Goal: Communication & Community: Answer question/provide support

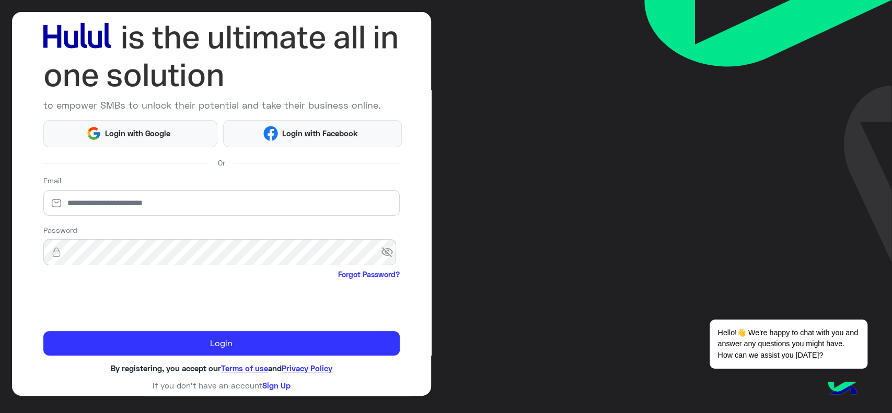
scroll to position [55, 0]
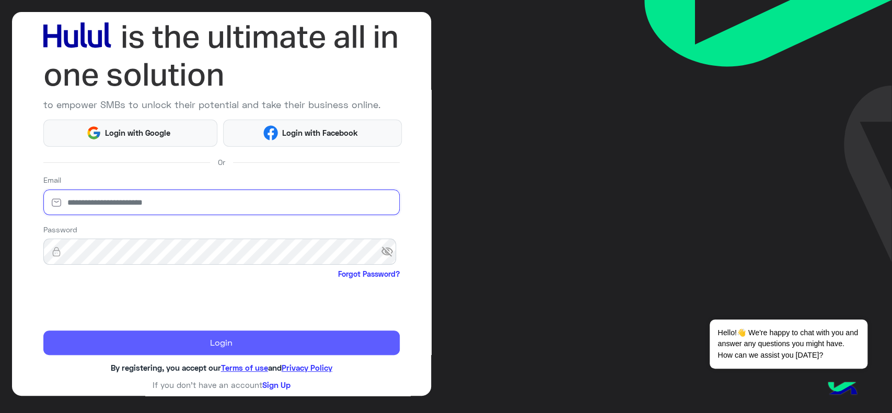
type input "**********"
click at [96, 337] on button "Login" at bounding box center [221, 343] width 357 height 25
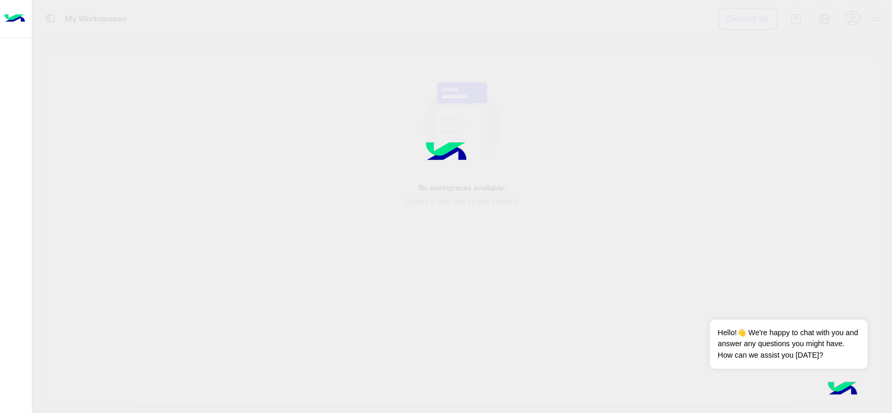
click at [96, 337] on div at bounding box center [446, 206] width 892 height 413
click at [826, 310] on button "Dismiss ✕" at bounding box center [836, 306] width 63 height 21
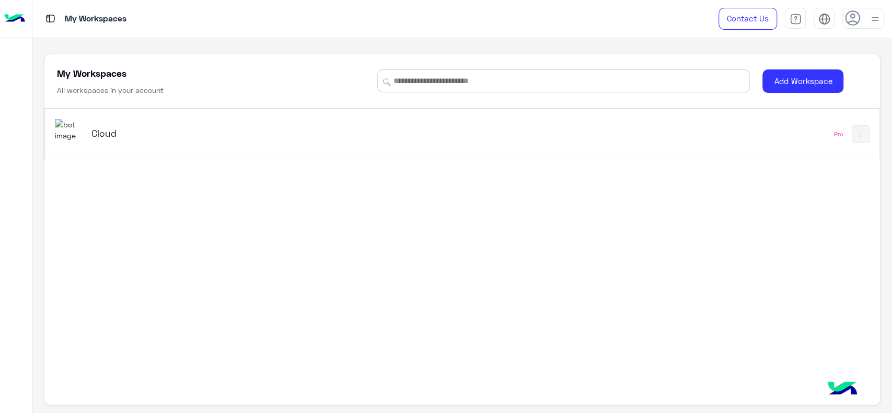
click at [138, 129] on h5 "Cloud" at bounding box center [237, 133] width 293 height 13
click at [134, 119] on div "Cloud" at bounding box center [299, 134] width 489 height 30
click at [119, 122] on div "Cloud" at bounding box center [299, 134] width 489 height 30
click at [122, 145] on div "Cloud" at bounding box center [299, 134] width 489 height 30
click at [371, 120] on div "Cloud" at bounding box center [299, 134] width 489 height 30
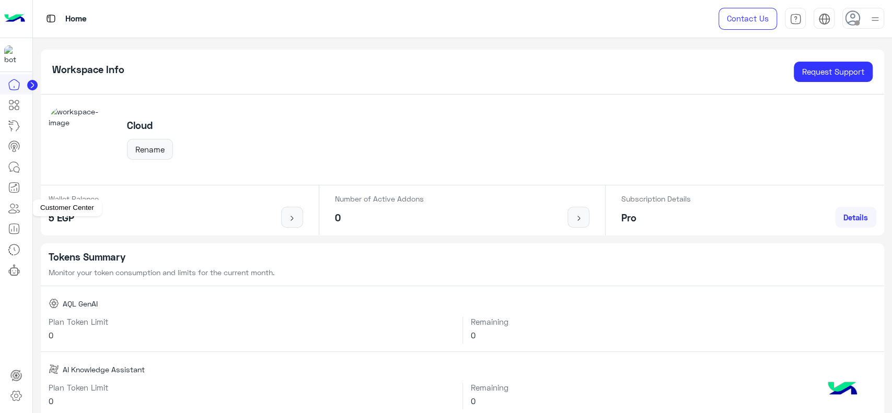
click at [11, 161] on icon at bounding box center [14, 167] width 13 height 13
click at [863, 15] on div at bounding box center [864, 18] width 42 height 21
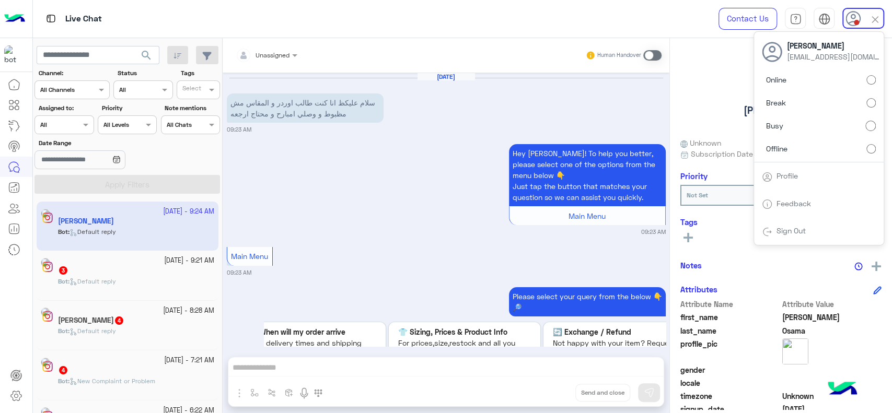
click at [58, 132] on div "Assigned on All" at bounding box center [64, 125] width 59 height 19
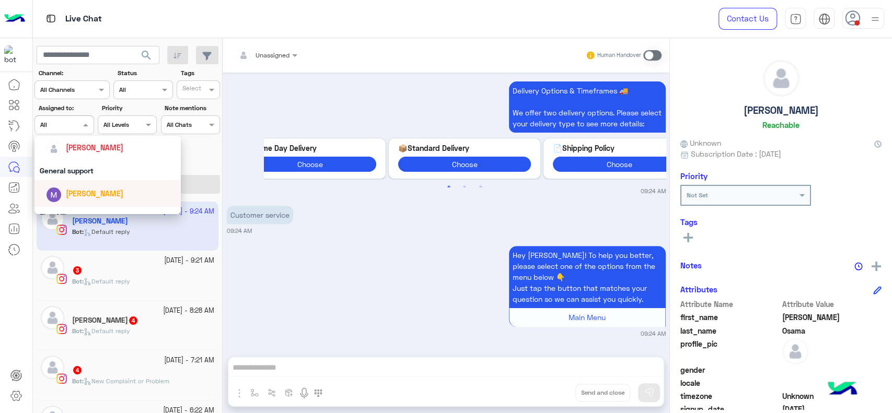
scroll to position [146, 0]
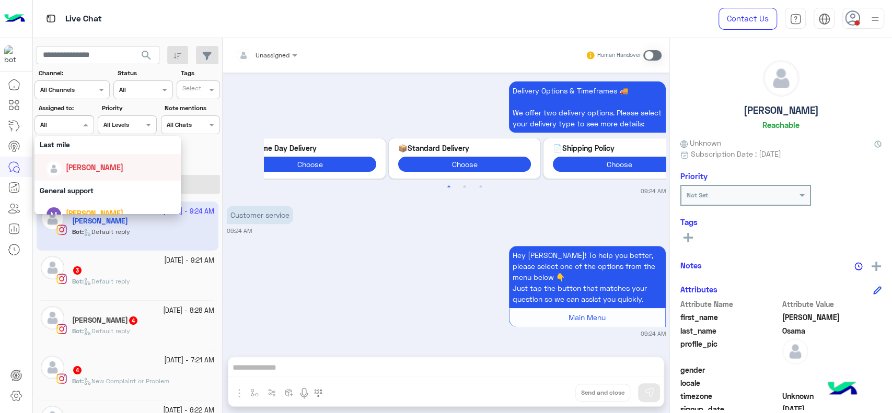
click at [72, 165] on span "[PERSON_NAME]" at bounding box center [95, 167] width 58 height 9
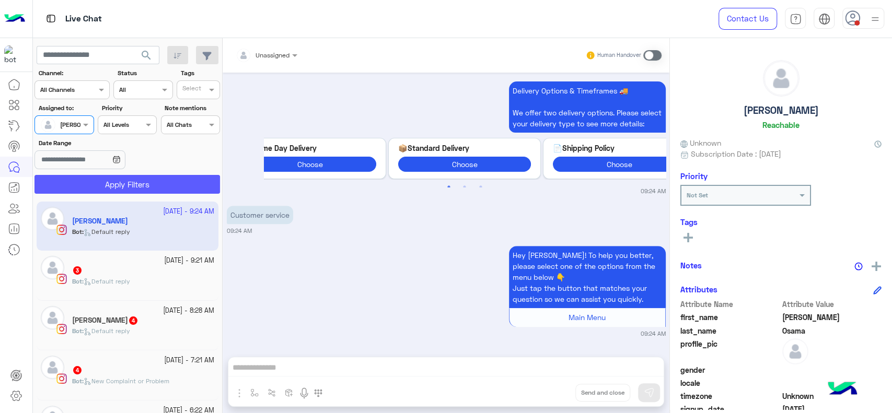
click at [82, 178] on button "Apply Filters" at bounding box center [128, 184] width 186 height 19
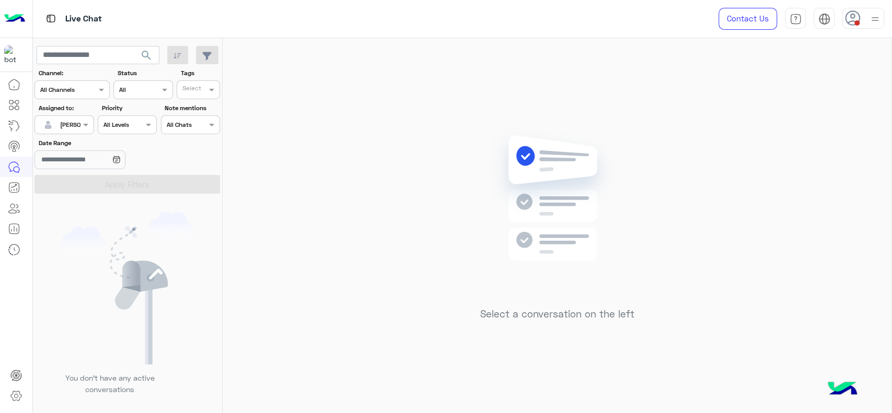
click at [602, 317] on h5 "Select a conversation on the left" at bounding box center [557, 314] width 154 height 12
click at [436, 236] on div "Select a conversation on the left" at bounding box center [557, 228] width 669 height 380
click at [855, 21] on span at bounding box center [857, 22] width 5 height 5
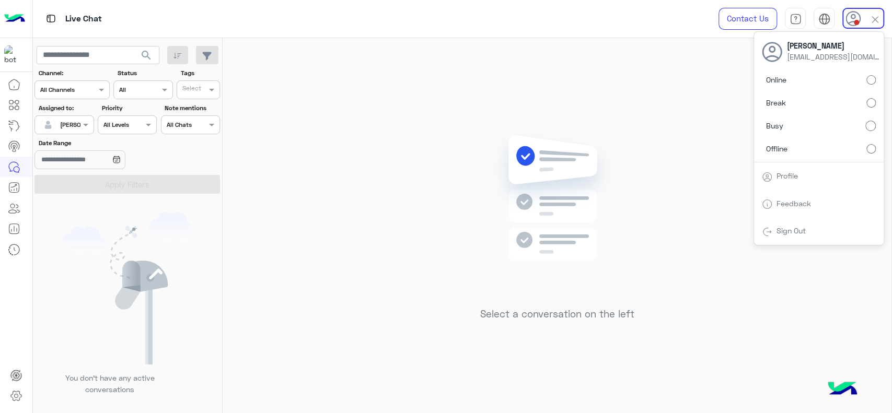
click at [410, 99] on div "Select a conversation on the left" at bounding box center [557, 228] width 669 height 380
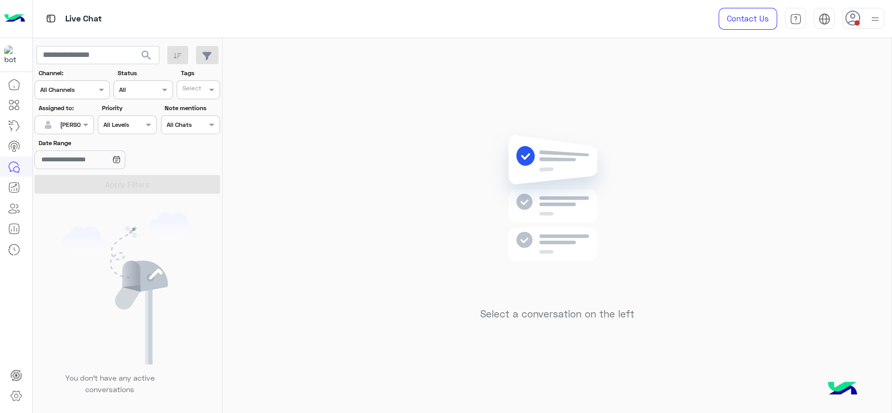
click at [887, 14] on div "Contact Us Help Center عربي English" at bounding box center [797, 19] width 189 height 38
click at [883, 15] on div at bounding box center [864, 18] width 42 height 21
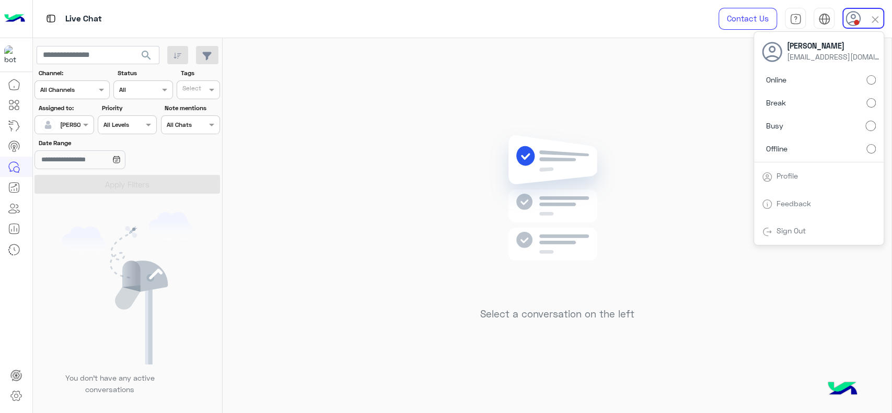
click at [442, 209] on div "Select a conversation on the left" at bounding box center [557, 228] width 669 height 380
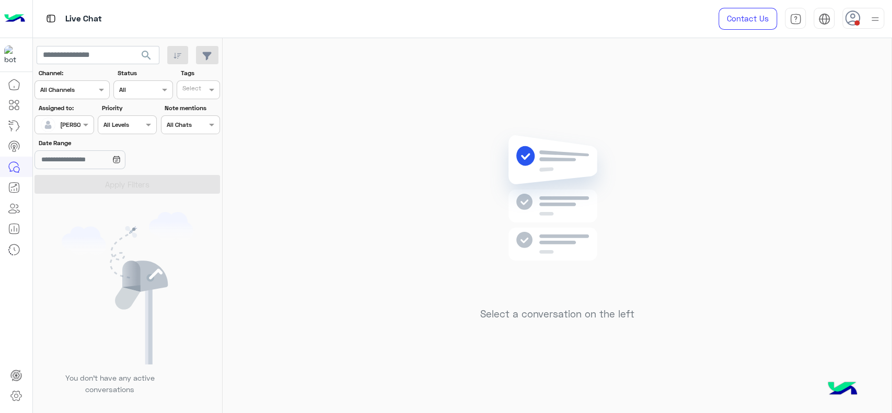
click at [367, 174] on div "Select a conversation on the left" at bounding box center [557, 228] width 669 height 380
click at [869, 22] on img at bounding box center [875, 19] width 13 height 13
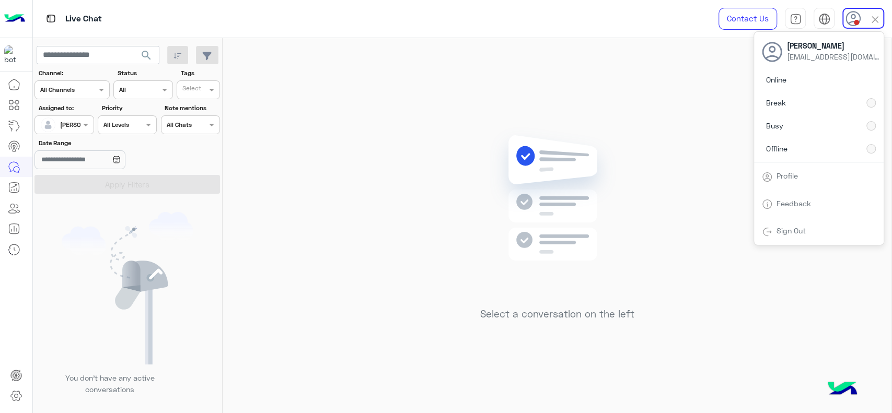
click at [366, 192] on div "Select a conversation on the left" at bounding box center [557, 228] width 669 height 380
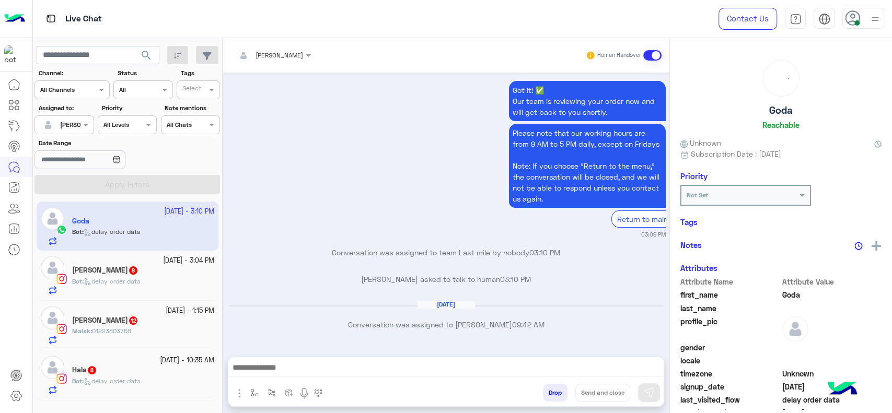
scroll to position [981, 0]
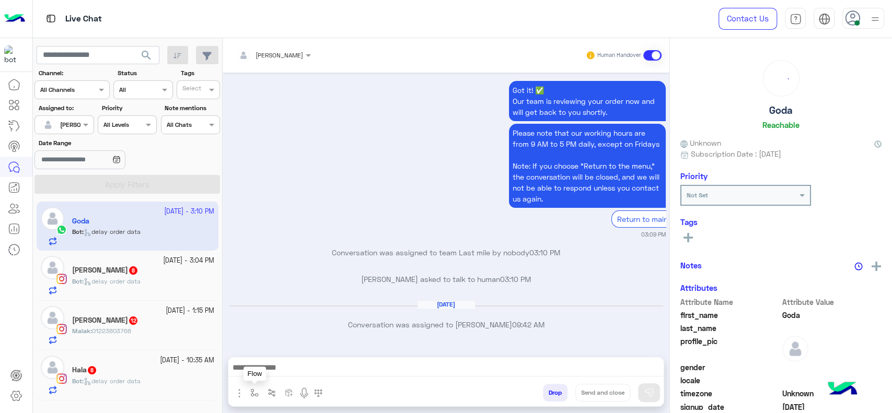
click at [254, 390] on img "button" at bounding box center [254, 393] width 8 height 8
click at [276, 370] on input "text" at bounding box center [272, 368] width 41 height 9
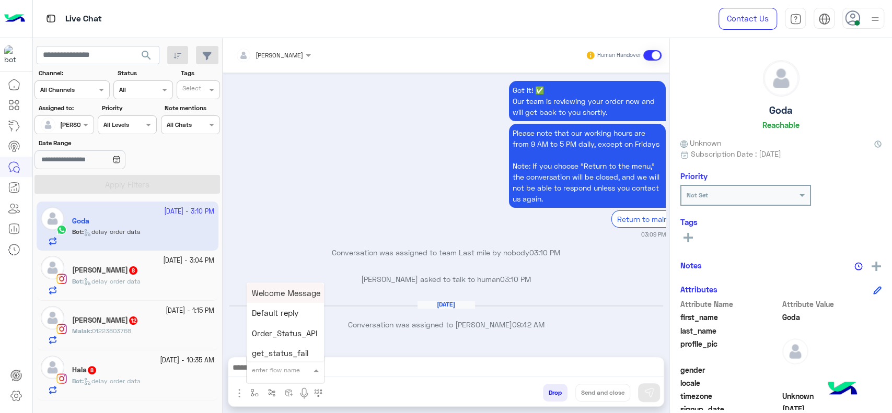
type input "*"
click at [284, 317] on div "Rejected" at bounding box center [285, 311] width 77 height 20
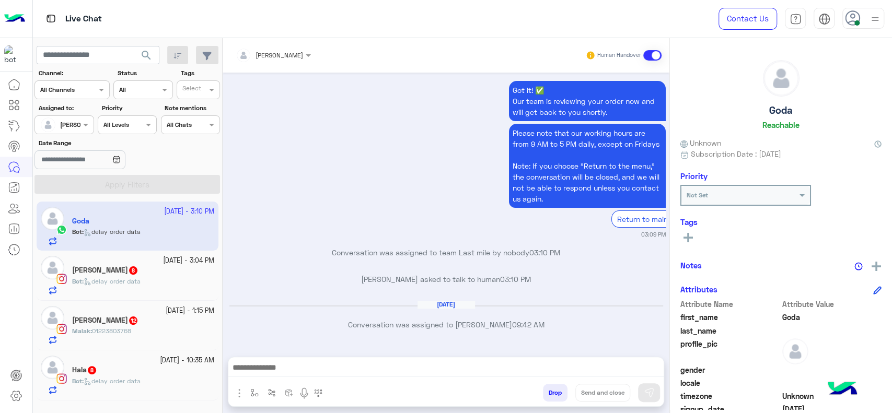
type textarea "********"
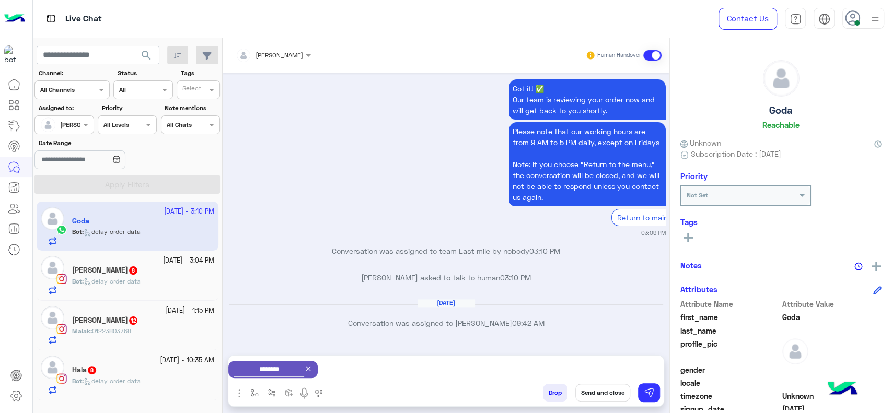
click at [256, 400] on button "button" at bounding box center [254, 392] width 17 height 17
click at [270, 354] on div "Jana Aboelseoud Human Handover Sep 27, 2025 ... 02:46 PM Hey Goda! To help you …" at bounding box center [446, 228] width 447 height 380
click at [253, 392] on img "button" at bounding box center [254, 393] width 8 height 8
click at [263, 371] on input "text" at bounding box center [272, 368] width 41 height 9
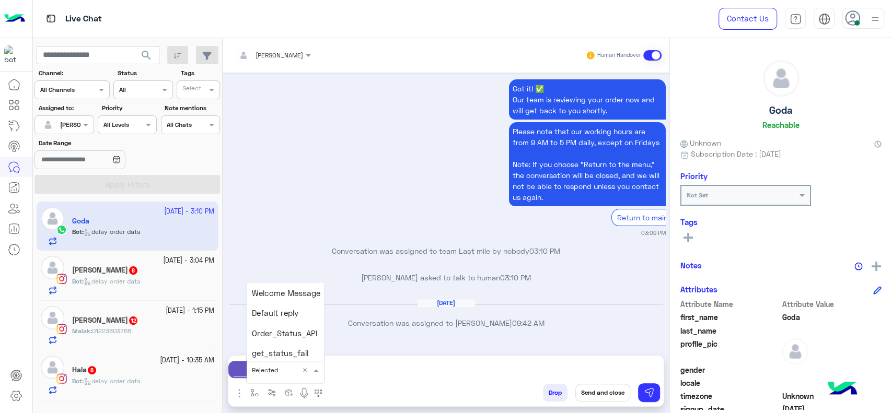
scroll to position [222, 0]
type input "*"
click at [268, 331] on span "J Greeting" at bounding box center [271, 330] width 38 height 9
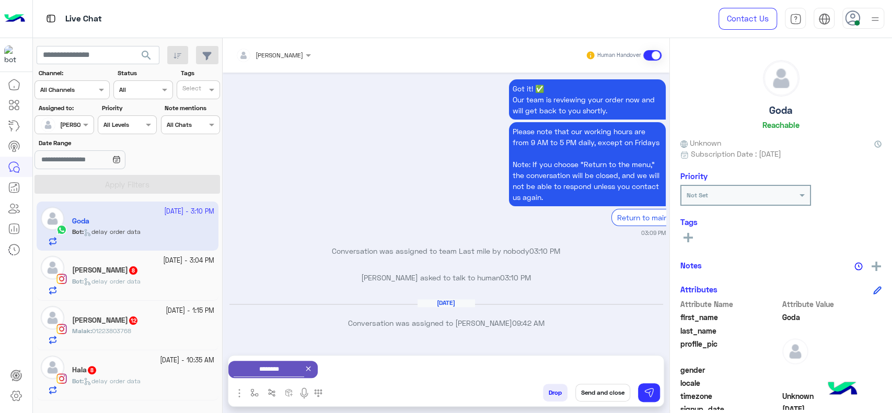
type textarea "**********"
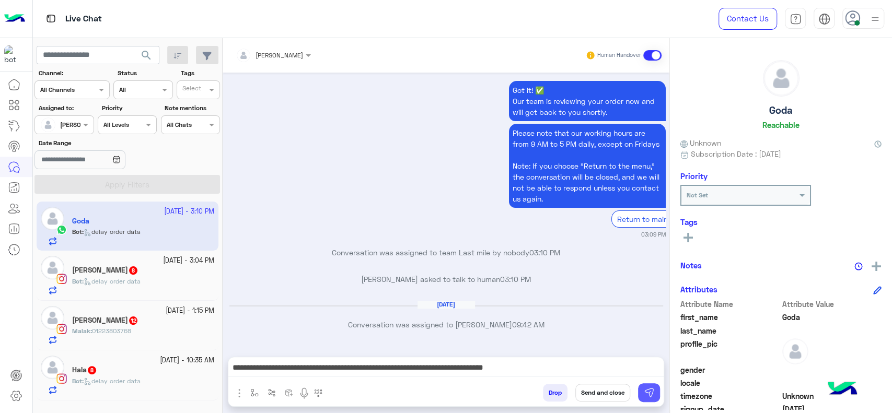
scroll to position [981, 0]
click at [648, 392] on img at bounding box center [649, 393] width 10 height 10
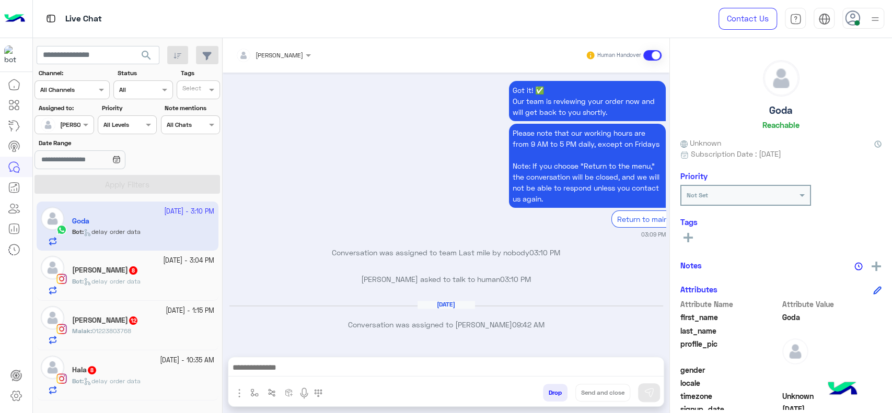
click at [130, 274] on div "Farah hoss 8" at bounding box center [143, 271] width 142 height 11
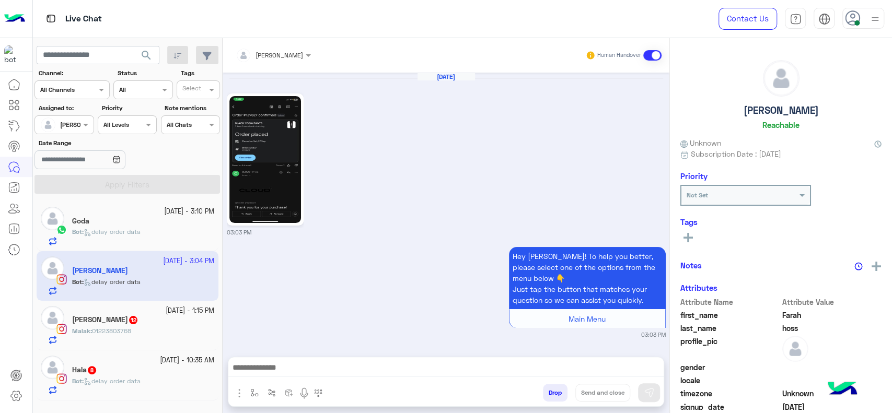
scroll to position [1274, 0]
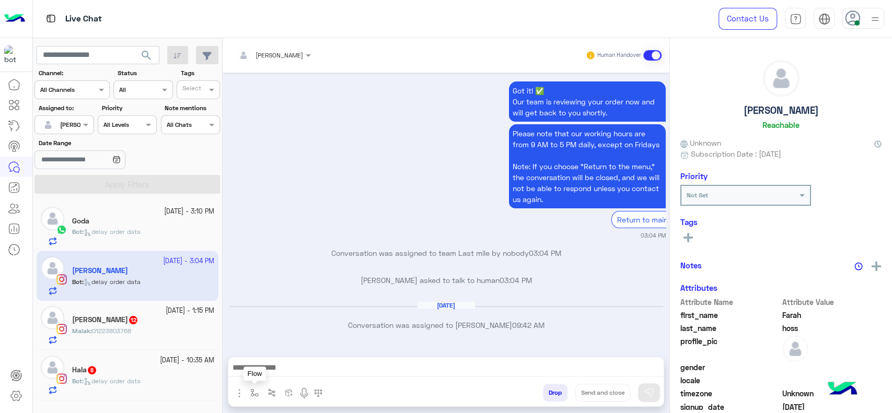
click at [252, 394] on img "button" at bounding box center [254, 393] width 8 height 8
click at [268, 366] on input "text" at bounding box center [272, 368] width 41 height 9
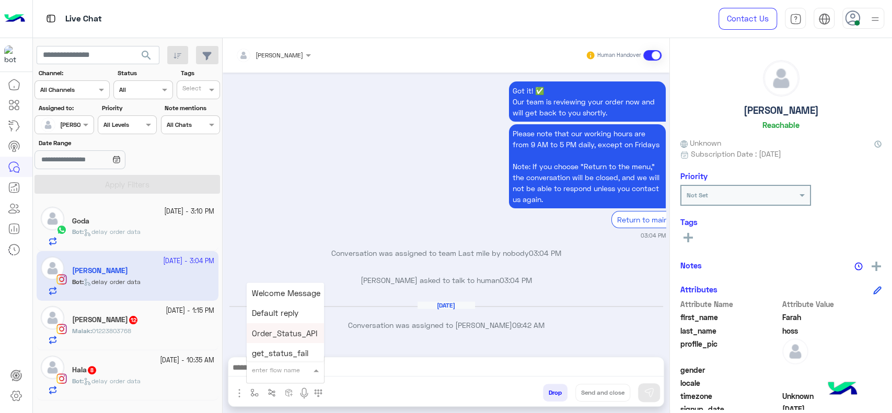
type input "*"
click at [252, 329] on span "J Greeting" at bounding box center [271, 330] width 38 height 9
type textarea "**********"
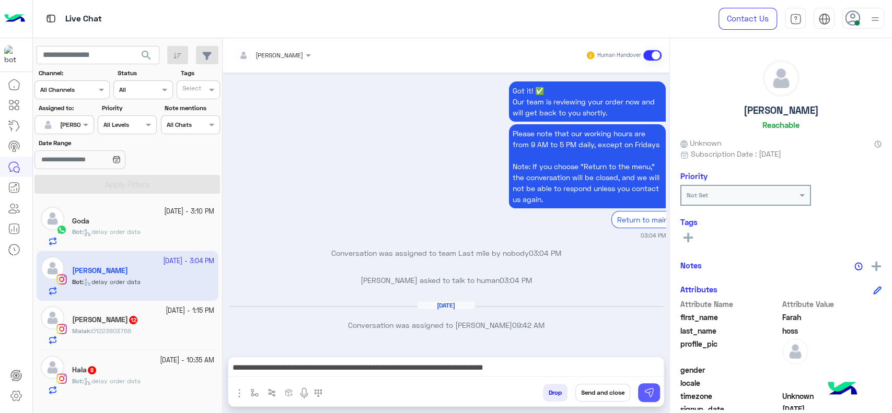
click at [645, 390] on img at bounding box center [649, 393] width 10 height 10
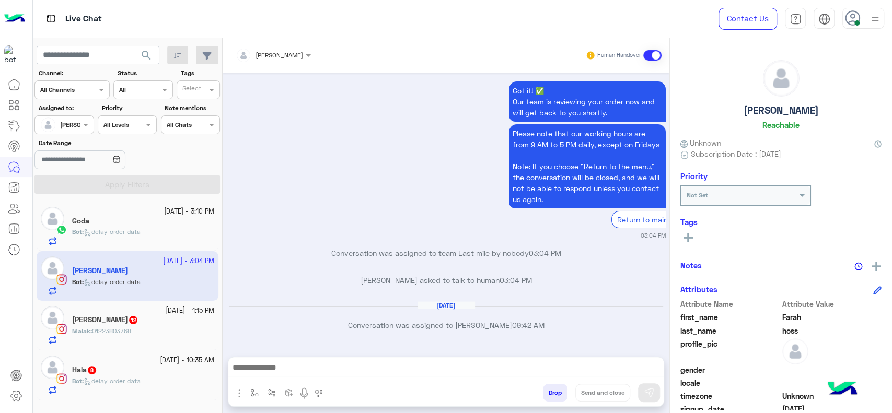
click at [117, 331] on span "01223803768" at bounding box center [111, 331] width 39 height 8
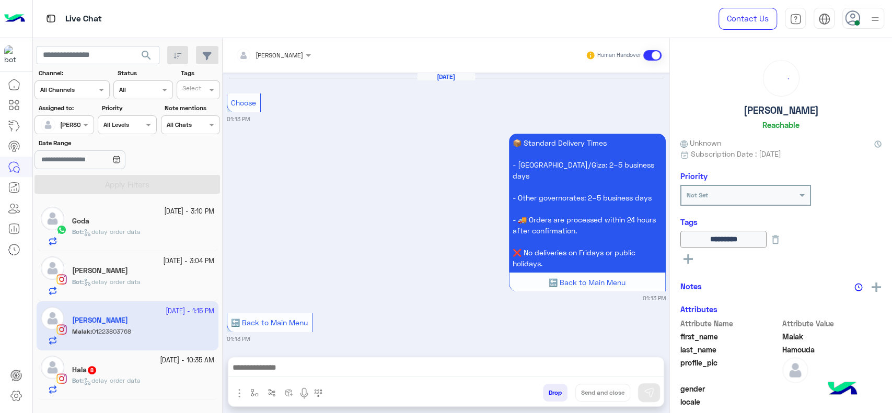
scroll to position [1209, 0]
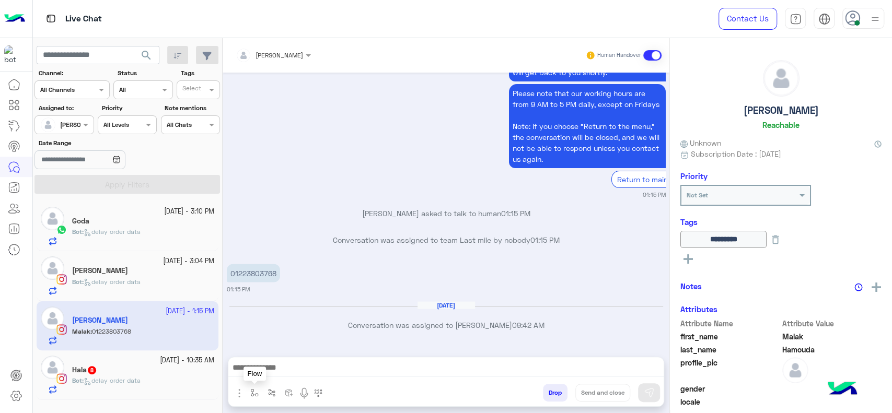
click at [249, 391] on button "button" at bounding box center [254, 392] width 17 height 17
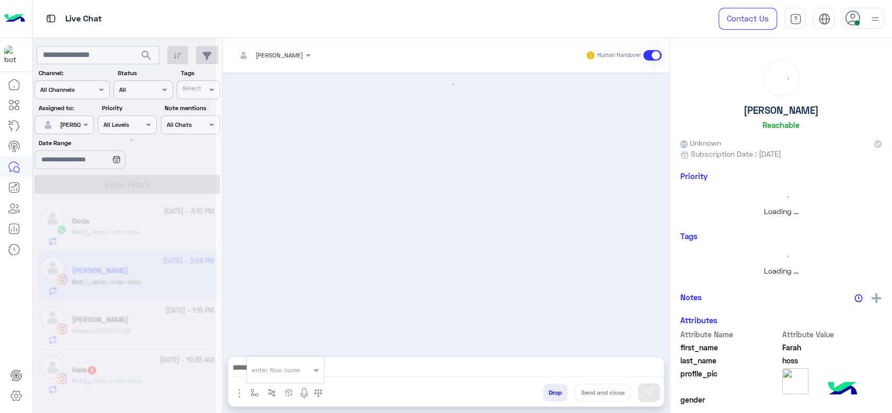
click at [270, 361] on ng-select "enter flow name" at bounding box center [285, 370] width 77 height 19
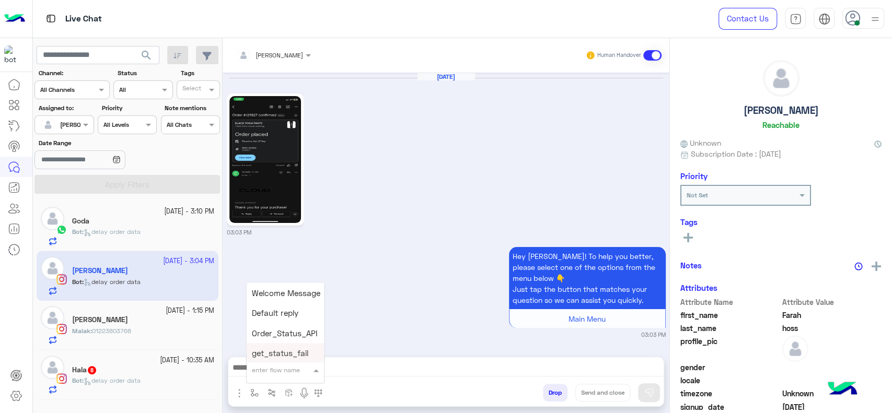
scroll to position [1274, 0]
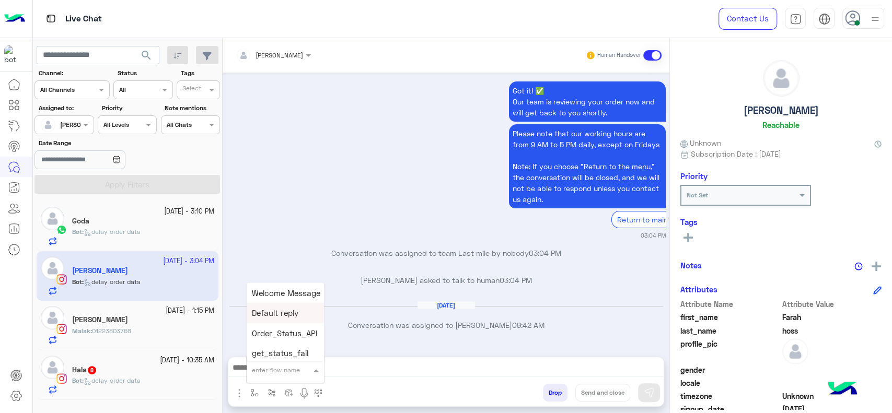
type input "*"
click at [273, 331] on span "J Greeting" at bounding box center [271, 330] width 38 height 9
type textarea "**********"
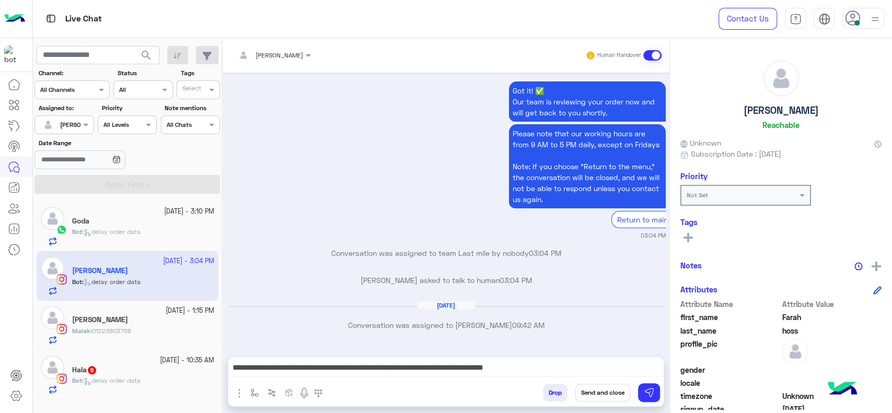
scroll to position [1352, 0]
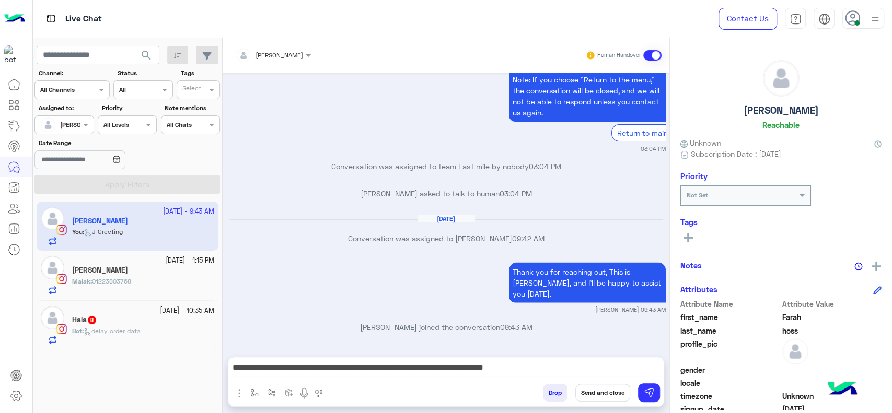
click at [109, 272] on h5 "[PERSON_NAME]" at bounding box center [100, 270] width 56 height 9
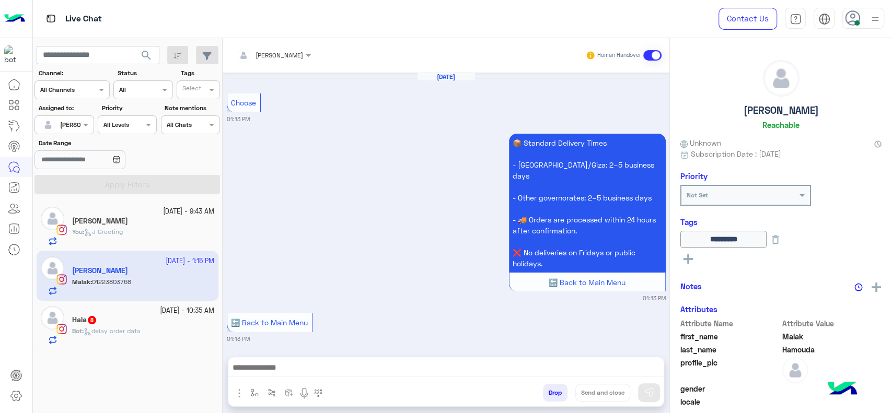
scroll to position [1209, 0]
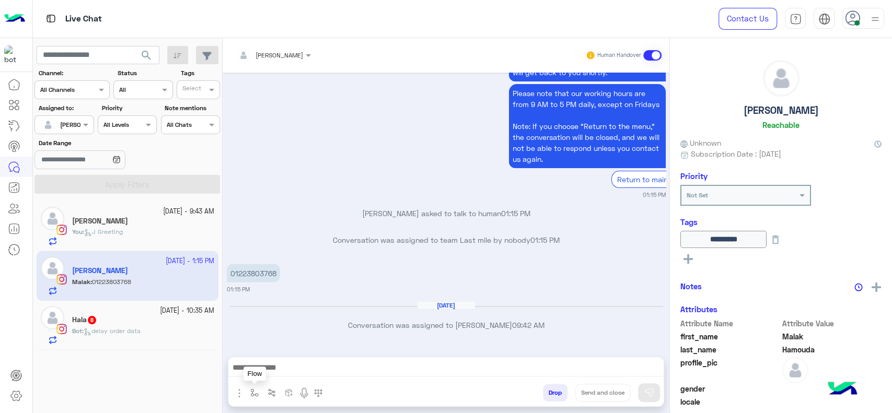
click at [254, 391] on img "button" at bounding box center [254, 393] width 8 height 8
click at [264, 369] on input "text" at bounding box center [272, 368] width 41 height 9
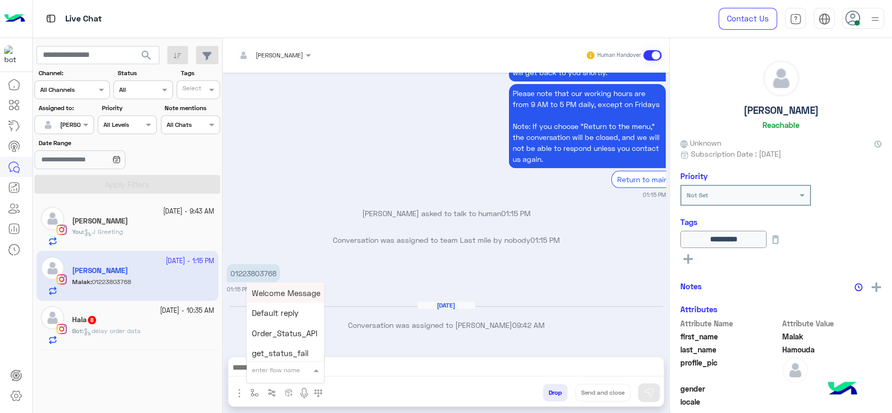
type input "*"
click at [272, 328] on span "J Greeting" at bounding box center [271, 330] width 38 height 9
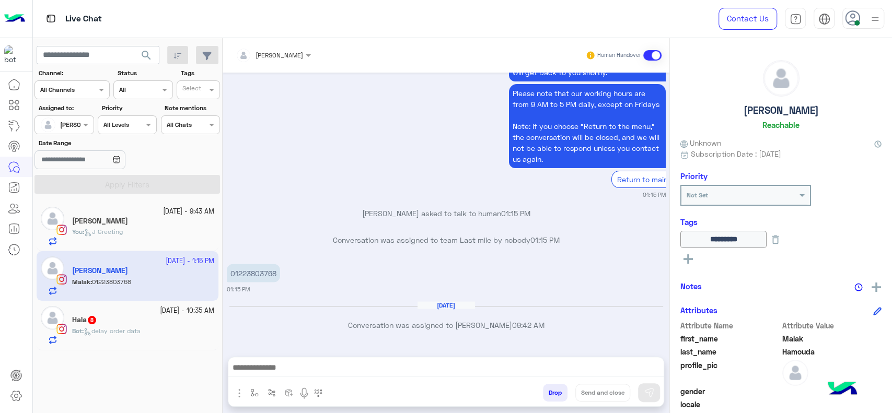
type textarea "**********"
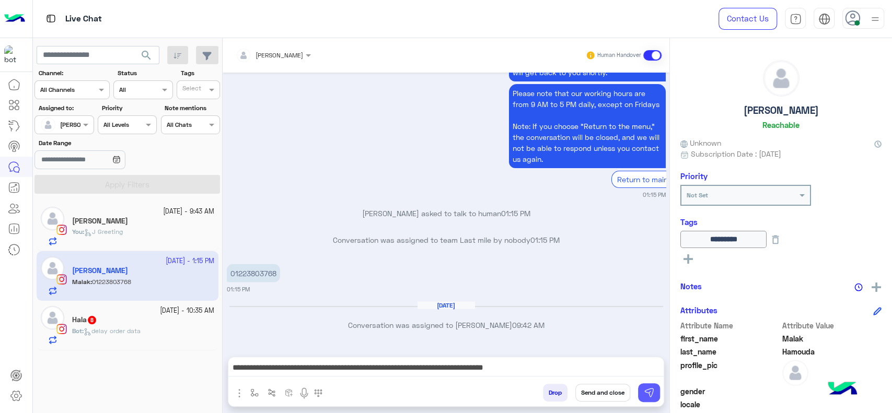
click at [648, 389] on img at bounding box center [649, 393] width 10 height 10
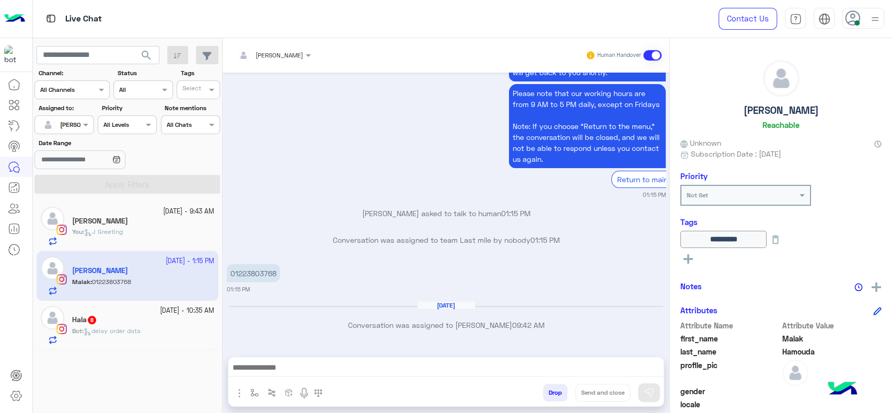
click at [136, 335] on span "delay order data" at bounding box center [112, 331] width 57 height 8
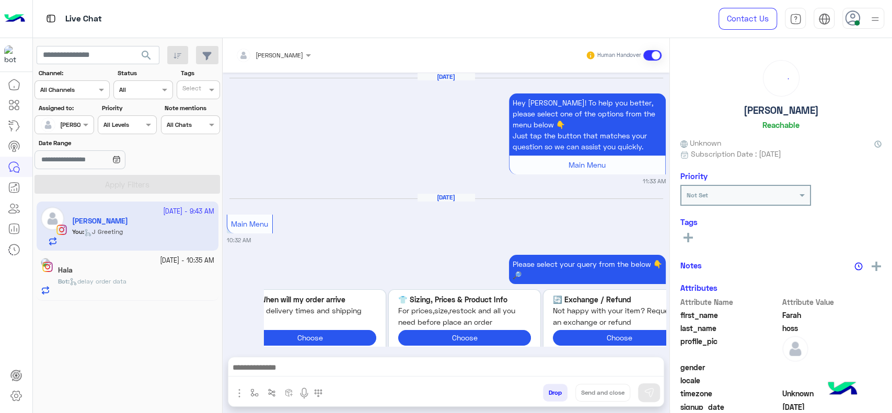
scroll to position [2781, 0]
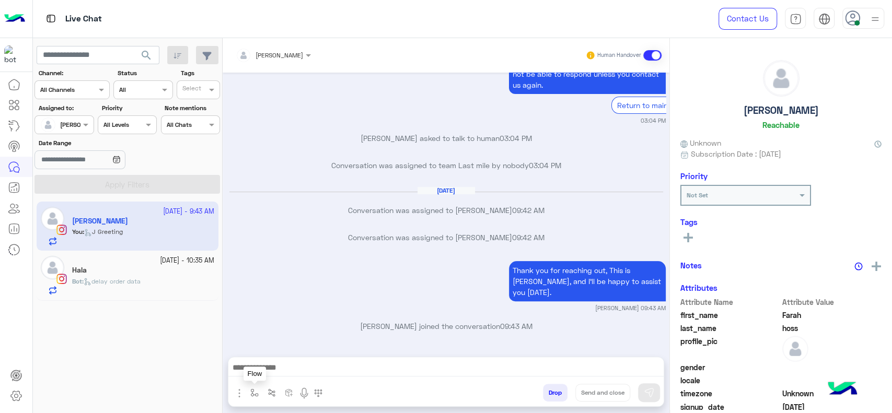
click at [255, 395] on img "button" at bounding box center [254, 393] width 8 height 8
click at [259, 374] on div "enter flow name" at bounding box center [276, 369] width 48 height 9
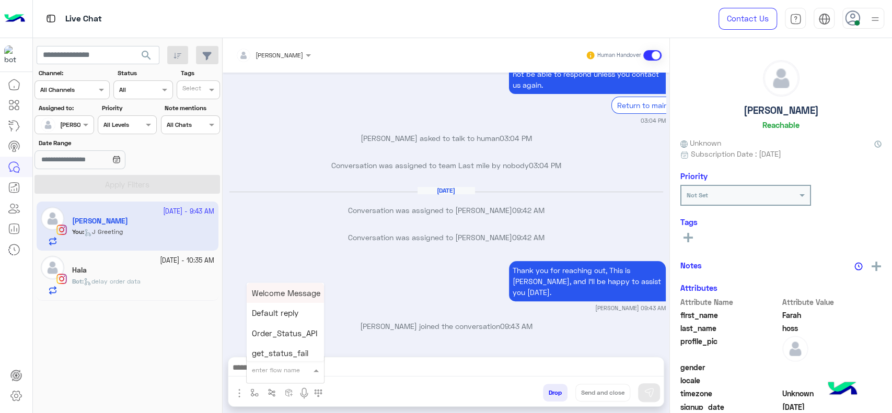
click at [117, 317] on div "4 October - 9:43 AM Farah hoss You : J Greeting 3 October - 10:35 AM Hala Bot :…" at bounding box center [128, 308] width 190 height 220
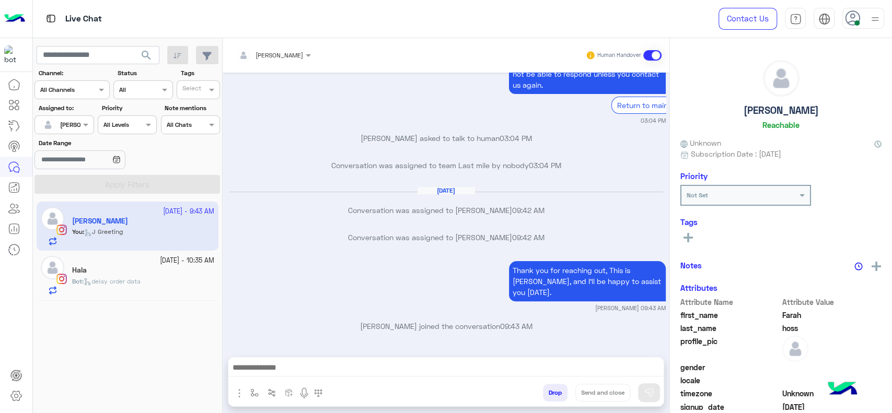
click at [119, 281] on span "delay order data" at bounding box center [112, 282] width 57 height 8
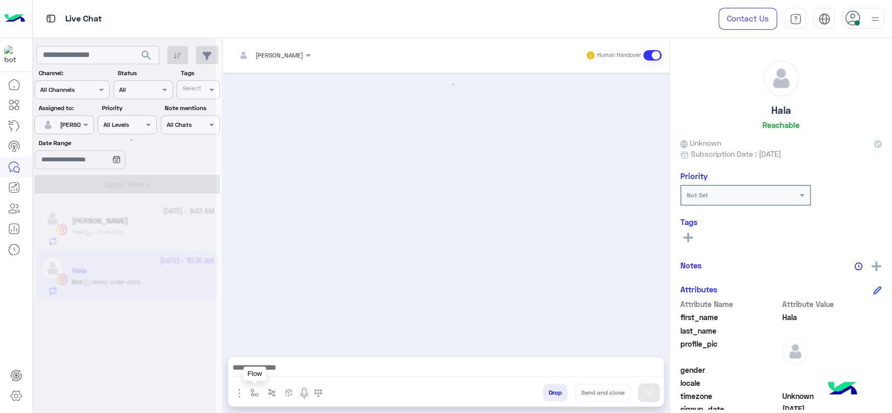
click at [263, 394] on button "button" at bounding box center [271, 392] width 17 height 17
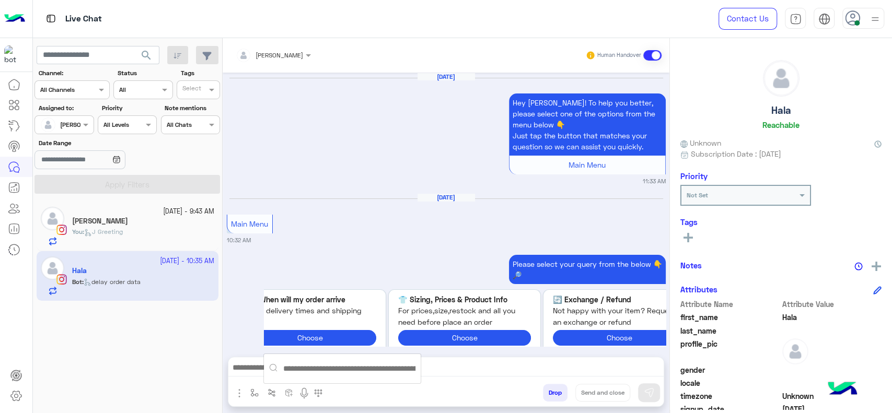
scroll to position [1346, 0]
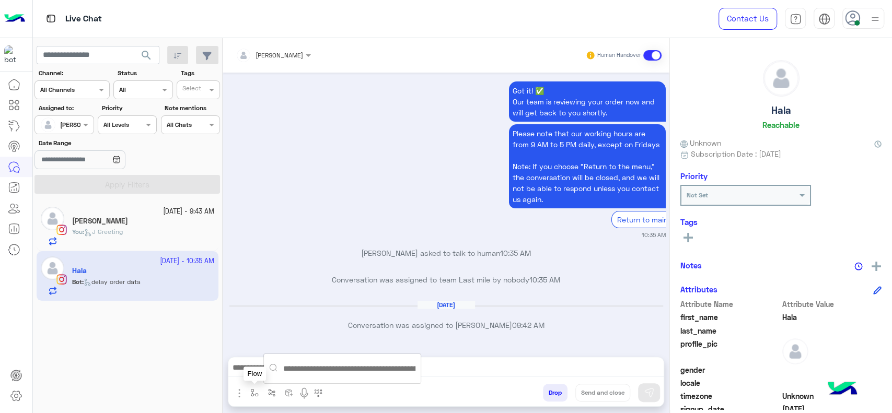
click at [253, 395] on img "button" at bounding box center [254, 393] width 8 height 8
click at [259, 375] on div "enter flow name" at bounding box center [285, 370] width 77 height 19
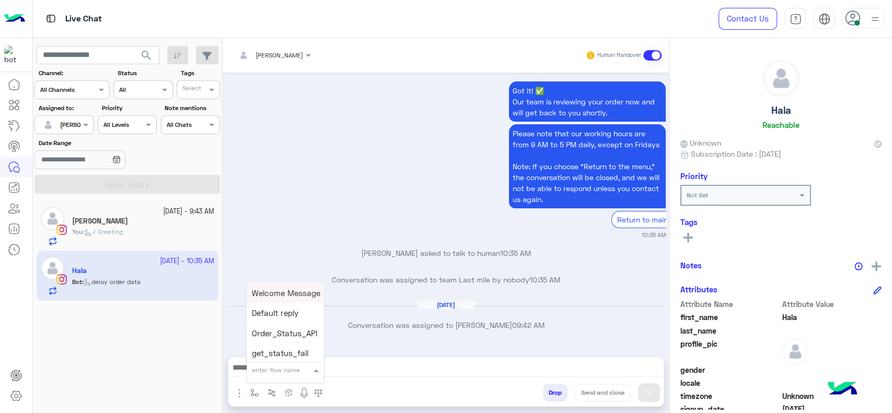
type input "*"
click at [267, 328] on span "J Greeting" at bounding box center [271, 330] width 38 height 9
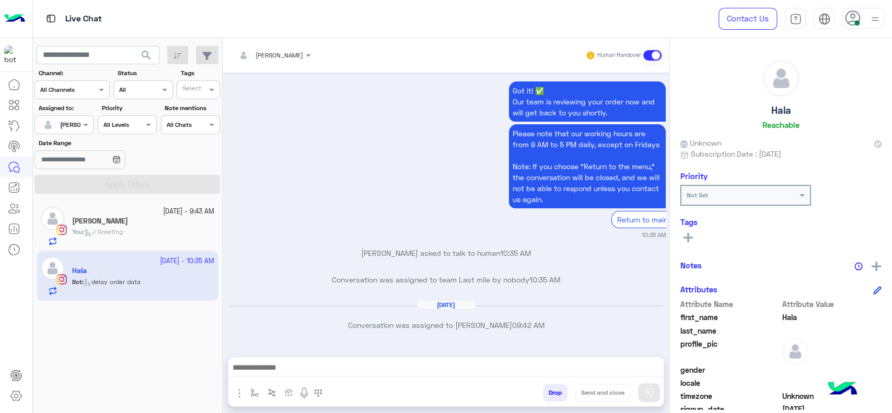
type textarea "**********"
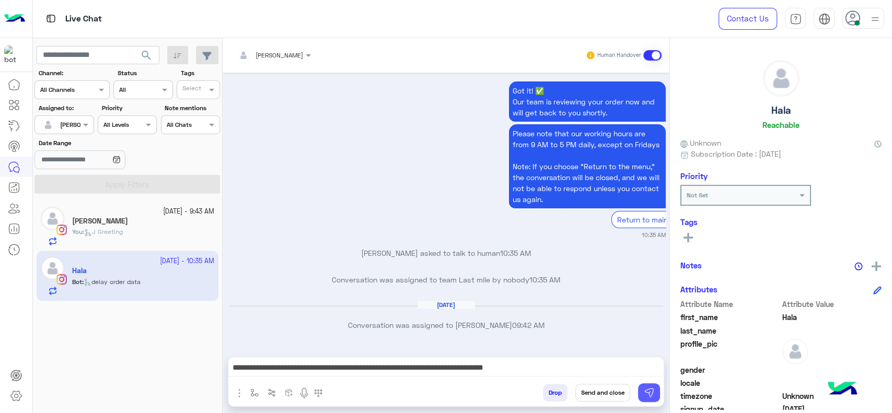
click at [653, 384] on button at bounding box center [649, 393] width 22 height 19
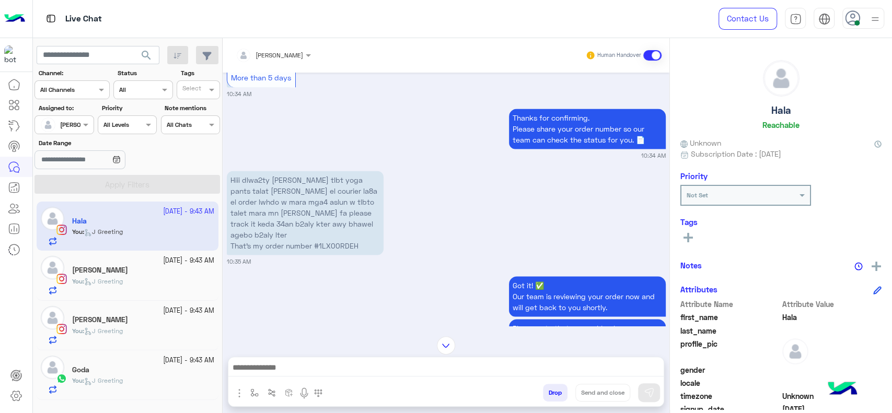
scroll to position [993, 0]
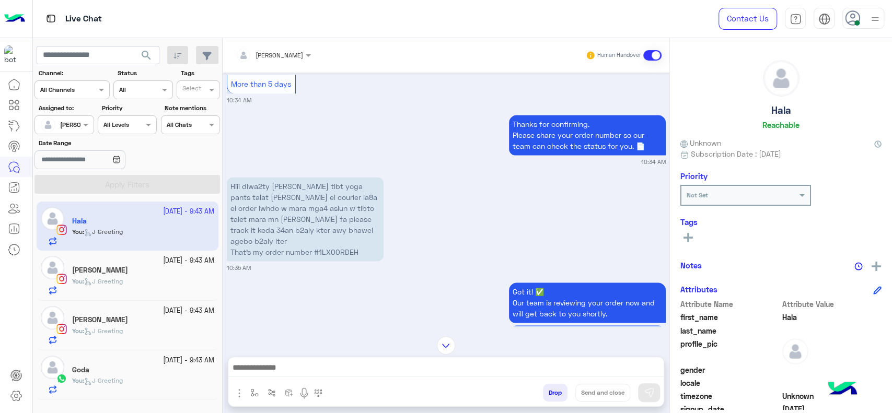
click at [335, 243] on p "Hiii dlwa2ty [PERSON_NAME] tlbt yoga pants talat [PERSON_NAME] el courier la8a …" at bounding box center [305, 219] width 157 height 84
click at [335, 244] on p "Hiii dlwa2ty [PERSON_NAME] tlbt yoga pants talat [PERSON_NAME] el courier la8a …" at bounding box center [305, 219] width 157 height 84
click at [335, 248] on p "Hiii dlwa2ty [PERSON_NAME] tlbt yoga pants talat [PERSON_NAME] el courier la8a …" at bounding box center [305, 219] width 157 height 84
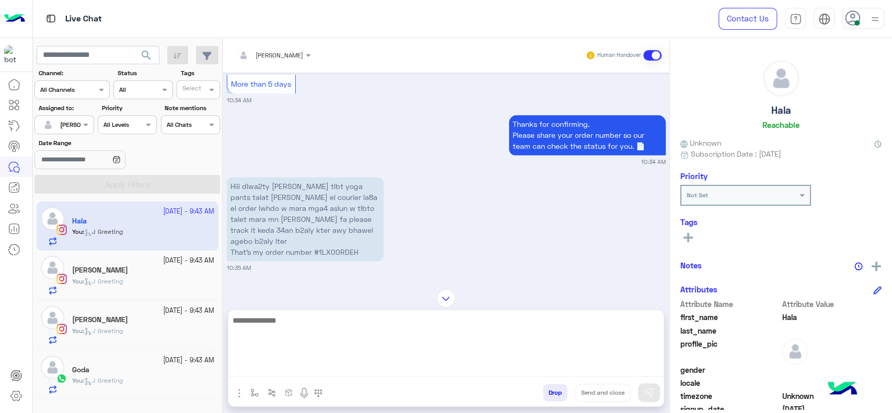
click at [363, 366] on textarea at bounding box center [445, 345] width 435 height 63
type textarea "**********"
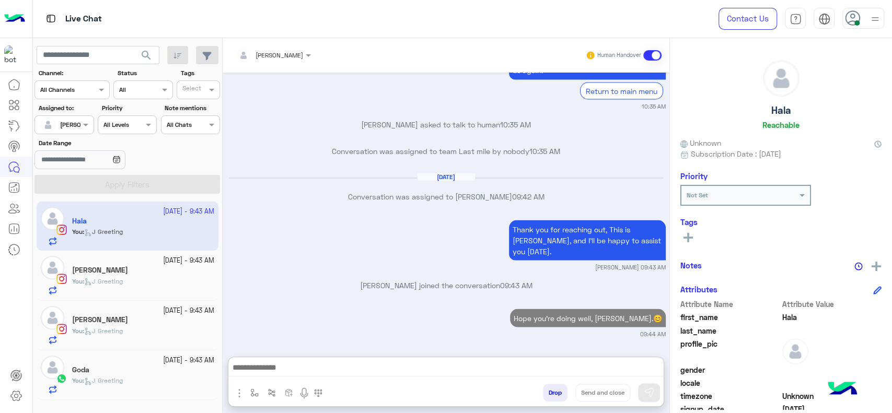
click at [137, 273] on div "Malak Hamouda" at bounding box center [143, 271] width 142 height 11
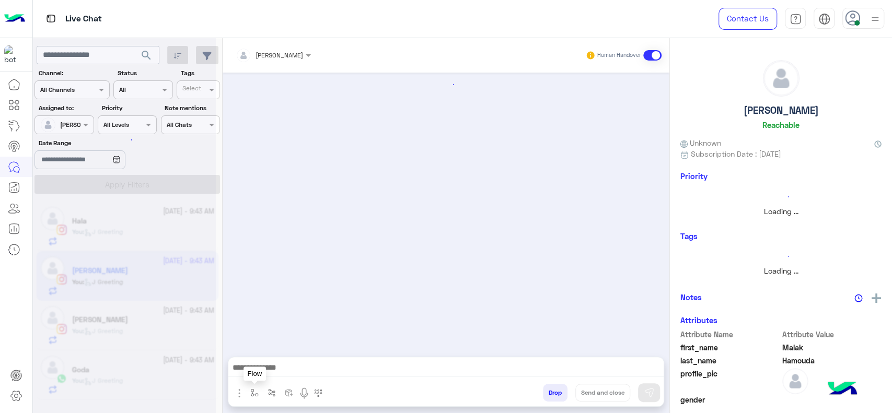
click at [254, 392] on img "button" at bounding box center [254, 393] width 8 height 8
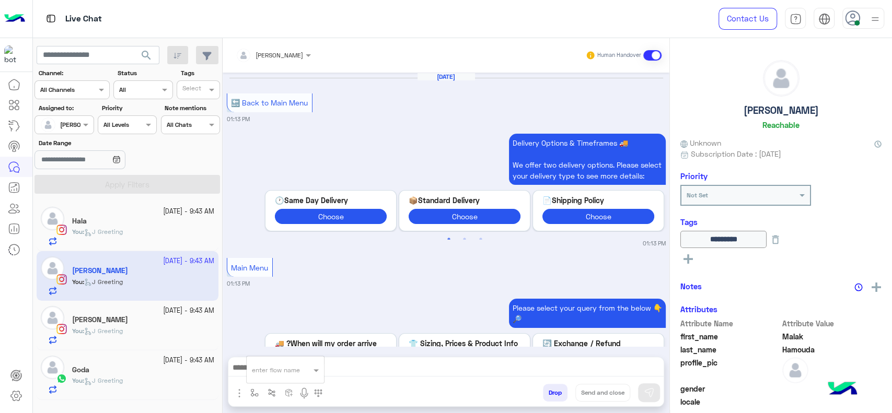
scroll to position [1076, 0]
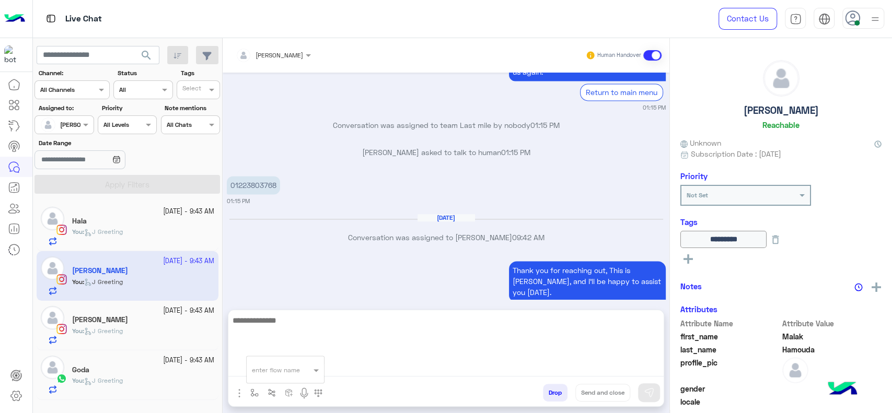
click at [351, 366] on textarea at bounding box center [445, 345] width 435 height 63
click at [319, 330] on textarea "**********" at bounding box center [445, 345] width 435 height 63
type textarea "**********"
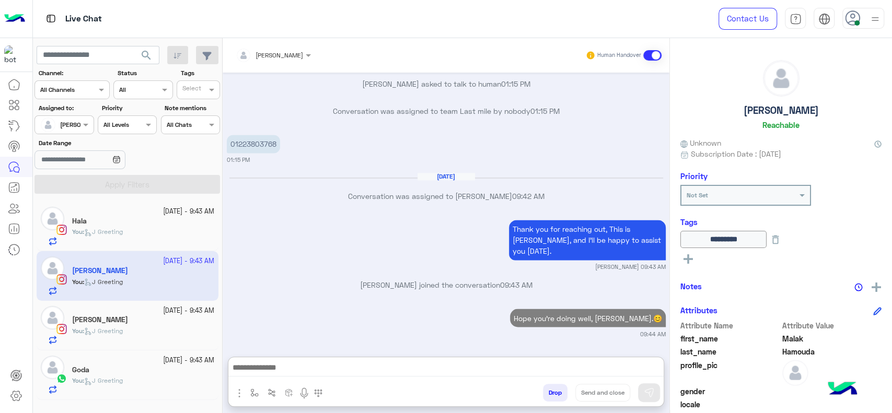
click at [113, 321] on div "[PERSON_NAME]" at bounding box center [143, 321] width 142 height 11
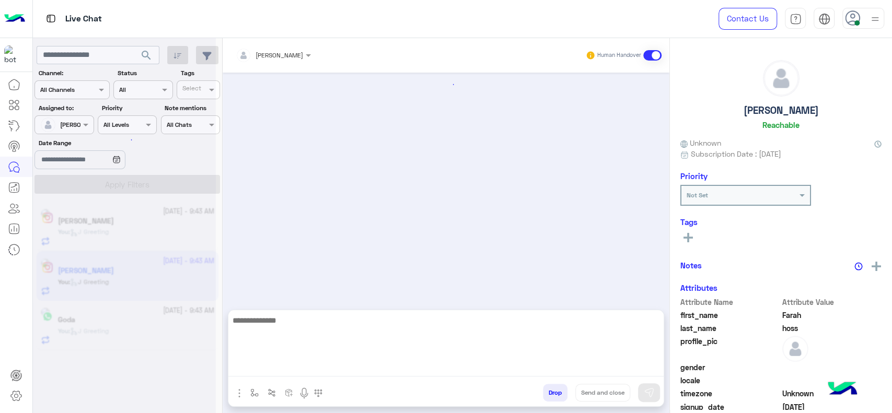
click at [239, 366] on textarea at bounding box center [445, 345] width 435 height 63
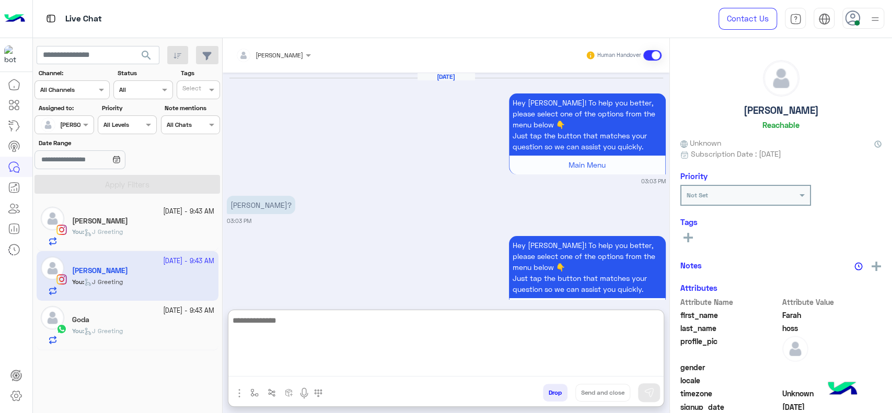
scroll to position [1188, 0]
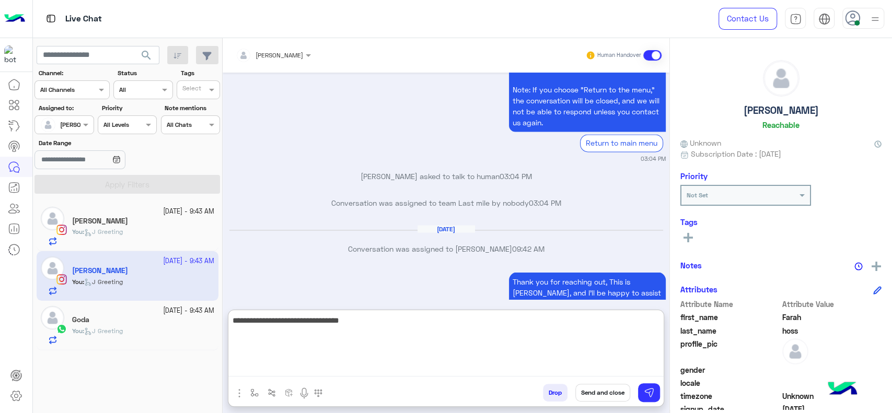
type textarea "**********"
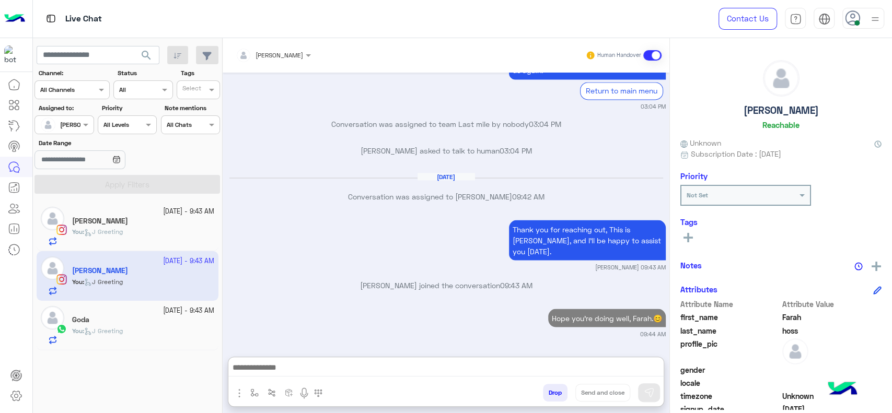
click at [158, 319] on div "Goda" at bounding box center [143, 321] width 142 height 11
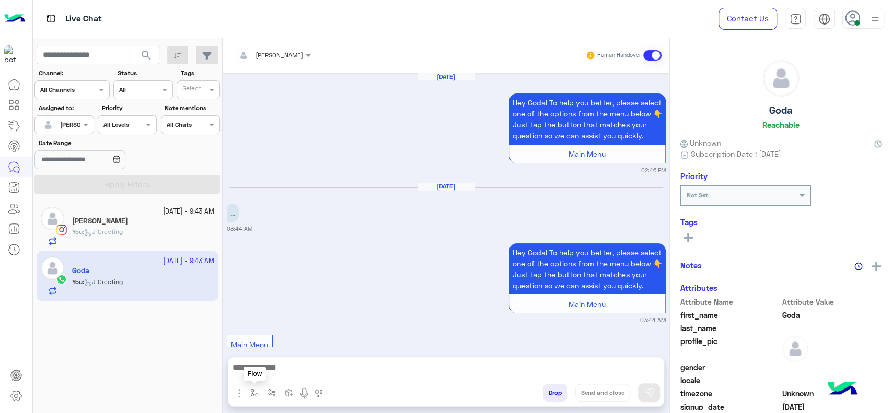
click at [254, 395] on img "button" at bounding box center [254, 393] width 8 height 8
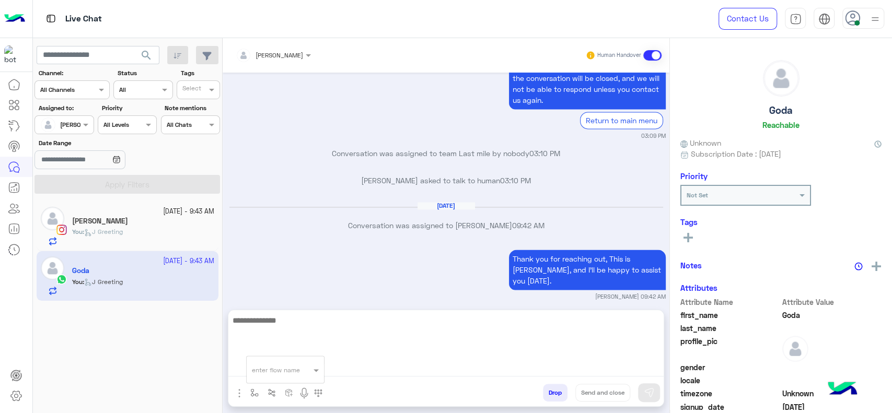
click at [351, 373] on textarea at bounding box center [445, 345] width 435 height 63
type textarea "**********"
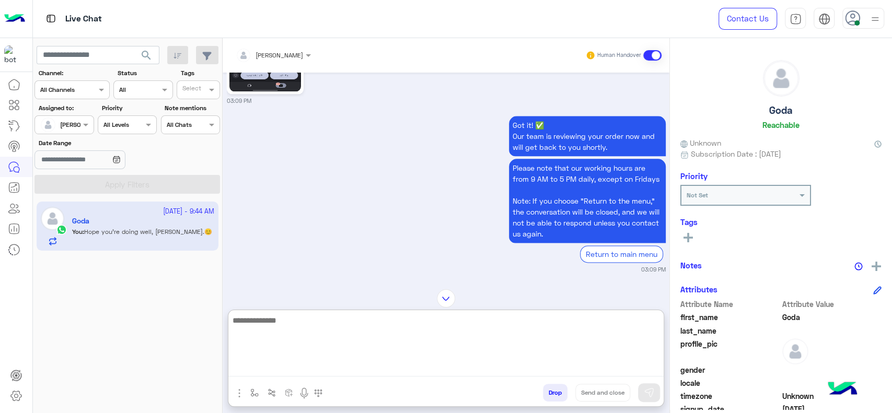
scroll to position [1103, 0]
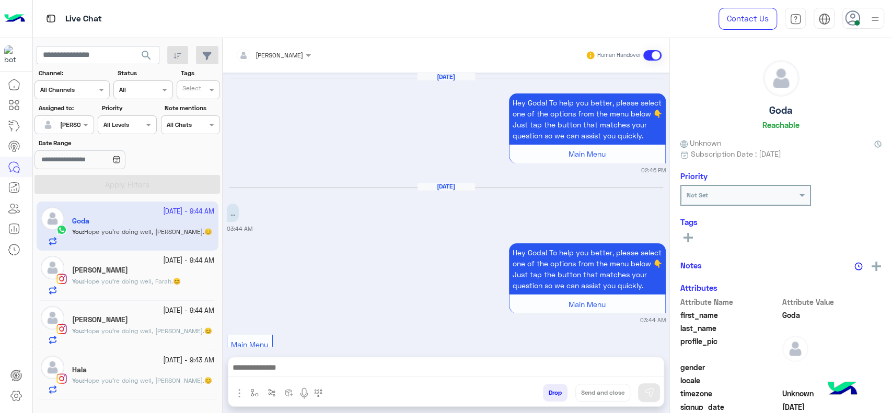
scroll to position [1056, 0]
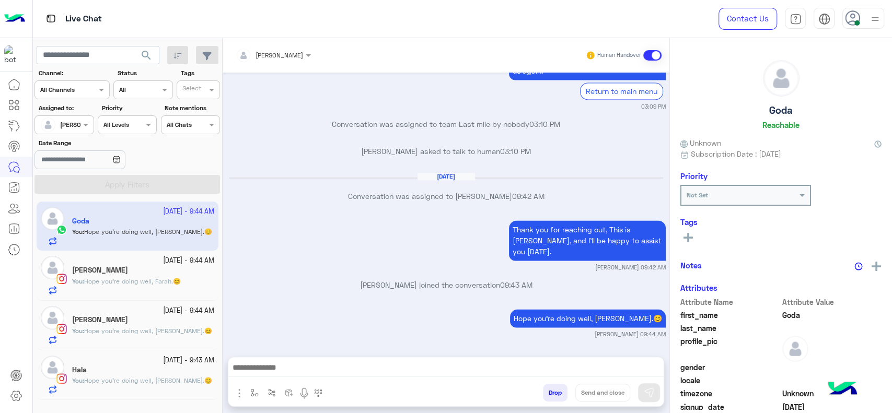
click at [130, 370] on div "Hala" at bounding box center [143, 371] width 142 height 11
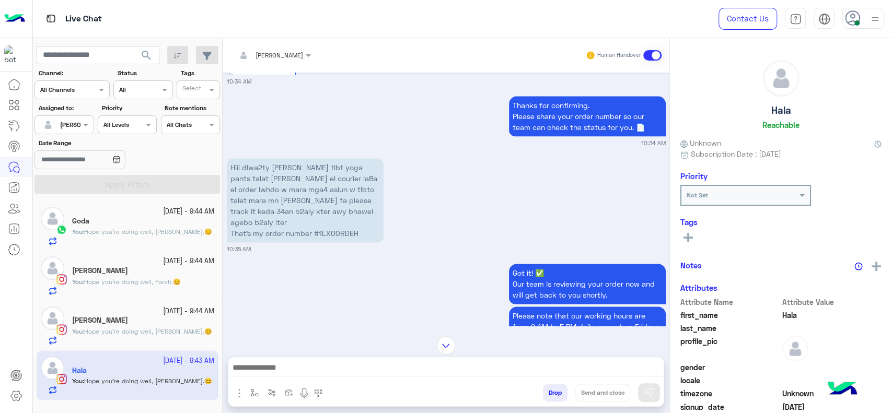
scroll to position [885, 0]
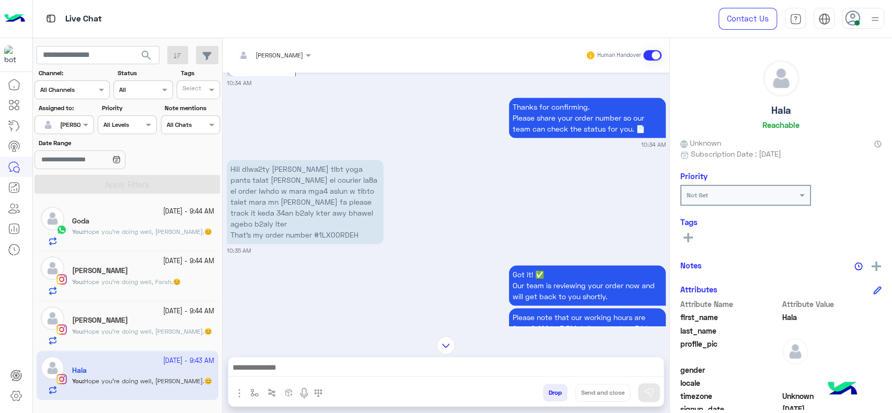
click at [171, 332] on span "Hope you're doing well, Malak.😊" at bounding box center [148, 332] width 128 height 8
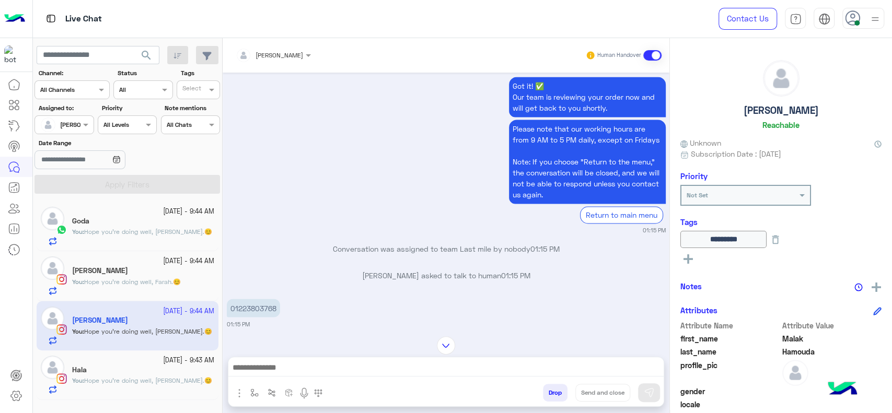
scroll to position [3863, 0]
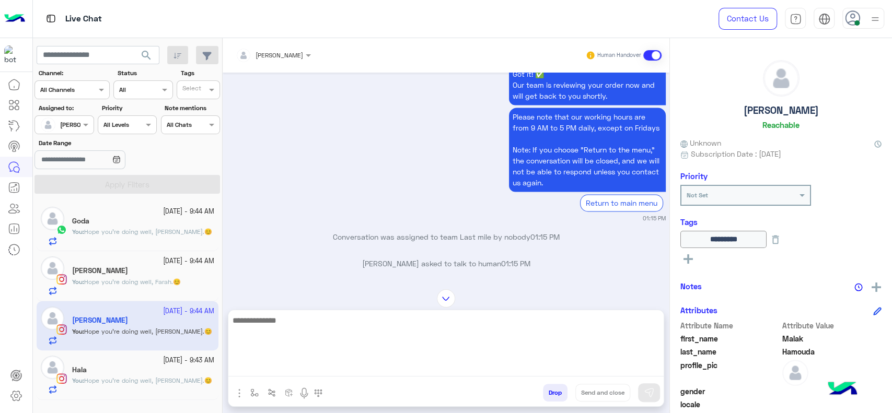
click at [305, 372] on textarea at bounding box center [445, 345] width 435 height 63
type textarea "*"
type textarea "**********"
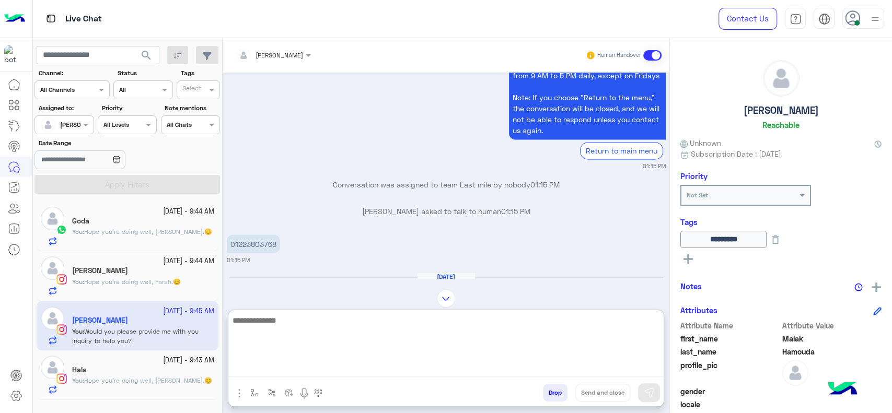
scroll to position [3890, 0]
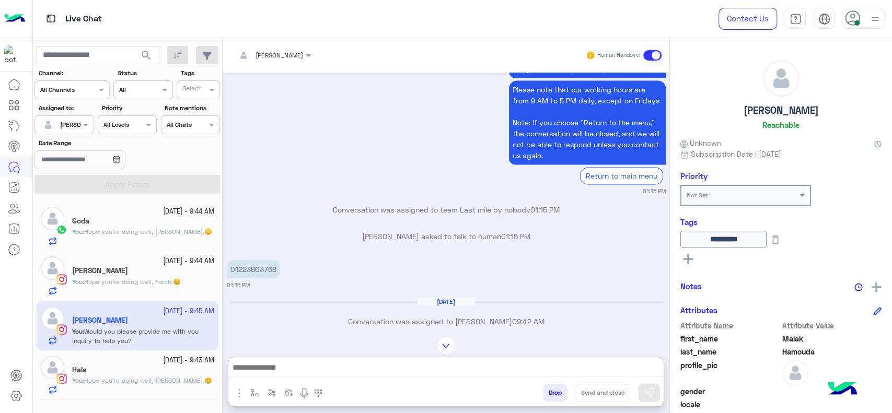
click at [256, 262] on p "01223803768" at bounding box center [253, 269] width 53 height 18
copy p "01223803768"
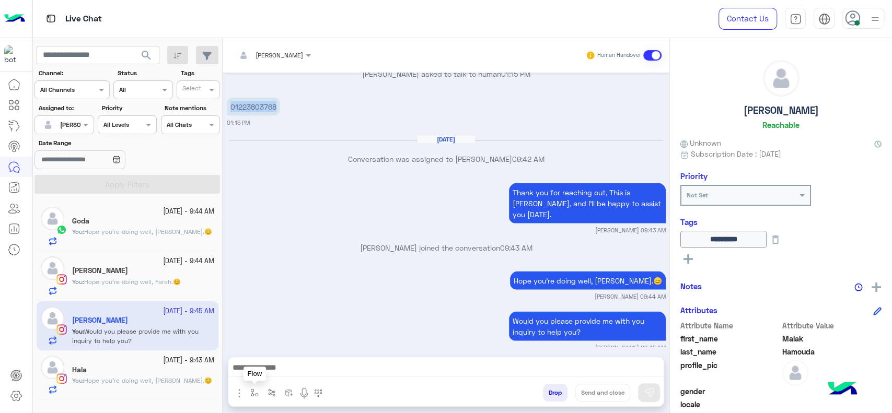
click at [255, 386] on button "button" at bounding box center [254, 392] width 17 height 17
click at [273, 375] on div "enter flow name" at bounding box center [285, 370] width 77 height 19
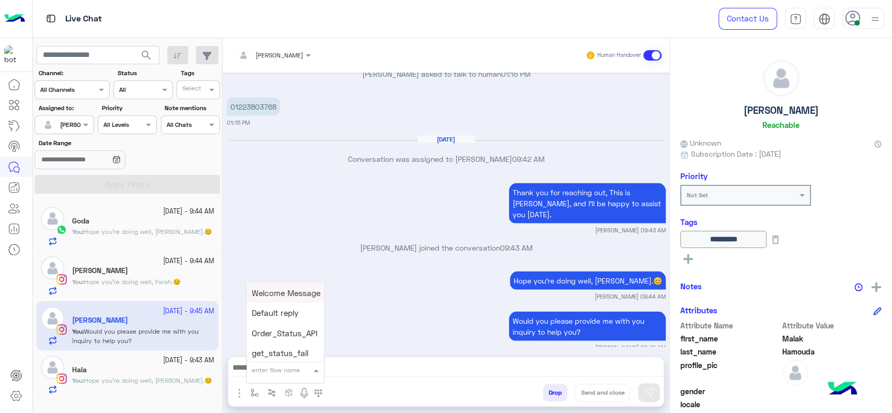
type input "*"
click at [271, 351] on span "[PERSON_NAME]" at bounding box center [282, 351] width 60 height 9
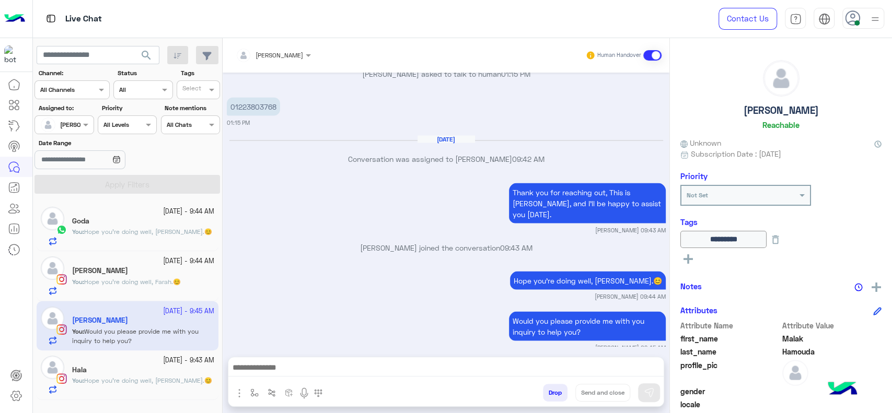
type textarea "**********"
click at [607, 395] on button "Send and close" at bounding box center [603, 393] width 55 height 18
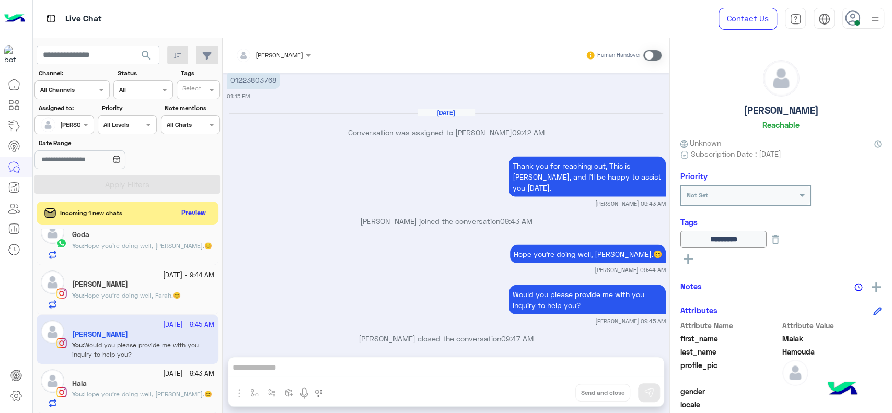
scroll to position [16, 0]
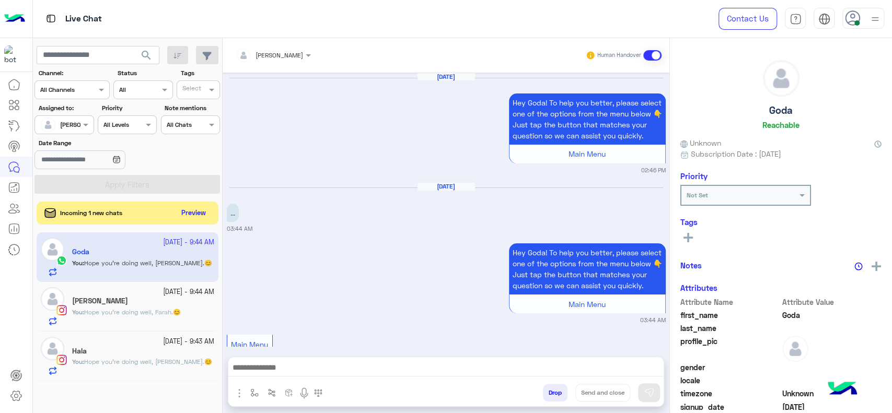
scroll to position [1056, 0]
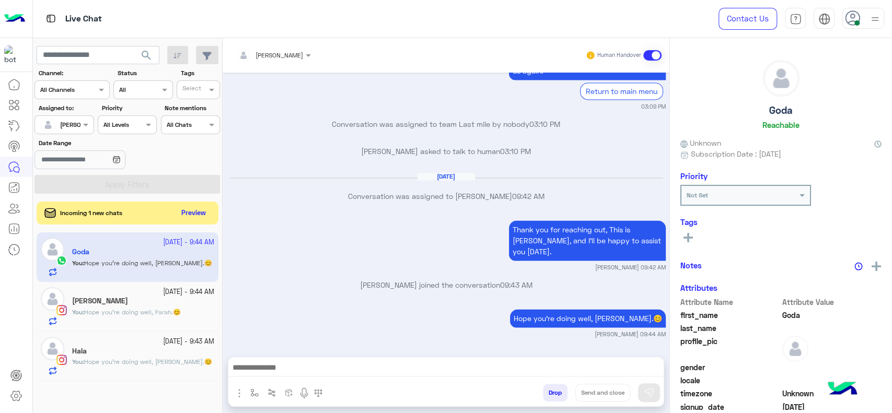
click at [131, 348] on div "Hala" at bounding box center [143, 352] width 142 height 11
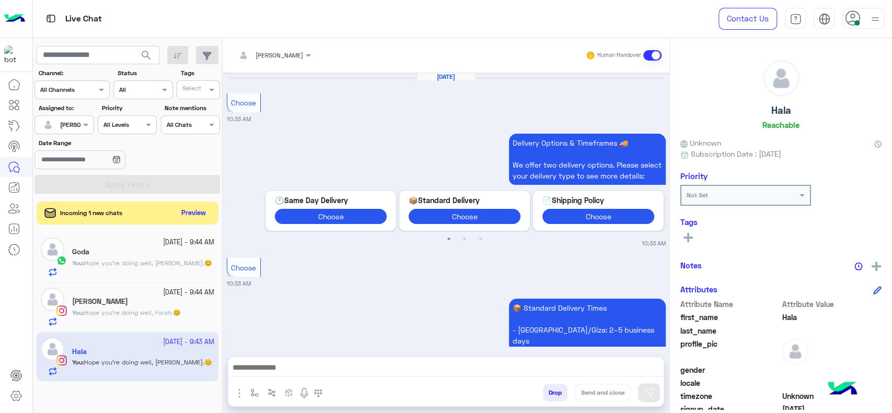
scroll to position [1175, 0]
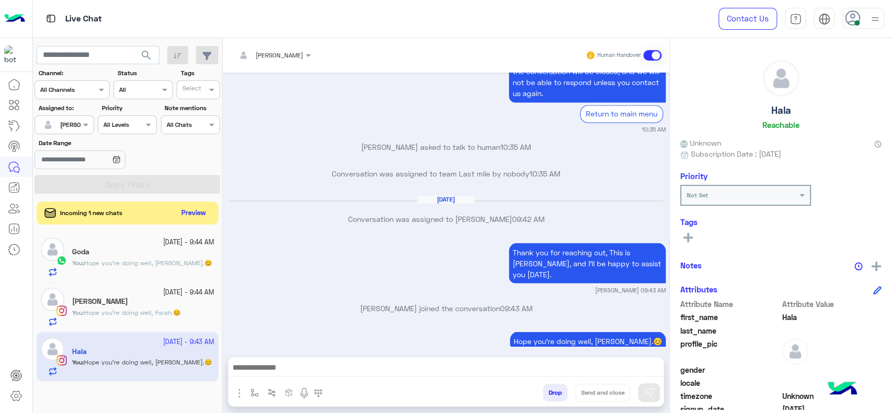
click at [337, 214] on div "Oct 4, 2025 Conversation was assigned to Jana Aboelseoud 09:42 AM" at bounding box center [446, 215] width 439 height 38
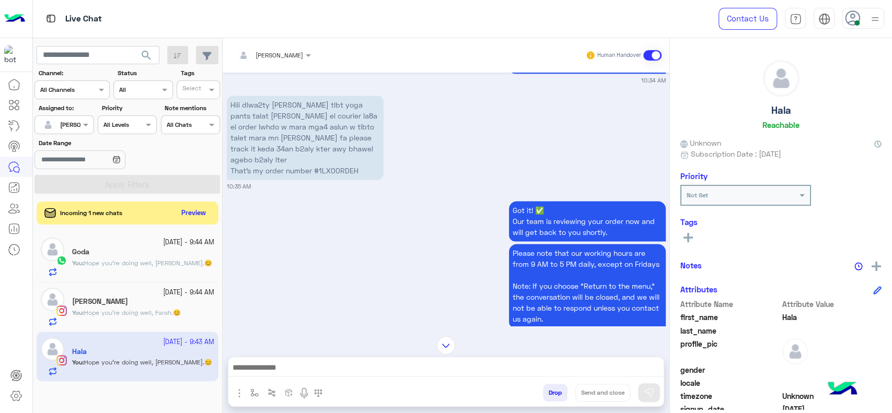
scroll to position [955, 0]
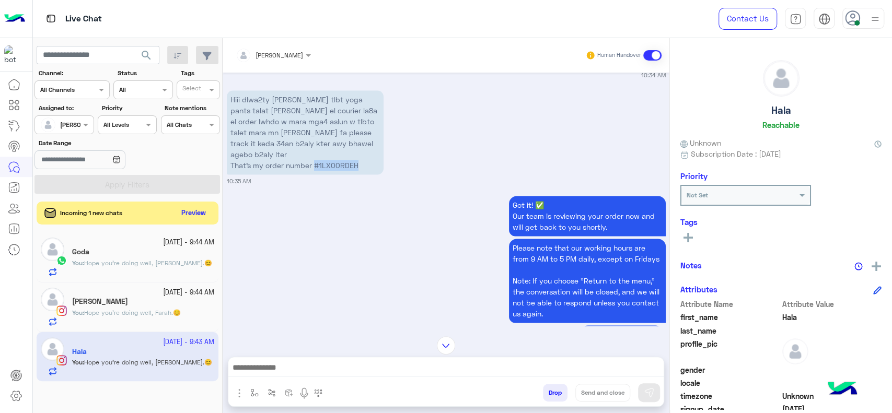
drag, startPoint x: 360, startPoint y: 154, endPoint x: 315, endPoint y: 159, distance: 45.2
click at [315, 159] on p "Hiii dlwa2ty ana tlbt yoga pants talat marat mara el courier la8a el order lwhd…" at bounding box center [305, 132] width 157 height 84
copy p "#1LX00RDEH"
click at [444, 344] on img at bounding box center [446, 346] width 18 height 18
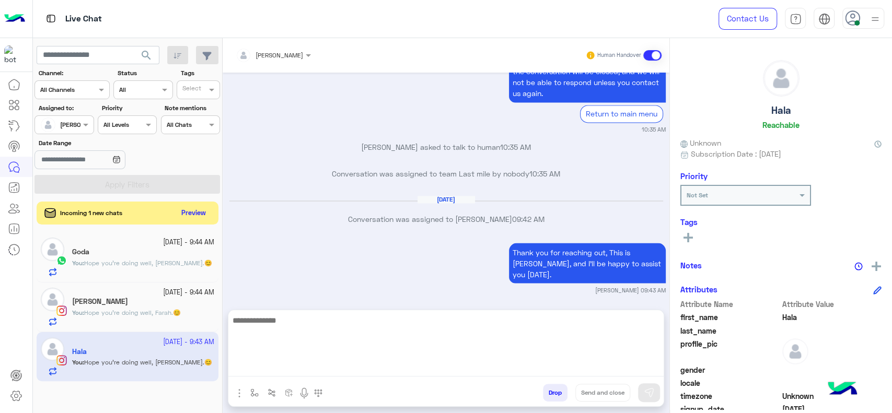
click at [447, 371] on textarea at bounding box center [445, 345] width 435 height 63
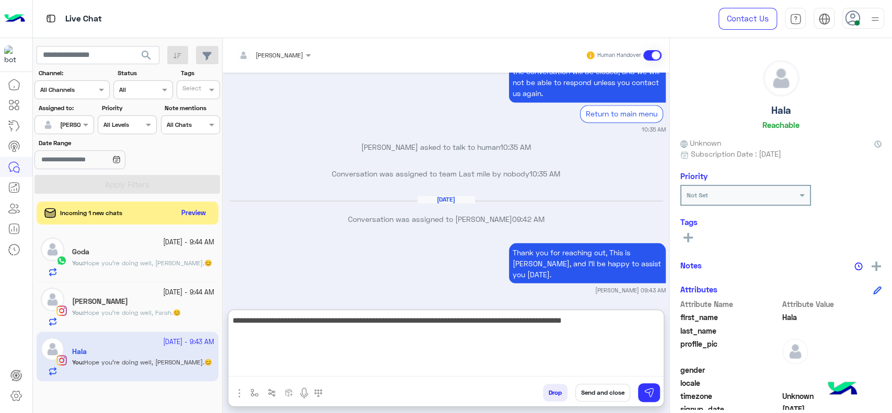
type textarea "**********"
click at [640, 335] on textarea "**********" at bounding box center [445, 345] width 435 height 63
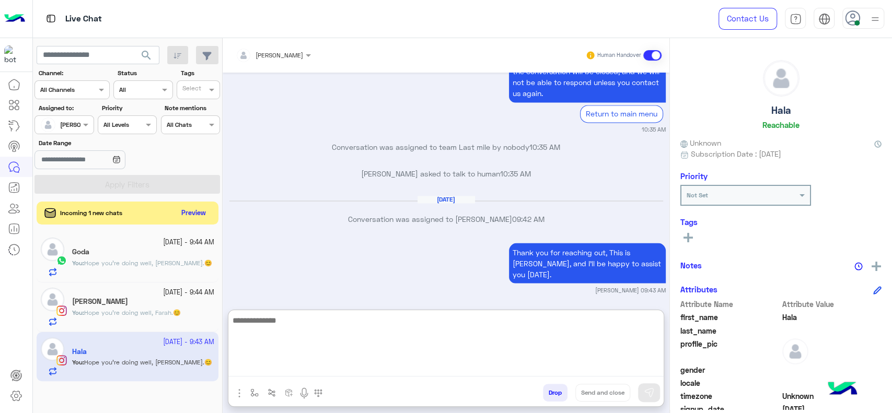
scroll to position [1284, 0]
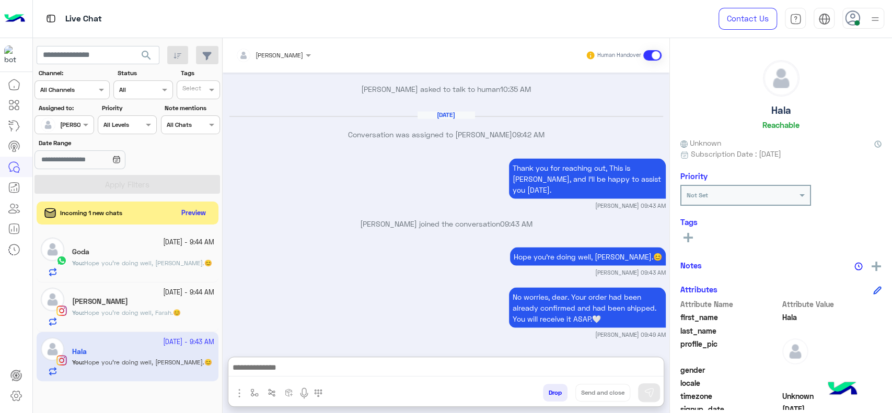
click at [175, 297] on div "[PERSON_NAME]" at bounding box center [143, 302] width 142 height 11
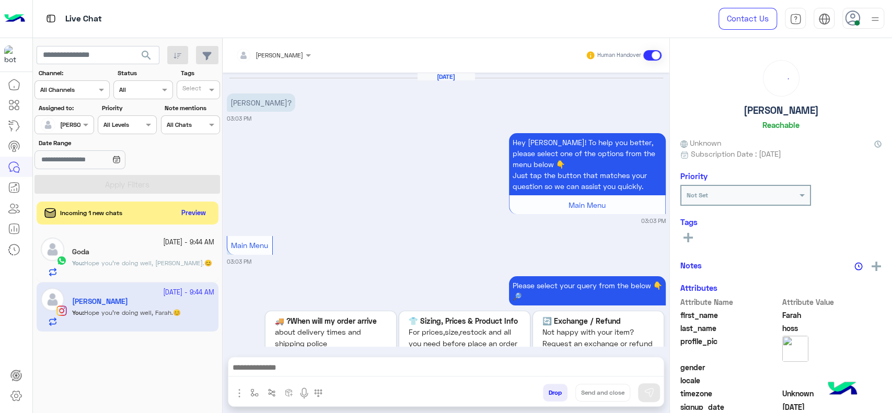
scroll to position [1125, 0]
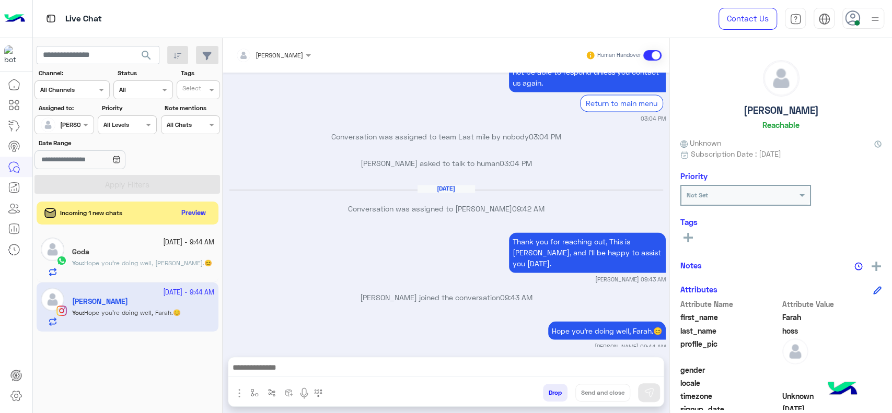
click at [553, 182] on div "Oct 3, 2025 Hagi emta? 03:03 PM Hey Farah! To help you better, please select on…" at bounding box center [446, 210] width 447 height 274
click at [122, 303] on app-inbox-user "4 October - 9:44 AM Farah hoss You : Hope you're doing well, Farah.😊" at bounding box center [128, 307] width 182 height 49
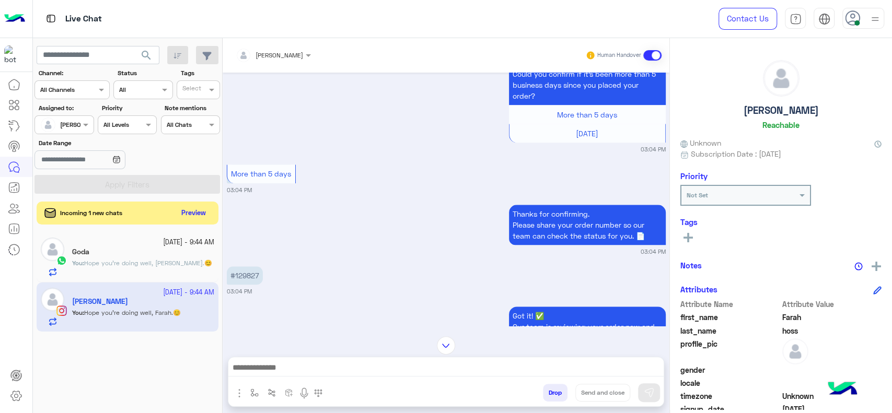
scroll to position [789, 0]
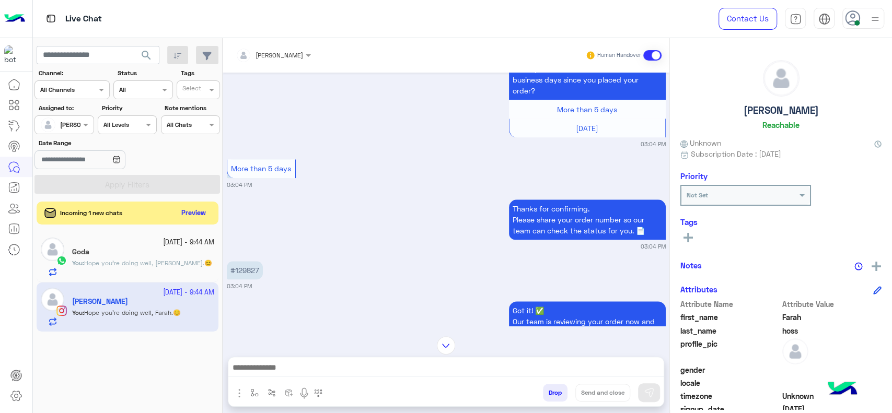
click at [246, 270] on p "#129827" at bounding box center [245, 270] width 36 height 18
copy p "129827"
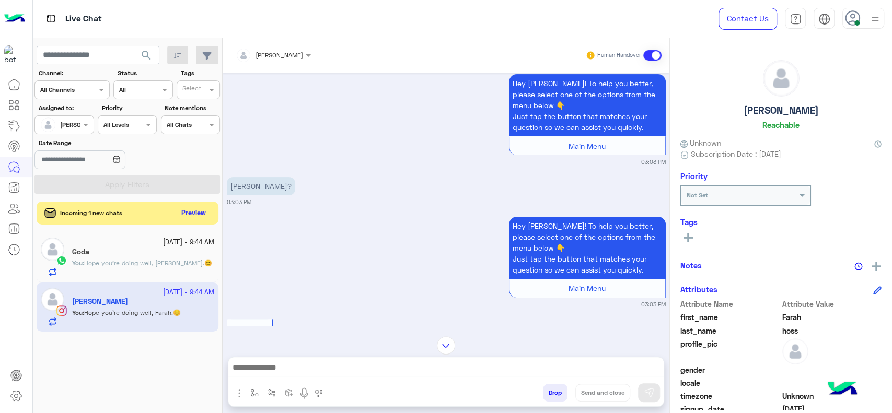
scroll to position [0, 0]
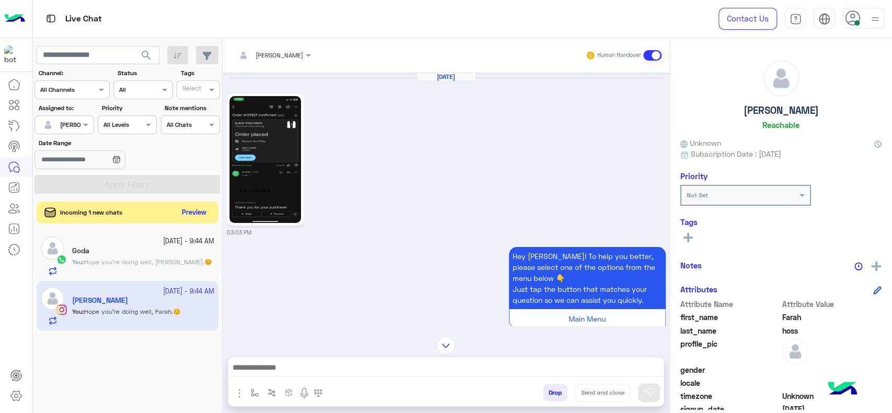
click at [190, 212] on button "Preview" at bounding box center [194, 213] width 32 height 14
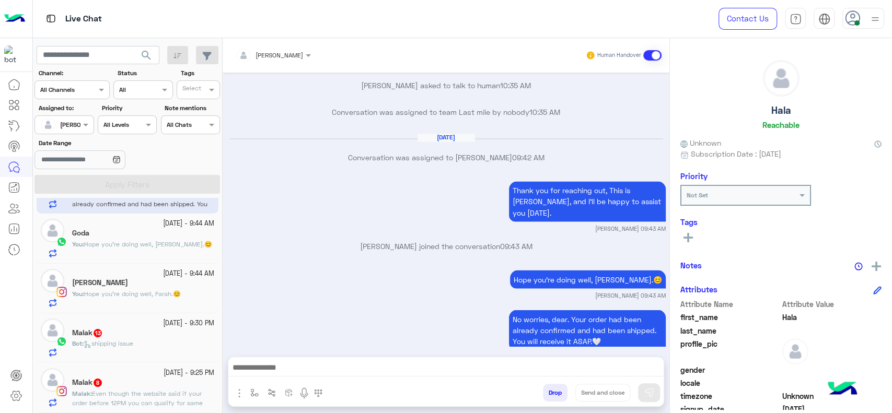
click at [153, 343] on div "Bot : shipping issue" at bounding box center [143, 348] width 142 height 18
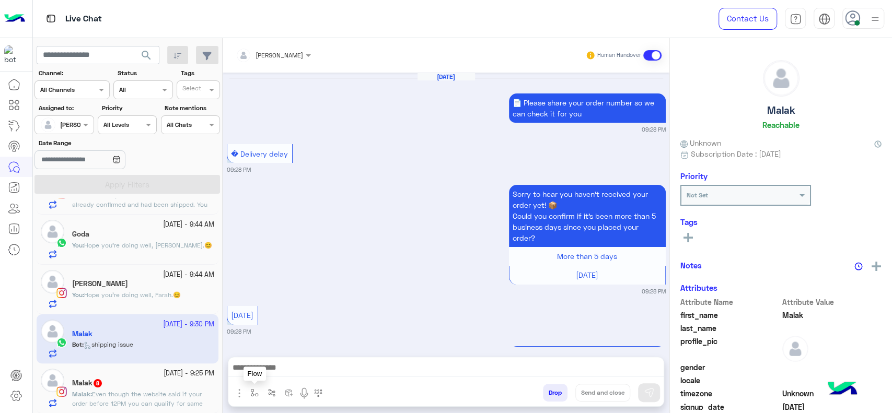
scroll to position [1030, 0]
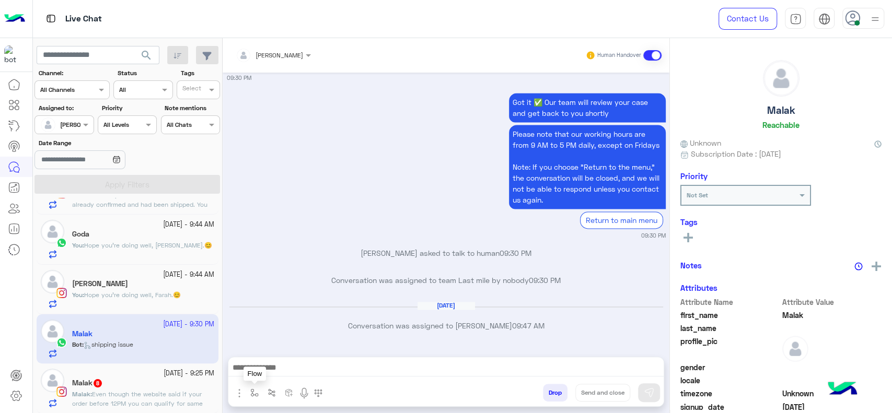
click at [248, 393] on button "button" at bounding box center [254, 392] width 17 height 17
click at [288, 355] on div "Jana Aboelseoud Human Handover Oct 3, 2025 📄 Please share your order number so …" at bounding box center [446, 228] width 447 height 380
click at [260, 389] on button "button" at bounding box center [254, 392] width 17 height 17
click at [266, 373] on div "enter flow name" at bounding box center [276, 369] width 48 height 9
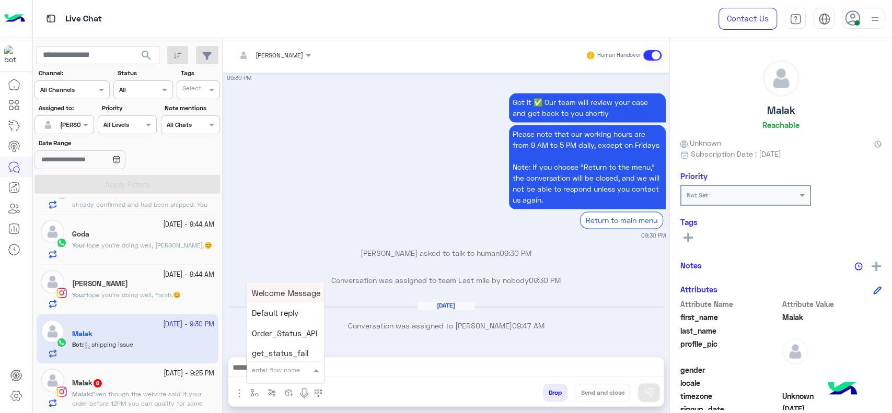
type input "*"
click at [262, 333] on span "J Greeting" at bounding box center [271, 330] width 38 height 9
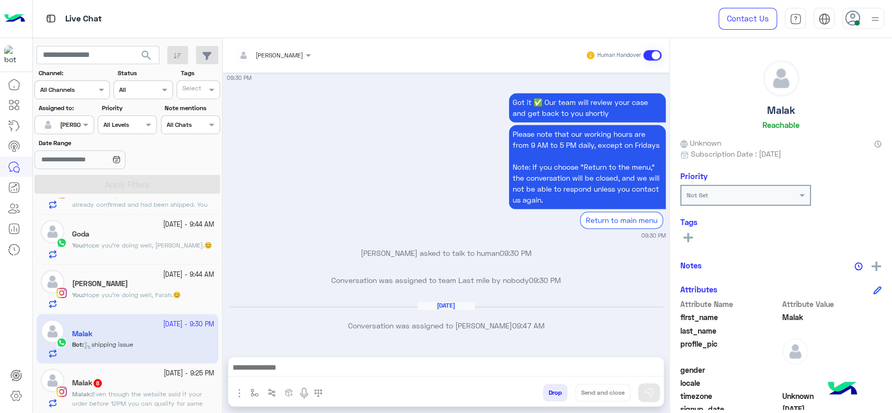
type textarea "**********"
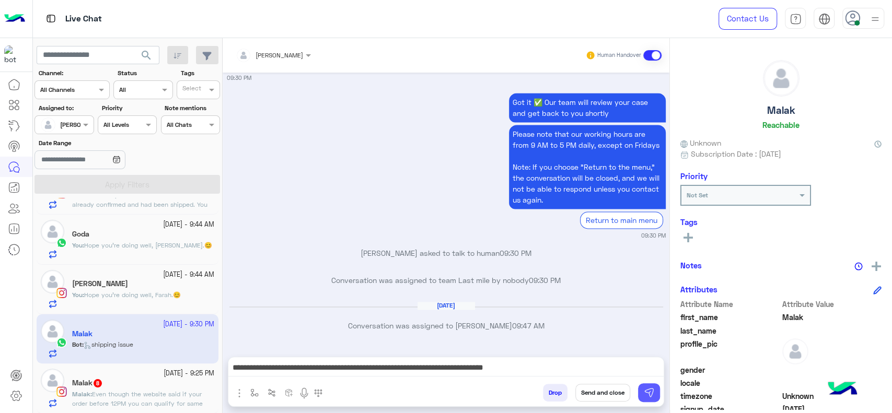
click at [645, 393] on img at bounding box center [649, 393] width 10 height 10
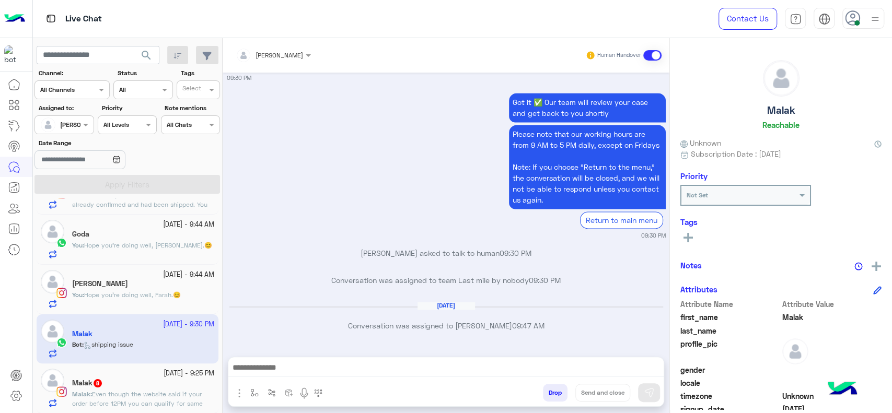
click at [133, 383] on div "Malak 8" at bounding box center [143, 384] width 142 height 11
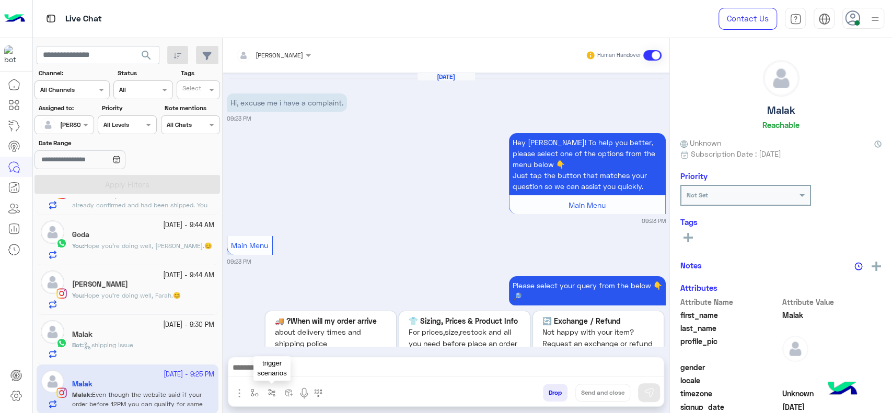
scroll to position [916, 0]
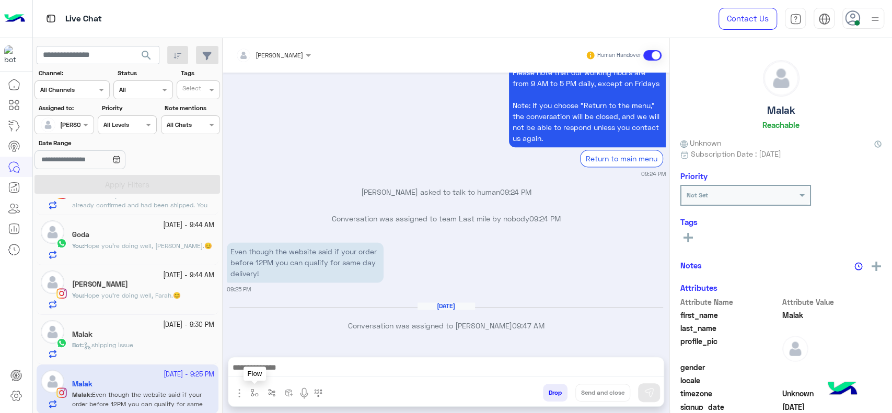
click at [253, 399] on button "button" at bounding box center [254, 392] width 17 height 17
click at [268, 372] on input "text" at bounding box center [272, 368] width 41 height 9
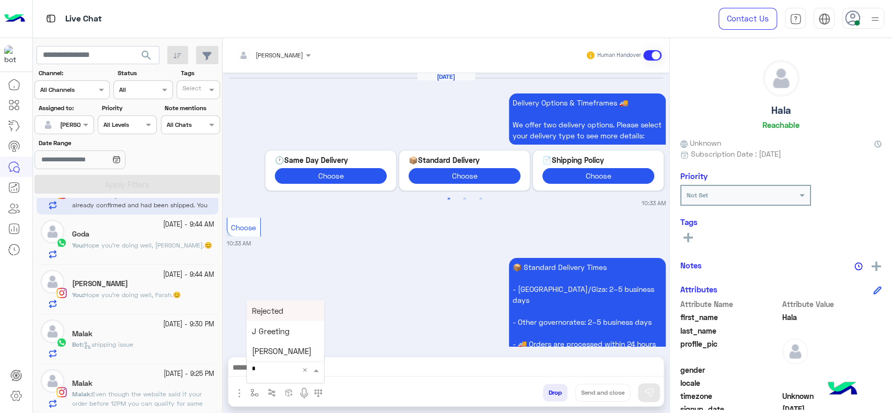
scroll to position [1197, 0]
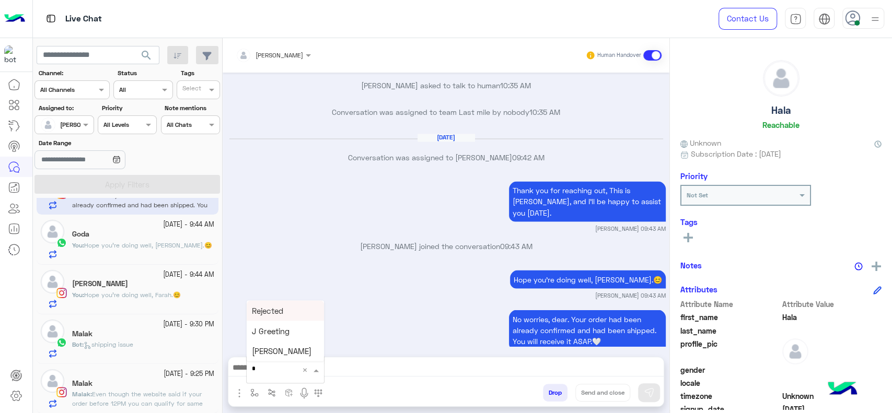
click at [355, 268] on div "Hope you're doing well, Hala.😊 Jana Aboelseoud 09:43 AM" at bounding box center [446, 284] width 439 height 32
click at [248, 393] on button "button" at bounding box center [254, 392] width 17 height 17
click at [284, 374] on div "enter flow name" at bounding box center [276, 369] width 48 height 9
type input "*"
click at [276, 349] on span "[PERSON_NAME]" at bounding box center [282, 351] width 60 height 9
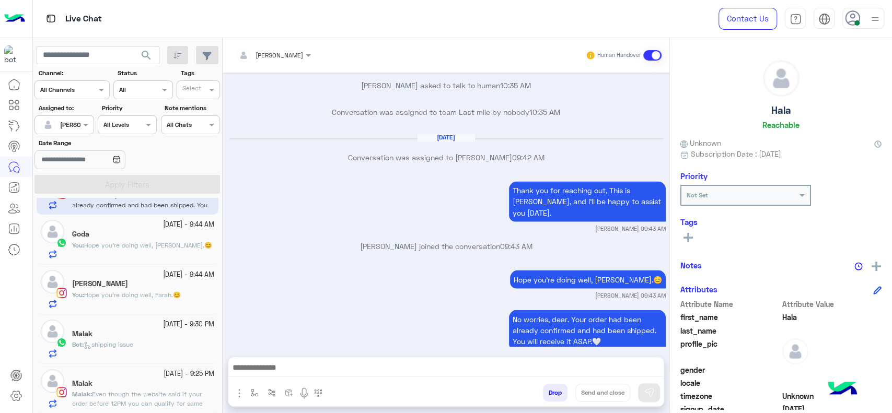
type textarea "**********"
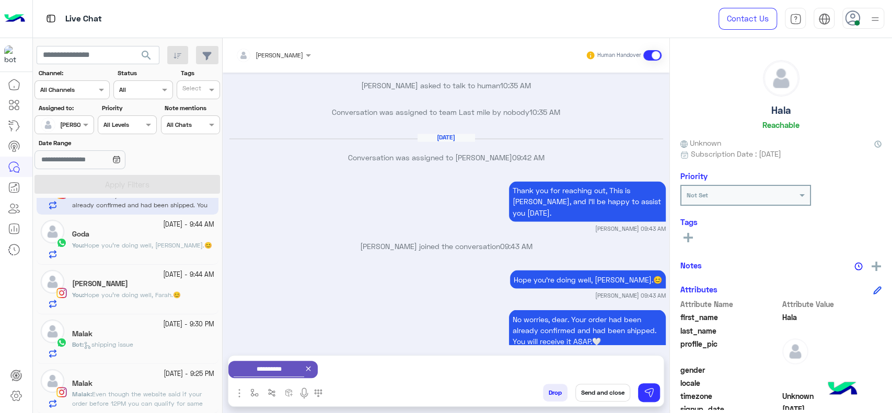
click at [601, 395] on button "Send and close" at bounding box center [603, 393] width 55 height 18
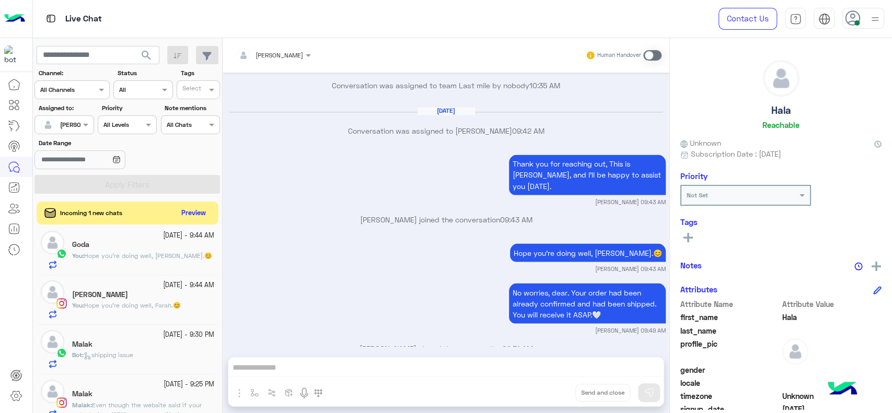
scroll to position [67, 0]
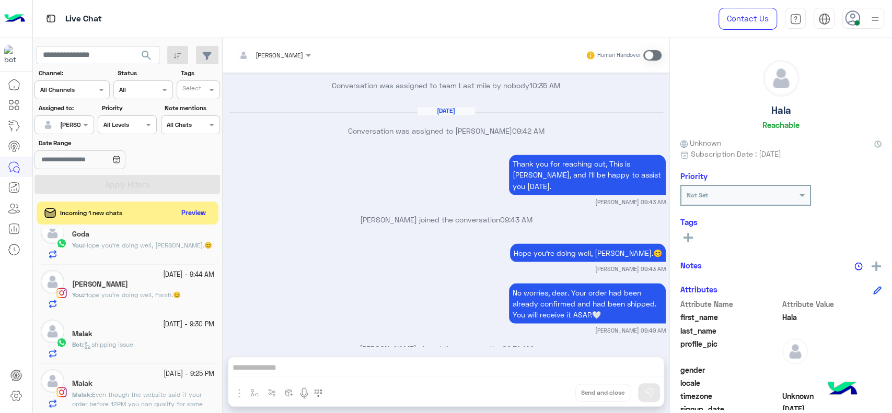
click at [112, 397] on span "Even though the website said if your order before 12PM you can qualify for same…" at bounding box center [137, 404] width 131 height 27
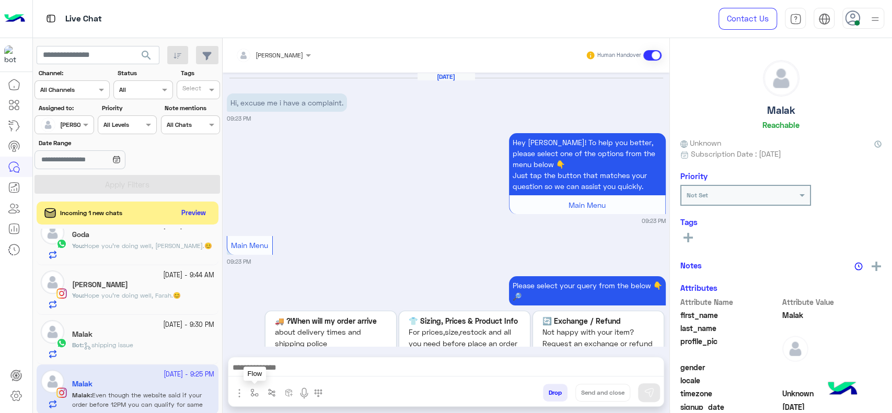
click at [260, 387] on button "button" at bounding box center [254, 392] width 17 height 17
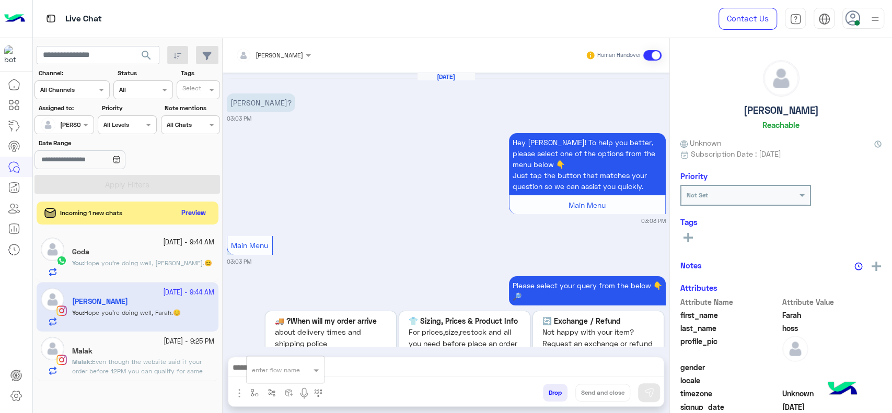
click at [263, 374] on div "enter flow name" at bounding box center [276, 369] width 48 height 9
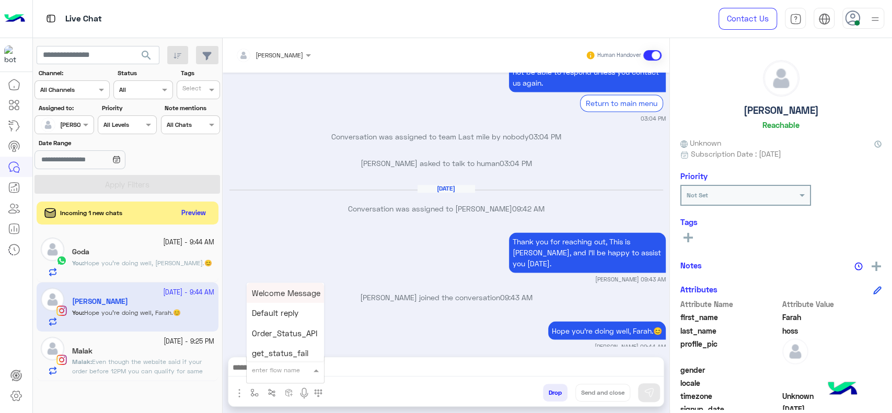
click at [144, 369] on span "Even though the website said if your order before 12PM you can qualify for same…" at bounding box center [137, 371] width 131 height 27
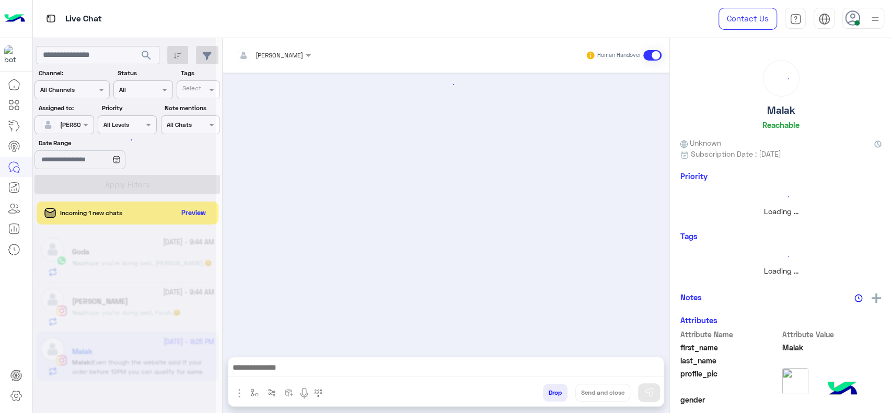
click at [143, 352] on div at bounding box center [124, 210] width 183 height 413
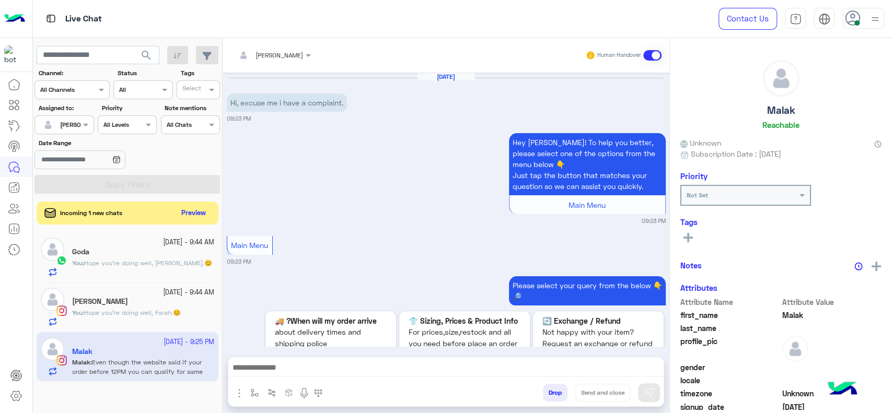
scroll to position [916, 0]
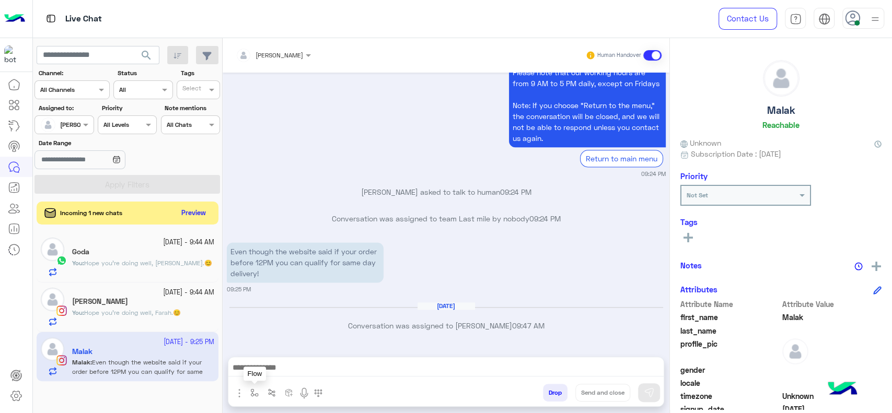
click at [251, 393] on img "button" at bounding box center [254, 393] width 8 height 8
click at [273, 367] on input "text" at bounding box center [272, 368] width 41 height 9
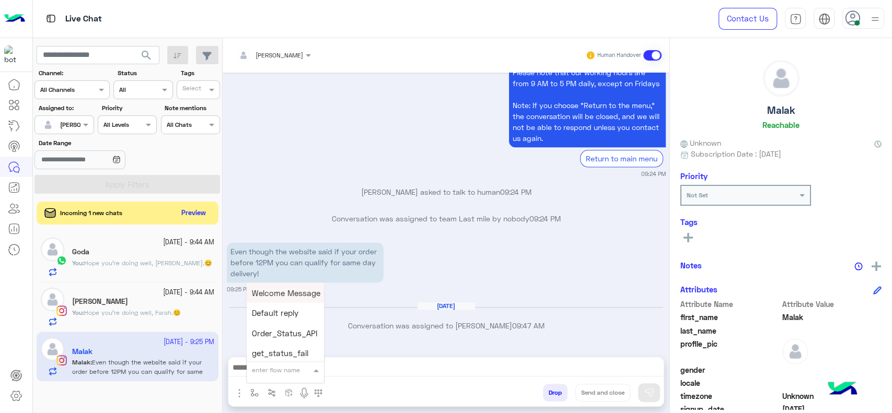
type input "*"
click at [268, 330] on span "J Greeting" at bounding box center [271, 330] width 38 height 9
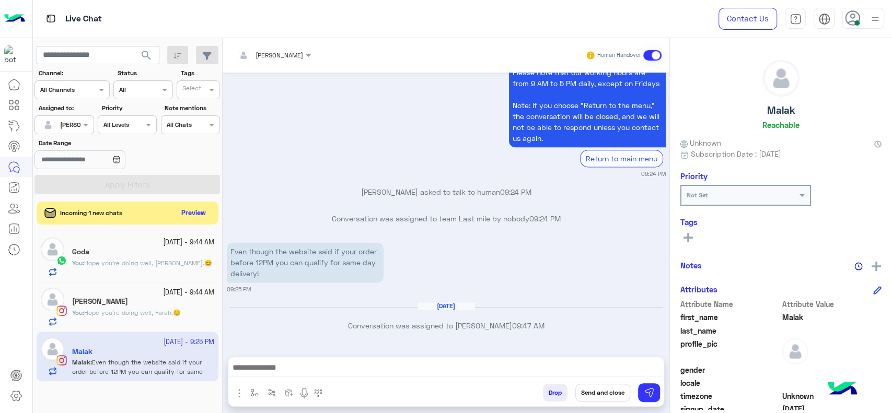
type textarea "**********"
click at [653, 395] on img at bounding box center [649, 393] width 10 height 10
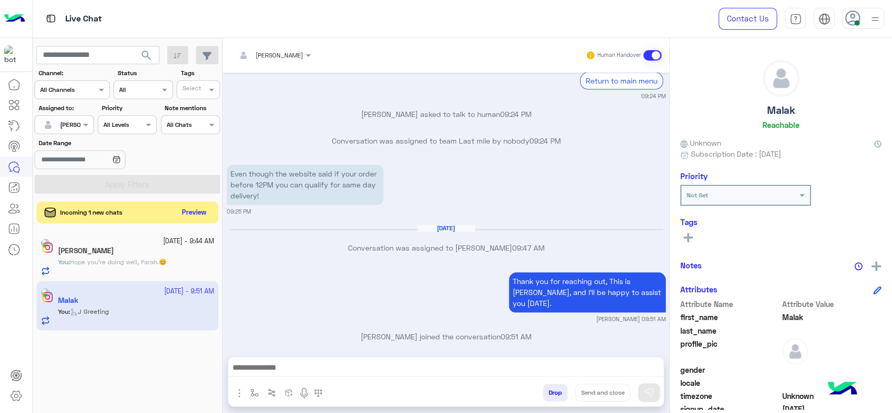
click at [191, 214] on button "Preview" at bounding box center [194, 213] width 32 height 14
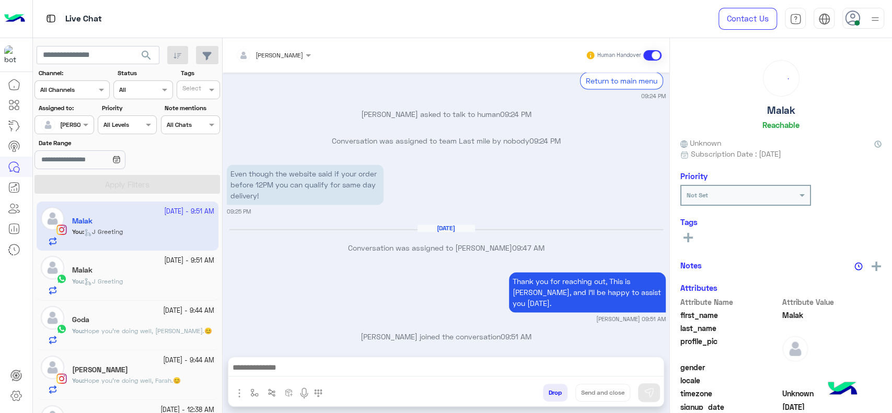
scroll to position [37, 0]
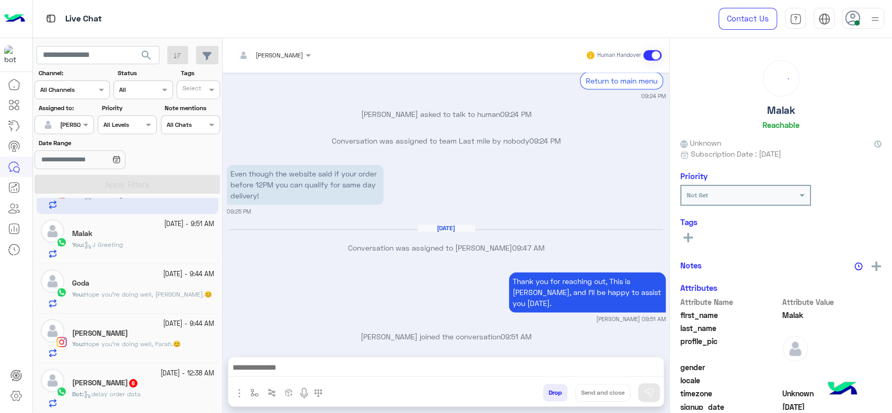
click at [166, 383] on div "kenzy eldeeb 6" at bounding box center [143, 384] width 142 height 11
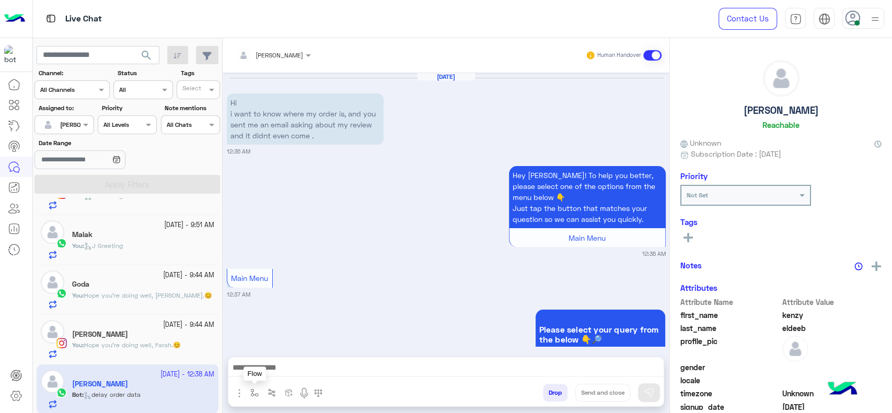
scroll to position [718, 0]
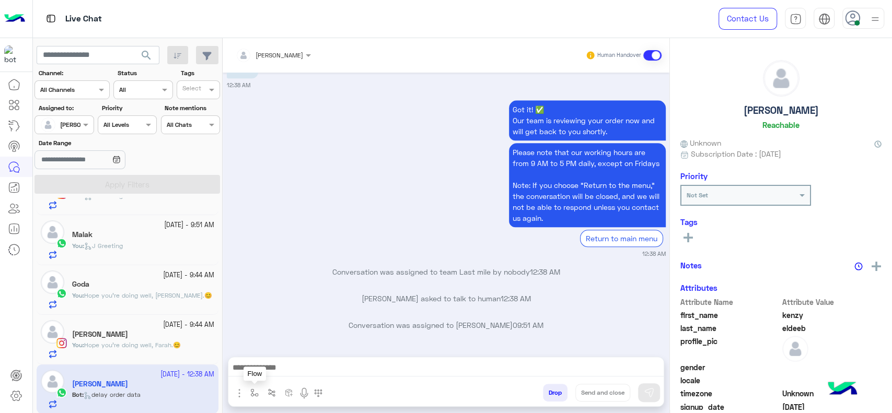
click at [251, 393] on img "button" at bounding box center [254, 393] width 8 height 8
click at [268, 372] on input "text" at bounding box center [272, 368] width 41 height 9
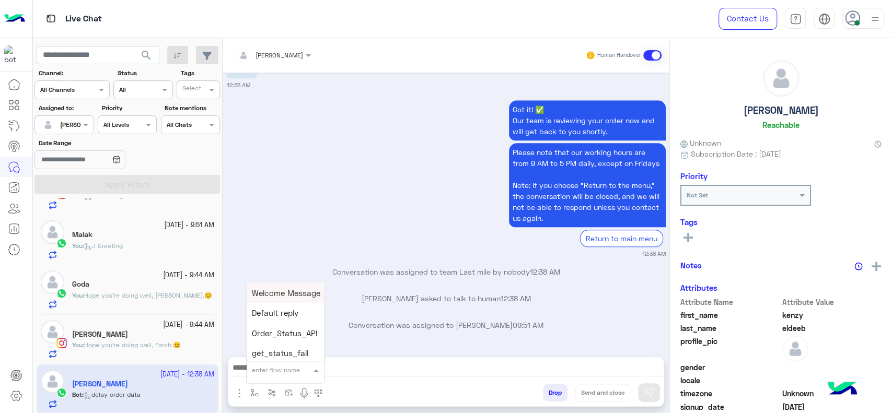
type input "*"
click at [263, 332] on span "J Greeting" at bounding box center [271, 330] width 38 height 9
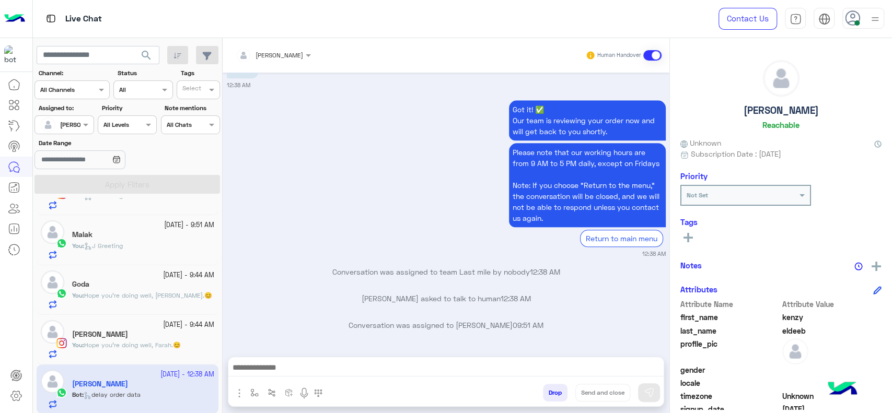
type textarea "**********"
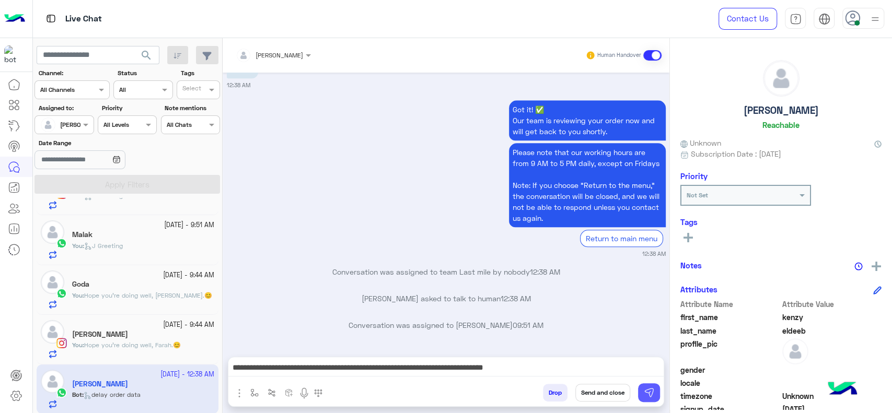
click at [654, 387] on button at bounding box center [649, 393] width 22 height 19
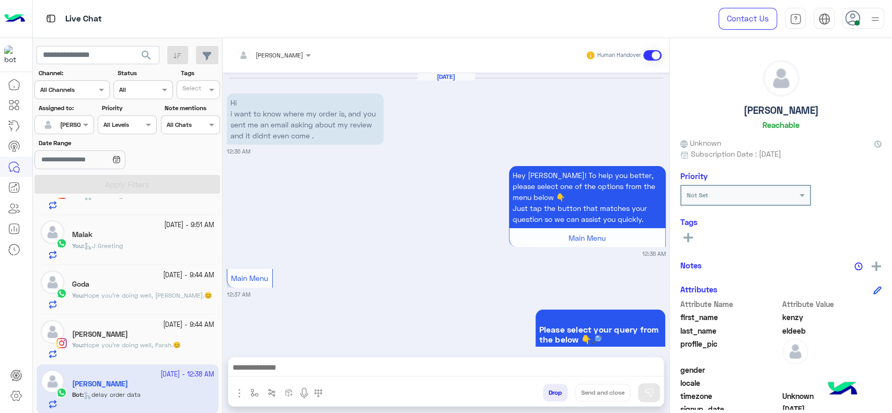
scroll to position [0, 0]
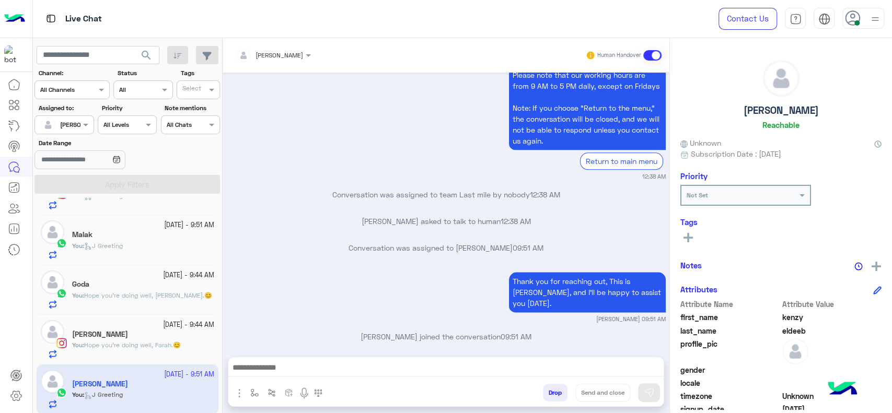
click at [109, 332] on h5 "Farah hoss" at bounding box center [100, 334] width 56 height 9
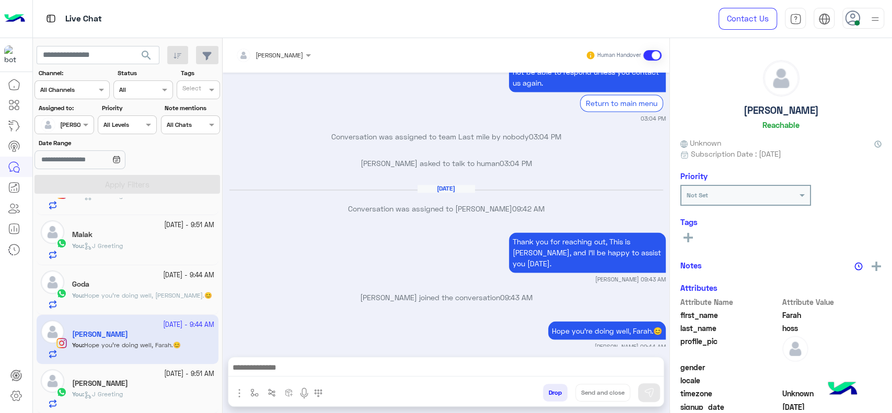
click at [556, 321] on p "Hope you're doing well, Farah.😊" at bounding box center [607, 330] width 118 height 18
click at [559, 322] on p "Hope you're doing well, Farah.😊" at bounding box center [607, 330] width 118 height 18
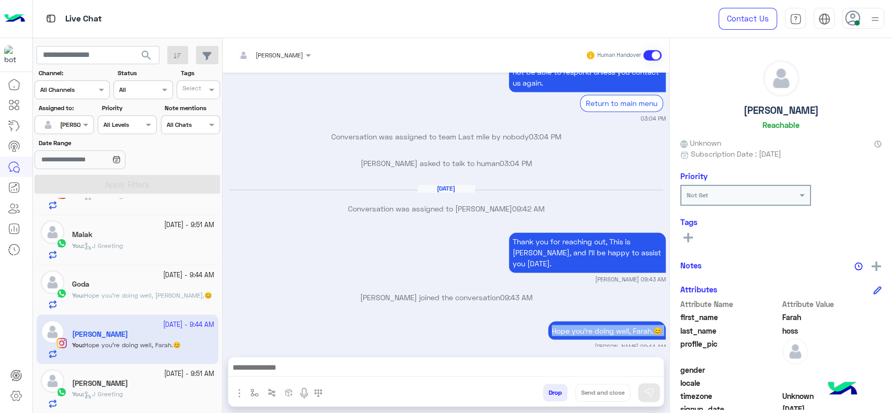
click at [185, 387] on div "kenzy eldeeb" at bounding box center [143, 385] width 142 height 11
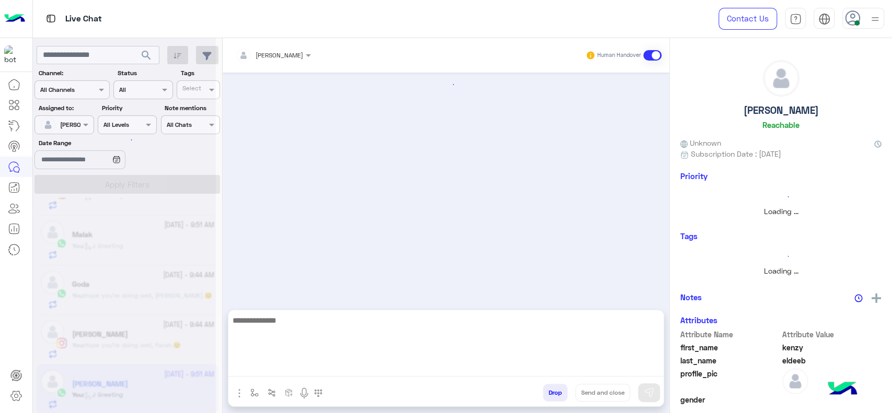
click at [273, 367] on textarea at bounding box center [445, 345] width 435 height 63
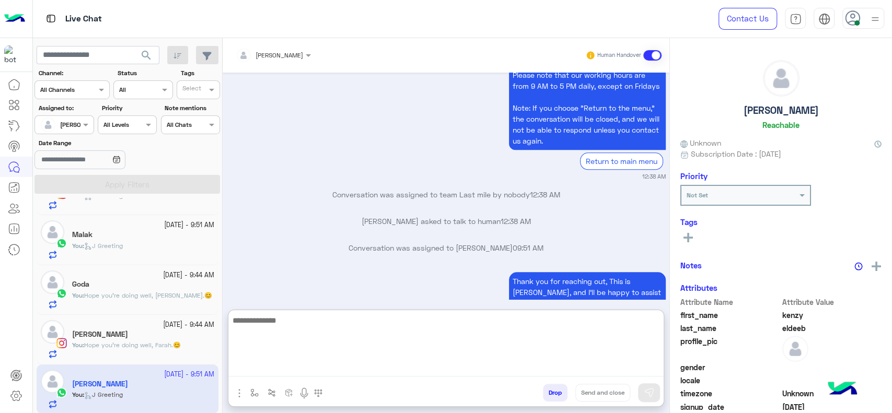
paste textarea "**********"
click at [327, 319] on textarea "**********" at bounding box center [445, 345] width 435 height 63
type textarea "**********"
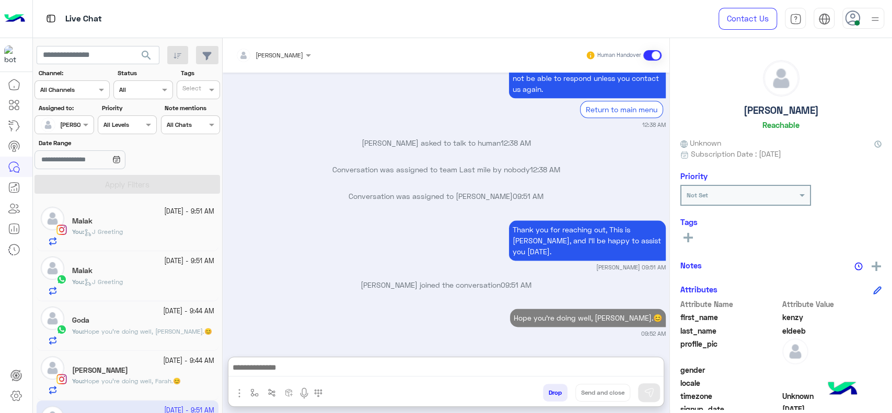
click at [157, 294] on div "You : J Greeting" at bounding box center [143, 287] width 142 height 18
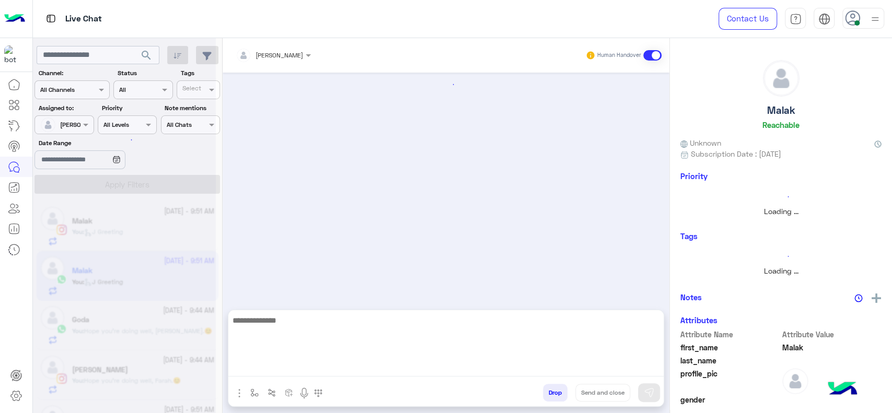
click at [271, 366] on textarea at bounding box center [445, 345] width 435 height 63
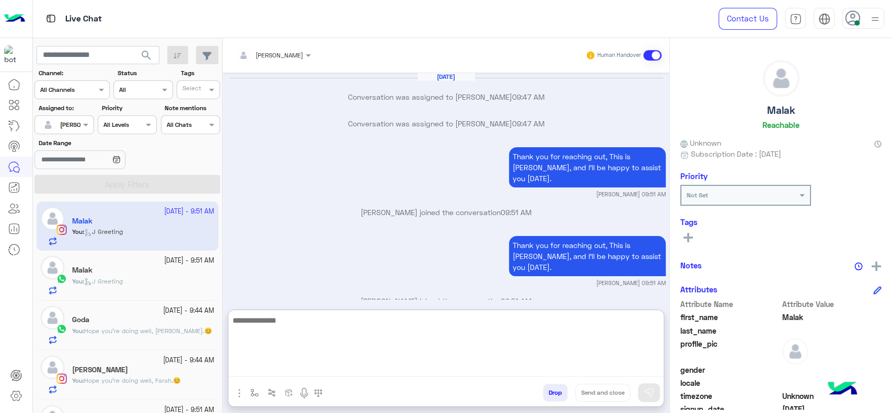
paste textarea "**********"
click at [333, 321] on textarea "**********" at bounding box center [445, 345] width 435 height 63
type textarea "**********"
click at [348, 332] on textarea "**********" at bounding box center [445, 345] width 435 height 63
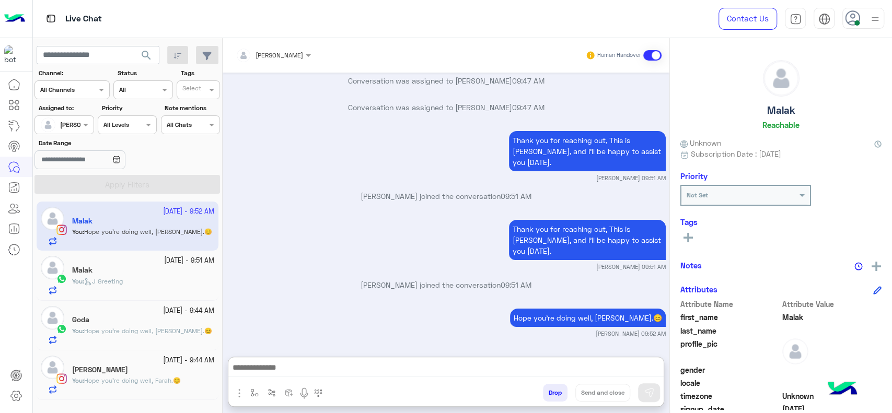
click at [101, 279] on span "J Greeting" at bounding box center [103, 282] width 39 height 8
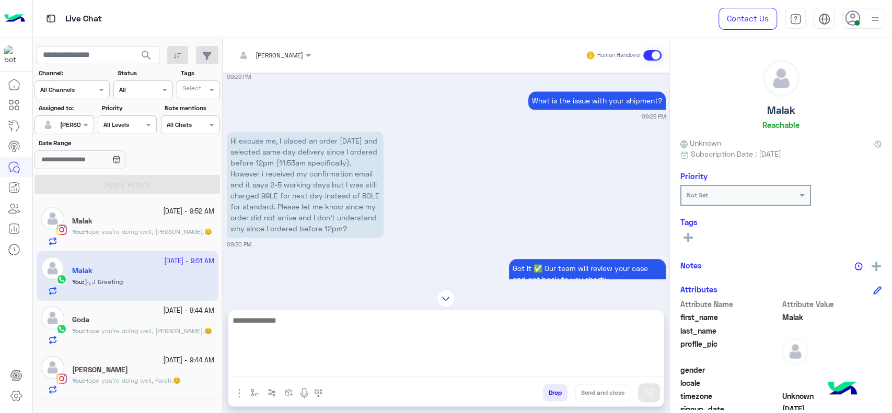
click at [350, 367] on textarea at bounding box center [445, 345] width 435 height 63
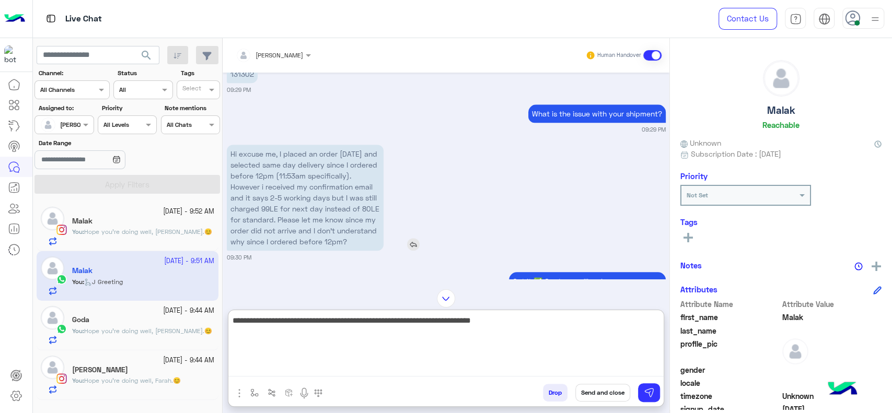
scroll to position [737, 0]
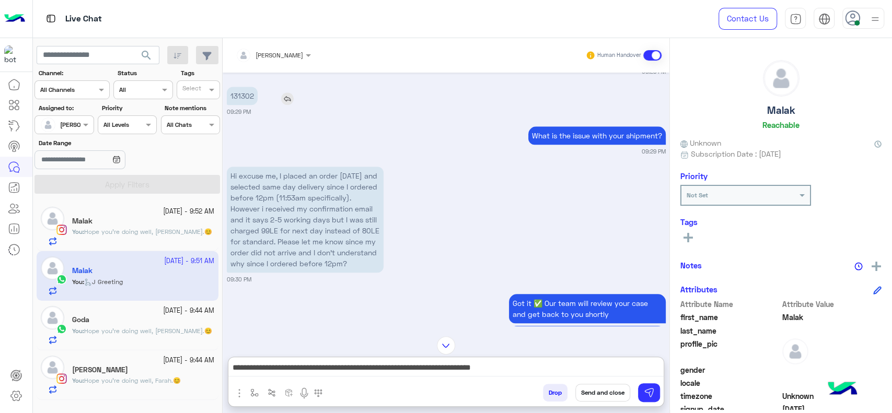
click at [236, 94] on p "131302" at bounding box center [242, 96] width 31 height 18
copy p "131302"
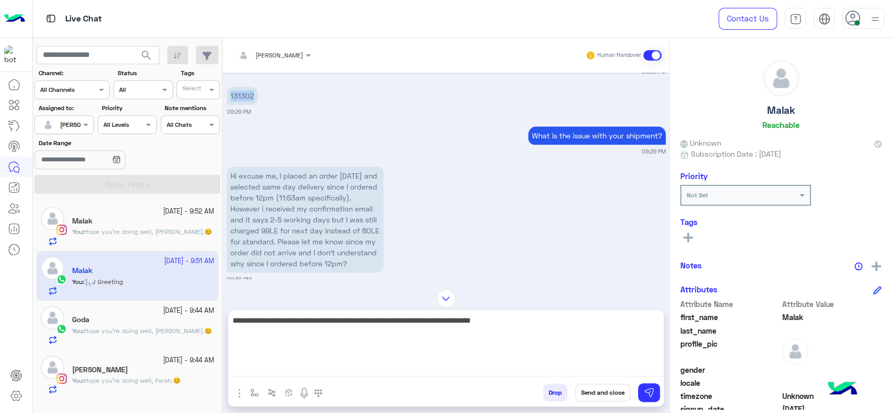
click at [507, 375] on textarea "**********" at bounding box center [445, 345] width 435 height 63
type textarea "**********"
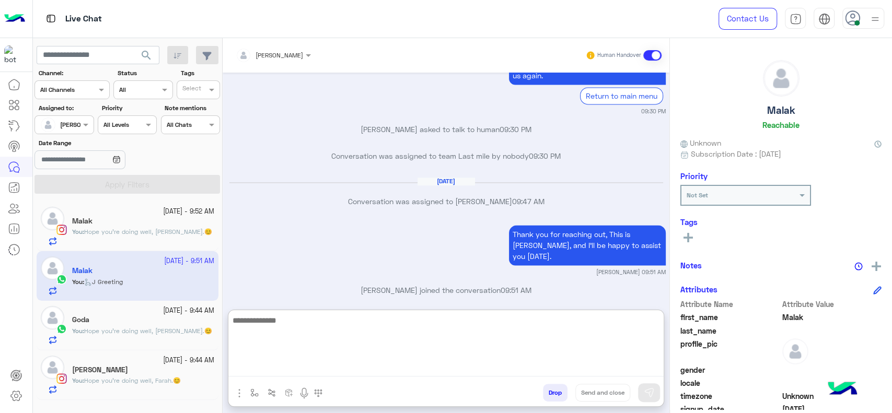
scroll to position [1136, 0]
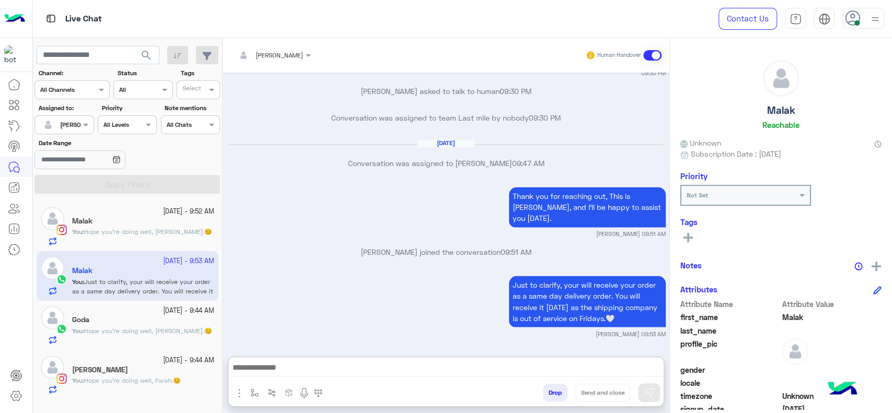
click at [143, 374] on div "[PERSON_NAME]" at bounding box center [143, 371] width 142 height 11
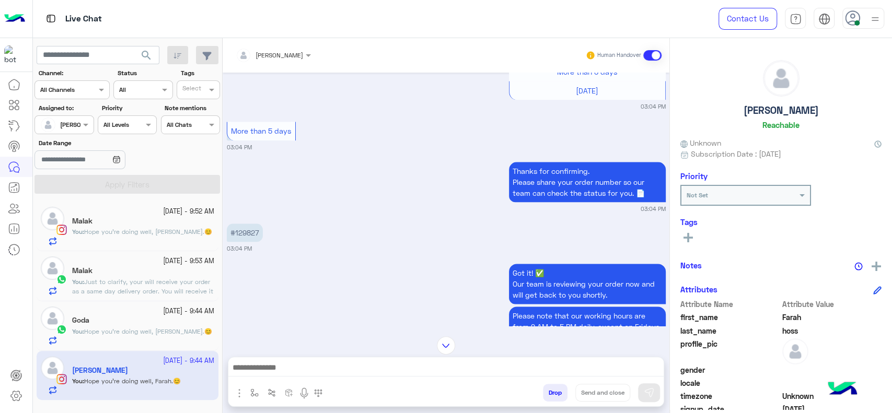
scroll to position [812, 0]
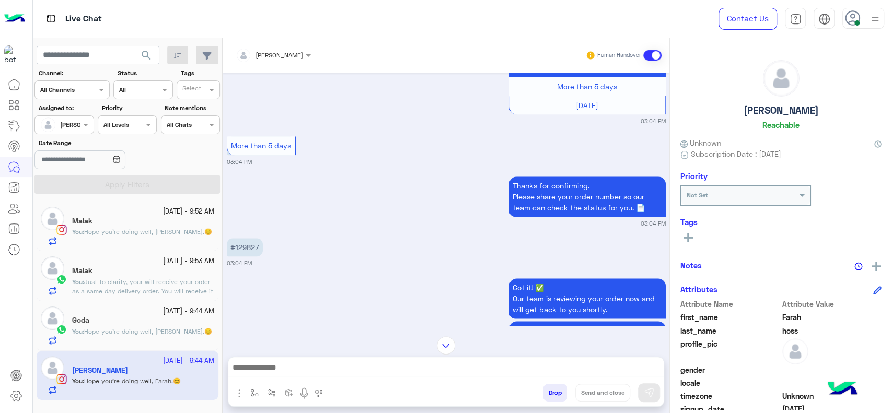
click at [249, 249] on p "#129827" at bounding box center [245, 247] width 36 height 18
copy p "129827"
click at [331, 221] on small "03:04 PM" at bounding box center [446, 224] width 439 height 8
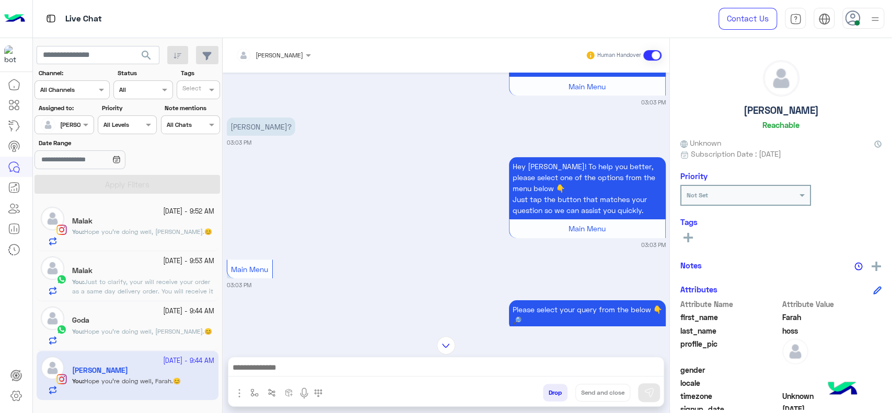
scroll to position [1382, 0]
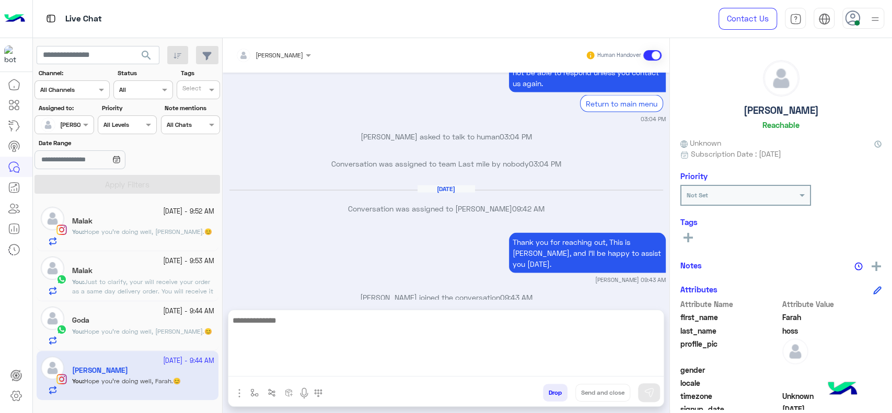
click at [365, 363] on textarea at bounding box center [445, 345] width 435 height 63
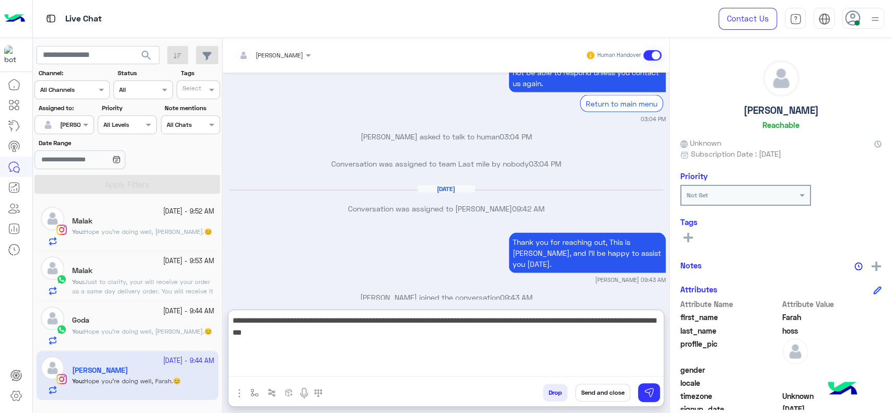
click at [351, 325] on textarea "**********" at bounding box center [445, 345] width 435 height 63
click at [257, 320] on textarea "**********" at bounding box center [445, 345] width 435 height 63
click at [278, 337] on textarea "**********" at bounding box center [445, 345] width 435 height 63
click at [416, 326] on textarea "**********" at bounding box center [445, 345] width 435 height 63
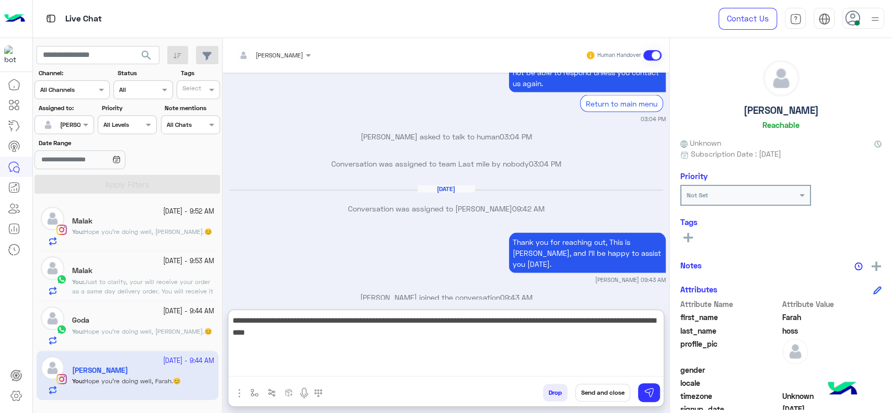
click at [416, 326] on textarea "**********" at bounding box center [445, 345] width 435 height 63
click at [411, 330] on textarea "**********" at bounding box center [445, 345] width 435 height 63
type textarea "**********"
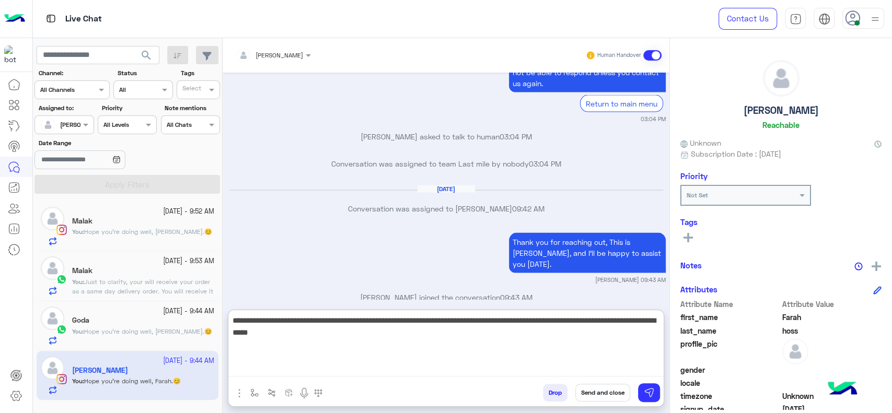
click at [390, 338] on textarea "**********" at bounding box center [445, 345] width 435 height 63
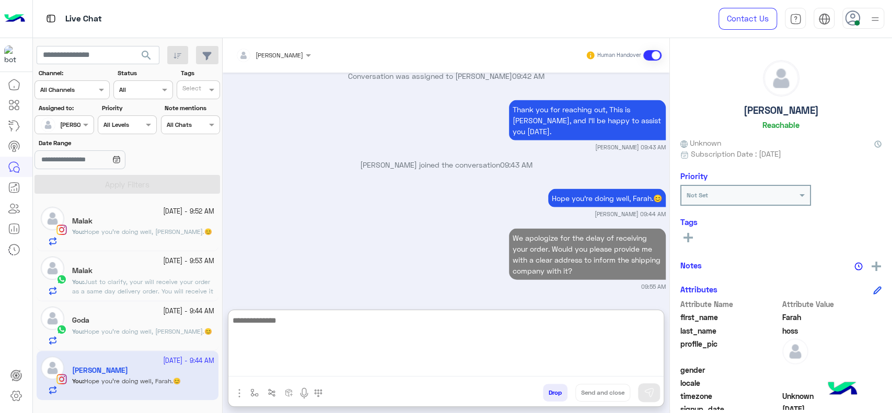
scroll to position [1502, 0]
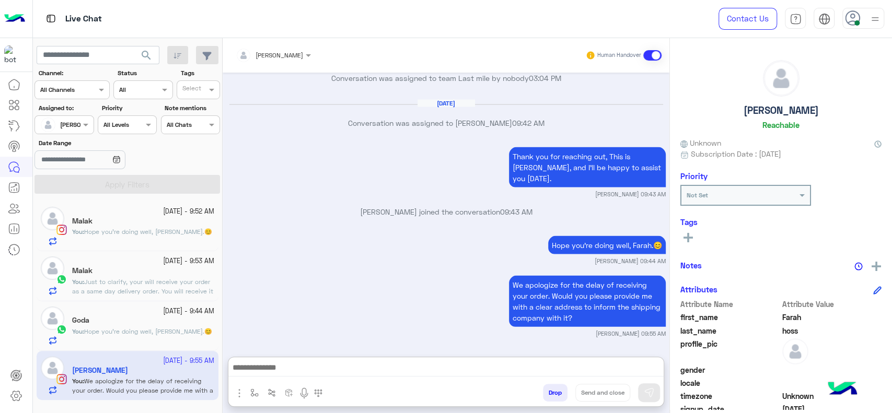
click at [117, 286] on p "You : Just to clarify, your will receive your order as a same day delivery orde…" at bounding box center [143, 297] width 142 height 38
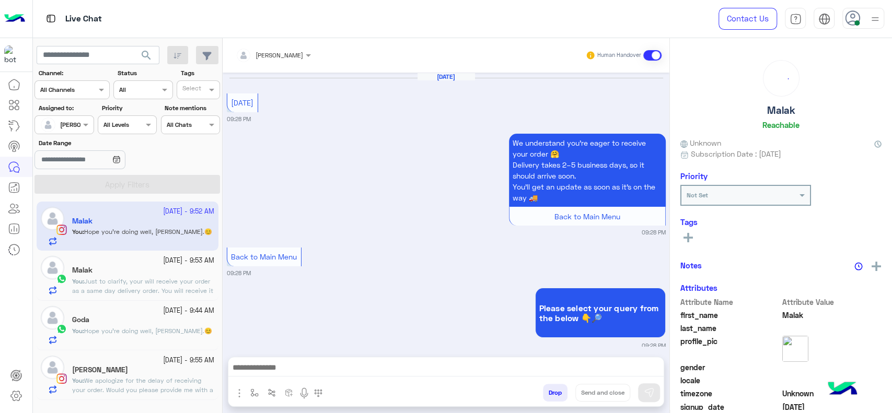
scroll to position [2199, 0]
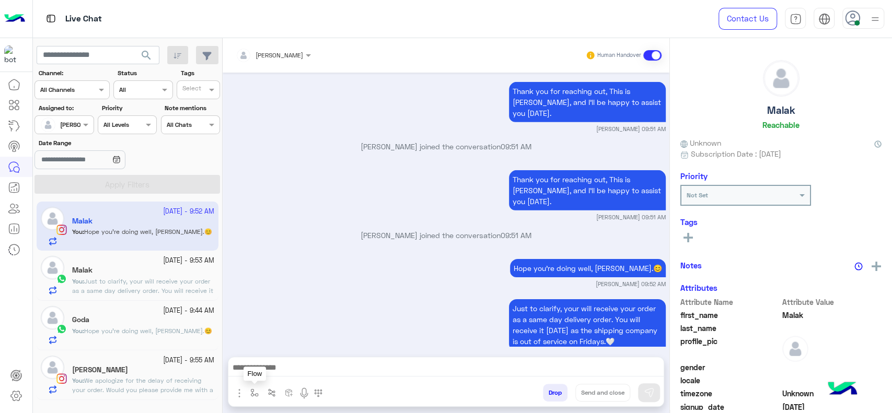
click at [259, 395] on button "button" at bounding box center [254, 392] width 17 height 17
click at [270, 365] on input "text" at bounding box center [272, 368] width 41 height 9
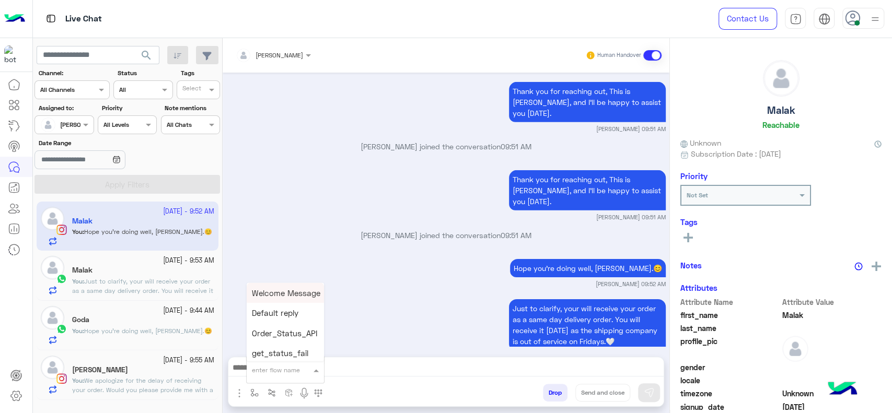
type input "*"
click at [268, 353] on span "[PERSON_NAME]" at bounding box center [282, 351] width 60 height 9
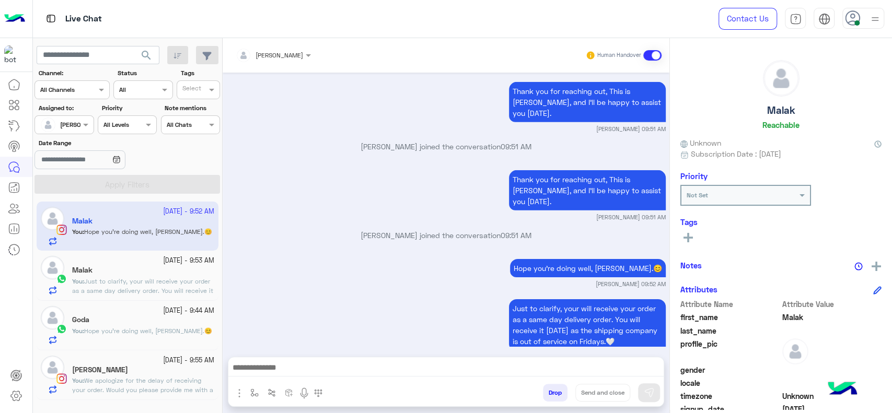
type textarea "**********"
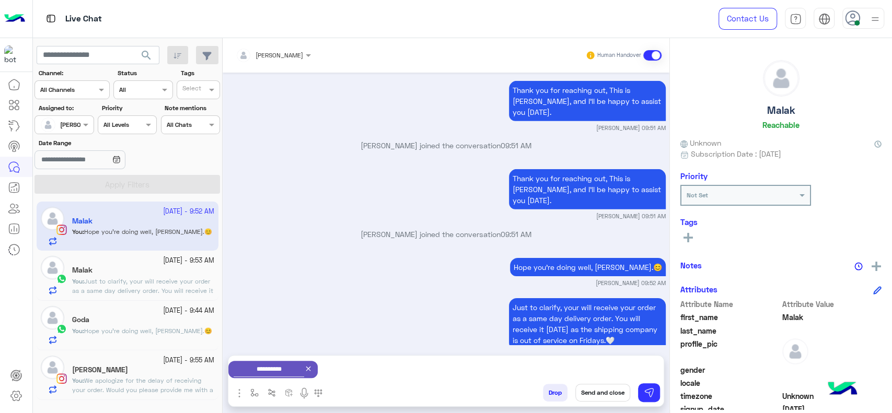
click at [604, 390] on button "Send and close" at bounding box center [603, 393] width 55 height 18
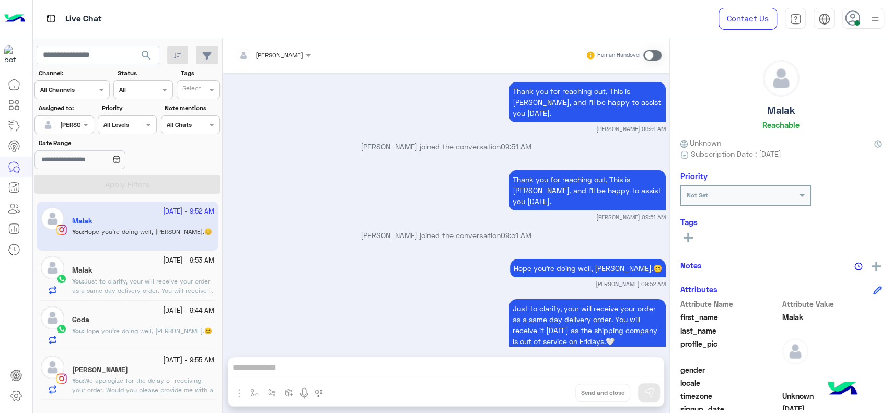
scroll to position [2226, 0]
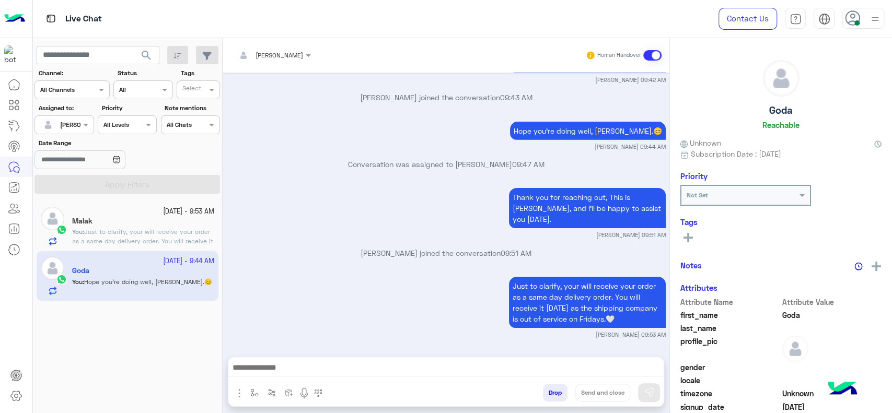
scroll to position [2261, 0]
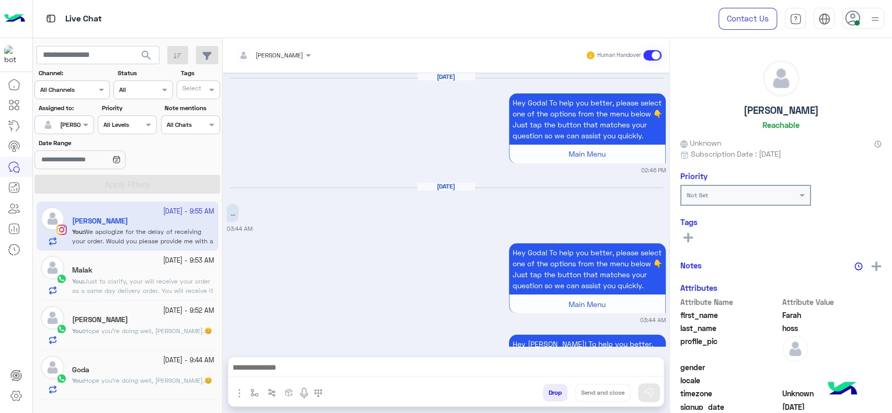
scroll to position [2452, 0]
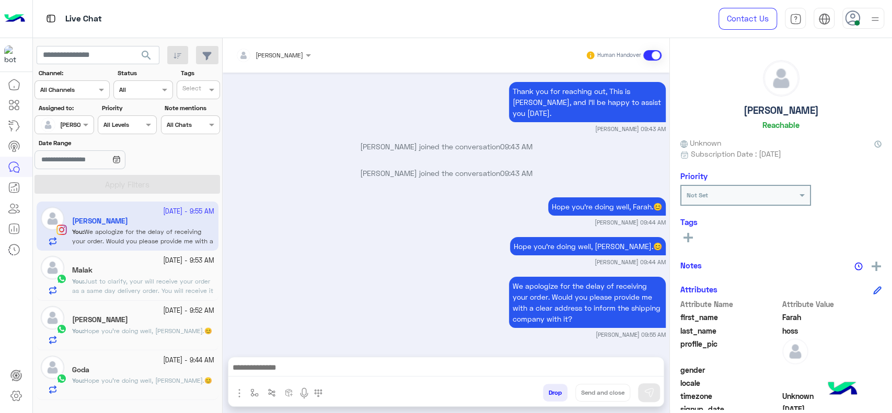
click at [121, 284] on span "Just to clarify, your will receive your order as a same day delivery order. You…" at bounding box center [142, 296] width 141 height 36
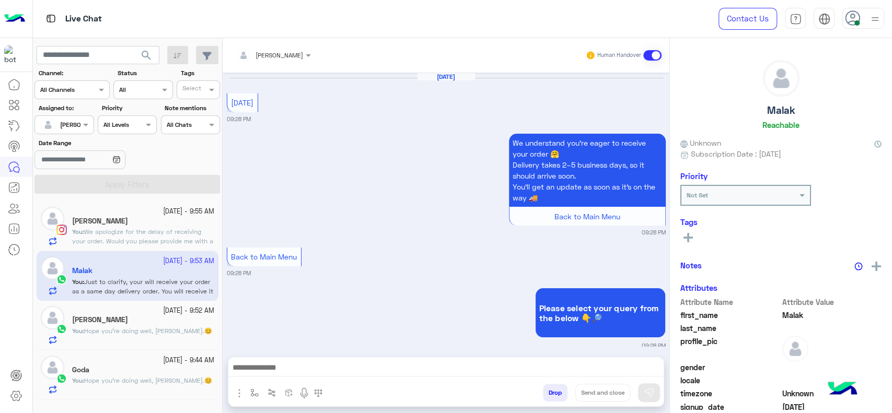
scroll to position [968, 0]
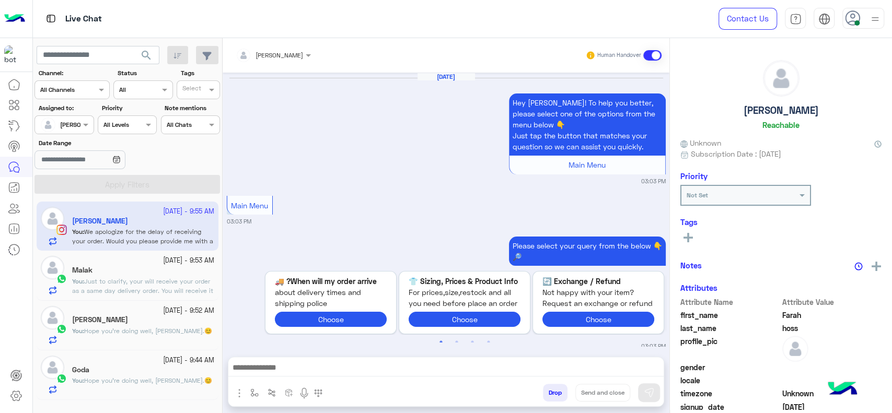
scroll to position [2364, 0]
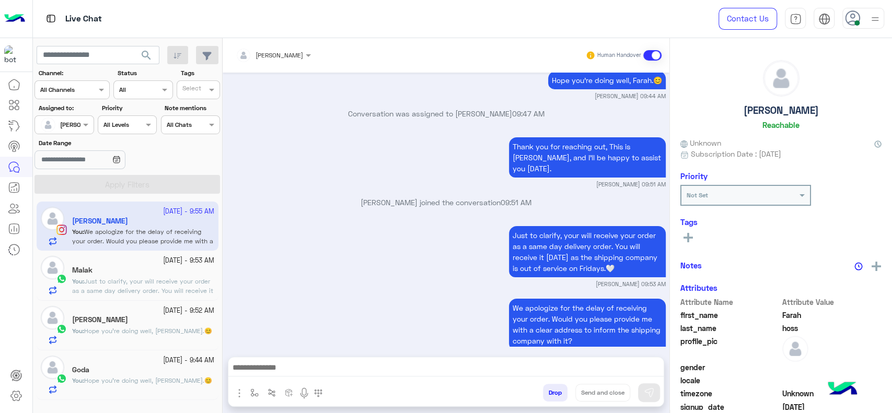
click at [142, 286] on p "You : Just to clarify, your will receive your order as a same day delivery orde…" at bounding box center [143, 296] width 142 height 38
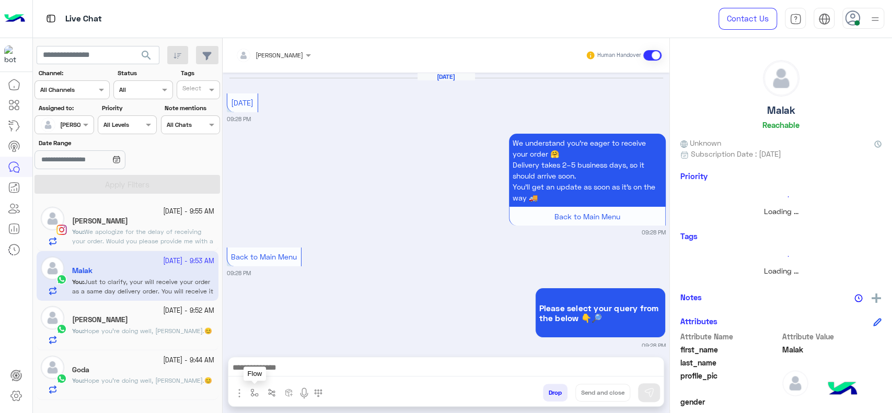
scroll to position [968, 0]
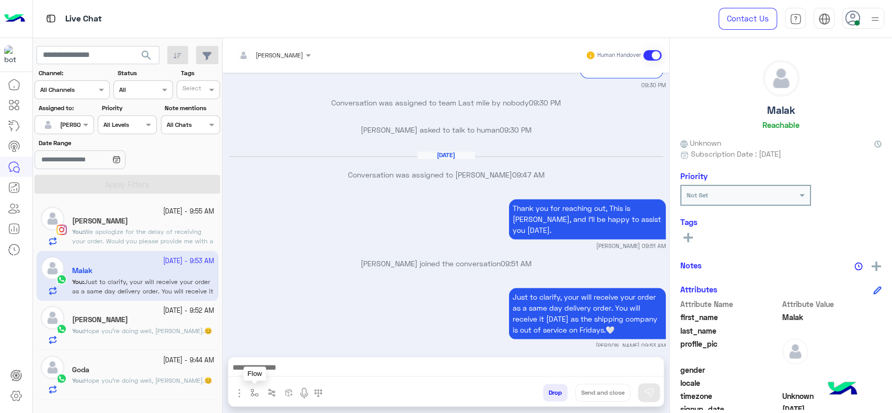
click at [259, 401] on button "button" at bounding box center [254, 392] width 17 height 17
click at [259, 375] on div "enter flow name" at bounding box center [285, 370] width 77 height 19
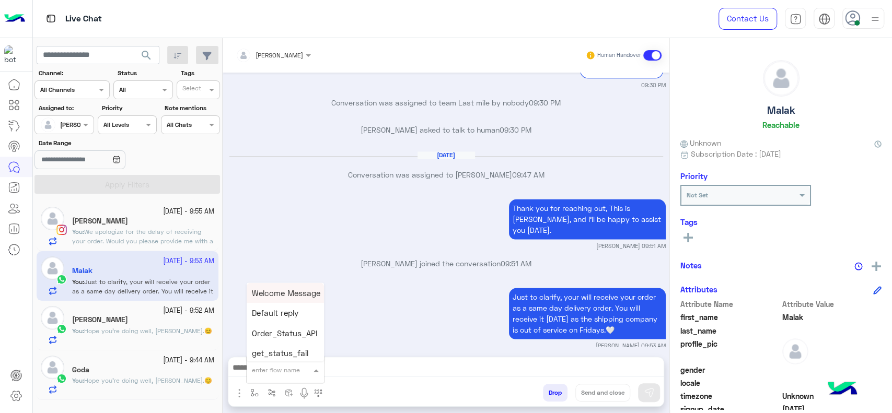
type input "*"
click at [270, 347] on span "[PERSON_NAME]" at bounding box center [282, 351] width 60 height 9
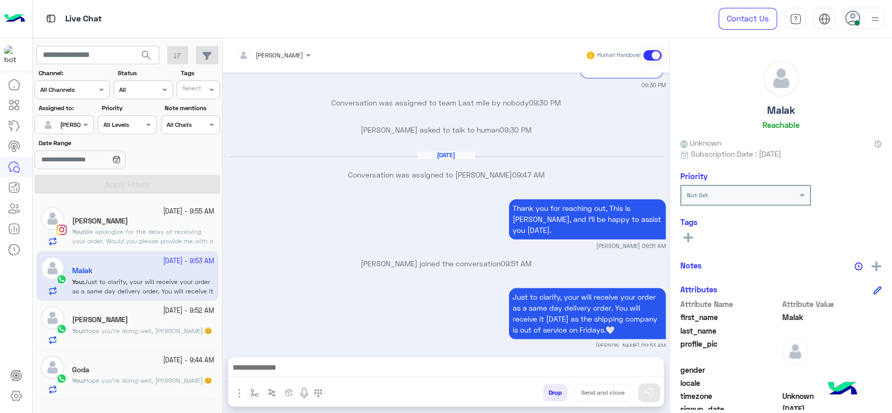
type textarea "**********"
click at [594, 395] on button "Send and close" at bounding box center [603, 393] width 55 height 18
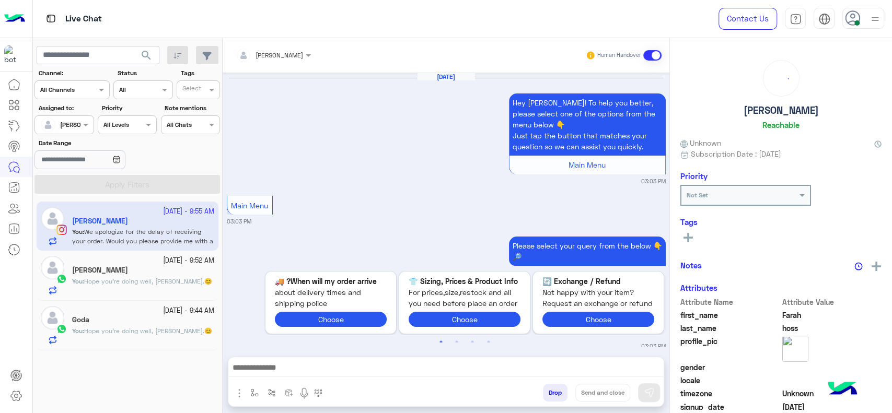
scroll to position [1158, 0]
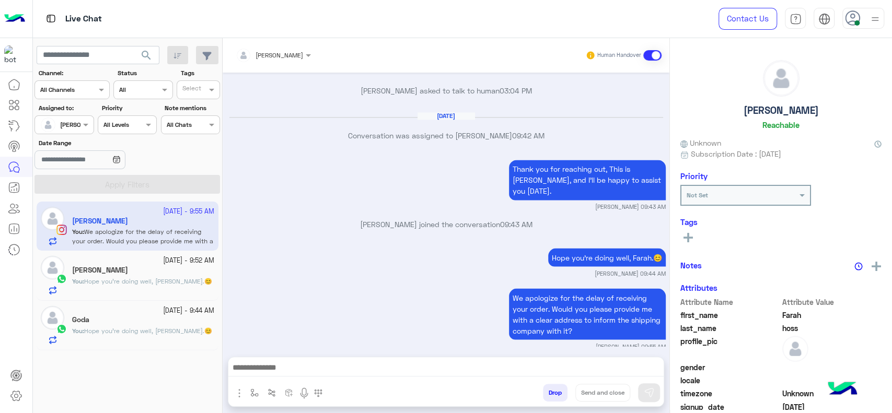
click at [163, 314] on small "4 October - 9:44 AM" at bounding box center [188, 311] width 51 height 10
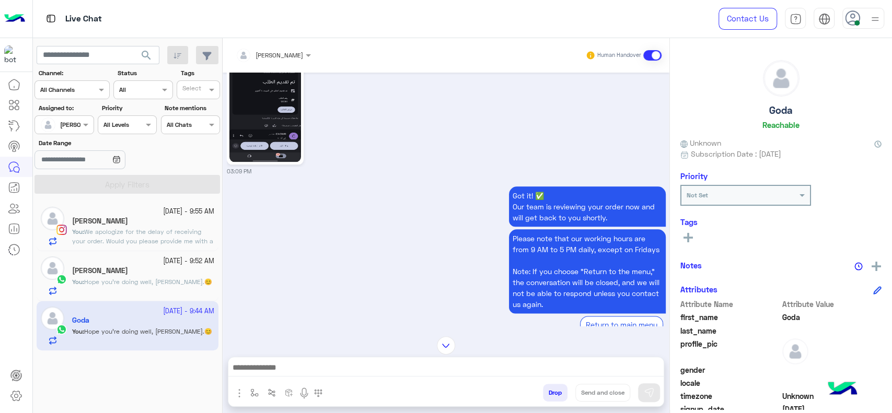
scroll to position [696, 0]
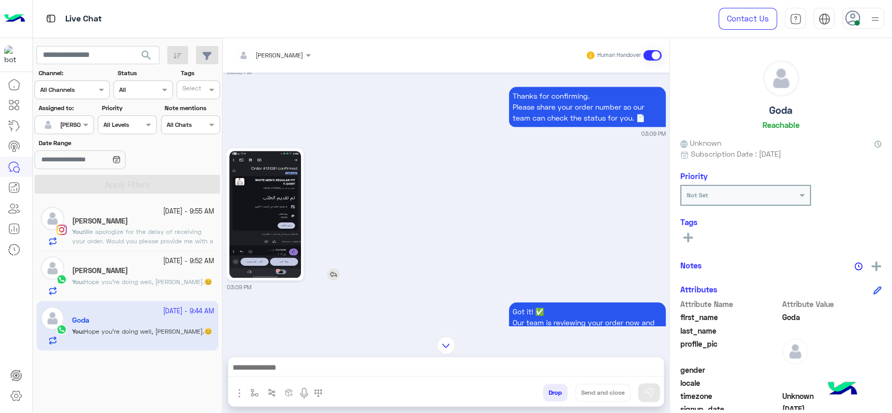
click at [274, 254] on img at bounding box center [265, 214] width 72 height 127
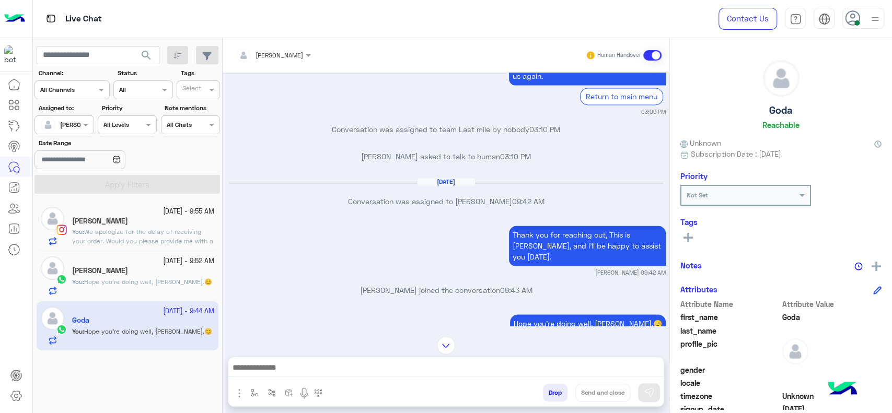
scroll to position [1056, 0]
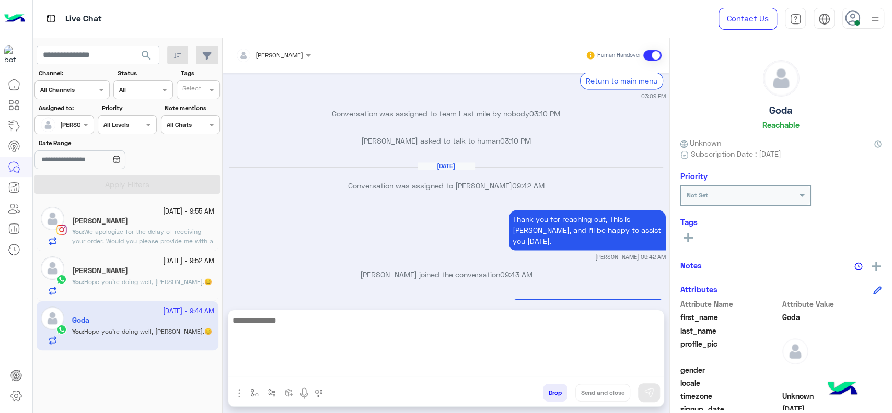
click at [368, 366] on textarea at bounding box center [445, 345] width 435 height 63
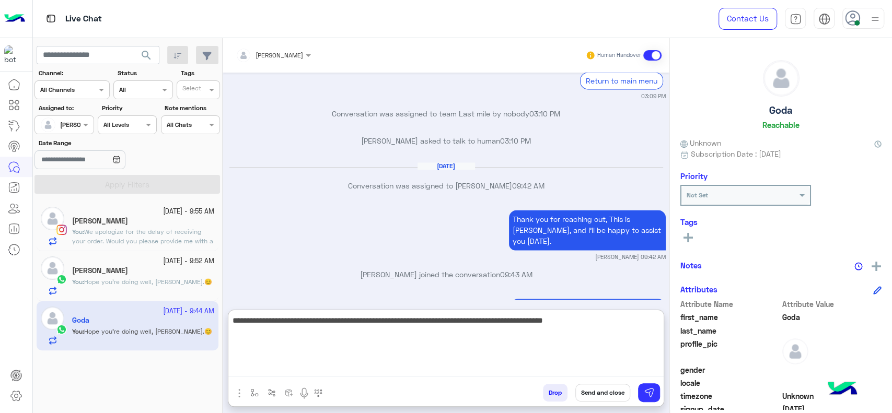
type textarea "**********"
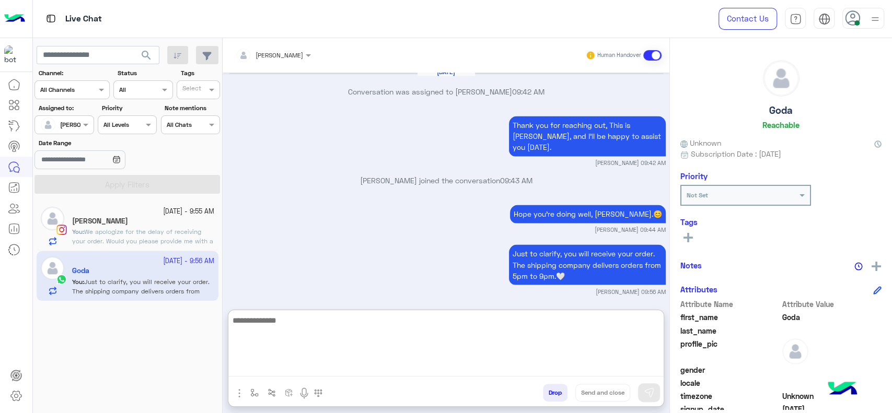
scroll to position [1165, 0]
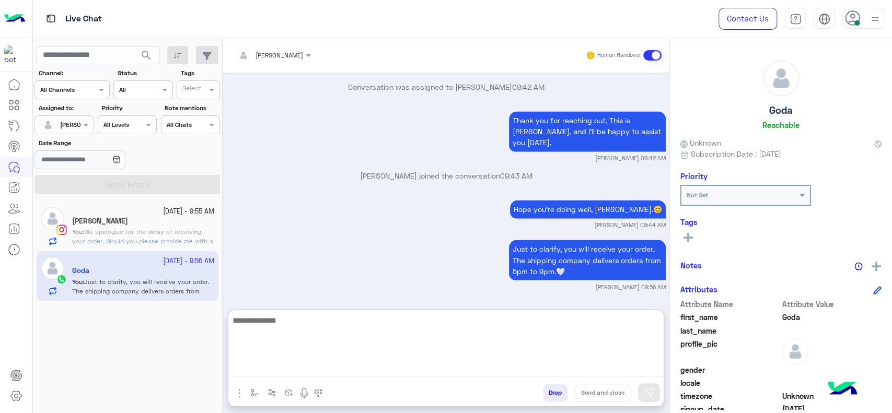
click at [262, 354] on textarea at bounding box center [445, 345] width 435 height 63
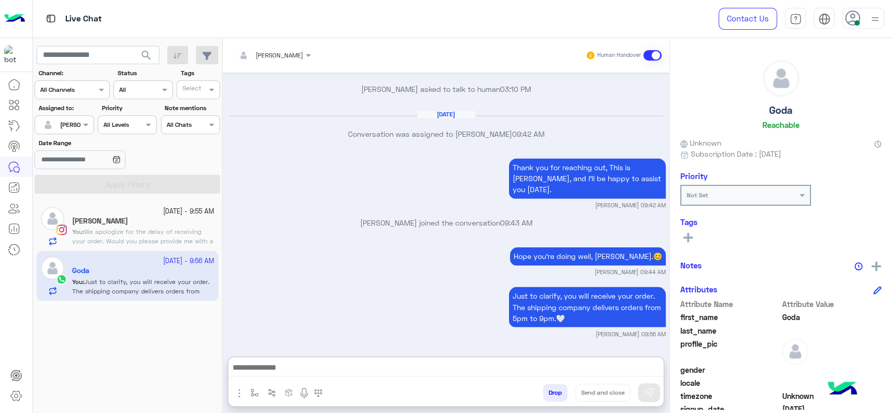
click at [189, 253] on app-inbox-user "4 October - 9:56 AM Goda You : Just to clarify, you will receive your order. Th…" at bounding box center [128, 275] width 182 height 49
click at [166, 221] on div "Farah hoss" at bounding box center [143, 222] width 142 height 11
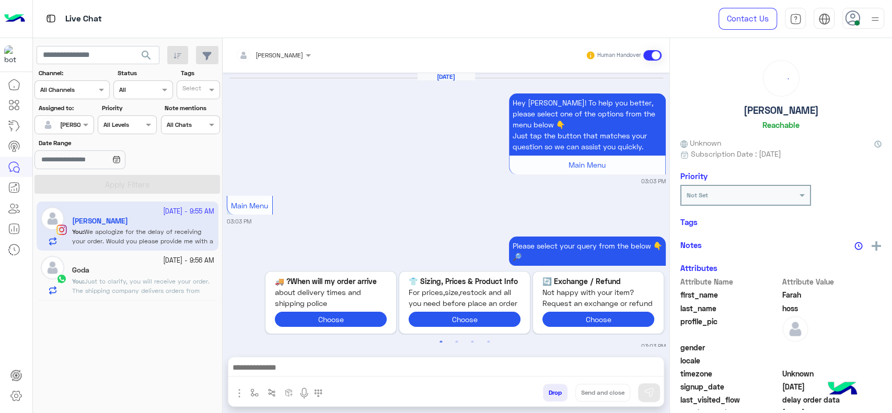
scroll to position [1158, 0]
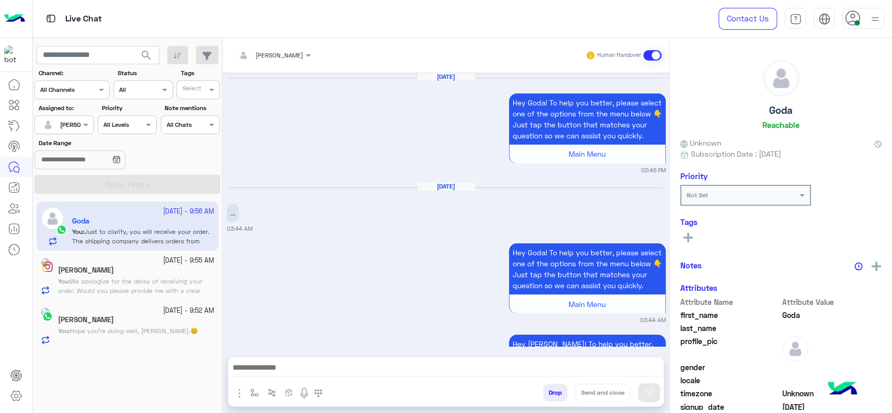
scroll to position [2513, 0]
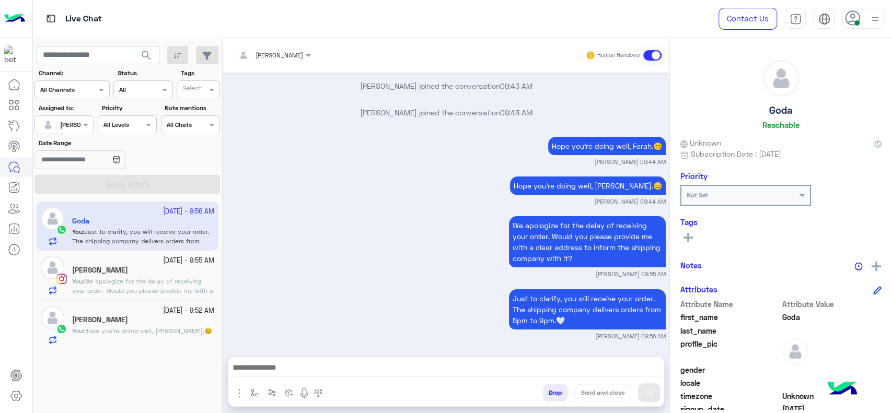
click at [151, 295] on p "You : We apologize for the delay of receiving your order. Would you please prov…" at bounding box center [143, 296] width 142 height 38
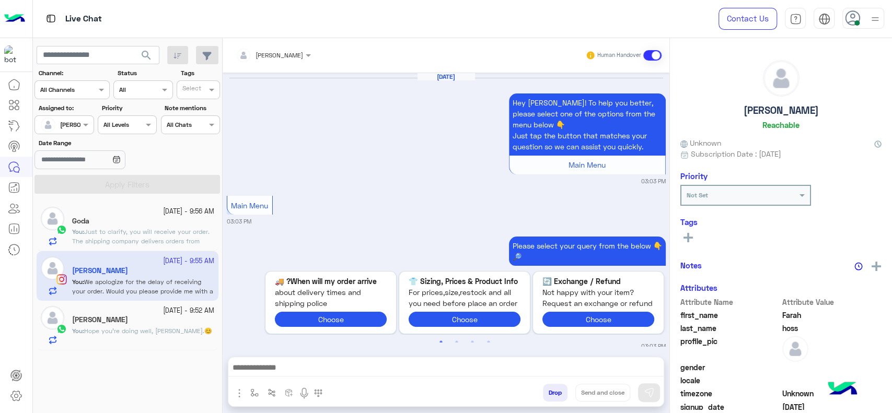
scroll to position [1158, 0]
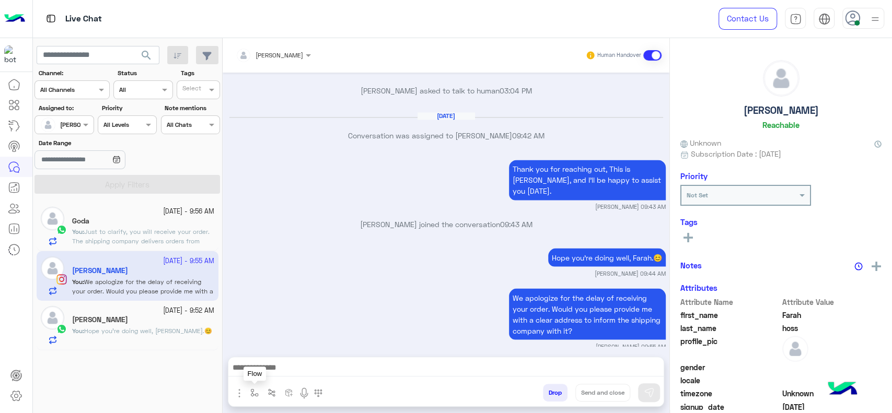
click at [252, 394] on img "button" at bounding box center [254, 393] width 8 height 8
click at [261, 373] on div "enter flow name" at bounding box center [276, 369] width 48 height 9
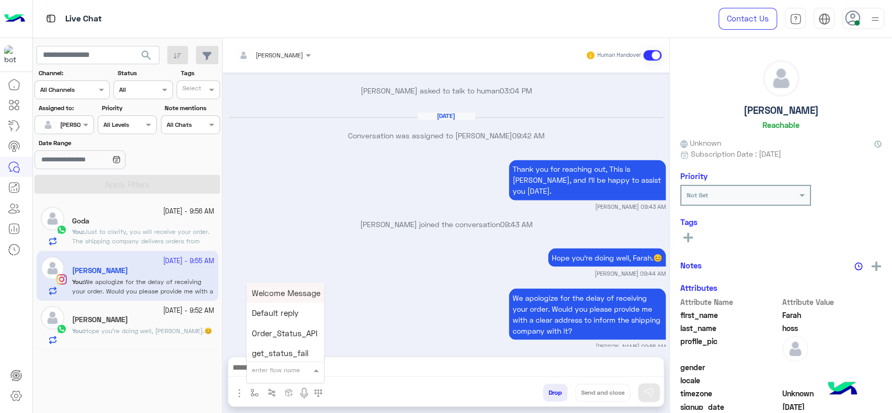
type input "*"
click at [261, 358] on div "[PERSON_NAME]" at bounding box center [285, 351] width 77 height 20
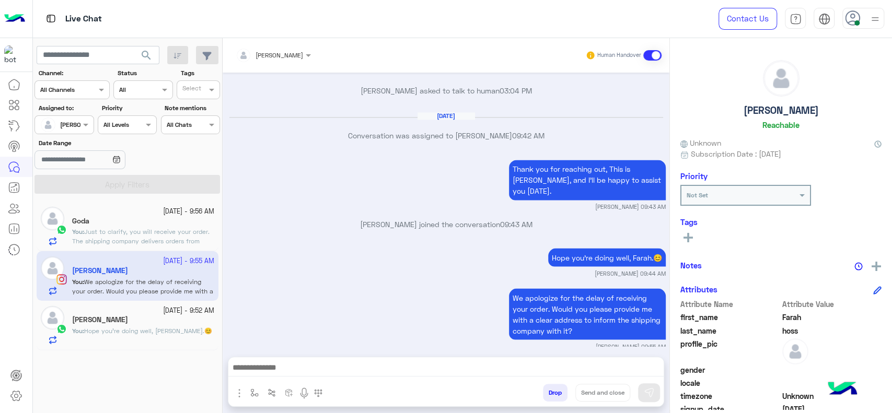
type textarea "**********"
click at [607, 388] on button "Send and close" at bounding box center [603, 393] width 55 height 18
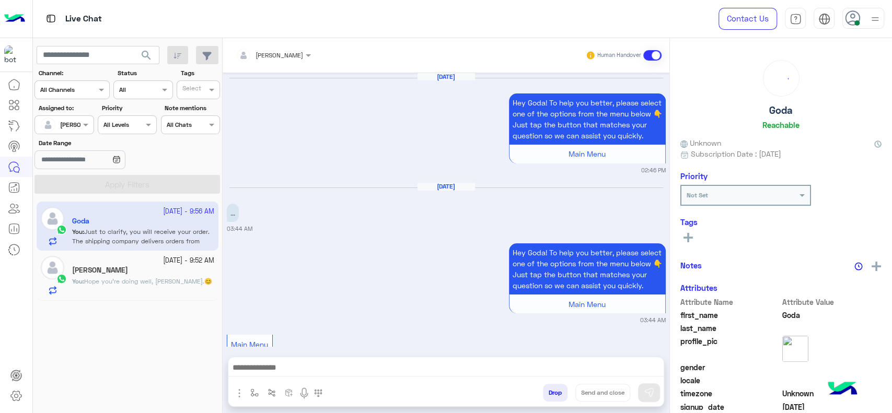
scroll to position [1118, 0]
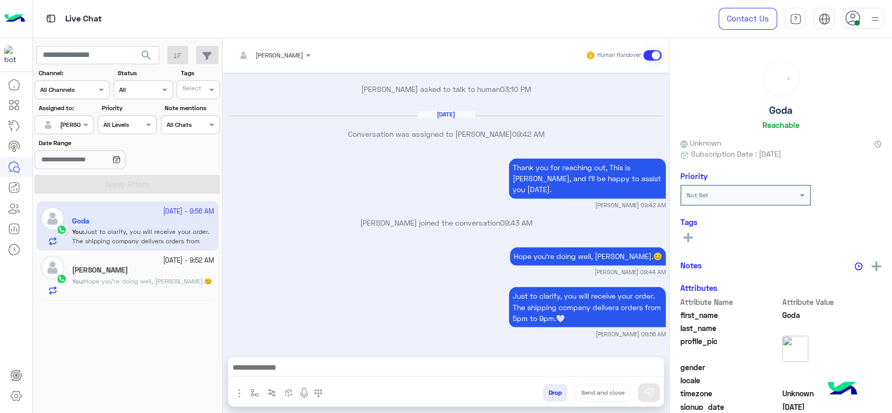
click at [139, 272] on div "[PERSON_NAME]" at bounding box center [143, 271] width 142 height 11
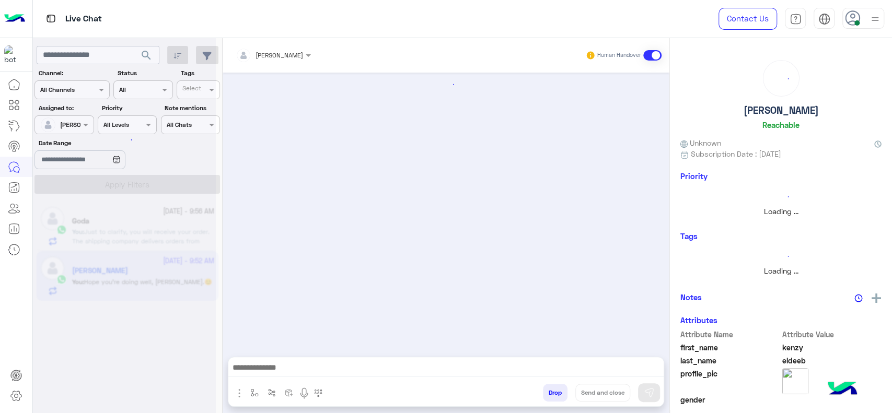
click at [320, 260] on div at bounding box center [446, 210] width 447 height 274
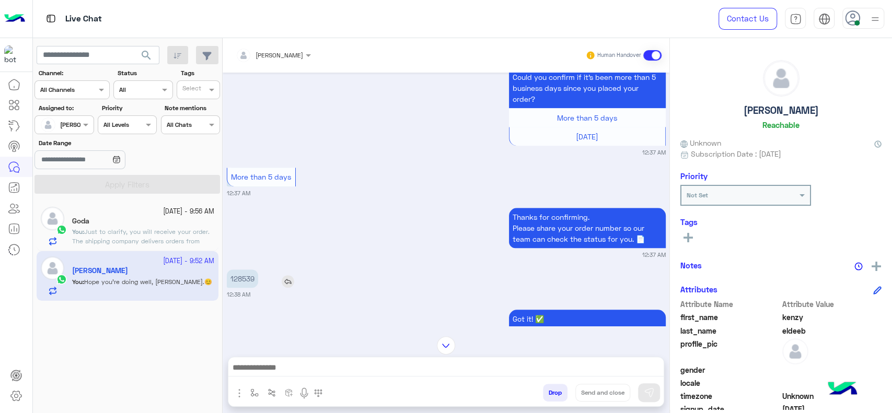
scroll to position [498, 0]
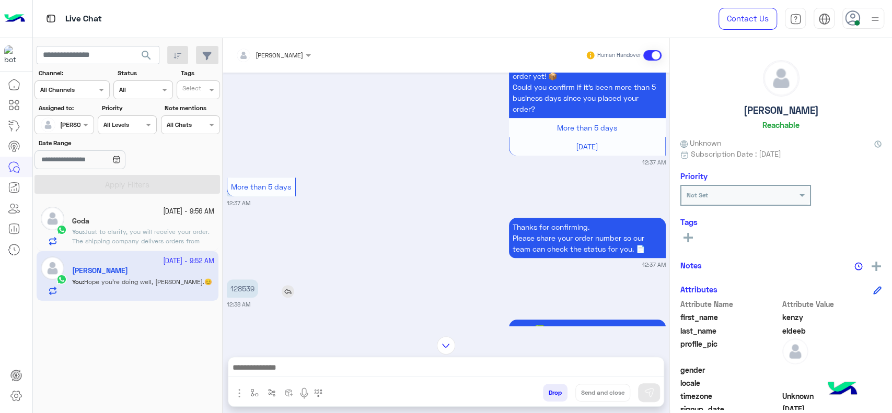
click at [247, 287] on p "128539" at bounding box center [242, 289] width 31 height 18
copy p "128539"
click at [350, 204] on small "12:37 AM" at bounding box center [446, 203] width 439 height 8
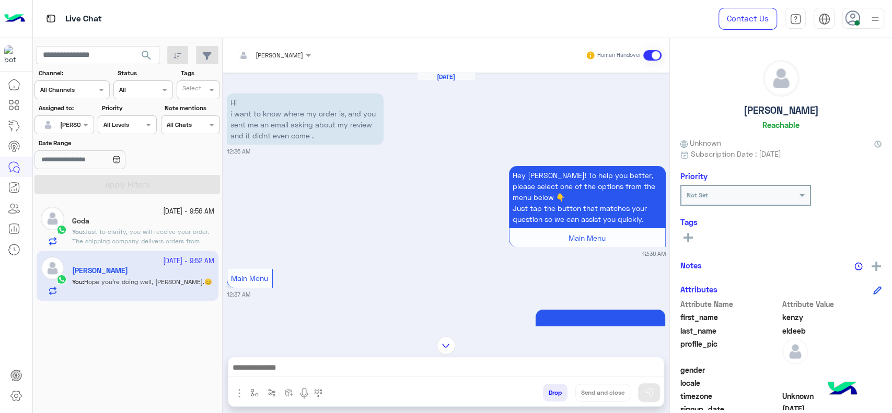
scroll to position [835, 0]
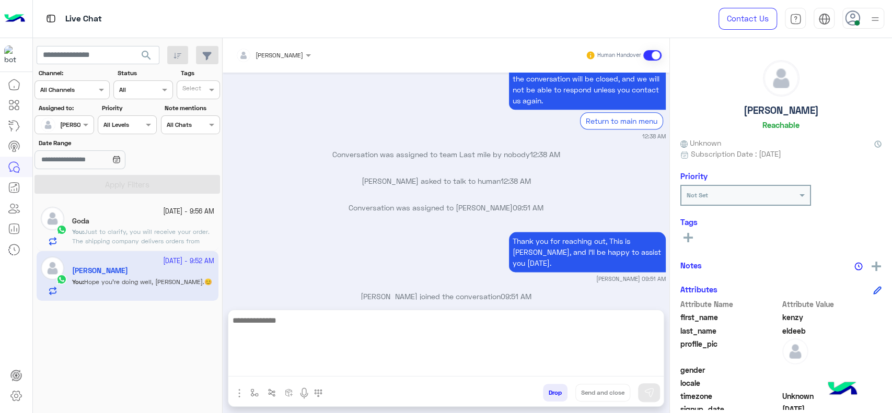
click at [313, 366] on textarea at bounding box center [445, 345] width 435 height 63
type textarea "*"
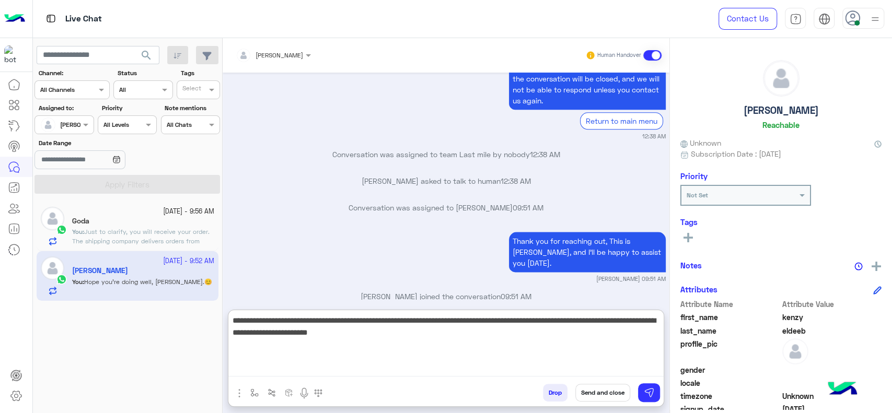
click at [422, 326] on textarea "**********" at bounding box center [445, 345] width 435 height 63
click at [340, 321] on textarea "**********" at bounding box center [445, 345] width 435 height 63
paste textarea "**********"
click at [401, 340] on textarea "**********" at bounding box center [445, 345] width 435 height 63
paste textarea "**********"
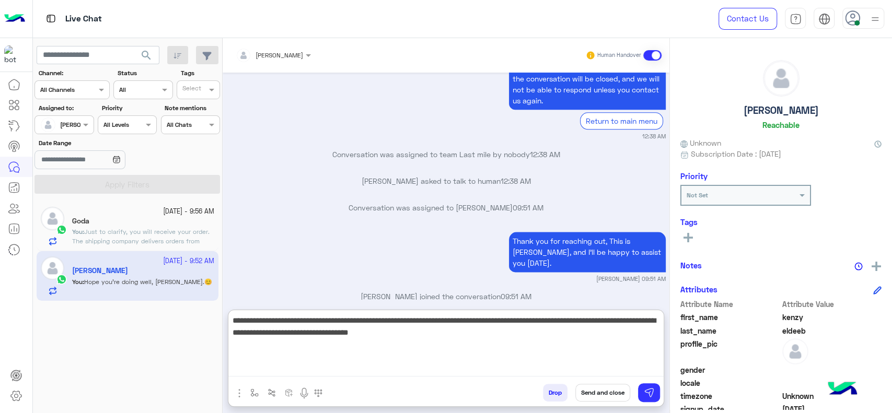
type textarea "**********"
click at [464, 342] on textarea "**********" at bounding box center [445, 345] width 435 height 63
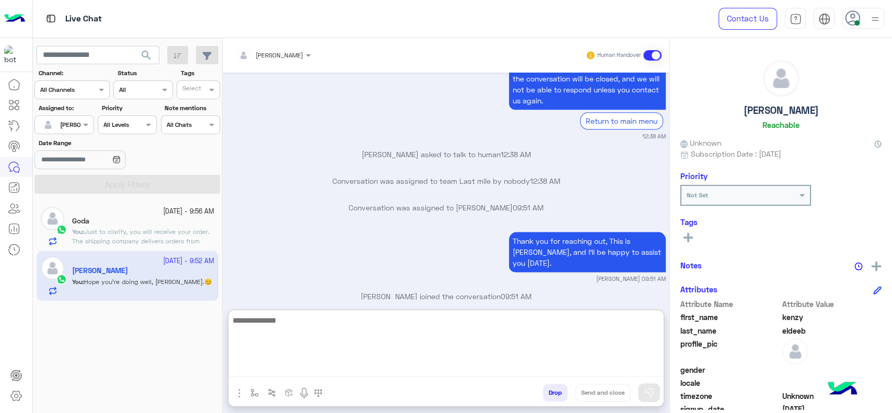
scroll to position [966, 0]
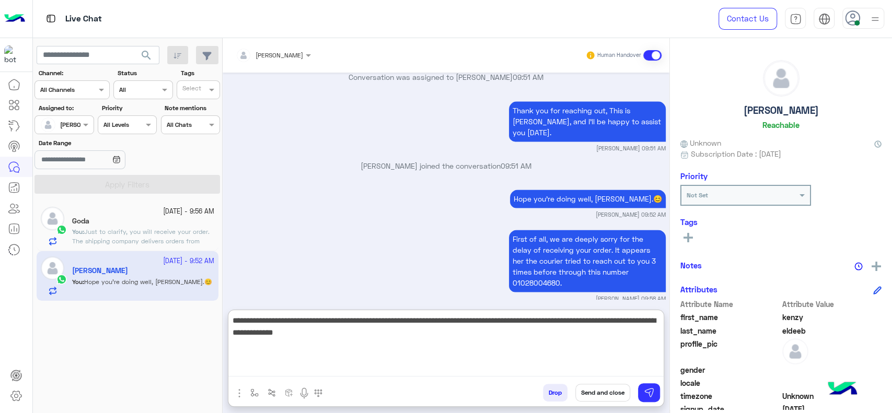
type textarea "**********"
click at [355, 342] on textarea "**********" at bounding box center [445, 345] width 435 height 63
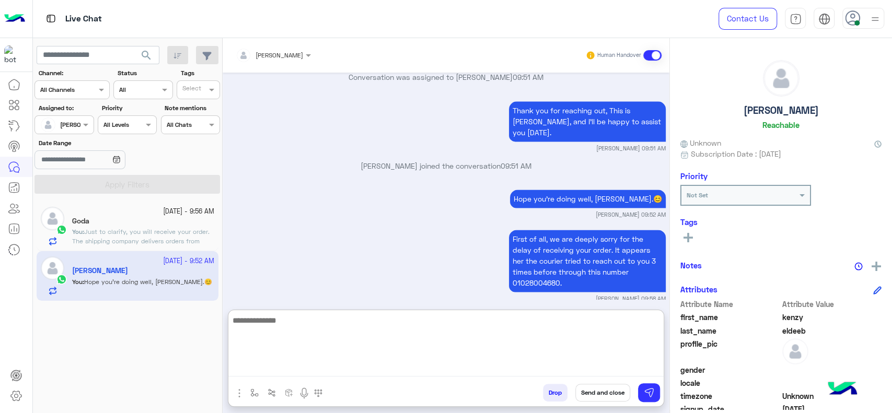
scroll to position [1039, 0]
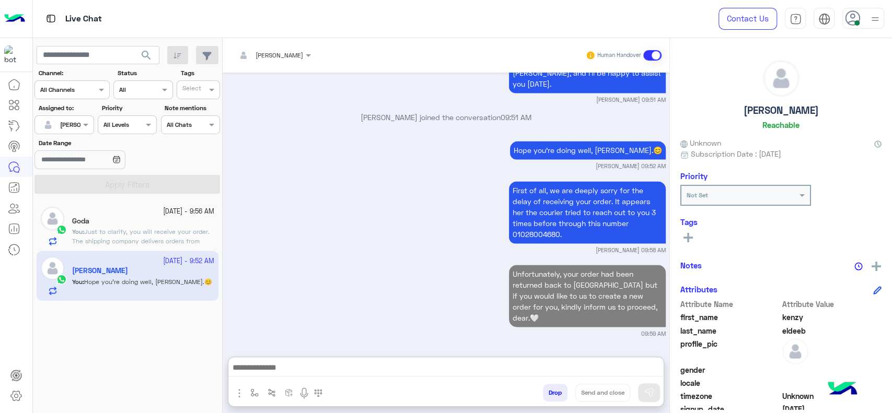
click at [188, 210] on small "4 October - 9:56 AM" at bounding box center [188, 212] width 51 height 10
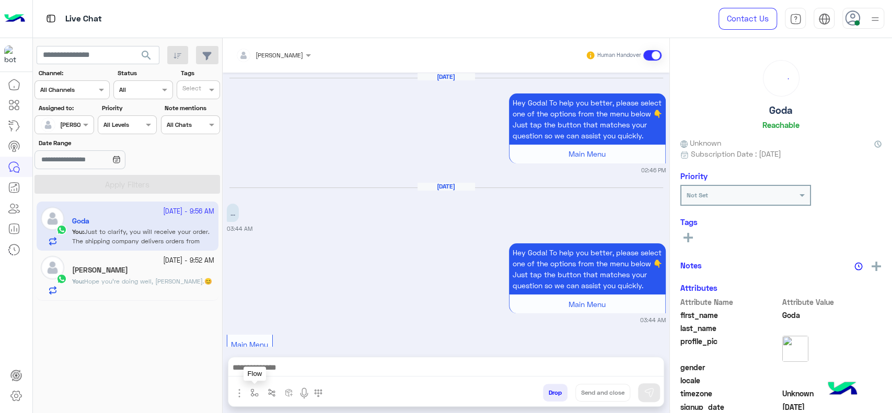
scroll to position [1118, 0]
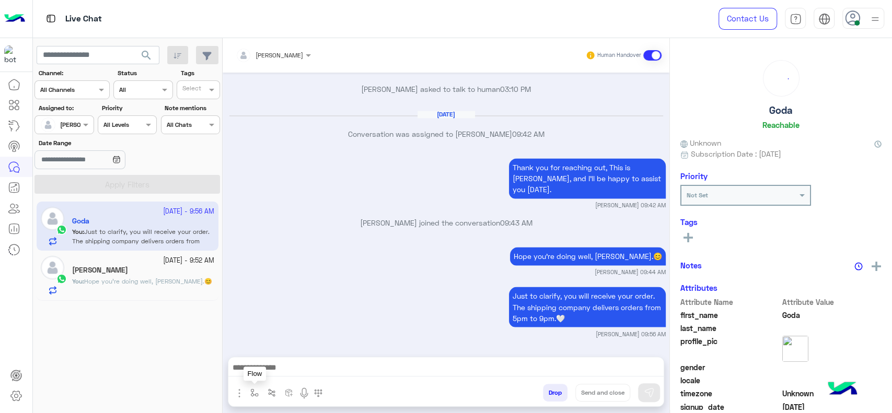
click at [251, 395] on img "button" at bounding box center [254, 393] width 8 height 8
click at [265, 376] on div "enter flow name" at bounding box center [285, 370] width 77 height 19
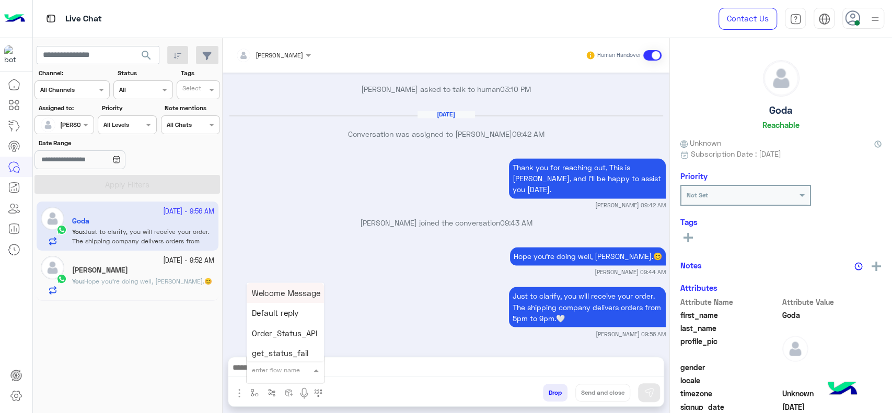
type input "*"
click at [279, 350] on span "[PERSON_NAME]" at bounding box center [282, 351] width 60 height 9
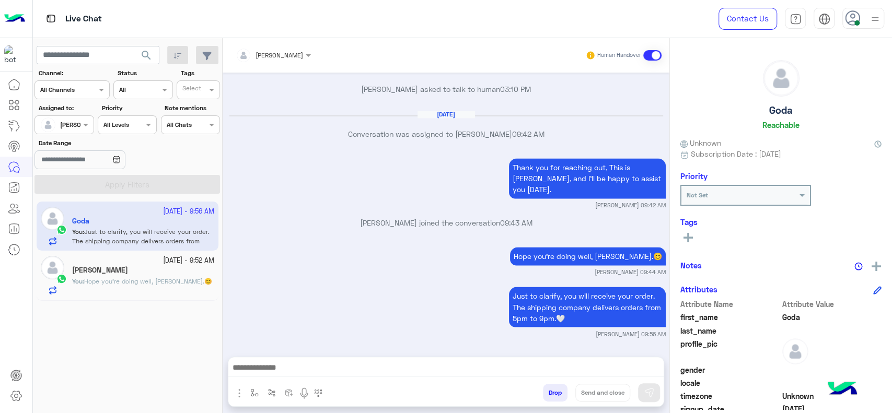
type textarea "**********"
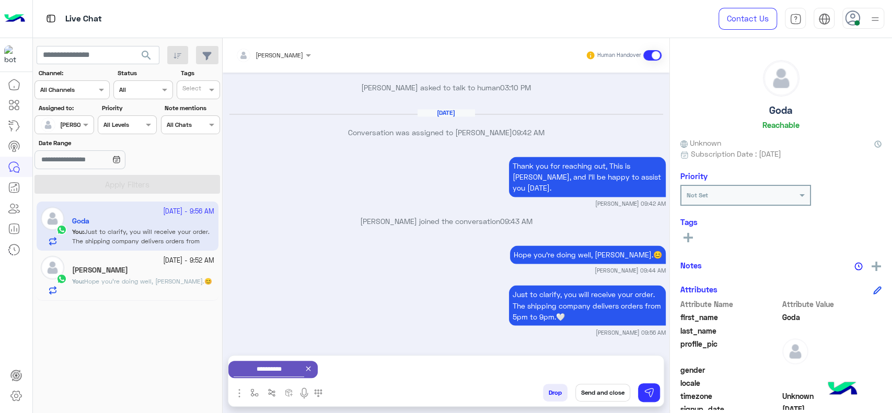
click at [606, 386] on button "Send and close" at bounding box center [603, 393] width 55 height 18
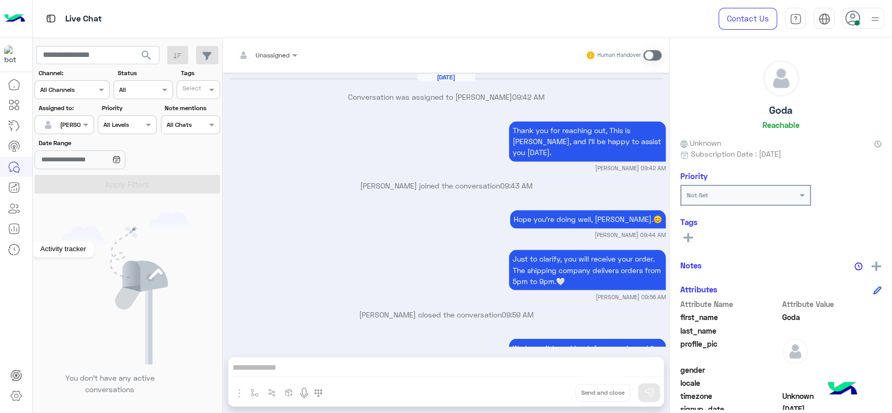
scroll to position [1280, 0]
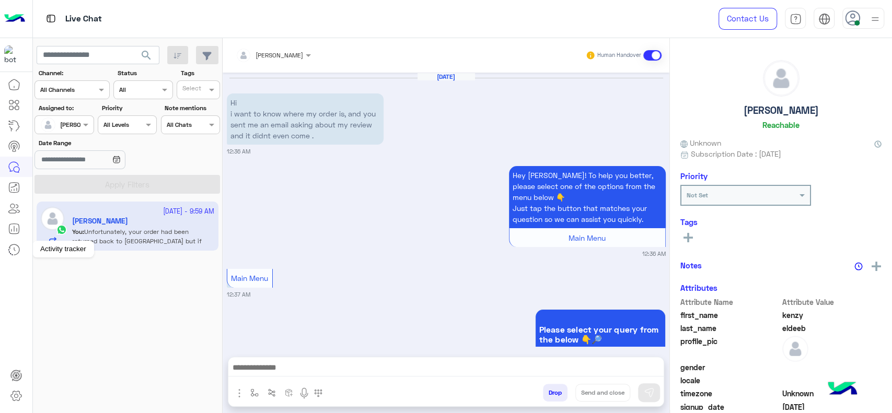
scroll to position [992, 0]
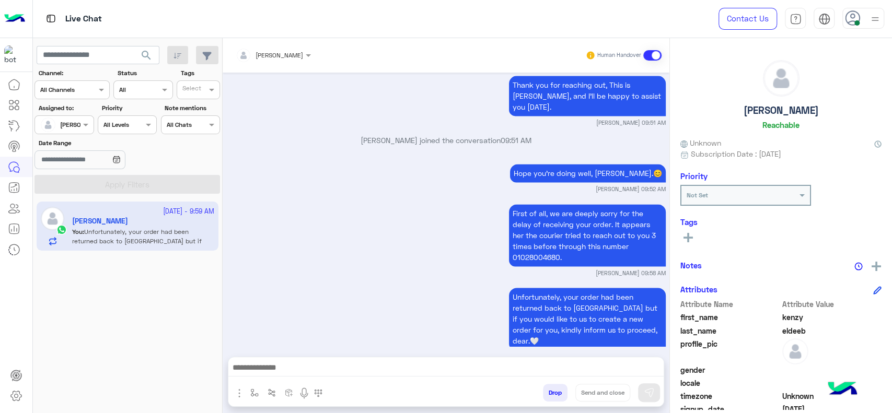
click at [64, 277] on div "4 October - 9:59 AM kenzy eldeeb You : Unfortunately, your order had been retur…" at bounding box center [128, 308] width 190 height 220
click at [254, 399] on button "button" at bounding box center [254, 392] width 17 height 17
click at [267, 361] on ng-select "enter flow name" at bounding box center [285, 370] width 77 height 19
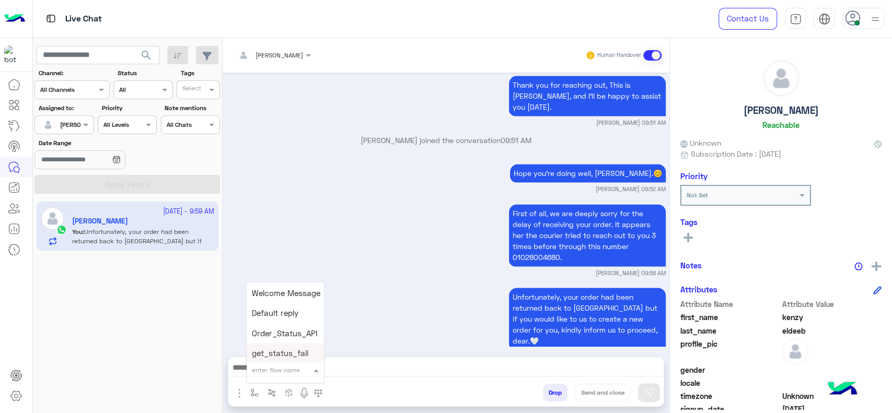
type input "*"
click at [268, 353] on span "[PERSON_NAME]" at bounding box center [282, 351] width 60 height 9
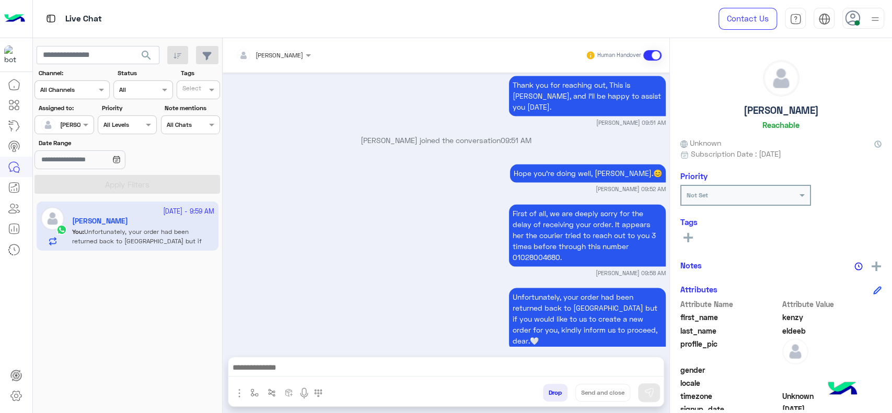
type textarea "**********"
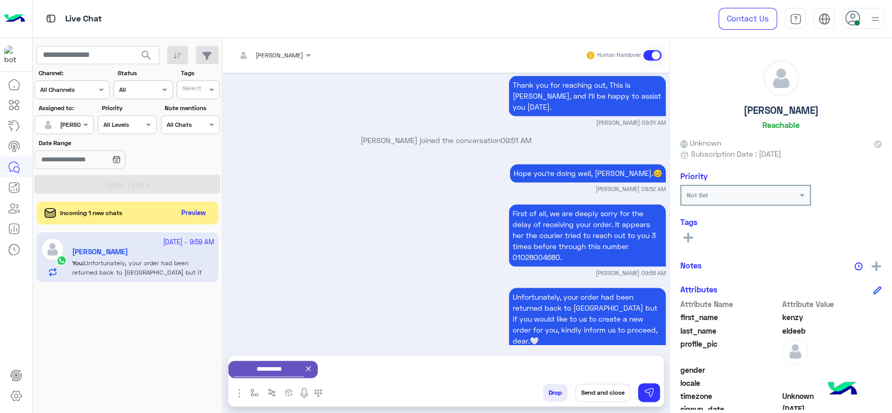
click at [603, 395] on button "Send and close" at bounding box center [603, 393] width 55 height 18
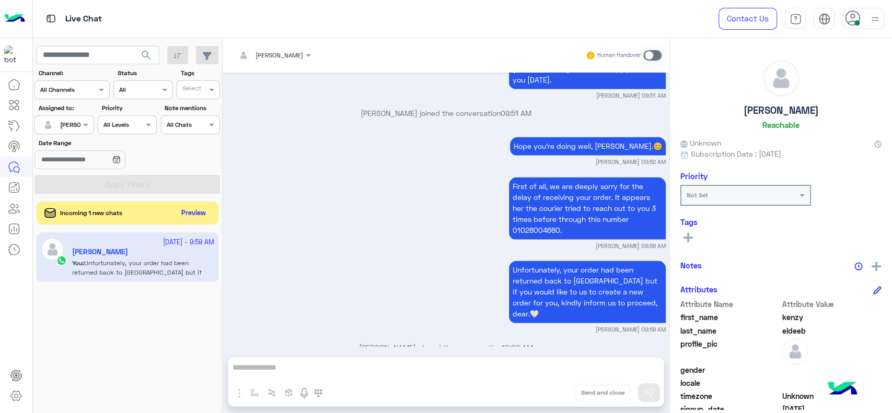
scroll to position [1154, 0]
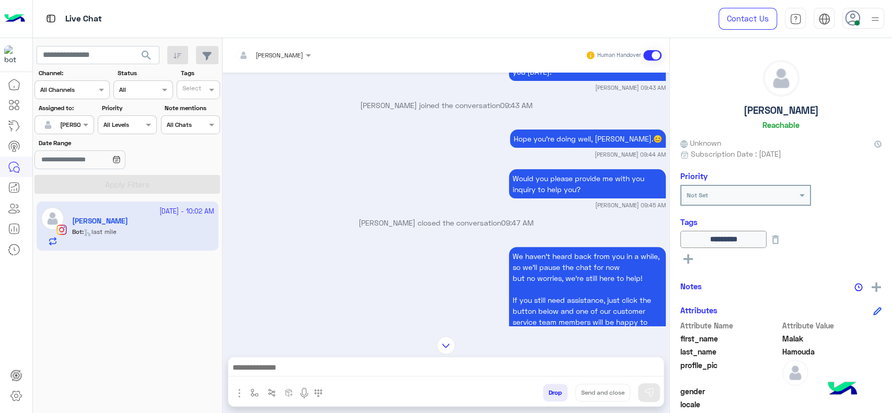
scroll to position [168, 0]
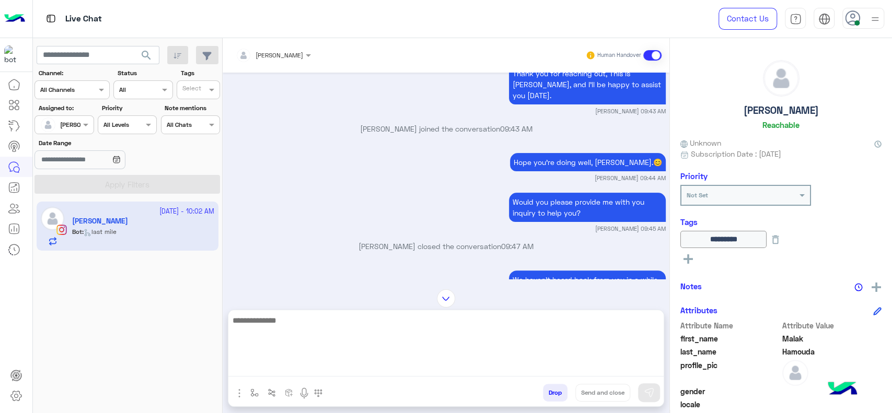
click at [353, 373] on textarea at bounding box center [445, 345] width 435 height 63
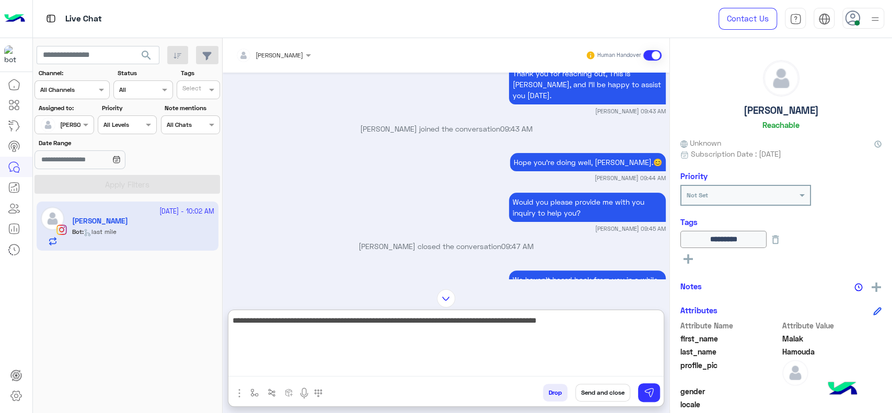
type textarea "**********"
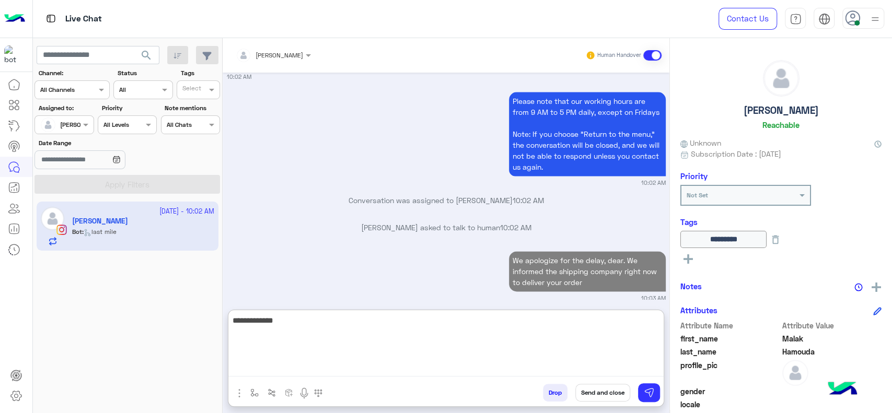
scroll to position [1001, 0]
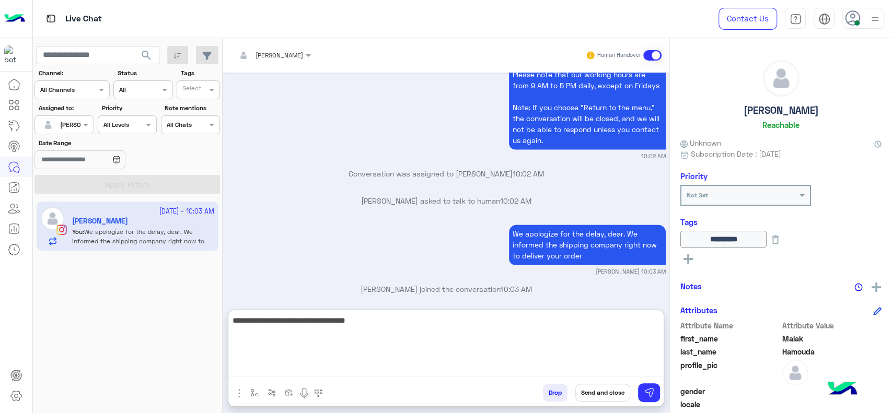
type textarea "**********"
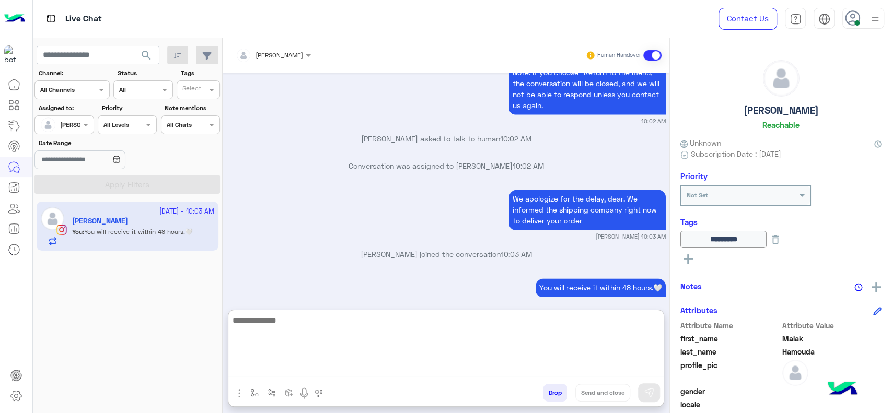
scroll to position [1041, 0]
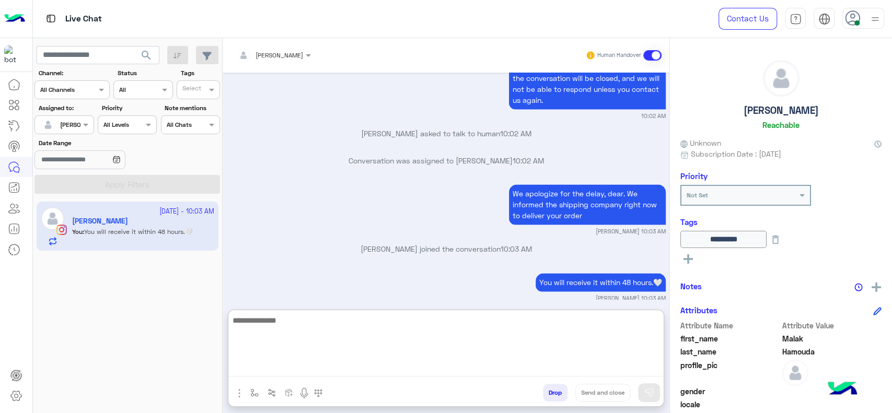
click at [286, 321] on textarea at bounding box center [445, 345] width 435 height 63
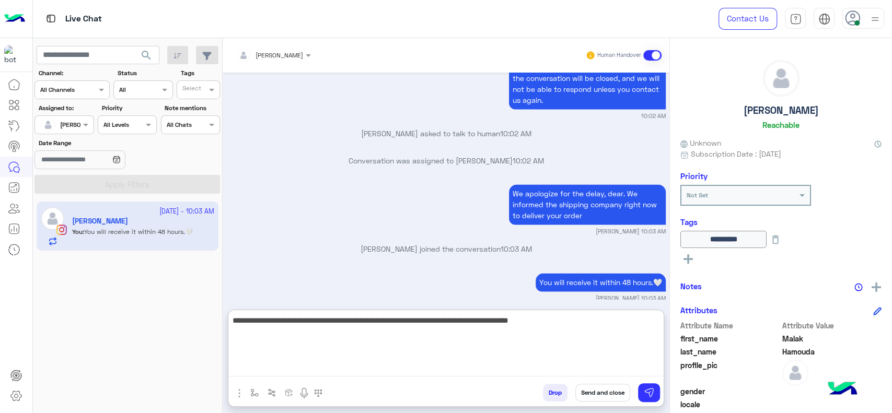
click at [522, 331] on textarea "**********" at bounding box center [445, 345] width 435 height 63
type textarea "**********"
click at [602, 339] on textarea "**********" at bounding box center [445, 345] width 435 height 63
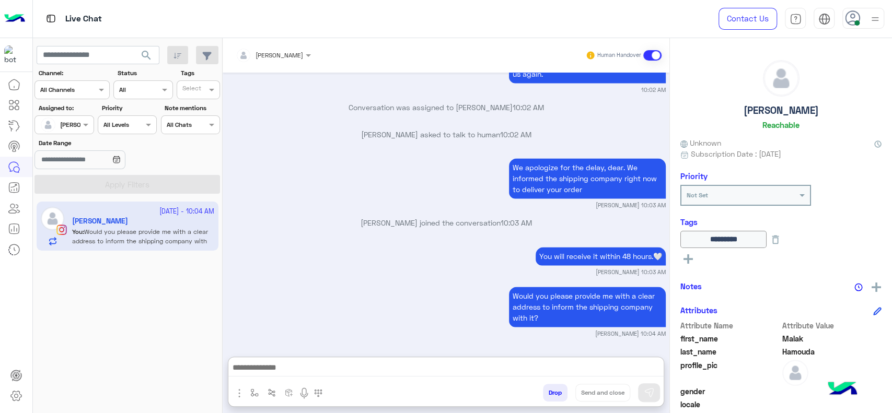
click at [70, 117] on div "[PERSON_NAME]" at bounding box center [60, 124] width 40 height 21
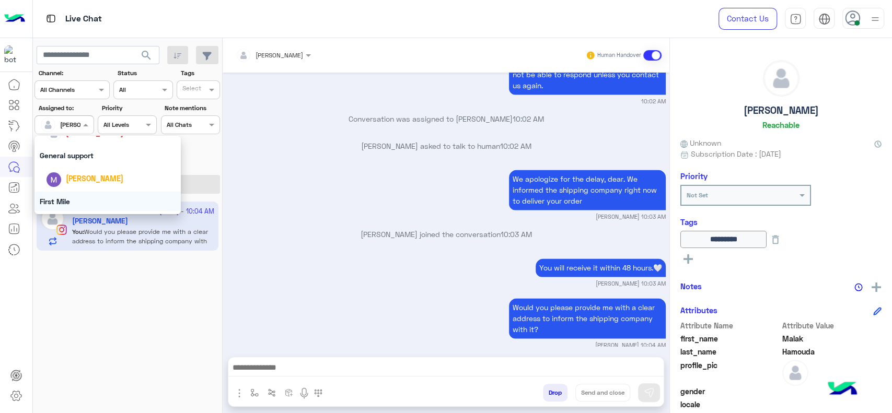
scroll to position [205, 0]
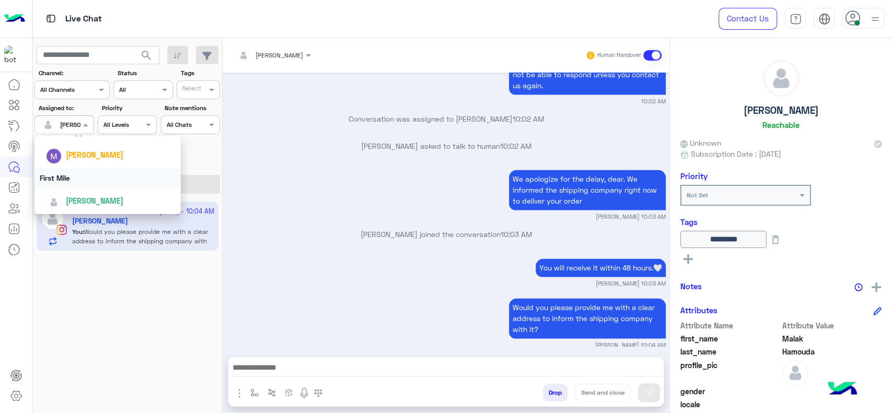
click at [95, 188] on div "loujy haitham" at bounding box center [108, 201] width 146 height 27
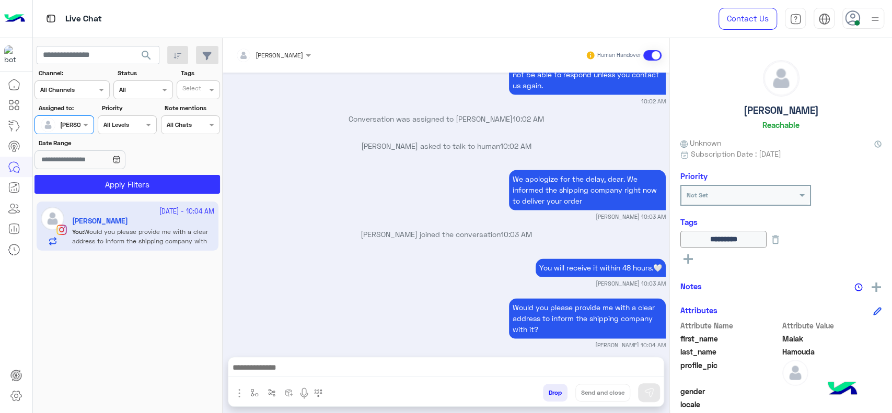
click at [77, 128] on span "loujy haitham" at bounding box center [84, 125] width 48 height 8
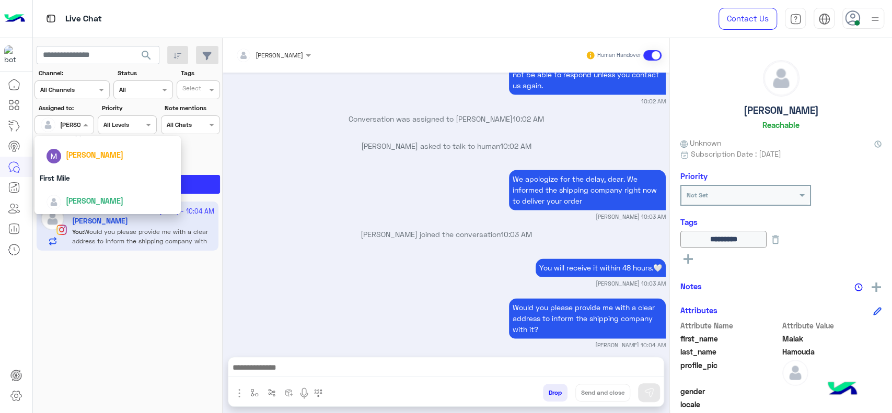
click at [85, 176] on div "First Mile" at bounding box center [108, 177] width 146 height 19
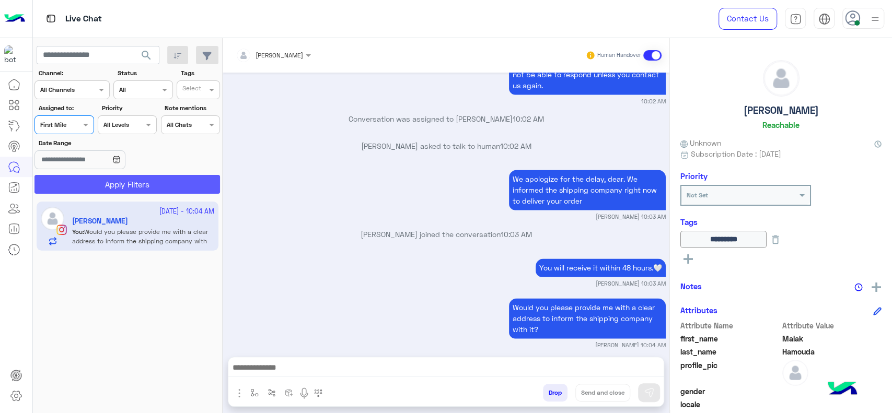
click at [94, 192] on button "Apply Filters" at bounding box center [128, 184] width 186 height 19
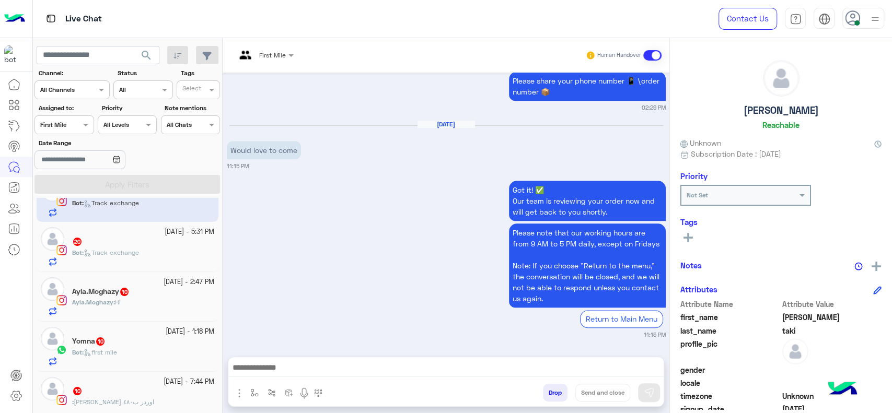
scroll to position [38, 0]
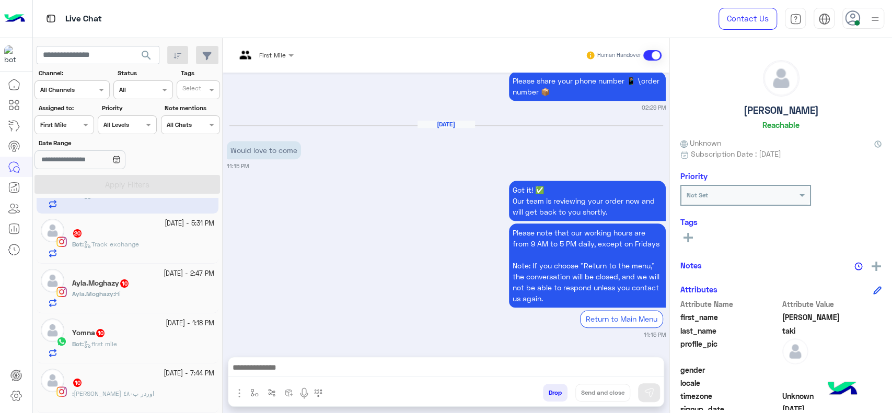
click at [140, 392] on div ": فا انا طالبه اوردر ب٤٨٠" at bounding box center [143, 398] width 142 height 18
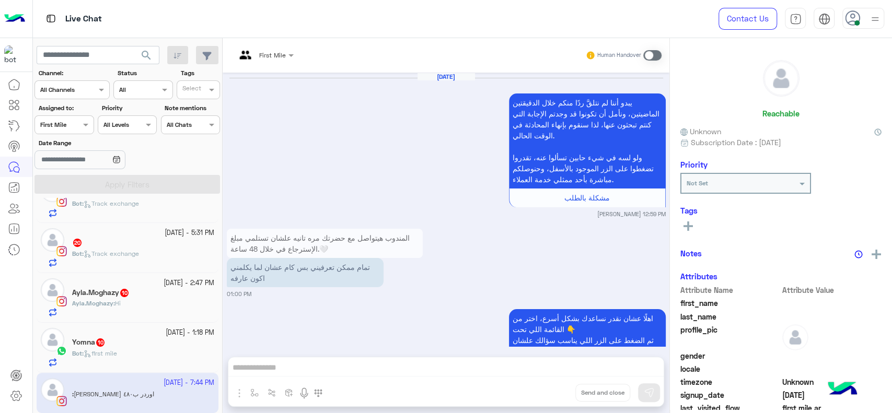
scroll to position [1066, 0]
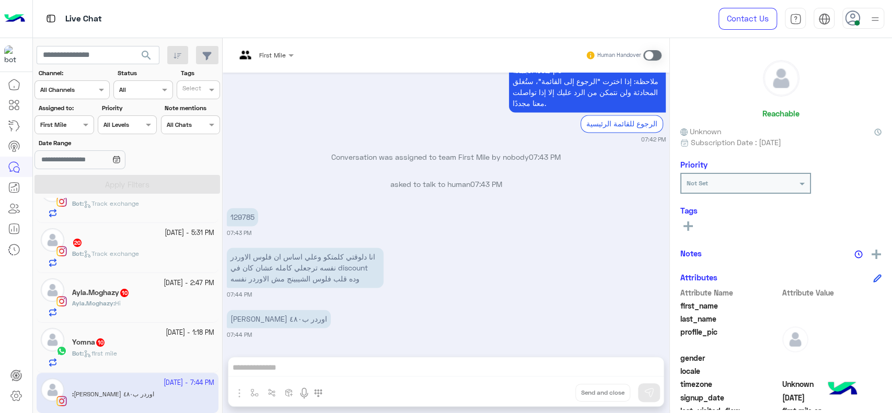
click at [113, 369] on div "3 October - 1:18 PM Yomna 10 Bot : first mile" at bounding box center [128, 348] width 182 height 50
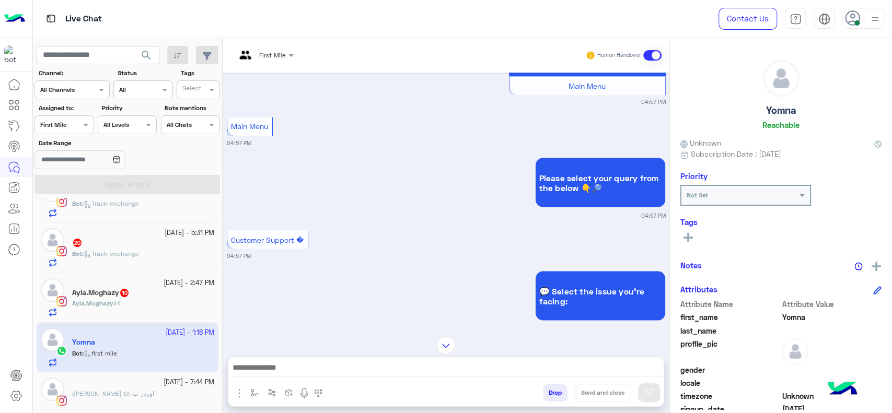
scroll to position [2362, 0]
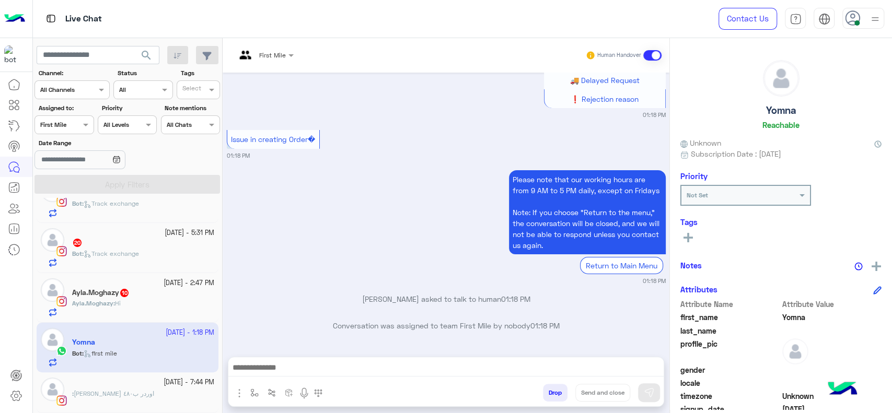
click at [143, 309] on div "Ayla.Moghazy : Hi" at bounding box center [143, 308] width 142 height 18
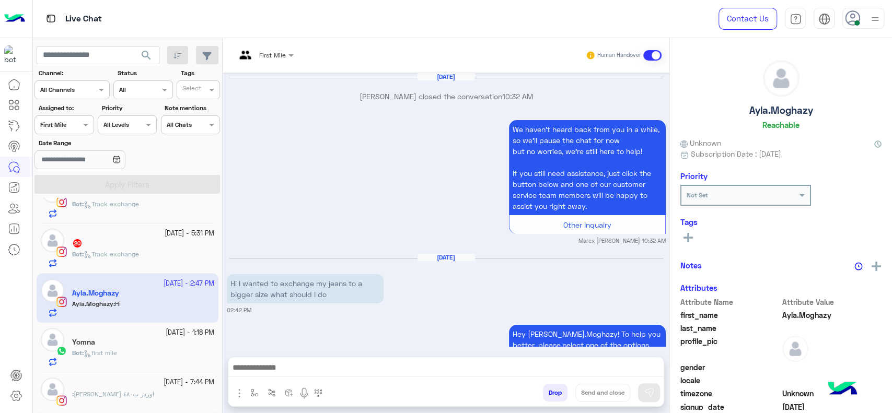
scroll to position [1223, 0]
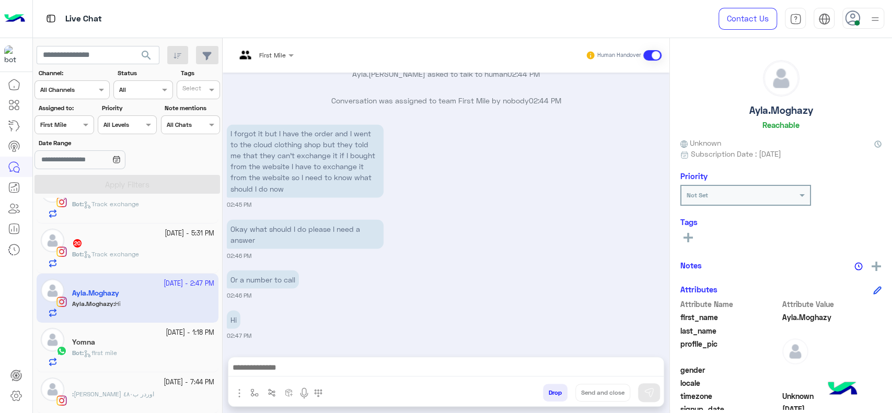
click at [65, 127] on div at bounding box center [64, 124] width 58 height 10
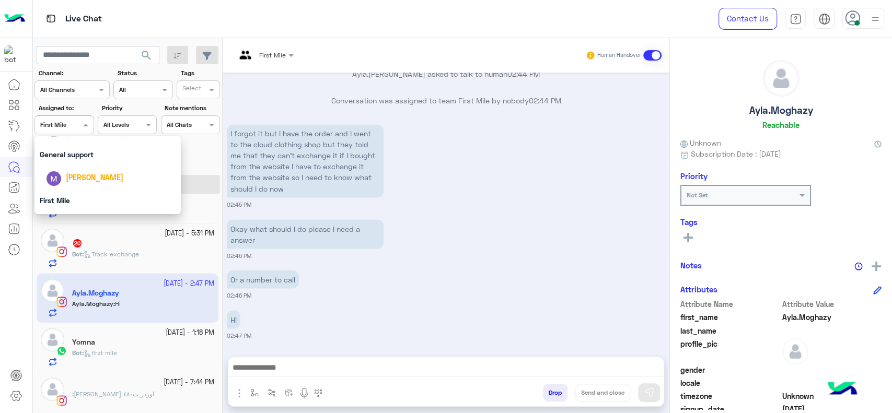
scroll to position [158, 0]
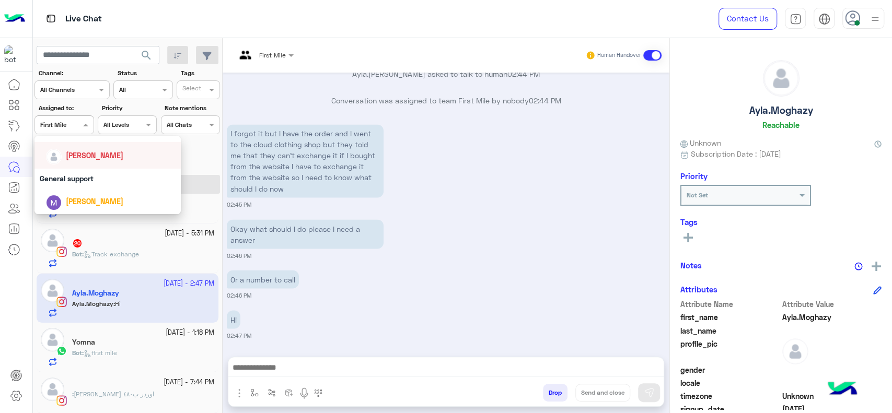
click at [94, 161] on div "[PERSON_NAME]" at bounding box center [111, 155] width 130 height 18
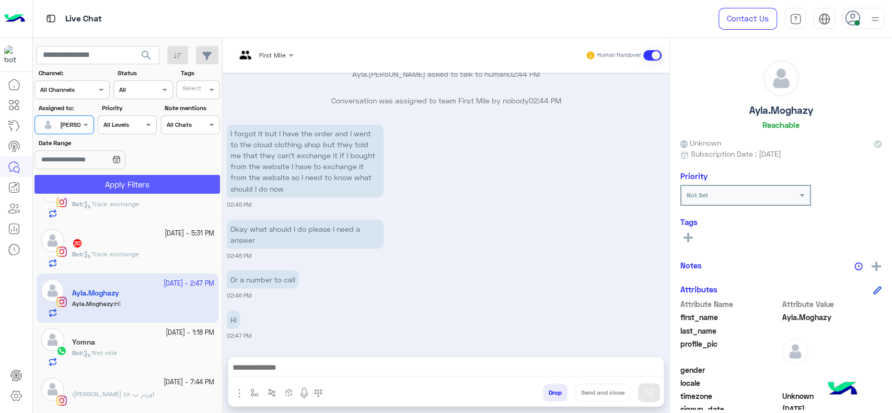
click at [107, 178] on button "Apply Filters" at bounding box center [128, 184] width 186 height 19
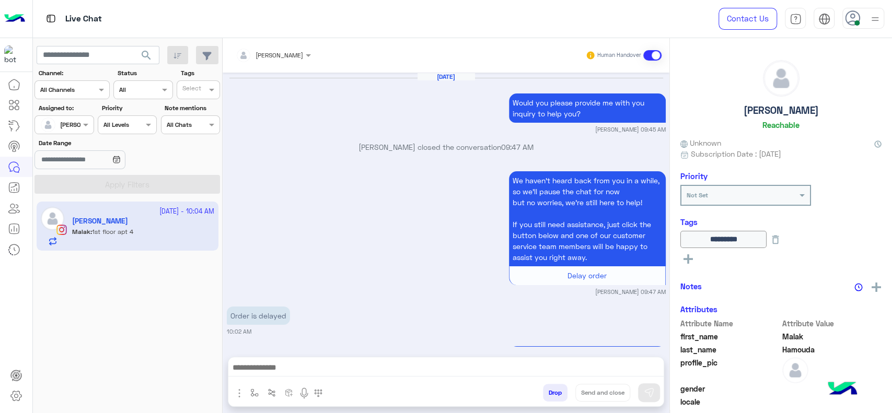
scroll to position [929, 0]
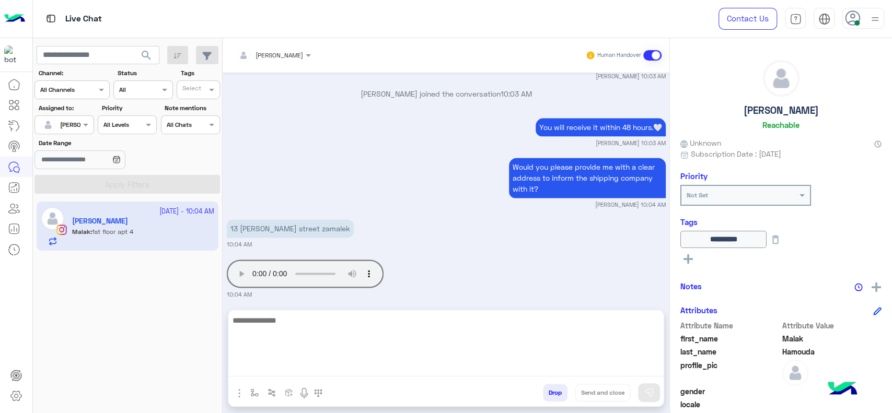
click at [320, 363] on textarea at bounding box center [445, 345] width 435 height 63
click at [393, 320] on textarea "**********" at bounding box center [445, 345] width 435 height 63
click at [395, 316] on textarea "**********" at bounding box center [445, 345] width 435 height 63
type textarea "**********"
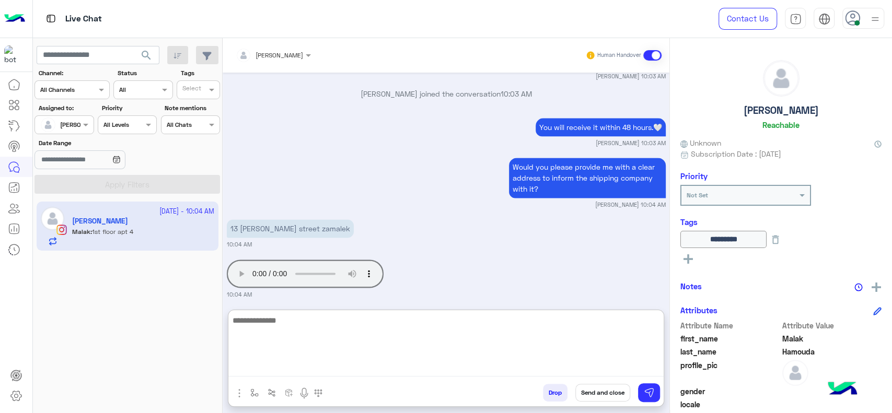
scroll to position [1027, 0]
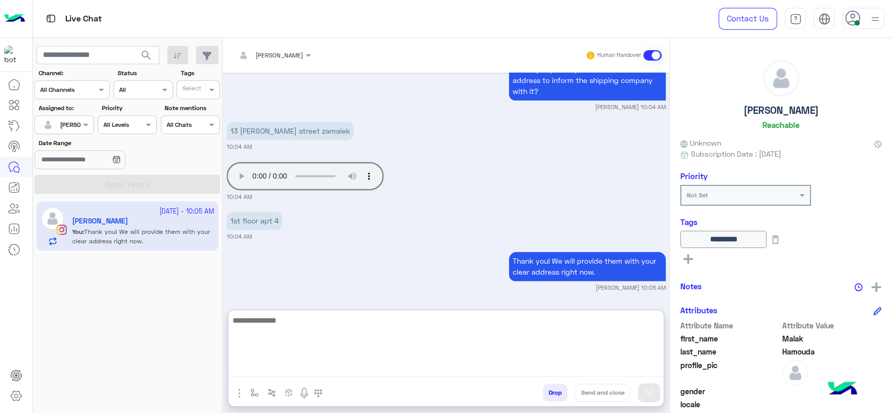
paste textarea "**********"
type textarea "**********"
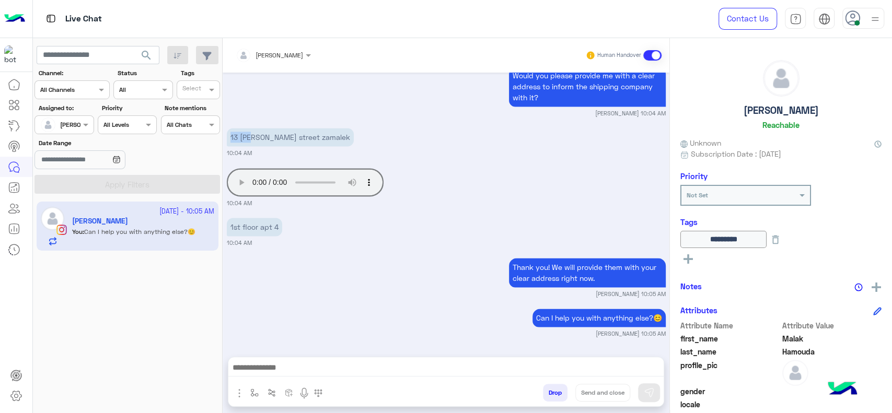
scroll to position [1020, 0]
drag, startPoint x: 254, startPoint y: 99, endPoint x: 358, endPoint y: 132, distance: 108.5
click at [358, 132] on div "13 Mahmoud azmy street zamalek 10:04 AM" at bounding box center [446, 142] width 439 height 32
copy p "13 Mahmoud azmy street zamalek"
click at [242, 230] on p "1st floor apt 4" at bounding box center [254, 228] width 55 height 18
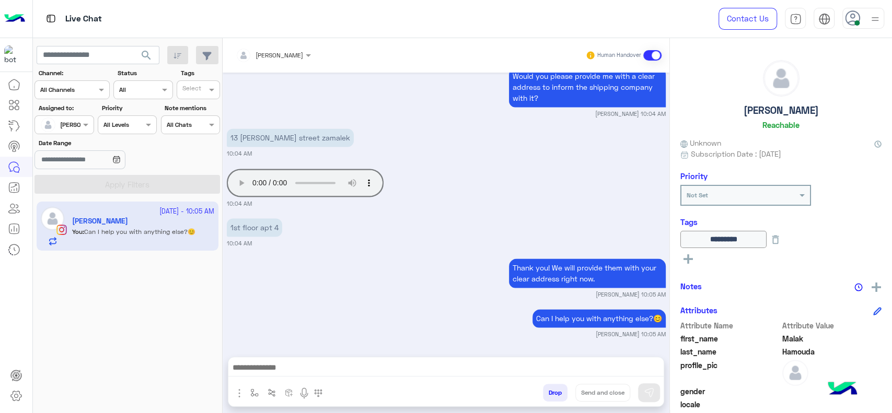
click at [243, 230] on p "1st floor apt 4" at bounding box center [254, 228] width 55 height 18
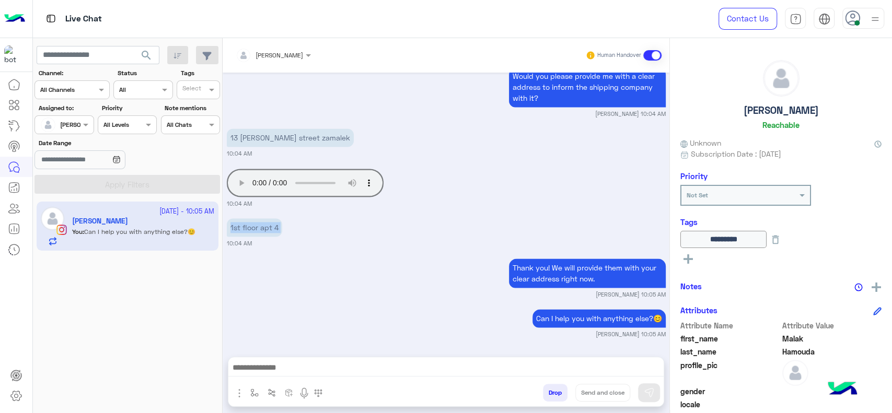
copy app-message "1st floor apt 4"
click at [272, 261] on div "Thank you! We will provide them with your clear address right now. Jana Aboelse…" at bounding box center [446, 277] width 439 height 43
click at [255, 391] on img "button" at bounding box center [254, 393] width 8 height 8
click at [262, 374] on div "enter flow name" at bounding box center [276, 369] width 48 height 9
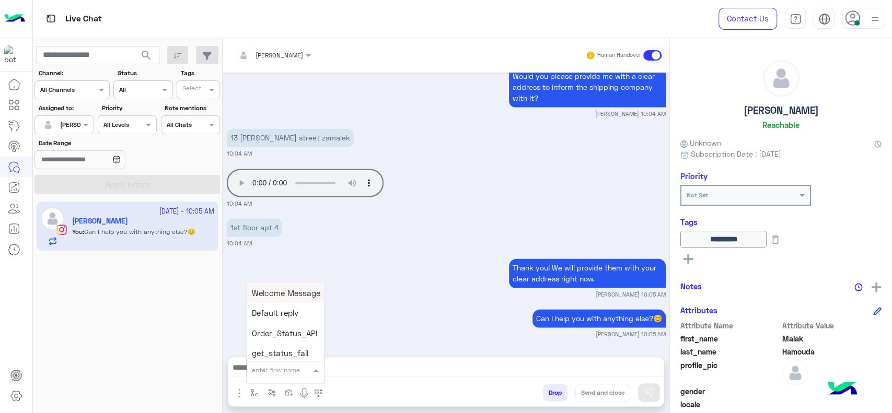
type input "*"
click at [264, 350] on span "[PERSON_NAME]" at bounding box center [282, 351] width 60 height 9
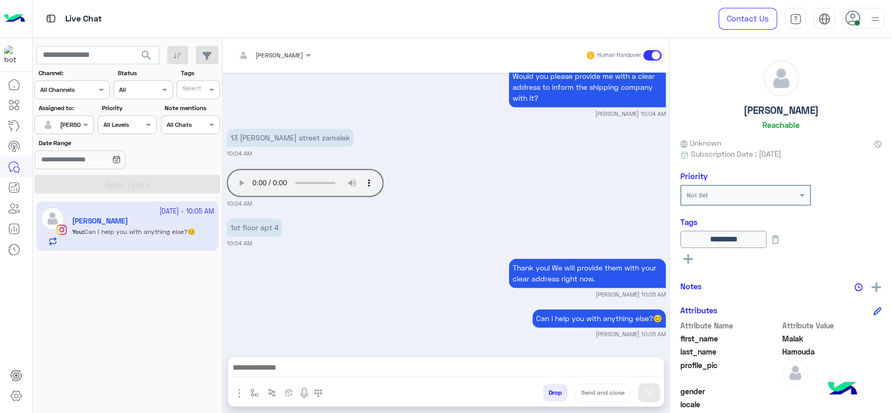
type textarea "**********"
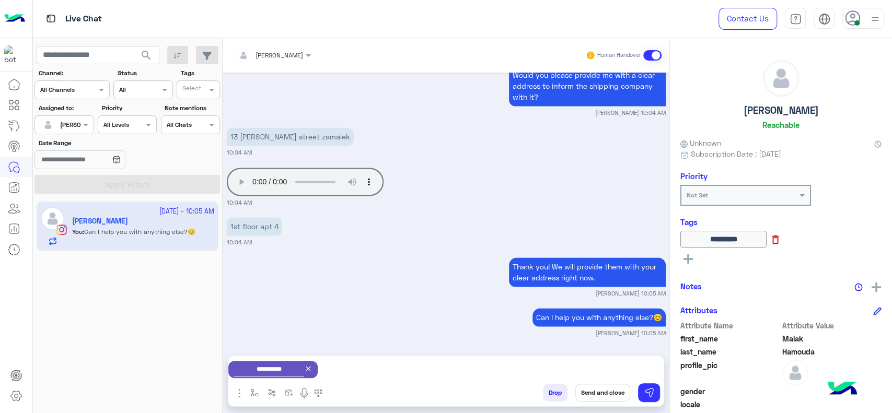
click at [782, 235] on icon at bounding box center [776, 240] width 12 height 12
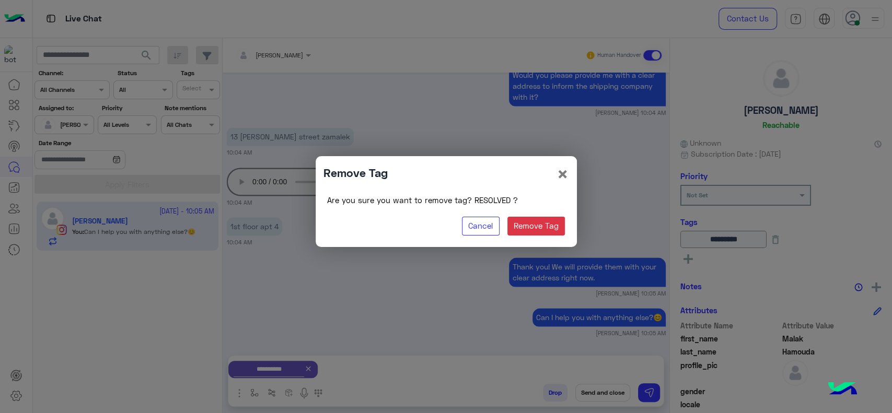
click at [523, 216] on div "Are you sure you want to remove tag? RESOLVED ? Cancel Remove Tag" at bounding box center [447, 216] width 246 height 48
click at [544, 215] on div "Are you sure you want to remove tag? RESOLVED ? Cancel Remove Tag" at bounding box center [447, 216] width 246 height 48
click at [544, 220] on button "Remove Tag" at bounding box center [537, 226] width 58 height 19
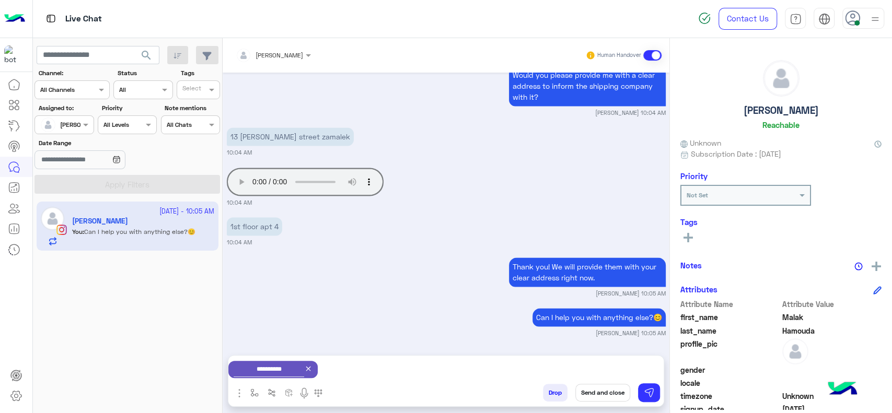
click at [592, 397] on button "Send and close" at bounding box center [603, 393] width 55 height 18
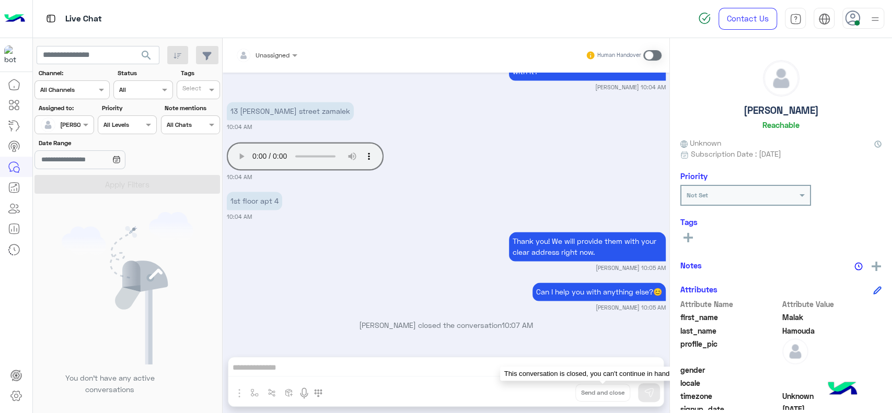
scroll to position [1182, 0]
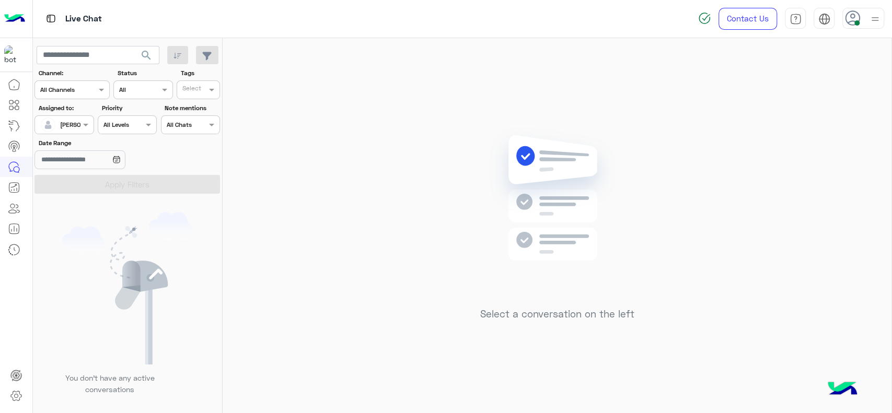
click at [55, 126] on input "text" at bounding box center [52, 123] width 24 height 9
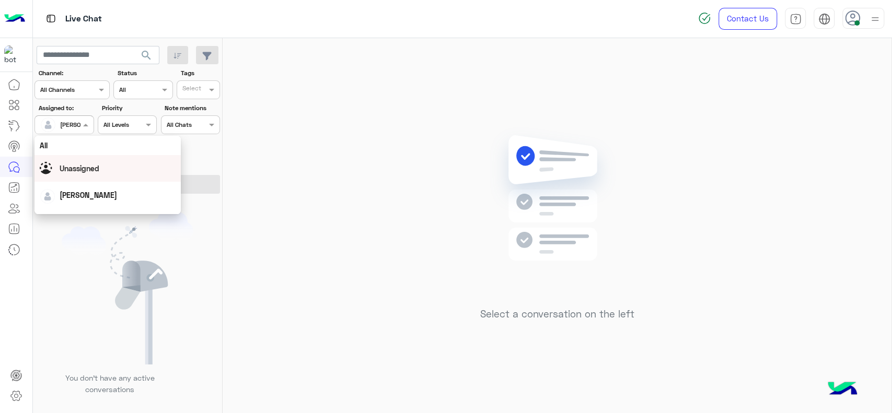
scroll to position [205, 0]
click at [70, 176] on div "First Mile" at bounding box center [108, 177] width 146 height 19
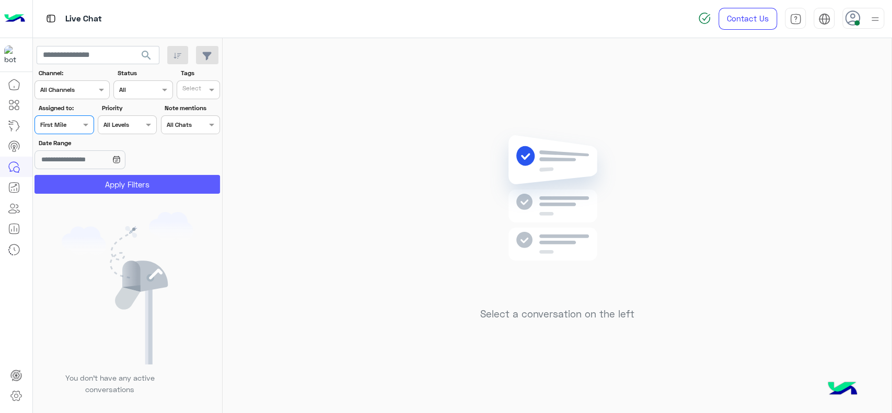
click at [70, 185] on button "Apply Filters" at bounding box center [128, 184] width 186 height 19
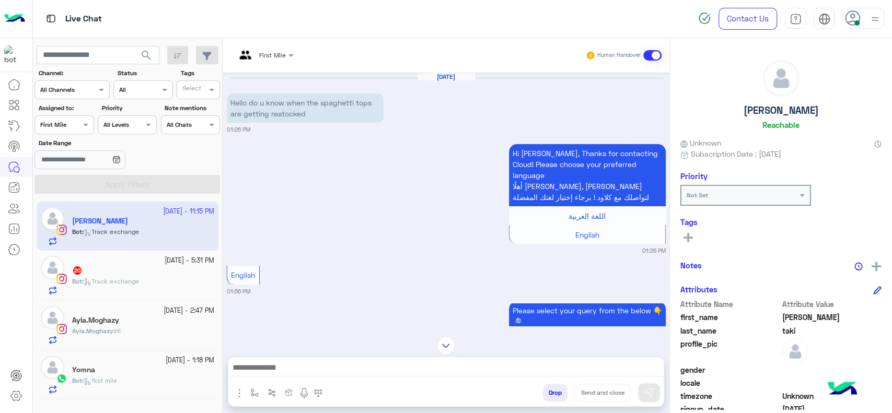
click at [279, 63] on div "First Mile" at bounding box center [261, 55] width 50 height 25
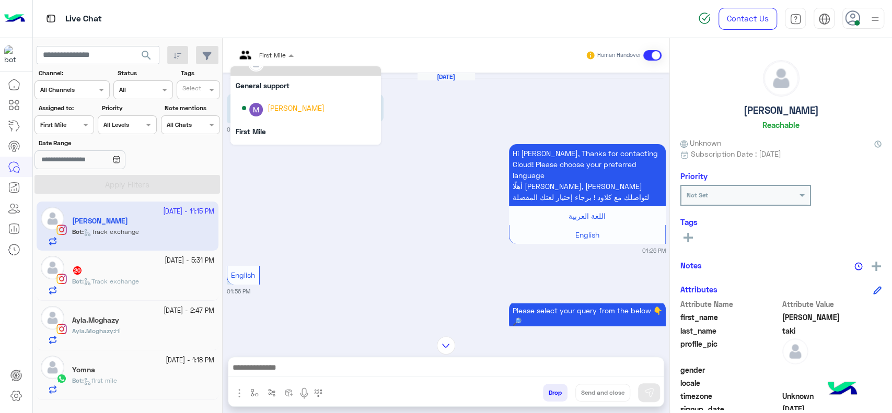
scroll to position [174, 0]
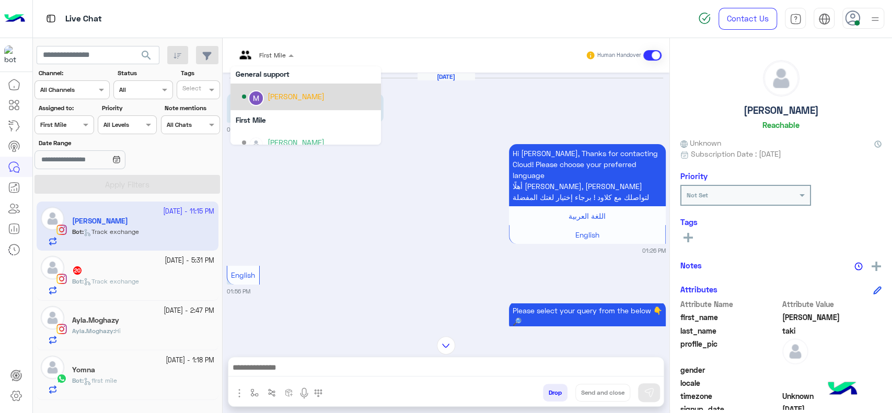
click at [282, 97] on div "[PERSON_NAME]" at bounding box center [296, 96] width 57 height 11
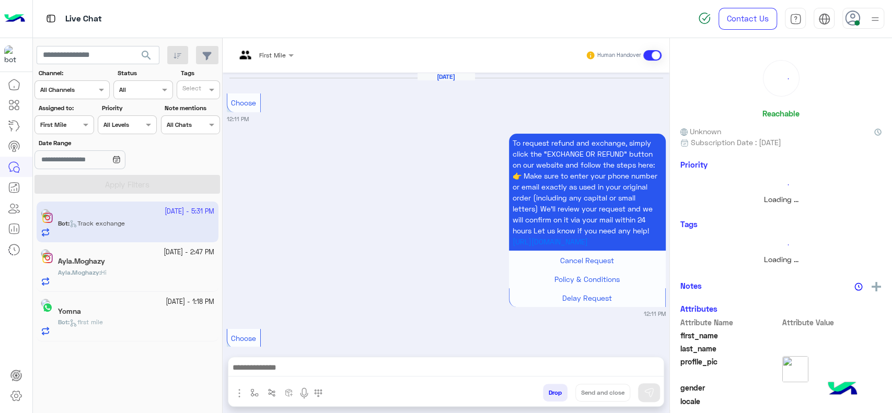
scroll to position [1362, 0]
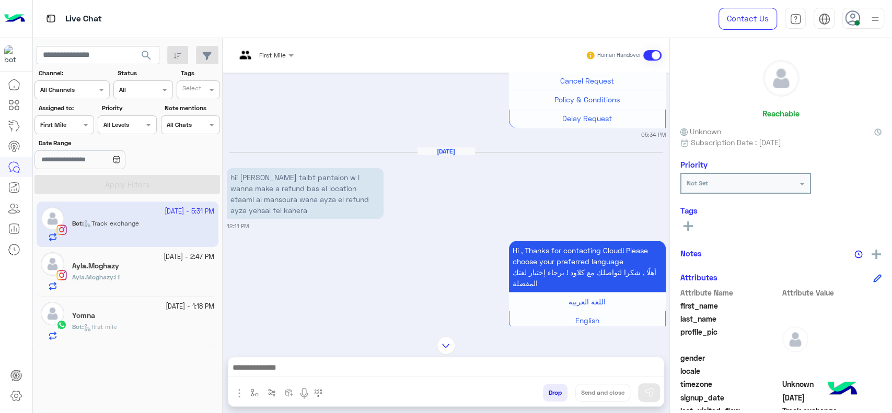
scroll to position [1261, 0]
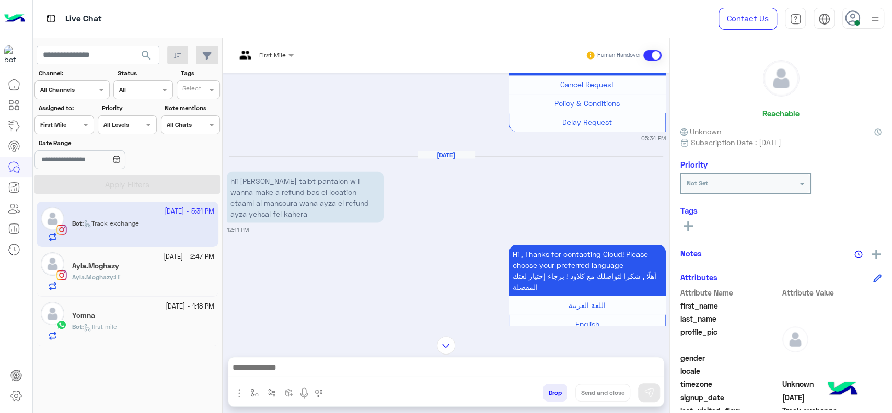
click at [277, 63] on div "First Mile" at bounding box center [261, 55] width 50 height 25
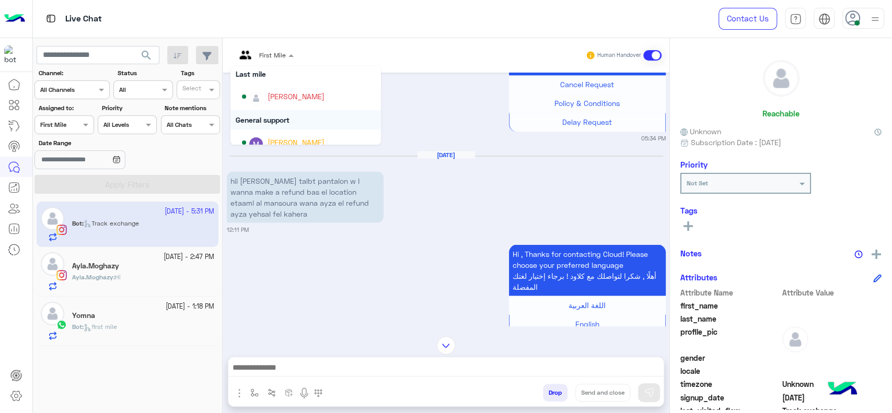
scroll to position [128, 0]
click at [287, 98] on div "[PERSON_NAME]" at bounding box center [296, 96] width 57 height 11
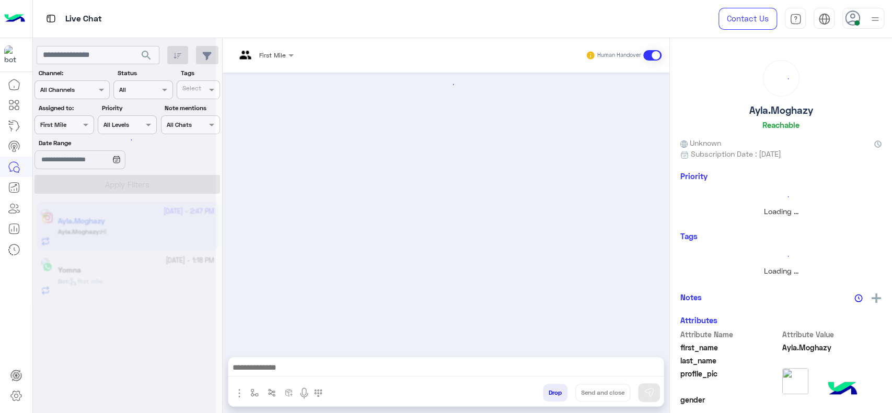
click at [76, 123] on div at bounding box center [64, 124] width 58 height 10
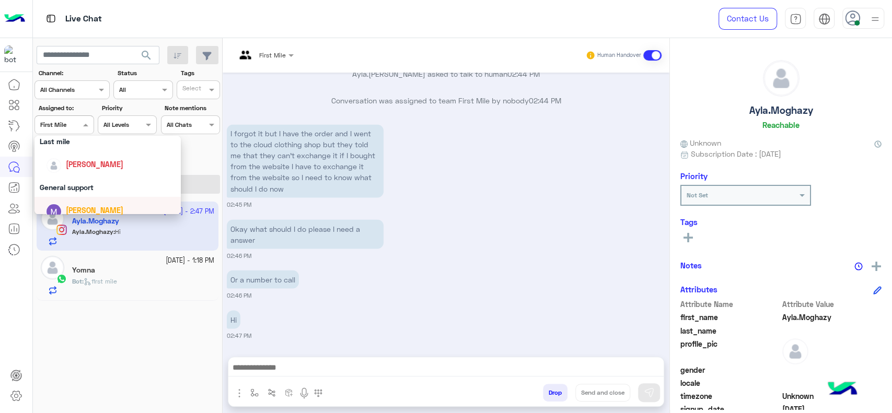
scroll to position [146, 0]
click at [100, 176] on div "[PERSON_NAME]" at bounding box center [111, 167] width 130 height 18
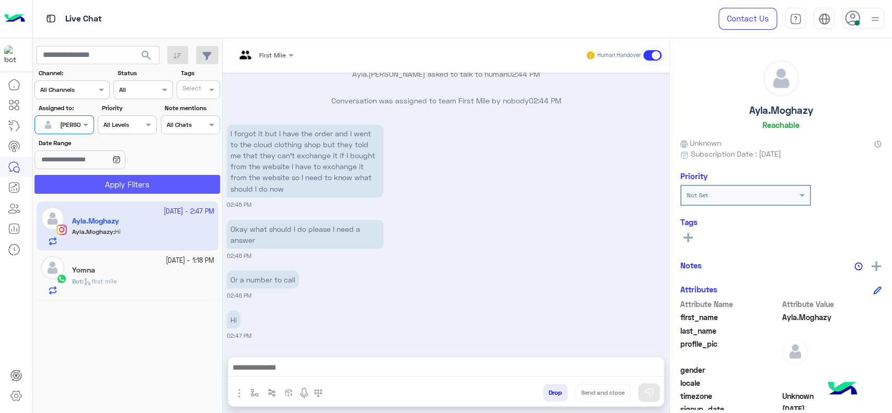
click at [117, 180] on button "Apply Filters" at bounding box center [128, 184] width 186 height 19
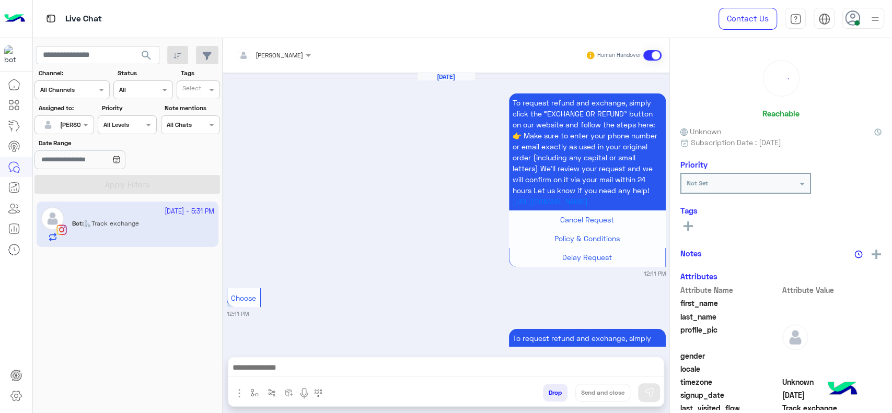
scroll to position [1367, 0]
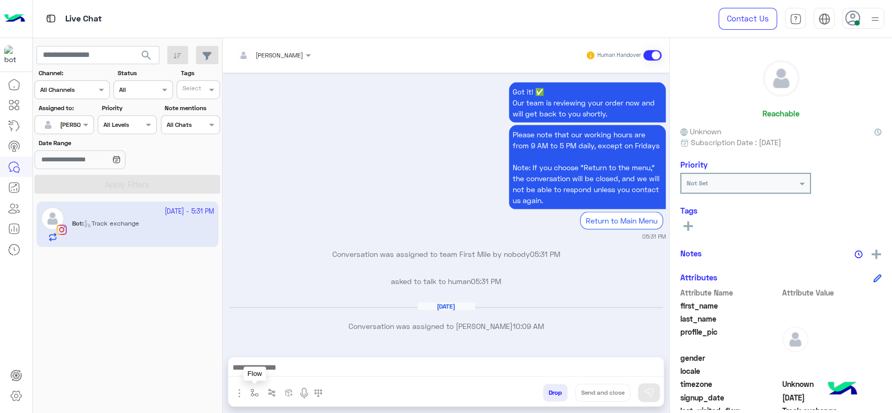
click at [258, 388] on button "button" at bounding box center [254, 392] width 17 height 17
click at [269, 369] on input "text" at bounding box center [272, 368] width 41 height 9
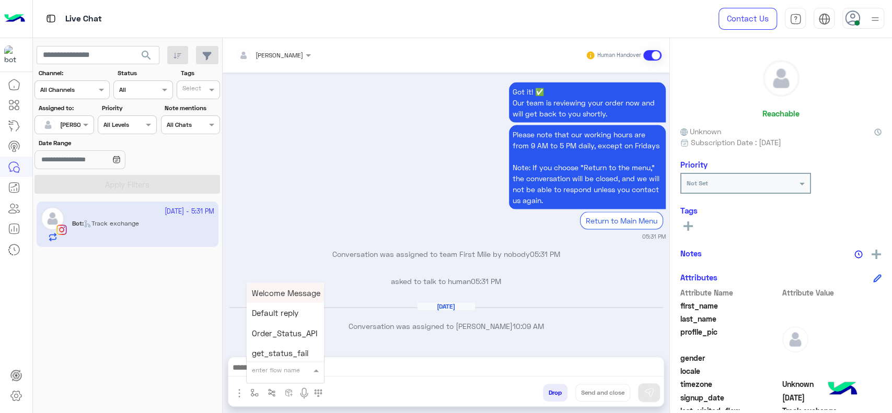
type input "*"
click at [271, 336] on span "J Greeting" at bounding box center [271, 330] width 38 height 9
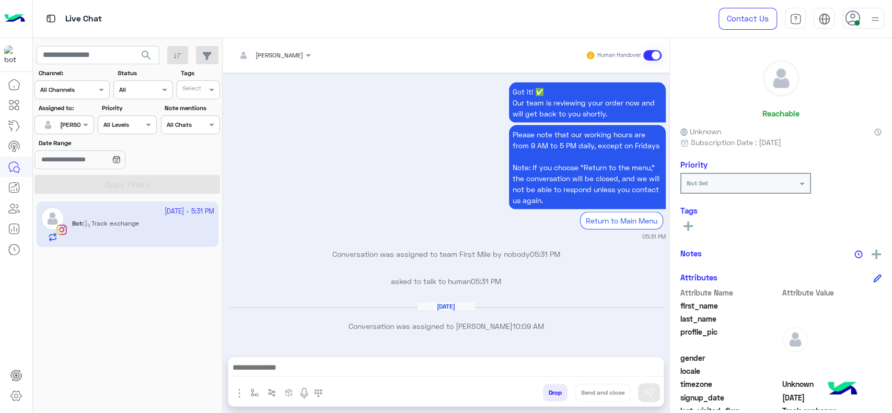
type textarea "**********"
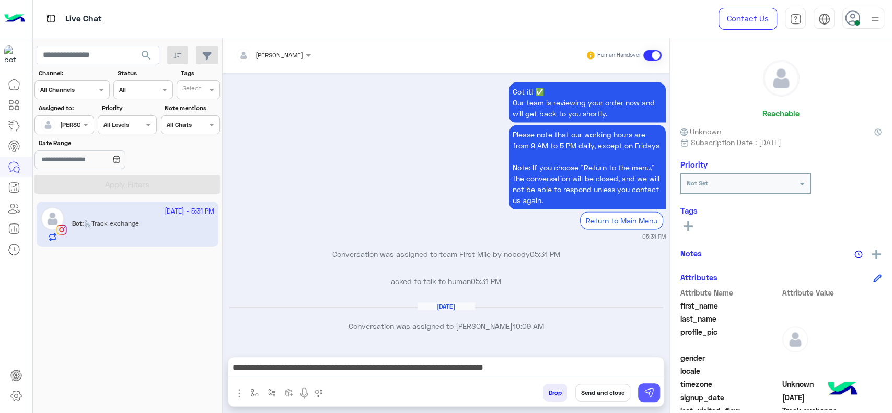
click at [652, 393] on img at bounding box center [649, 393] width 10 height 10
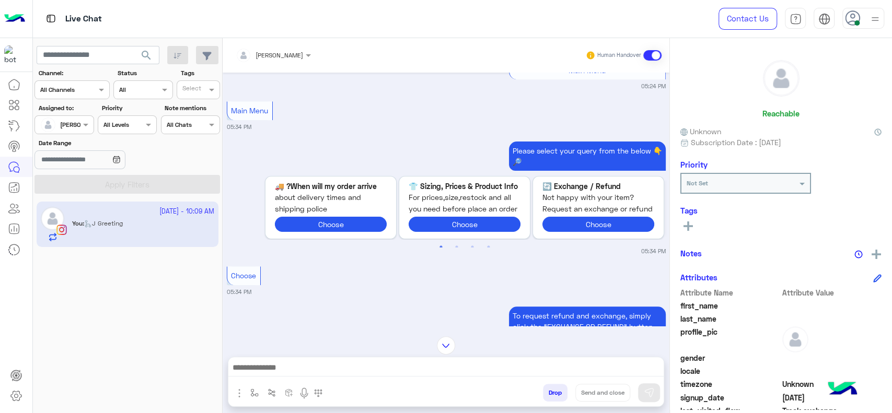
scroll to position [364, 0]
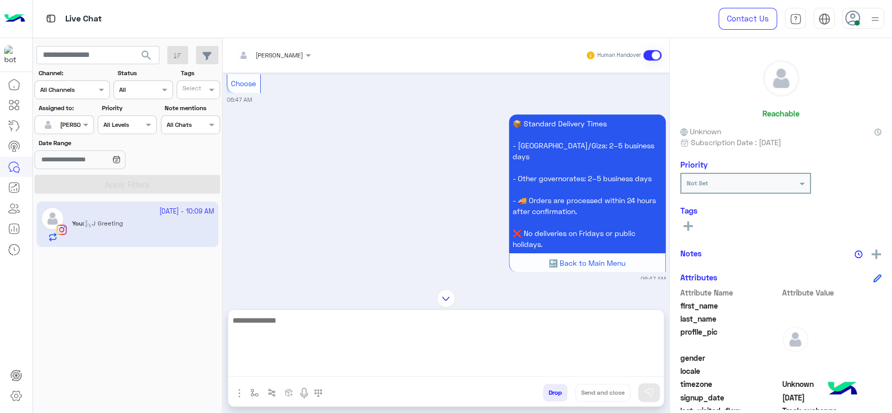
click at [368, 374] on textarea at bounding box center [445, 345] width 435 height 63
type textarea "**********"
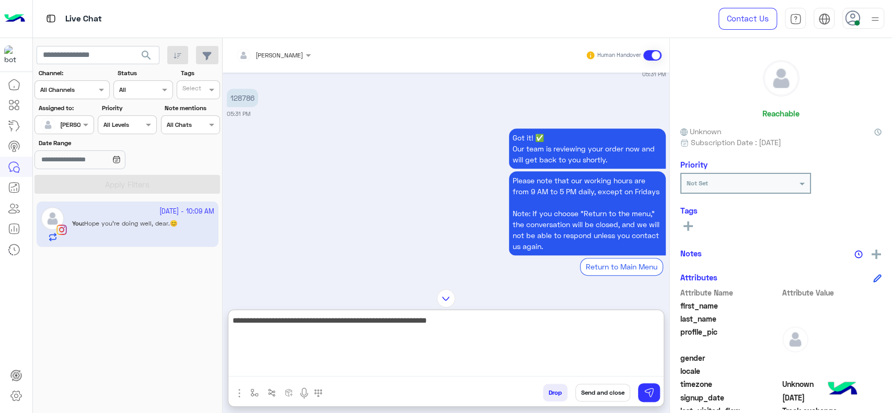
scroll to position [2973, 0]
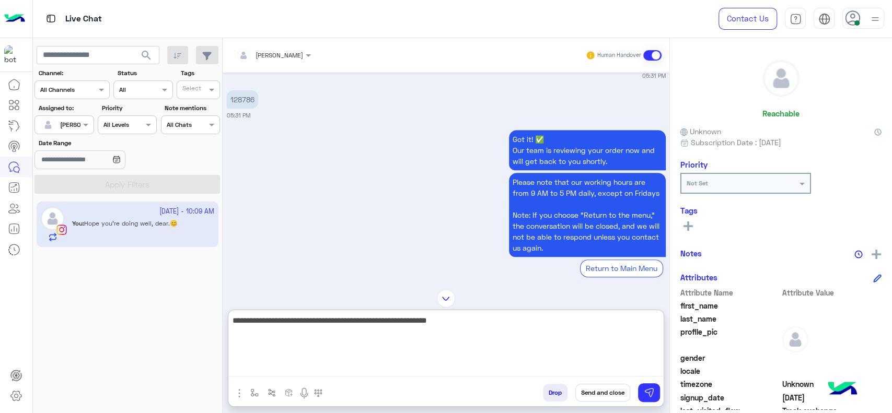
type textarea "**********"
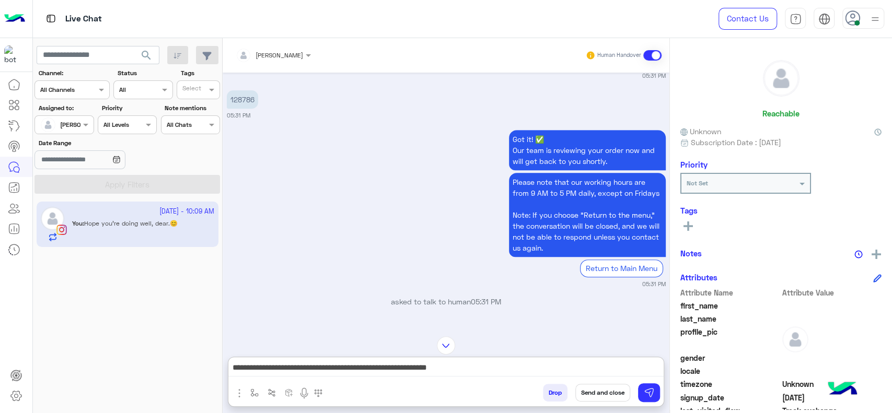
click at [244, 90] on p "128786" at bounding box center [242, 99] width 31 height 18
copy p "128786"
click at [306, 128] on div "Got it! ✅ Our team is reviewing your order now and will get back to you shortly…" at bounding box center [446, 208] width 439 height 161
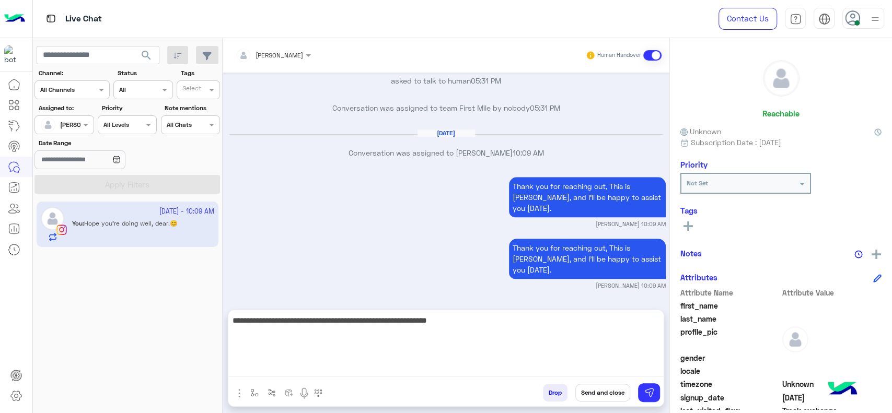
click at [426, 368] on textarea "**********" at bounding box center [445, 345] width 435 height 63
click at [429, 337] on textarea "**********" at bounding box center [445, 345] width 435 height 63
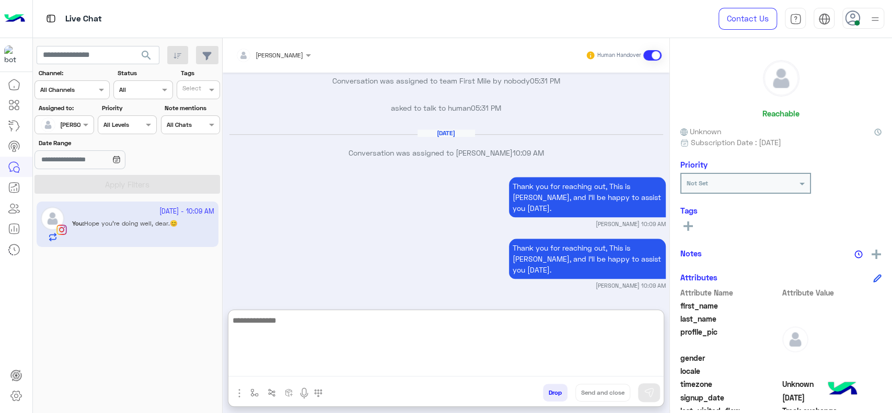
scroll to position [3303, 0]
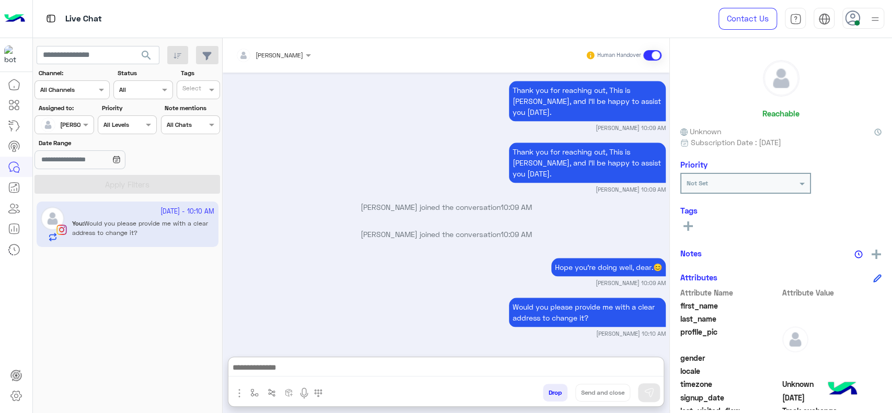
click at [73, 116] on div "[PERSON_NAME]" at bounding box center [60, 124] width 40 height 21
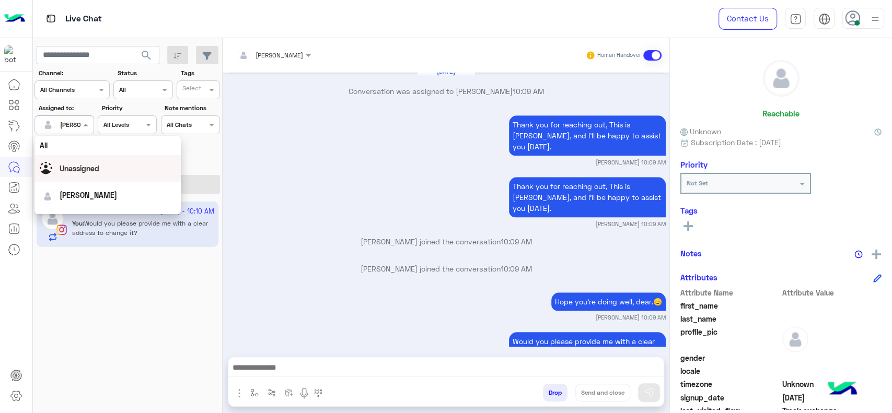
scroll to position [205, 0]
click at [87, 179] on div "First Mile" at bounding box center [108, 177] width 146 height 19
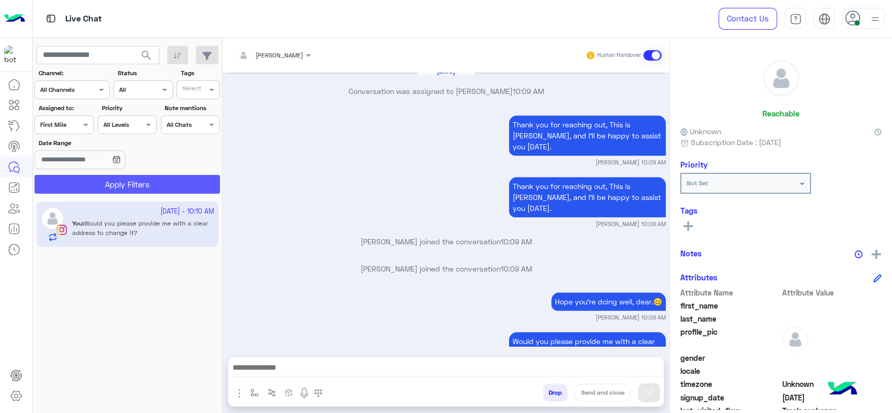
click at [99, 189] on button "Apply Filters" at bounding box center [128, 184] width 186 height 19
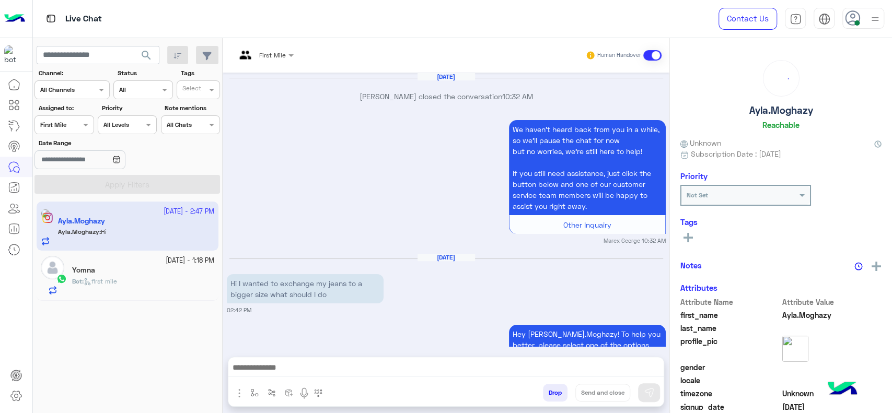
scroll to position [1223, 0]
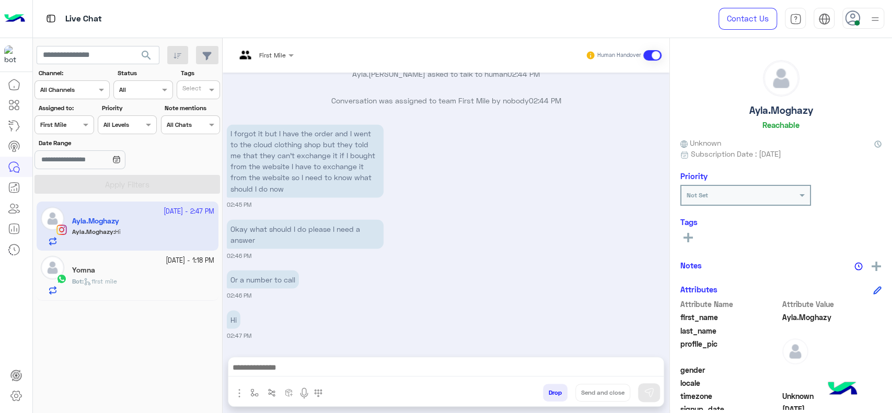
click at [267, 64] on div "First Mile" at bounding box center [261, 55] width 50 height 25
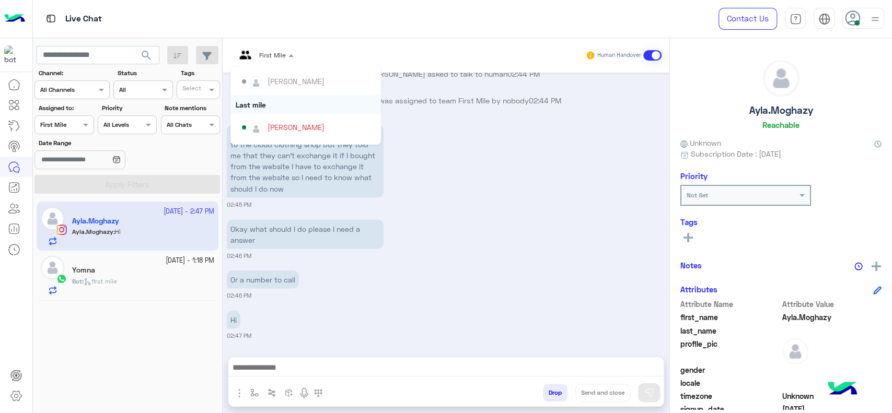
scroll to position [105, 0]
click at [274, 112] on div "[PERSON_NAME]" at bounding box center [309, 120] width 134 height 18
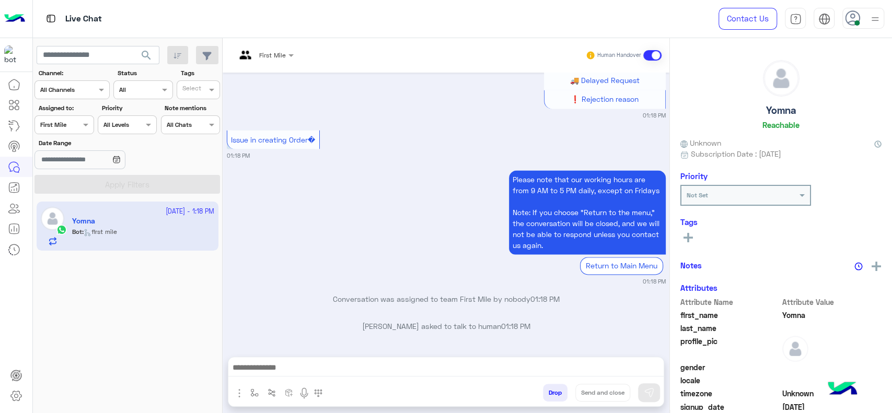
click at [314, 265] on div "Please note that our working hours are from 9 AM to 5 PM daily, except on Frida…" at bounding box center [446, 227] width 439 height 118
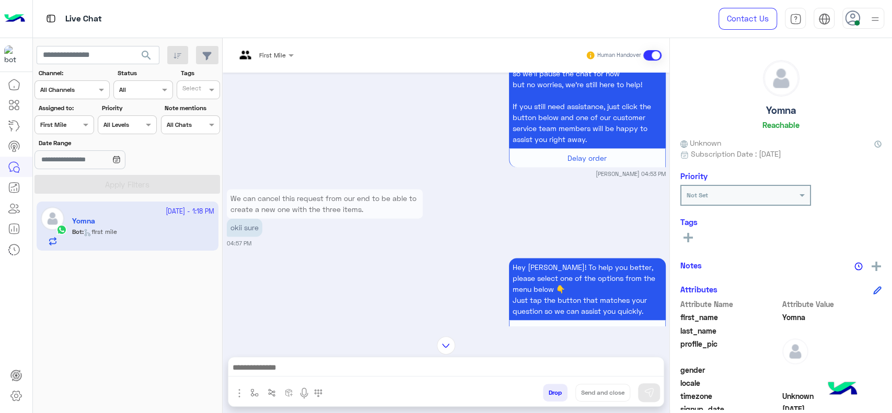
scroll to position [1042, 0]
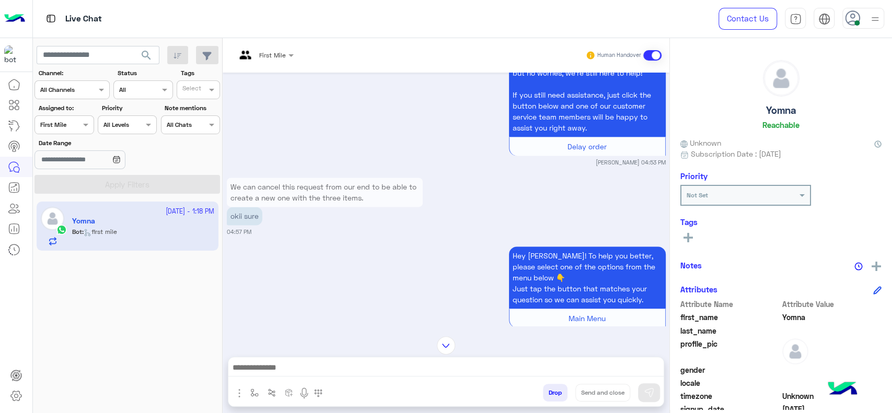
click at [289, 47] on div "First Mile" at bounding box center [265, 55] width 68 height 19
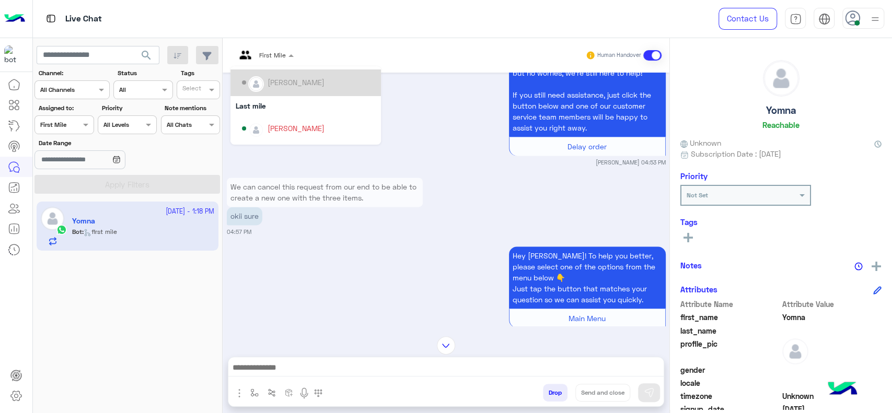
scroll to position [105, 0]
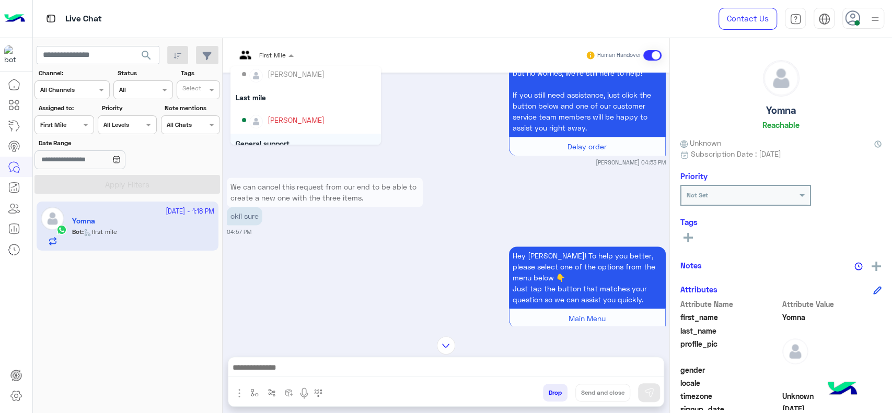
click at [301, 270] on div "Hey Yomna! To help you better, please select one of the options from the menu b…" at bounding box center [446, 291] width 439 height 95
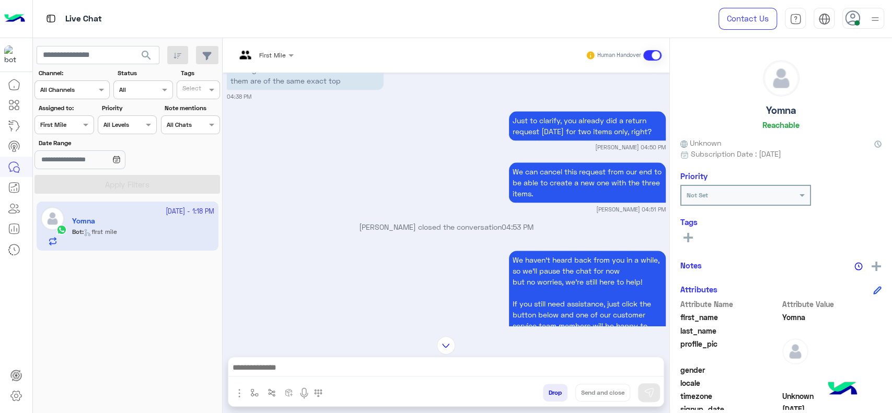
scroll to position [845, 0]
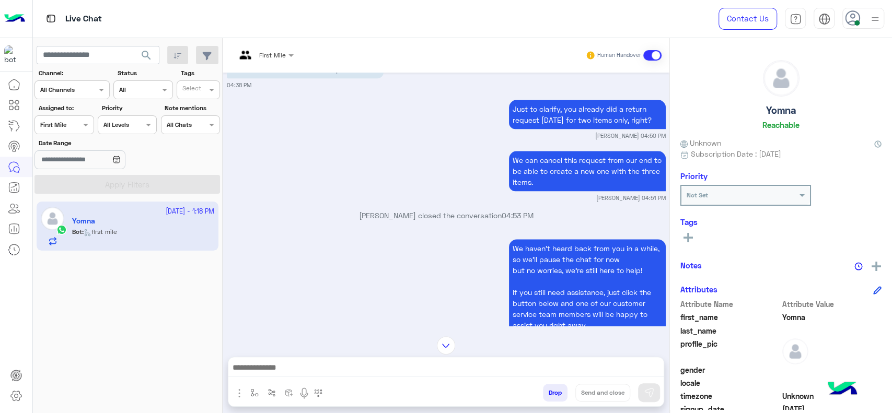
click at [259, 50] on input "text" at bounding box center [252, 53] width 33 height 9
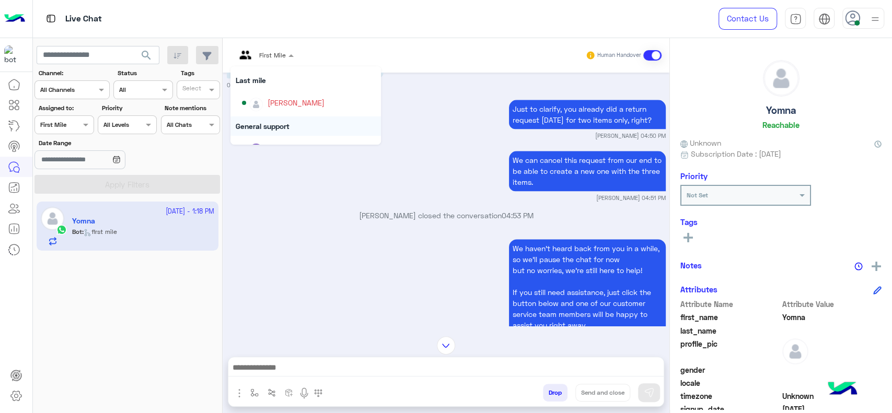
scroll to position [128, 0]
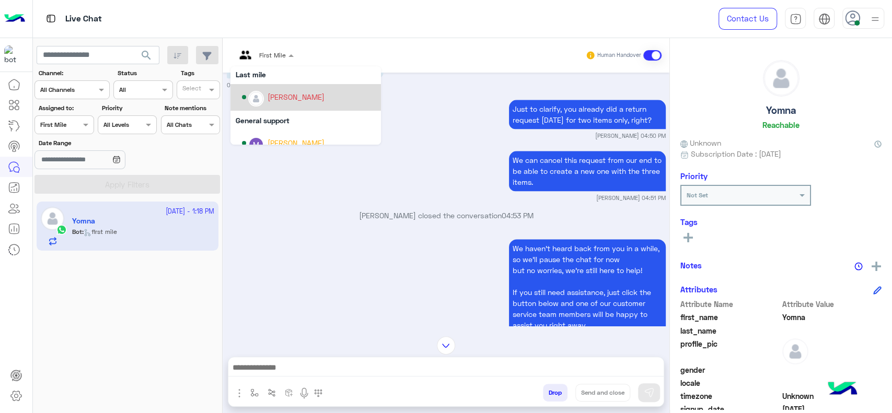
click at [263, 93] on div "[PERSON_NAME]" at bounding box center [309, 97] width 134 height 18
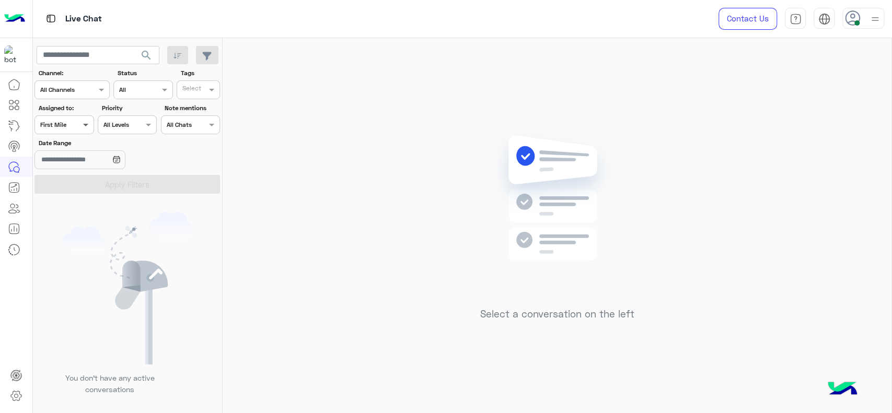
click at [83, 123] on span at bounding box center [87, 124] width 13 height 11
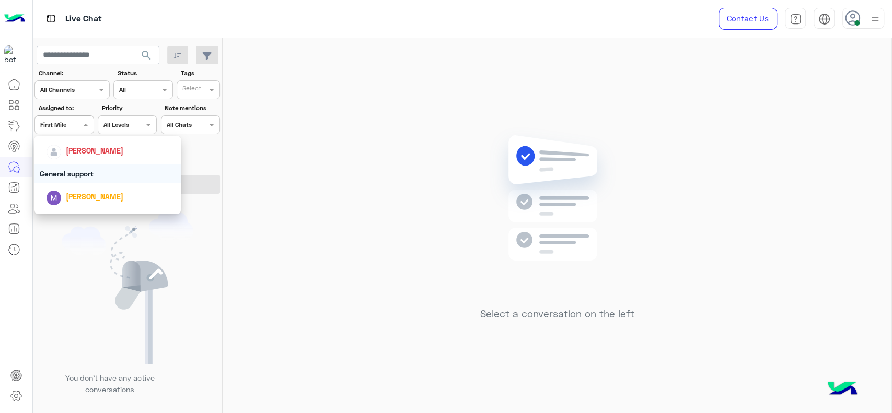
scroll to position [163, 0]
click at [83, 146] on div "[PERSON_NAME]" at bounding box center [95, 151] width 58 height 11
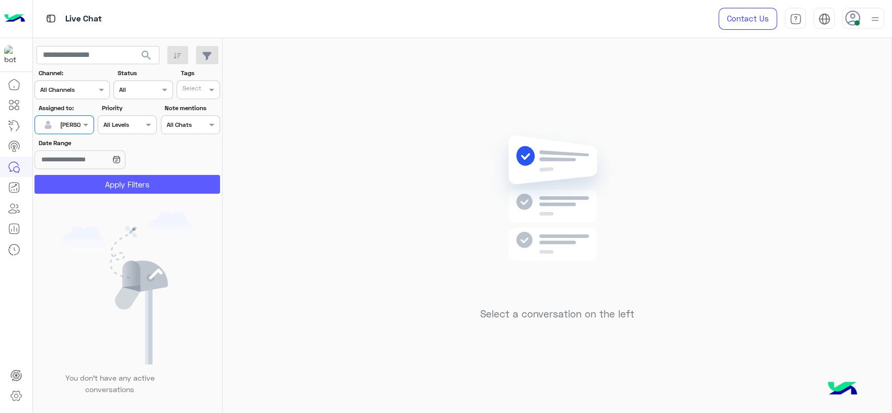
click at [88, 180] on button "Apply Filters" at bounding box center [128, 184] width 186 height 19
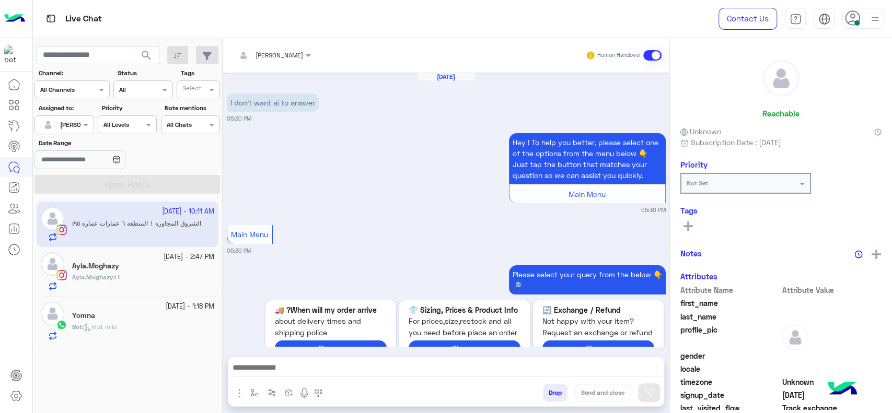
scroll to position [950, 0]
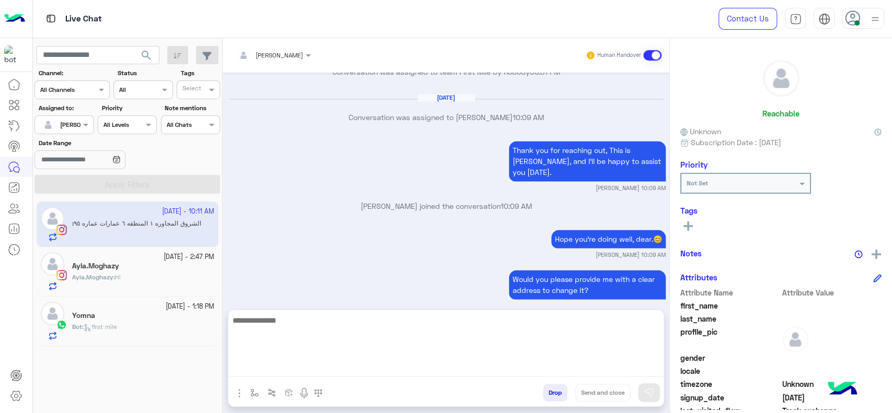
click at [325, 366] on textarea at bounding box center [445, 345] width 435 height 63
type textarea "*"
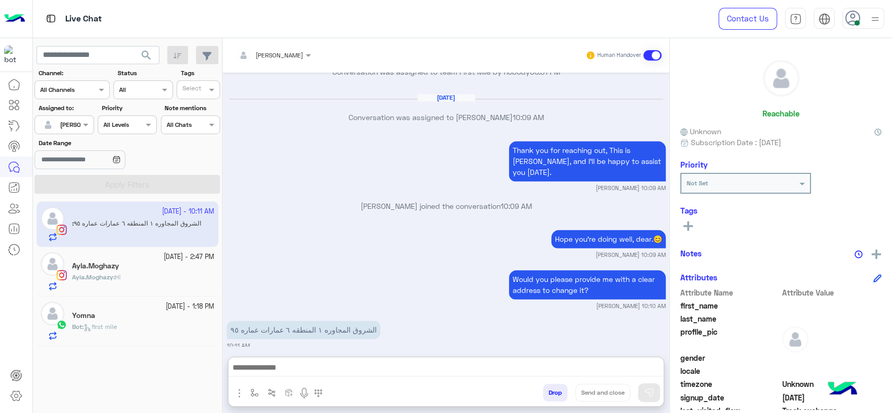
click at [171, 284] on div "Ayla.Moghazy : Hi" at bounding box center [143, 282] width 142 height 18
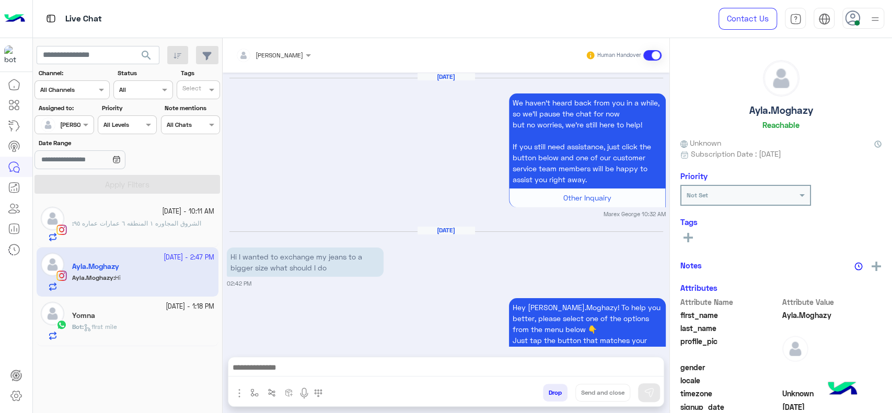
scroll to position [1242, 0]
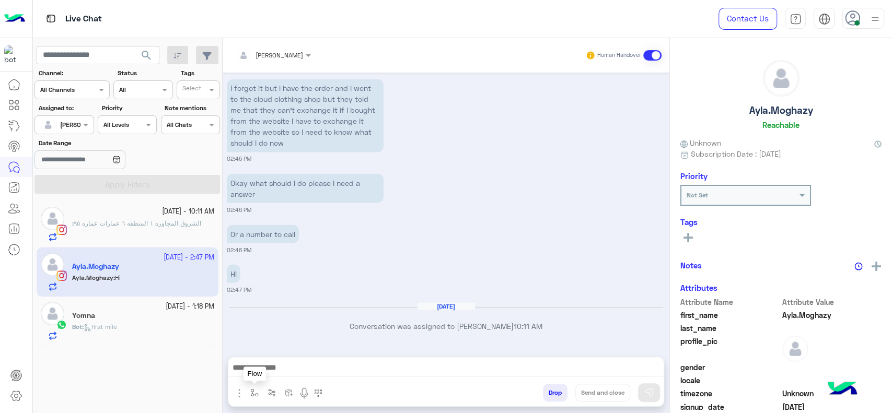
click at [247, 386] on button "button" at bounding box center [254, 392] width 17 height 17
click at [271, 375] on div "enter flow name" at bounding box center [276, 369] width 48 height 9
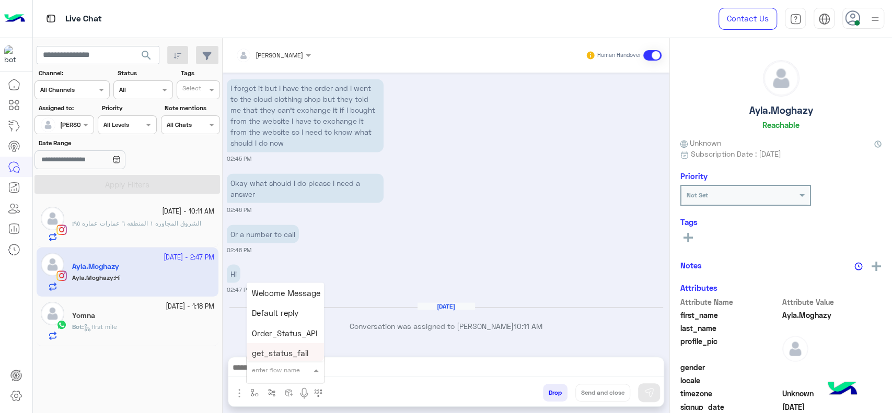
type input "*"
click at [281, 333] on span "J Greeting" at bounding box center [271, 330] width 38 height 9
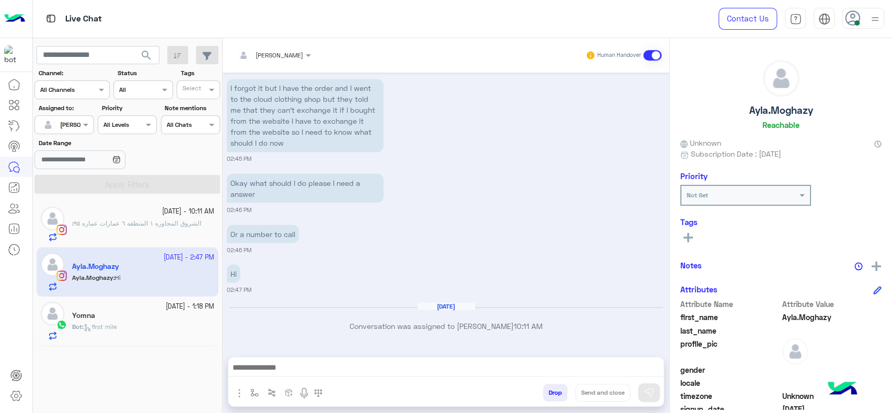
type textarea "**********"
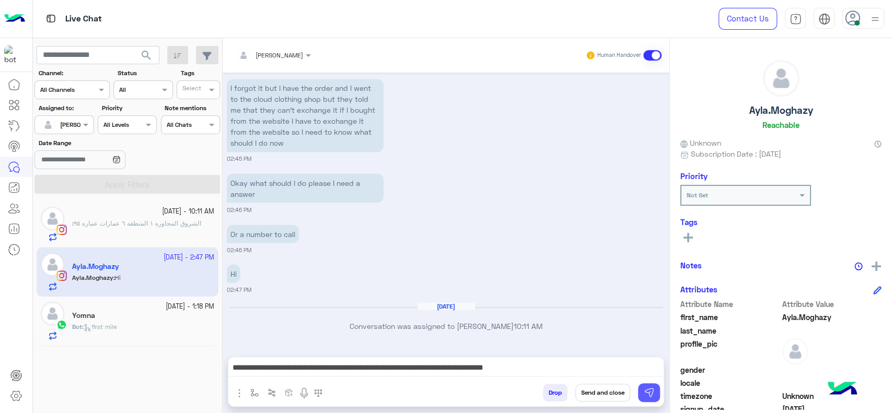
click at [644, 394] on img at bounding box center [649, 393] width 10 height 10
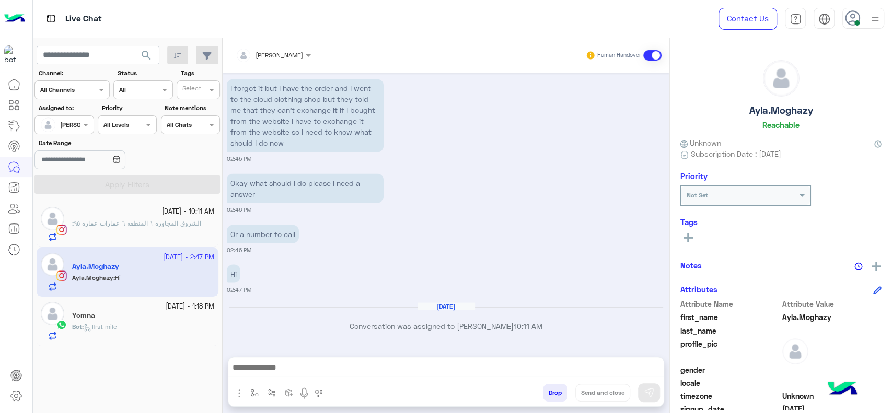
click at [159, 320] on div "Yomna" at bounding box center [143, 317] width 142 height 11
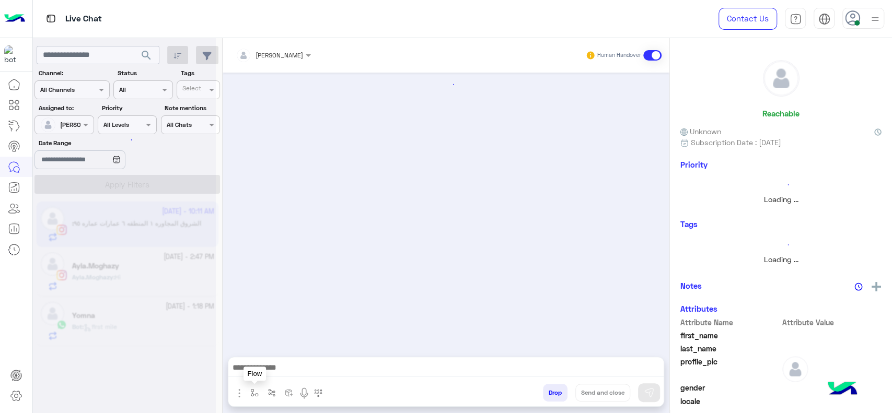
click at [248, 394] on button "button" at bounding box center [254, 392] width 17 height 17
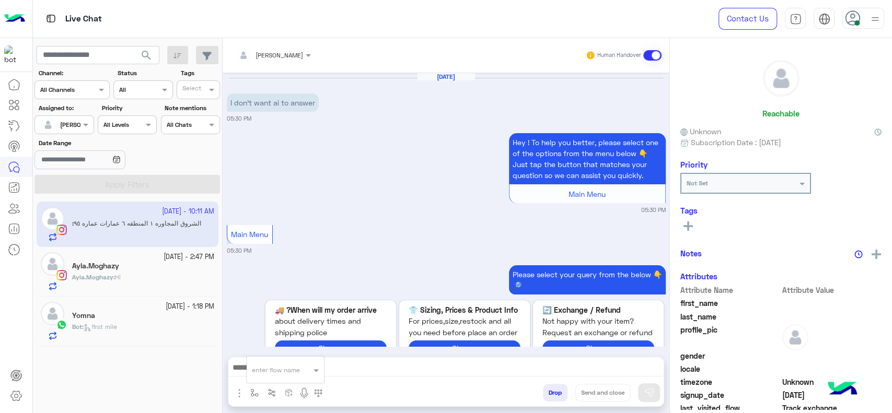
click at [263, 383] on div "enter flow name" at bounding box center [285, 371] width 78 height 28
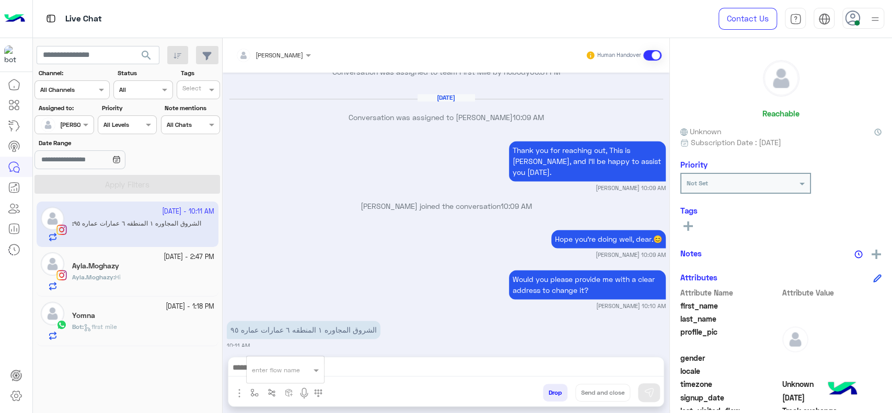
click at [202, 342] on div "3 October - 1:18 PM Yomna Bot : first mile" at bounding box center [128, 322] width 182 height 50
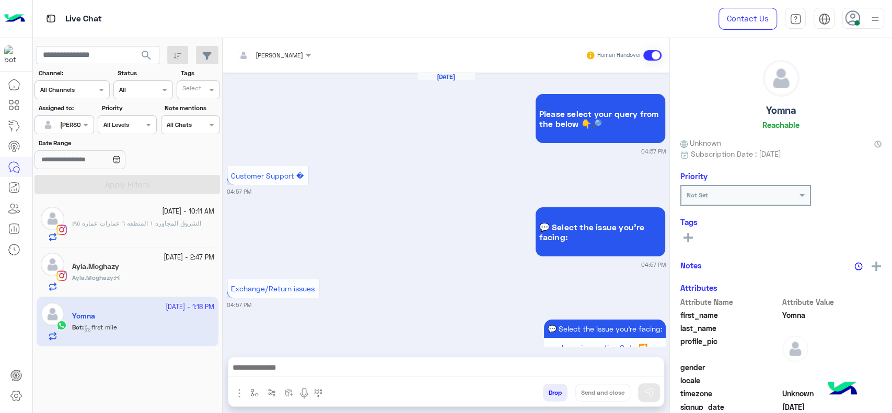
scroll to position [1069, 0]
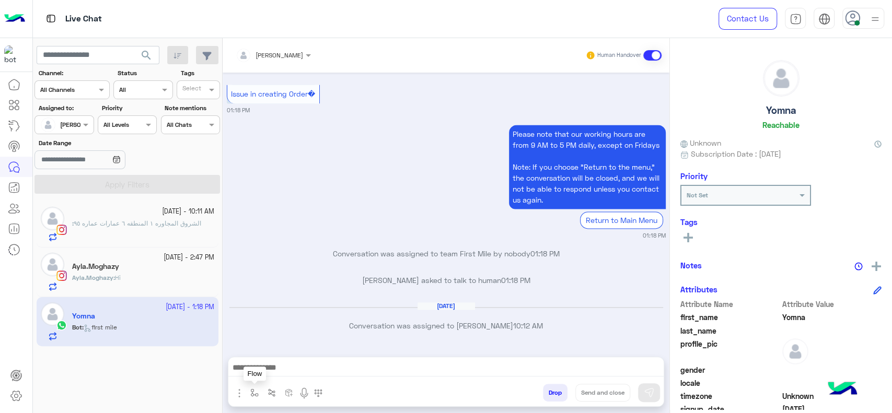
click at [253, 392] on img "button" at bounding box center [254, 393] width 8 height 8
click at [272, 367] on input "text" at bounding box center [272, 368] width 41 height 9
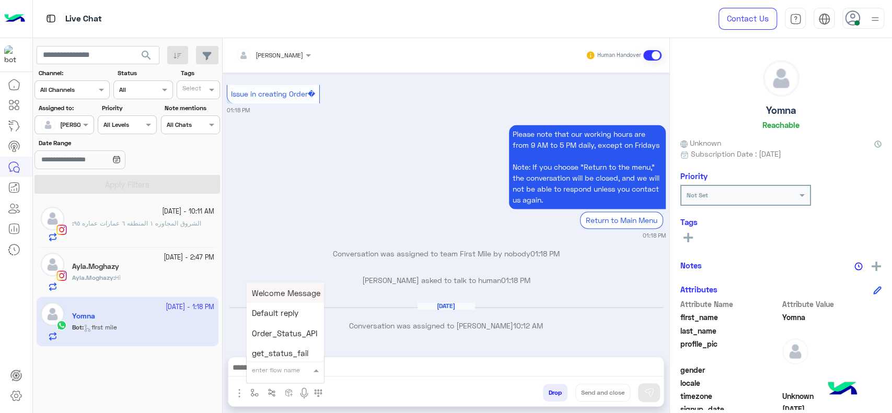
type input "*"
click at [277, 332] on span "J Greeting" at bounding box center [271, 330] width 38 height 9
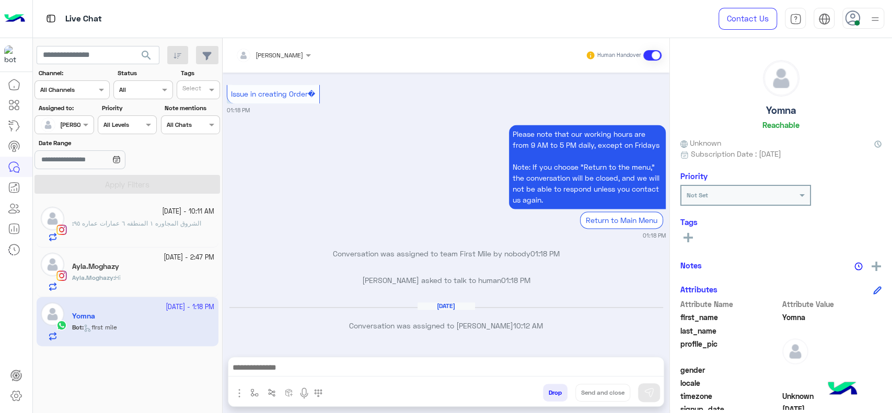
type textarea "**********"
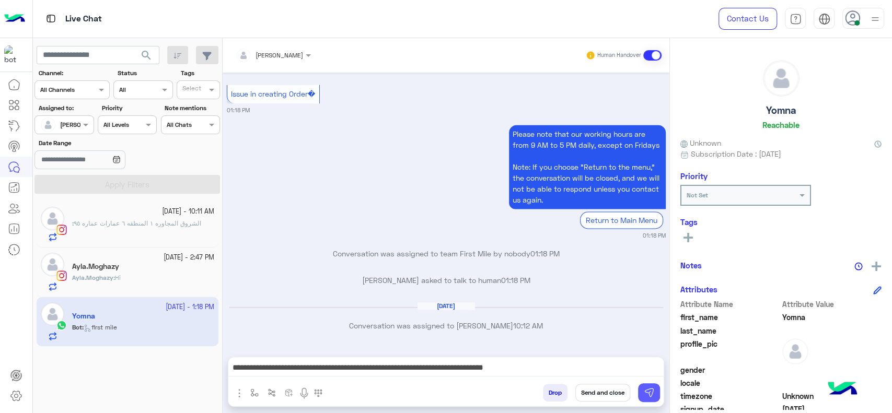
click at [650, 389] on img at bounding box center [649, 393] width 10 height 10
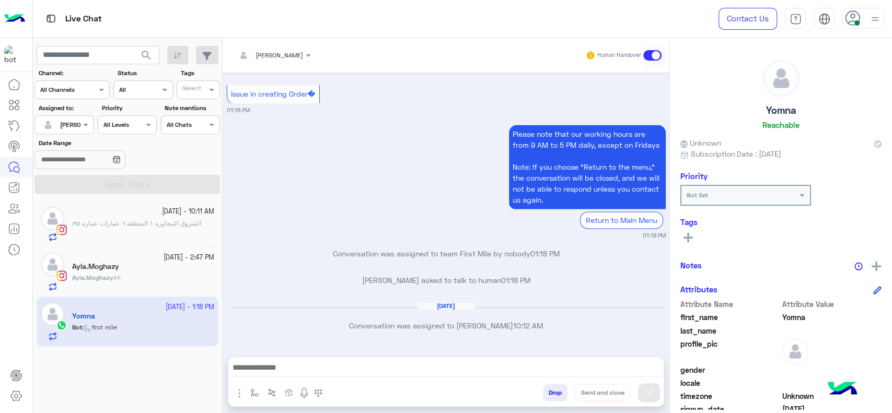
scroll to position [1146, 0]
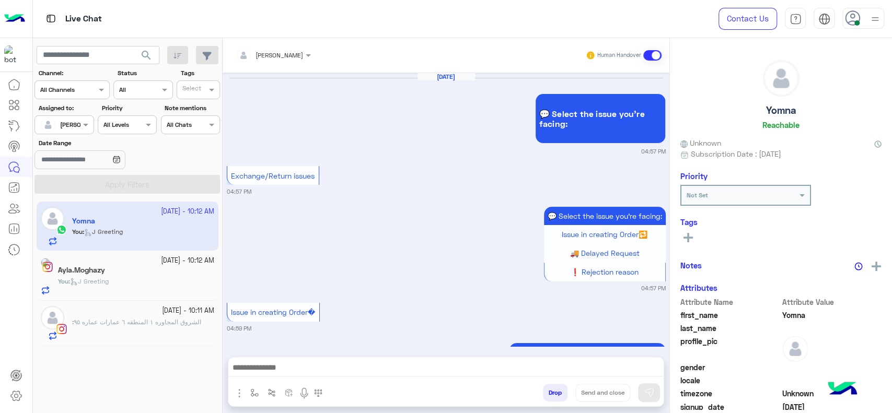
scroll to position [1033, 0]
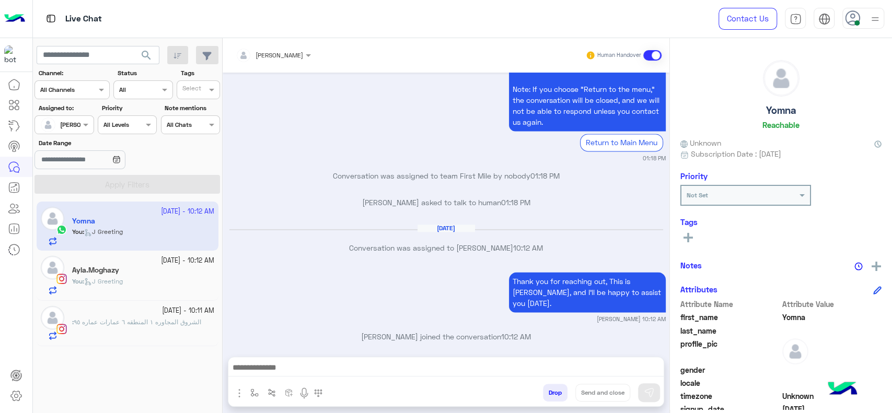
click at [165, 338] on div ": الشروق المجاوره ١ المنطقه ٦ عمارات عماره ٩٥" at bounding box center [143, 329] width 142 height 23
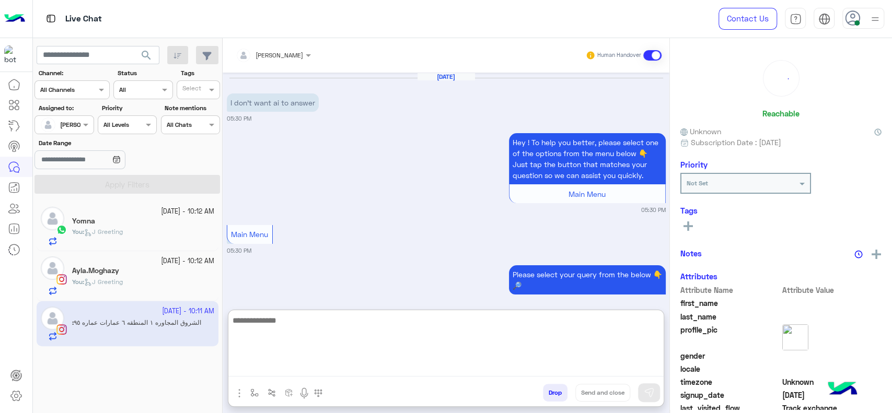
click at [247, 364] on textarea at bounding box center [445, 345] width 435 height 63
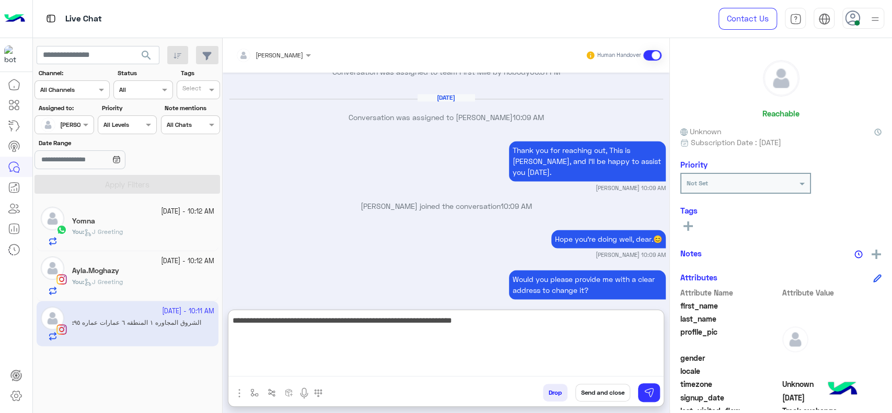
click at [404, 328] on textarea "**********" at bounding box center [445, 345] width 435 height 63
click at [431, 329] on textarea "**********" at bounding box center [445, 345] width 435 height 63
click at [498, 342] on textarea "**********" at bounding box center [445, 345] width 435 height 63
click at [530, 332] on textarea "**********" at bounding box center [445, 345] width 435 height 63
type textarea "**********"
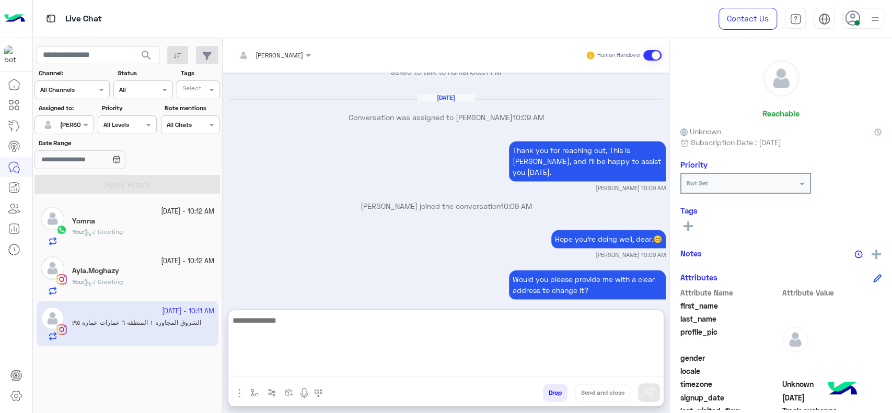
scroll to position [1059, 0]
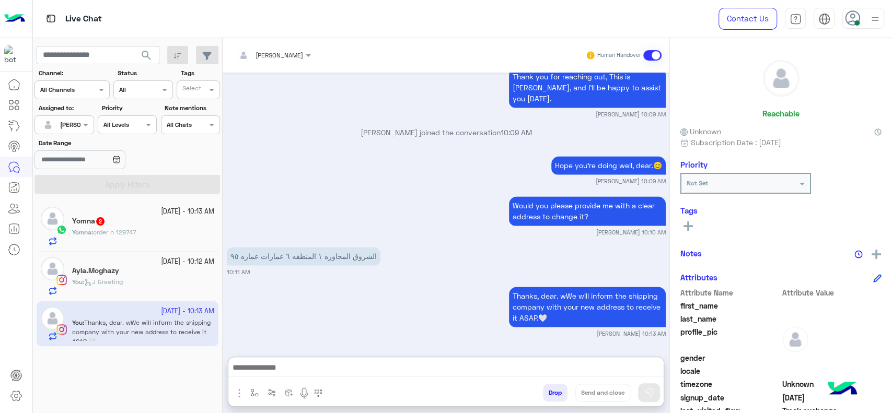
click at [119, 237] on p "Yomna : order n 129747" at bounding box center [104, 232] width 64 height 9
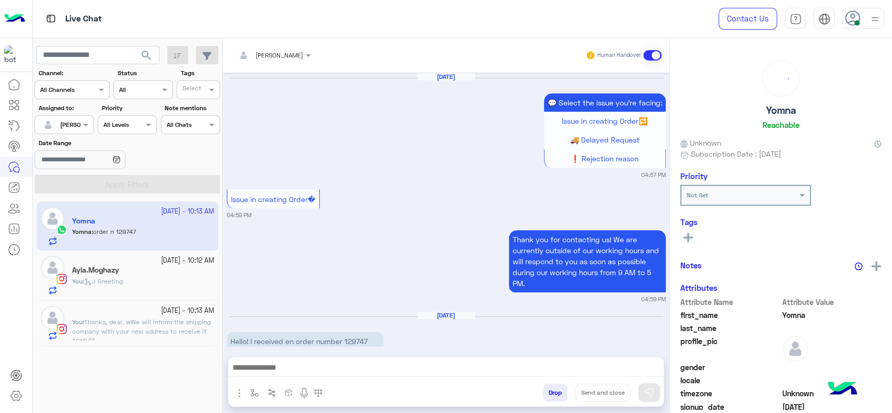
scroll to position [1010, 0]
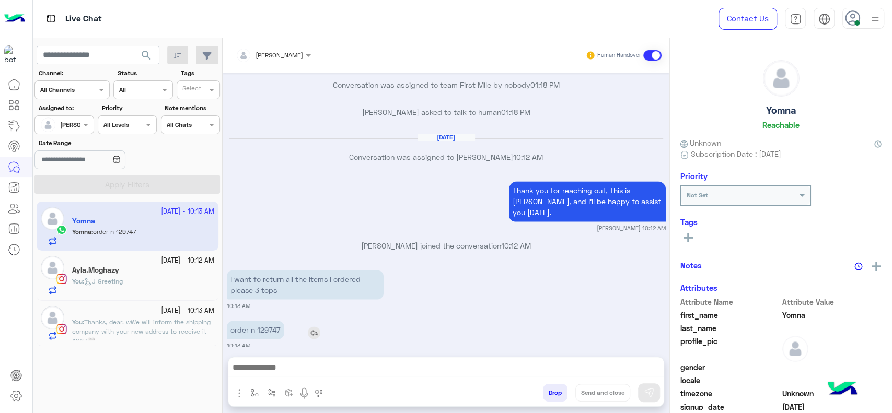
click at [271, 321] on p "order n 129747" at bounding box center [256, 330] width 58 height 18
copy p "129747"
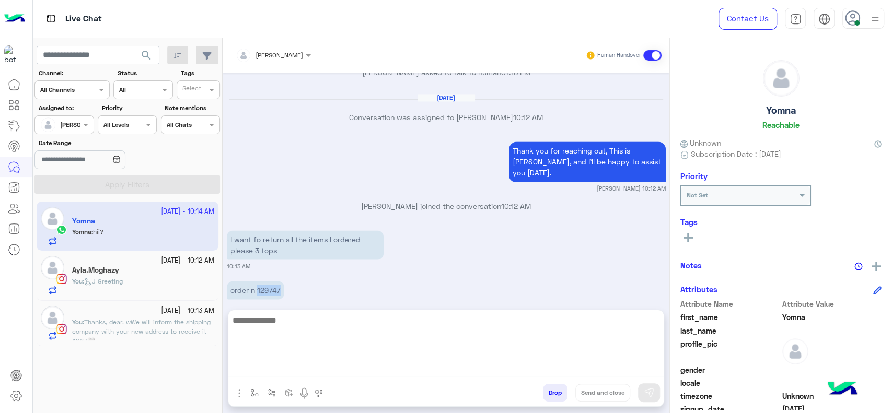
click at [375, 370] on textarea at bounding box center [445, 345] width 435 height 63
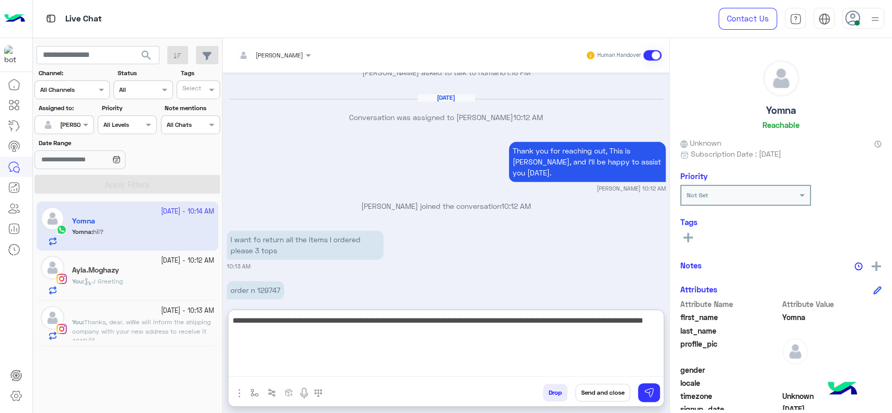
type textarea "**********"
click at [316, 367] on textarea "**********" at bounding box center [445, 345] width 435 height 63
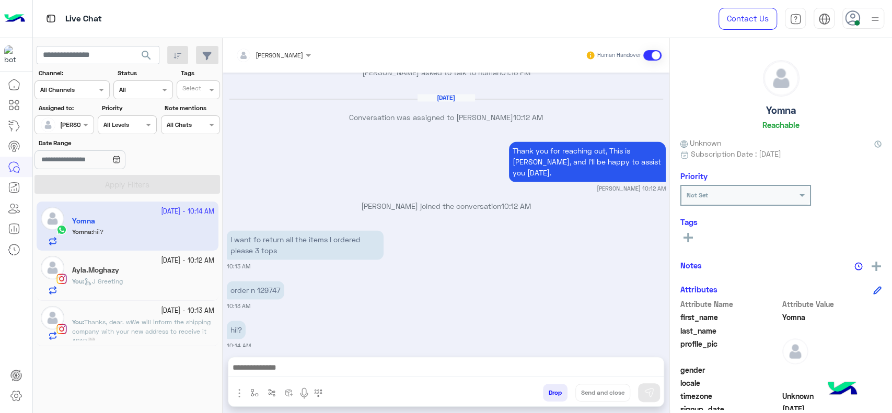
click at [122, 331] on span "Thanks, dear. wWe will inform the shipping company with your new address to rec…" at bounding box center [141, 331] width 139 height 27
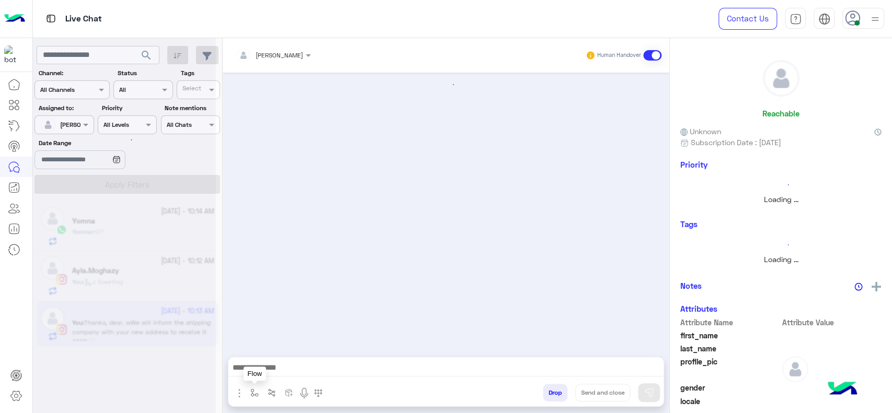
click at [248, 394] on button "button" at bounding box center [254, 392] width 17 height 17
click at [273, 369] on input "text" at bounding box center [272, 368] width 41 height 9
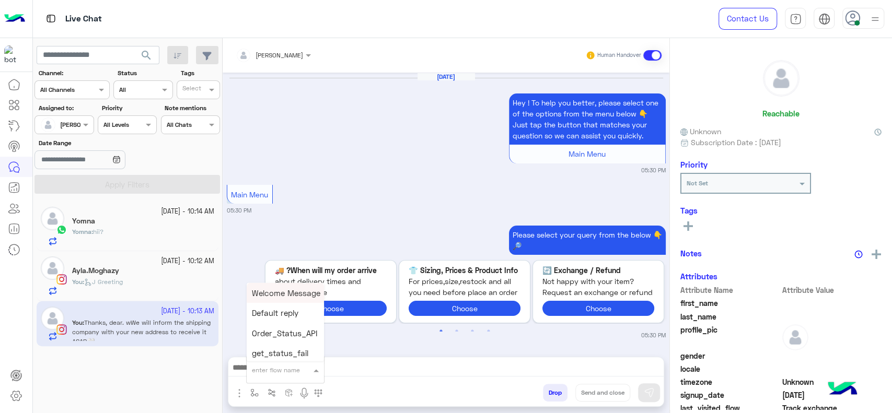
scroll to position [972, 0]
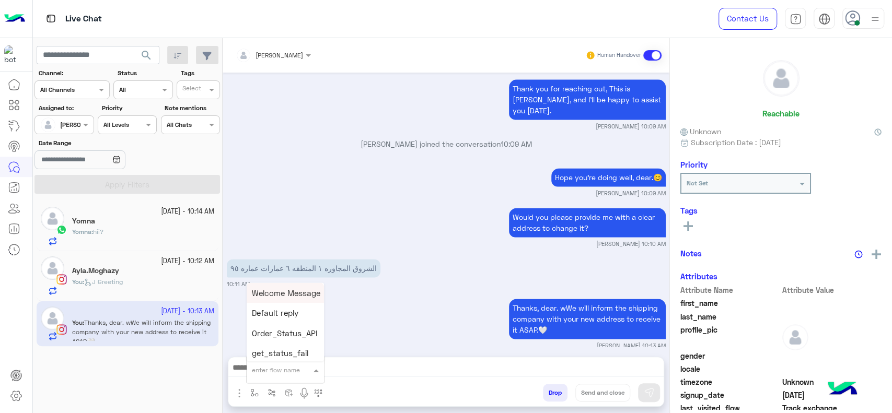
type input "*"
click at [268, 349] on span "[PERSON_NAME]" at bounding box center [282, 351] width 60 height 9
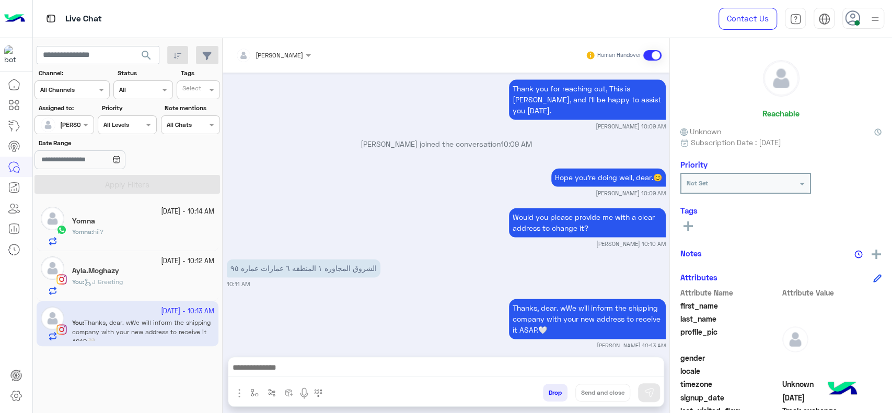
type textarea "**********"
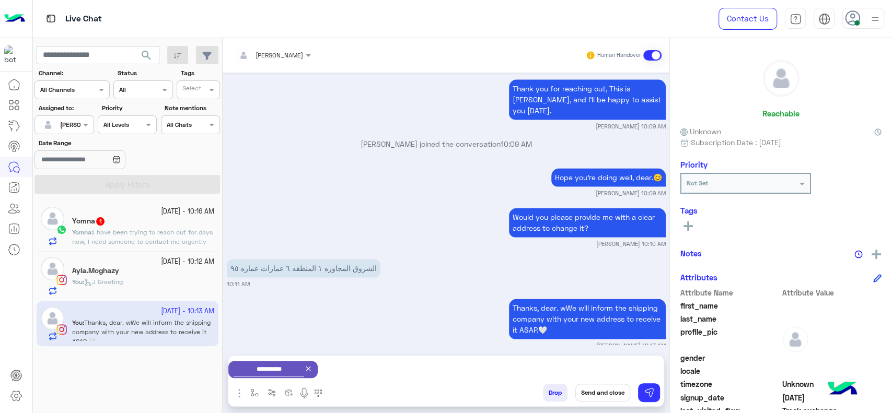
click at [284, 259] on p "الشروق المجاوره ١ المنطقه ٦ عمارات عماره ٩٥" at bounding box center [304, 268] width 154 height 18
copy app-message "الشروق المجاوره ١ المنطقه ٦ عمارات عماره ٩٥"
click at [324, 328] on div "Thanks, dear. wWe will inform the shipping company with your new address to rec…" at bounding box center [446, 323] width 439 height 54
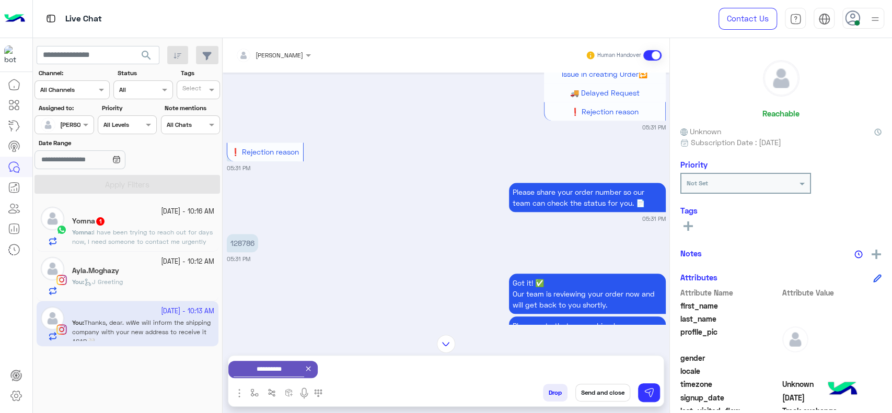
scroll to position [508, 0]
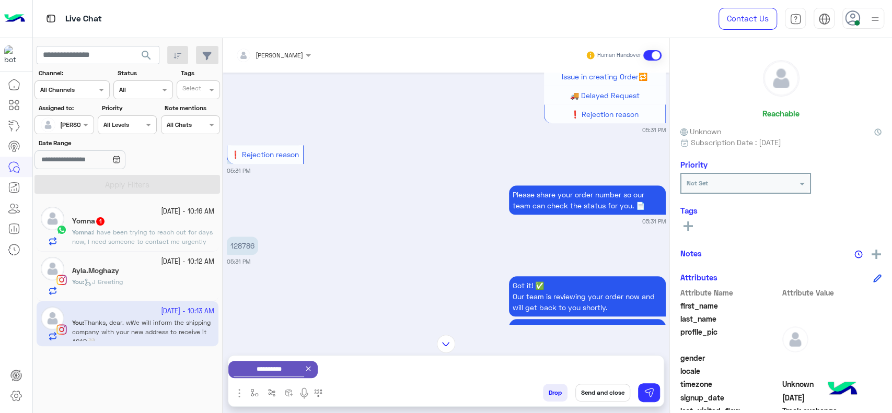
click at [239, 246] on p "128786" at bounding box center [242, 246] width 31 height 18
copy p "128786"
click at [380, 251] on div "128786 05:31 PM" at bounding box center [446, 250] width 439 height 32
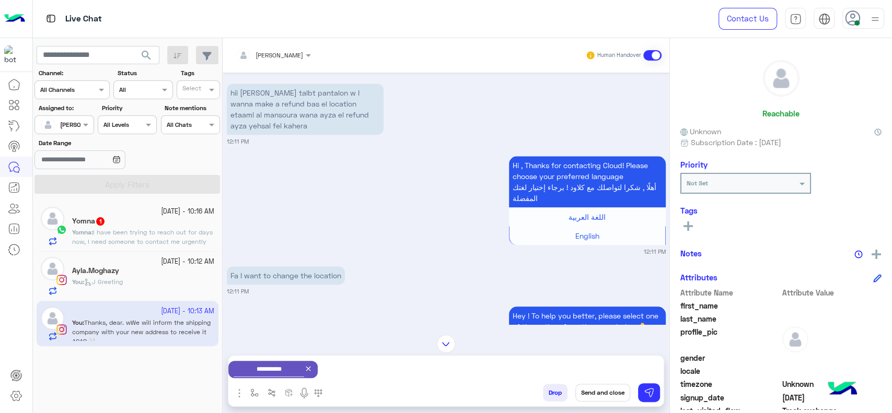
scroll to position [761, 0]
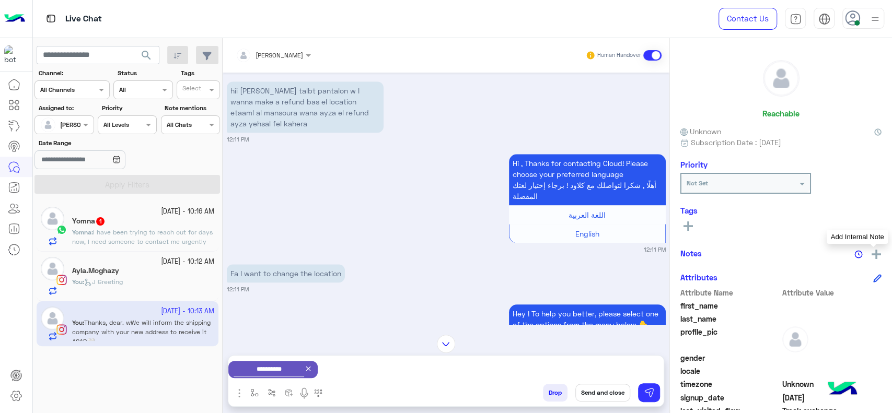
click at [876, 256] on img at bounding box center [876, 254] width 9 height 9
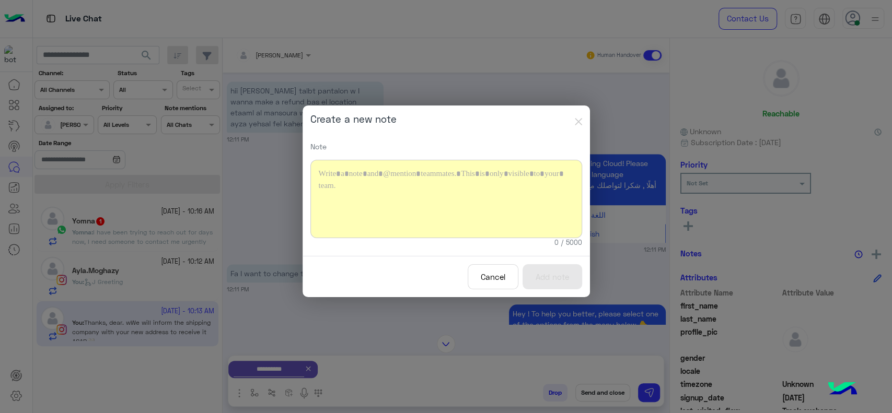
click at [506, 209] on div at bounding box center [447, 199] width 272 height 78
click at [535, 274] on button "Add note" at bounding box center [553, 278] width 60 height 26
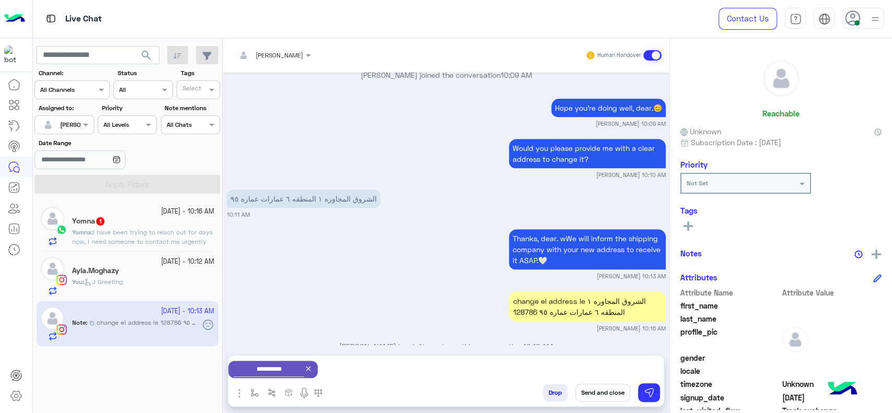
scroll to position [2976, 0]
click at [602, 395] on button "Send and close" at bounding box center [603, 393] width 55 height 18
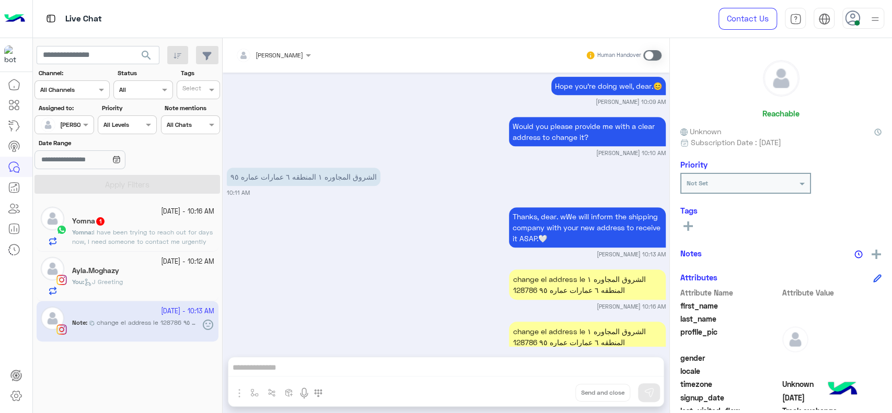
scroll to position [3081, 0]
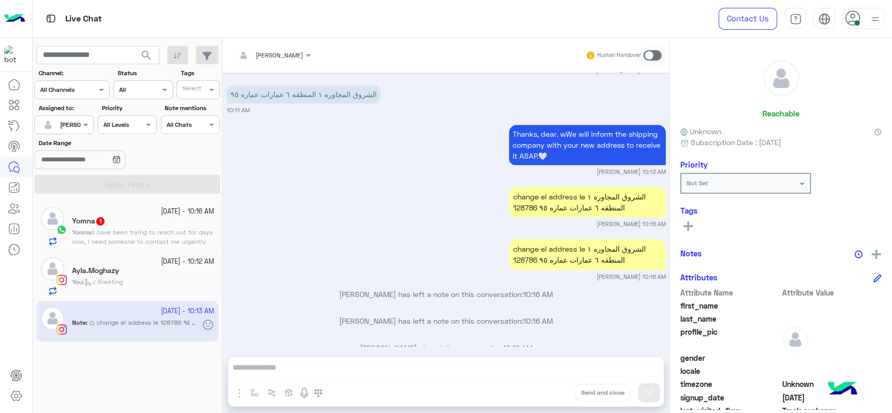
click at [138, 238] on span "I have been trying to reach out for days now, I need someone to contact me urge…" at bounding box center [142, 236] width 141 height 17
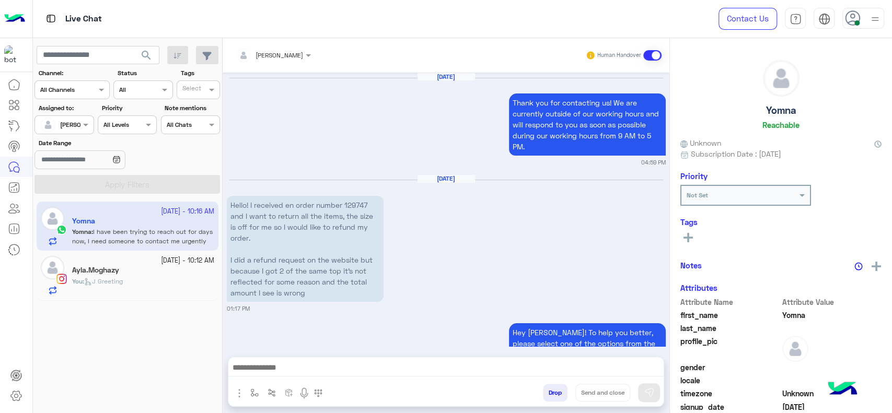
scroll to position [975, 0]
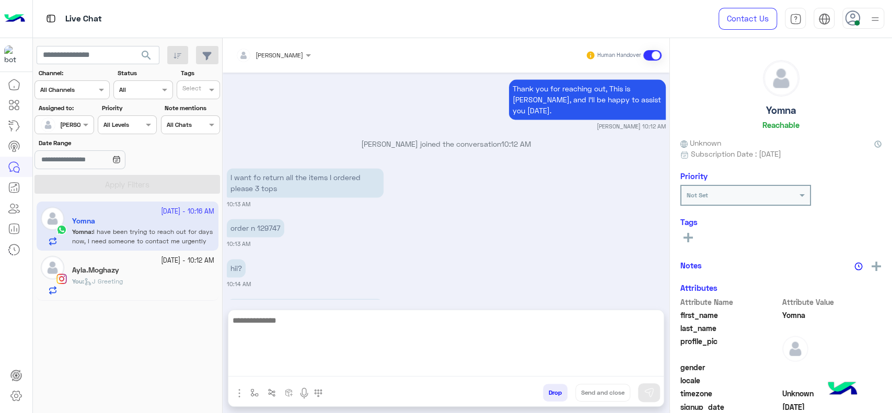
click at [313, 378] on div at bounding box center [445, 347] width 435 height 73
click at [313, 369] on textarea at bounding box center [445, 345] width 435 height 63
paste textarea "**********"
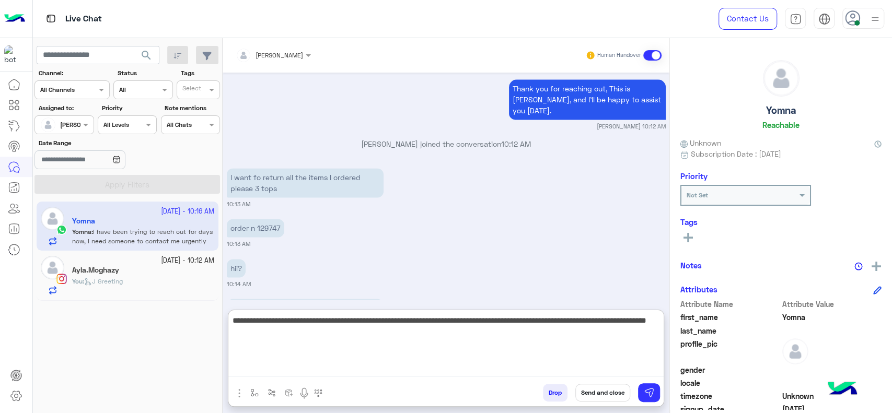
click at [414, 329] on textarea "**********" at bounding box center [445, 345] width 435 height 63
click at [413, 322] on textarea "**********" at bounding box center [445, 345] width 435 height 63
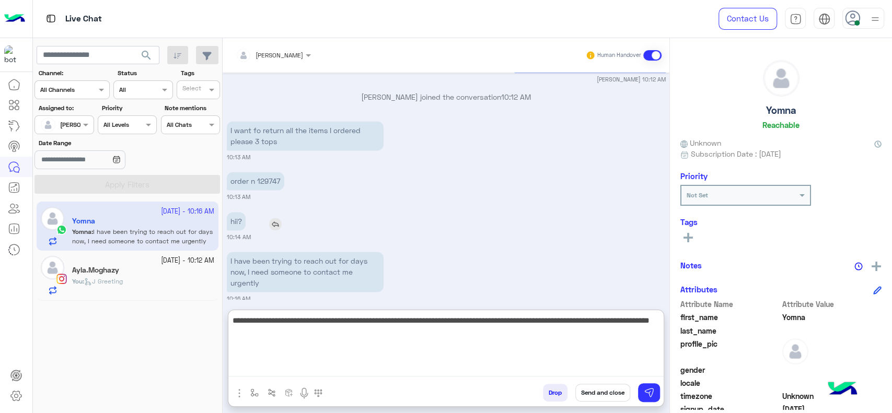
type textarea "**********"
click at [443, 341] on textarea "**********" at bounding box center [445, 345] width 435 height 63
click at [390, 334] on textarea "**********" at bounding box center [445, 345] width 435 height 63
click at [395, 338] on textarea "**********" at bounding box center [445, 345] width 435 height 63
click at [475, 335] on textarea "**********" at bounding box center [445, 345] width 435 height 63
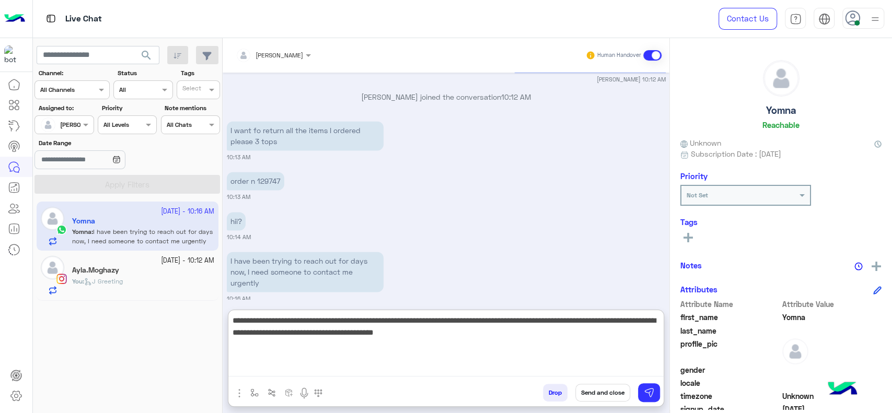
type textarea "**********"
click at [347, 340] on textarea "**********" at bounding box center [445, 345] width 435 height 63
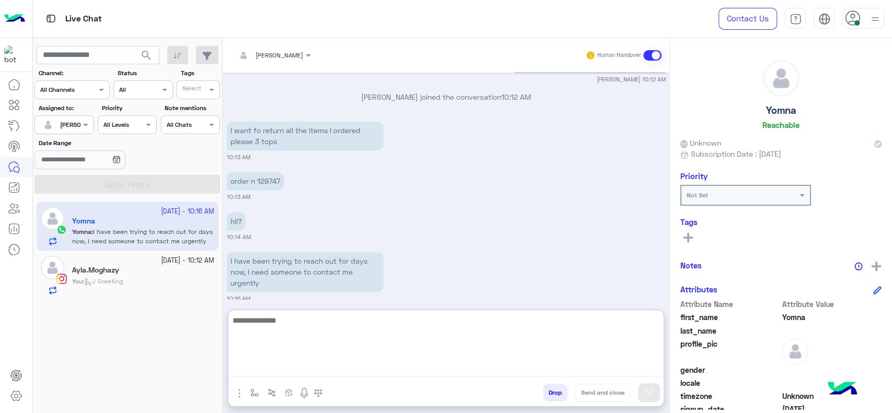
scroll to position [1106, 0]
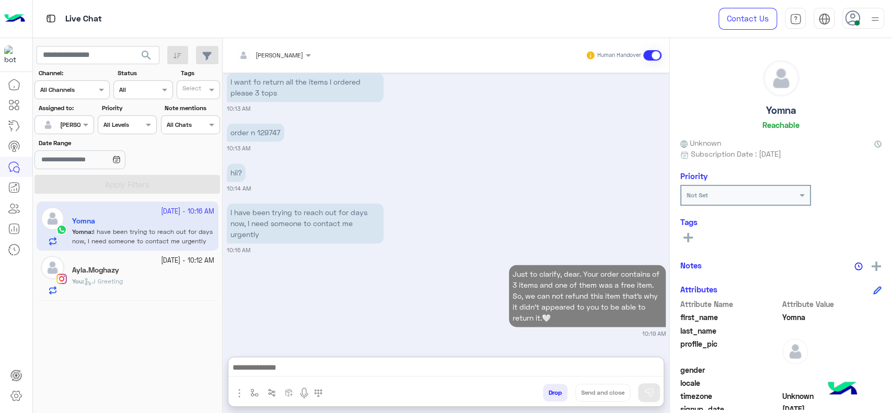
click at [113, 282] on span "J Greeting" at bounding box center [103, 282] width 39 height 8
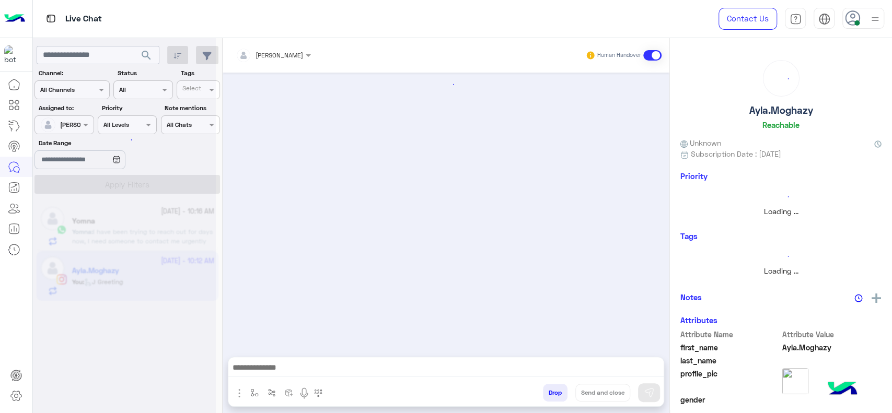
click at [113, 282] on div at bounding box center [124, 210] width 183 height 413
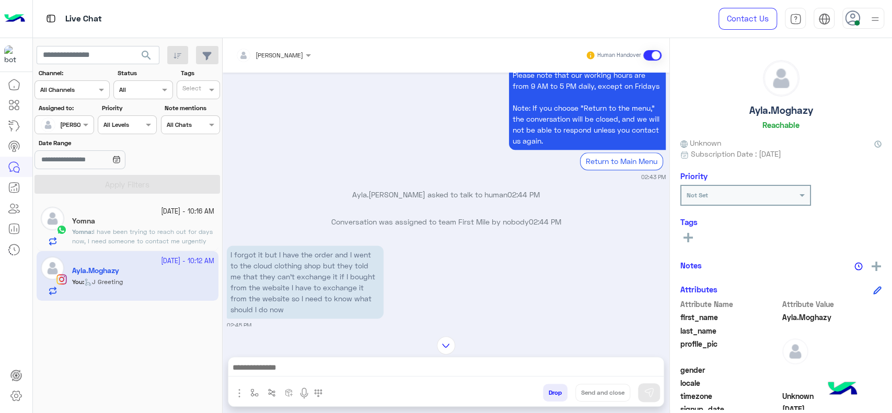
scroll to position [882, 0]
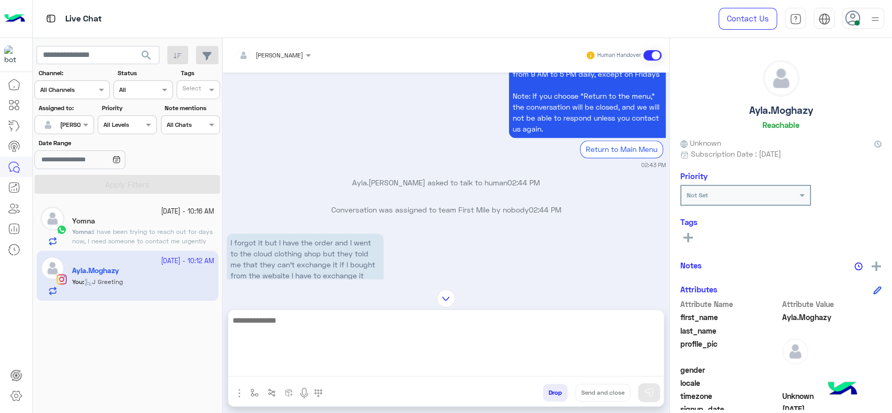
click at [358, 372] on textarea at bounding box center [445, 345] width 435 height 63
type textarea "**********"
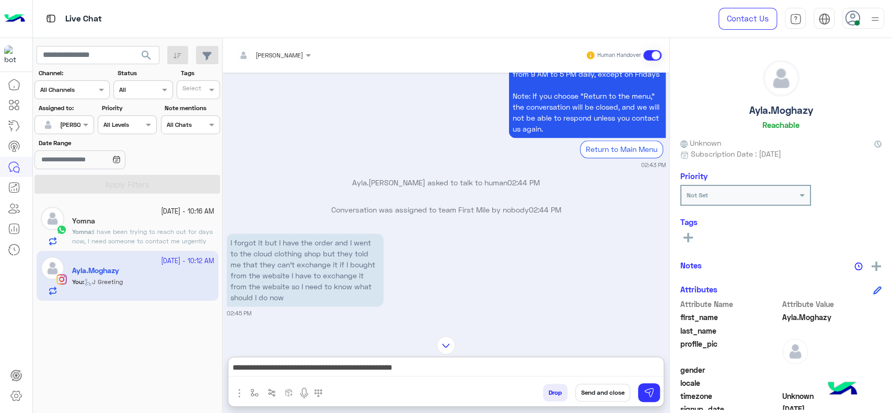
click at [167, 249] on div "4 October - 10:16 AM Yomna Yomna : I have been trying to reach out for days now…" at bounding box center [128, 227] width 182 height 50
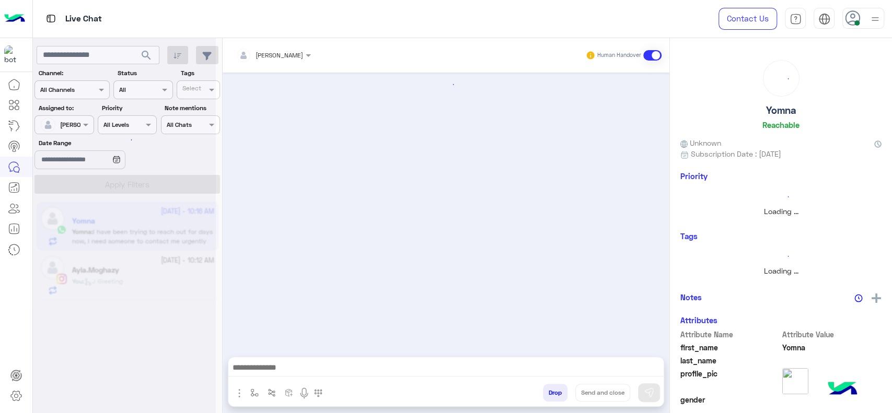
click at [166, 239] on div at bounding box center [124, 210] width 183 height 413
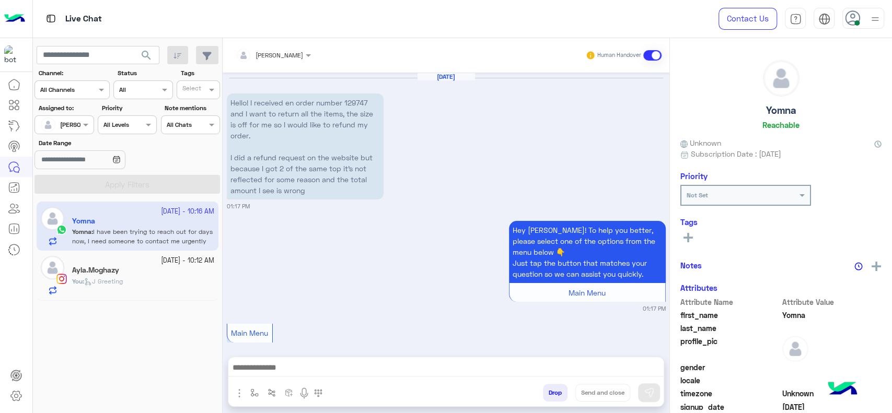
scroll to position [957, 0]
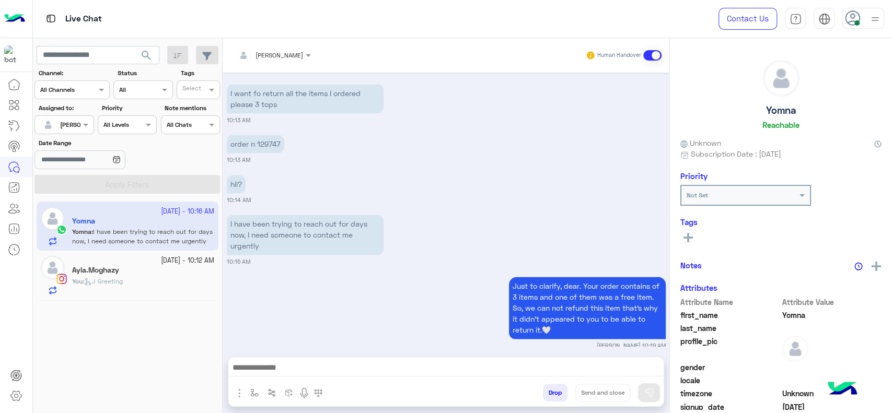
click at [328, 378] on div at bounding box center [445, 371] width 435 height 26
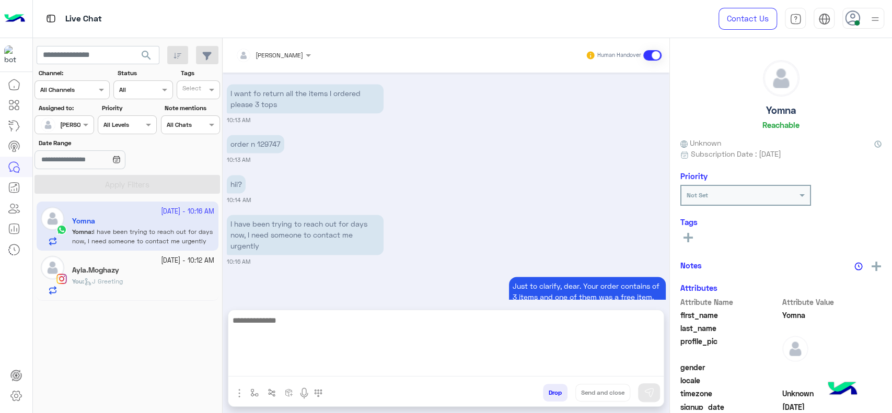
click at [324, 376] on textarea at bounding box center [445, 345] width 435 height 63
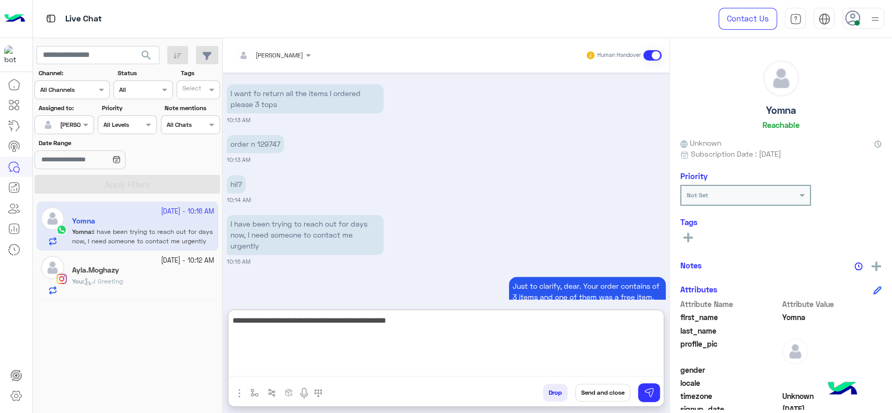
type textarea "**********"
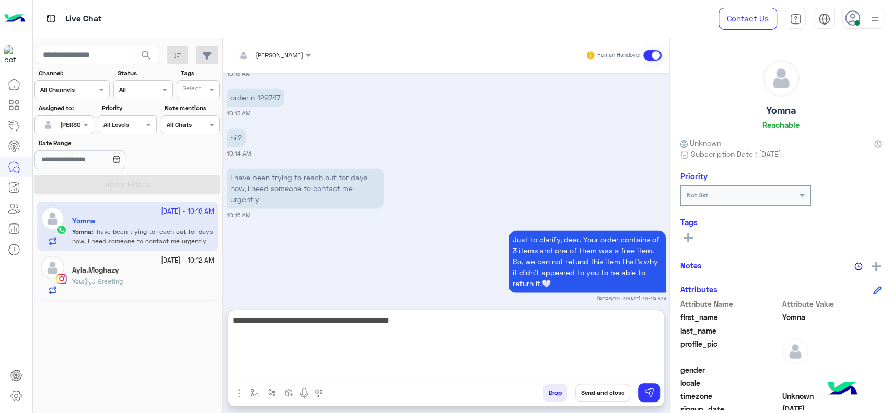
click at [438, 361] on textarea "**********" at bounding box center [445, 345] width 435 height 63
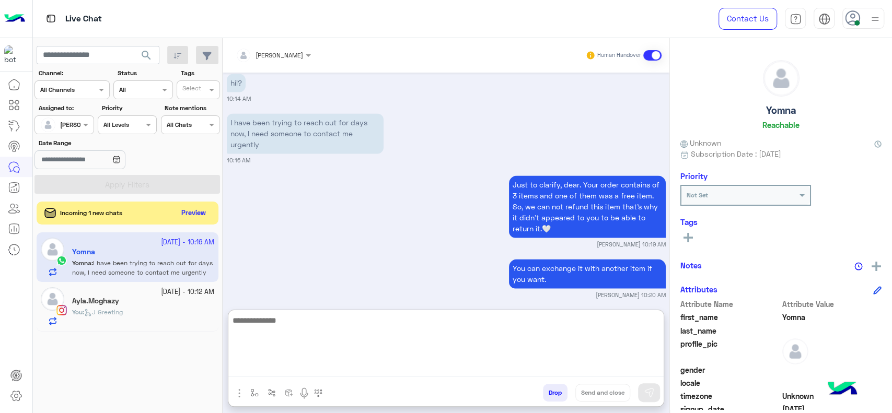
scroll to position [1106, 0]
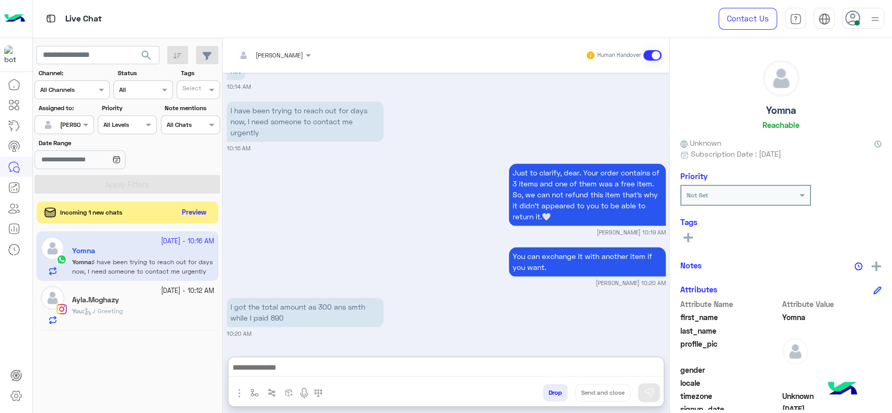
click at [196, 213] on button "Preview" at bounding box center [194, 213] width 32 height 14
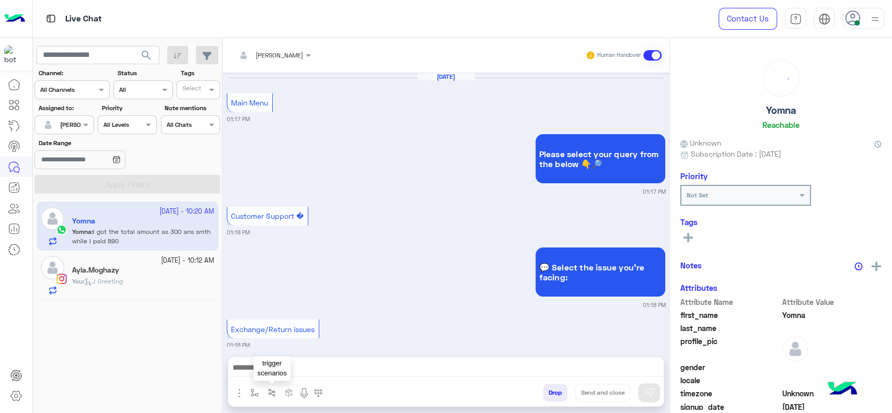
scroll to position [828, 0]
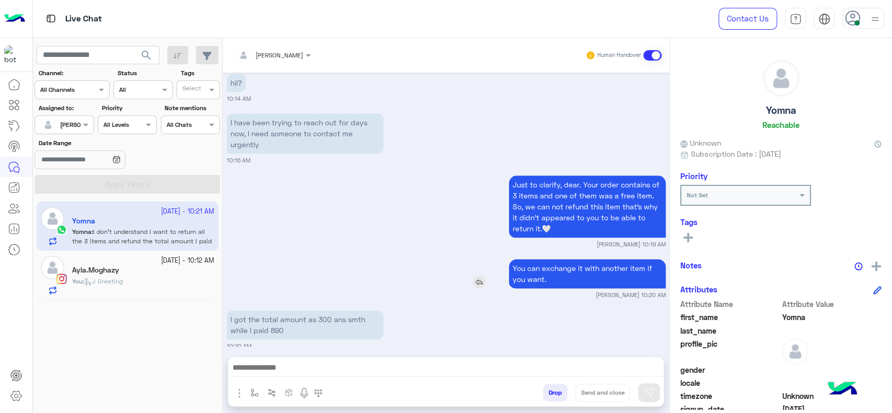
scroll to position [891, 0]
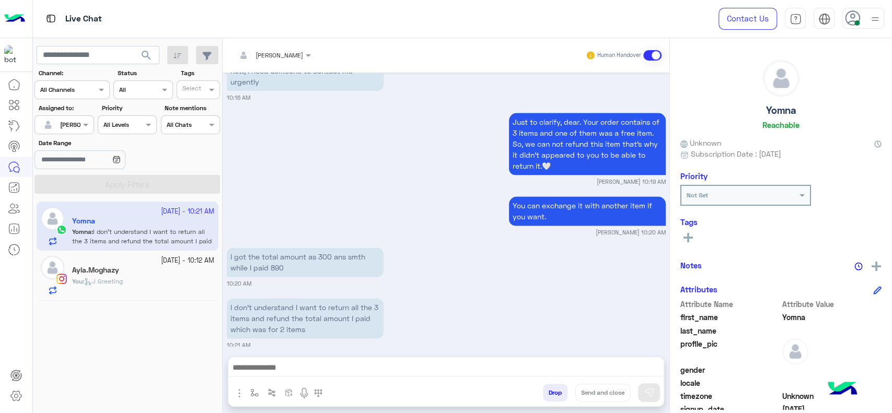
click at [509, 258] on div "I got the total amount as 300 ans smth while I paid 890 10:20 AM" at bounding box center [446, 266] width 439 height 43
click at [326, 359] on div at bounding box center [445, 371] width 435 height 26
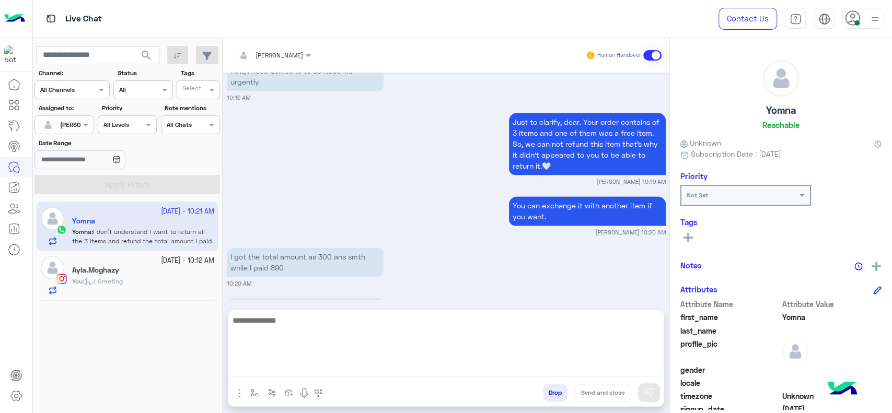
click at [326, 365] on textarea at bounding box center [445, 345] width 435 height 63
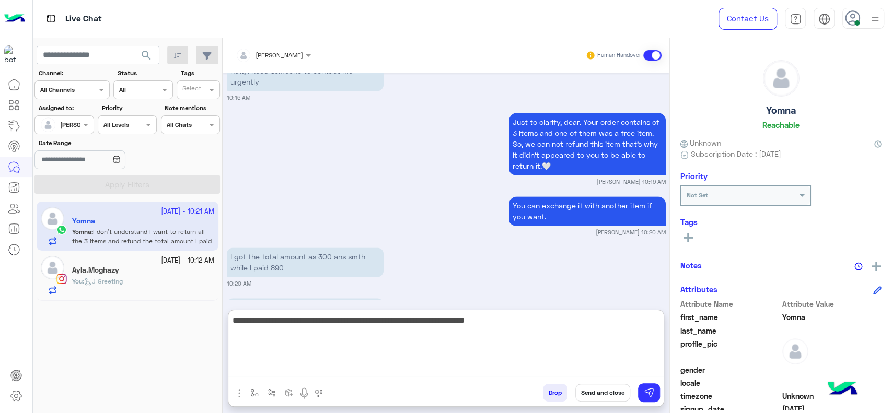
scroll to position [934, 0]
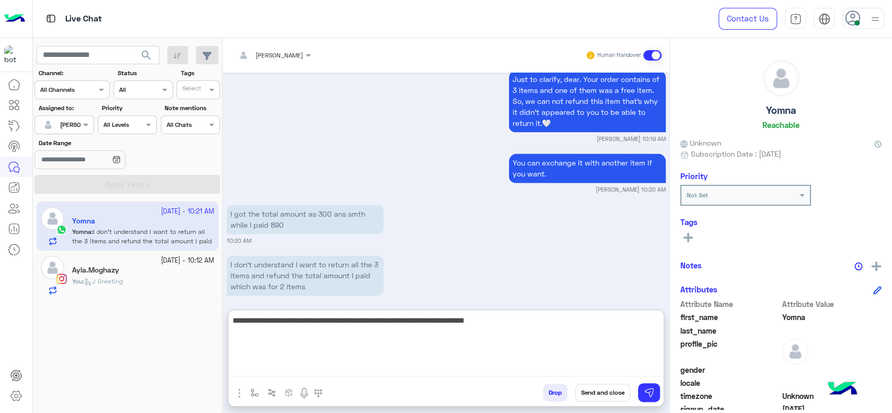
click at [584, 349] on textarea "**********" at bounding box center [445, 345] width 435 height 63
click at [554, 328] on textarea "**********" at bounding box center [445, 345] width 435 height 63
type textarea "**********"
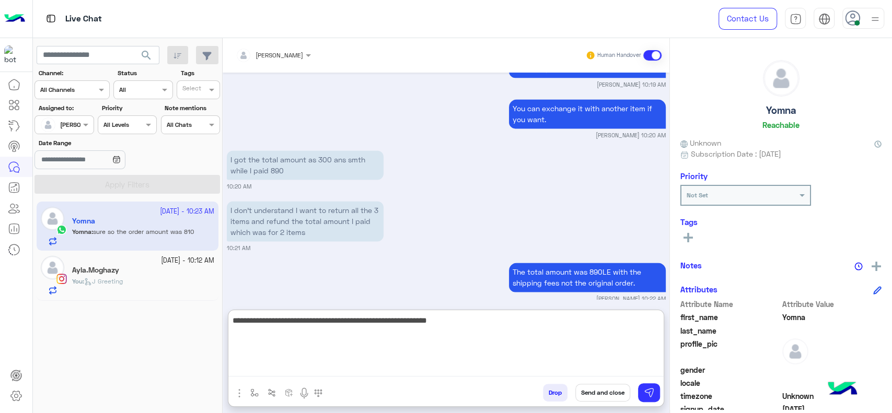
scroll to position [1028, 0]
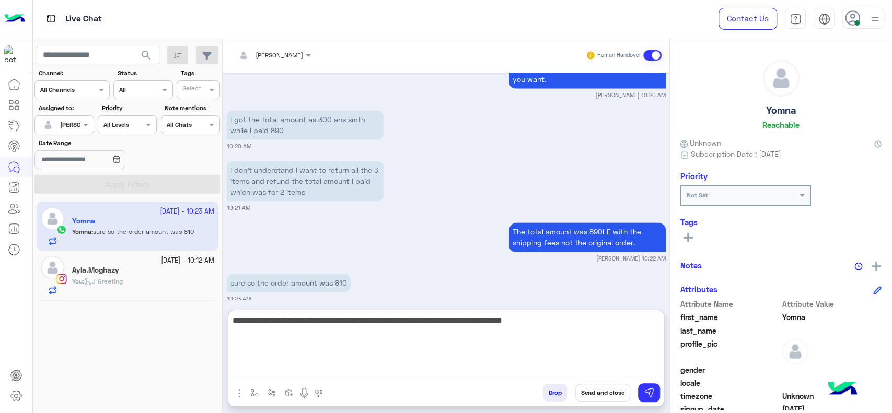
type textarea "**********"
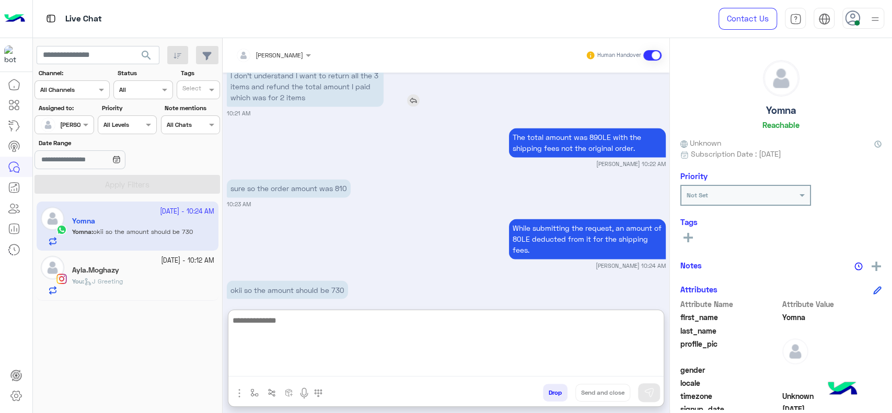
scroll to position [1130, 0]
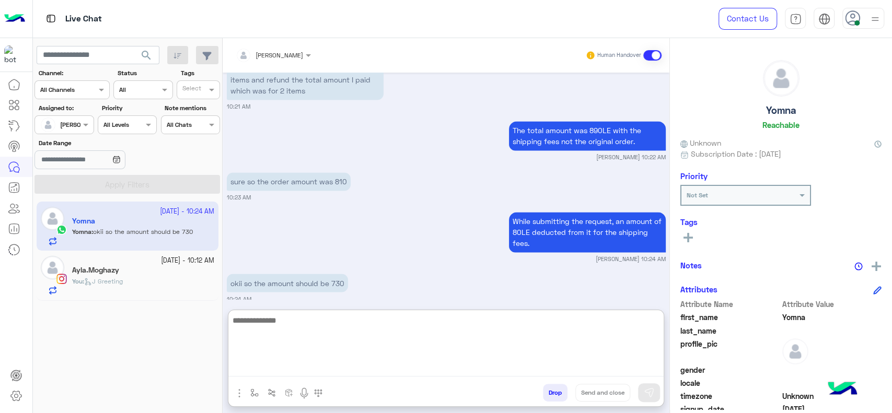
click at [341, 358] on textarea at bounding box center [445, 345] width 435 height 63
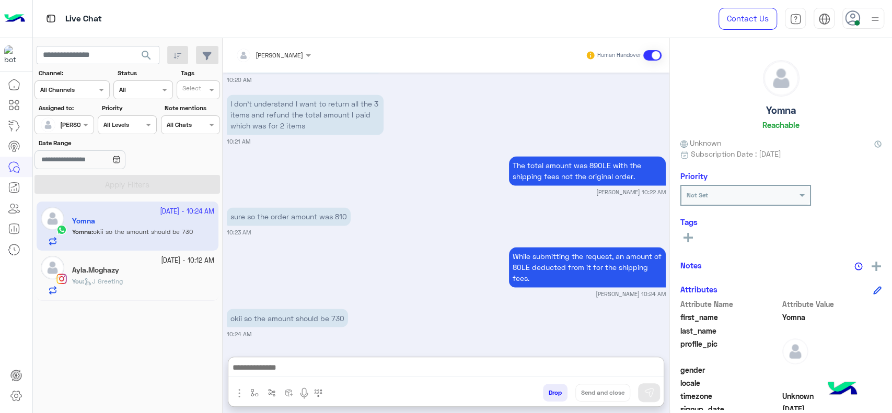
click at [128, 261] on div "[DATE] - 10:12 AM" at bounding box center [143, 261] width 142 height 10
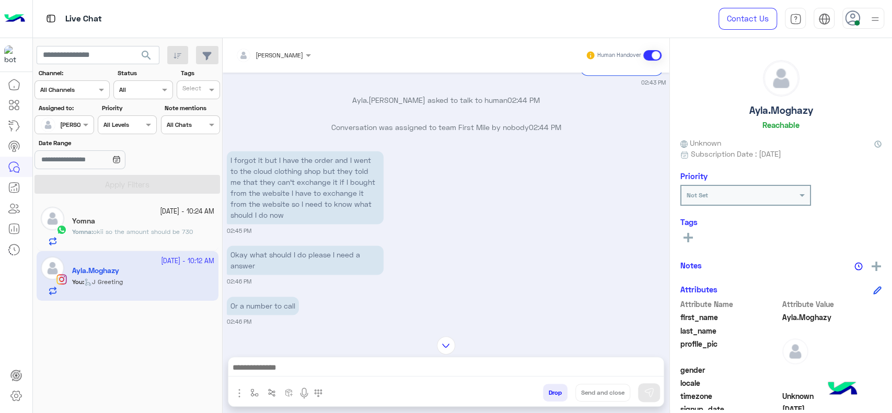
scroll to position [963, 0]
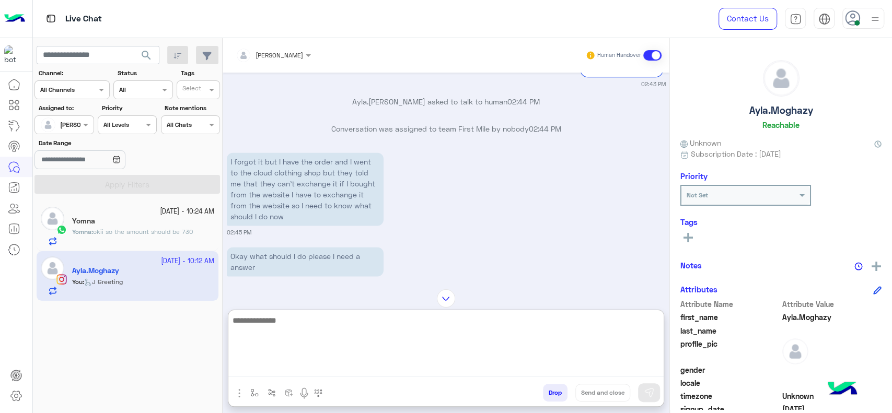
drag, startPoint x: 359, startPoint y: 370, endPoint x: 359, endPoint y: 362, distance: 7.8
click at [359, 366] on textarea at bounding box center [445, 345] width 435 height 63
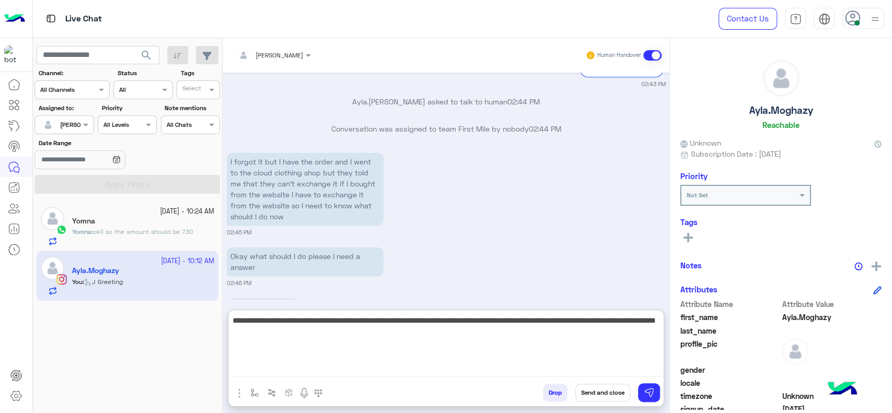
scroll to position [1162, 0]
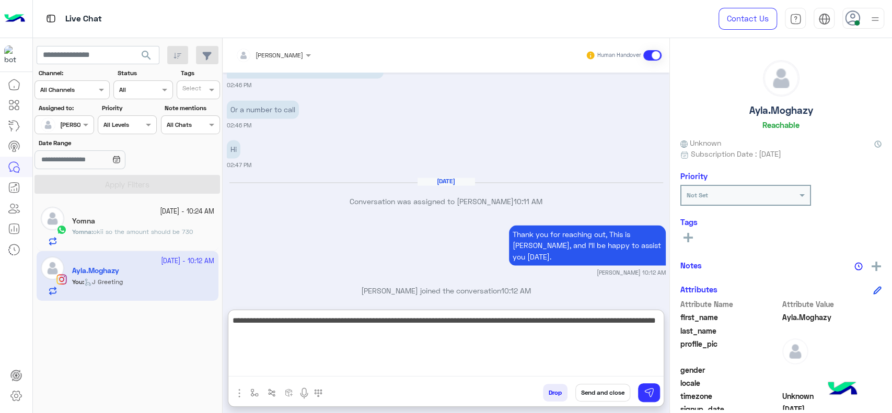
click at [296, 362] on textarea "**********" at bounding box center [445, 345] width 435 height 63
click at [318, 357] on textarea "**********" at bounding box center [445, 345] width 435 height 63
click at [365, 355] on textarea "**********" at bounding box center [445, 345] width 435 height 63
click at [353, 350] on textarea "**********" at bounding box center [445, 345] width 435 height 63
click at [459, 346] on textarea "**********" at bounding box center [445, 345] width 435 height 63
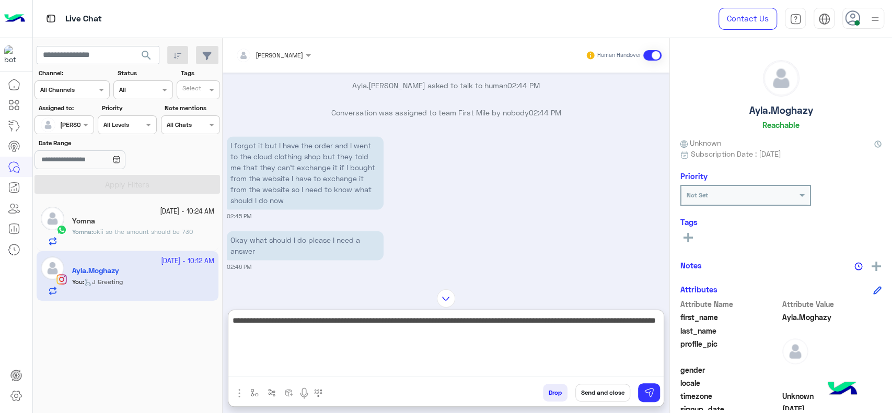
scroll to position [987, 0]
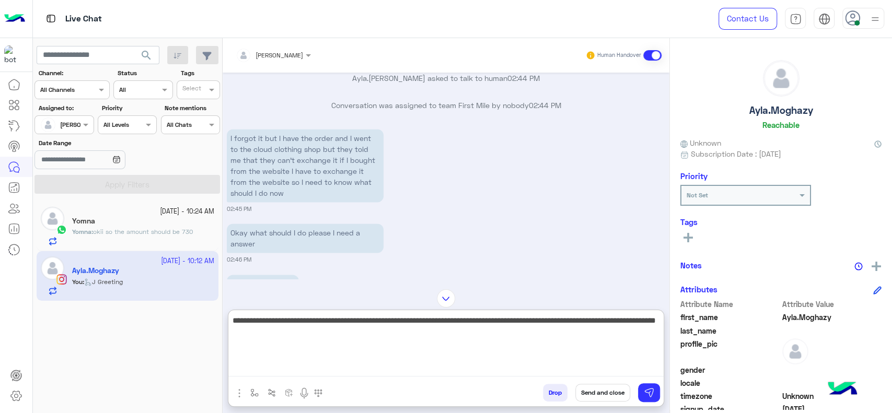
click at [352, 355] on textarea "**********" at bounding box center [445, 345] width 435 height 63
type textarea "**********"
click at [352, 355] on textarea "**********" at bounding box center [445, 345] width 435 height 63
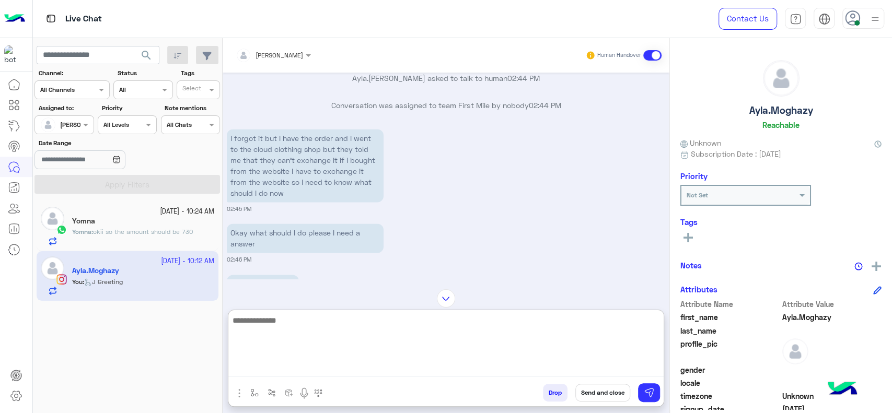
scroll to position [1234, 0]
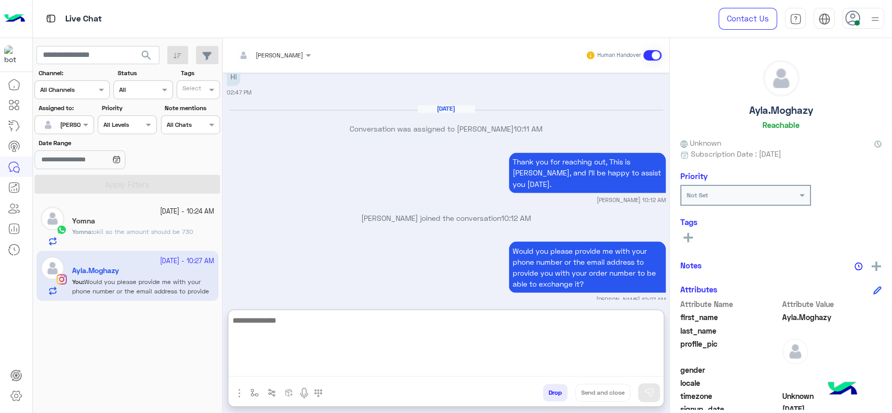
click at [322, 358] on textarea at bounding box center [445, 345] width 435 height 63
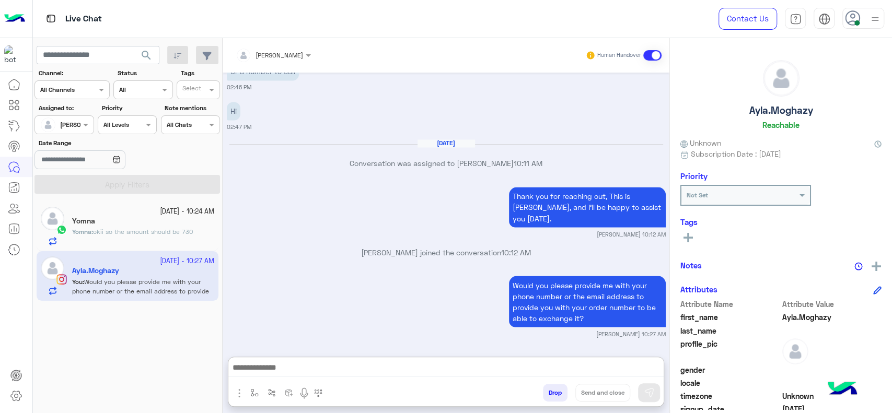
click at [110, 231] on span "okii so the amount should be 730" at bounding box center [143, 232] width 100 height 8
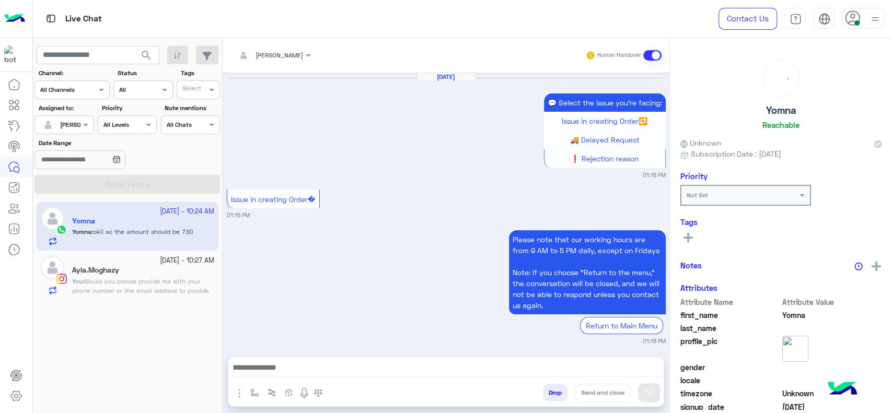
scroll to position [816, 0]
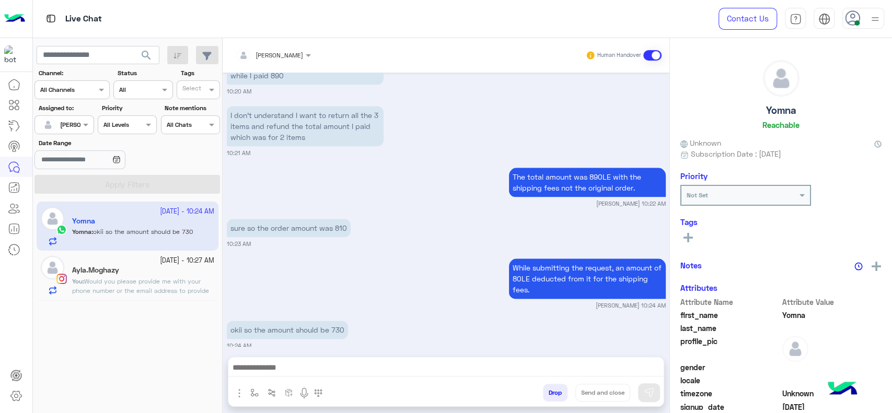
click at [328, 358] on div at bounding box center [445, 371] width 435 height 26
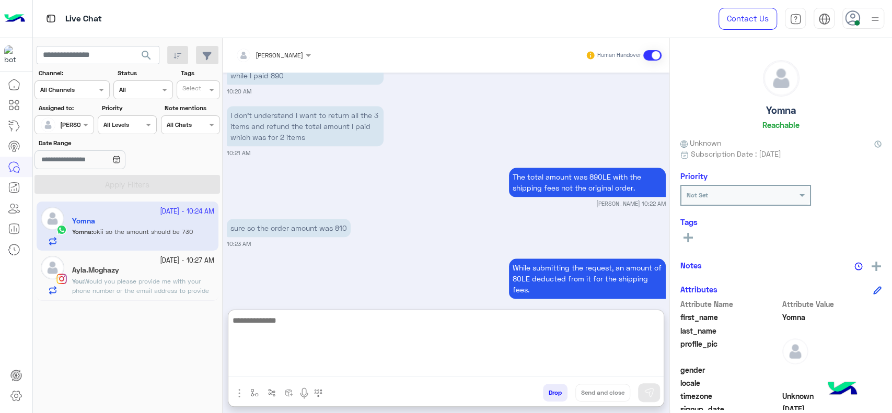
click at [328, 369] on textarea at bounding box center [445, 345] width 435 height 63
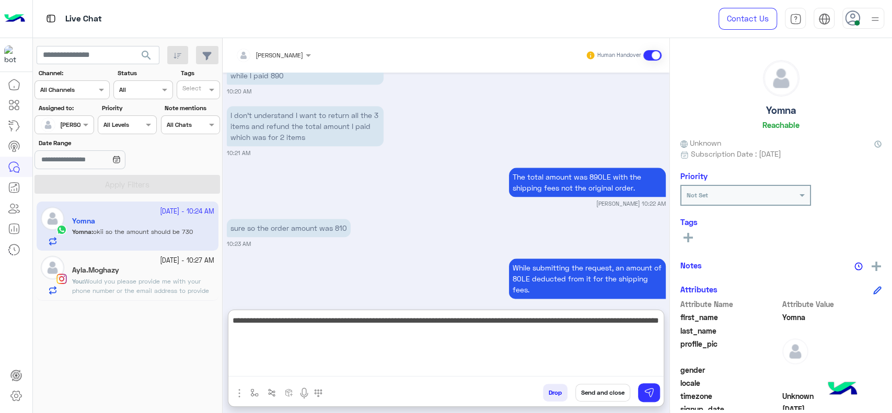
paste textarea "**********"
click at [311, 331] on textarea "**********" at bounding box center [445, 345] width 435 height 63
click at [501, 339] on textarea "**********" at bounding box center [445, 345] width 435 height 63
type textarea "**********"
click at [332, 324] on textarea "**********" at bounding box center [445, 345] width 435 height 63
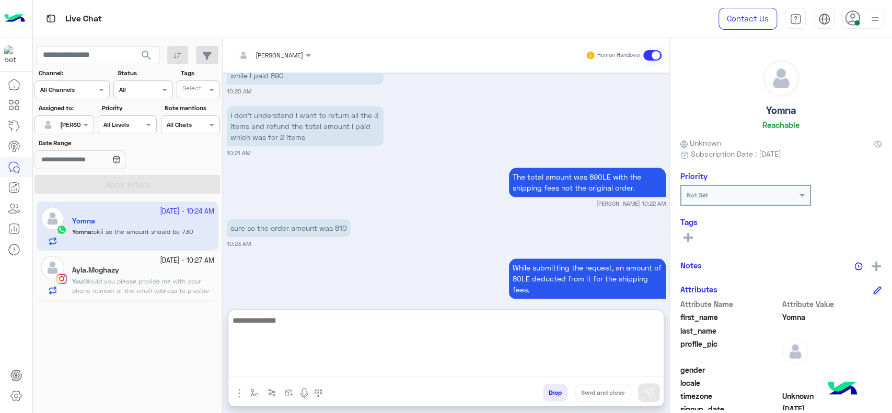
scroll to position [958, 0]
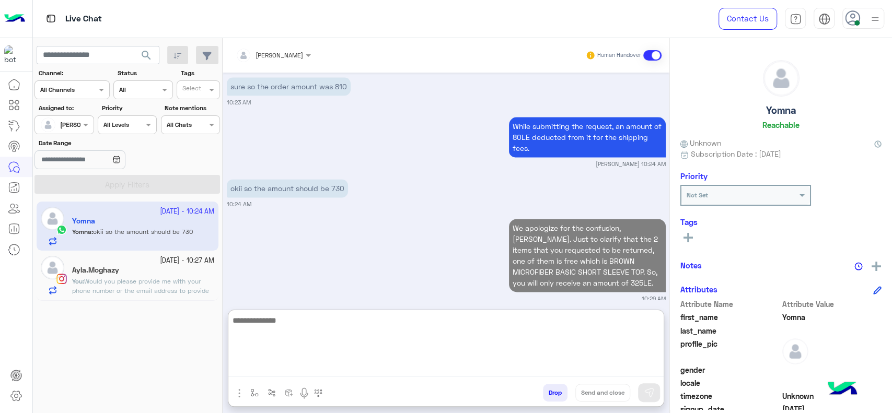
type textarea "*"
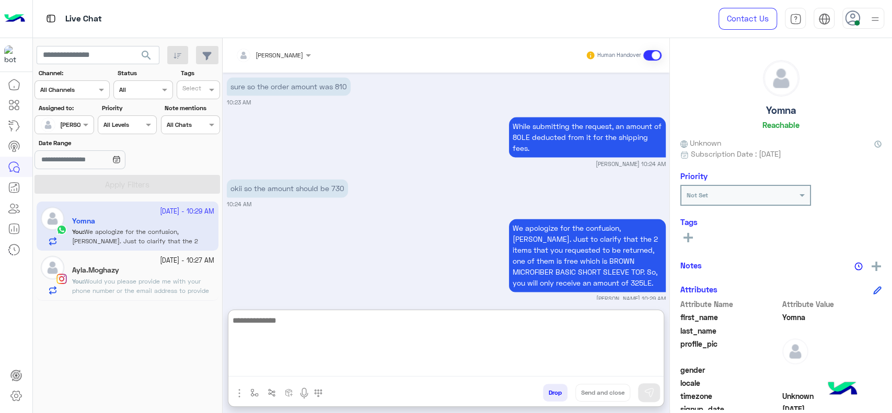
paste textarea "**********"
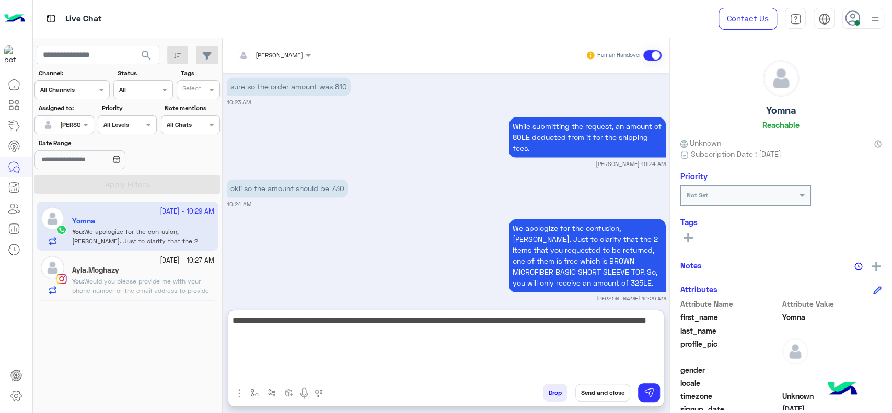
click at [410, 328] on textarea "**********" at bounding box center [445, 345] width 435 height 63
drag, startPoint x: 410, startPoint y: 328, endPoint x: 396, endPoint y: 327, distance: 14.2
click at [380, 324] on textarea "**********" at bounding box center [445, 345] width 435 height 63
click at [412, 324] on textarea "**********" at bounding box center [445, 345] width 435 height 63
click at [489, 331] on textarea "**********" at bounding box center [445, 345] width 435 height 63
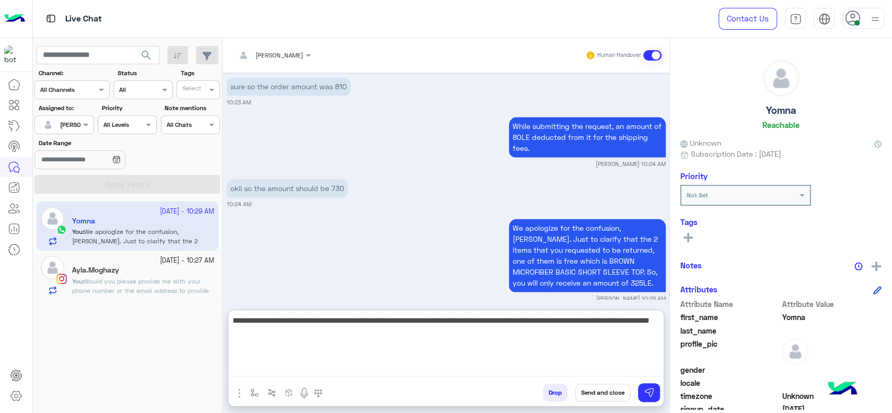
click at [518, 337] on textarea "**********" at bounding box center [445, 345] width 435 height 63
click at [464, 345] on textarea "**********" at bounding box center [445, 345] width 435 height 63
drag, startPoint x: 540, startPoint y: 324, endPoint x: 498, endPoint y: 345, distance: 47.0
click at [498, 345] on textarea "**********" at bounding box center [445, 345] width 435 height 63
click at [585, 321] on textarea "**********" at bounding box center [445, 345] width 435 height 63
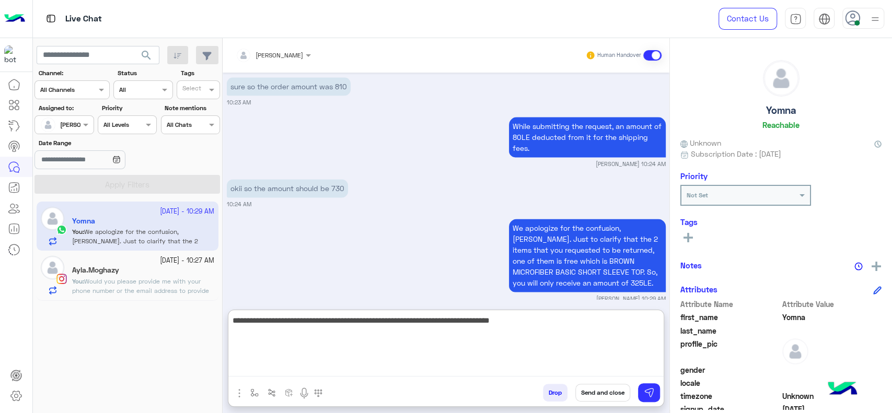
click at [496, 325] on textarea "**********" at bounding box center [445, 345] width 435 height 63
click at [570, 323] on textarea "**********" at bounding box center [445, 345] width 435 height 63
type textarea "**********"
click at [595, 344] on textarea "**********" at bounding box center [445, 345] width 435 height 63
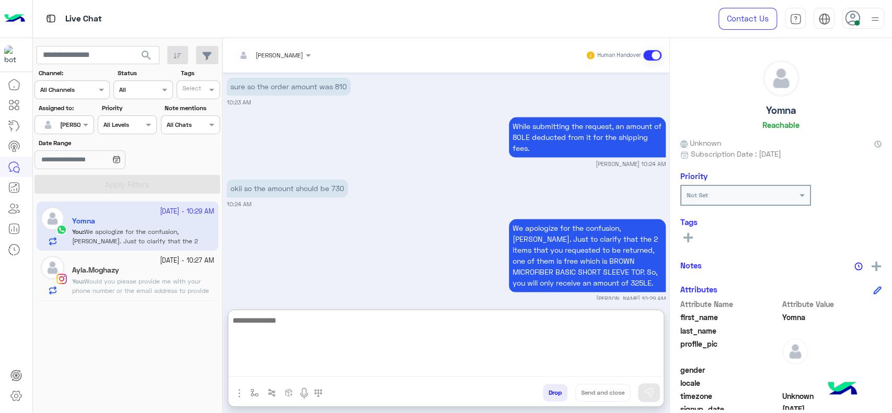
scroll to position [1020, 0]
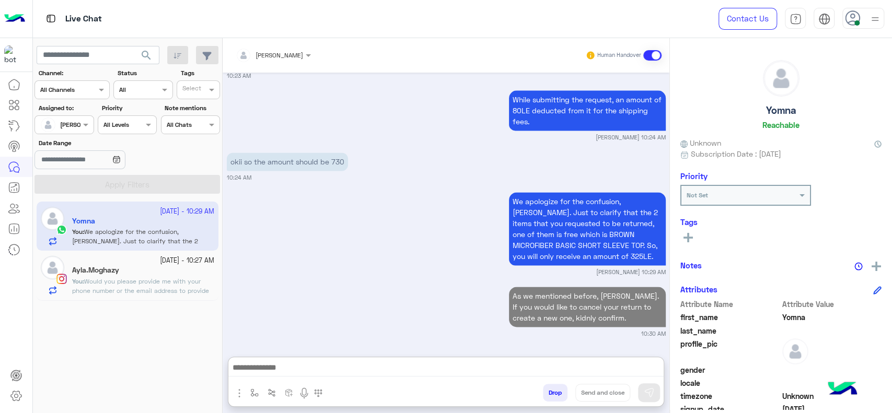
click at [133, 269] on div "Ayla.Moghazy" at bounding box center [143, 271] width 142 height 11
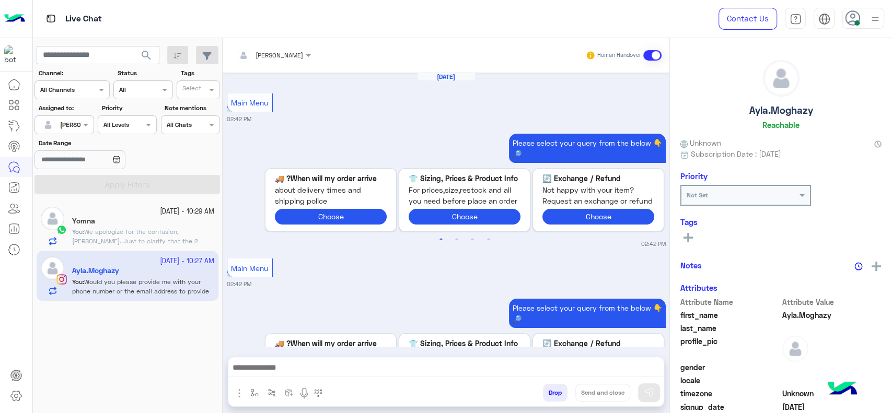
scroll to position [1085, 0]
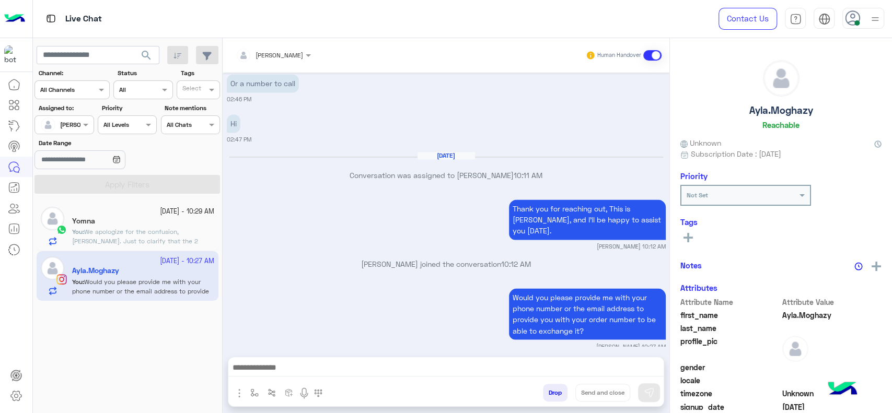
click at [248, 386] on button "button" at bounding box center [254, 392] width 17 height 17
click at [256, 378] on div "enter flow name" at bounding box center [285, 370] width 77 height 19
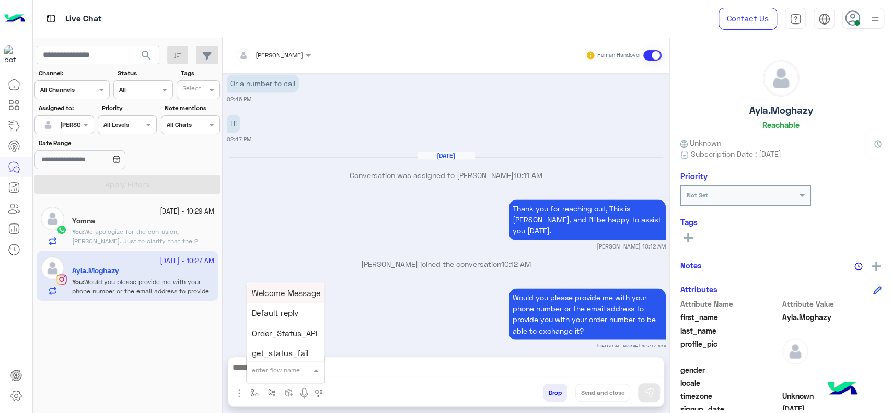
scroll to position [0, 0]
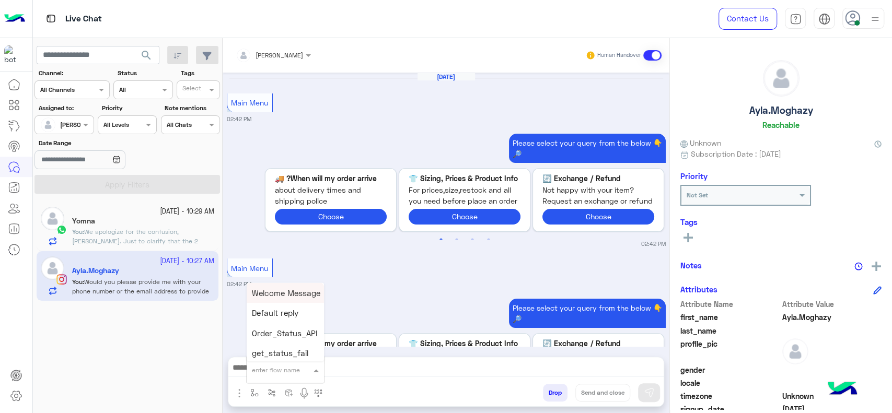
click at [263, 372] on input "text" at bounding box center [272, 368] width 41 height 9
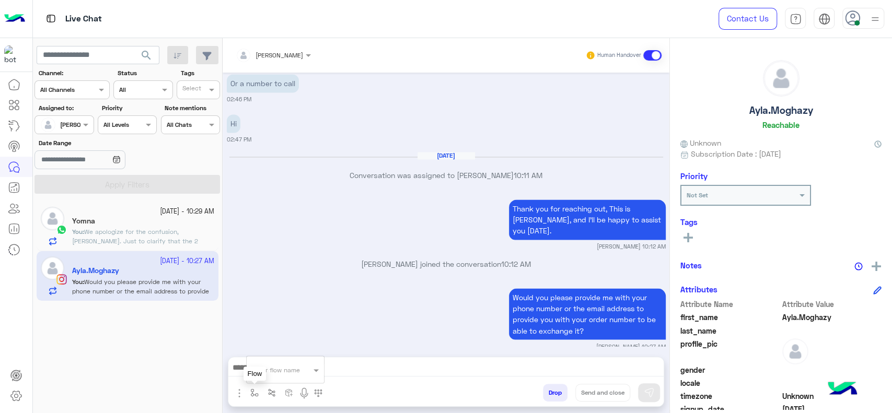
click at [255, 388] on button "button" at bounding box center [254, 392] width 17 height 17
drag, startPoint x: 255, startPoint y: 396, endPoint x: 261, endPoint y: 377, distance: 19.3
click at [255, 395] on img "button" at bounding box center [254, 393] width 8 height 8
click at [264, 370] on input "text" at bounding box center [272, 368] width 41 height 9
type input "*"
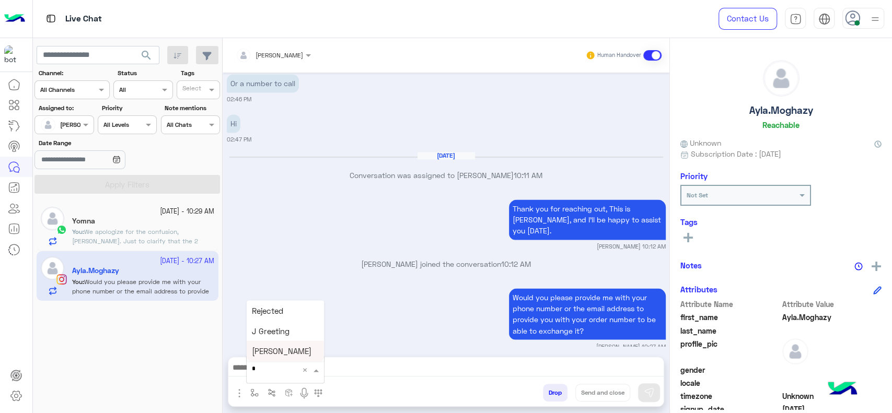
click at [268, 347] on span "[PERSON_NAME]" at bounding box center [282, 351] width 60 height 9
type textarea "**********"
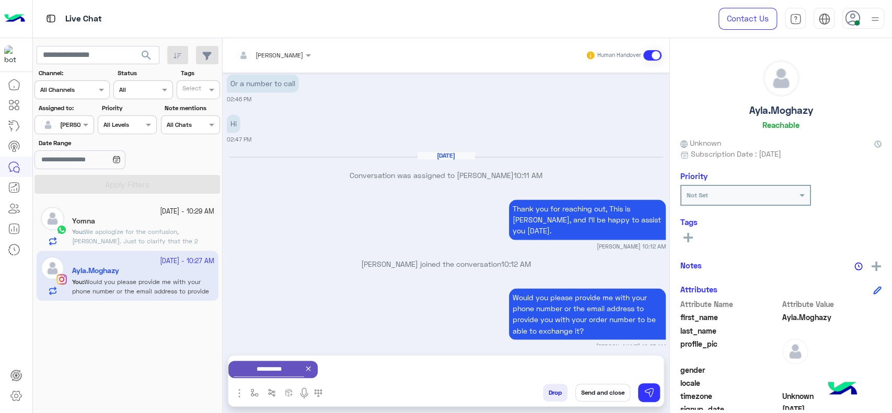
click at [606, 390] on button "Send and close" at bounding box center [603, 393] width 55 height 18
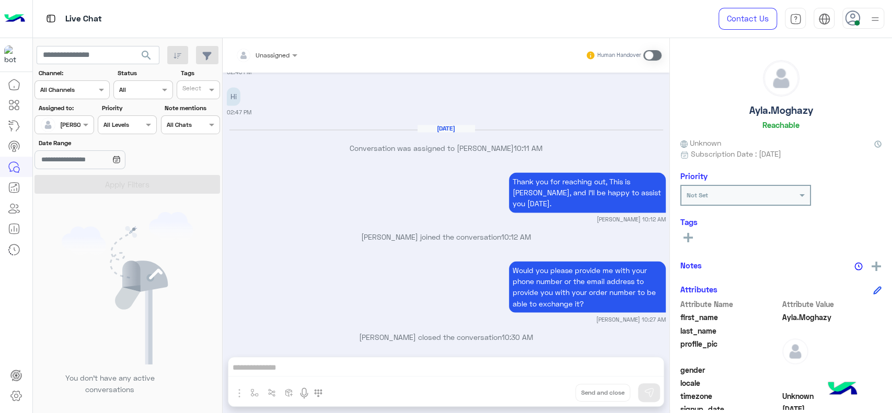
scroll to position [1247, 0]
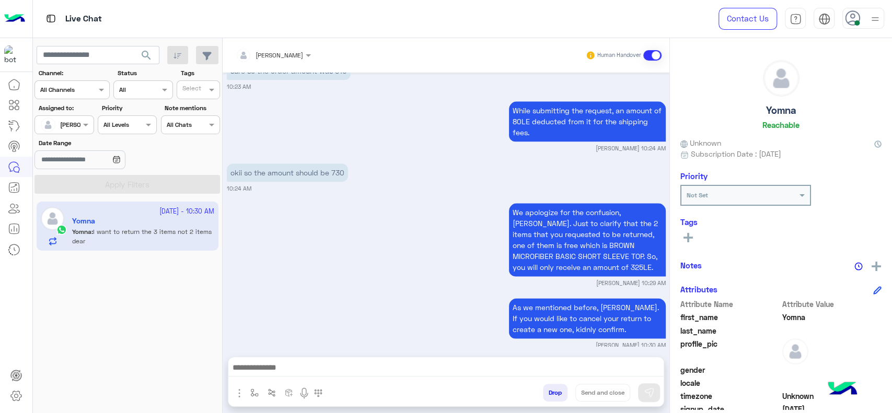
scroll to position [926, 0]
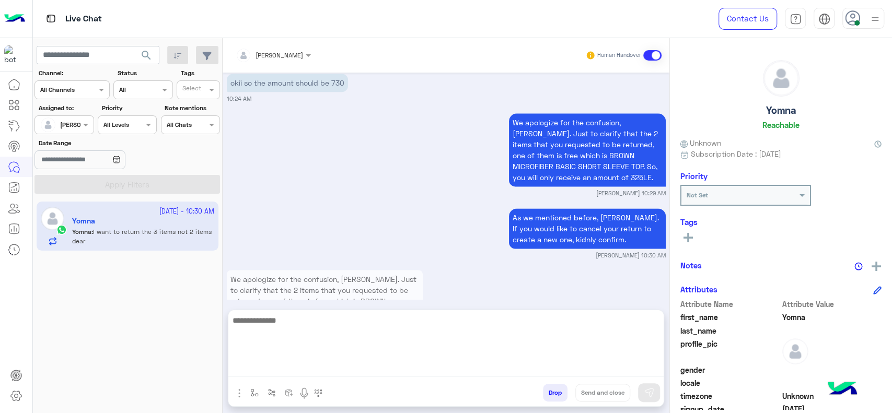
click at [366, 370] on textarea at bounding box center [445, 345] width 435 height 63
click at [325, 334] on textarea "**********" at bounding box center [445, 345] width 435 height 63
type textarea "*"
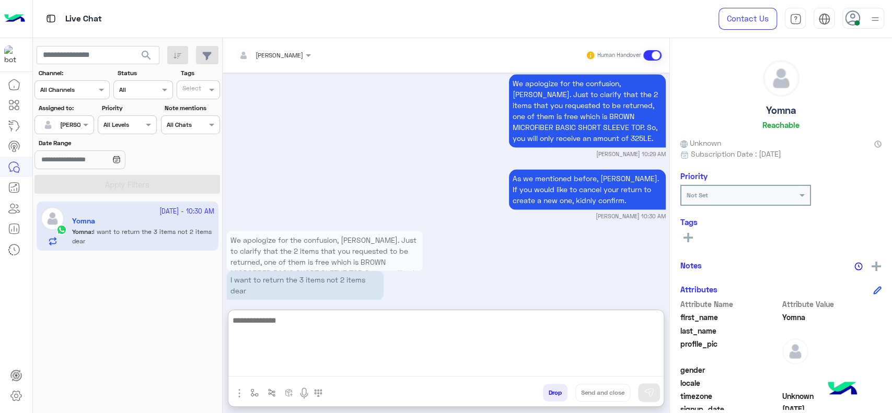
scroll to position [973, 0]
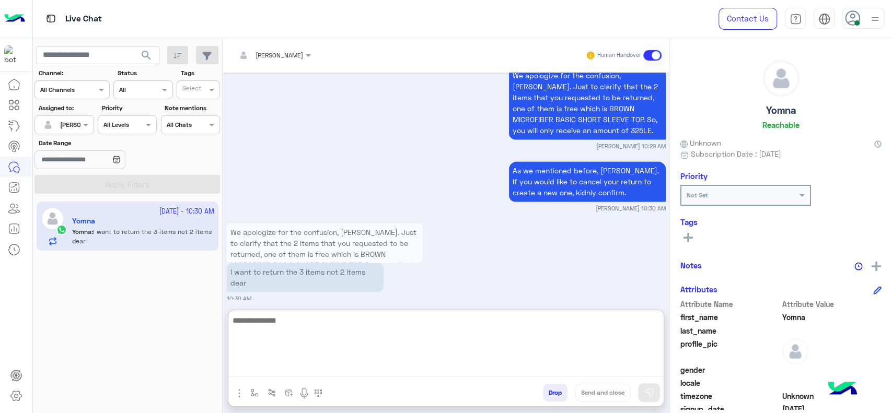
click at [398, 331] on textarea at bounding box center [445, 345] width 435 height 63
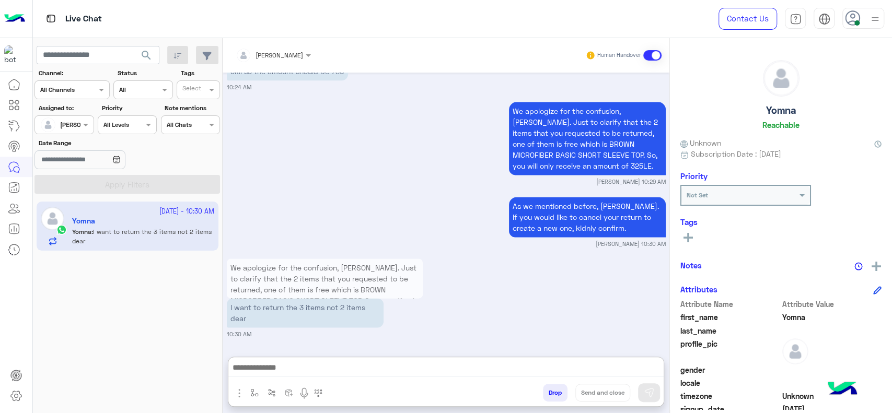
click at [487, 259] on div "We apologize for the confusion, Youmna. Just to clarify that the 2 items that y…" at bounding box center [446, 297] width 439 height 83
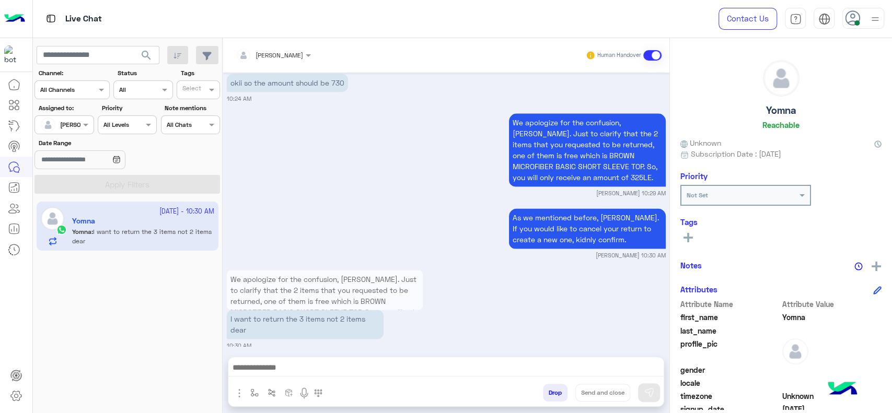
click at [364, 209] on div "As we mentioned before, Youmna. If you would like to cancel your return to crea…" at bounding box center [446, 233] width 439 height 54
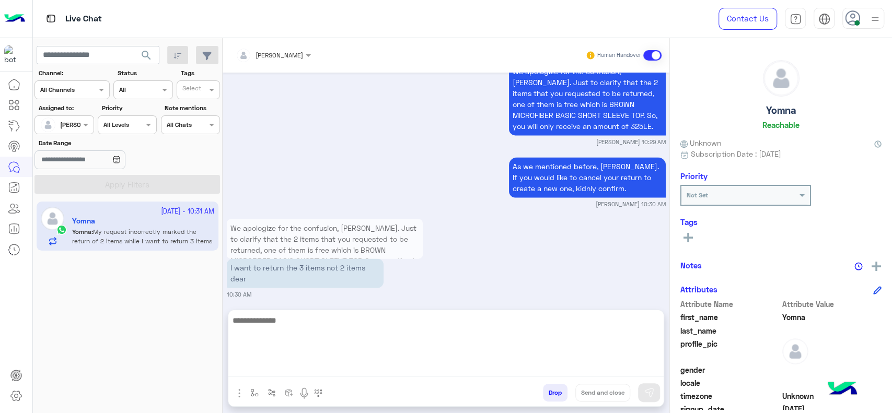
click at [347, 370] on textarea at bounding box center [445, 345] width 435 height 63
type textarea "**********"
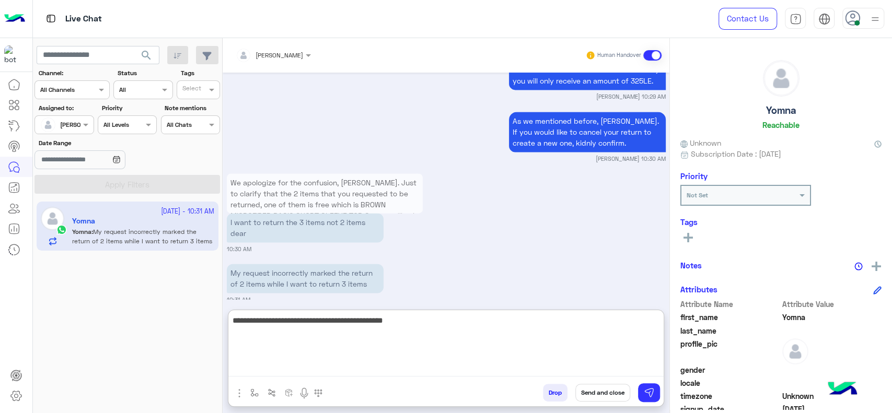
scroll to position [1025, 0]
click at [427, 338] on textarea "**********" at bounding box center [445, 345] width 435 height 63
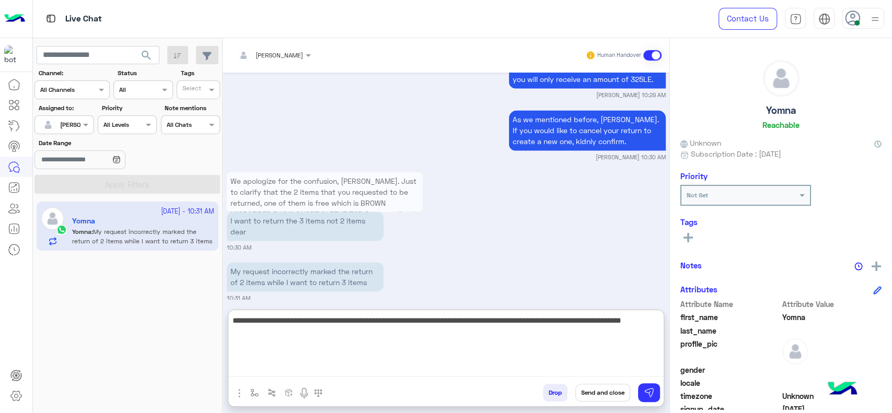
type textarea "**********"
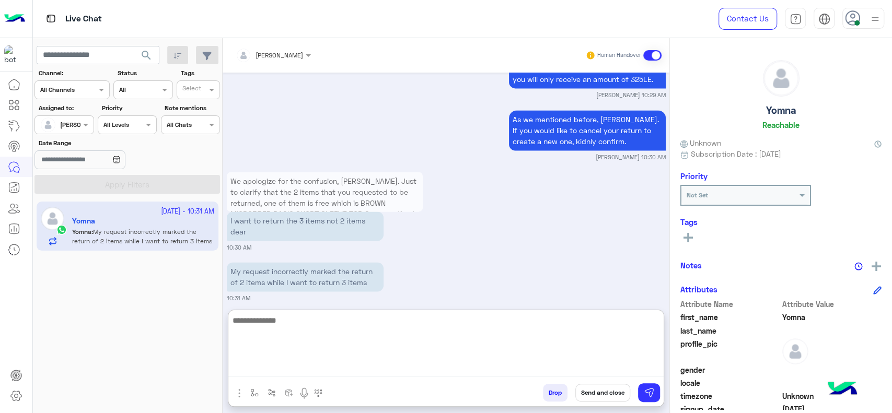
scroll to position [1086, 0]
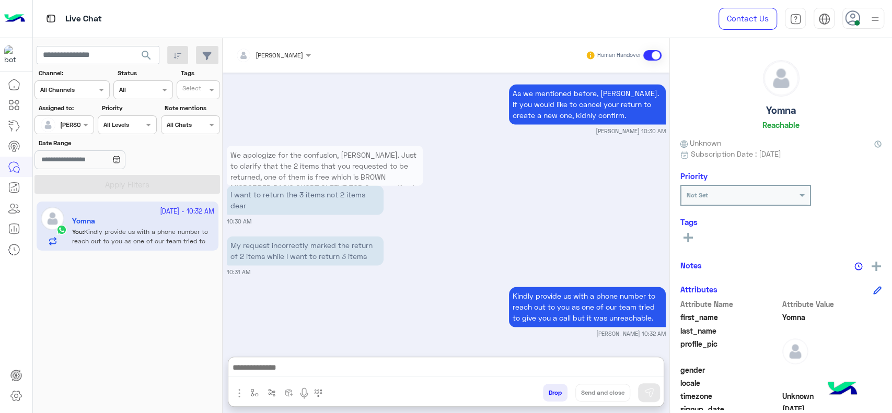
click at [72, 121] on div at bounding box center [64, 124] width 58 height 10
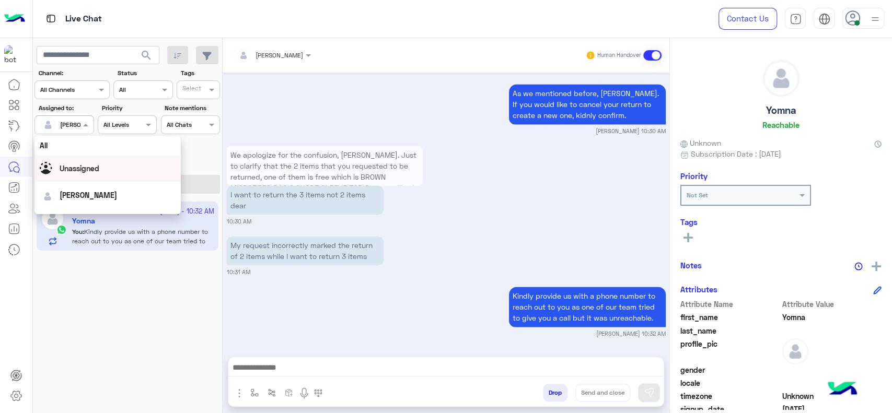
scroll to position [205, 0]
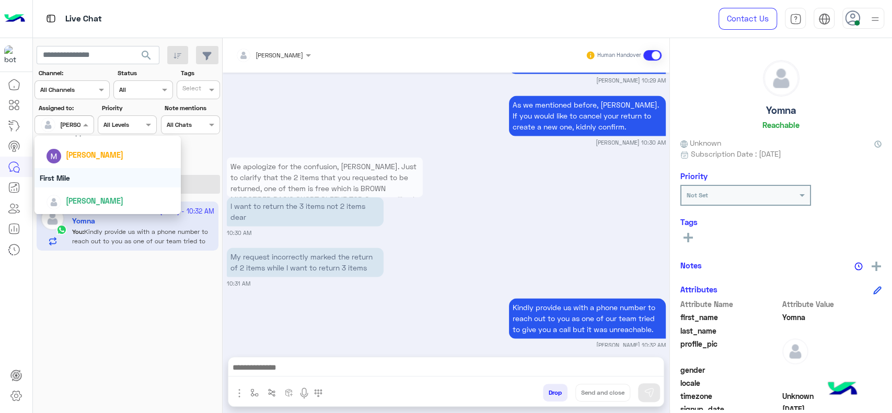
click at [78, 182] on div "First Mile" at bounding box center [108, 177] width 146 height 19
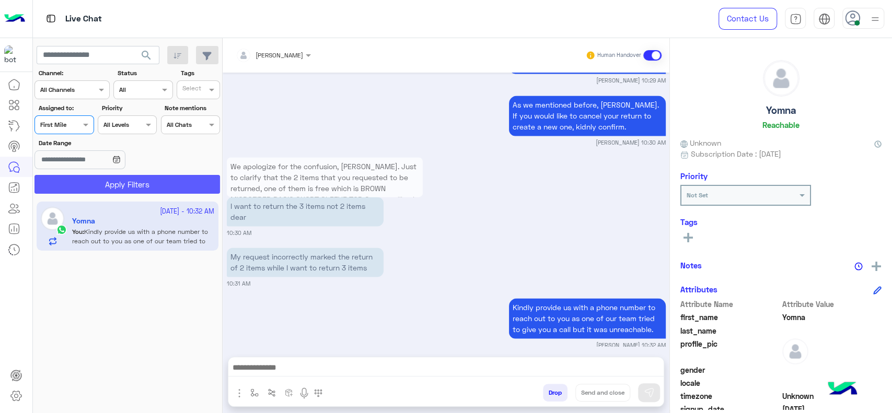
click at [78, 182] on button "Apply Filters" at bounding box center [128, 184] width 186 height 19
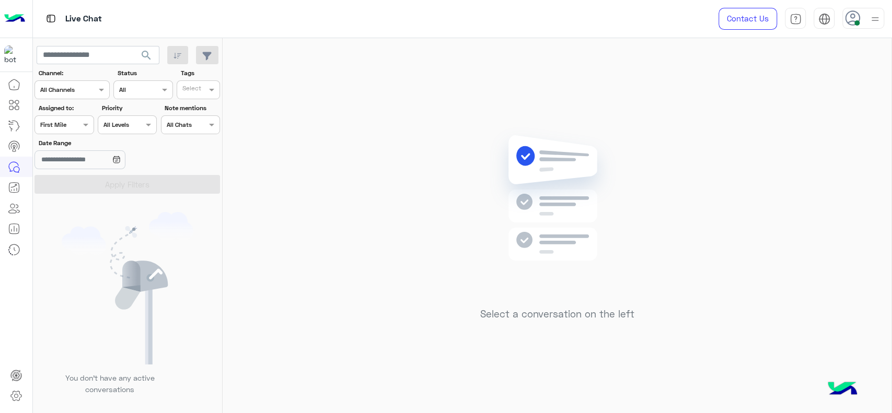
click at [77, 125] on div at bounding box center [64, 124] width 58 height 10
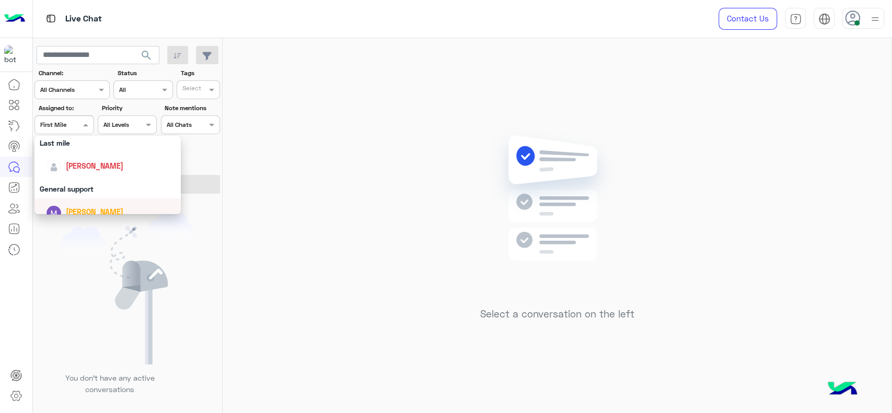
scroll to position [146, 0]
click at [86, 166] on span "[PERSON_NAME]" at bounding box center [95, 167] width 58 height 9
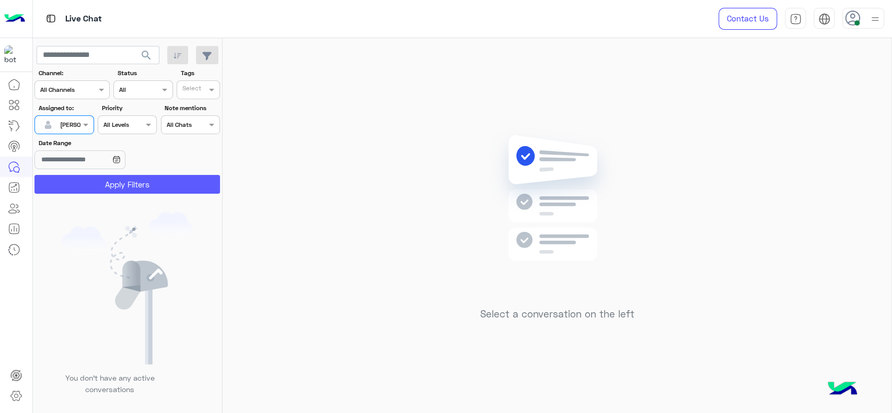
click at [76, 191] on button "Apply Filters" at bounding box center [128, 184] width 186 height 19
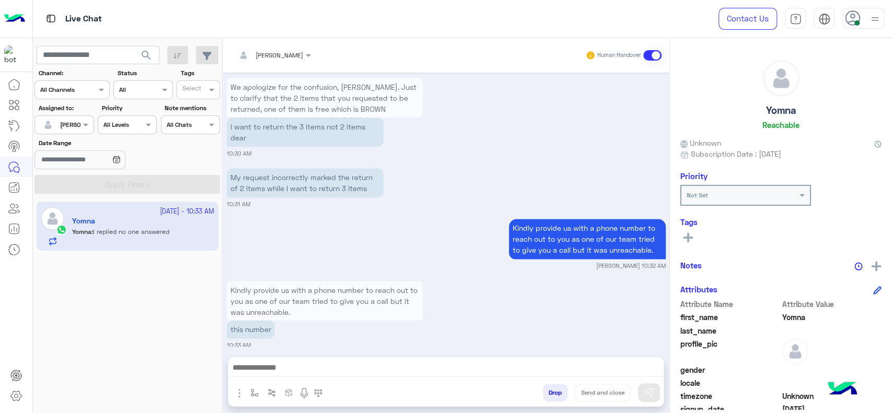
scroll to position [961, 0]
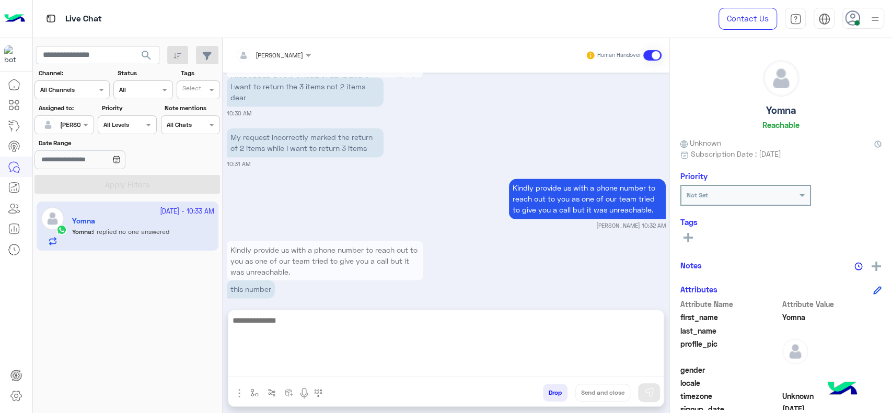
click at [435, 367] on textarea at bounding box center [445, 345] width 435 height 63
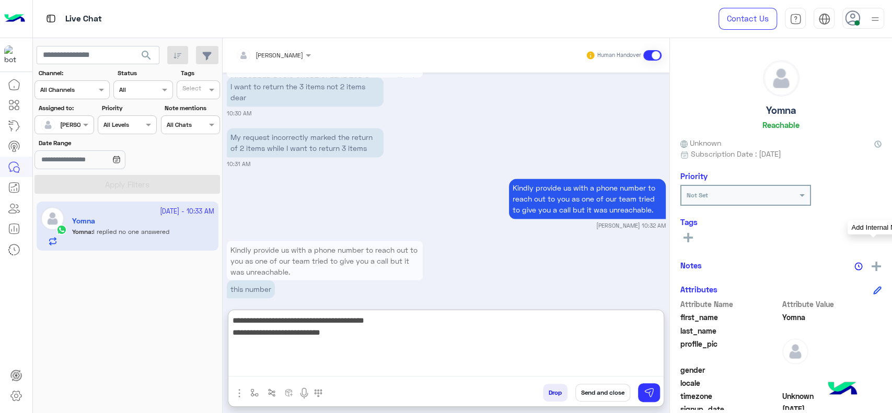
type textarea "**********"
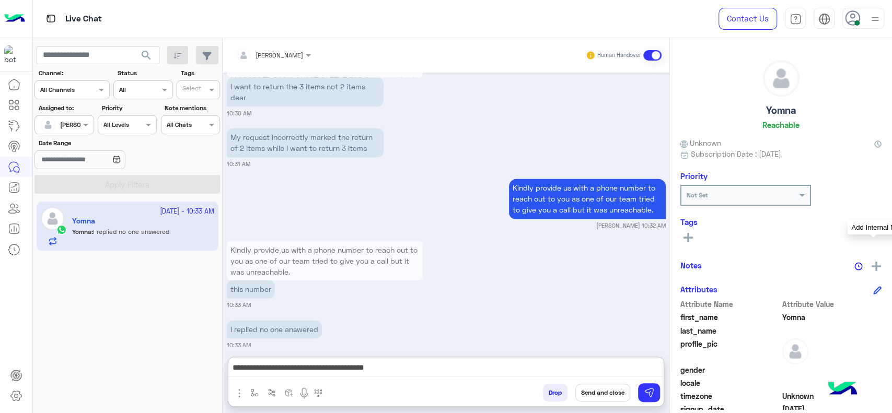
click at [872, 265] on img at bounding box center [876, 266] width 9 height 9
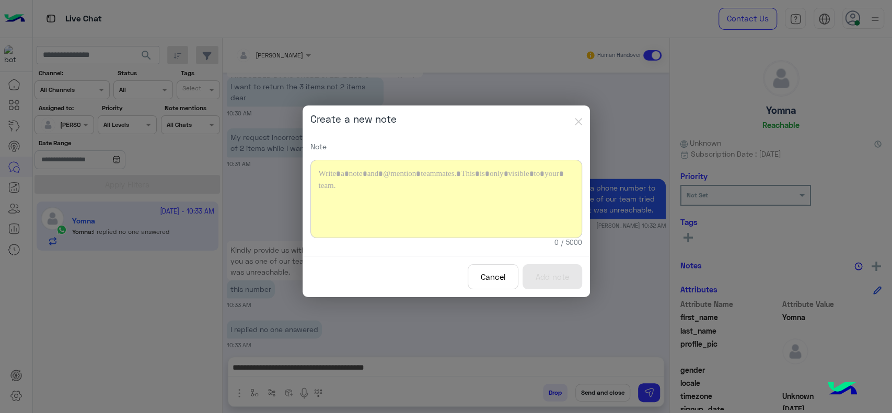
click at [433, 187] on div at bounding box center [447, 199] width 272 height 78
click at [556, 280] on button "Add note" at bounding box center [553, 278] width 60 height 26
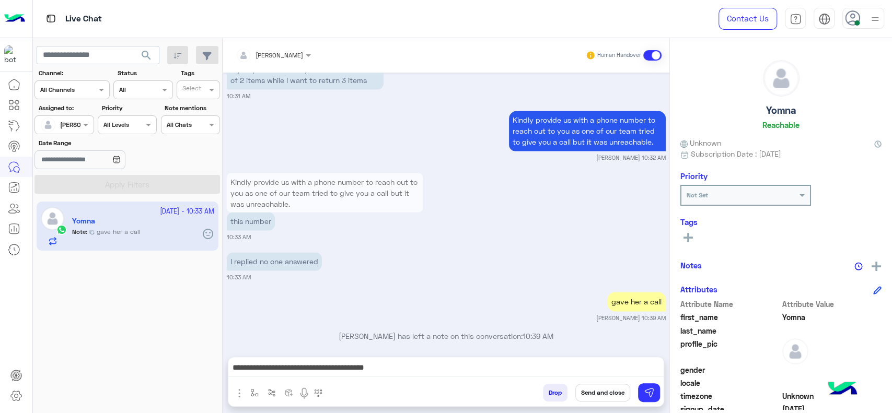
click at [598, 387] on modal-container "**********" at bounding box center [446, 206] width 892 height 413
click at [598, 387] on button "Send and close" at bounding box center [603, 393] width 55 height 18
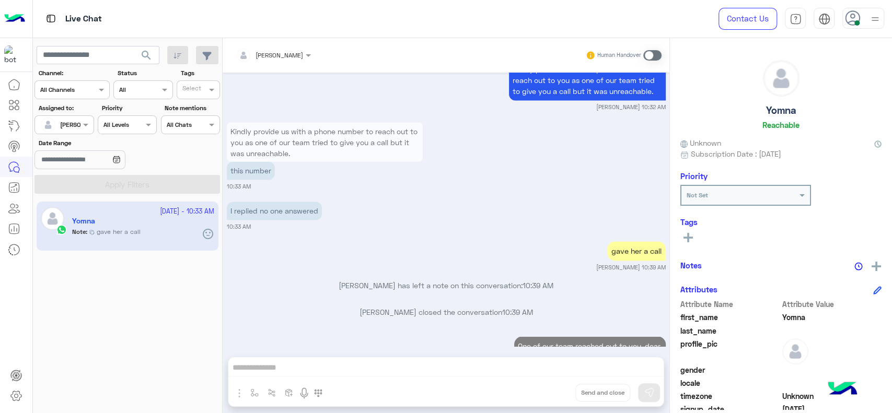
scroll to position [1107, 0]
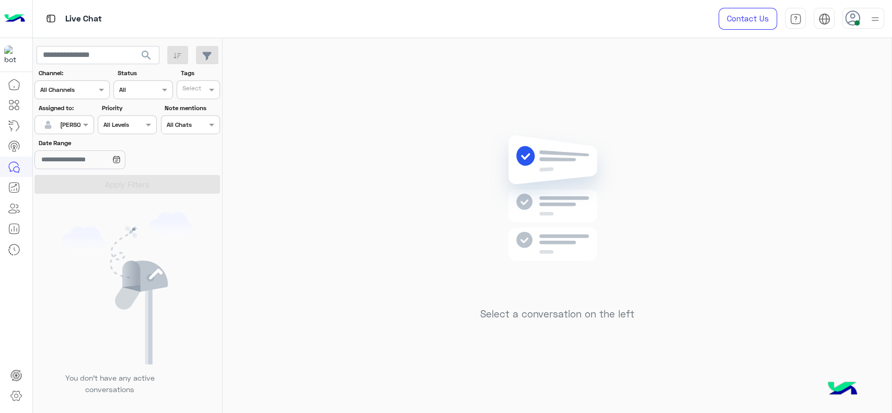
click at [457, 219] on div "Select a conversation on the left" at bounding box center [557, 228] width 669 height 380
click at [410, 256] on div "Select a conversation on the left" at bounding box center [557, 228] width 669 height 380
click at [335, 165] on div "Select a conversation on the left" at bounding box center [557, 228] width 669 height 380
click at [81, 130] on span at bounding box center [87, 124] width 13 height 11
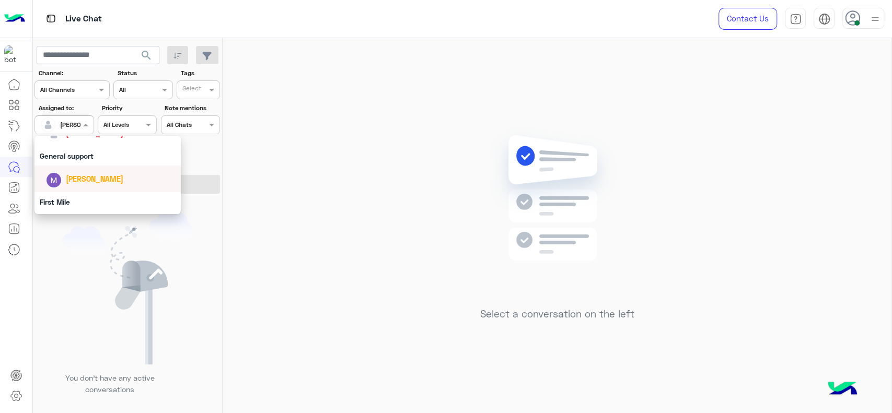
scroll to position [205, 0]
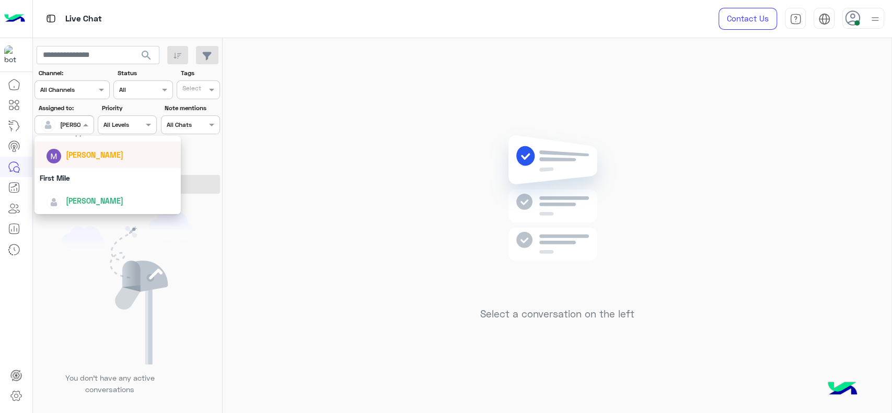
click at [464, 268] on div "Select a conversation on the left" at bounding box center [557, 228] width 669 height 380
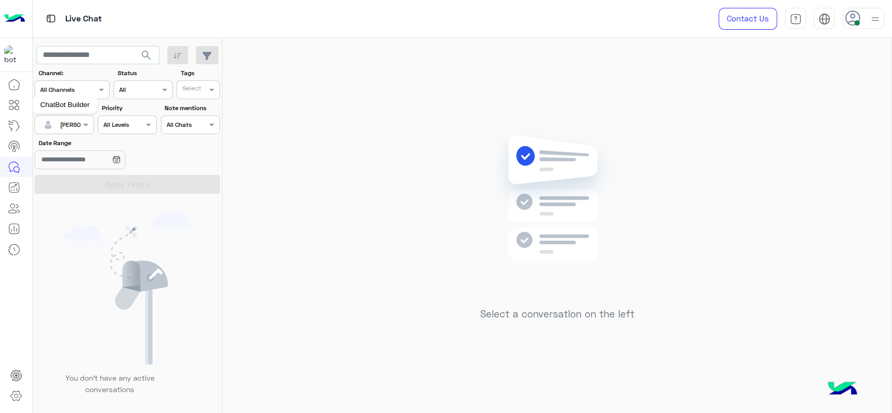
click at [73, 120] on mat-tooltip-component "ChatBot Builder" at bounding box center [64, 104] width 65 height 31
click at [73, 125] on div at bounding box center [64, 124] width 58 height 10
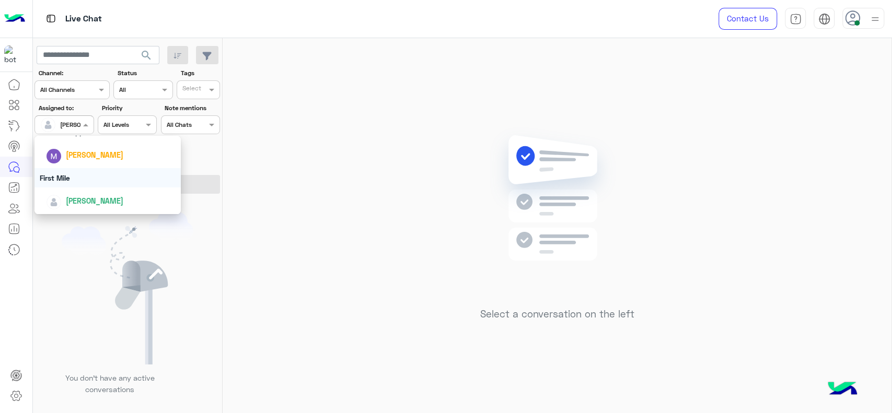
click at [86, 186] on div "First Mile" at bounding box center [108, 177] width 146 height 19
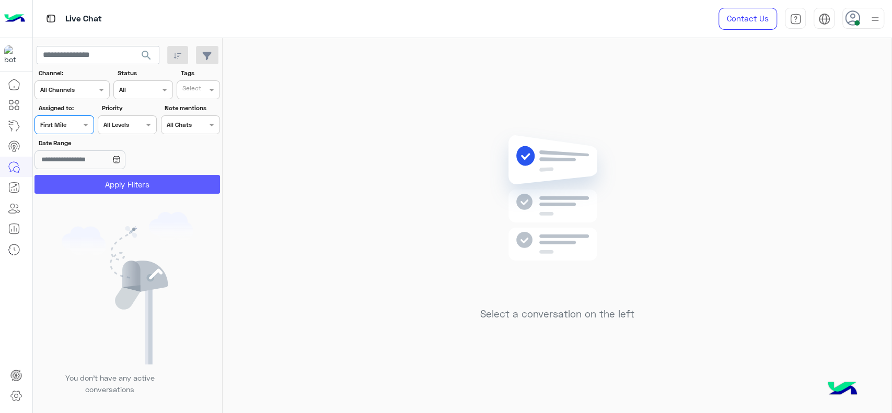
click at [86, 186] on button "Apply Filters" at bounding box center [128, 184] width 186 height 19
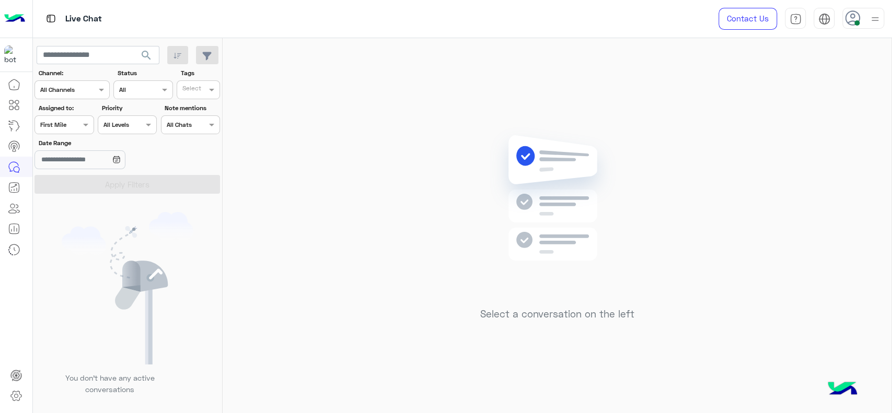
click at [64, 123] on div at bounding box center [64, 124] width 58 height 10
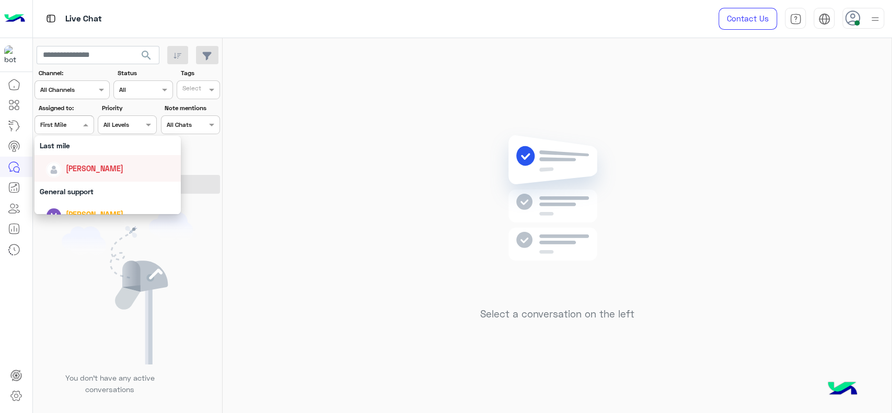
scroll to position [170, 0]
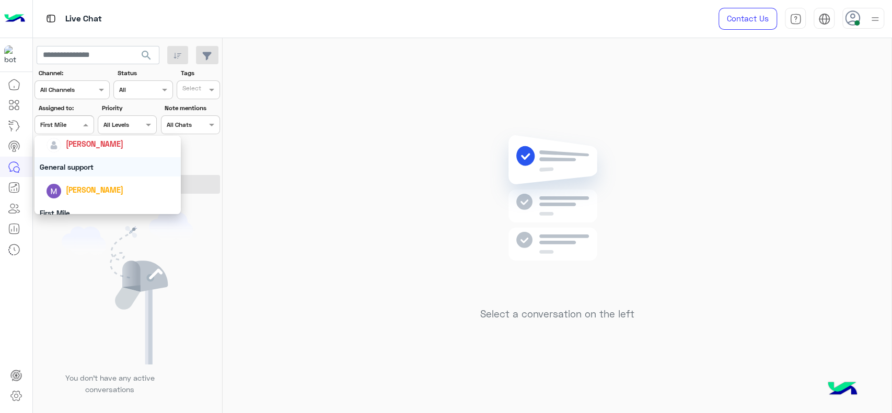
click at [61, 165] on div "General support" at bounding box center [108, 166] width 146 height 19
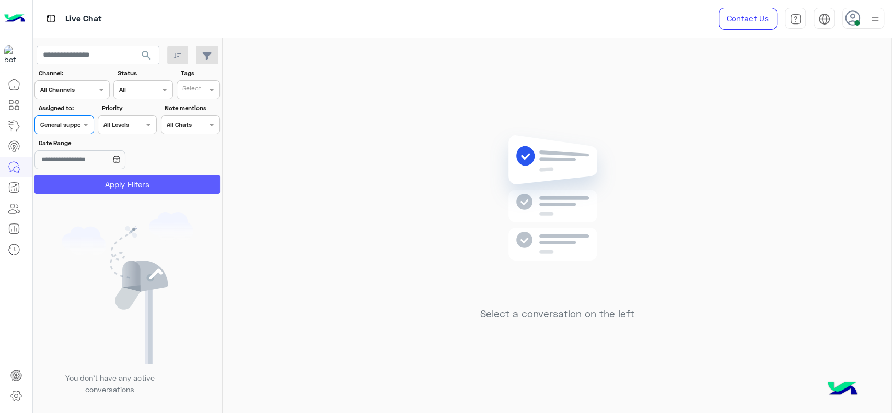
click at [65, 177] on button "Apply Filters" at bounding box center [128, 184] width 186 height 19
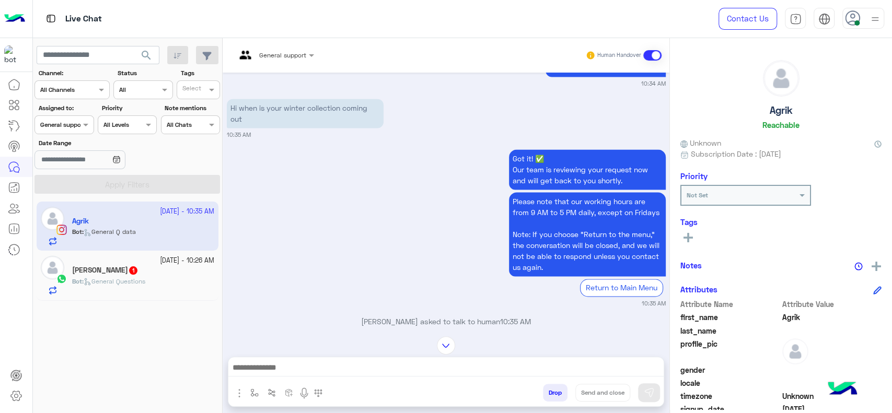
scroll to position [1097, 0]
click at [133, 290] on div "Bot : General Questions" at bounding box center [143, 286] width 142 height 18
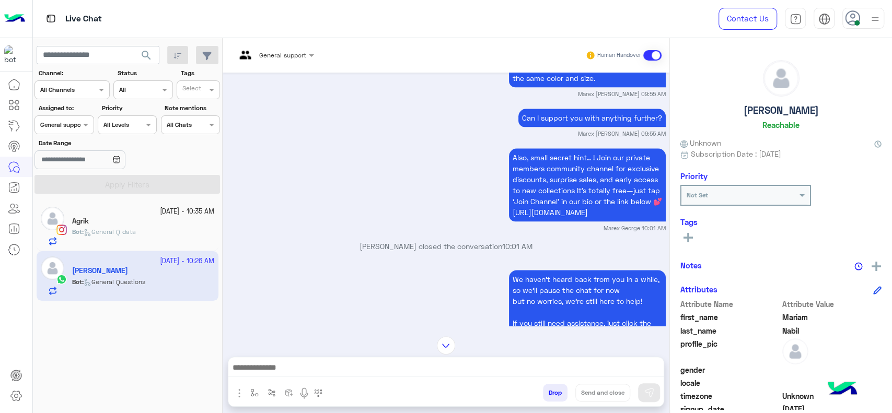
scroll to position [768, 0]
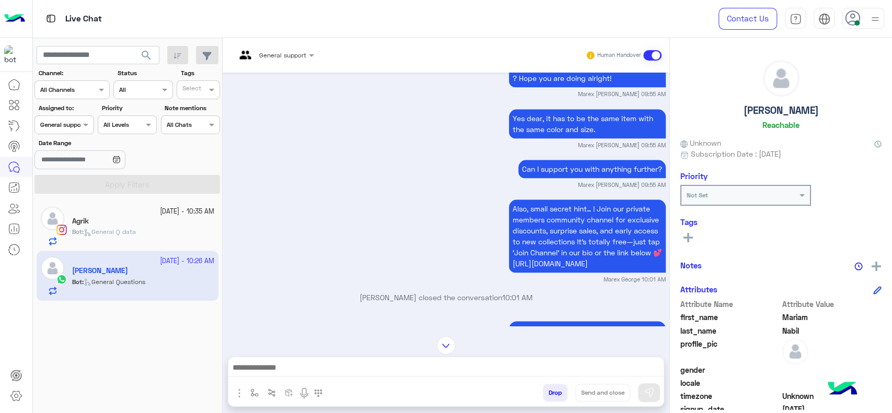
click at [44, 129] on div "General support" at bounding box center [62, 124] width 45 height 9
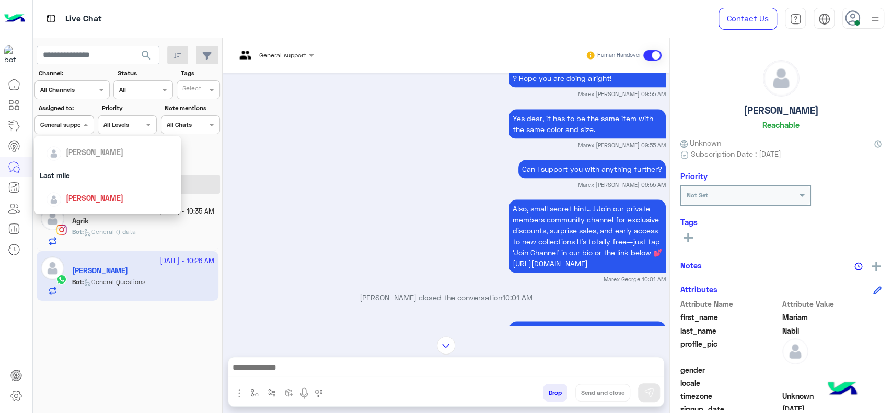
scroll to position [116, 0]
click at [56, 195] on img "Options list" at bounding box center [54, 199] width 15 height 15
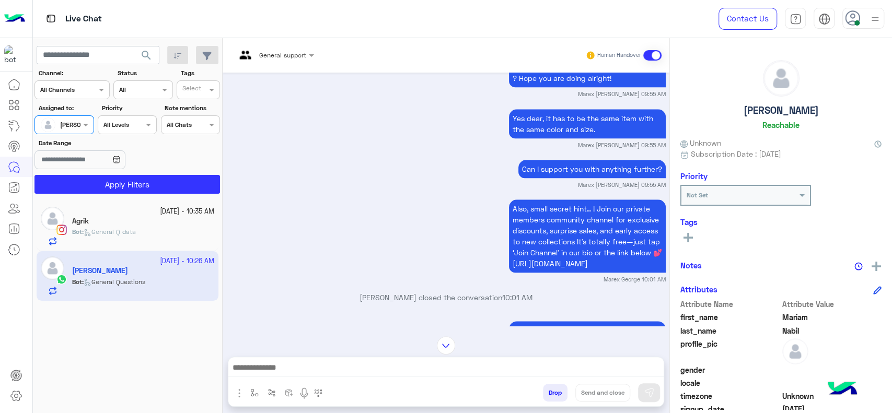
click at [68, 195] on app-inbox-users-filters "search Channel: Channel All Channels Status Channel All Tags Select Assigned to…" at bounding box center [128, 118] width 190 height 160
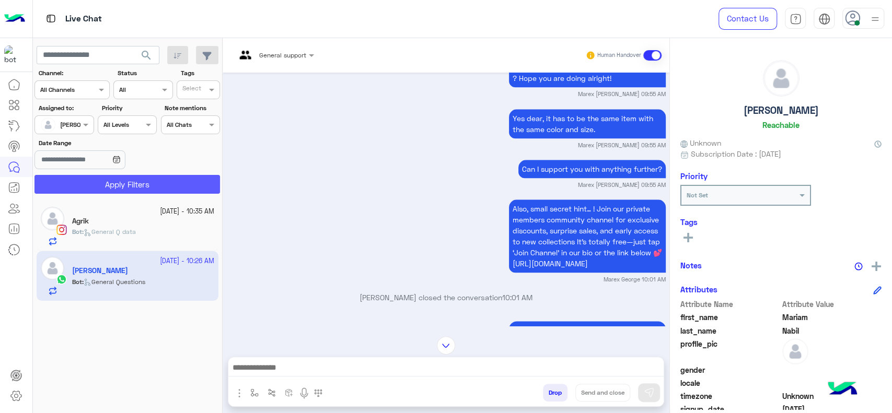
click at [60, 178] on button "Apply Filters" at bounding box center [128, 184] width 186 height 19
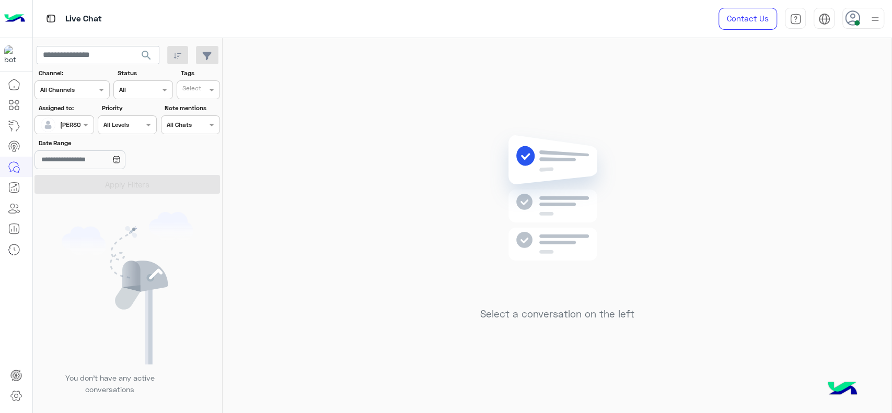
click at [728, 233] on div "Select a conversation on the left" at bounding box center [557, 228] width 669 height 380
click at [71, 114] on div "Assigned to: Assigned on [PERSON_NAME]" at bounding box center [64, 119] width 59 height 31
click at [73, 123] on div at bounding box center [64, 124] width 58 height 10
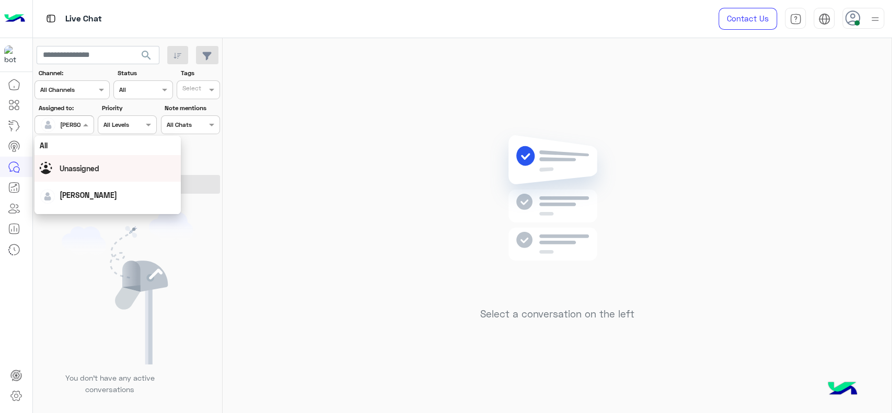
click at [74, 163] on div "Unassigned" at bounding box center [80, 168] width 40 height 11
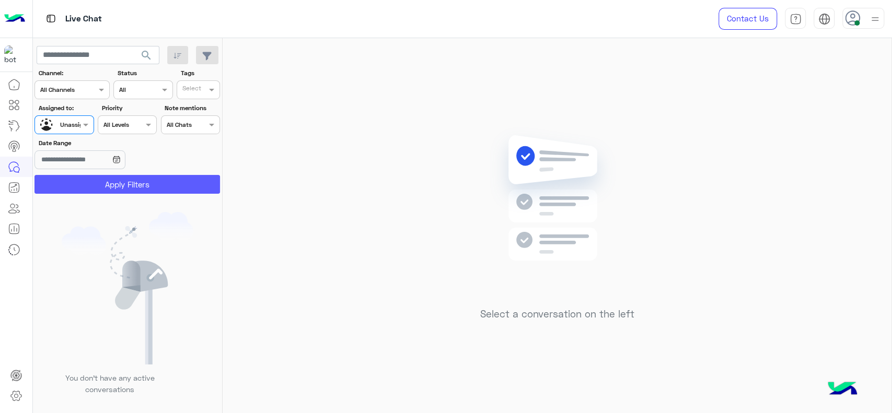
click at [90, 188] on button "Apply Filters" at bounding box center [128, 184] width 186 height 19
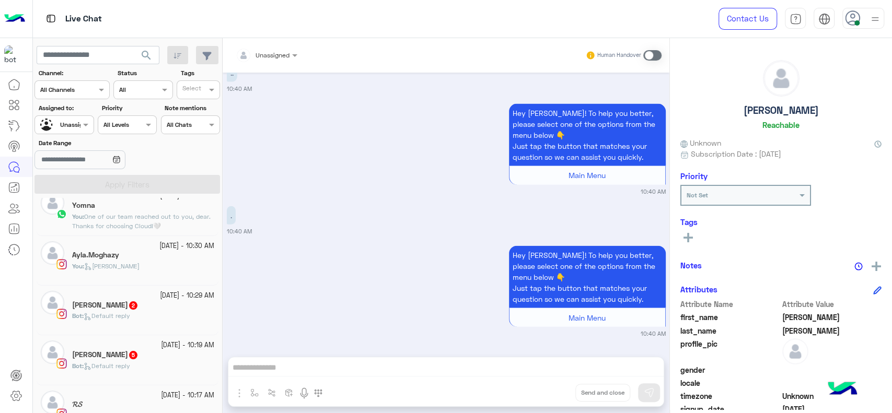
scroll to position [46, 0]
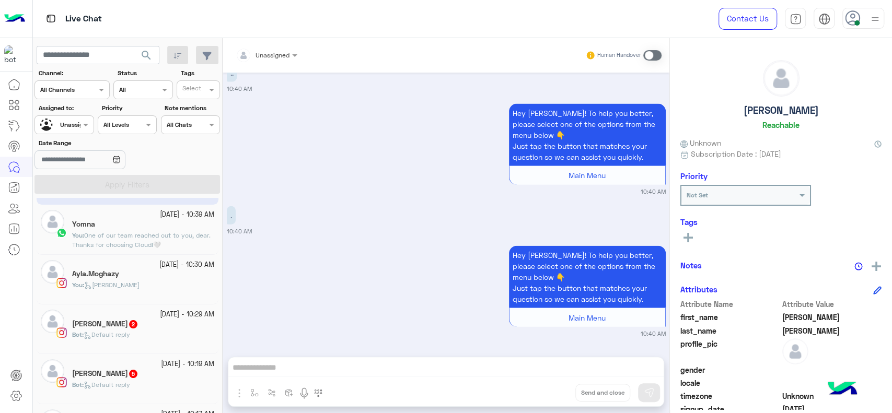
click at [117, 287] on span "[PERSON_NAME]" at bounding box center [111, 285] width 55 height 8
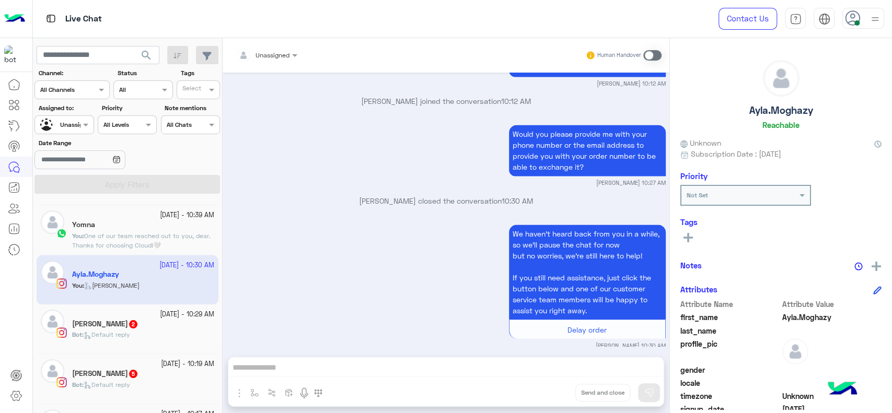
scroll to position [1082, 0]
click at [156, 333] on div "Bot : Default reply" at bounding box center [143, 339] width 142 height 18
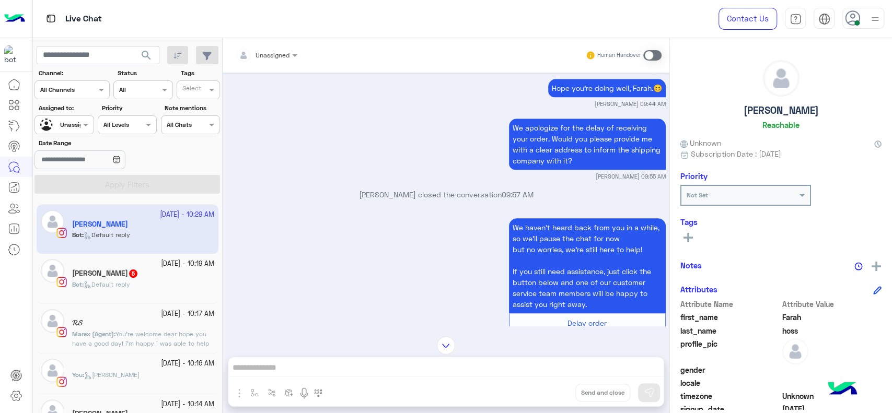
scroll to position [151, 0]
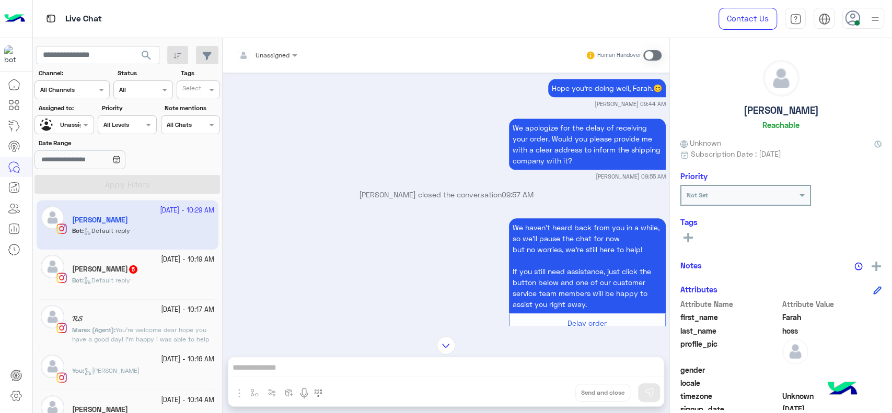
click at [177, 277] on div "Bot : Default reply" at bounding box center [143, 285] width 142 height 18
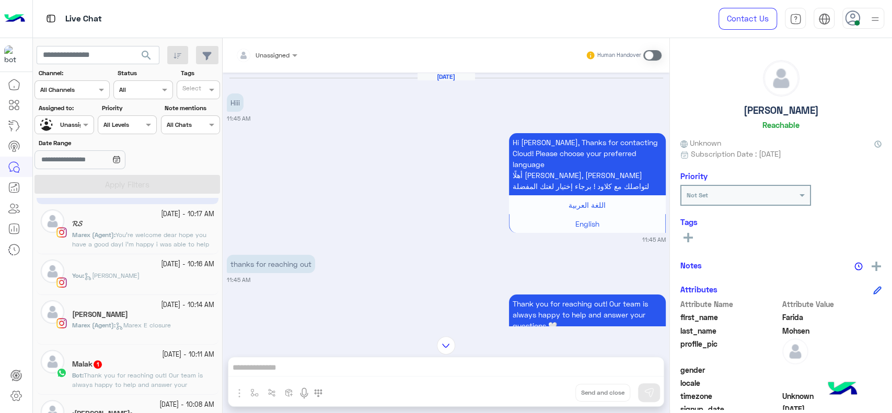
scroll to position [221, 0]
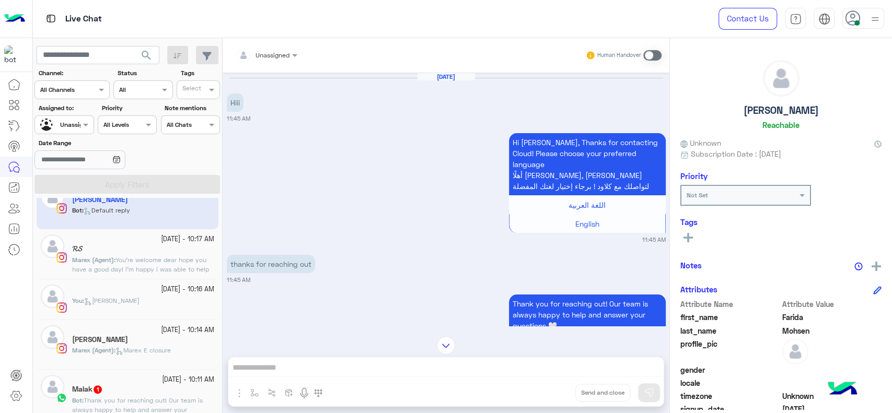
click at [142, 307] on div "You : Jana close" at bounding box center [143, 305] width 142 height 18
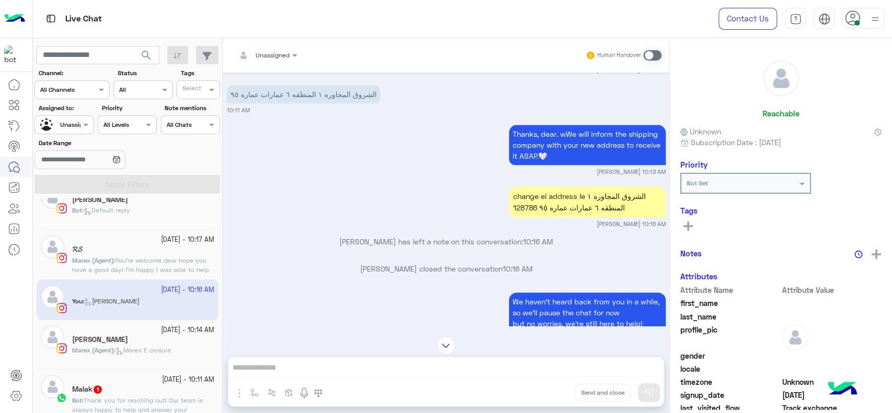
scroll to position [847, 0]
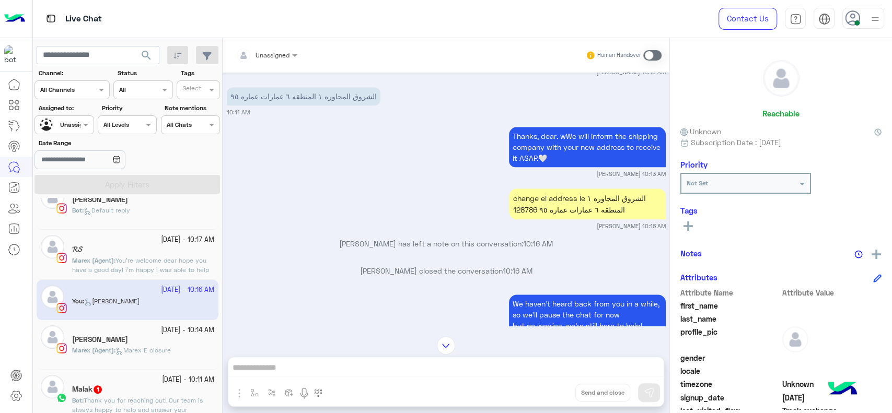
click at [518, 196] on div "change el address le الشروق المجاوره ١ المنطقه ٦ عمارات عماره ٩٥ 128786" at bounding box center [587, 204] width 157 height 31
copy div "128786"
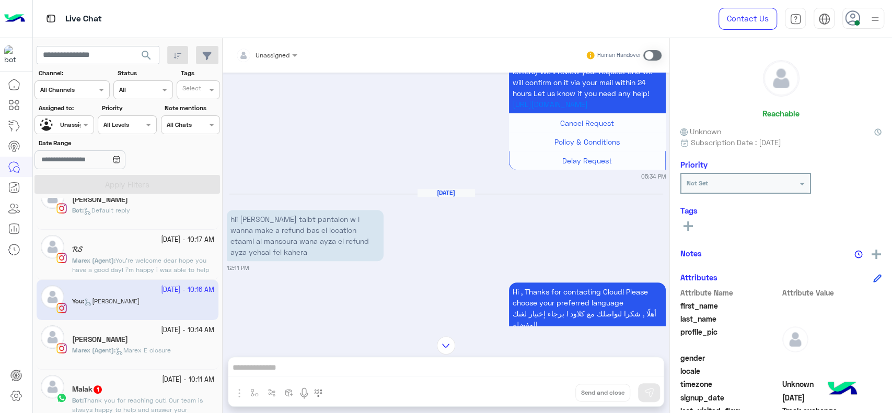
scroll to position [212, 0]
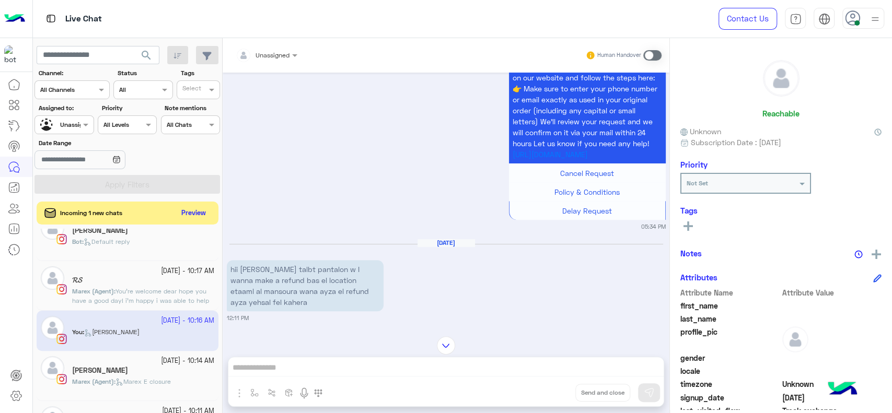
click at [67, 128] on span "Unassigned" at bounding box center [76, 125] width 33 height 8
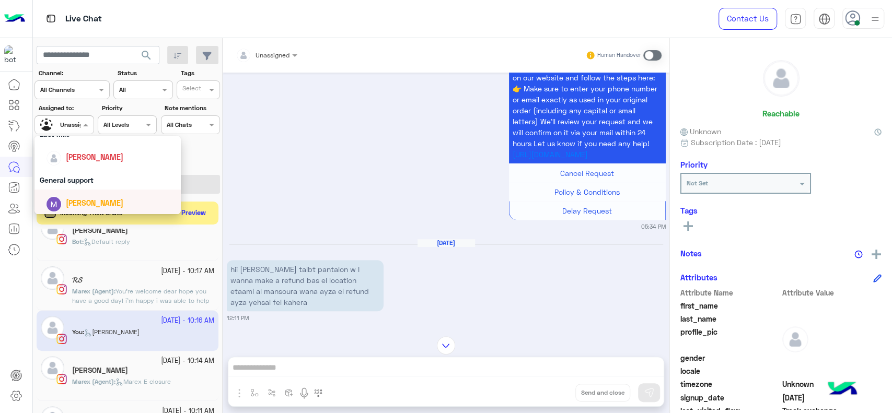
scroll to position [139, 0]
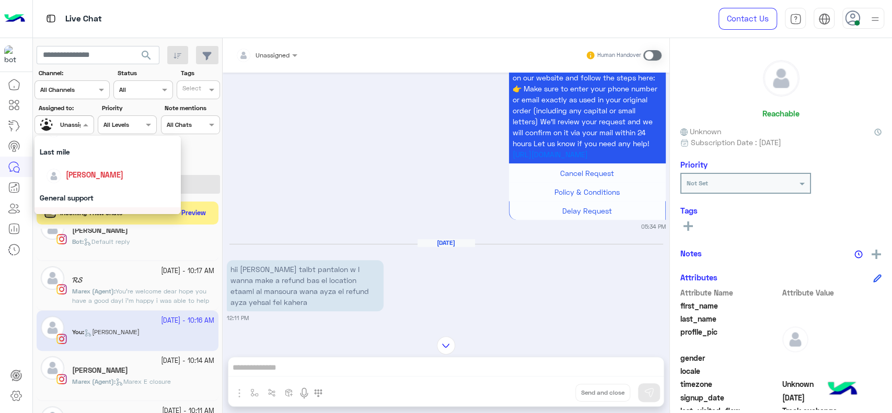
click at [75, 178] on span "[PERSON_NAME]" at bounding box center [95, 174] width 58 height 9
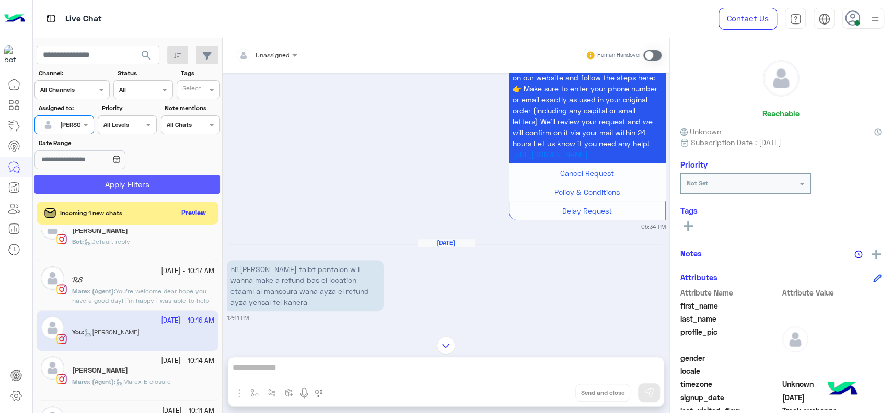
click at [75, 178] on button "Apply Filters" at bounding box center [128, 184] width 186 height 19
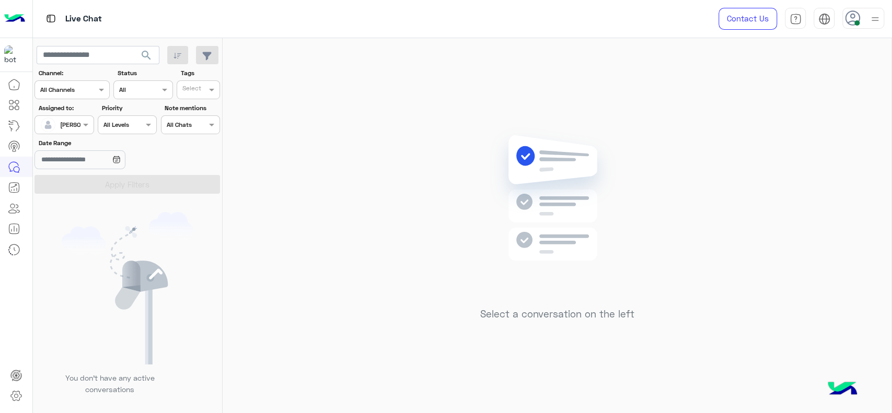
click at [375, 169] on div "Select a conversation on the left" at bounding box center [557, 228] width 669 height 380
click at [466, 130] on div "Select a conversation on the left" at bounding box center [557, 228] width 669 height 380
click at [431, 112] on div "Select a conversation on the left" at bounding box center [557, 228] width 669 height 380
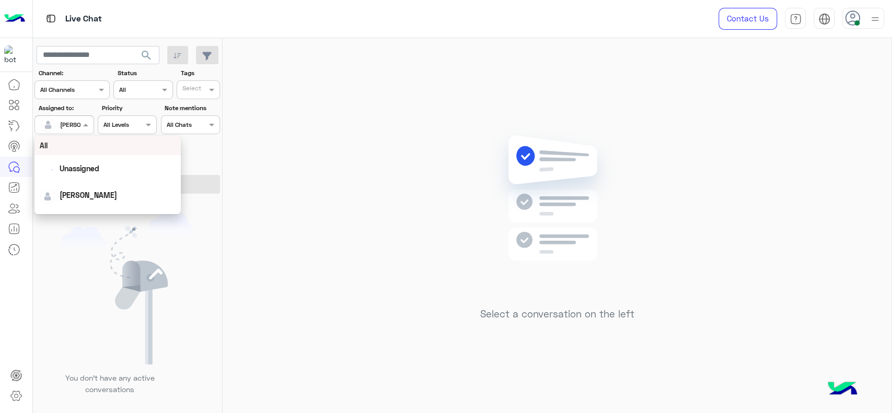
click at [74, 122] on div at bounding box center [64, 124] width 58 height 10
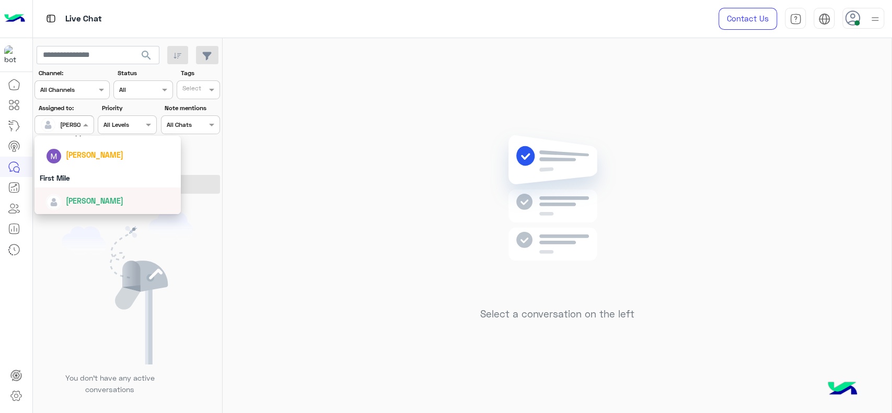
click at [84, 188] on div "[PERSON_NAME]" at bounding box center [108, 201] width 146 height 27
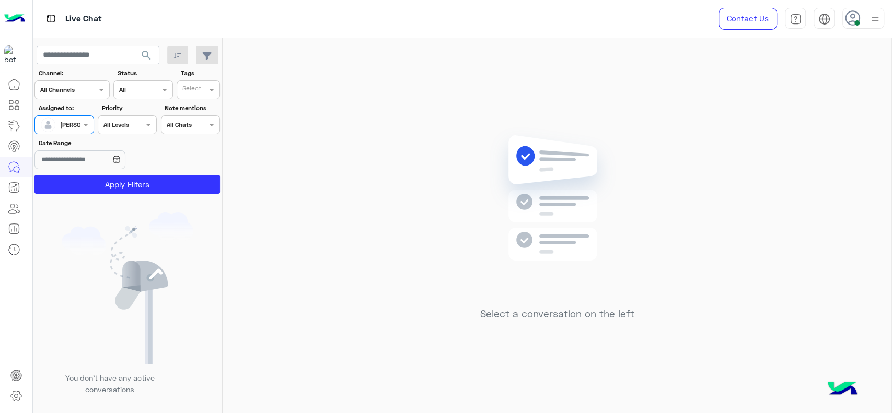
click at [57, 118] on div at bounding box center [50, 124] width 20 height 21
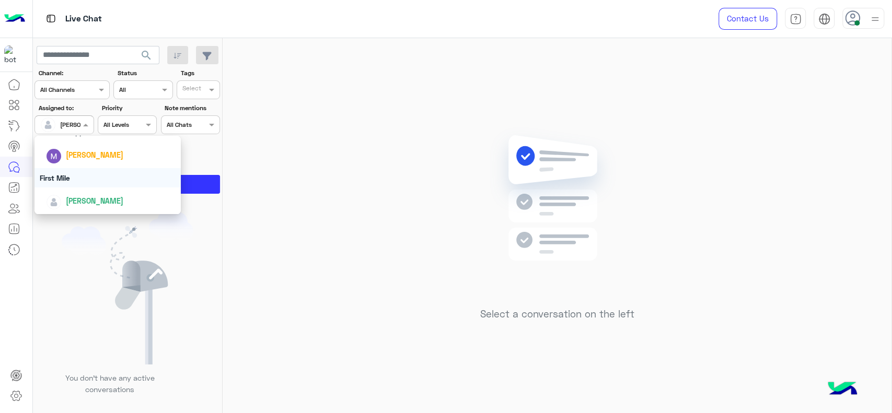
click at [74, 183] on div "First Mile" at bounding box center [108, 177] width 146 height 19
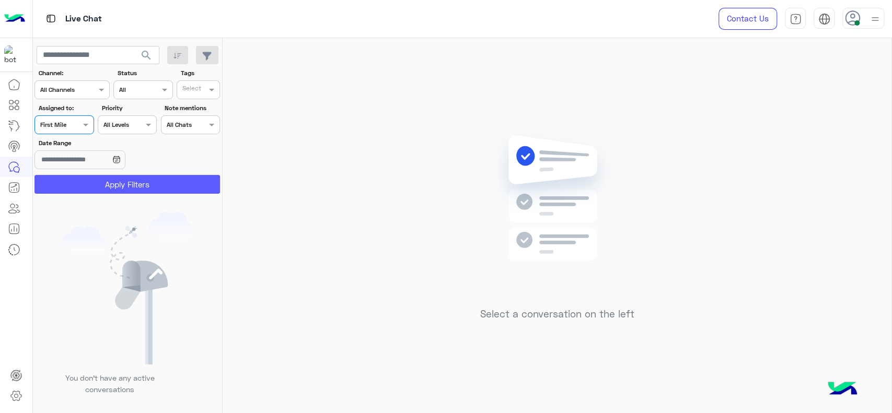
click at [74, 183] on button "Apply Filters" at bounding box center [128, 184] width 186 height 19
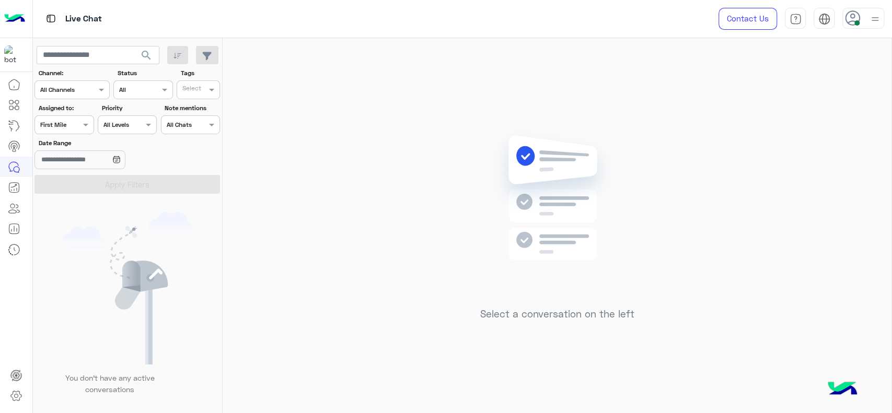
click at [76, 125] on div at bounding box center [64, 124] width 58 height 10
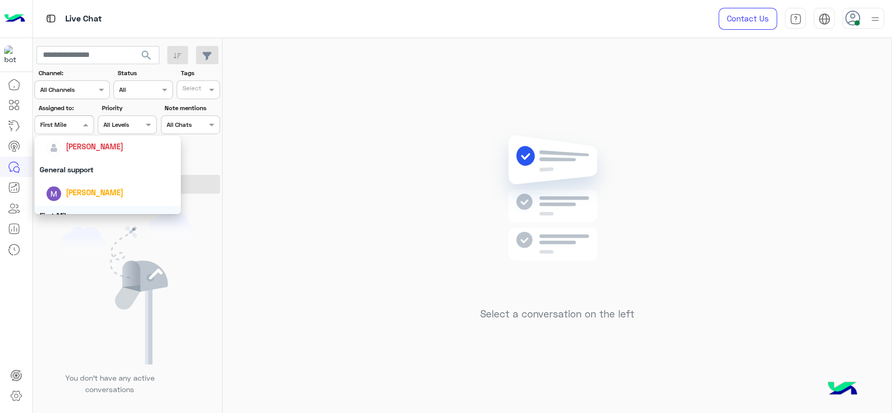
scroll to position [158, 0]
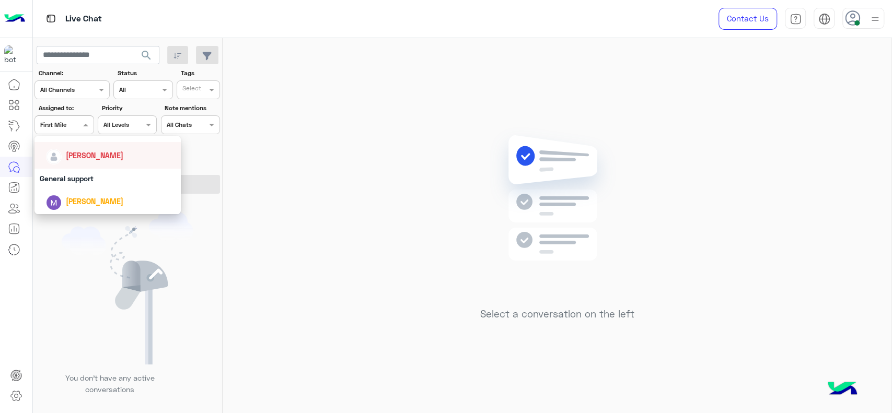
click at [82, 158] on span "[PERSON_NAME]" at bounding box center [95, 155] width 58 height 9
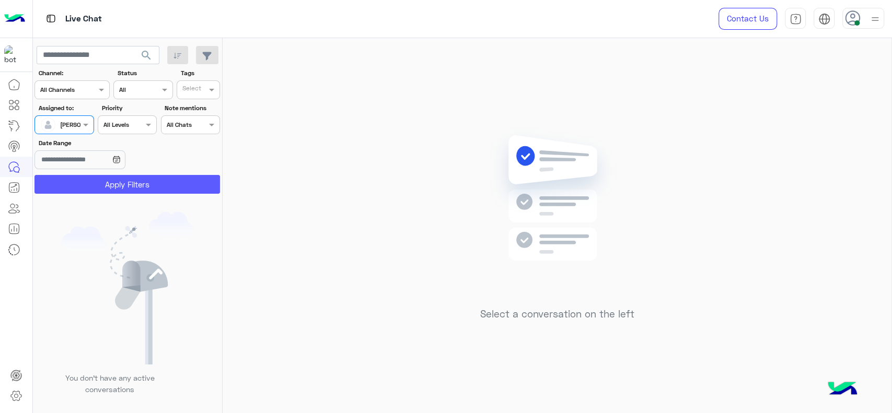
click at [96, 179] on button "Apply Filters" at bounding box center [128, 184] width 186 height 19
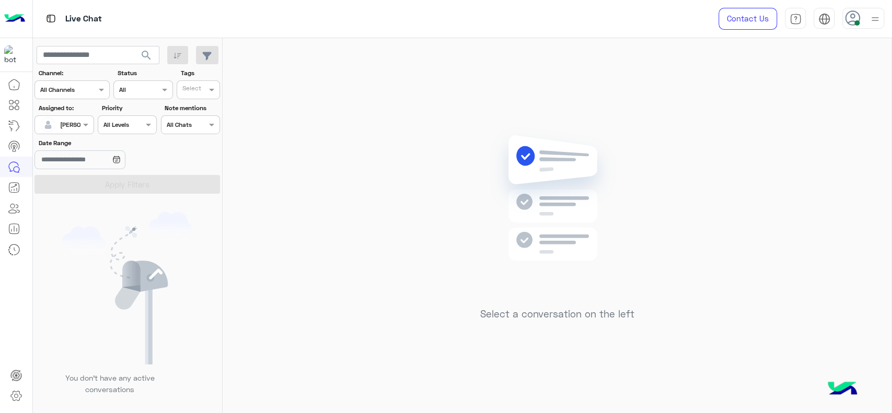
click at [416, 112] on div "Select a conversation on the left" at bounding box center [557, 228] width 669 height 380
click at [859, 30] on div "Contact Us Help Center عربي English" at bounding box center [797, 19] width 189 height 38
click at [859, 27] on div at bounding box center [864, 18] width 42 height 21
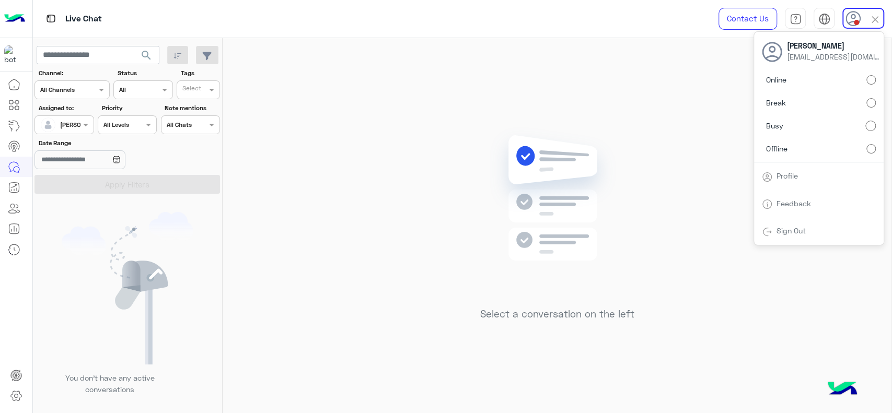
click at [440, 145] on div "Select a conversation on the left" at bounding box center [557, 228] width 669 height 380
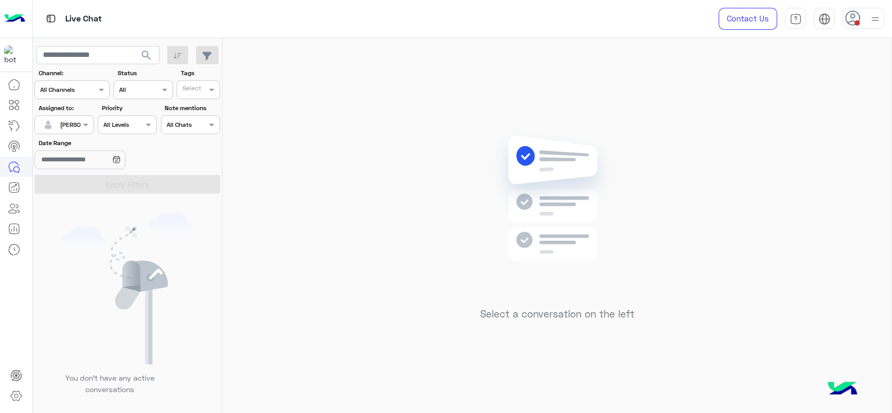
click at [436, 247] on div "Select a conversation on the left" at bounding box center [557, 228] width 669 height 380
click at [871, 26] on div at bounding box center [875, 18] width 13 height 20
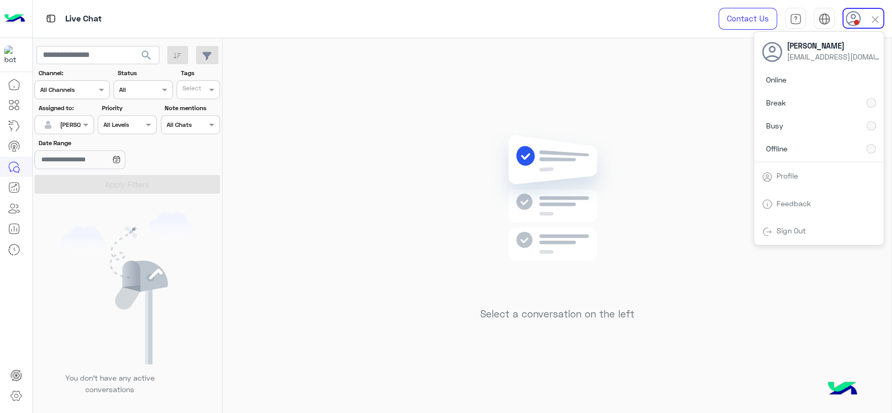
click at [558, 108] on div "Select a conversation on the left" at bounding box center [557, 228] width 669 height 380
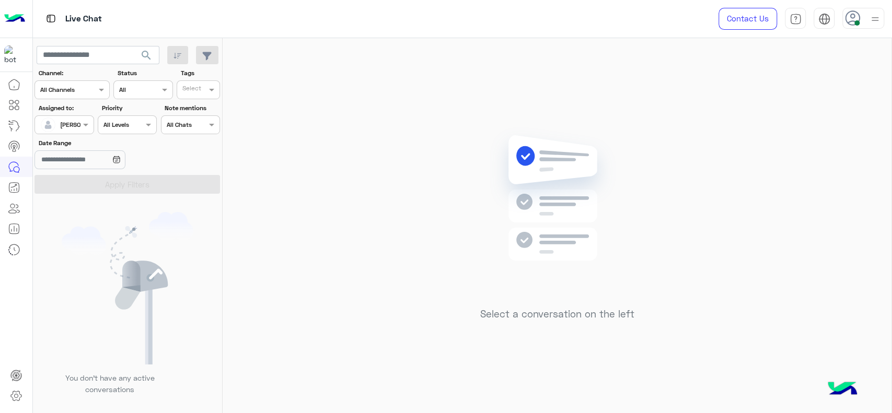
click at [454, 213] on div "Select a conversation on the left" at bounding box center [557, 228] width 669 height 380
click at [86, 129] on span at bounding box center [87, 124] width 13 height 11
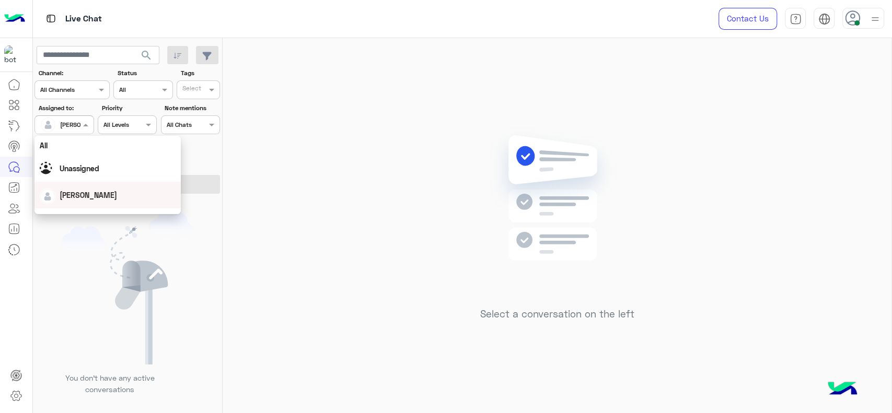
scroll to position [205, 0]
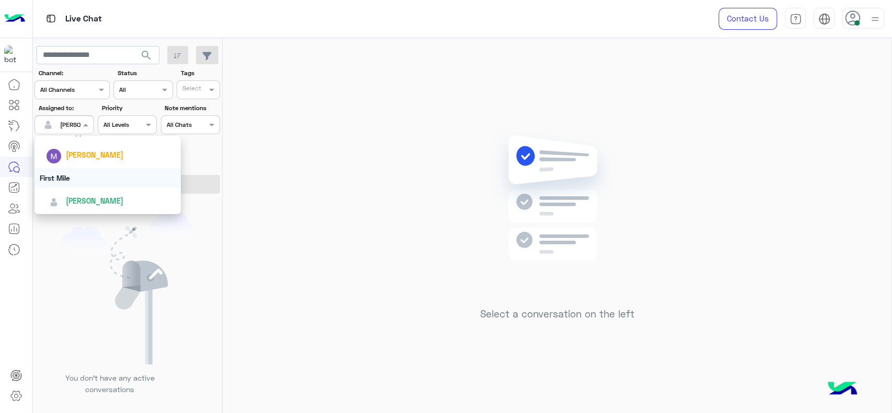
click at [68, 176] on div "First Mile" at bounding box center [108, 177] width 146 height 19
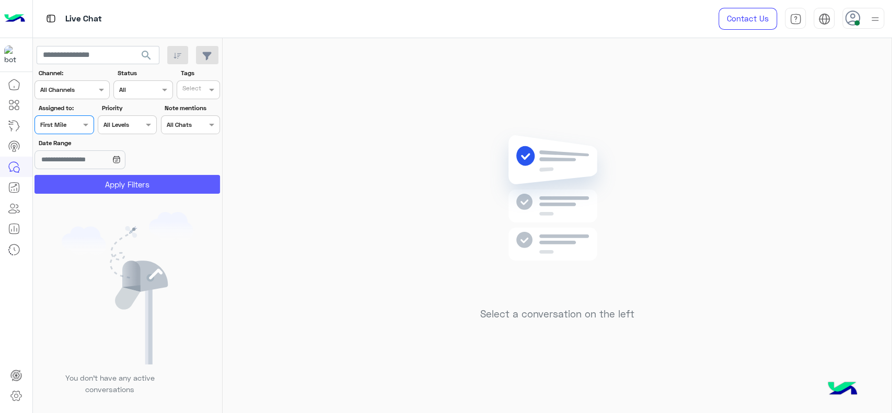
click at [74, 186] on button "Apply Filters" at bounding box center [128, 184] width 186 height 19
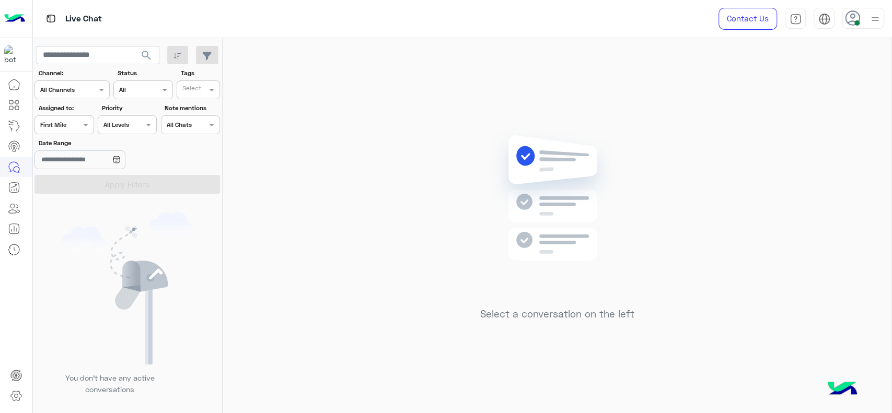
click at [76, 131] on div "Assigned on First Mile" at bounding box center [64, 125] width 59 height 19
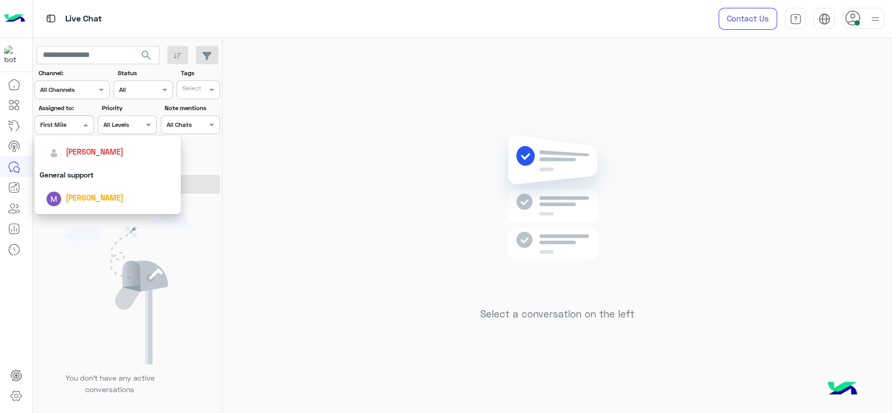
scroll to position [158, 0]
click at [86, 162] on div "[PERSON_NAME]" at bounding box center [111, 155] width 130 height 18
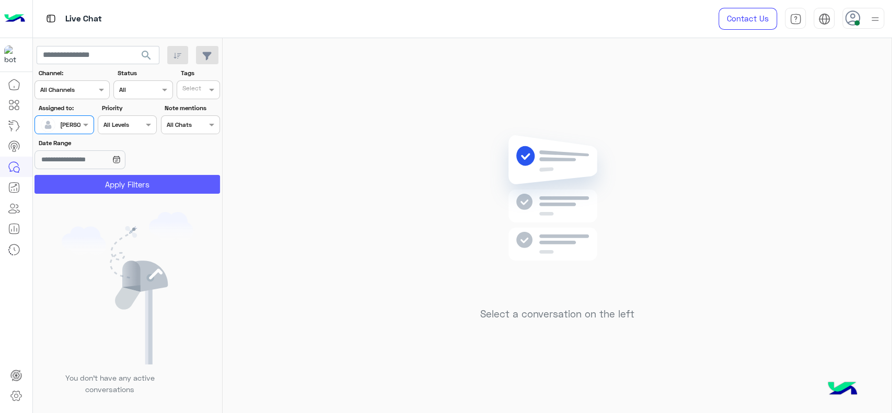
click at [98, 186] on button "Apply Filters" at bounding box center [128, 184] width 186 height 19
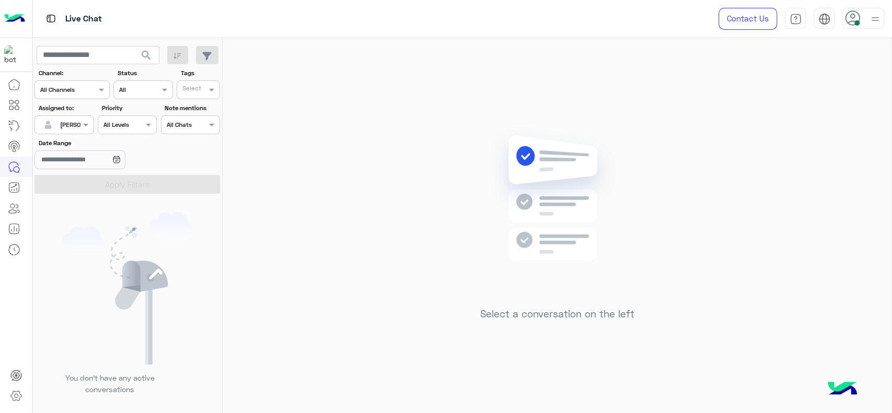
click at [781, 167] on div "Select a conversation on the left" at bounding box center [557, 228] width 669 height 380
click at [70, 119] on div at bounding box center [64, 124] width 58 height 10
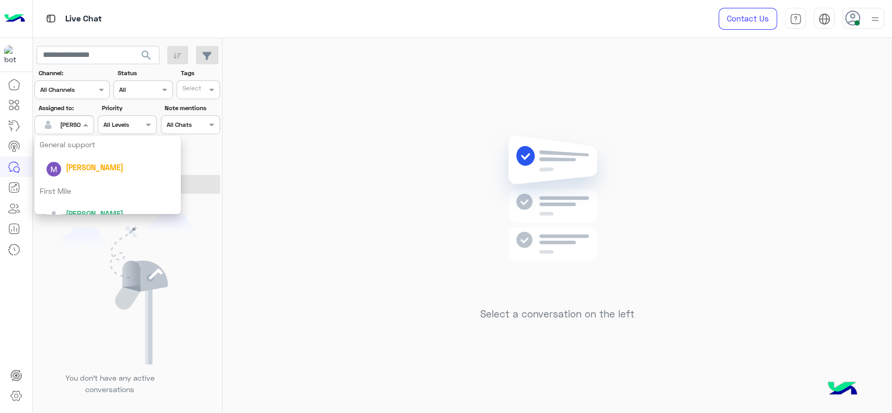
scroll to position [205, 0]
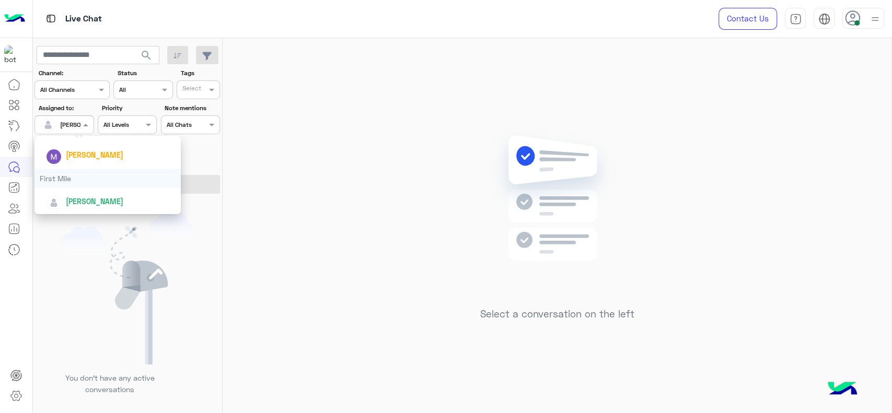
click at [81, 178] on div "First Mile" at bounding box center [108, 178] width 146 height 19
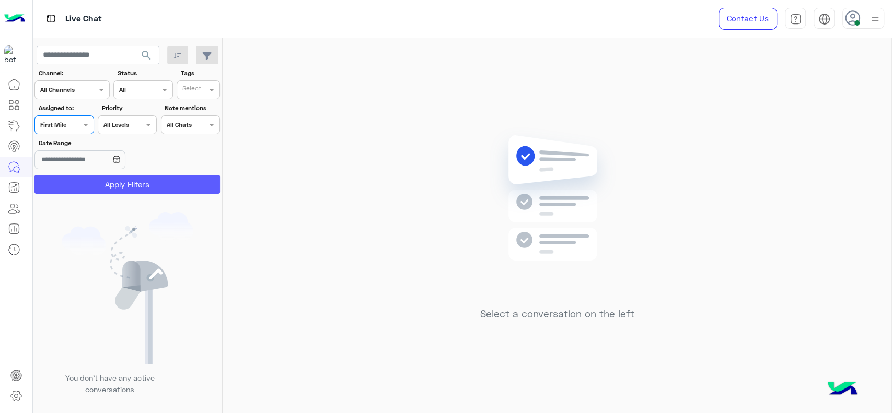
click at [83, 182] on button "Apply Filters" at bounding box center [128, 184] width 186 height 19
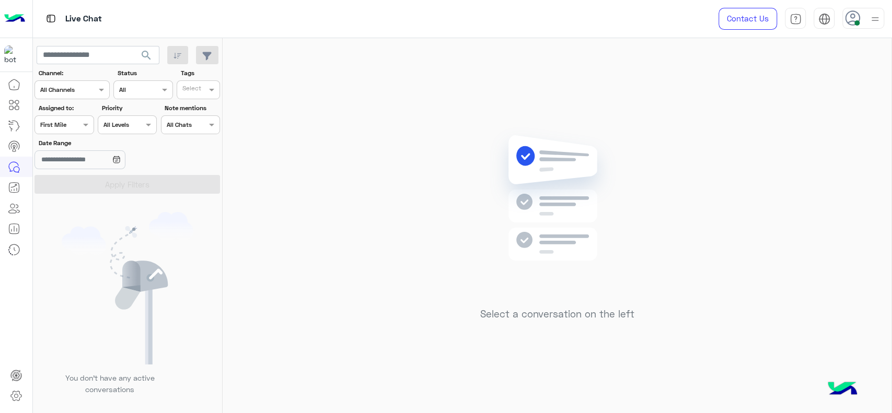
click at [71, 122] on div at bounding box center [64, 124] width 58 height 10
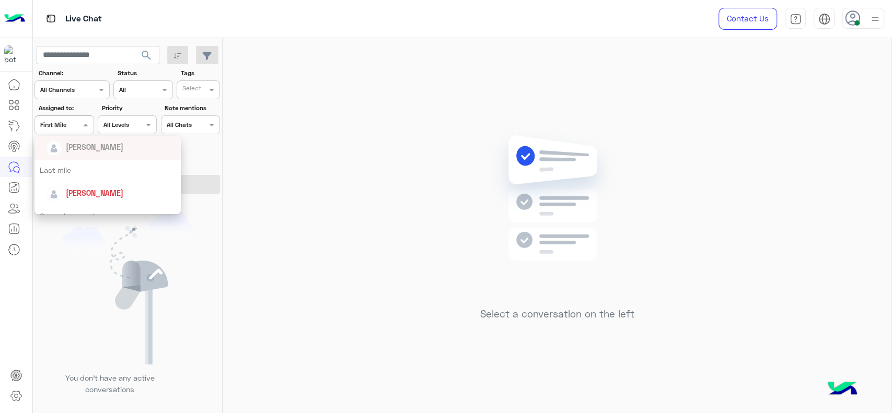
scroll to position [128, 0]
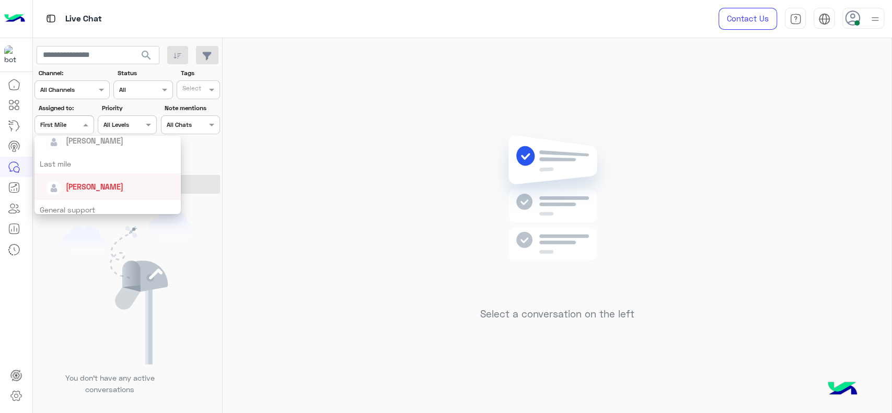
click at [85, 186] on span "[PERSON_NAME]" at bounding box center [95, 186] width 58 height 9
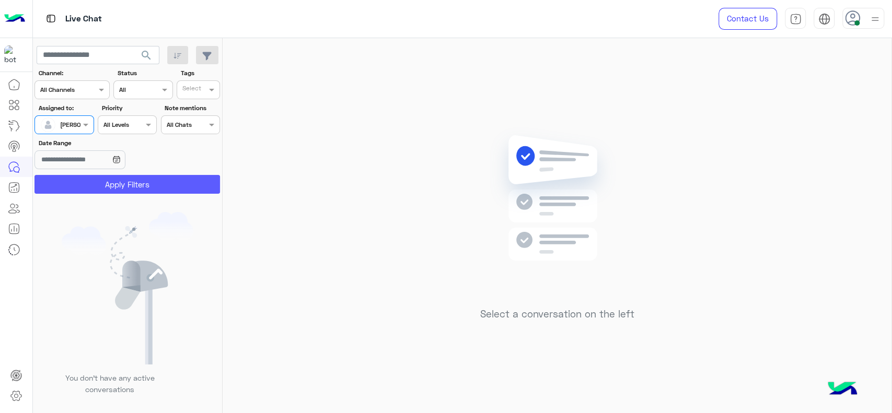
click at [147, 180] on button "Apply Filters" at bounding box center [128, 184] width 186 height 19
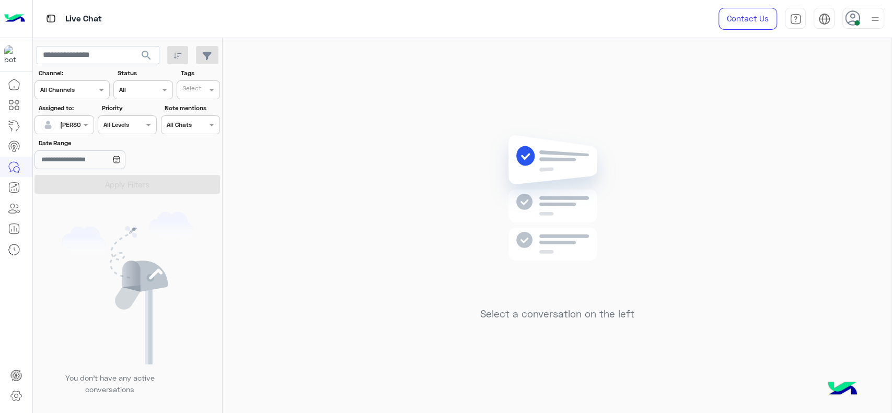
click at [71, 128] on span "[PERSON_NAME]" at bounding box center [84, 125] width 48 height 8
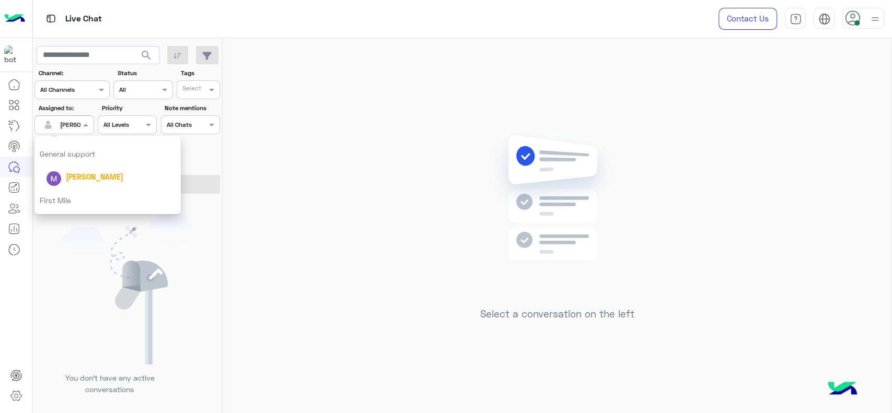
scroll to position [205, 0]
click at [75, 175] on div "First Mile" at bounding box center [108, 178] width 146 height 19
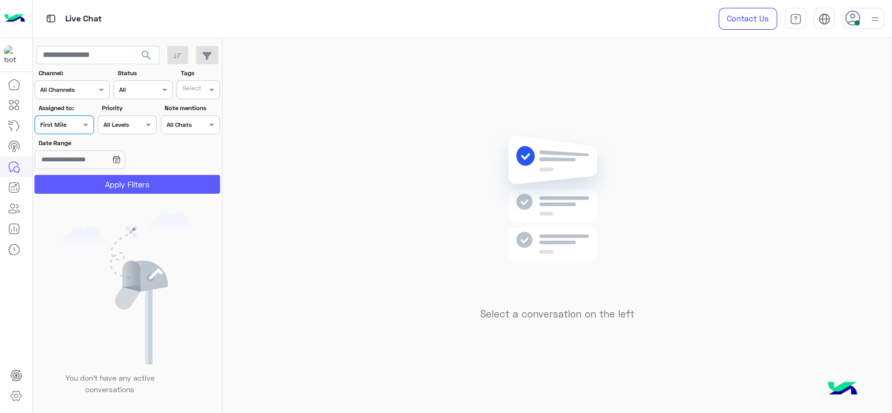
click at [81, 178] on button "Apply Filters" at bounding box center [128, 184] width 186 height 19
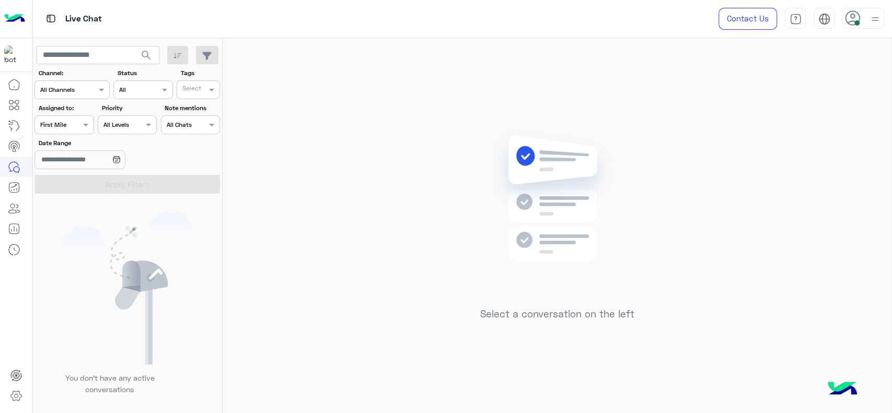
drag, startPoint x: 64, startPoint y: 109, endPoint x: 66, endPoint y: 124, distance: 14.7
click at [65, 110] on label "Assigned to:" at bounding box center [66, 108] width 54 height 9
click at [66, 124] on div at bounding box center [64, 124] width 58 height 10
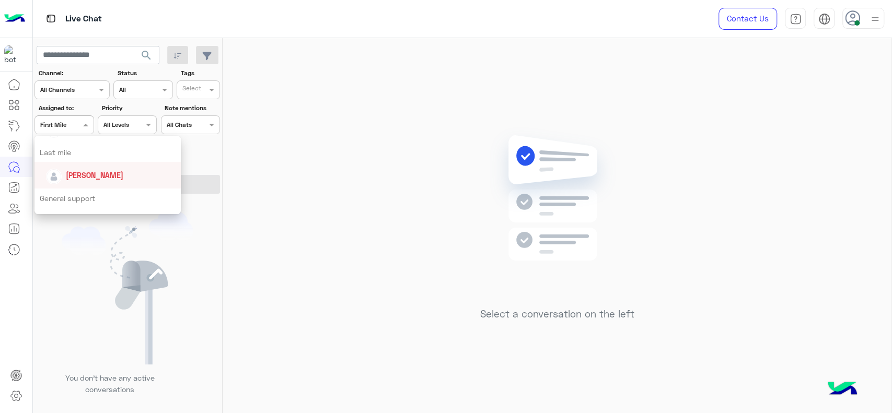
scroll to position [128, 0]
click at [61, 164] on div "Last mile" at bounding box center [108, 163] width 146 height 19
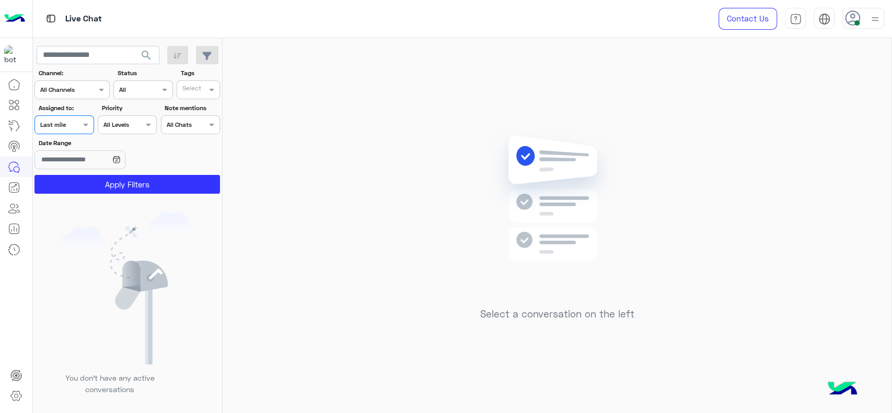
click at [64, 133] on div "Assigned on Last mile" at bounding box center [64, 125] width 59 height 19
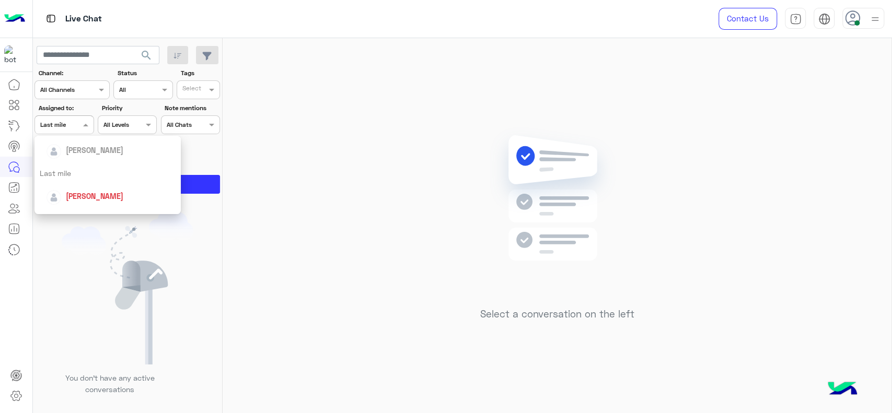
scroll to position [151, 0]
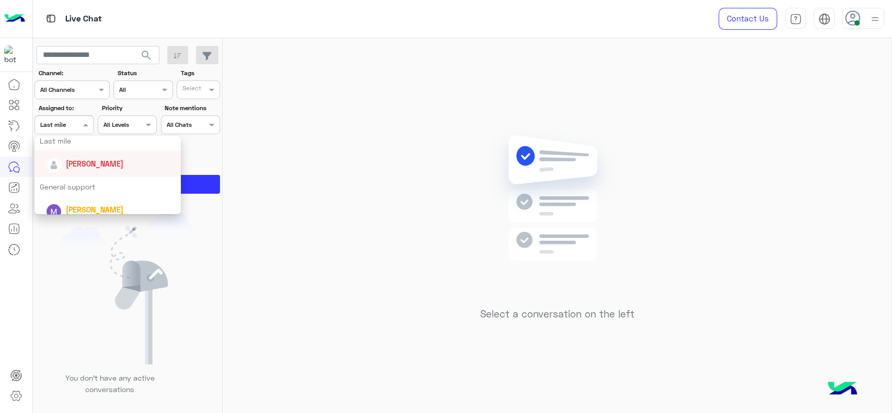
click at [65, 170] on div "[PERSON_NAME]" at bounding box center [111, 164] width 130 height 18
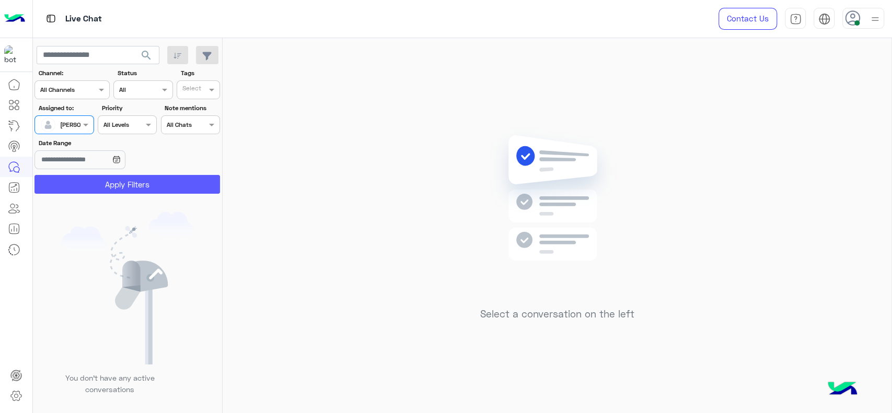
click at [62, 181] on button "Apply Filters" at bounding box center [128, 184] width 186 height 19
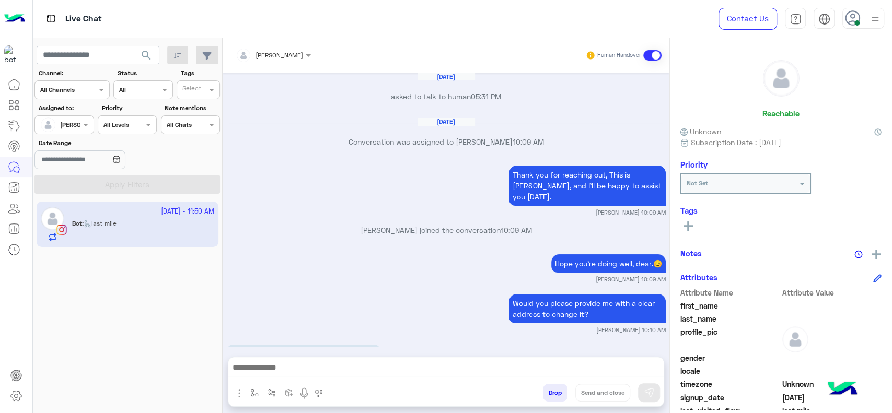
scroll to position [852, 0]
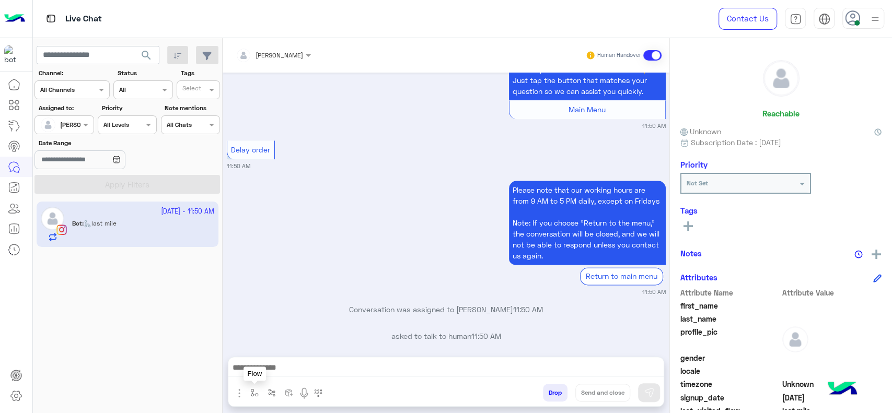
click at [259, 395] on button "button" at bounding box center [254, 392] width 17 height 17
click at [272, 373] on div "enter flow name" at bounding box center [276, 369] width 48 height 9
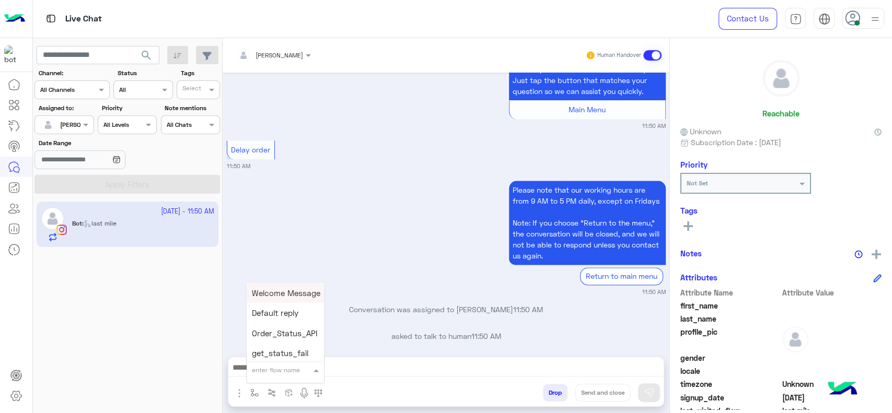
type input "*"
click at [278, 332] on span "J Greeting" at bounding box center [271, 330] width 38 height 9
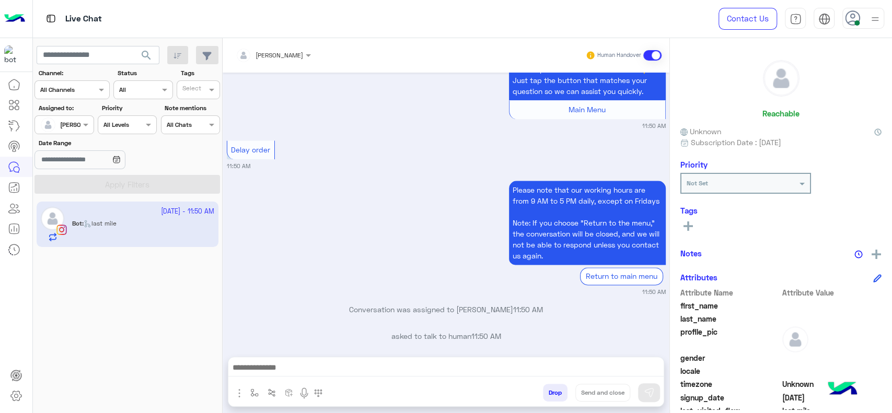
type textarea "**********"
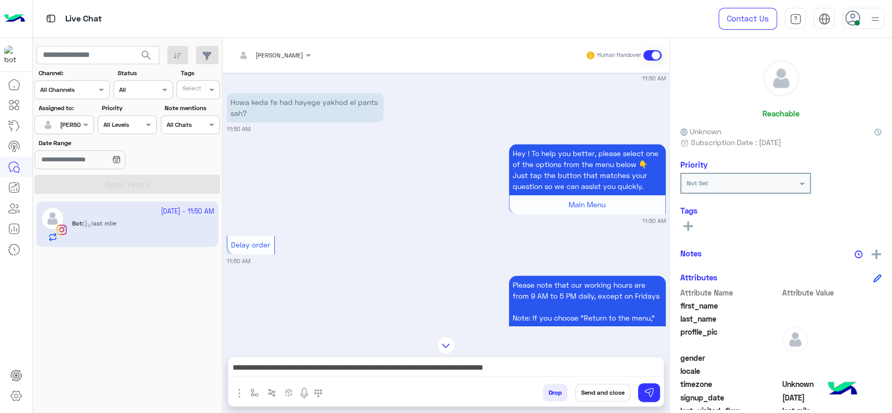
scroll to position [759, 0]
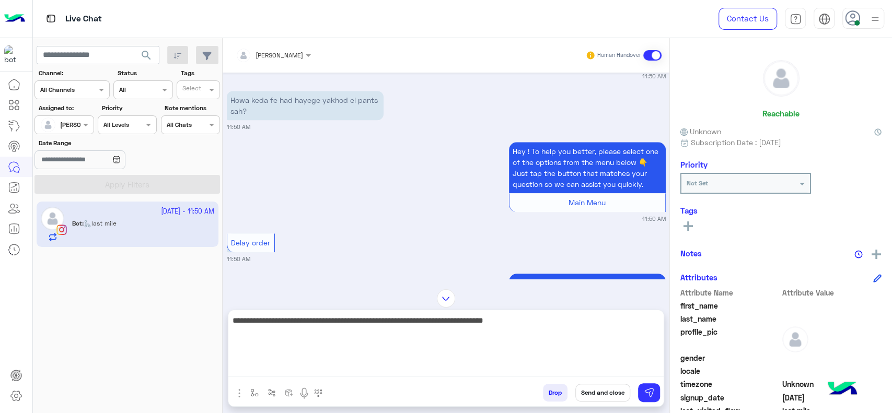
click at [499, 372] on textarea "**********" at bounding box center [445, 345] width 435 height 63
click at [517, 353] on textarea "**********" at bounding box center [445, 345] width 435 height 63
click at [519, 362] on textarea "**********" at bounding box center [445, 345] width 435 height 63
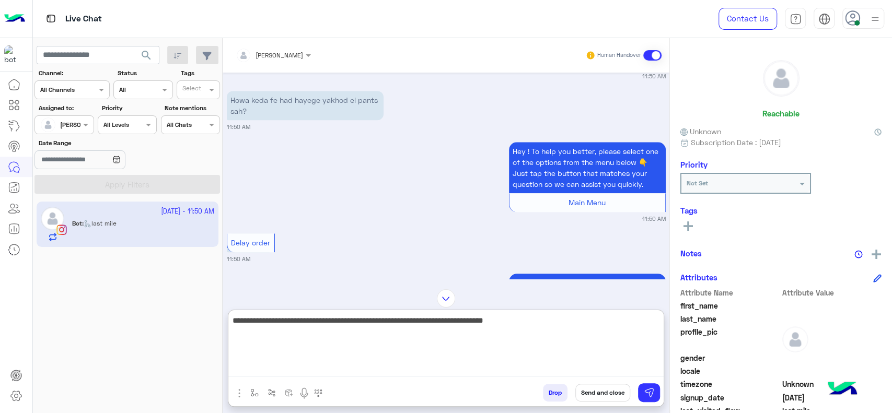
click at [519, 362] on textarea "**********" at bounding box center [445, 345] width 435 height 63
click at [483, 328] on textarea "**********" at bounding box center [445, 345] width 435 height 63
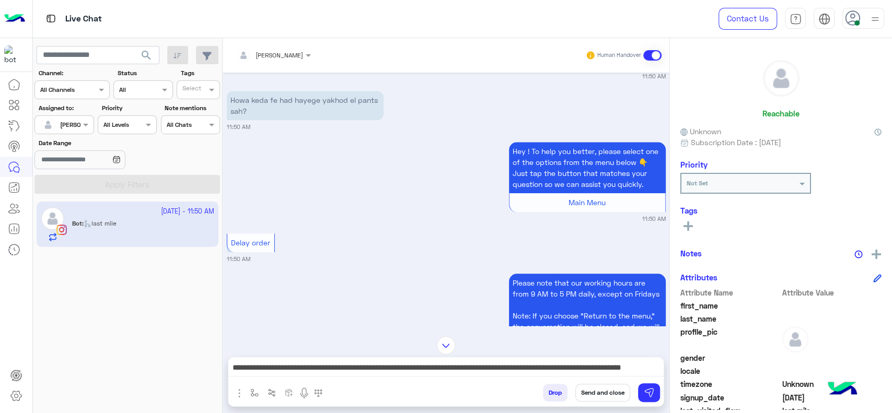
drag, startPoint x: 483, startPoint y: 328, endPoint x: 468, endPoint y: 327, distance: 14.7
click at [442, 292] on div "Jana Aboelseoud Human Handover Oct 3, 2025 asked to talk to human 05:31 PM Oct …" at bounding box center [446, 228] width 447 height 380
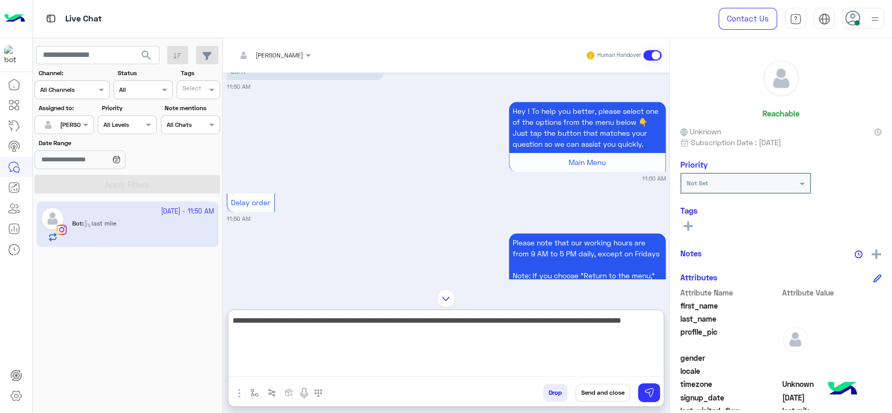
click at [486, 363] on textarea "**********" at bounding box center [445, 345] width 435 height 63
type textarea "**********"
click at [281, 366] on textarea "**********" at bounding box center [445, 345] width 435 height 63
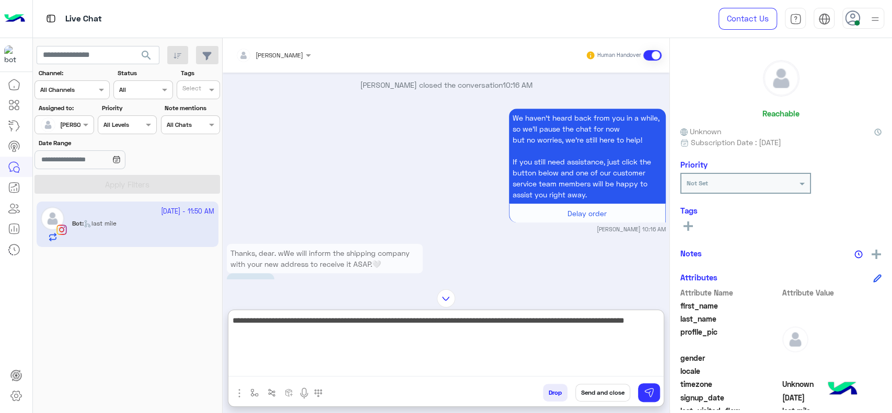
scroll to position [439, 0]
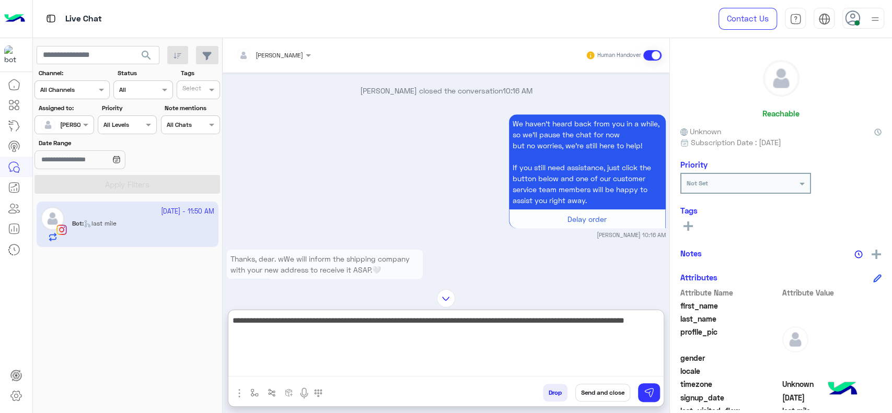
click at [323, 339] on textarea "**********" at bounding box center [445, 345] width 435 height 63
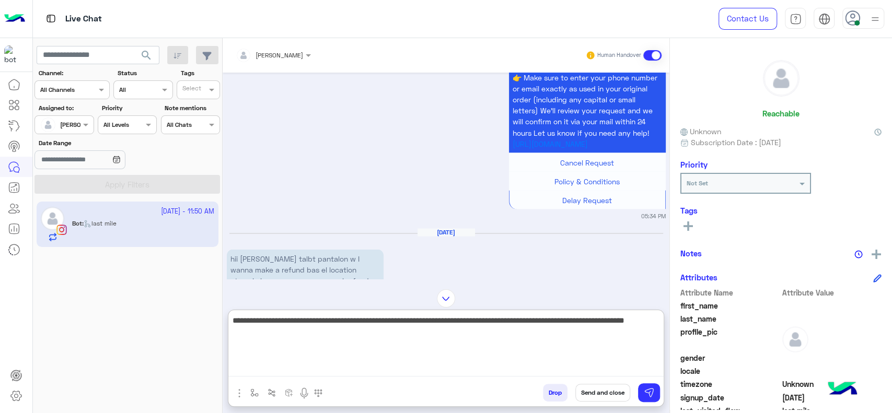
scroll to position [1252, 0]
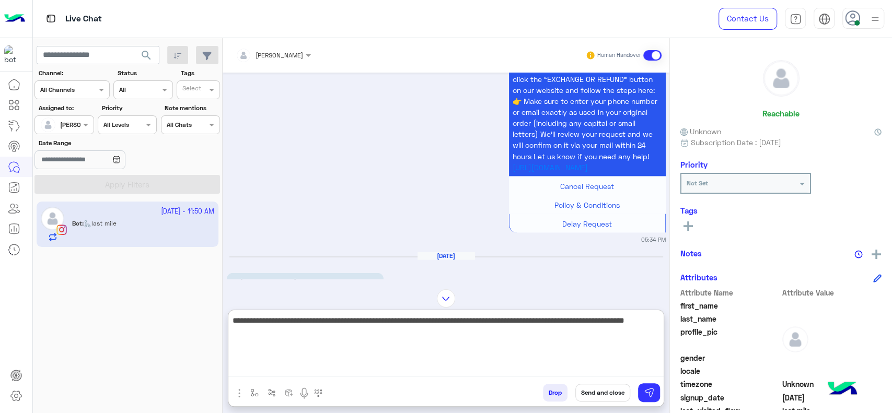
click at [360, 361] on textarea "**********" at bounding box center [445, 345] width 435 height 63
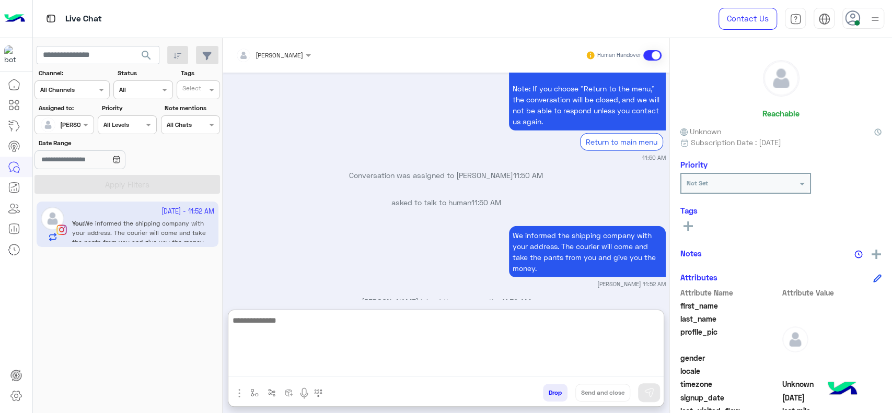
scroll to position [4502, 0]
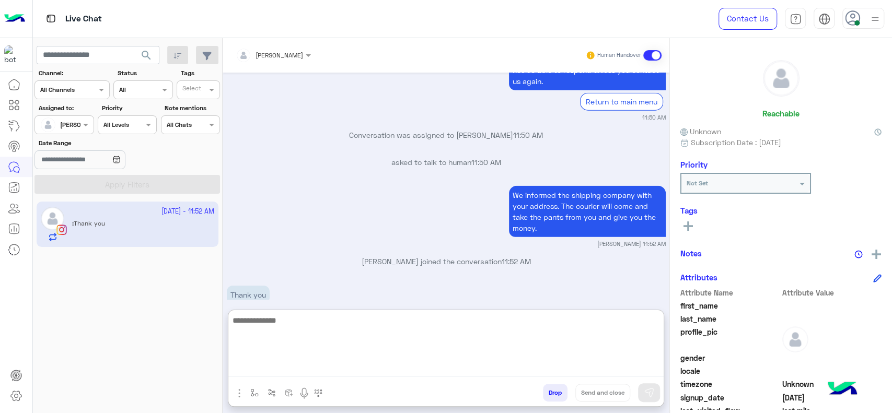
click at [275, 358] on textarea at bounding box center [445, 345] width 435 height 63
paste textarea "**********"
type textarea "**********"
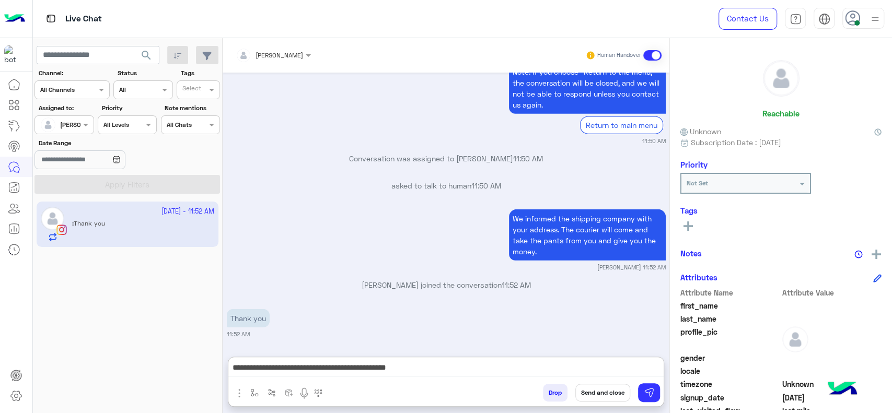
click at [597, 401] on button "Send and close" at bounding box center [603, 393] width 55 height 18
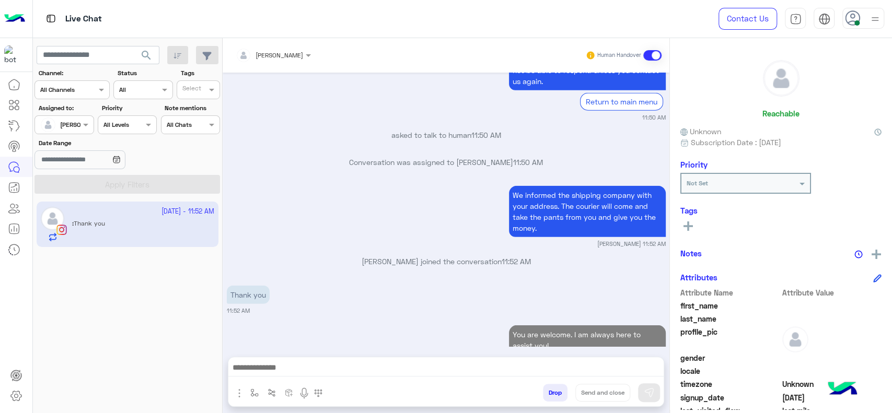
scroll to position [4517, 0]
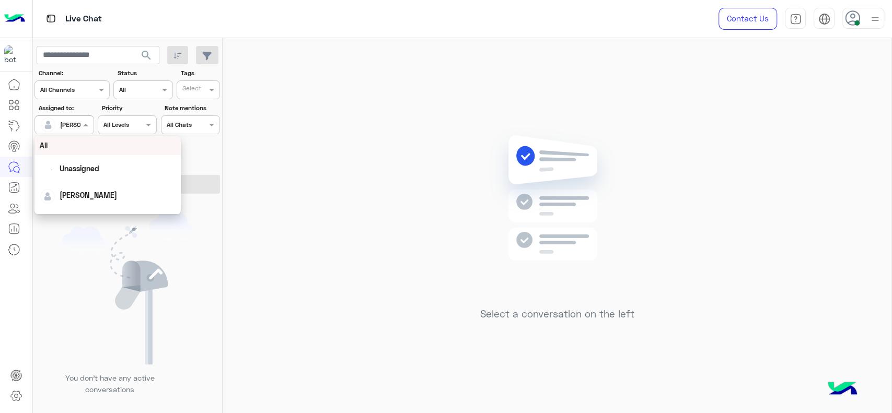
click at [56, 119] on input "text" at bounding box center [52, 123] width 24 height 9
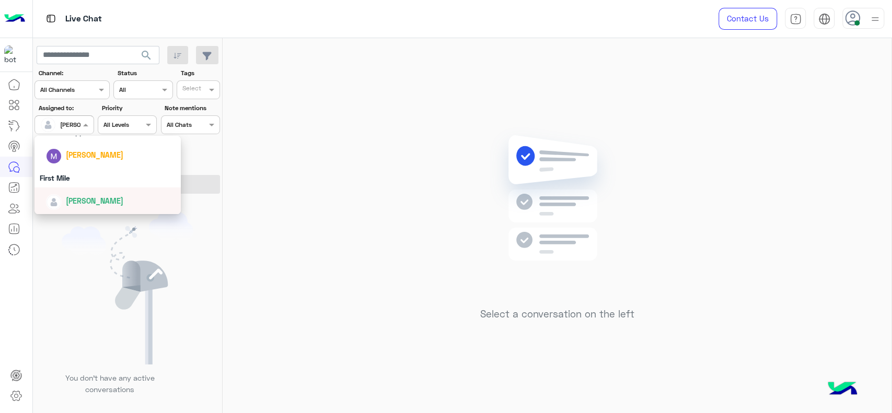
click at [67, 202] on span "[PERSON_NAME]" at bounding box center [95, 201] width 58 height 9
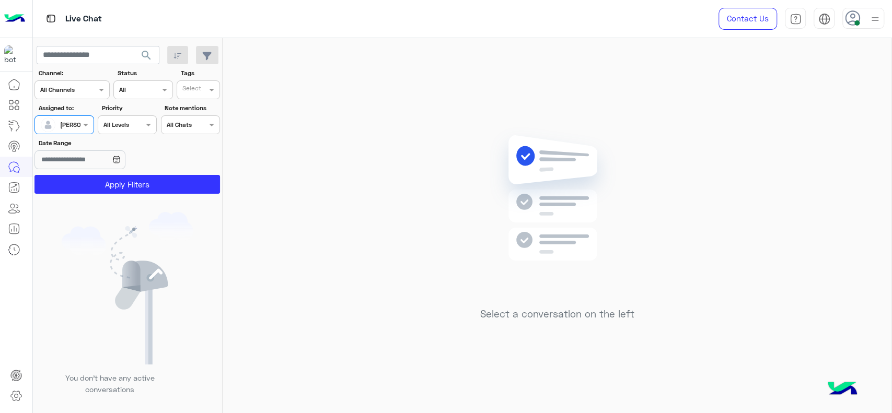
click at [73, 125] on div at bounding box center [64, 124] width 58 height 10
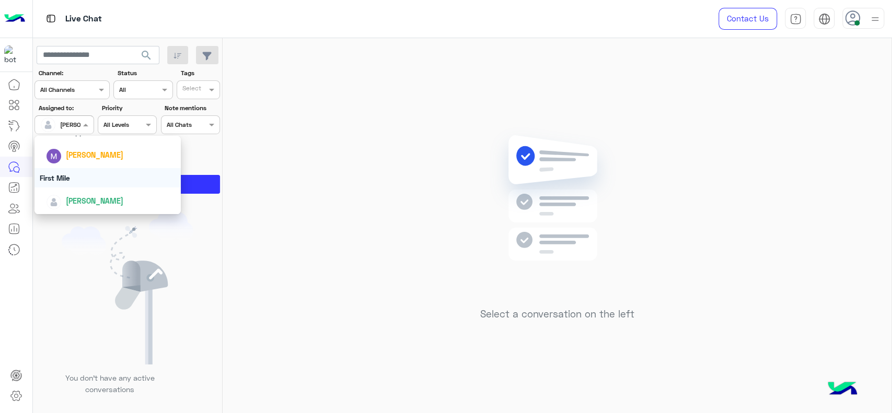
click at [78, 174] on div "First Mile" at bounding box center [108, 177] width 146 height 19
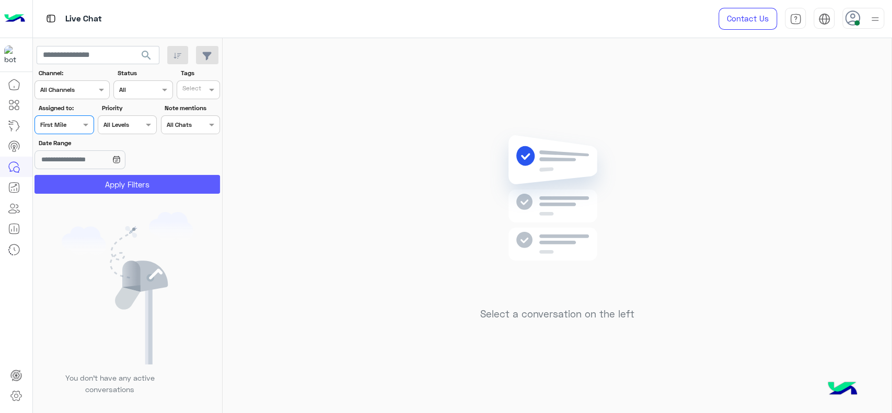
click at [78, 176] on button "Apply Filters" at bounding box center [128, 184] width 186 height 19
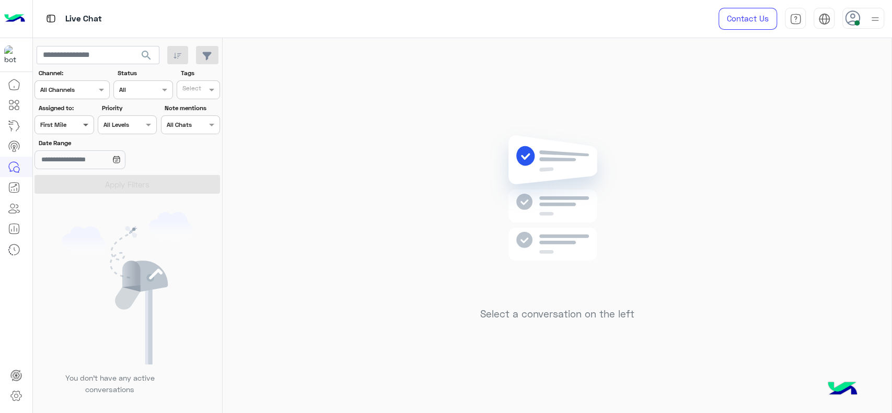
click at [81, 121] on span at bounding box center [87, 124] width 13 height 11
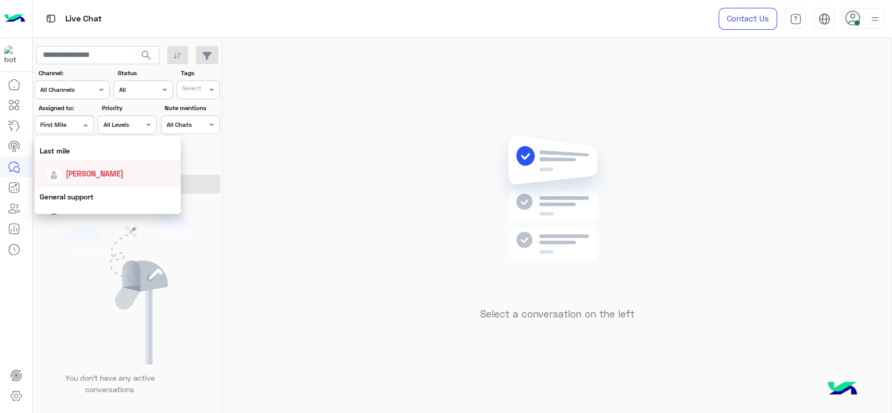
scroll to position [146, 0]
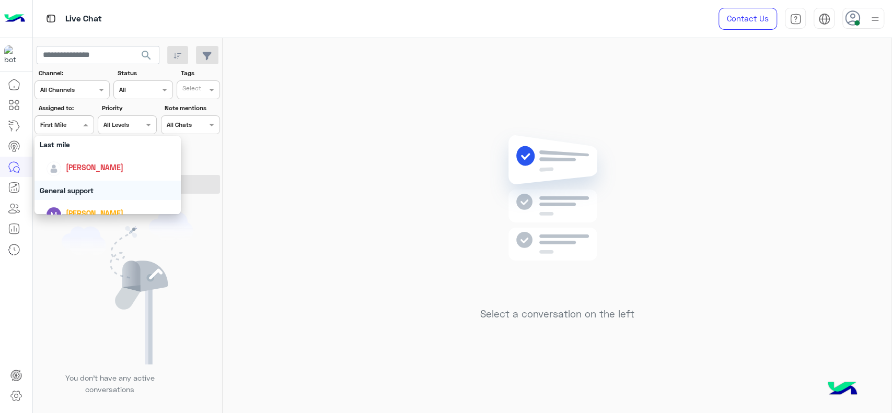
click at [79, 180] on div "[PERSON_NAME]" at bounding box center [108, 167] width 146 height 27
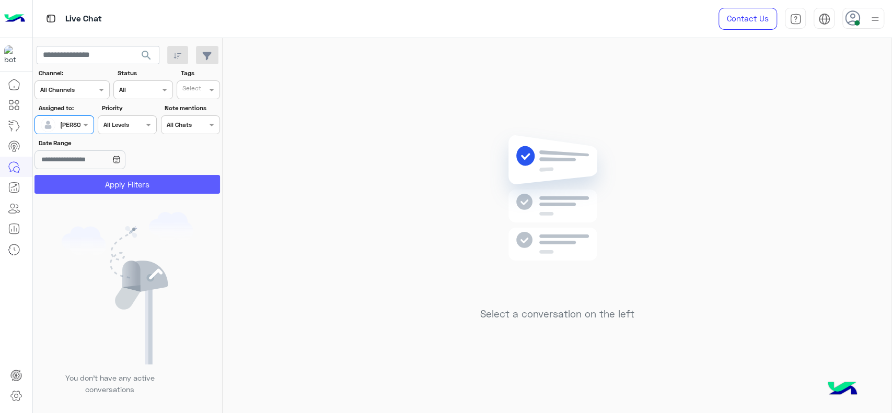
click at [81, 185] on button "Apply Filters" at bounding box center [128, 184] width 186 height 19
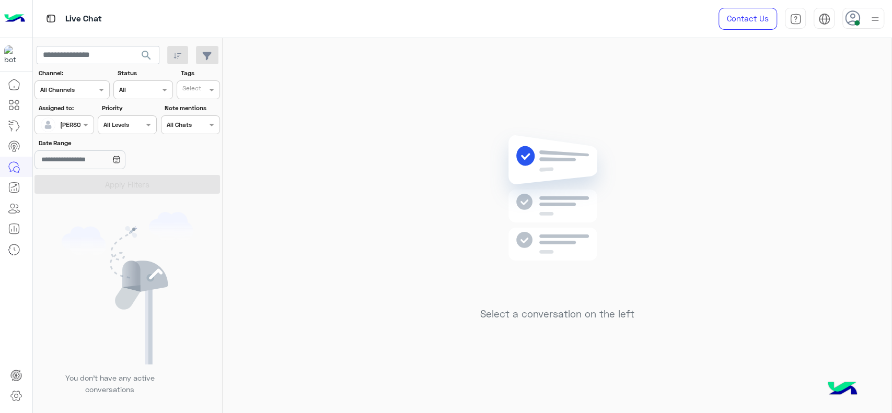
click at [57, 123] on input "text" at bounding box center [52, 123] width 24 height 9
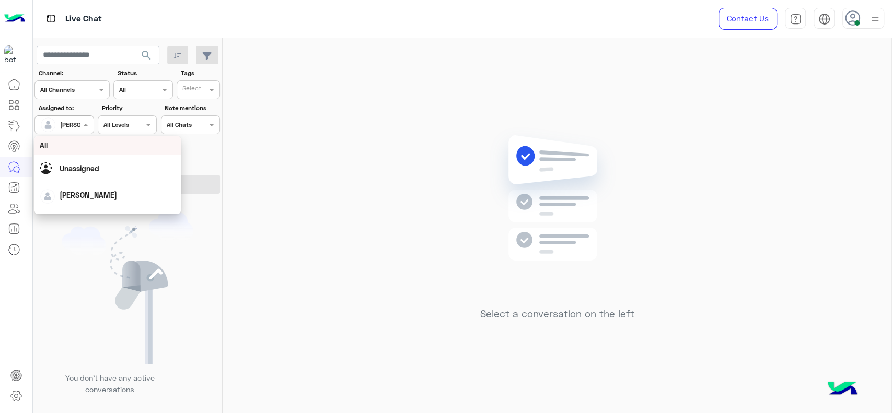
scroll to position [205, 0]
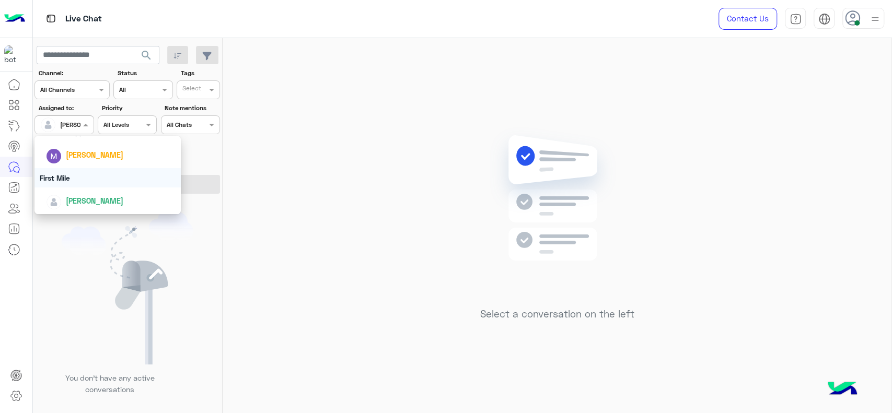
click at [67, 183] on div "First Mile" at bounding box center [108, 177] width 146 height 19
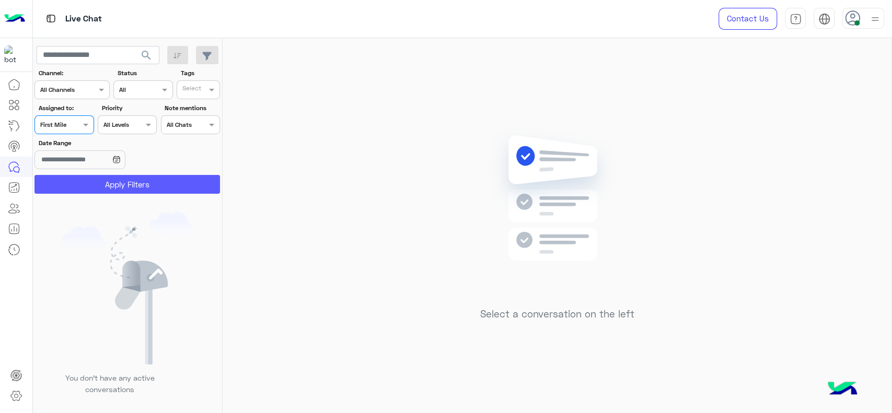
click at [67, 183] on button "Apply Filters" at bounding box center [128, 184] width 186 height 19
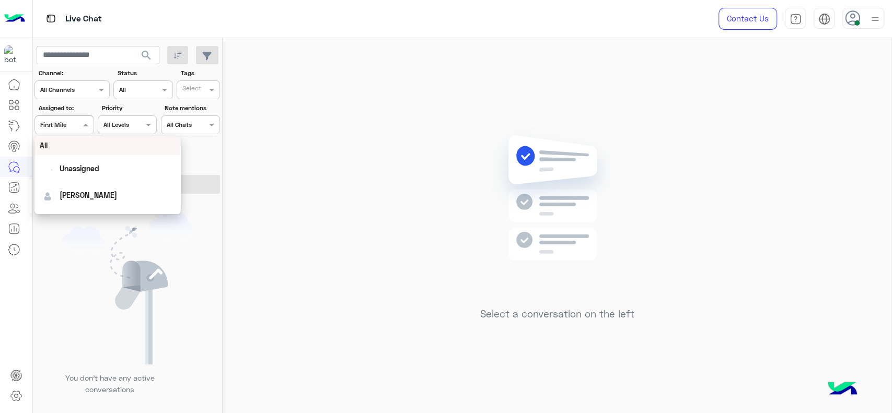
click at [89, 124] on span at bounding box center [87, 124] width 13 height 11
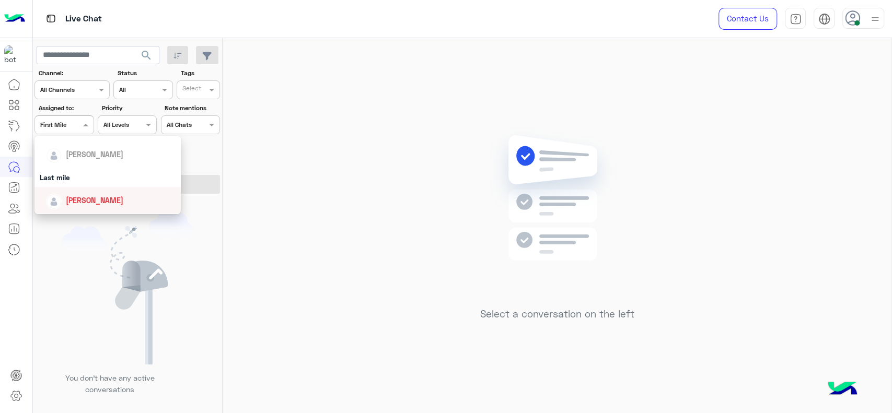
scroll to position [116, 0]
click at [81, 196] on span "[PERSON_NAME]" at bounding box center [95, 197] width 58 height 9
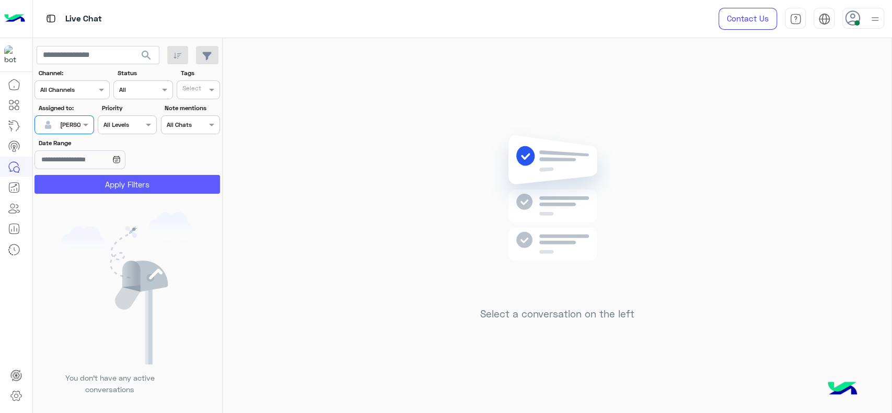
click at [86, 182] on button "Apply Filters" at bounding box center [128, 184] width 186 height 19
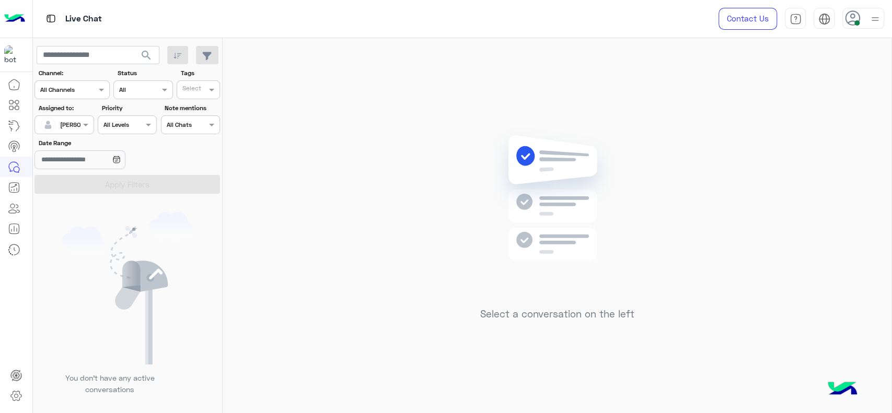
click at [65, 127] on div at bounding box center [64, 124] width 58 height 10
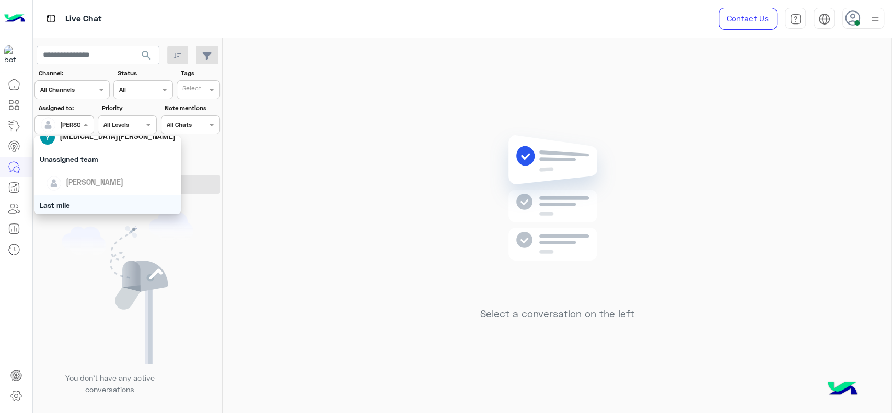
scroll to position [205, 0]
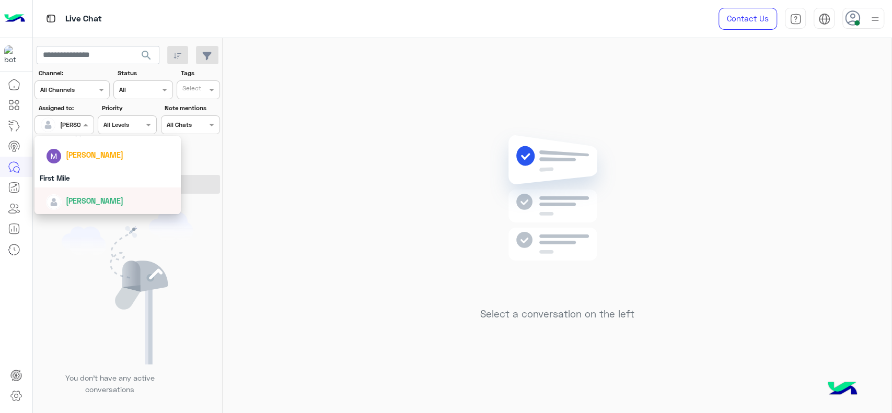
click at [76, 188] on div "[PERSON_NAME]" at bounding box center [108, 201] width 146 height 27
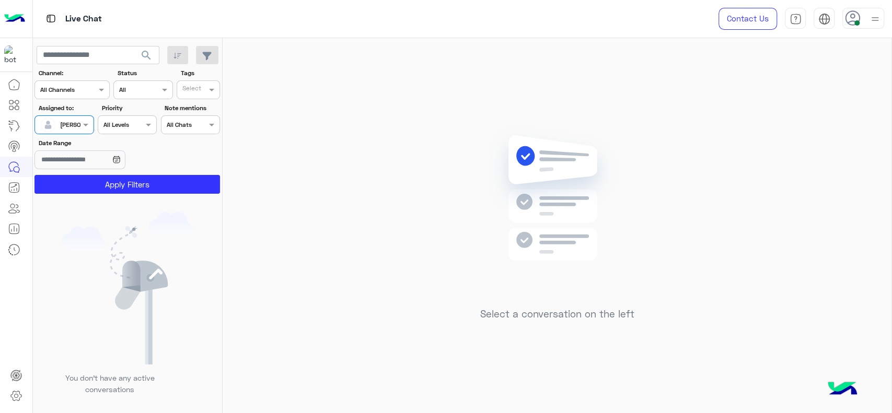
click at [75, 134] on div "Assigned on loujy haitham" at bounding box center [64, 125] width 59 height 19
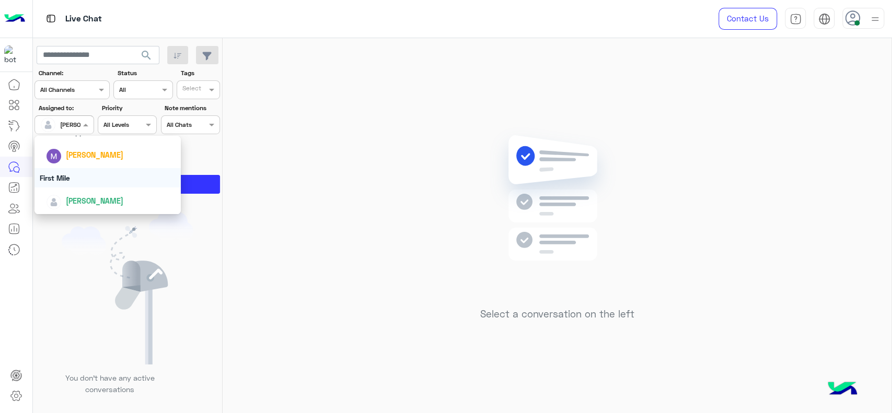
click at [70, 177] on div "First Mile" at bounding box center [108, 177] width 146 height 19
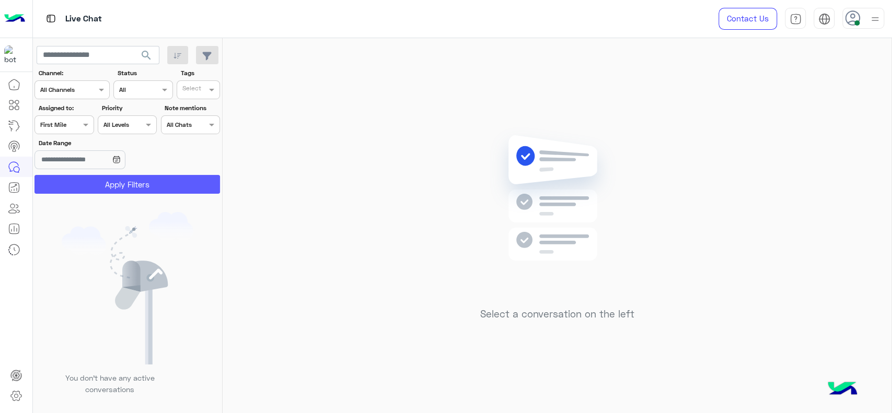
click at [71, 181] on button "Apply Filters" at bounding box center [128, 184] width 186 height 19
drag, startPoint x: 457, startPoint y: 171, endPoint x: 408, endPoint y: 109, distance: 79.3
click at [454, 170] on div "Select a conversation on the left" at bounding box center [557, 228] width 669 height 380
click at [72, 123] on div at bounding box center [64, 124] width 58 height 10
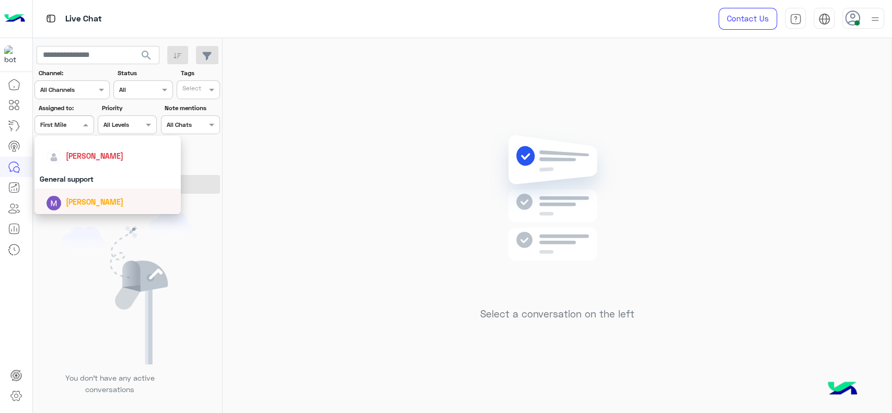
scroll to position [151, 0]
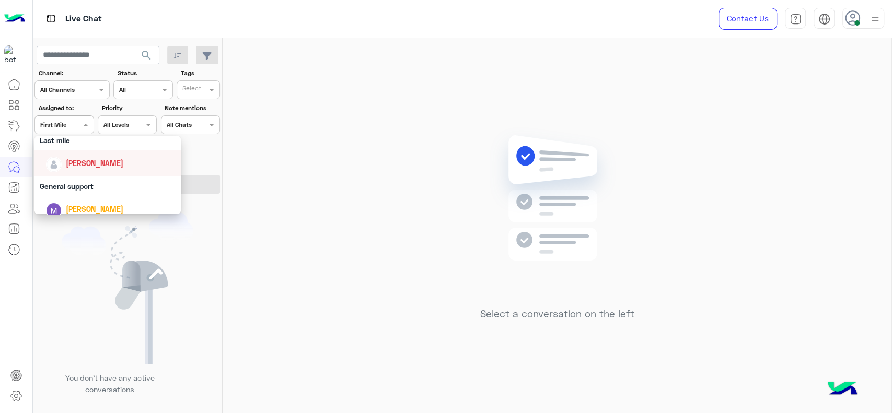
click at [79, 168] on div "[PERSON_NAME]" at bounding box center [95, 163] width 58 height 11
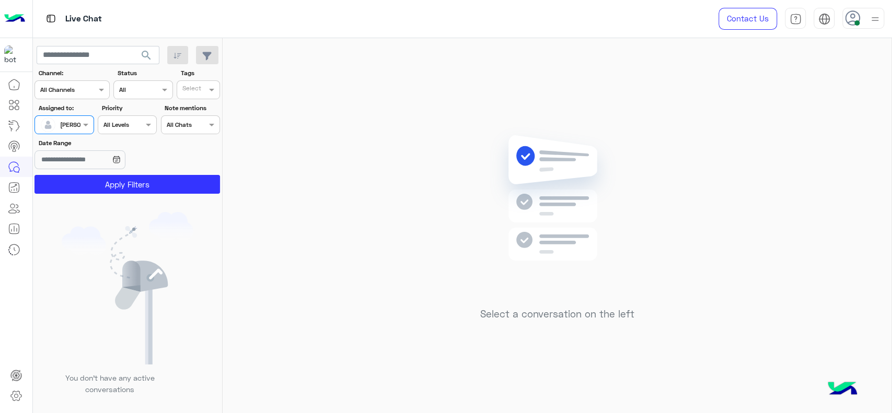
click at [81, 171] on app-date-range-input at bounding box center [96, 161] width 122 height 21
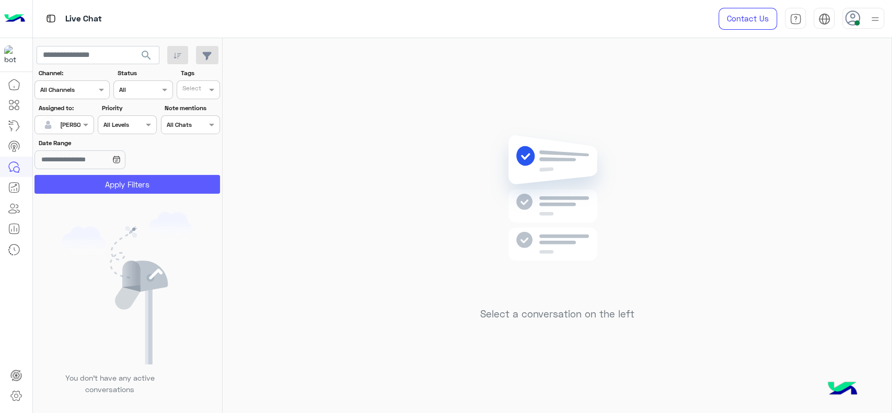
click at [81, 176] on button "Apply Filters" at bounding box center [128, 184] width 186 height 19
click at [438, 188] on div "Select a conversation on the left" at bounding box center [557, 228] width 669 height 380
click at [71, 119] on div at bounding box center [64, 124] width 58 height 10
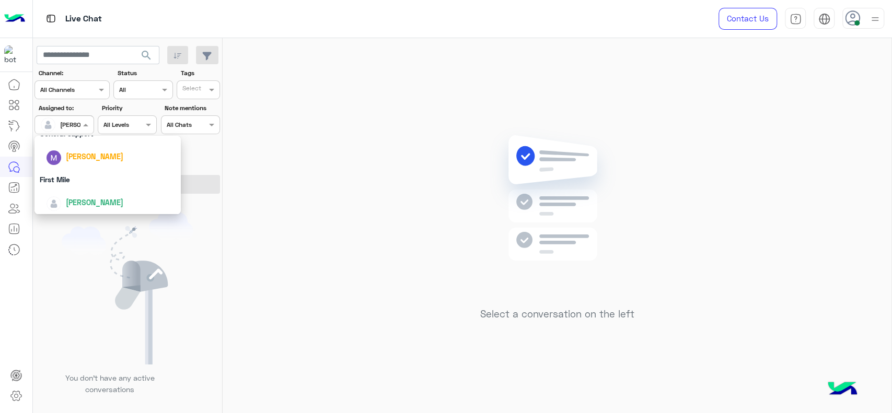
scroll to position [205, 0]
click at [71, 177] on div "First Mile" at bounding box center [108, 177] width 146 height 19
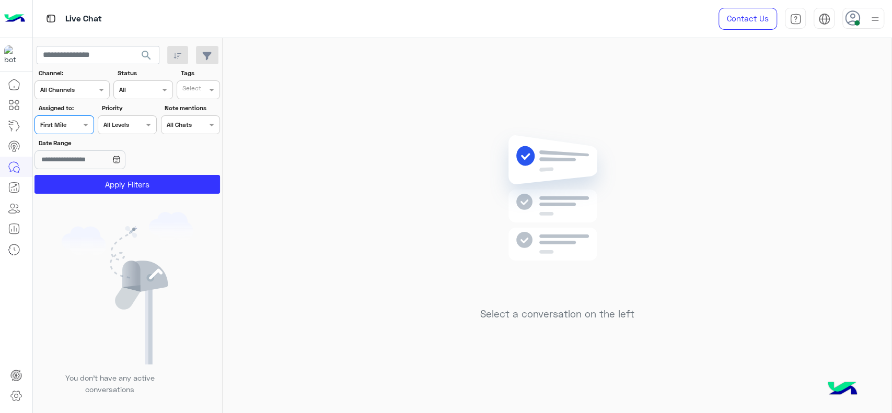
click at [71, 177] on button "Apply Filters" at bounding box center [128, 184] width 186 height 19
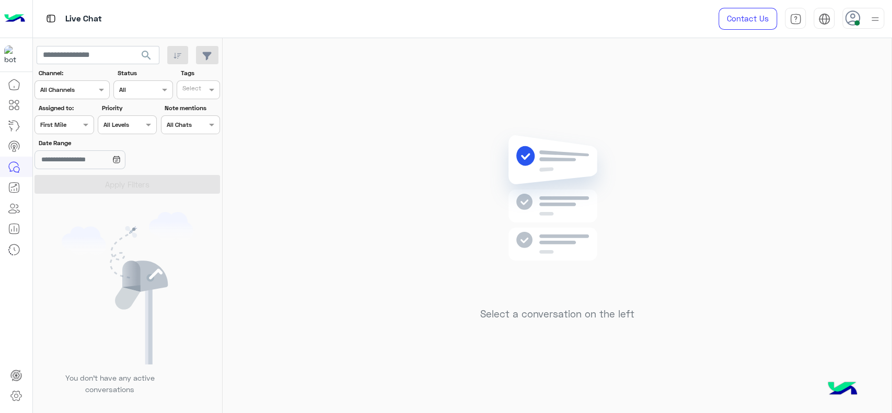
click at [331, 204] on div "Select a conversation on the left" at bounding box center [557, 228] width 669 height 380
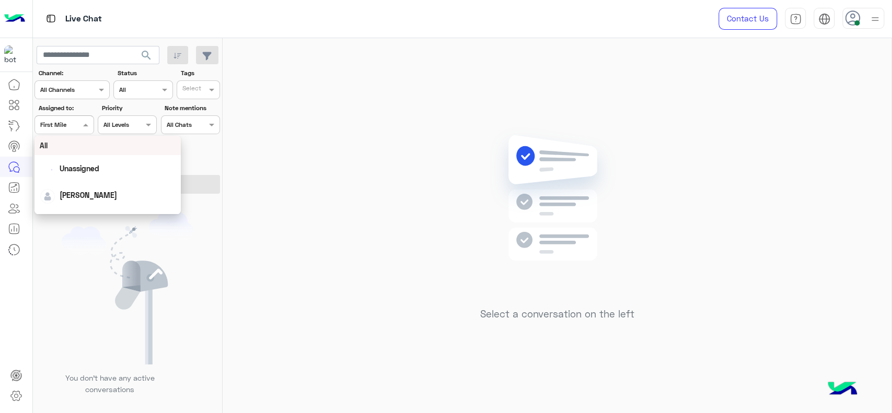
click at [75, 125] on div at bounding box center [64, 124] width 58 height 10
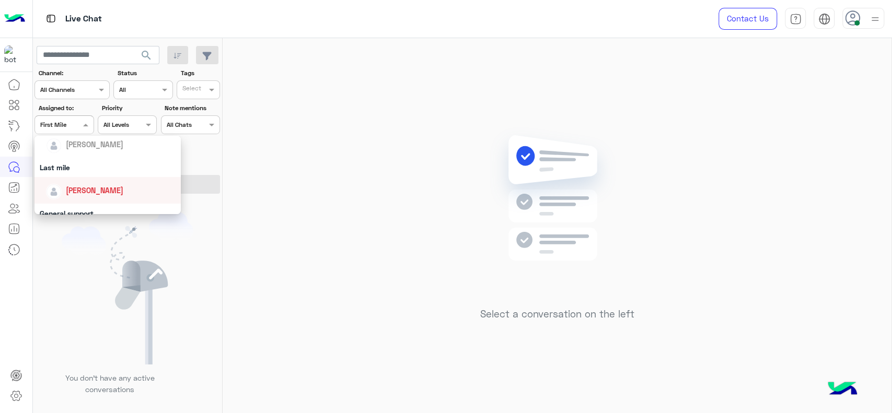
click at [61, 195] on div "[PERSON_NAME]" at bounding box center [111, 190] width 130 height 18
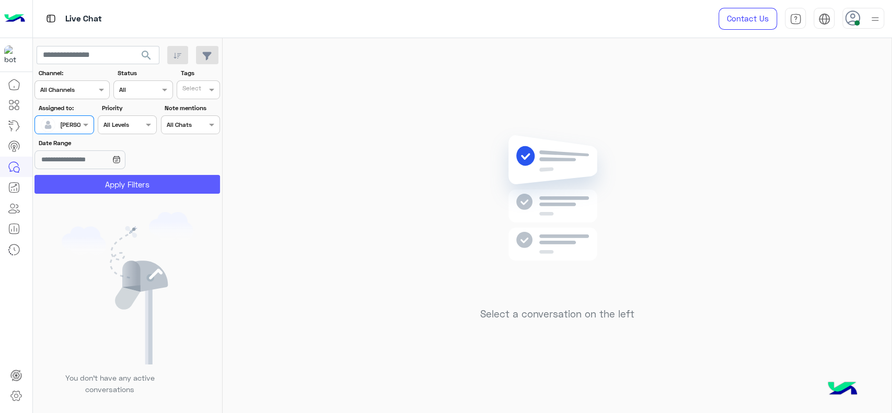
click at [63, 188] on button "Apply Filters" at bounding box center [128, 184] width 186 height 19
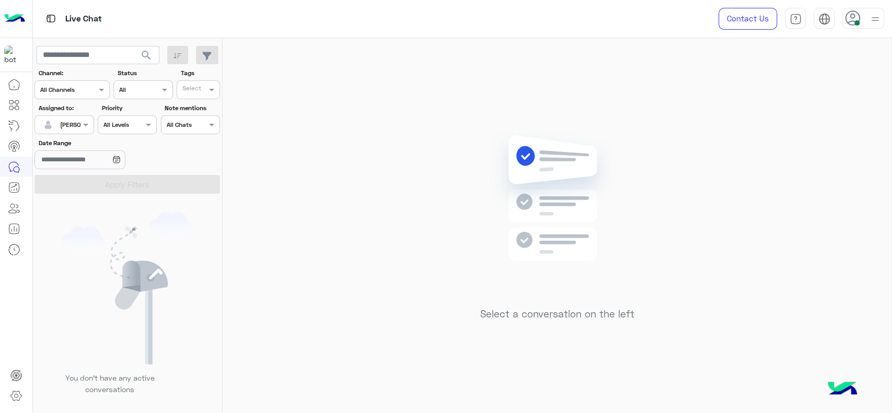
click at [70, 131] on div "[PERSON_NAME]" at bounding box center [60, 124] width 40 height 21
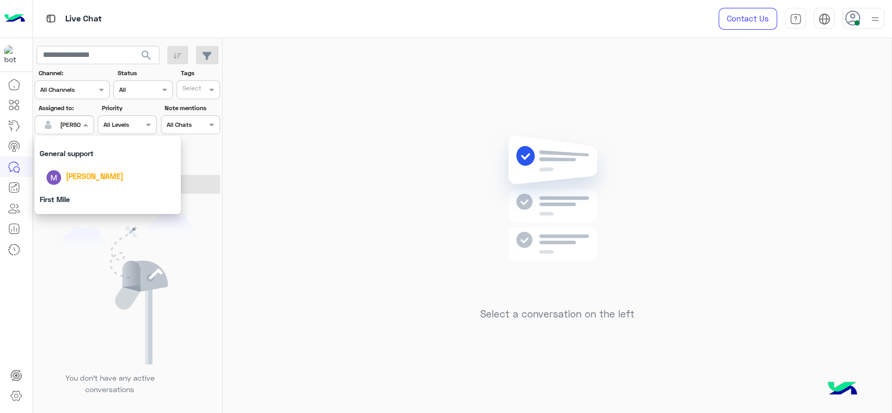
scroll to position [205, 0]
click at [77, 176] on div "First Mile" at bounding box center [108, 177] width 146 height 19
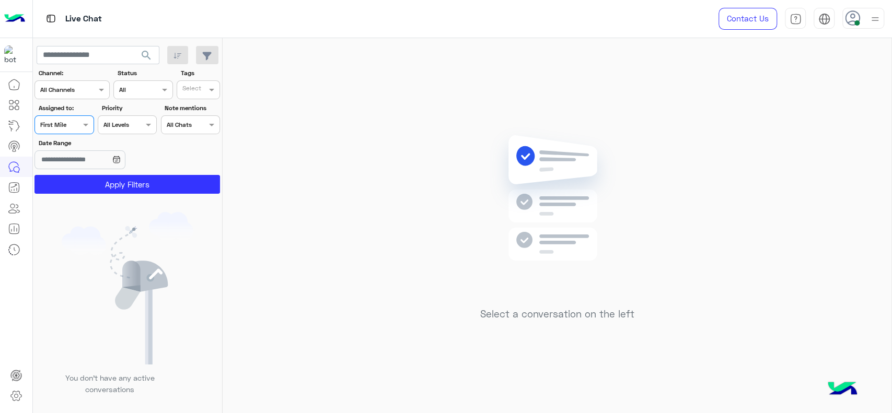
click at [77, 176] on button "Apply Filters" at bounding box center [128, 184] width 186 height 19
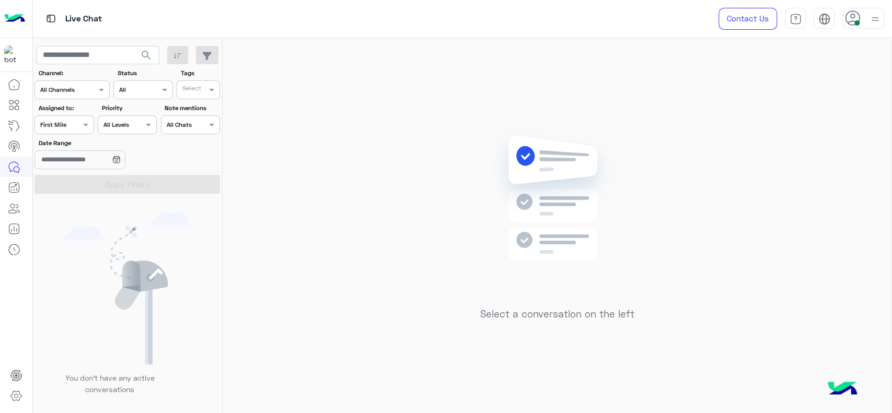
click at [71, 121] on div at bounding box center [64, 124] width 58 height 10
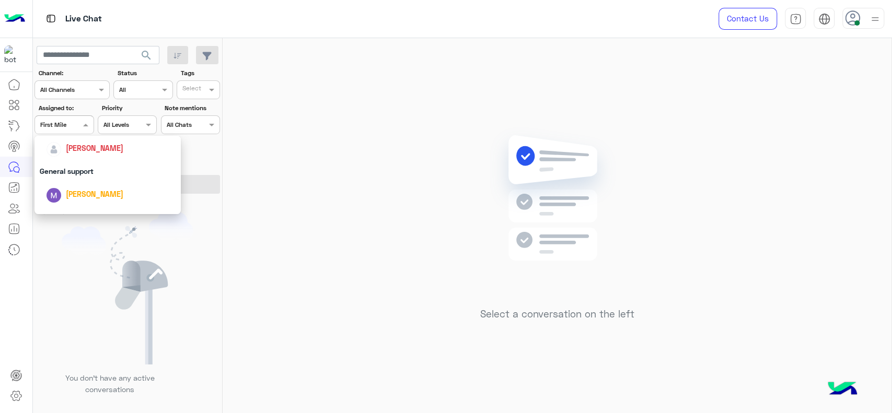
scroll to position [158, 0]
click at [74, 153] on span "[PERSON_NAME]" at bounding box center [95, 155] width 58 height 9
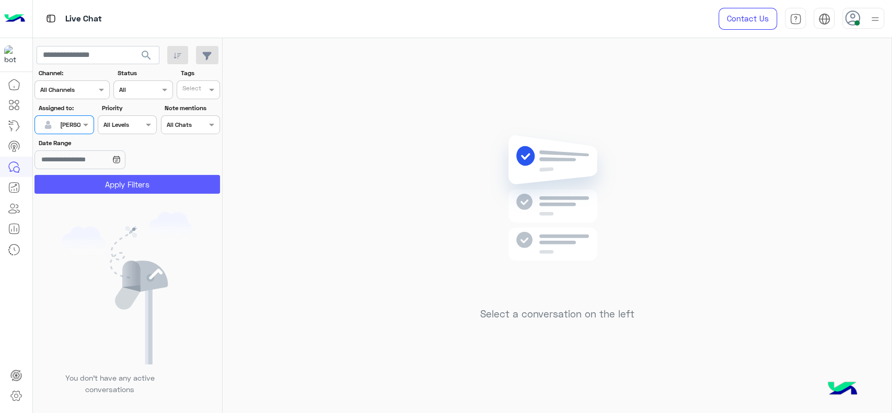
click at [104, 183] on button "Apply Filters" at bounding box center [128, 184] width 186 height 19
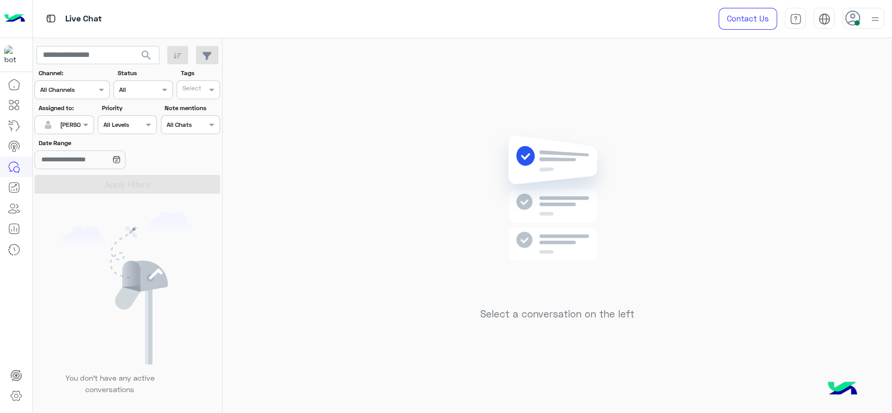
click at [400, 328] on div "Select a conversation on the left" at bounding box center [557, 228] width 669 height 380
click at [81, 130] on span at bounding box center [87, 124] width 13 height 11
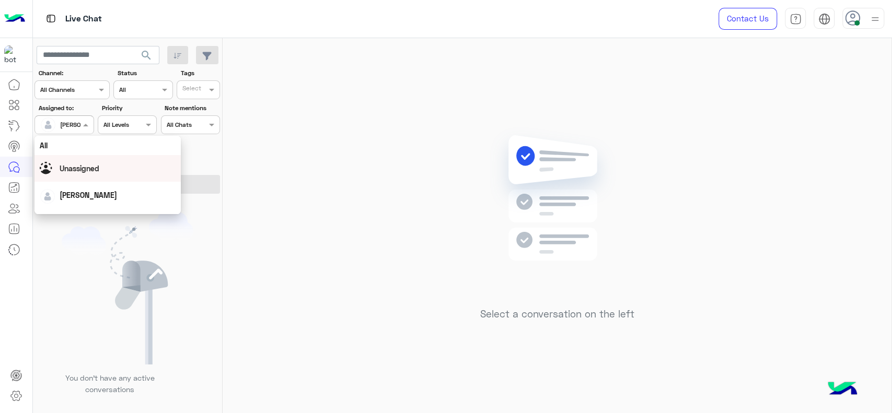
scroll to position [205, 0]
click at [73, 180] on div "First Mile" at bounding box center [108, 178] width 146 height 19
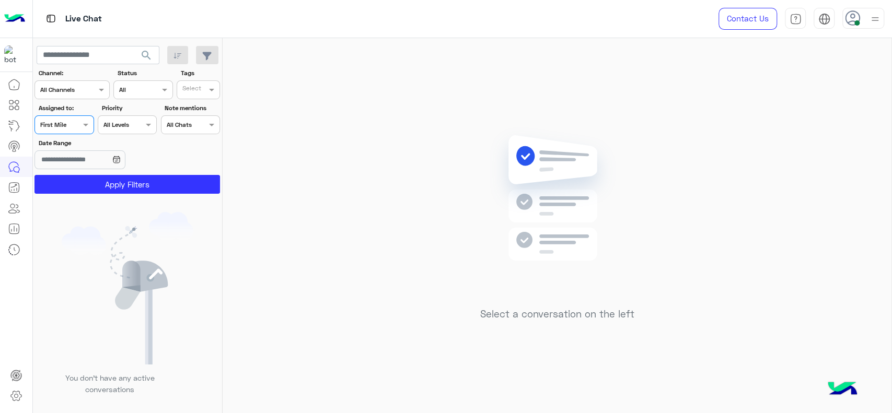
click at [73, 180] on button "Apply Filters" at bounding box center [128, 184] width 186 height 19
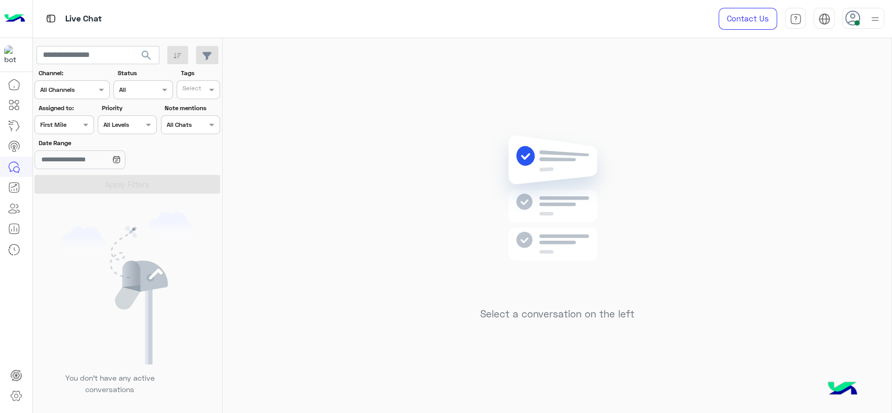
click at [68, 122] on div at bounding box center [64, 124] width 58 height 10
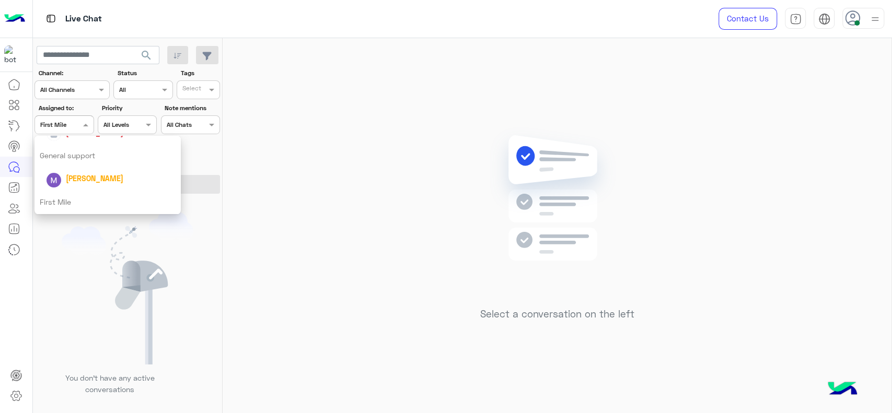
scroll to position [174, 0]
click at [79, 144] on span "[PERSON_NAME]" at bounding box center [95, 140] width 58 height 9
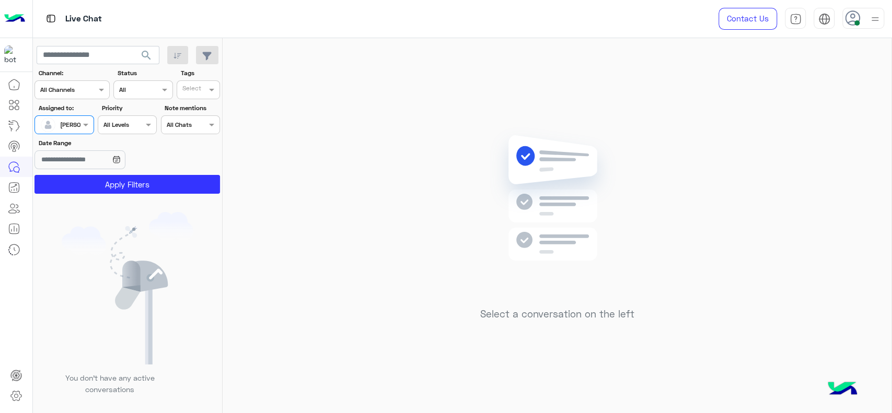
click at [88, 174] on section "Channel: Channel All Channels Status Channel All Tags Select Assigned to: Assig…" at bounding box center [128, 130] width 174 height 125
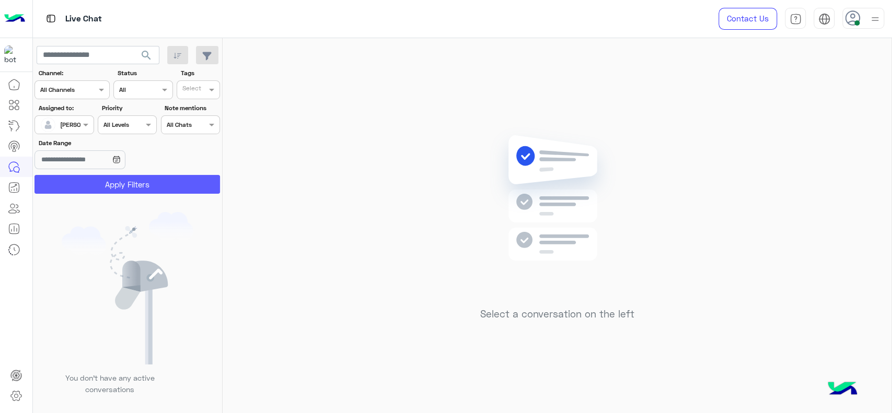
click at [91, 182] on button "Apply Filters" at bounding box center [128, 184] width 186 height 19
click at [72, 129] on div "[PERSON_NAME]" at bounding box center [84, 124] width 48 height 9
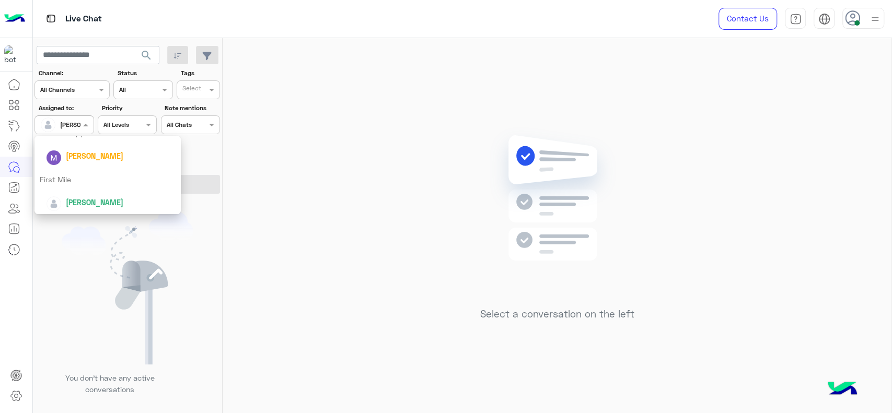
scroll to position [205, 0]
click at [81, 178] on div "First Mile" at bounding box center [108, 178] width 146 height 19
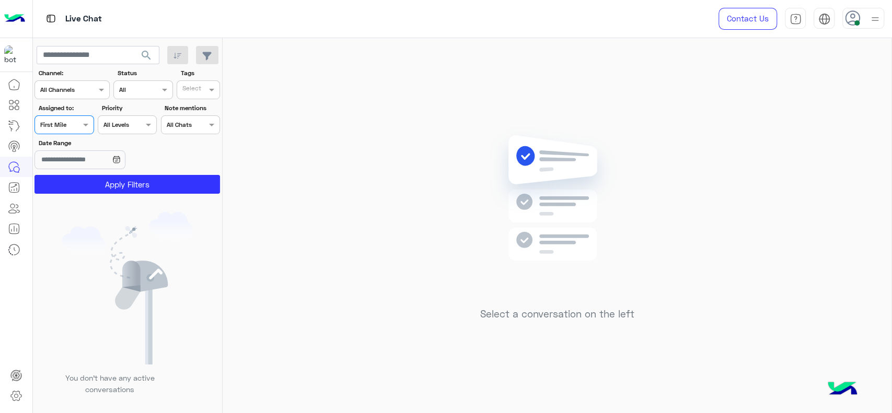
click at [81, 178] on button "Apply Filters" at bounding box center [128, 184] width 186 height 19
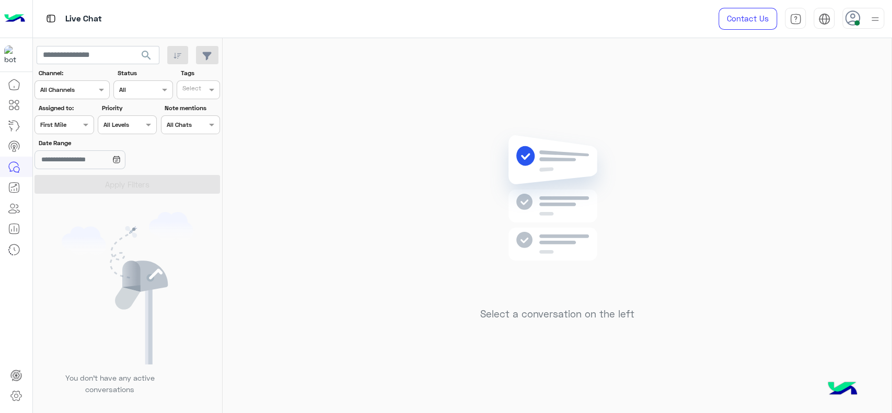
click at [72, 122] on div at bounding box center [64, 124] width 58 height 10
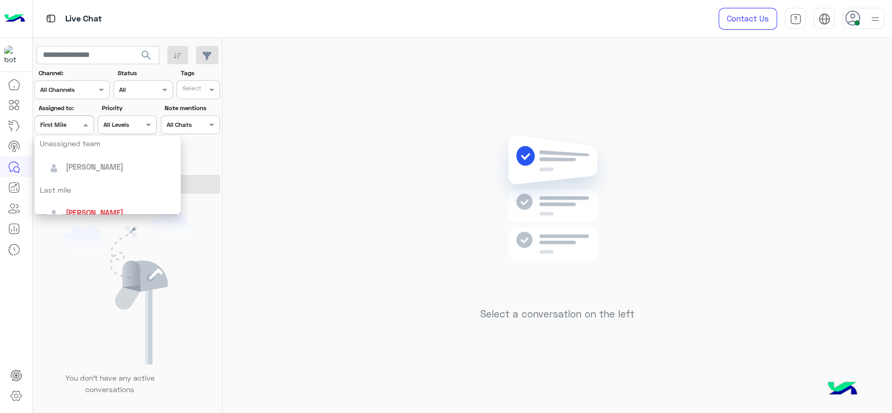
scroll to position [139, 0]
click at [93, 170] on div "[PERSON_NAME]" at bounding box center [95, 175] width 58 height 11
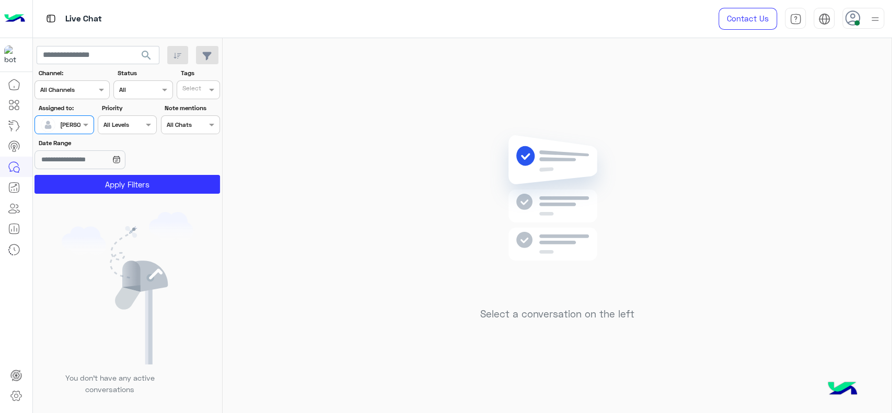
click at [100, 194] on app-inbox-users-filters "search Channel: Channel All Channels Status Channel All Tags Select Assigned to…" at bounding box center [128, 118] width 190 height 160
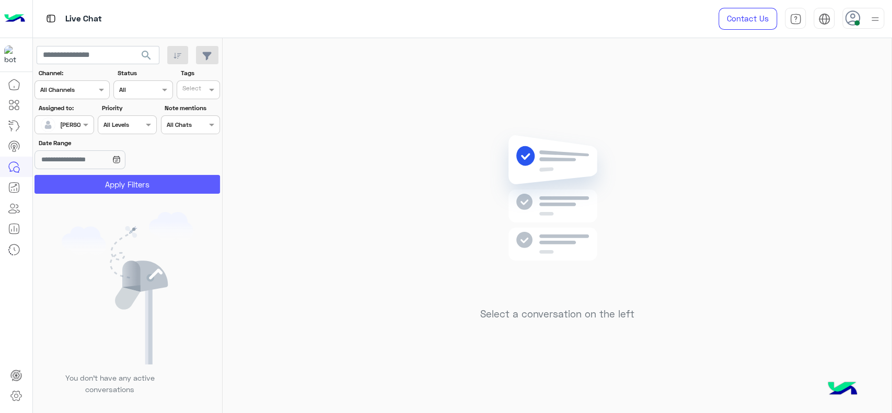
click at [98, 186] on button "Apply Filters" at bounding box center [128, 184] width 186 height 19
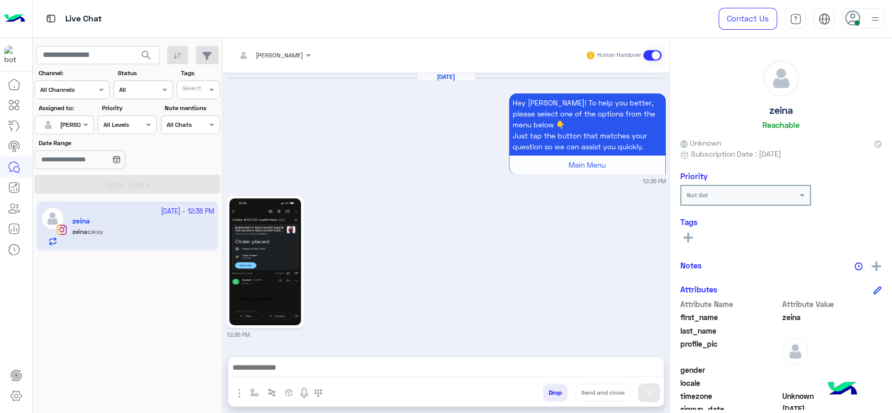
scroll to position [1205, 0]
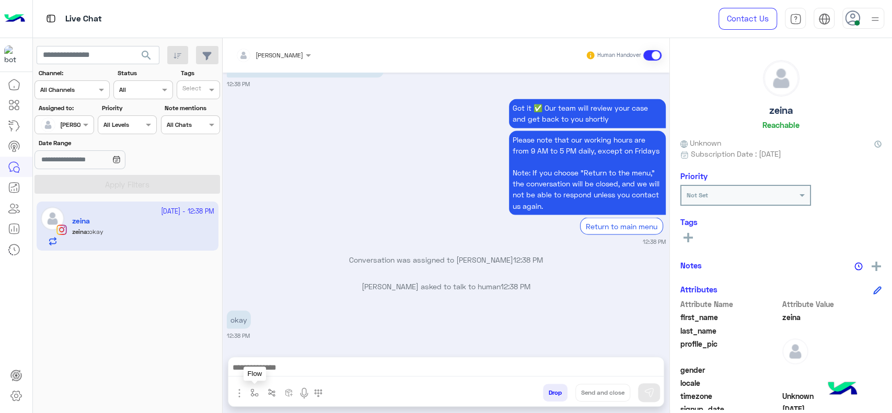
click at [255, 401] on button "button" at bounding box center [254, 392] width 17 height 17
click at [260, 371] on input "text" at bounding box center [272, 368] width 41 height 9
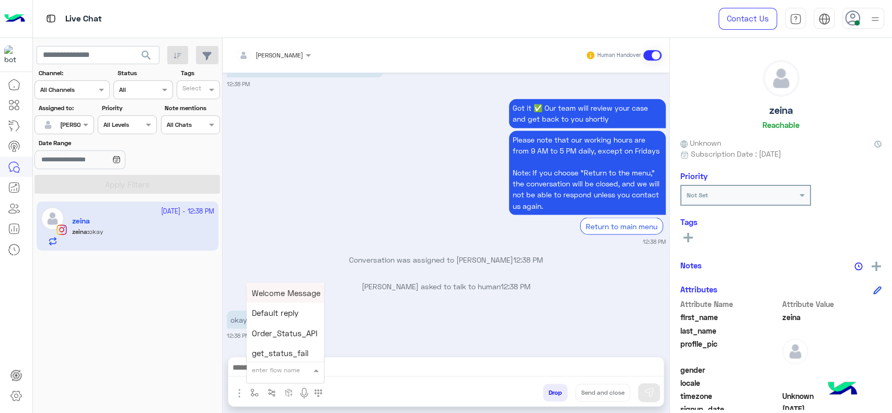
type input "*"
click at [276, 328] on span "J Greeting" at bounding box center [271, 330] width 38 height 9
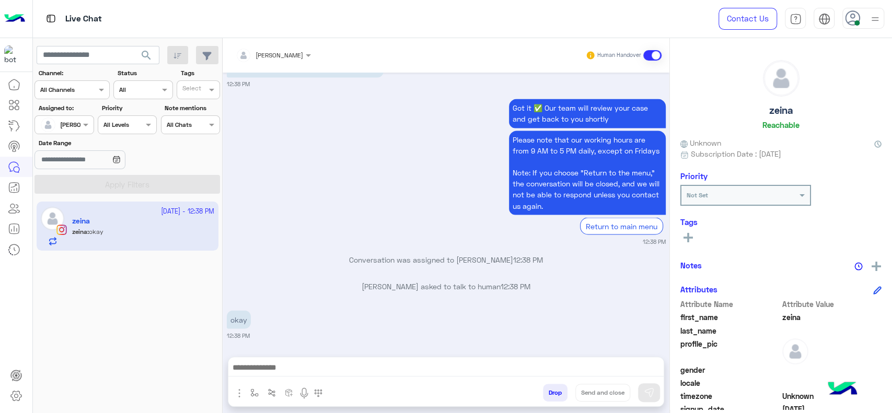
type textarea "**********"
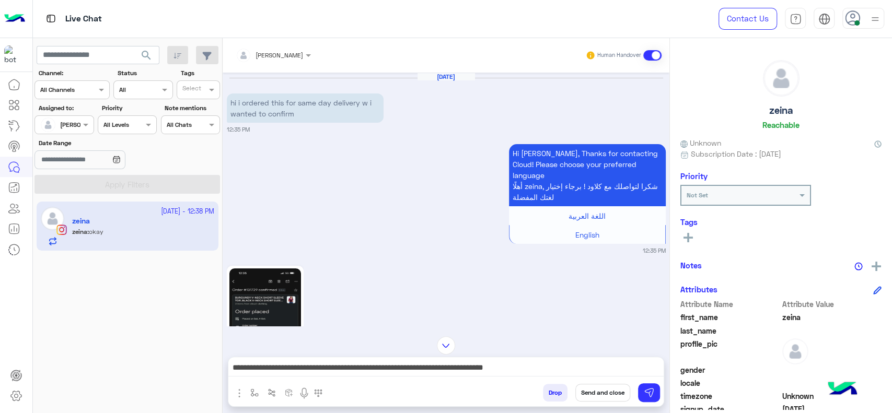
scroll to position [853, 0]
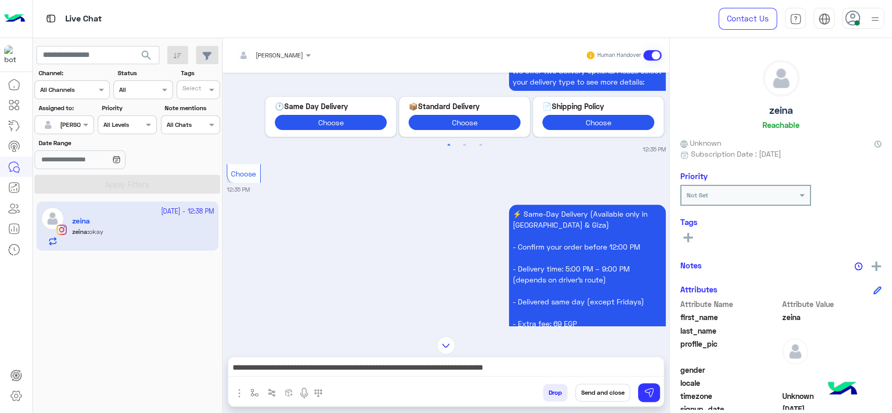
click at [645, 403] on div "Drop Send and close" at bounding box center [497, 395] width 334 height 23
click at [647, 394] on img at bounding box center [649, 393] width 10 height 10
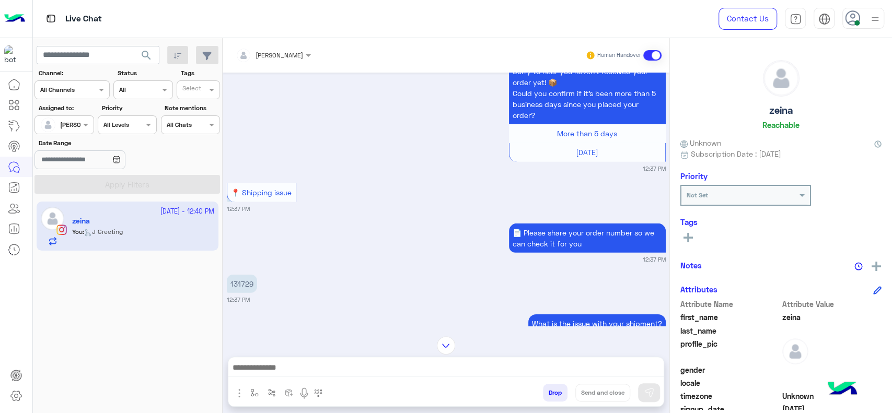
scroll to position [2233, 0]
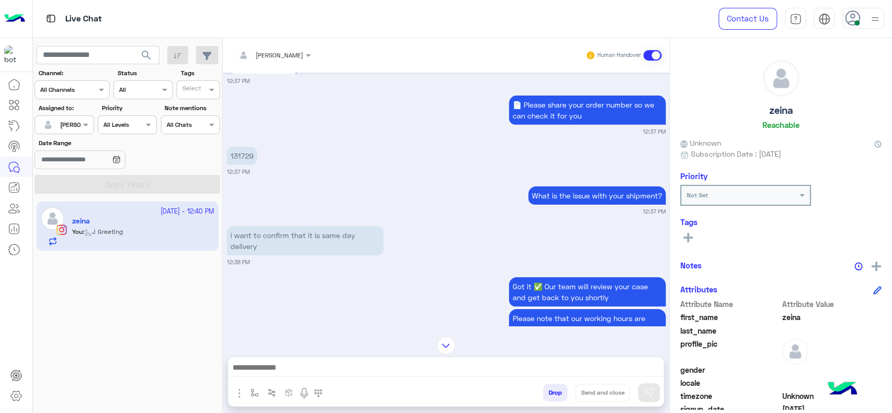
click at [240, 165] on p "131729" at bounding box center [242, 156] width 30 height 18
copy app-message "131729"
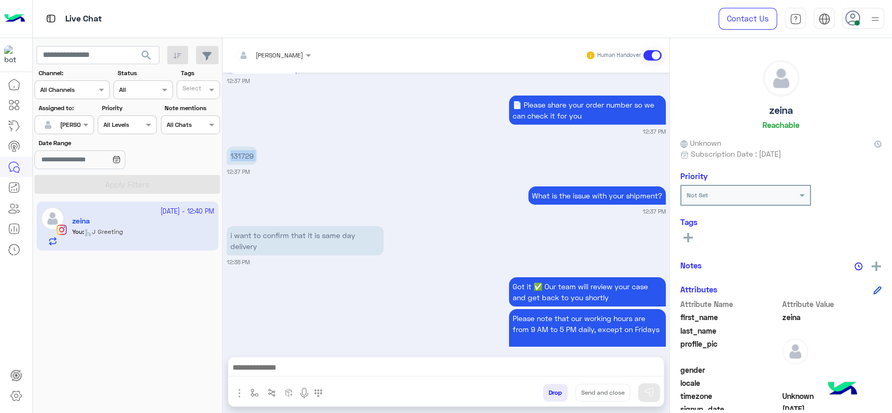
scroll to position [2500, 0]
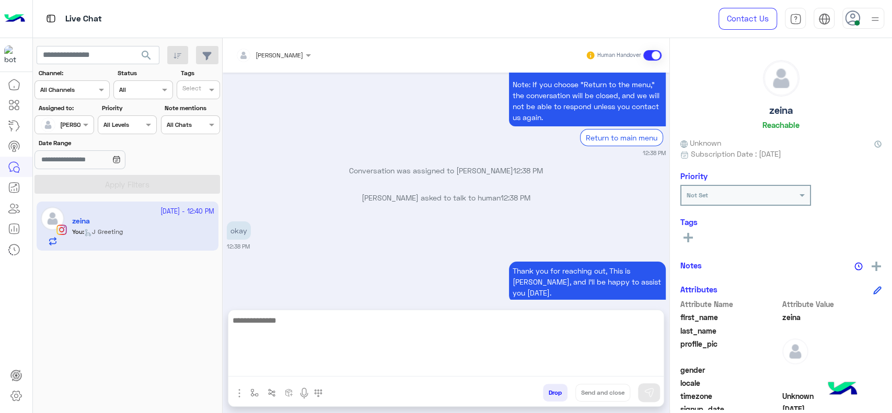
click at [336, 369] on textarea at bounding box center [445, 345] width 435 height 63
type textarea "**********"
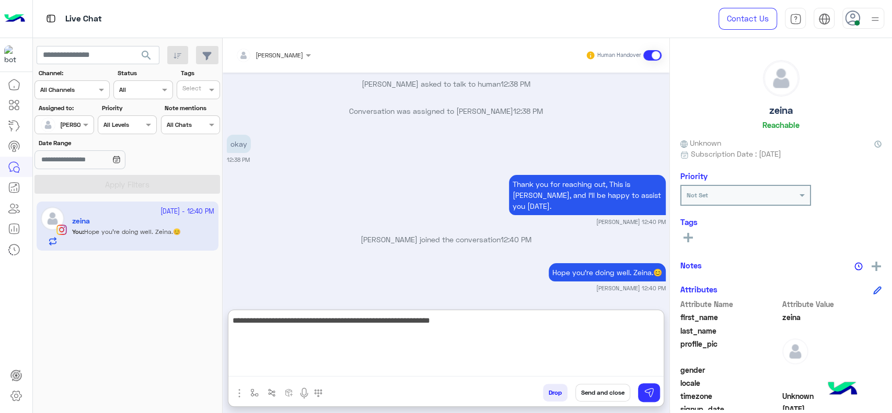
click at [377, 341] on textarea "**********" at bounding box center [445, 345] width 435 height 63
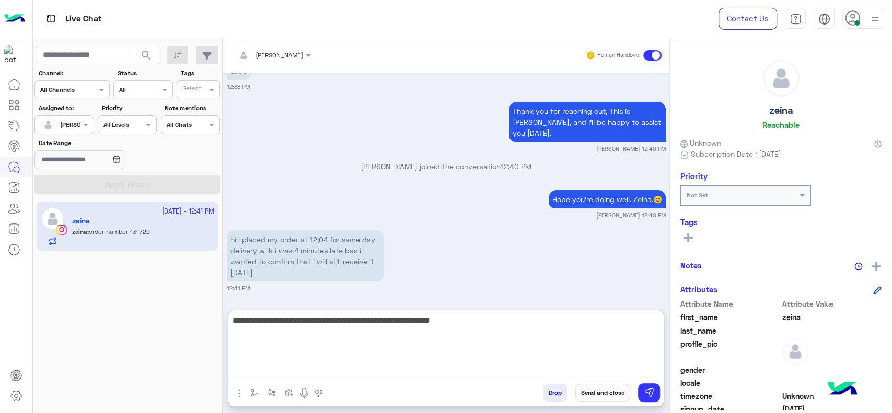
scroll to position [2699, 0]
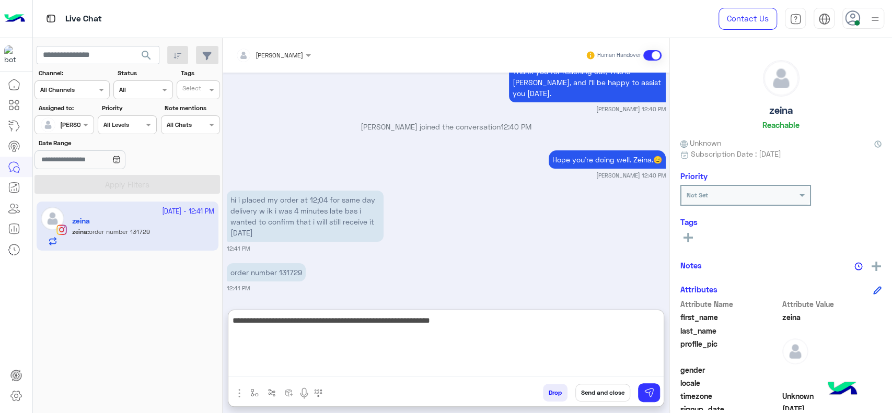
type textarea "**********"
click at [503, 355] on textarea "**********" at bounding box center [445, 345] width 435 height 63
click at [472, 332] on textarea "**********" at bounding box center [445, 345] width 435 height 63
click at [467, 325] on textarea "**********" at bounding box center [445, 345] width 435 height 63
click at [452, 326] on textarea "**********" at bounding box center [445, 345] width 435 height 63
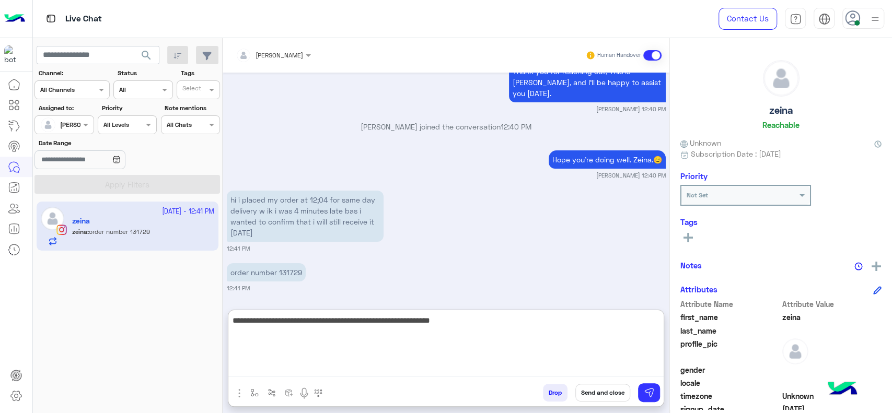
click at [476, 324] on textarea "**********" at bounding box center [445, 345] width 435 height 63
click at [476, 341] on textarea "**********" at bounding box center [445, 345] width 435 height 63
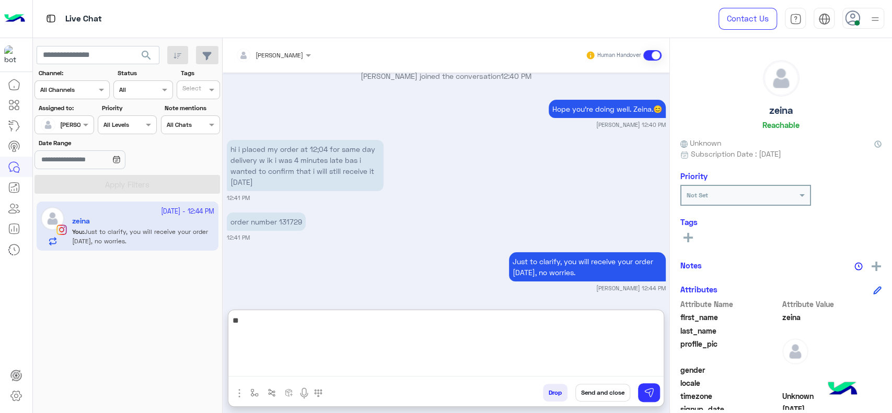
type textarea "*"
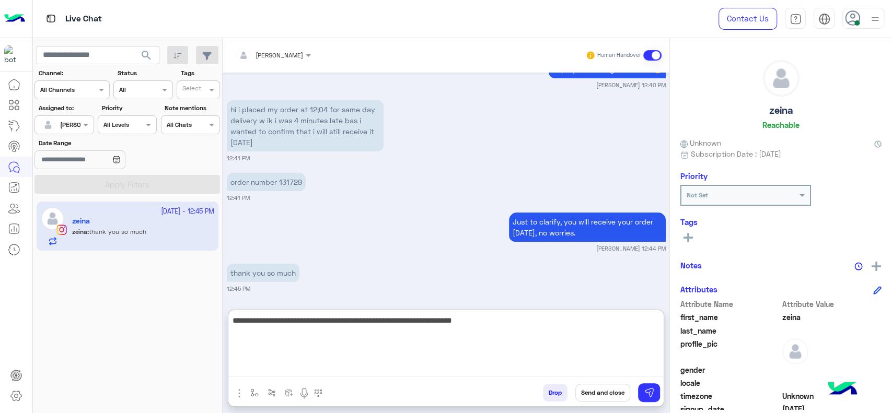
type textarea "**********"
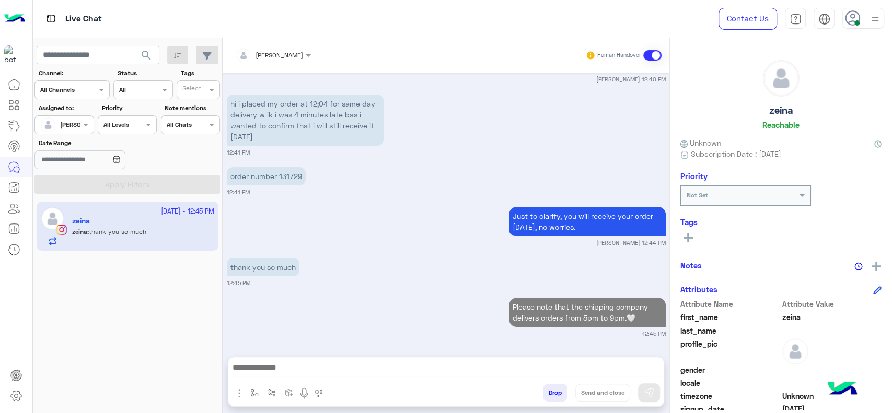
scroll to position [2794, 0]
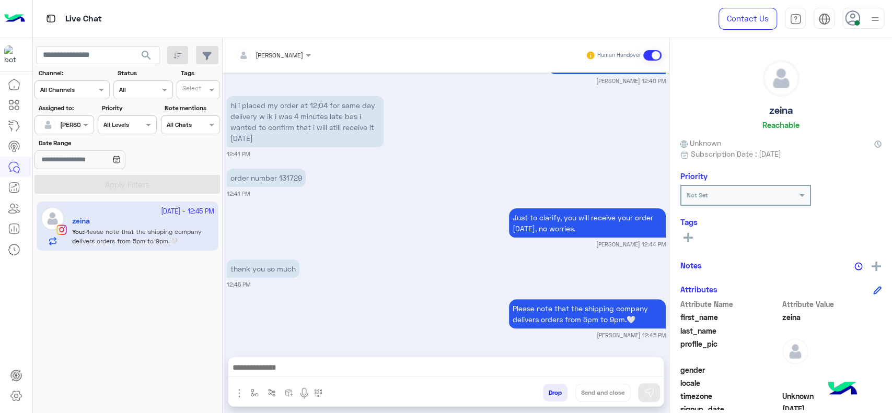
click at [493, 377] on div at bounding box center [445, 371] width 435 height 26
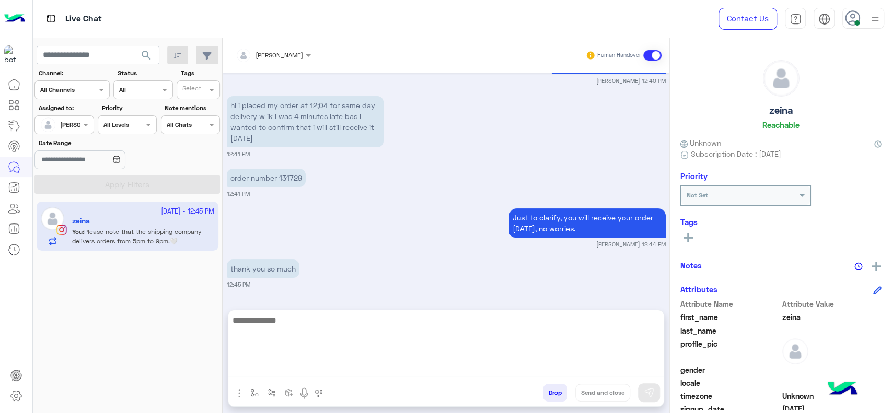
click at [490, 371] on textarea at bounding box center [445, 345] width 435 height 63
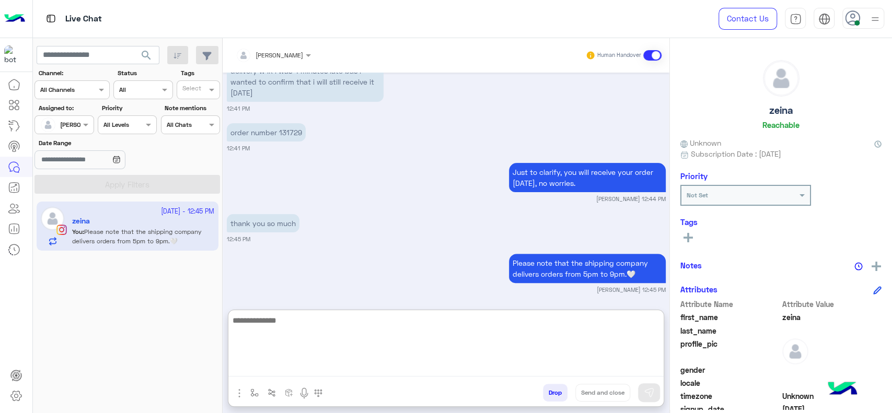
scroll to position [2841, 0]
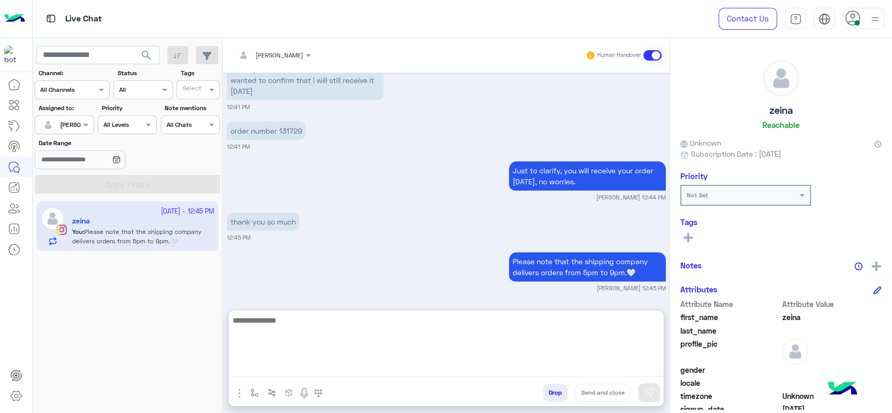
paste textarea "**********"
type textarea "**********"
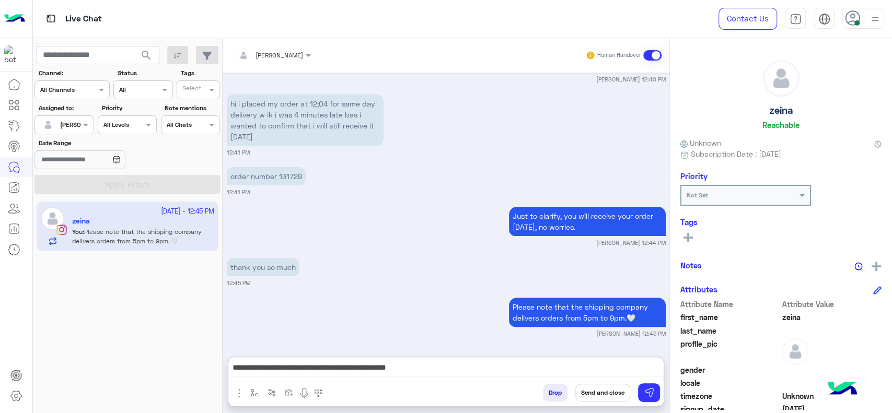
click at [595, 389] on button "Send and close" at bounding box center [603, 393] width 55 height 18
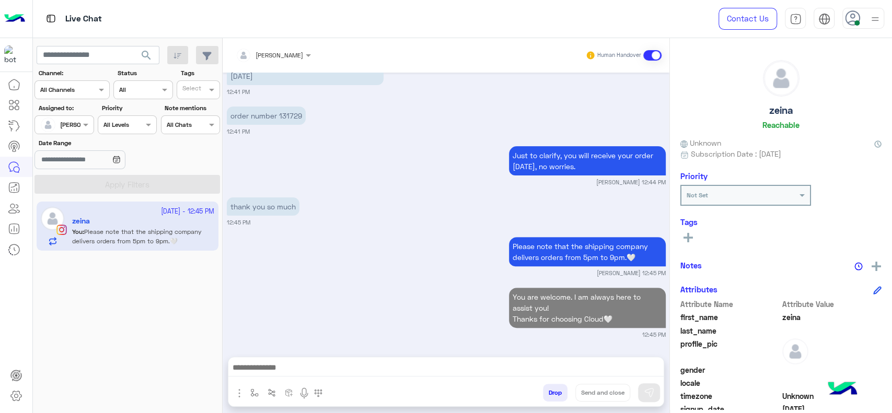
scroll to position [2883, 0]
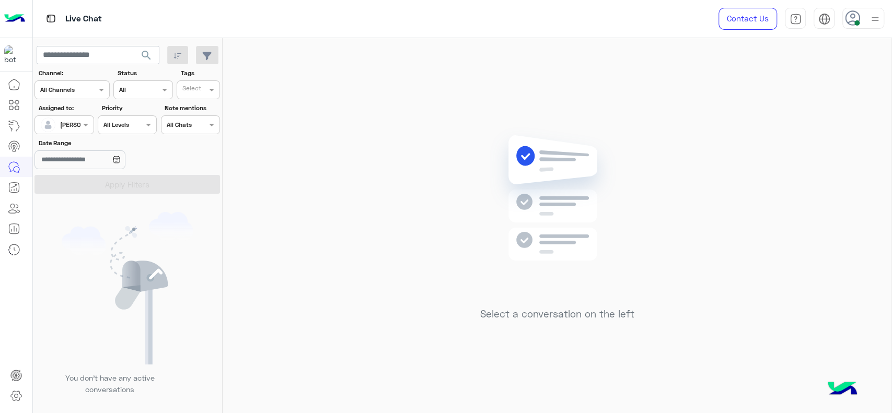
click at [595, 390] on div "Select a conversation on the left" at bounding box center [557, 228] width 669 height 380
click at [85, 128] on span at bounding box center [87, 124] width 13 height 11
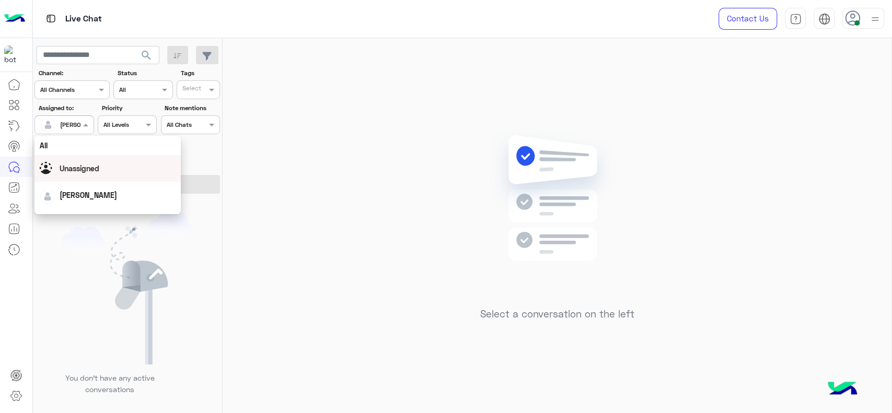
click at [89, 173] on span "Unassigned" at bounding box center [80, 168] width 40 height 9
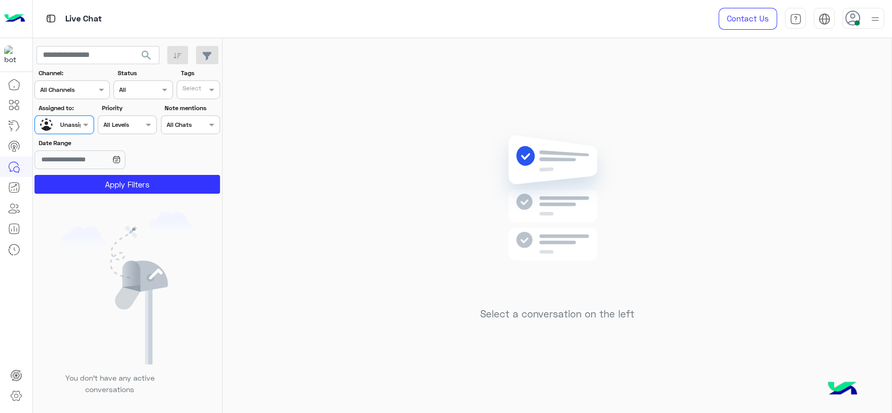
click at [69, 127] on div at bounding box center [64, 124] width 58 height 10
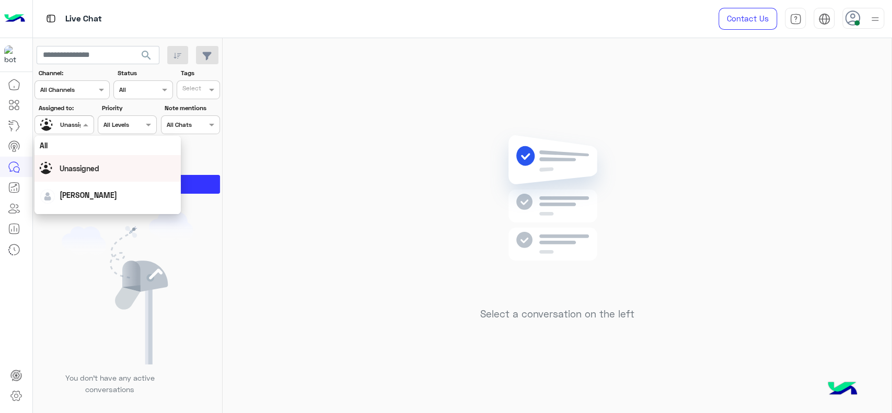
scroll to position [205, 0]
click at [74, 178] on div "First Mile" at bounding box center [108, 177] width 146 height 19
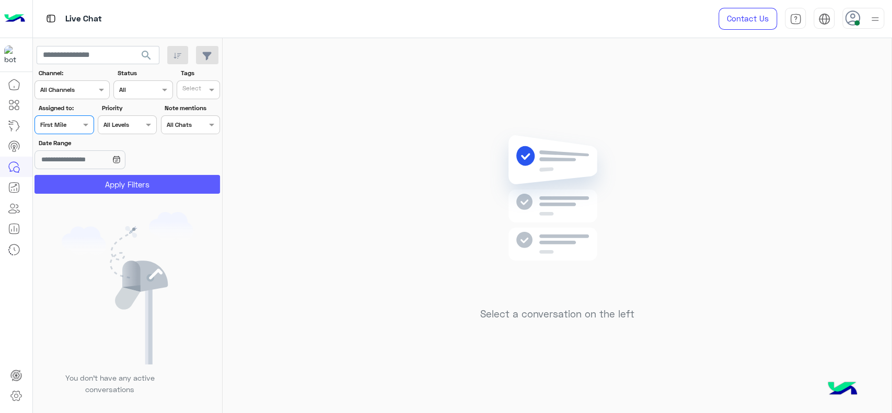
click at [74, 178] on button "Apply Filters" at bounding box center [128, 184] width 186 height 19
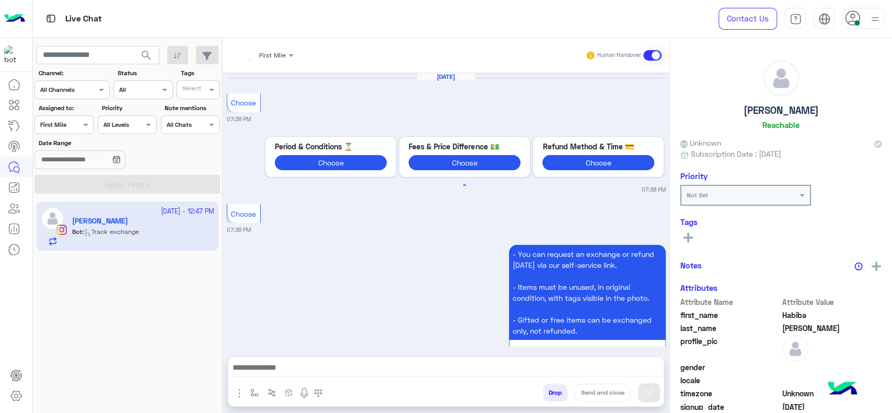
scroll to position [1224, 0]
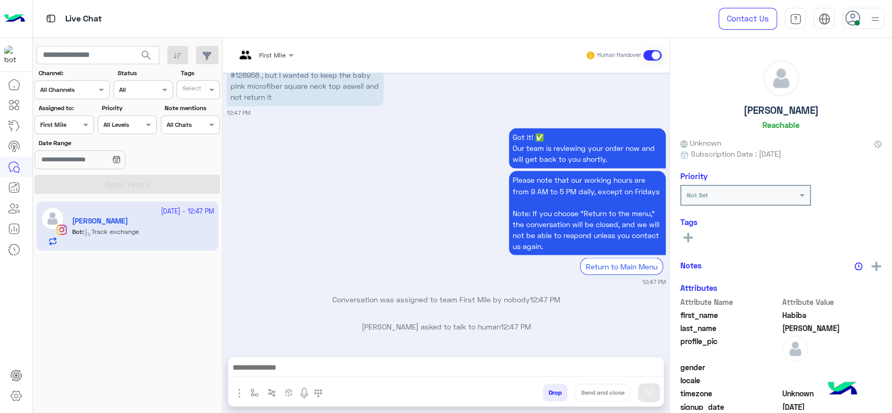
click at [274, 54] on div at bounding box center [265, 54] width 68 height 10
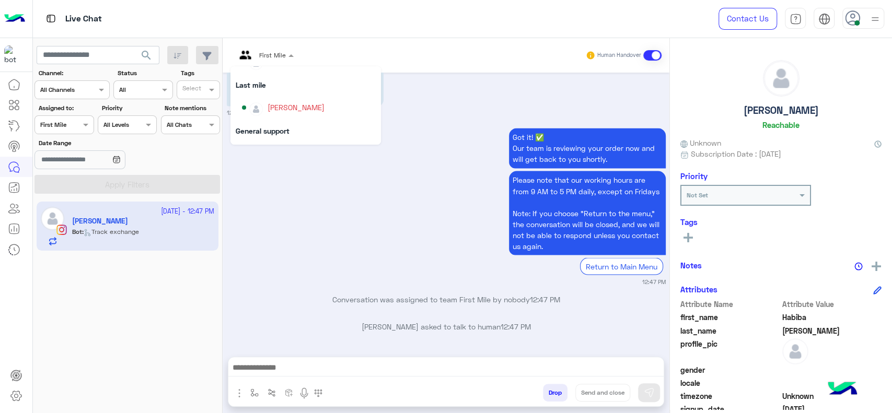
scroll to position [116, 0]
click at [255, 105] on img "Options list" at bounding box center [256, 111] width 14 height 14
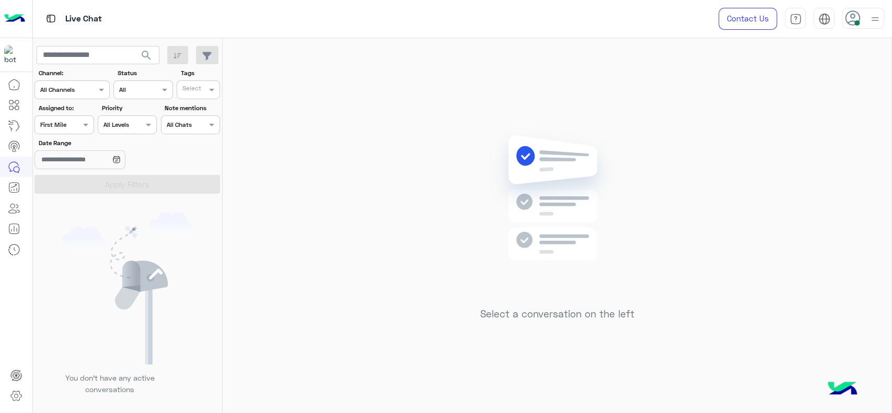
click at [63, 129] on div "First Mile" at bounding box center [53, 124] width 26 height 9
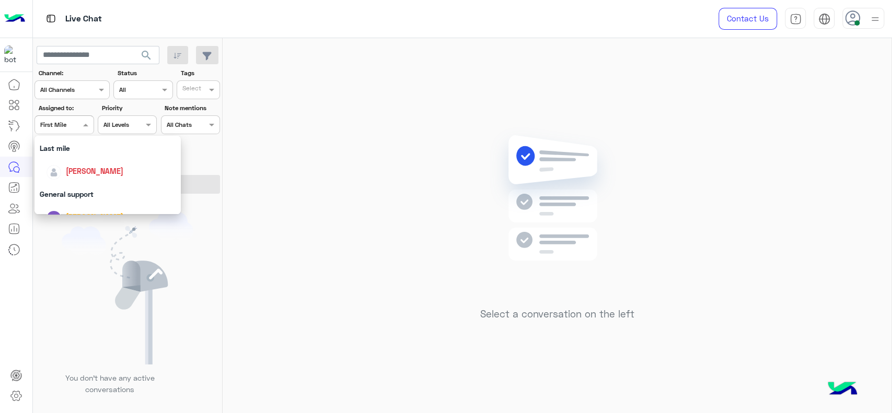
scroll to position [151, 0]
click at [78, 161] on span "[PERSON_NAME]" at bounding box center [95, 163] width 58 height 9
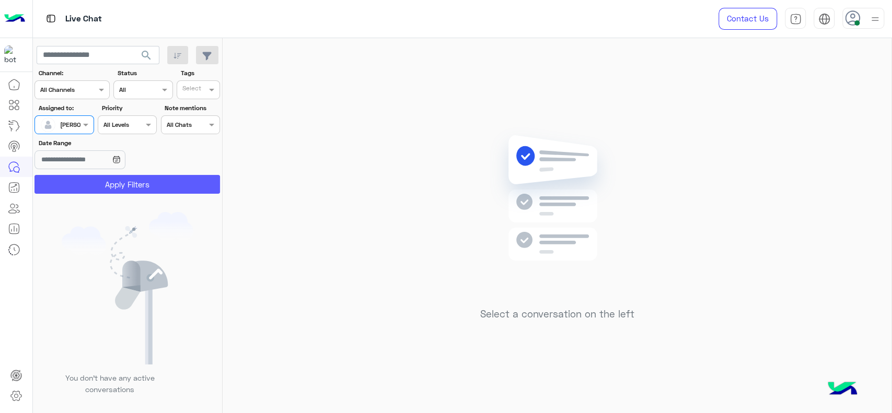
click at [87, 186] on button "Apply Filters" at bounding box center [128, 184] width 186 height 19
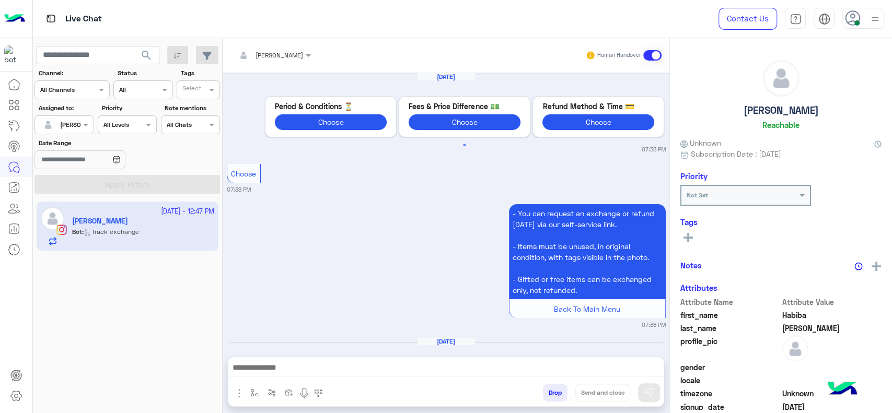
scroll to position [1211, 0]
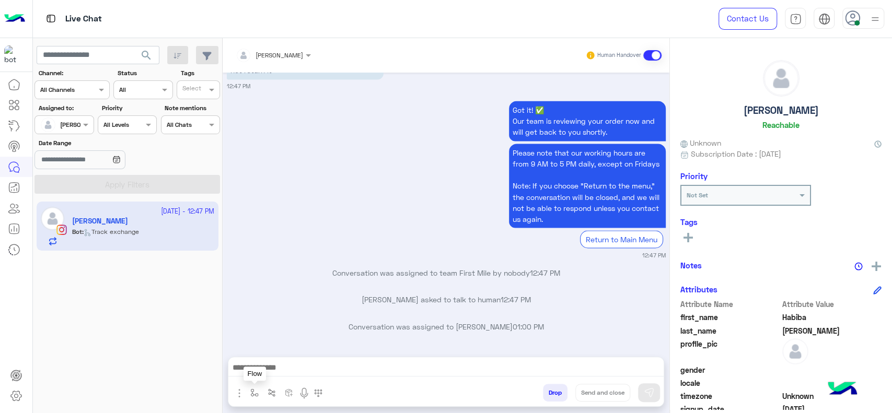
click at [260, 395] on button "button" at bounding box center [254, 392] width 17 height 17
click at [259, 380] on div "enter flow name" at bounding box center [285, 371] width 78 height 28
click at [289, 364] on input "text" at bounding box center [272, 368] width 41 height 9
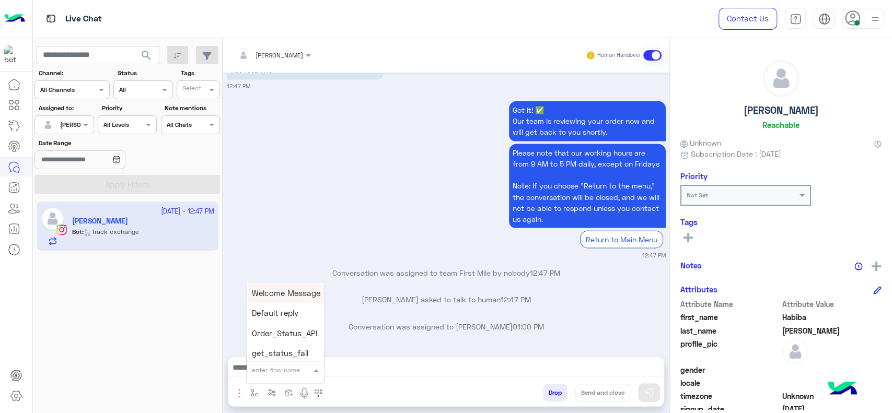
type input "*"
click at [274, 328] on span "J Greeting" at bounding box center [271, 330] width 38 height 9
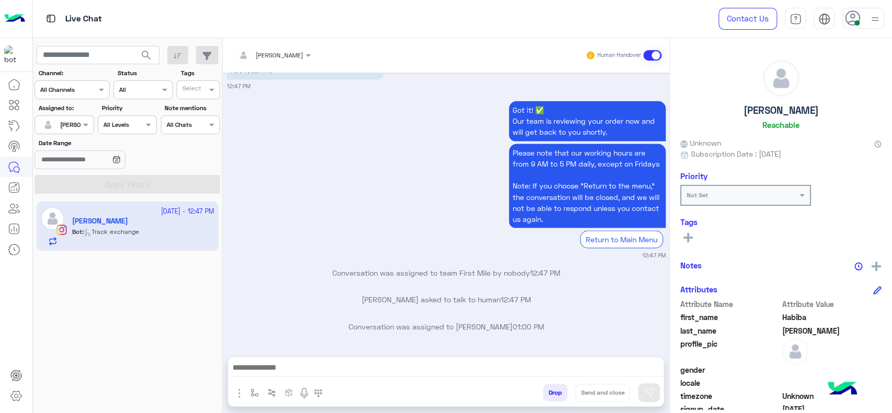
type textarea "**********"
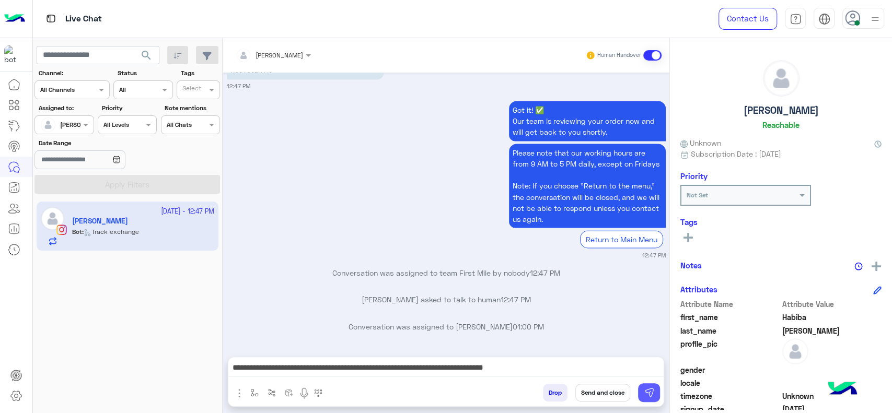
click at [652, 395] on img at bounding box center [649, 393] width 10 height 10
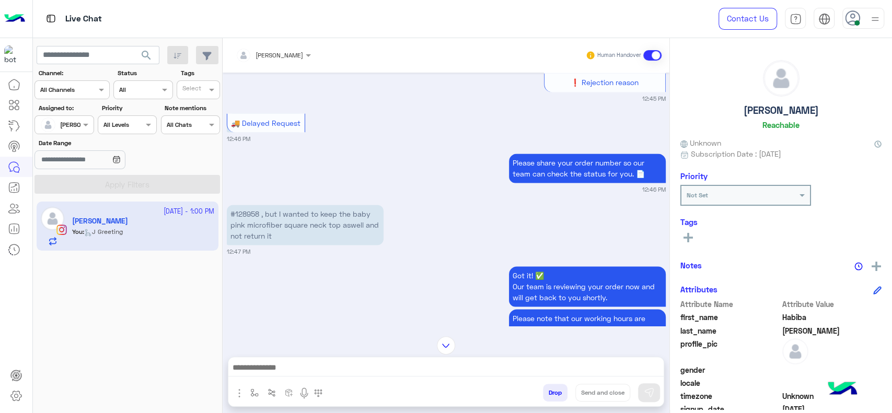
scroll to position [1044, 0]
click at [246, 213] on p "#128958 , but I wanted to keep the baby pink microfiber square neck top aswell …" at bounding box center [305, 225] width 157 height 40
copy p "128958"
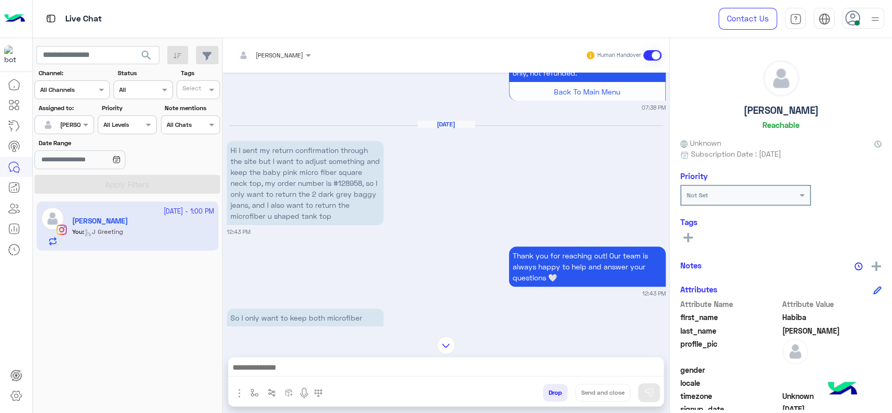
scroll to position [217, 0]
click at [351, 179] on p "Hi I sent my return confirmation through the site but I want to adjust somethin…" at bounding box center [305, 184] width 157 height 84
copy p "128958"
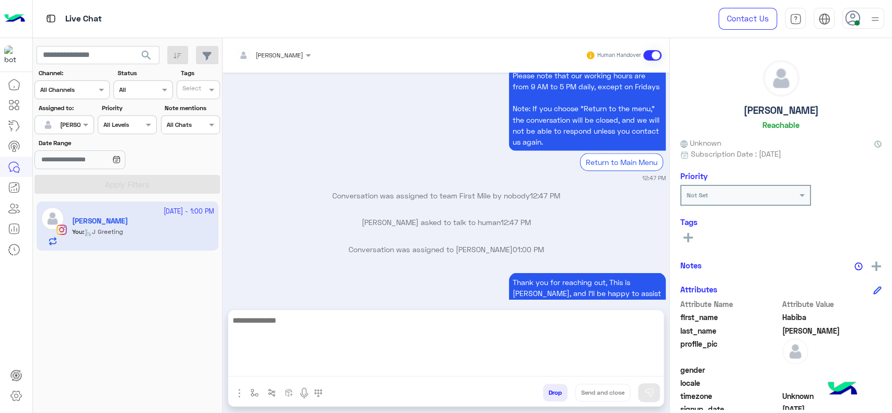
click at [353, 374] on textarea at bounding box center [445, 345] width 435 height 63
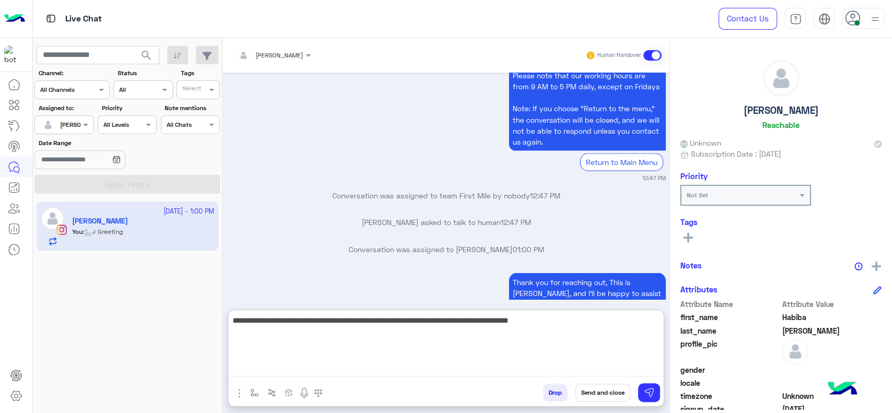
type textarea "**********"
click at [440, 354] on textarea "**********" at bounding box center [445, 345] width 435 height 63
click at [417, 338] on textarea "**********" at bounding box center [445, 345] width 435 height 63
click at [573, 350] on textarea "**********" at bounding box center [445, 345] width 435 height 63
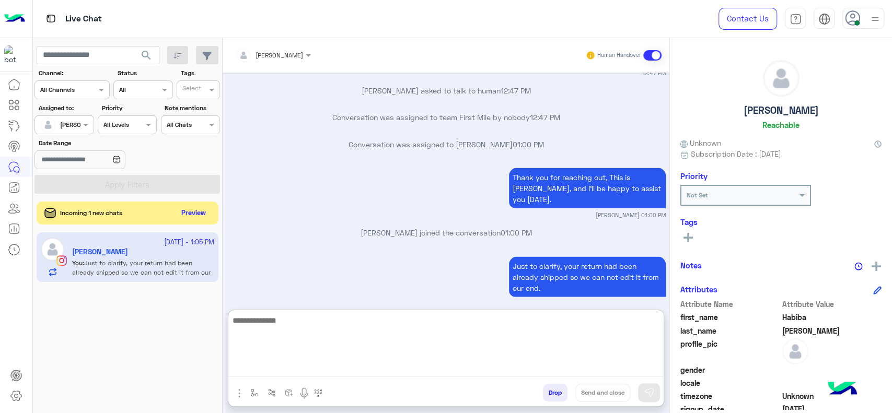
scroll to position [1397, 0]
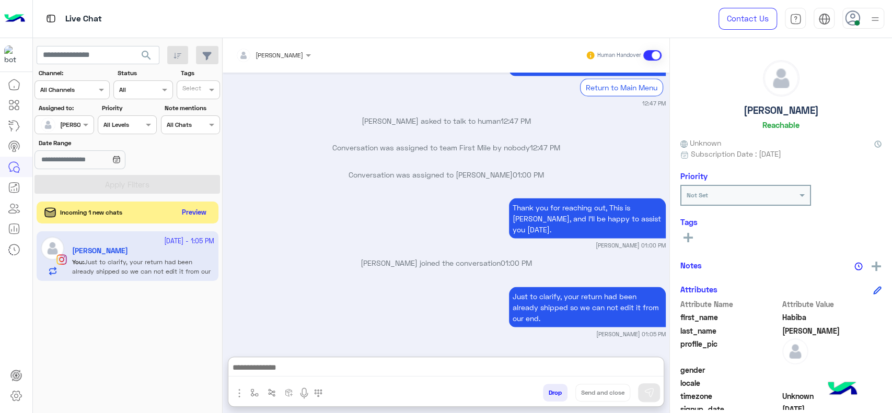
click at [190, 207] on button "Preview" at bounding box center [194, 213] width 32 height 14
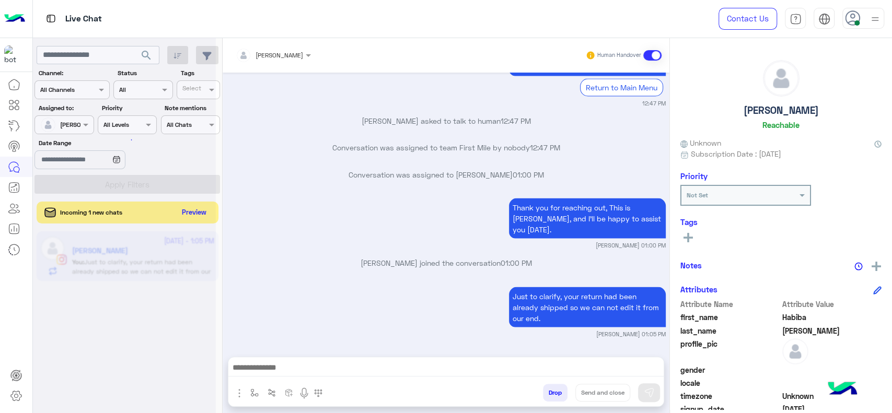
scroll to position [1351, 0]
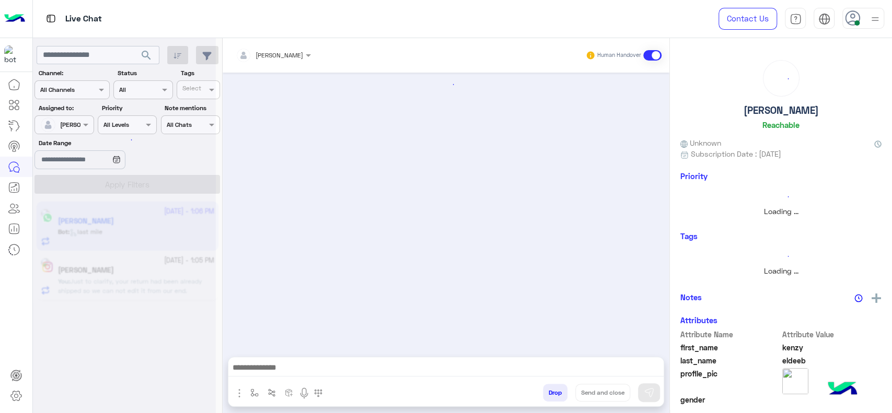
scroll to position [954, 0]
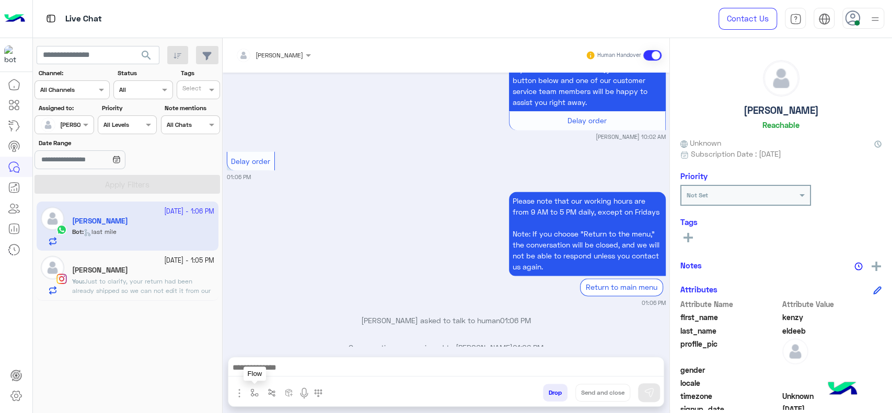
click at [255, 389] on img "button" at bounding box center [254, 393] width 8 height 8
click at [276, 366] on input "text" at bounding box center [272, 368] width 41 height 9
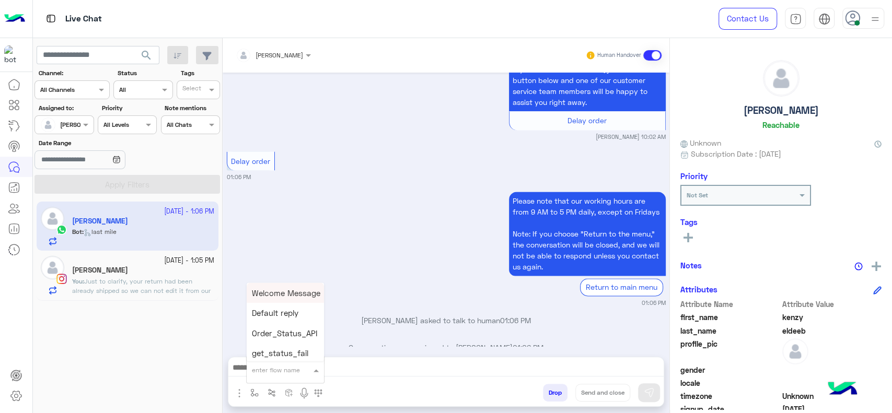
type input "*"
click at [291, 328] on div "J Greeting" at bounding box center [285, 331] width 77 height 20
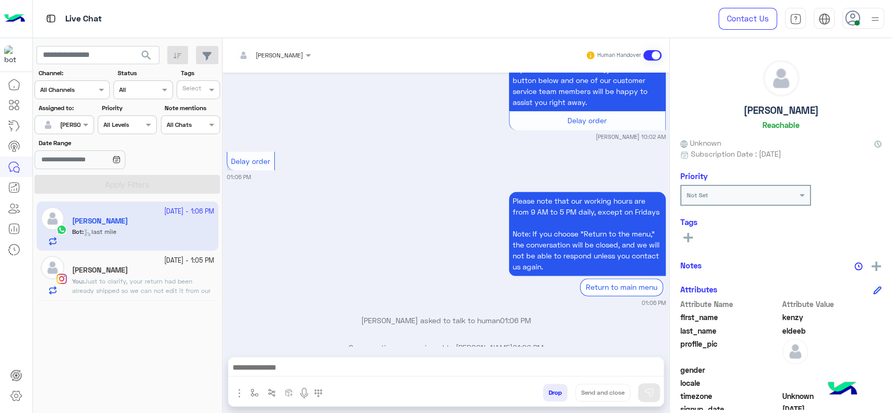
type textarea "**********"
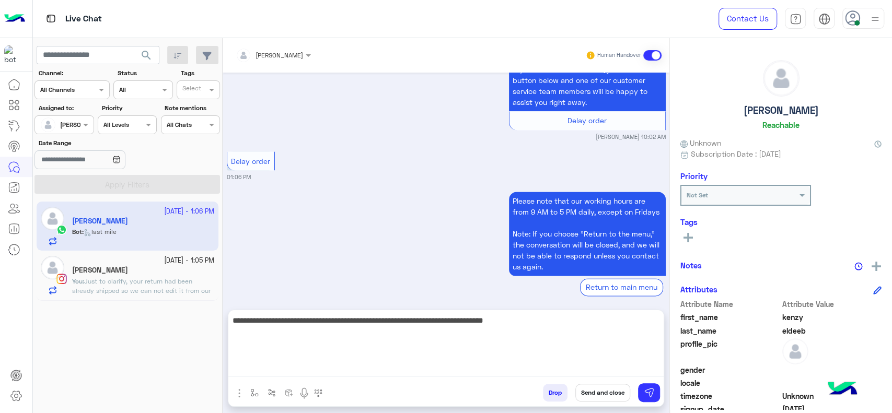
click at [434, 370] on textarea "**********" at bounding box center [445, 345] width 435 height 63
click at [508, 355] on textarea "**********" at bounding box center [445, 345] width 435 height 63
click at [535, 336] on textarea "**********" at bounding box center [445, 345] width 435 height 63
click at [545, 327] on textarea "**********" at bounding box center [445, 345] width 435 height 63
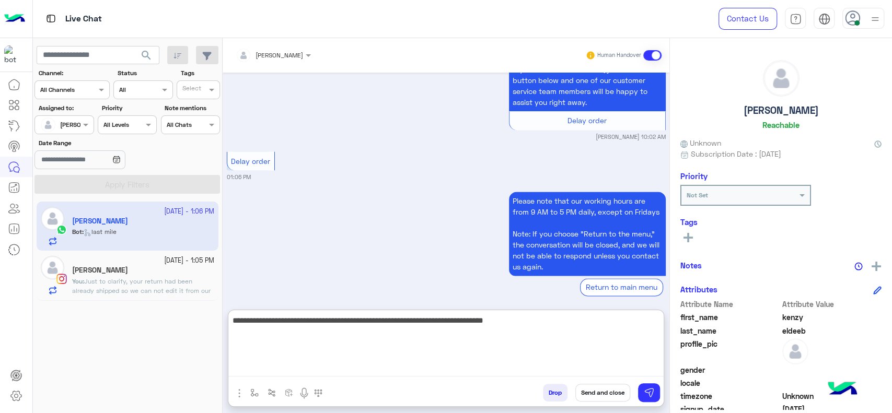
click at [545, 327] on textarea "**********" at bounding box center [445, 345] width 435 height 63
click at [557, 351] on textarea "**********" at bounding box center [445, 345] width 435 height 63
click at [545, 337] on textarea "**********" at bounding box center [445, 345] width 435 height 63
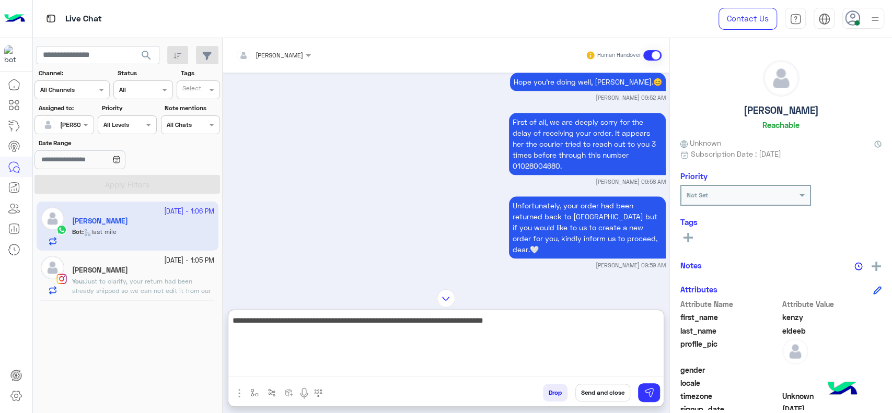
scroll to position [664, 0]
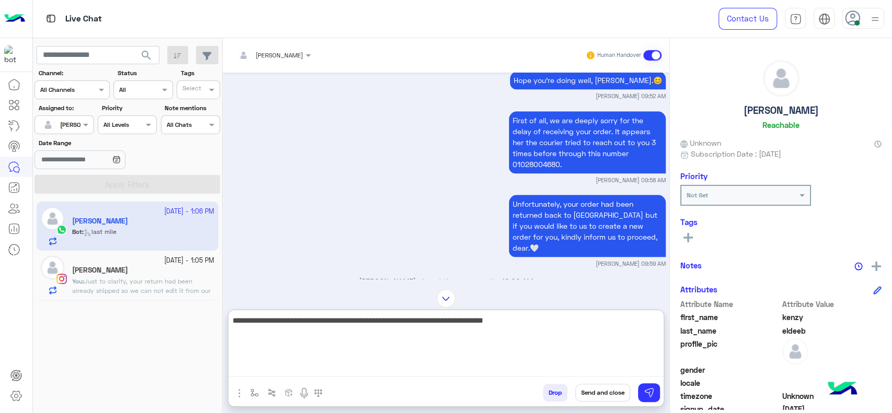
click at [523, 344] on textarea "**********" at bounding box center [445, 345] width 435 height 63
click at [523, 343] on textarea "**********" at bounding box center [445, 345] width 435 height 63
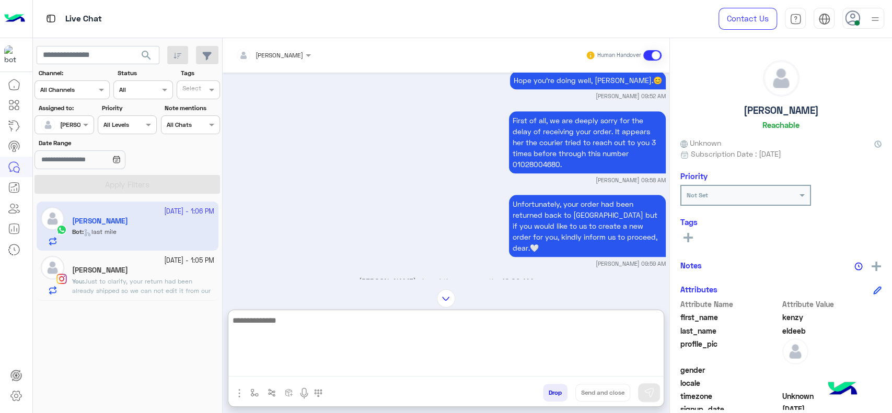
type textarea "*"
click at [419, 358] on textarea at bounding box center [445, 345] width 435 height 63
type textarea "**********"
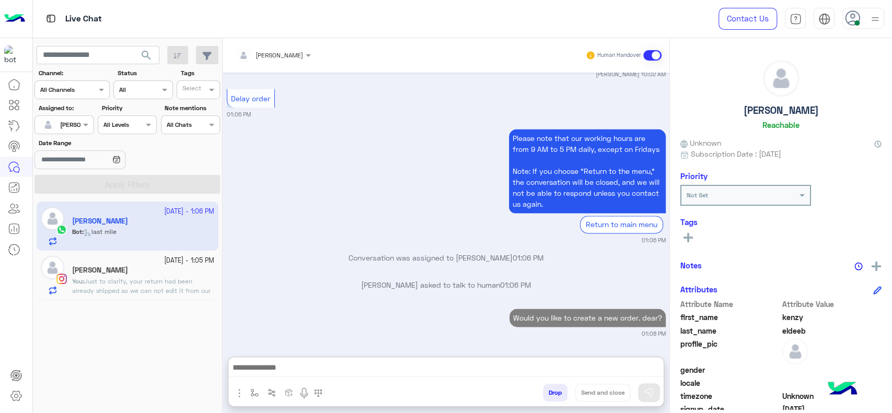
click at [134, 290] on span "Just to clarify, your return had been already shipped so we can not edit it fro…" at bounding box center [141, 291] width 139 height 27
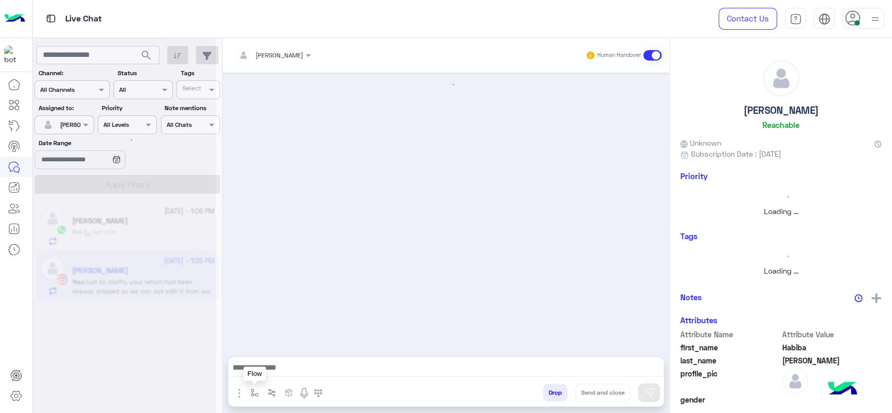
click at [256, 397] on img "button" at bounding box center [254, 393] width 8 height 8
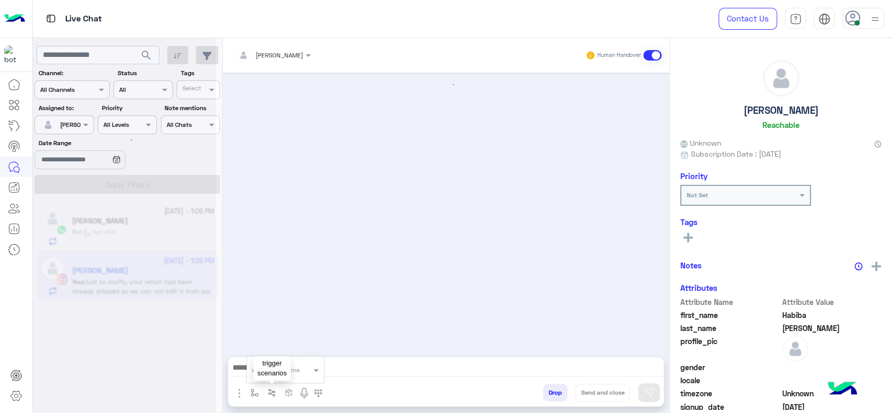
scroll to position [1086, 0]
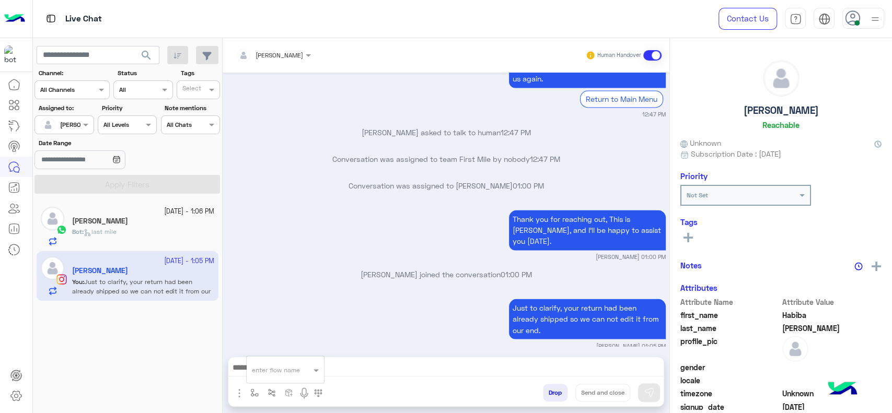
click at [271, 377] on div "enter flow name" at bounding box center [285, 370] width 77 height 19
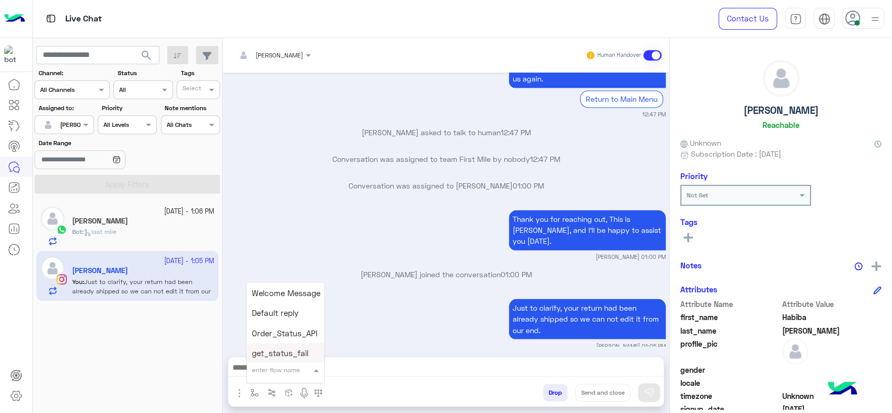
type input "*"
click at [281, 344] on div "[PERSON_NAME]" at bounding box center [285, 351] width 77 height 20
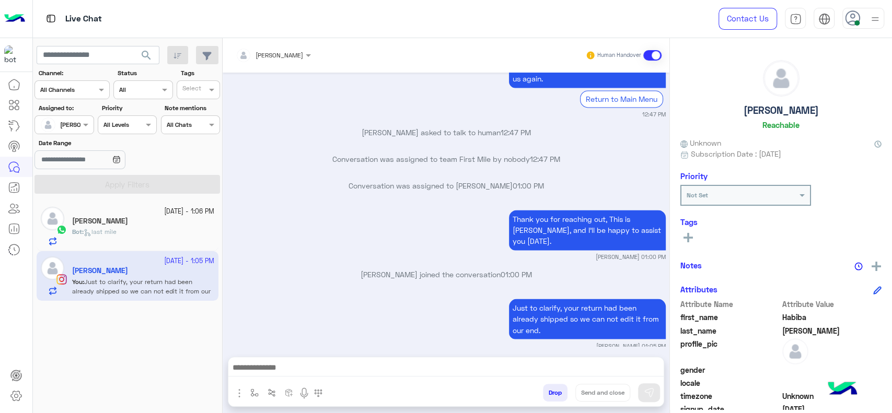
type textarea "**********"
click at [611, 394] on button "Send and close" at bounding box center [603, 393] width 55 height 18
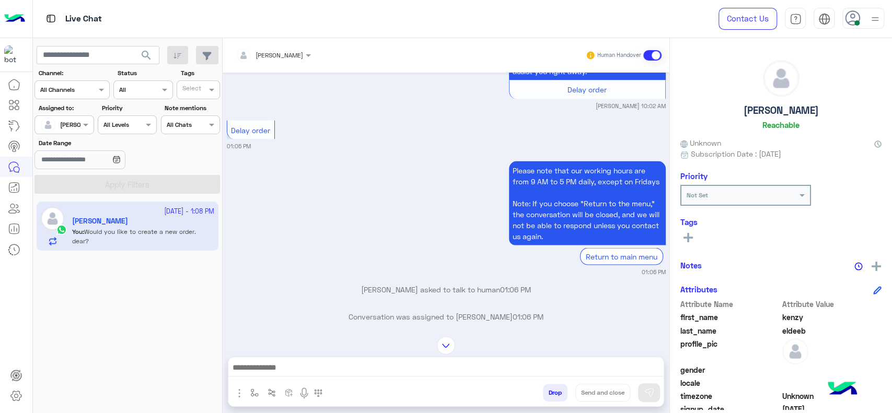
scroll to position [1452, 0]
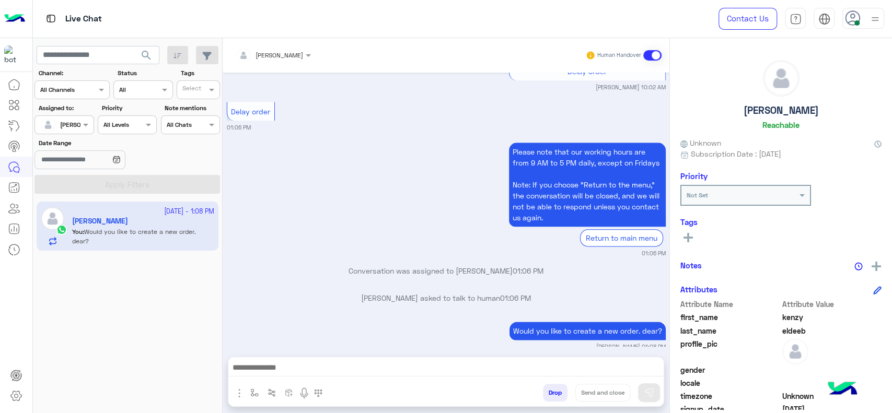
scroll to position [870, 0]
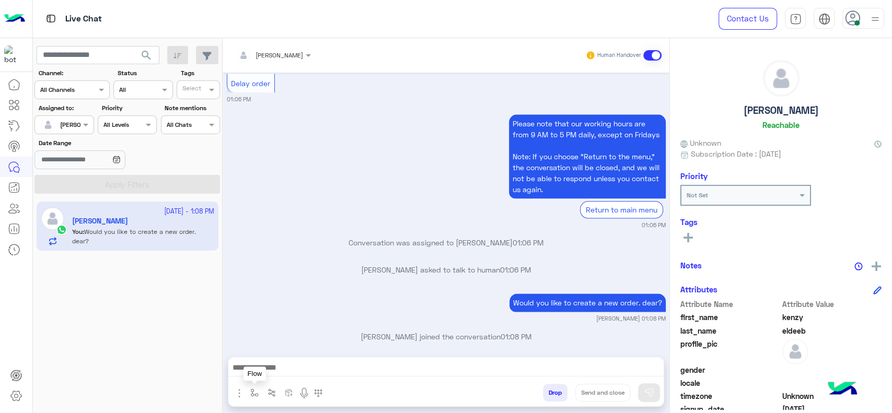
click at [255, 399] on button "button" at bounding box center [254, 392] width 17 height 17
click at [260, 366] on input "text" at bounding box center [272, 368] width 41 height 9
type input "*"
click at [255, 355] on span "[PERSON_NAME]" at bounding box center [282, 351] width 60 height 9
type textarea "**********"
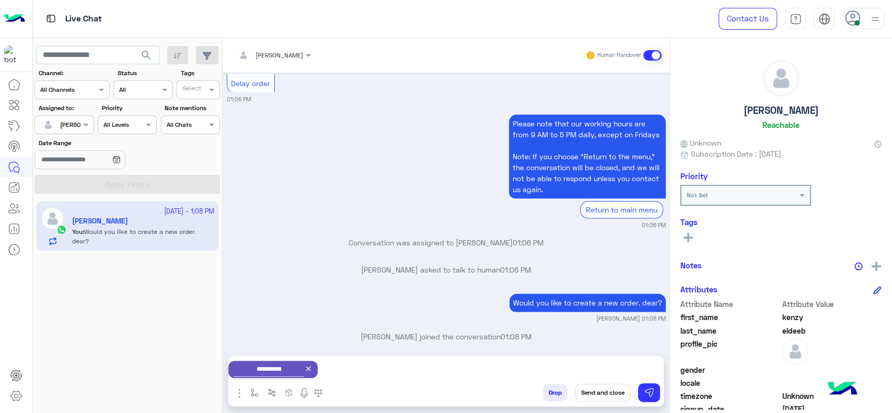
click at [587, 396] on button "Send and close" at bounding box center [603, 393] width 55 height 18
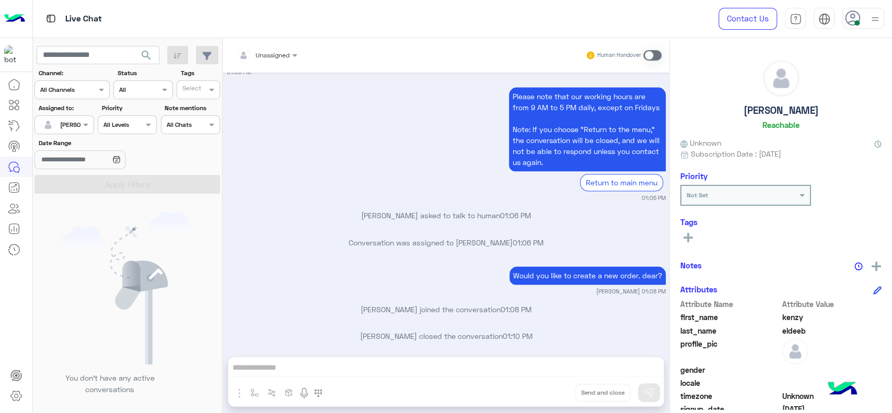
scroll to position [1032, 0]
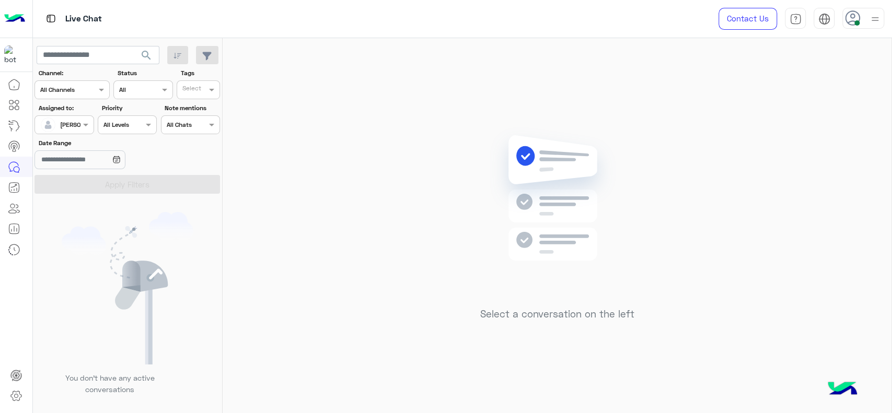
click at [79, 116] on div "[PERSON_NAME]" at bounding box center [60, 124] width 40 height 21
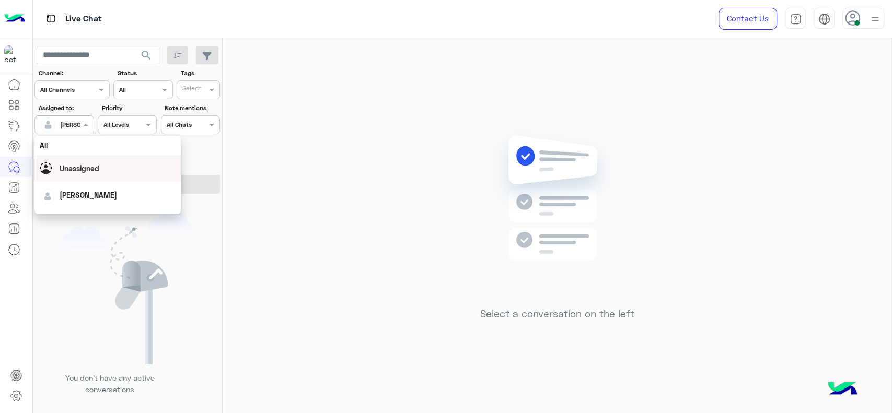
scroll to position [205, 0]
click at [79, 177] on div "First Mile" at bounding box center [108, 177] width 146 height 19
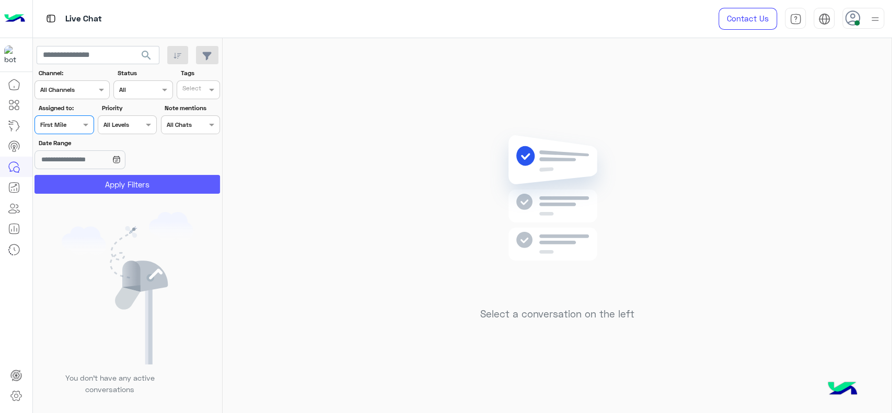
click at [82, 179] on button "Apply Filters" at bounding box center [128, 184] width 186 height 19
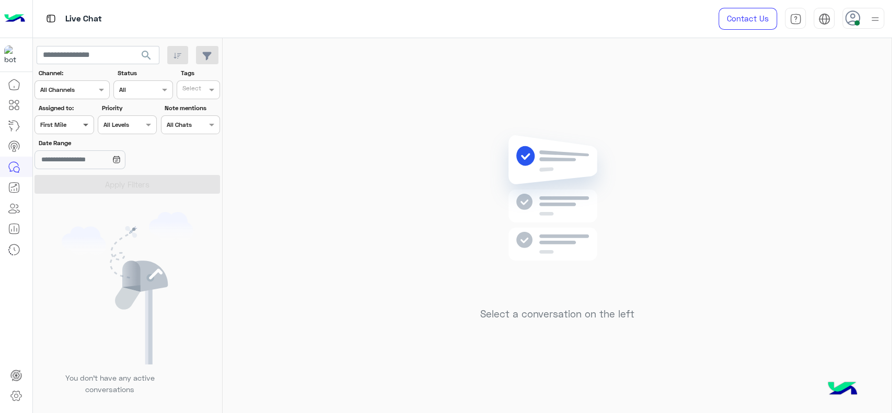
click at [81, 125] on span at bounding box center [87, 124] width 13 height 11
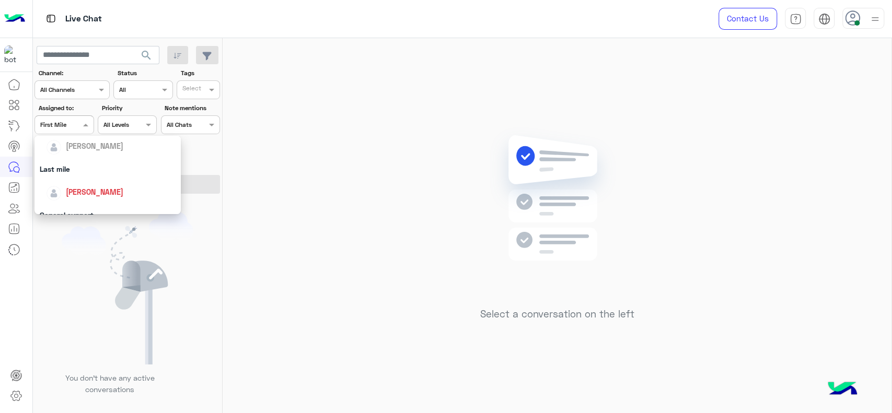
scroll to position [128, 0]
click at [84, 187] on span "[PERSON_NAME]" at bounding box center [95, 186] width 58 height 9
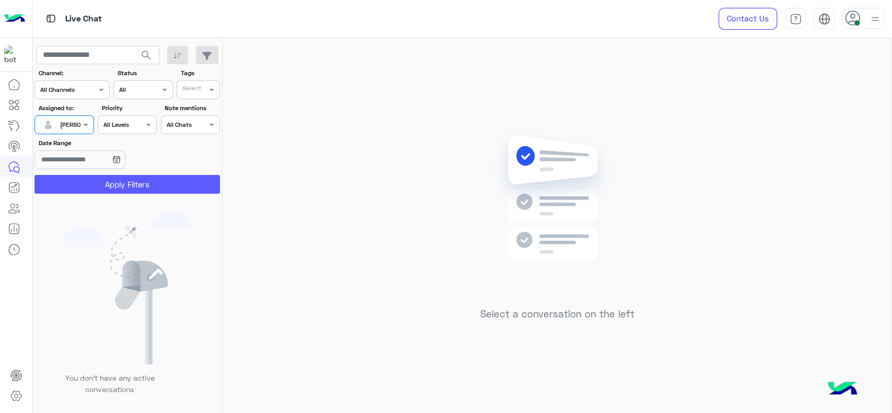
click at [88, 180] on button "Apply Filters" at bounding box center [128, 184] width 186 height 19
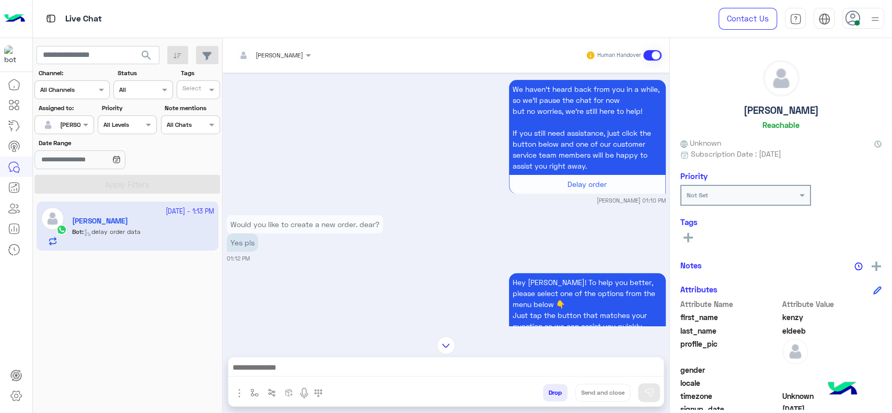
scroll to position [99, 0]
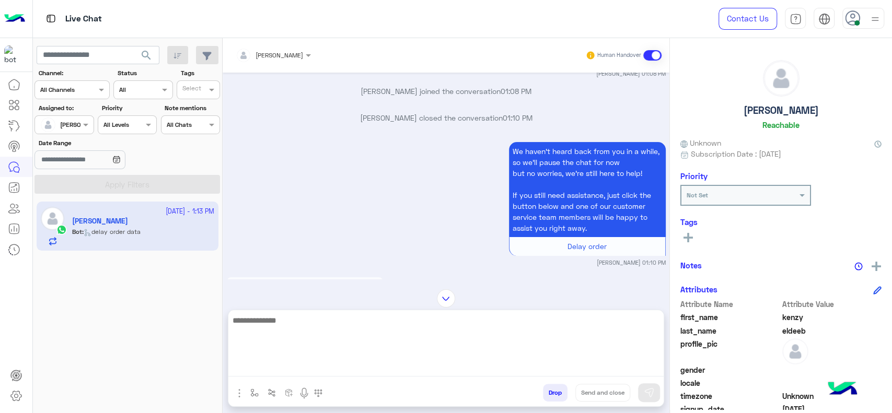
click at [370, 364] on textarea at bounding box center [445, 345] width 435 height 63
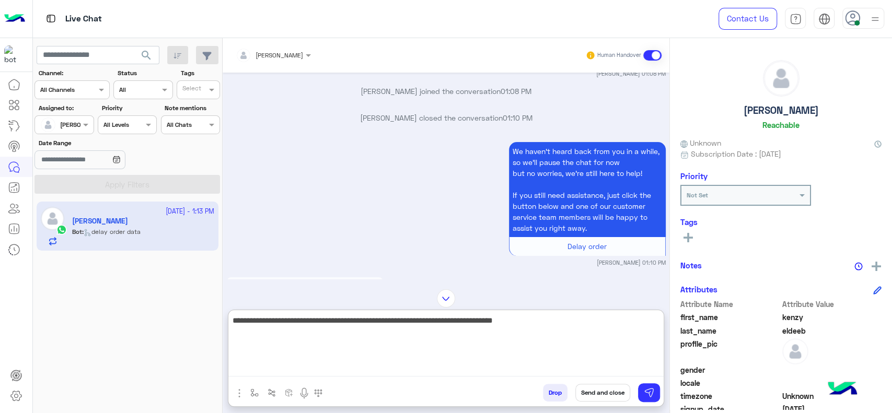
click at [382, 327] on textarea "**********" at bounding box center [445, 345] width 435 height 63
click at [334, 324] on textarea "**********" at bounding box center [445, 345] width 435 height 63
click at [336, 328] on textarea "**********" at bounding box center [445, 345] width 435 height 63
click at [335, 326] on textarea "**********" at bounding box center [445, 345] width 435 height 63
click at [329, 374] on textarea "**********" at bounding box center [445, 345] width 435 height 63
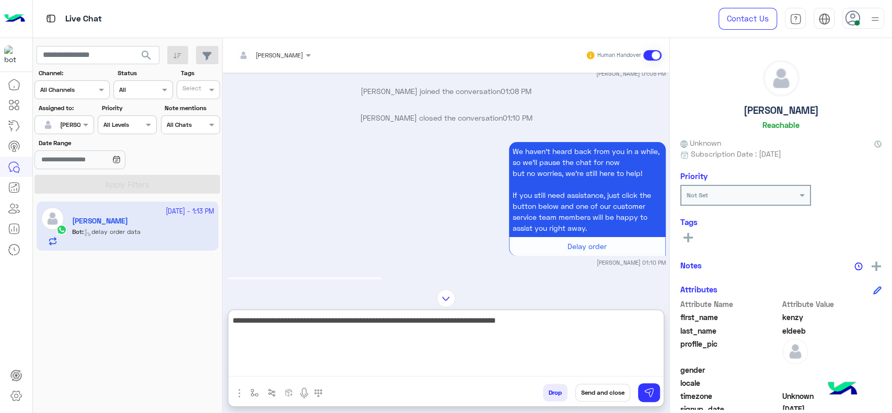
click at [330, 324] on textarea "**********" at bounding box center [445, 345] width 435 height 63
click at [335, 324] on textarea "**********" at bounding box center [445, 345] width 435 height 63
click at [571, 323] on textarea "**********" at bounding box center [445, 345] width 435 height 63
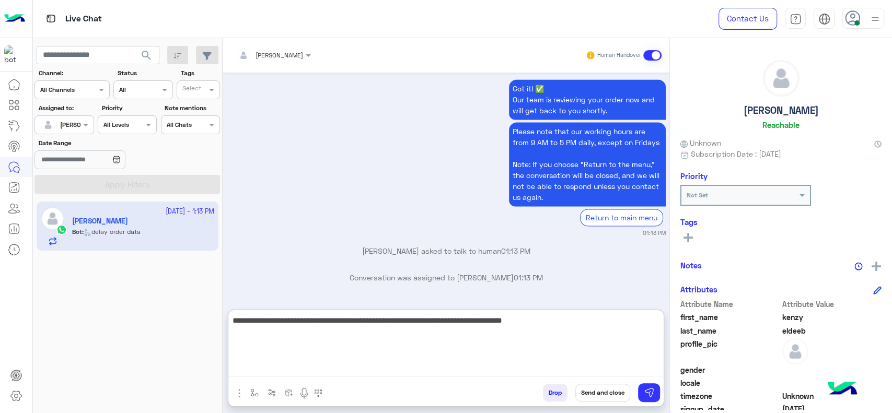
type textarea "**********"
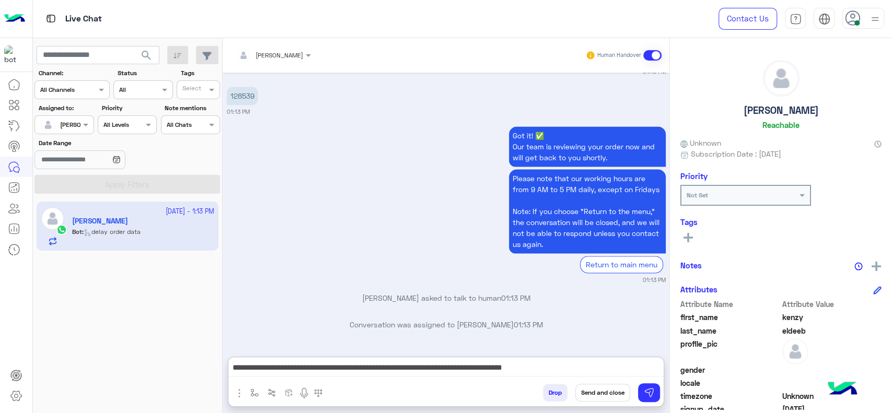
drag, startPoint x: 280, startPoint y: 241, endPoint x: 290, endPoint y: 273, distance: 33.9
click at [290, 273] on div "[DATE] [PERSON_NAME] asked to talk to human 01:06 PM Conversation was assigned …" at bounding box center [446, 210] width 447 height 274
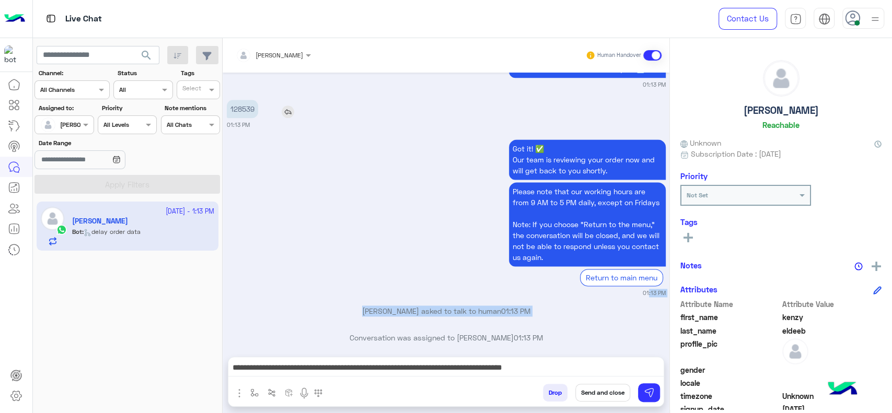
click at [245, 118] on p "128539" at bounding box center [242, 109] width 31 height 18
click at [243, 118] on p "128539" at bounding box center [242, 109] width 31 height 18
copy p "128539"
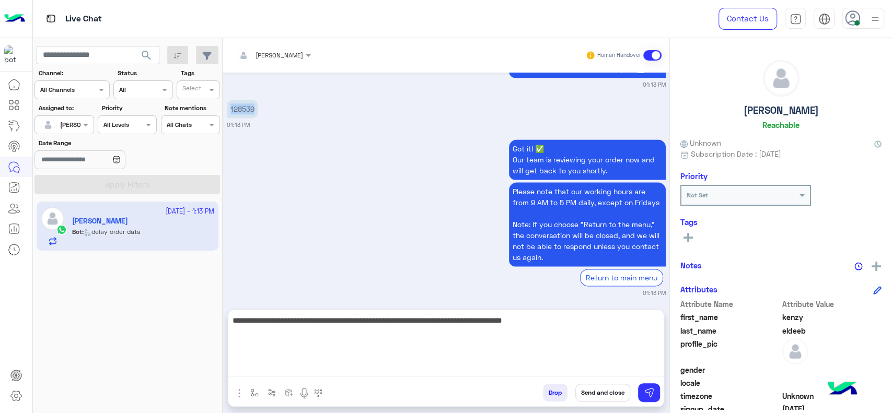
click at [517, 366] on textarea "**********" at bounding box center [445, 345] width 435 height 63
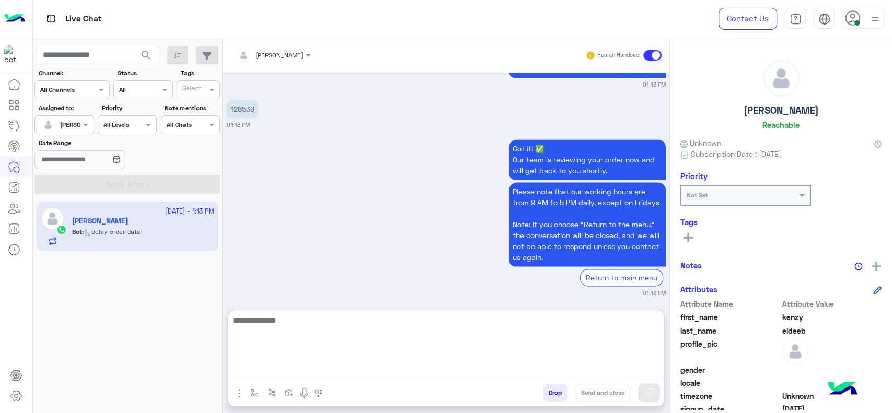
scroll to position [1068, 0]
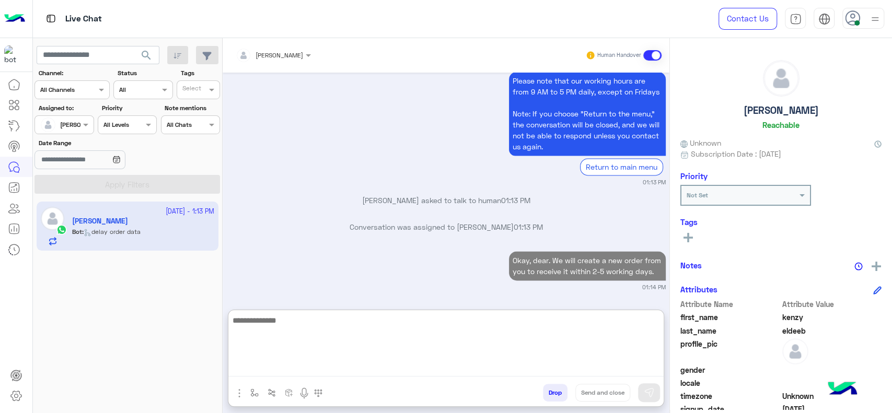
click at [517, 366] on textarea at bounding box center [445, 345] width 435 height 63
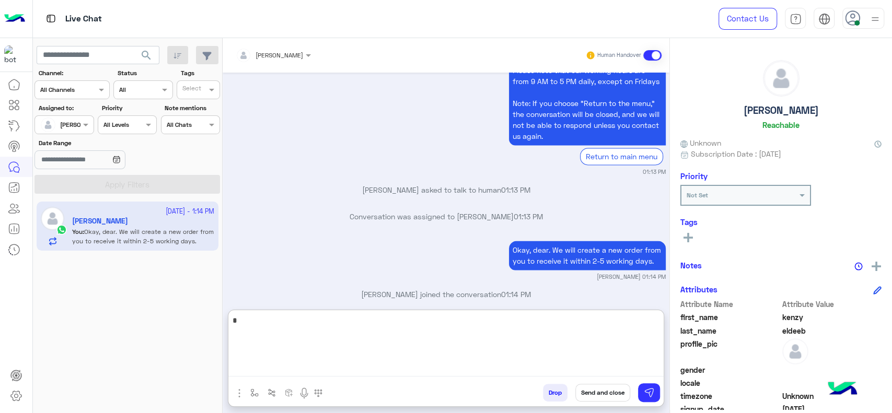
scroll to position [1095, 0]
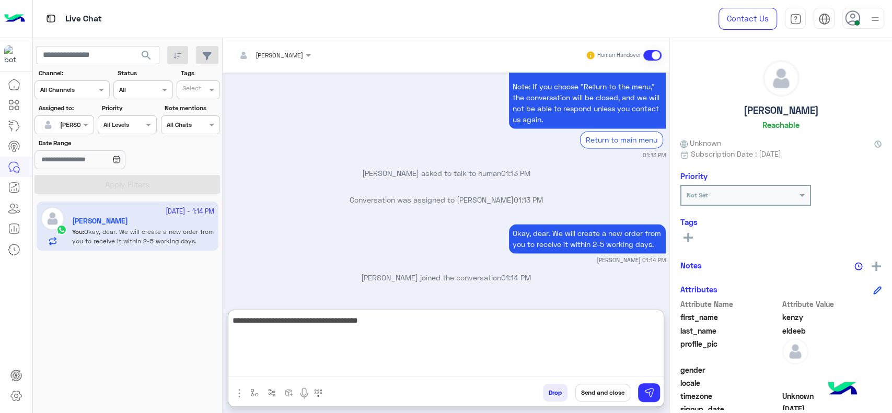
type textarea "**********"
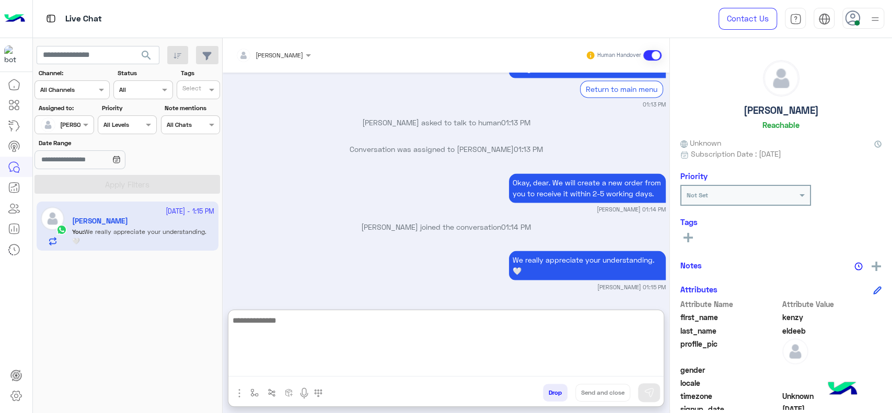
scroll to position [1146, 0]
click at [337, 328] on textarea at bounding box center [445, 345] width 435 height 63
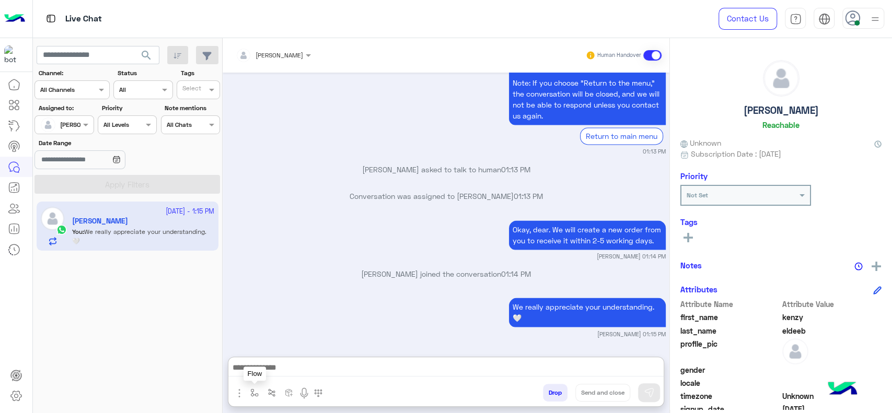
click at [252, 391] on img "button" at bounding box center [254, 393] width 8 height 8
click at [254, 370] on input "text" at bounding box center [272, 368] width 41 height 9
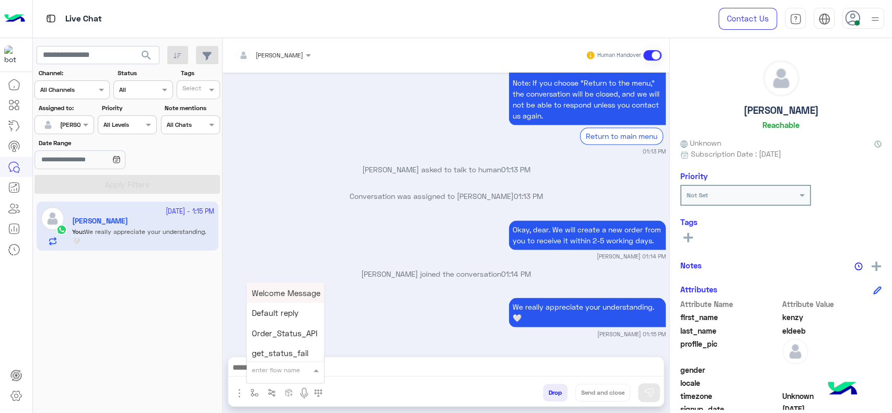
type input "*"
click at [259, 356] on span "[PERSON_NAME]" at bounding box center [282, 351] width 60 height 9
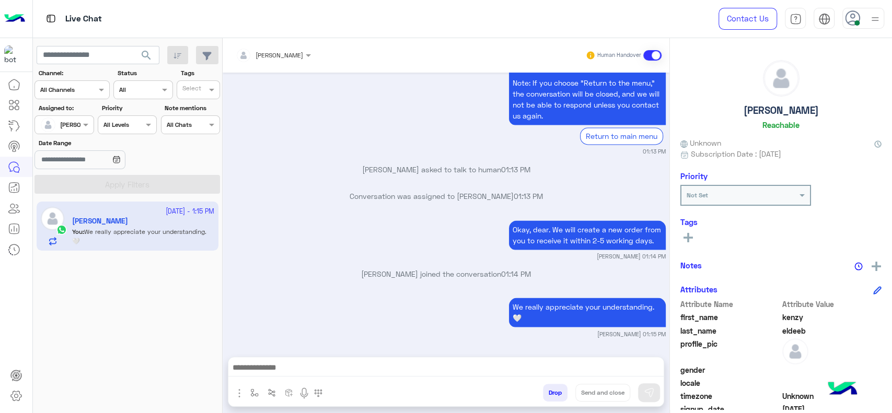
type textarea "**********"
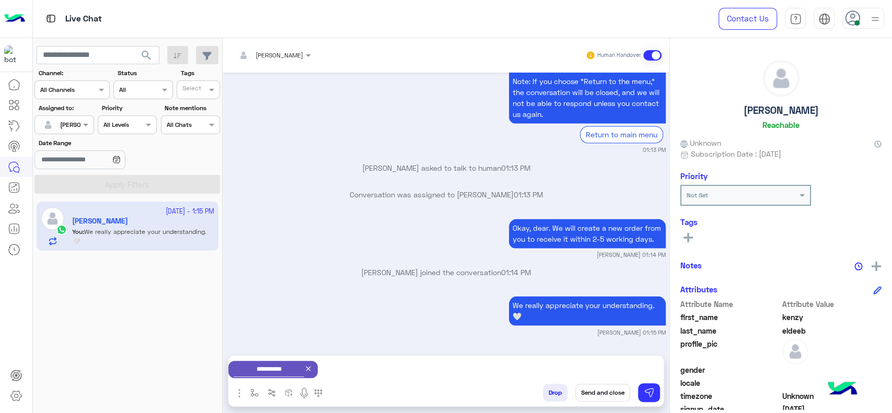
scroll to position [1100, 0]
click at [607, 386] on button "Send and close" at bounding box center [603, 393] width 55 height 18
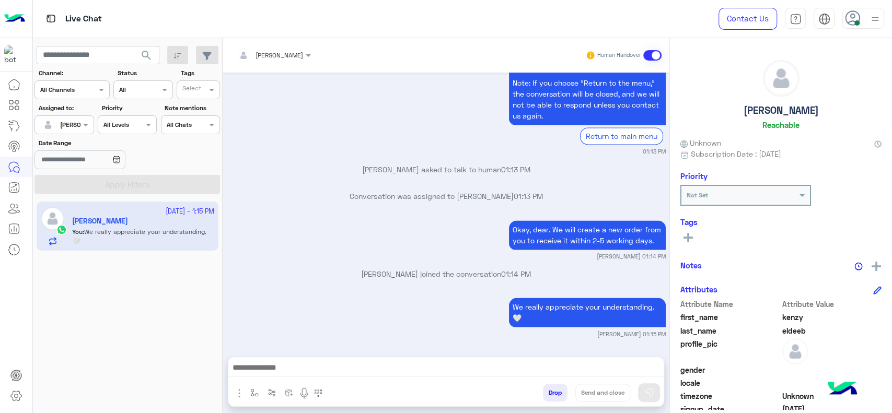
scroll to position [1125, 0]
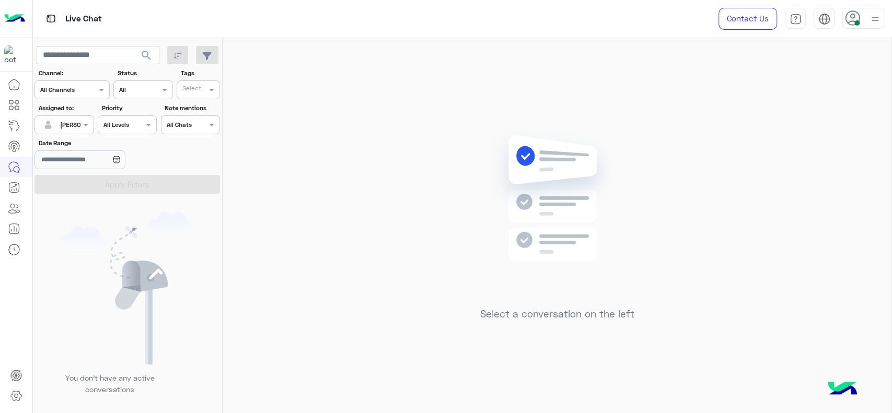
click at [63, 128] on span "[PERSON_NAME]" at bounding box center [84, 125] width 48 height 8
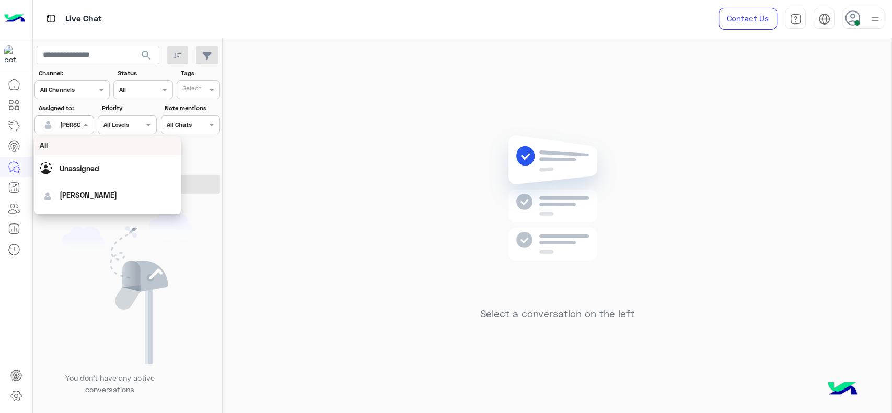
scroll to position [205, 0]
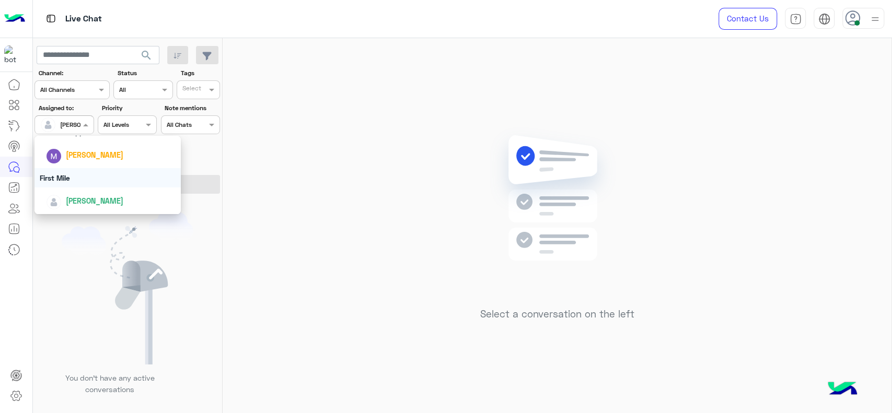
click at [90, 176] on div "First Mile" at bounding box center [108, 177] width 146 height 19
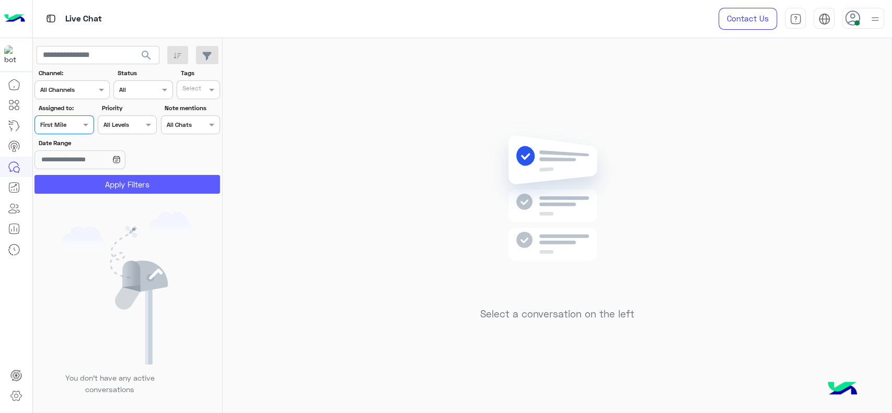
click at [91, 185] on button "Apply Filters" at bounding box center [128, 184] width 186 height 19
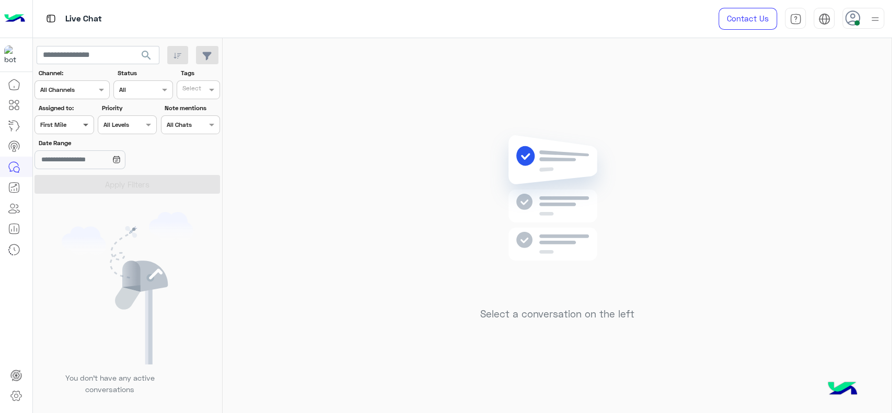
click at [84, 180] on body "Live Chat Contact Us Help Center عربي English search Channel: Channel All Chann…" at bounding box center [446, 206] width 892 height 413
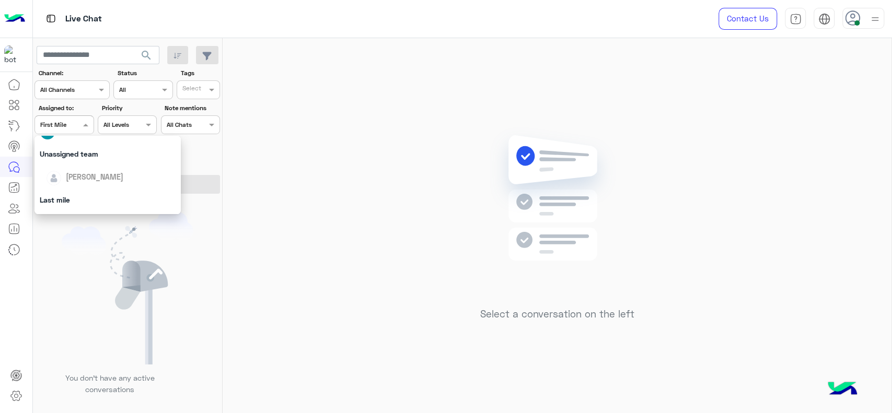
scroll to position [105, 0]
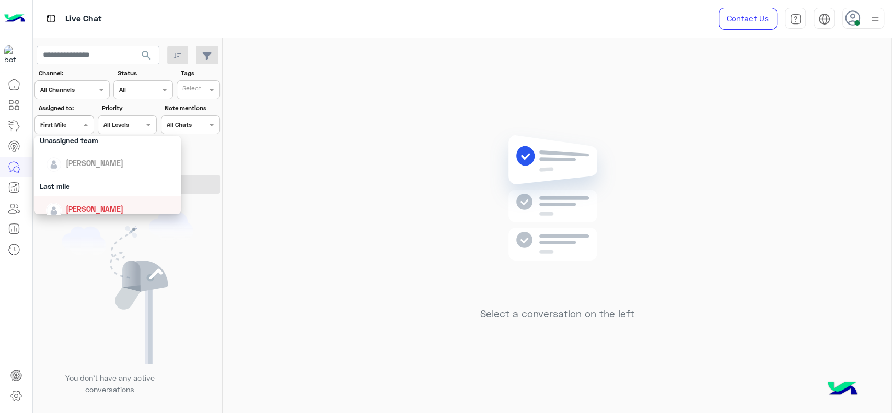
click at [84, 207] on span "[PERSON_NAME]" at bounding box center [95, 209] width 58 height 9
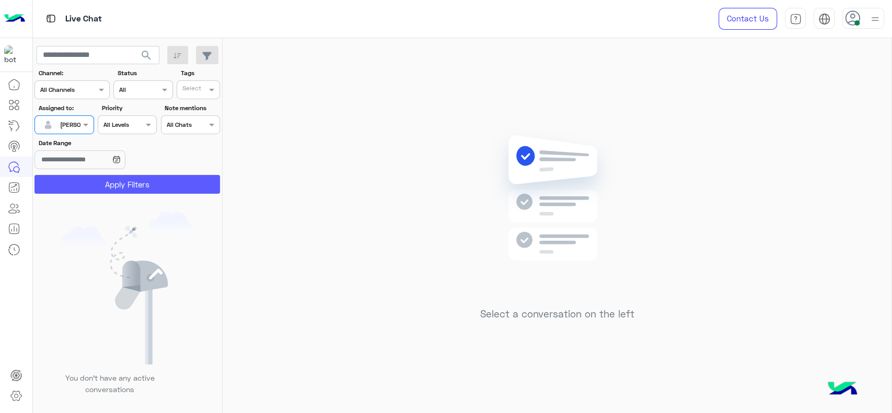
click at [89, 183] on button "Apply Filters" at bounding box center [128, 184] width 186 height 19
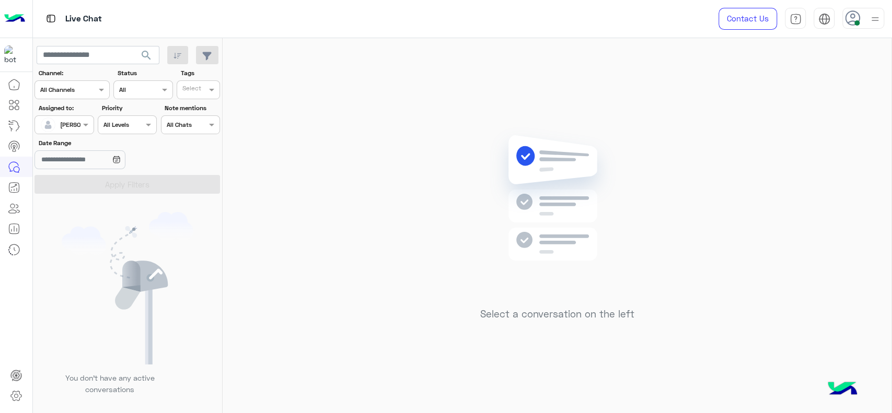
click at [72, 122] on div at bounding box center [64, 124] width 58 height 10
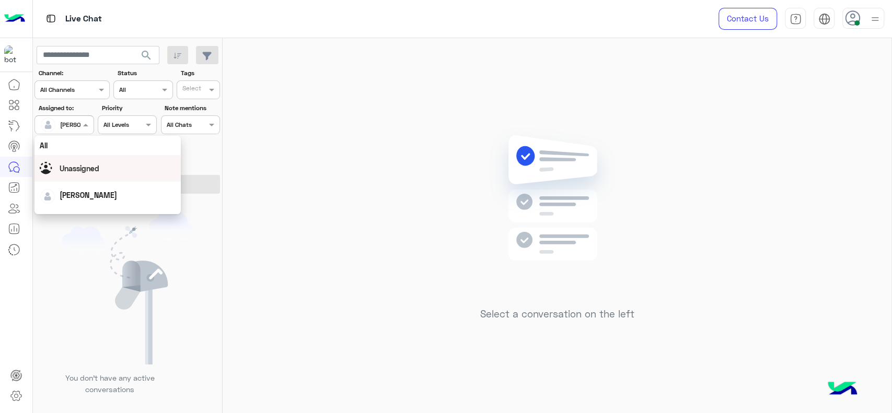
scroll to position [205, 0]
click at [86, 175] on div "First Mile" at bounding box center [108, 177] width 146 height 19
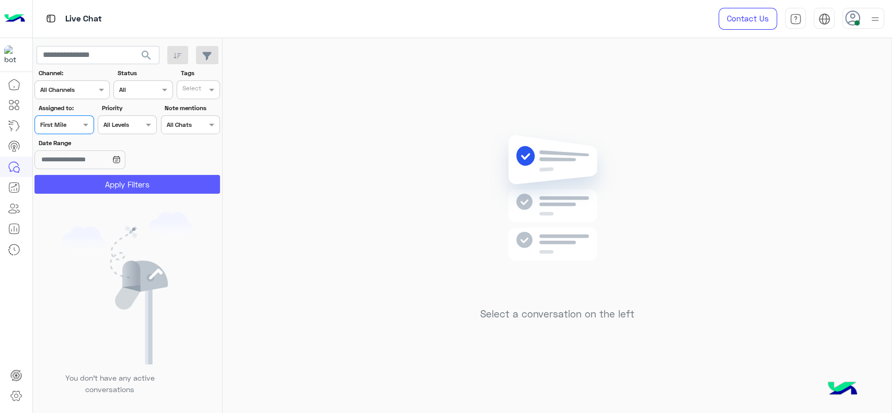
click at [95, 178] on button "Apply Filters" at bounding box center [128, 184] width 186 height 19
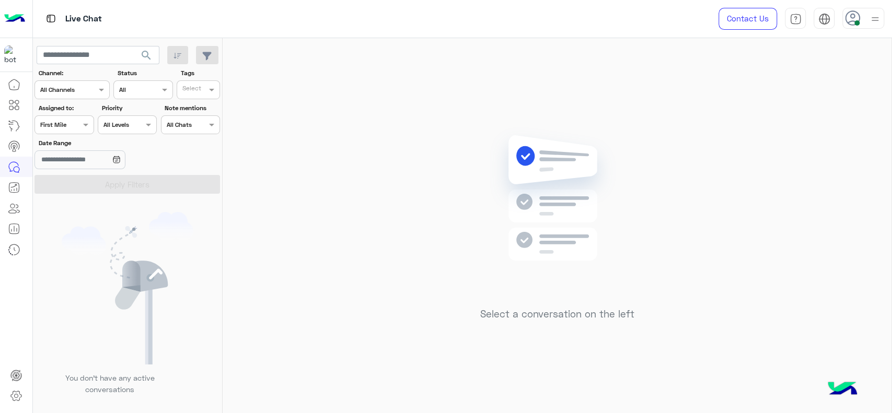
click at [73, 129] on div "Assigned on First Mile" at bounding box center [57, 124] width 45 height 9
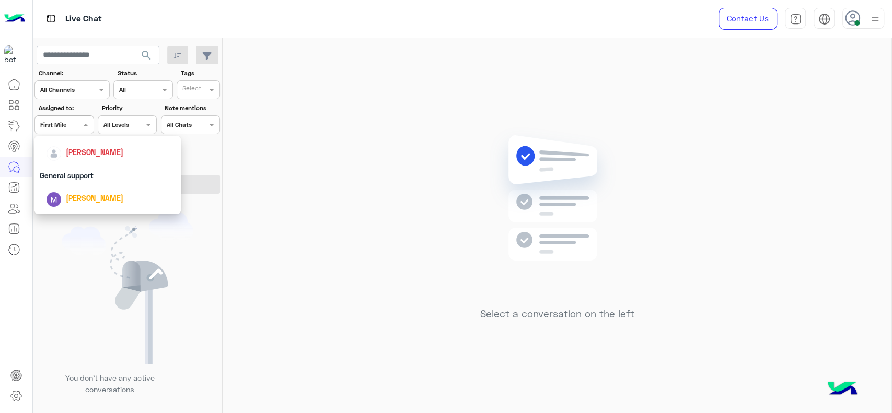
scroll to position [146, 0]
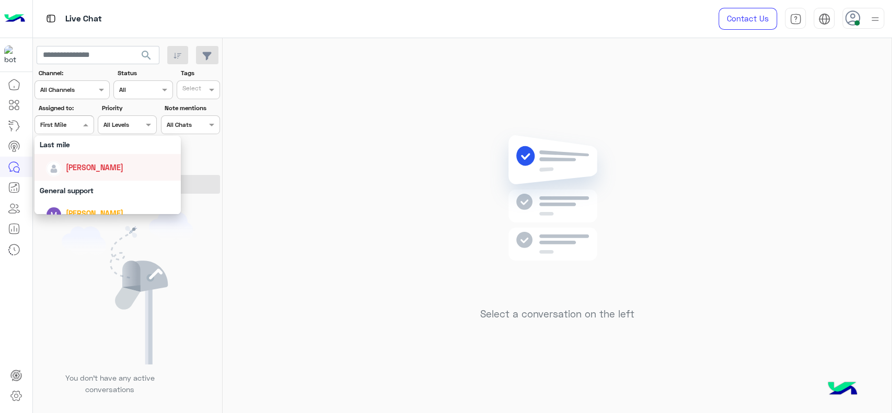
click at [94, 178] on div "[PERSON_NAME]" at bounding box center [108, 167] width 146 height 27
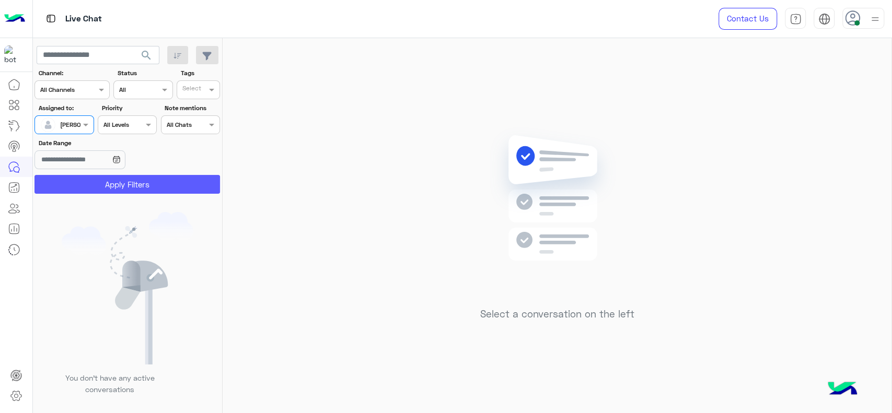
click at [94, 177] on button "Apply Filters" at bounding box center [128, 184] width 186 height 19
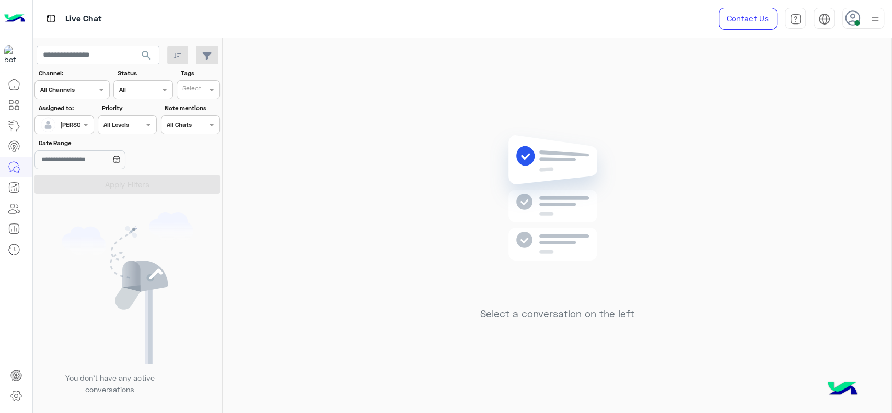
click at [869, 19] on img at bounding box center [875, 19] width 13 height 13
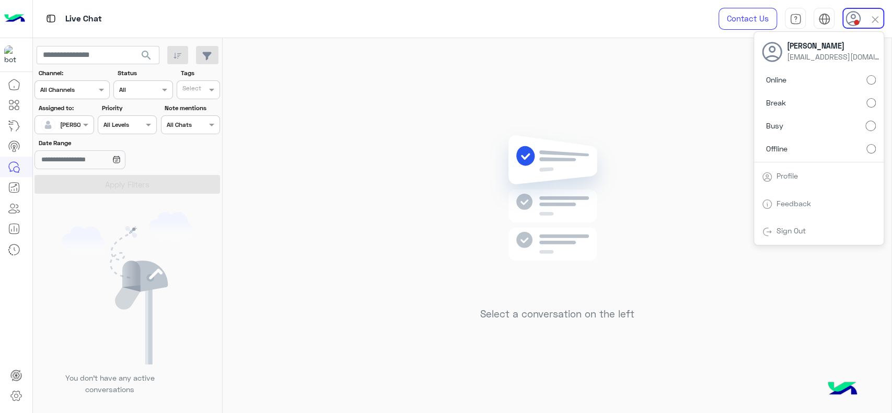
click at [667, 245] on div "Select a conversation on the left" at bounding box center [557, 228] width 669 height 380
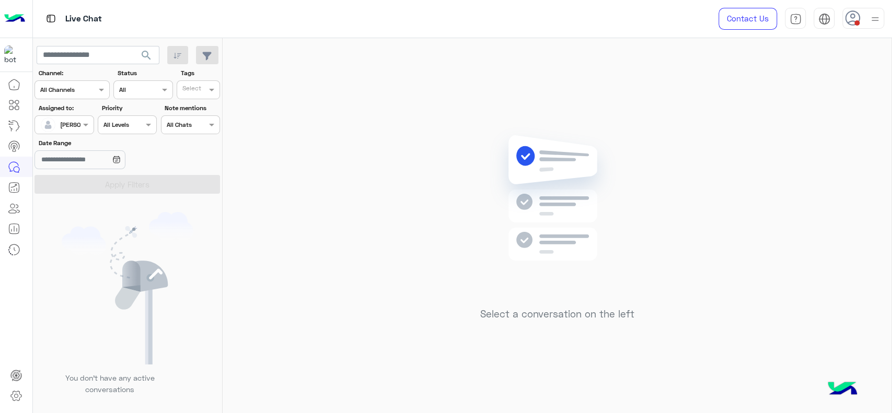
click at [318, 156] on div "Select a conversation on the left" at bounding box center [557, 228] width 669 height 380
click at [859, 18] on use at bounding box center [852, 17] width 15 height 15
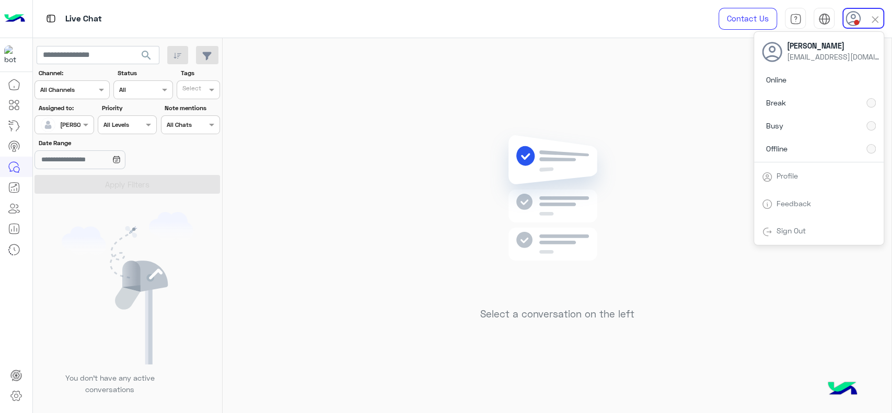
click at [653, 54] on div "Select a conversation on the left" at bounding box center [557, 228] width 669 height 380
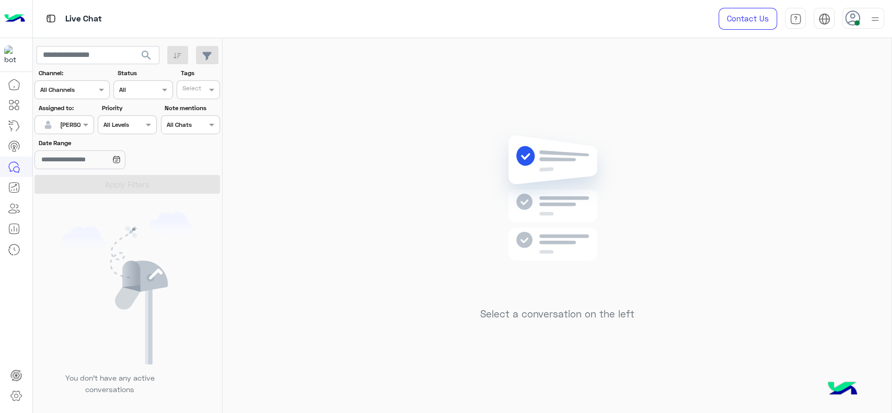
click at [78, 120] on div at bounding box center [64, 124] width 58 height 10
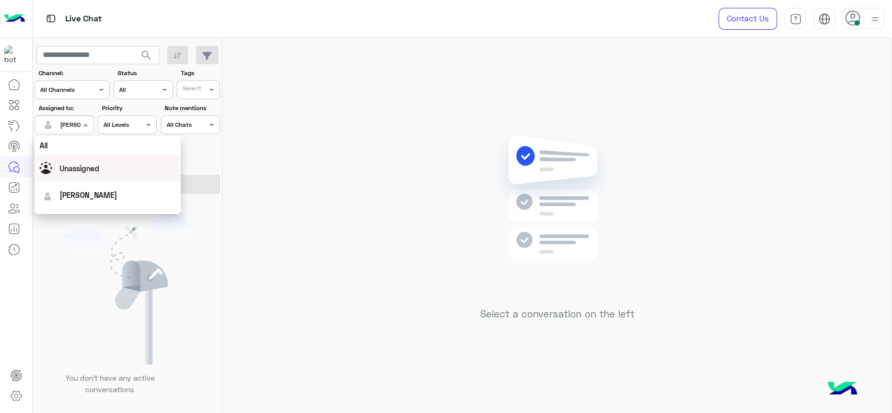
scroll to position [205, 0]
click at [100, 178] on div "First Mile" at bounding box center [108, 177] width 146 height 19
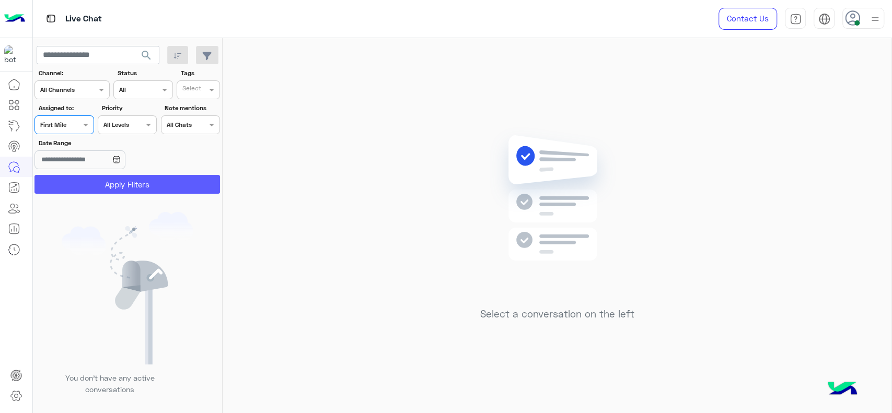
click at [100, 181] on button "Apply Filters" at bounding box center [128, 184] width 186 height 19
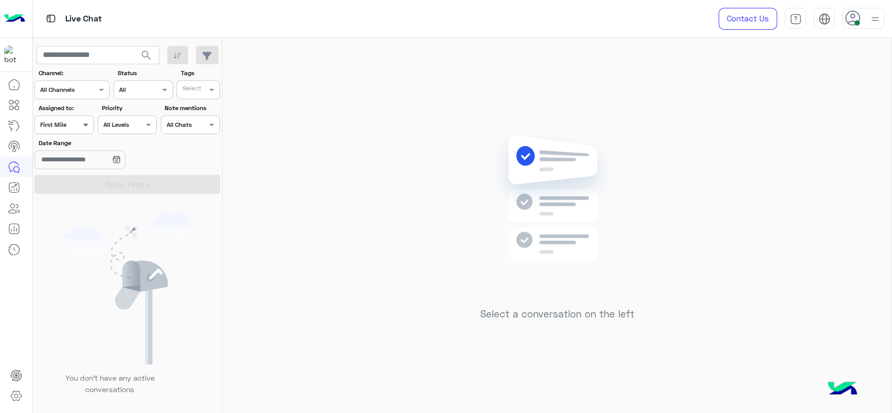
click at [84, 125] on span at bounding box center [87, 124] width 13 height 11
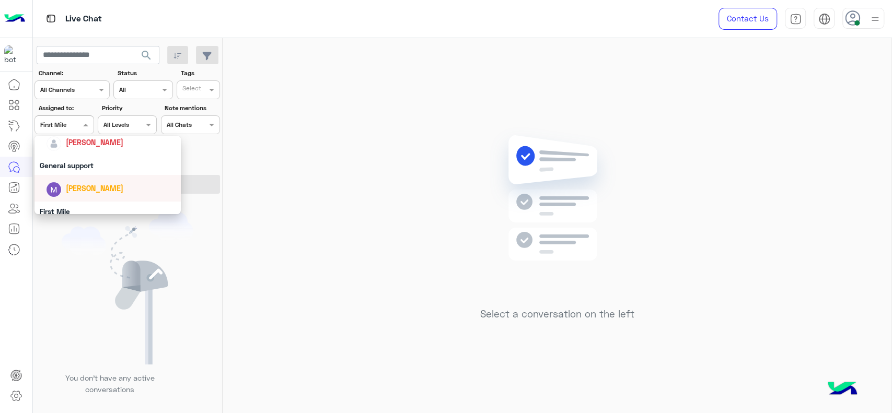
scroll to position [170, 0]
click at [100, 145] on span "[PERSON_NAME]" at bounding box center [95, 144] width 58 height 9
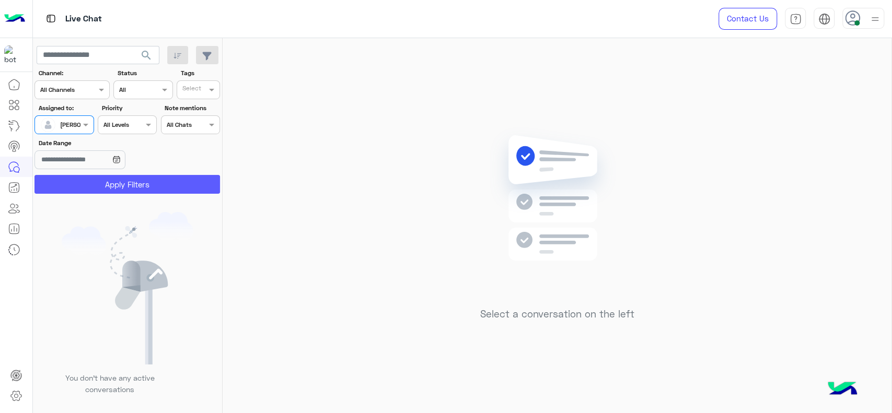
click at [121, 180] on button "Apply Filters" at bounding box center [128, 184] width 186 height 19
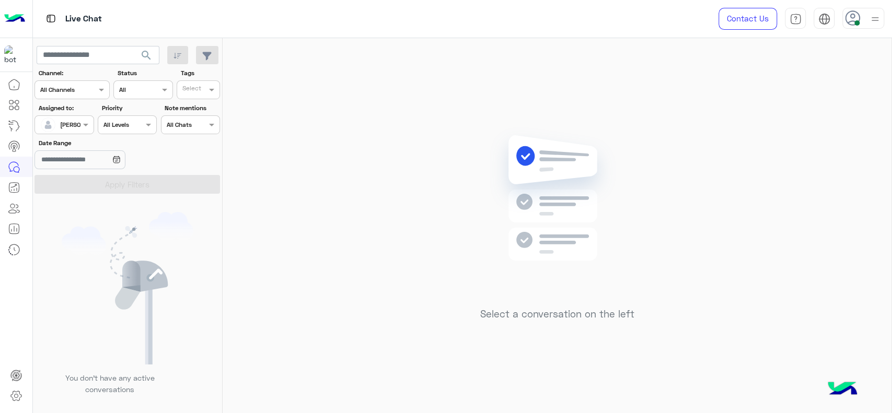
click at [81, 114] on div "Assigned to: Assigned on [PERSON_NAME]" at bounding box center [64, 119] width 59 height 31
click at [95, 158] on input "Date Range" at bounding box center [80, 160] width 90 height 19
click at [73, 125] on div at bounding box center [64, 124] width 58 height 10
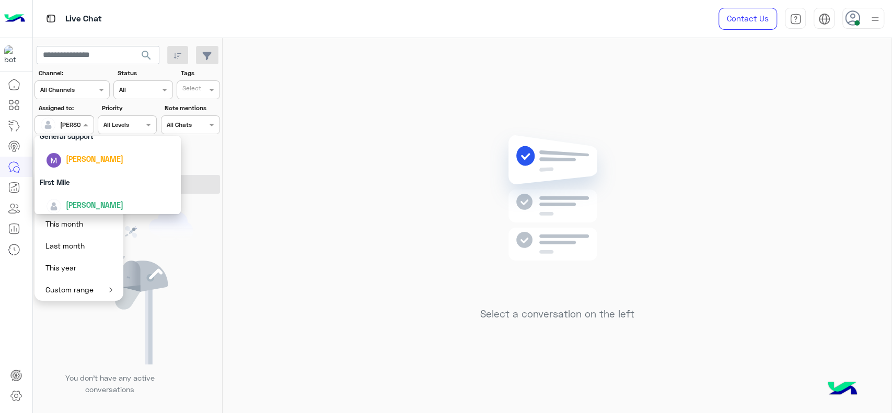
scroll to position [205, 0]
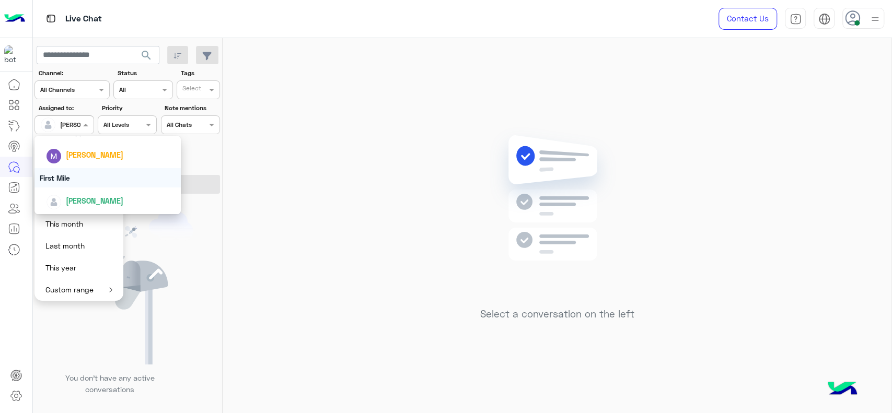
click at [99, 182] on div "First Mile" at bounding box center [108, 177] width 146 height 19
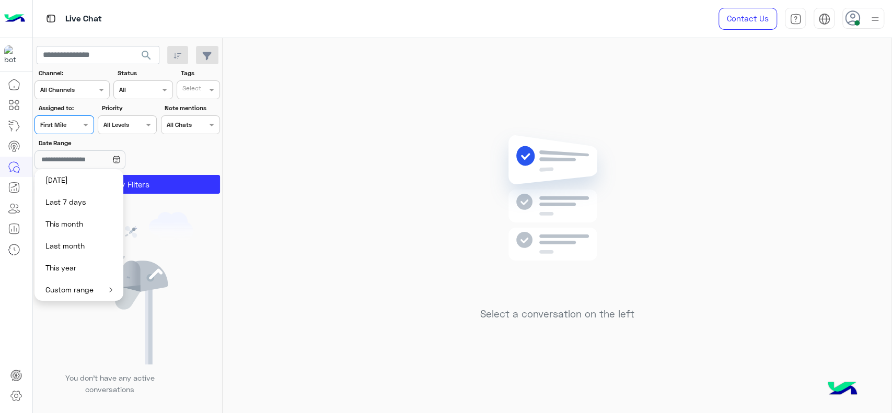
click at [99, 181] on button "[DATE]" at bounding box center [79, 180] width 89 height 22
type input "**********"
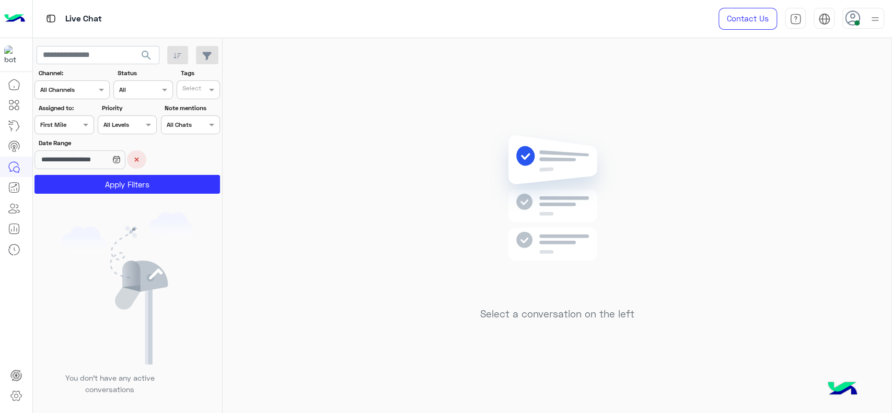
click at [146, 167] on button "×" at bounding box center [136, 160] width 19 height 18
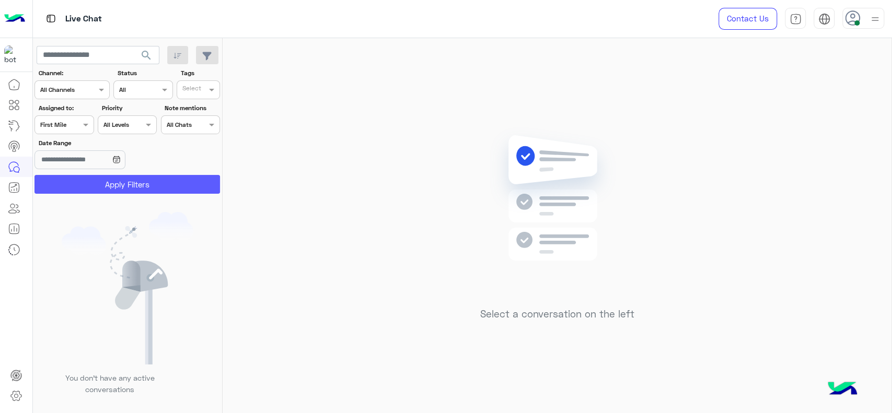
click at [132, 180] on button "Apply Filters" at bounding box center [128, 184] width 186 height 19
click at [71, 128] on div "Assigned on First Mile" at bounding box center [57, 124] width 45 height 9
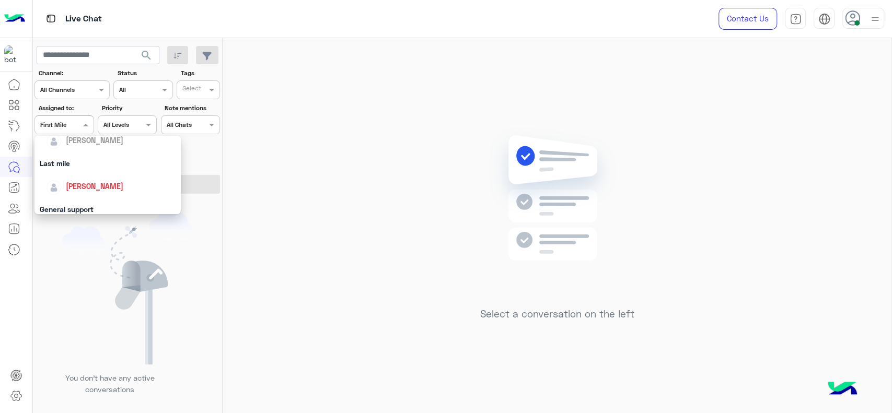
scroll to position [139, 0]
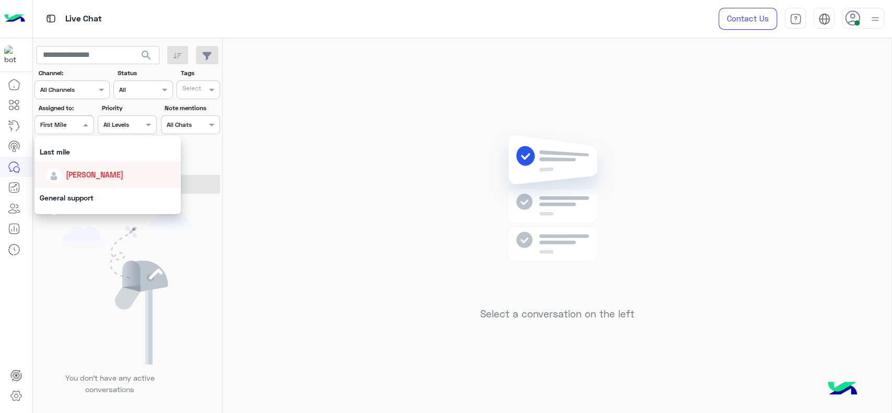
click at [76, 179] on div "[PERSON_NAME]" at bounding box center [95, 174] width 58 height 11
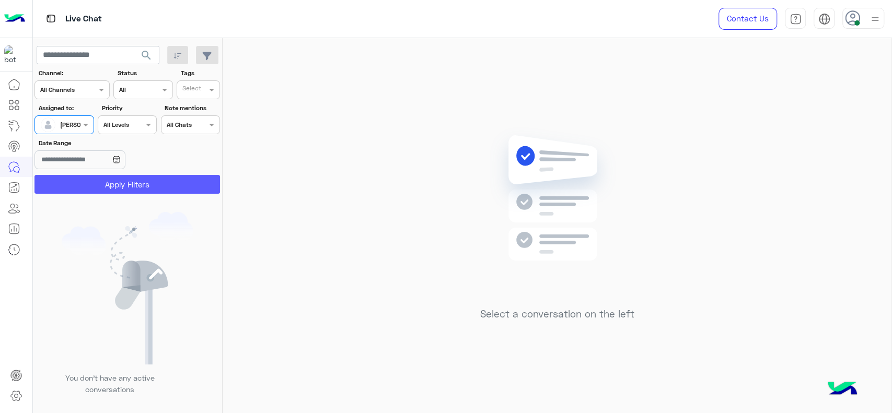
click at [84, 186] on button "Apply Filters" at bounding box center [128, 184] width 186 height 19
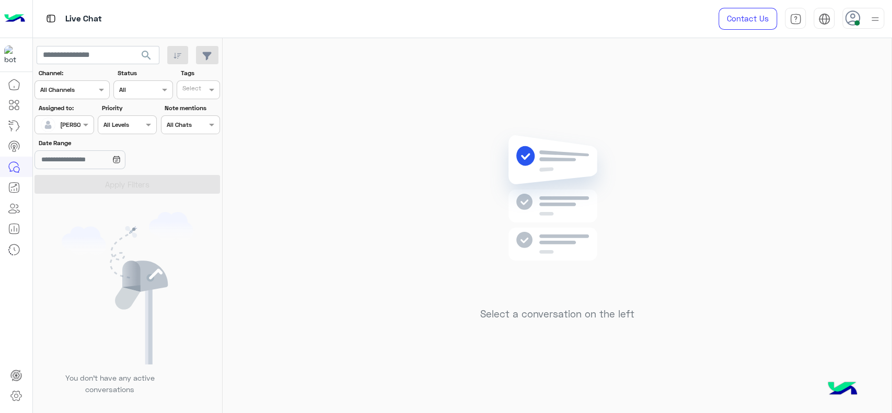
click at [44, 17] on img at bounding box center [50, 18] width 13 height 13
click at [84, 132] on div "Assigned on [PERSON_NAME]" at bounding box center [64, 125] width 59 height 19
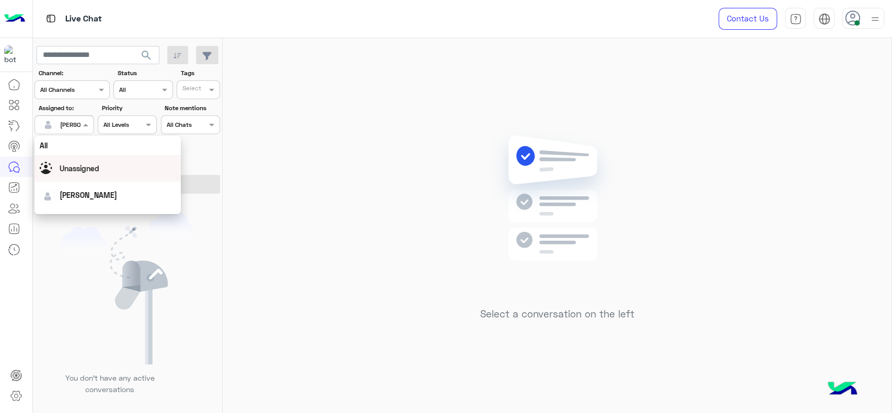
scroll to position [205, 0]
click at [76, 181] on div "First Mile" at bounding box center [108, 177] width 146 height 19
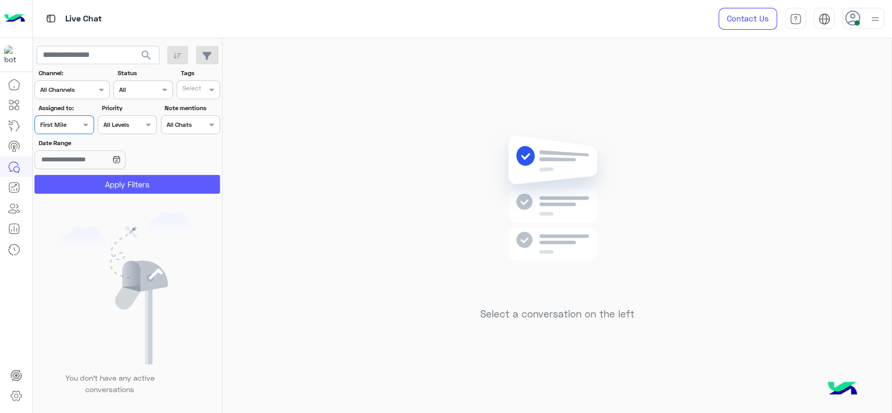
click at [79, 182] on button "Apply Filters" at bounding box center [128, 184] width 186 height 19
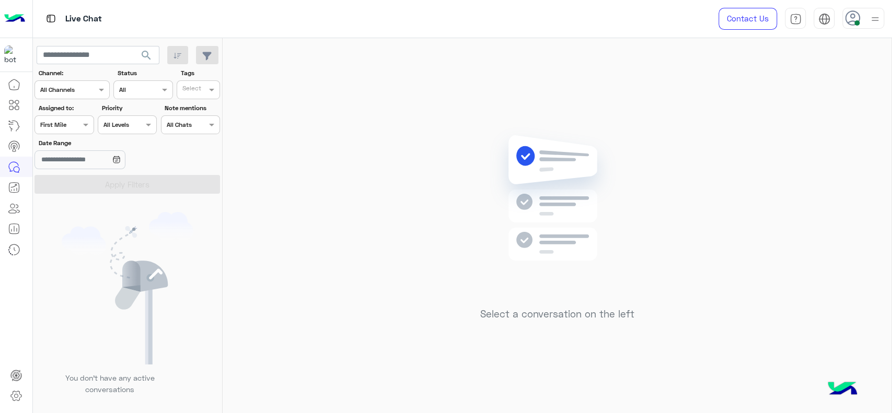
click at [72, 125] on div at bounding box center [64, 124] width 58 height 10
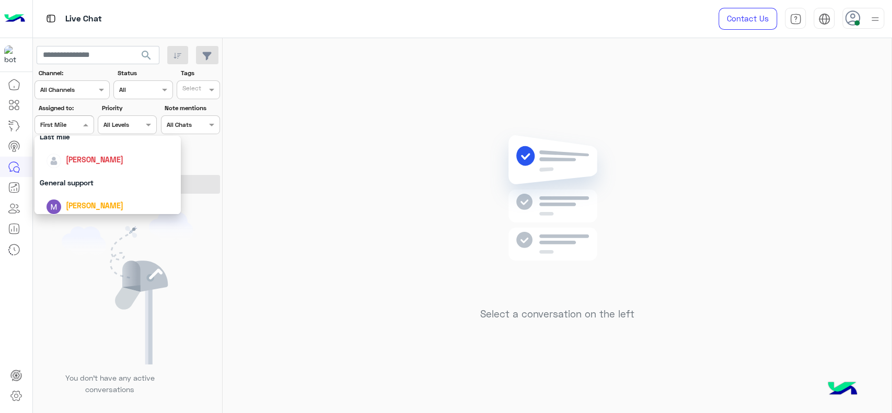
scroll to position [174, 0]
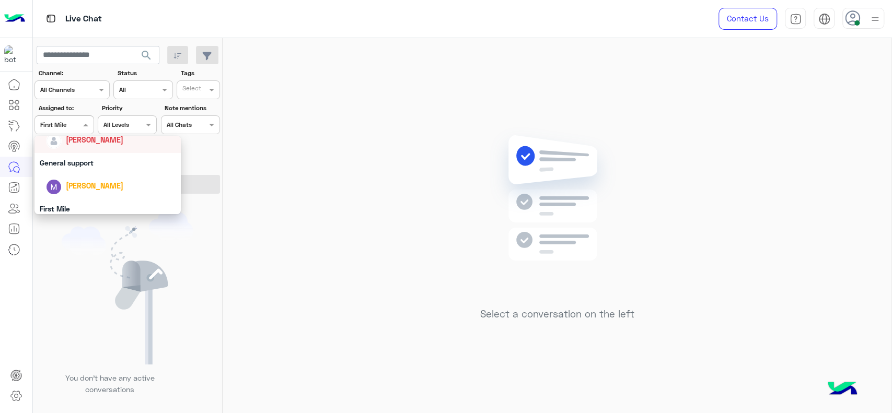
click at [63, 146] on div "[PERSON_NAME]" at bounding box center [111, 140] width 130 height 18
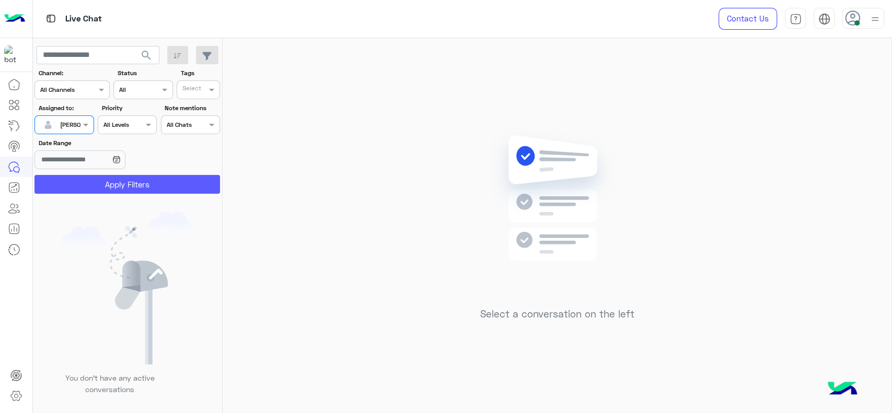
click at [73, 181] on button "Apply Filters" at bounding box center [128, 184] width 186 height 19
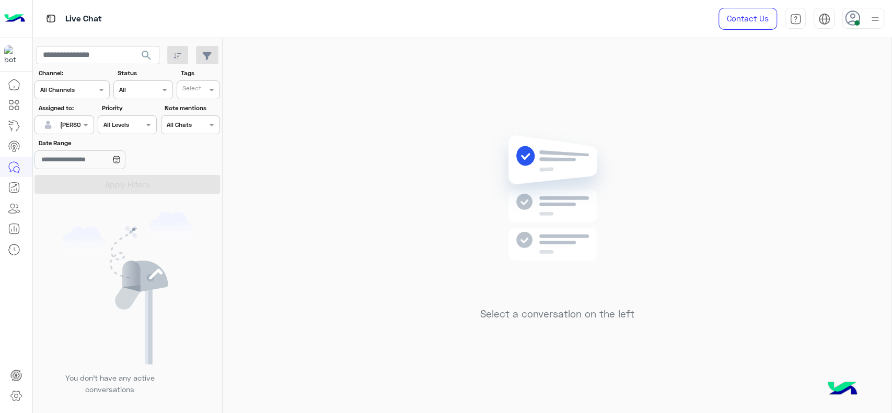
click at [554, 90] on div "Select a conversation on the left" at bounding box center [557, 228] width 669 height 380
click at [89, 128] on span at bounding box center [87, 124] width 13 height 11
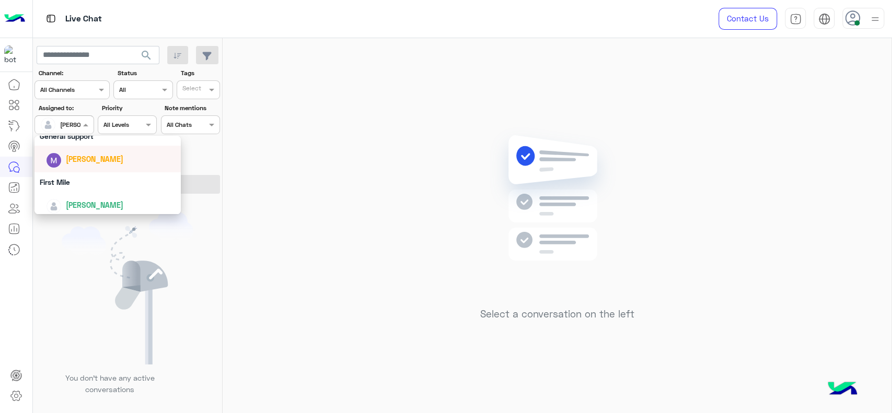
scroll to position [205, 0]
click at [334, 248] on div "Select a conversation on the left" at bounding box center [557, 228] width 669 height 380
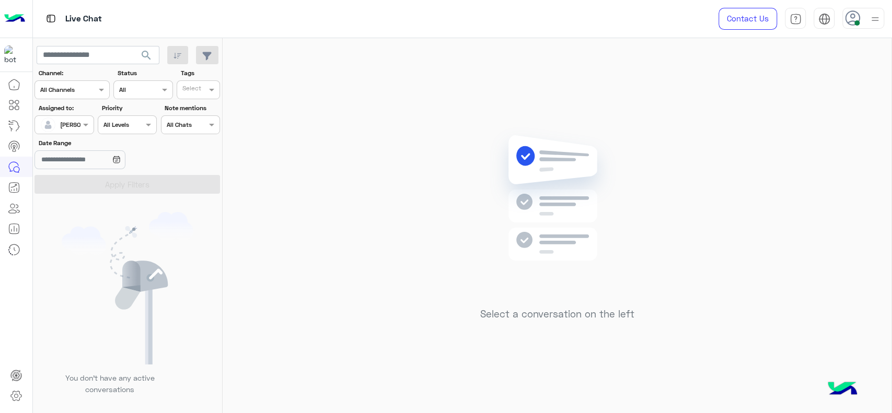
click at [65, 131] on div "[PERSON_NAME]" at bounding box center [60, 124] width 40 height 21
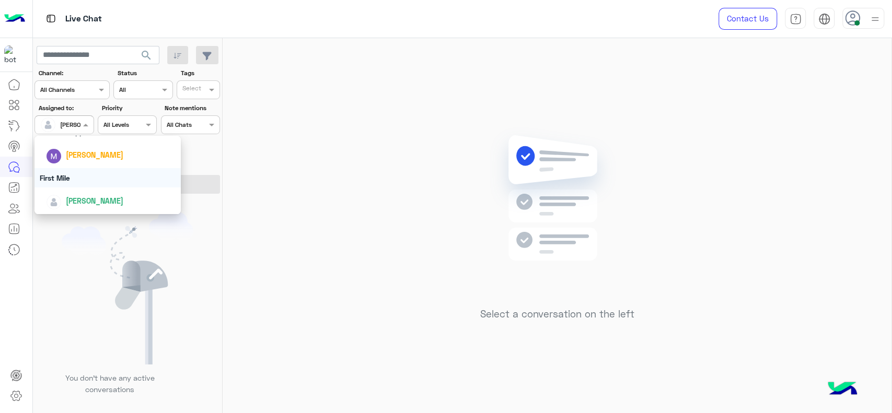
click at [74, 177] on div "First Mile" at bounding box center [108, 177] width 146 height 19
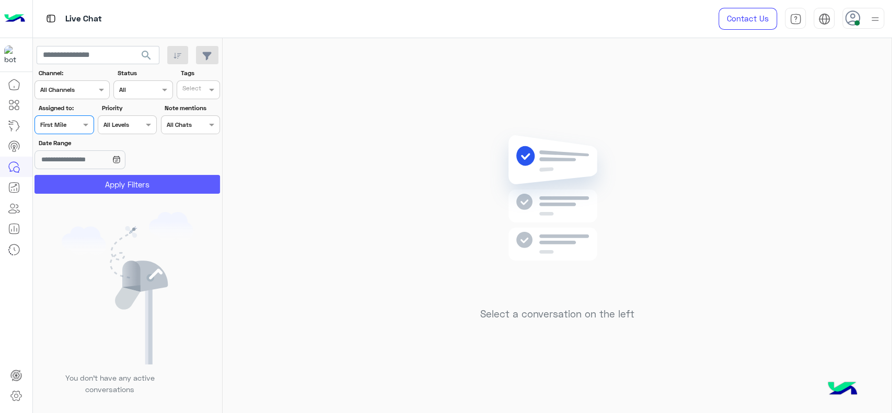
click at [72, 185] on button "Apply Filters" at bounding box center [128, 184] width 186 height 19
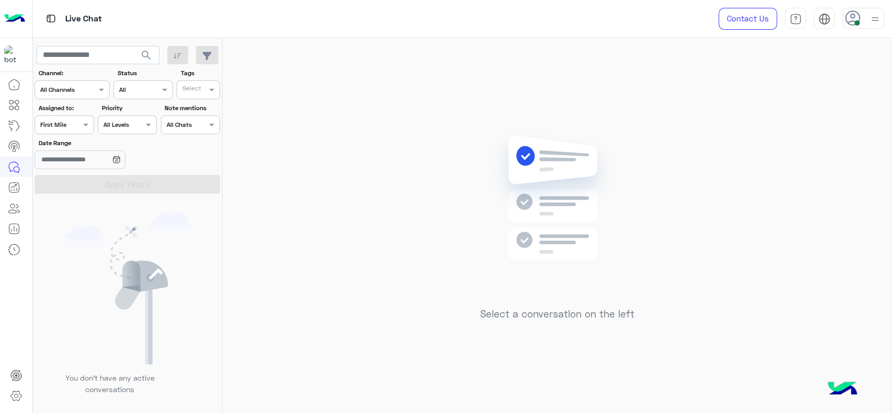
click at [64, 122] on input "text" at bounding box center [52, 123] width 24 height 9
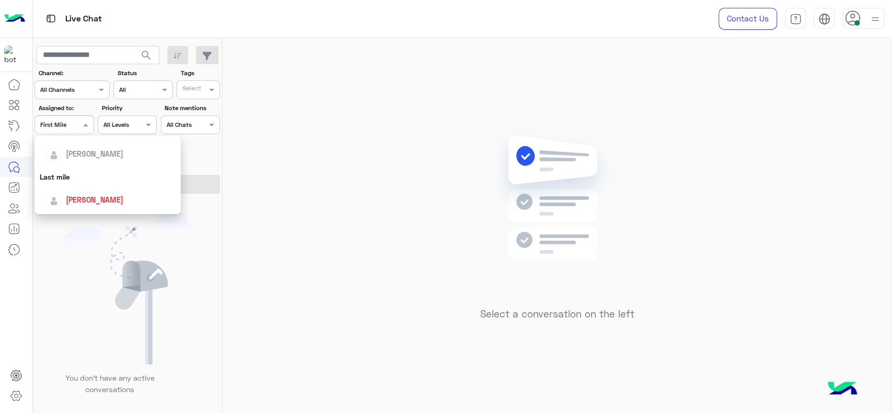
scroll to position [116, 0]
click at [71, 183] on div "Last mile" at bounding box center [108, 174] width 146 height 19
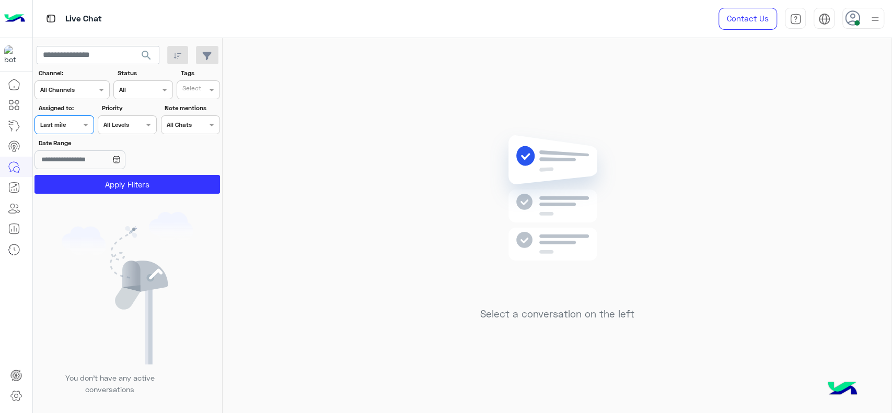
click at [75, 116] on div "Assigned on Last mile" at bounding box center [64, 125] width 59 height 19
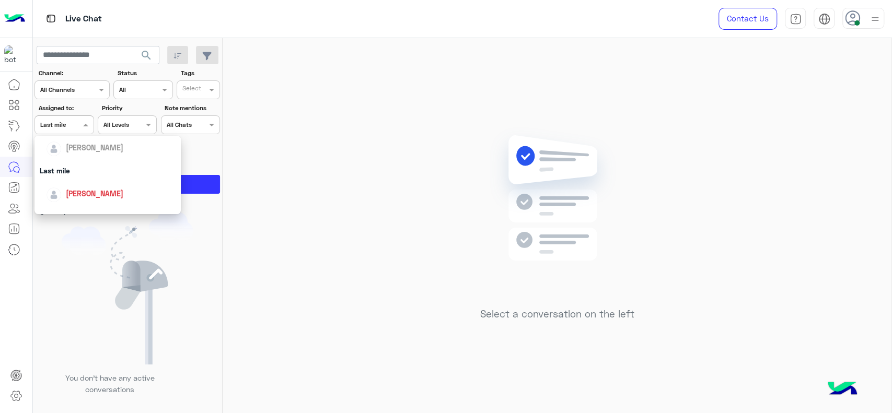
scroll to position [128, 0]
click at [100, 187] on span "[PERSON_NAME]" at bounding box center [95, 186] width 58 height 9
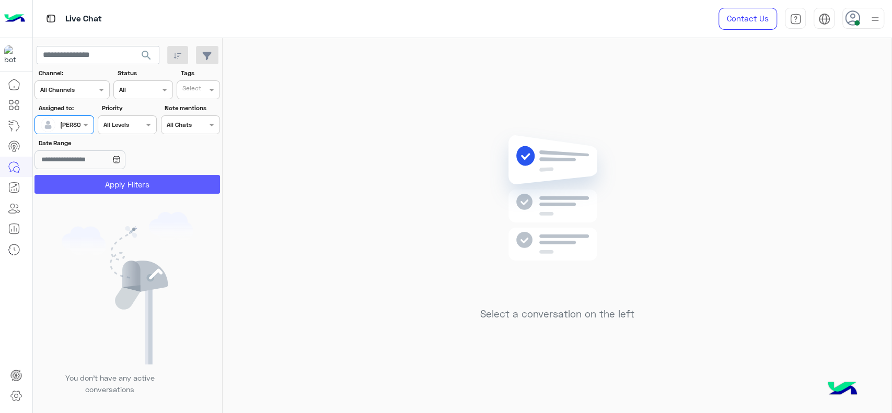
click at [100, 187] on button "Apply Filters" at bounding box center [128, 184] width 186 height 19
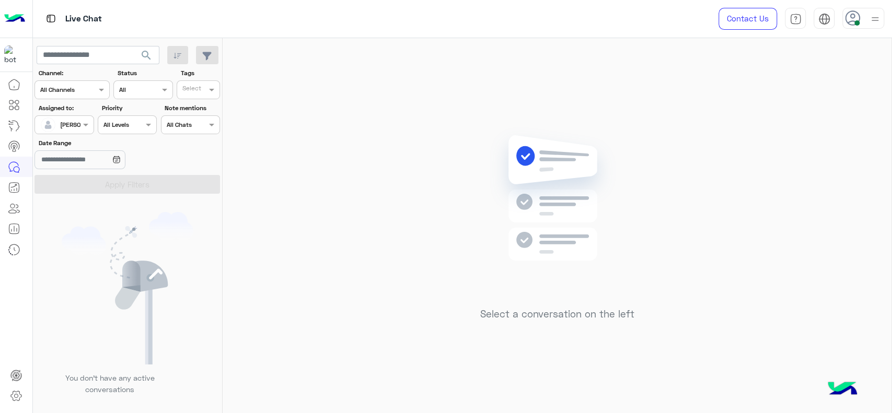
click at [877, 16] on img at bounding box center [875, 19] width 13 height 13
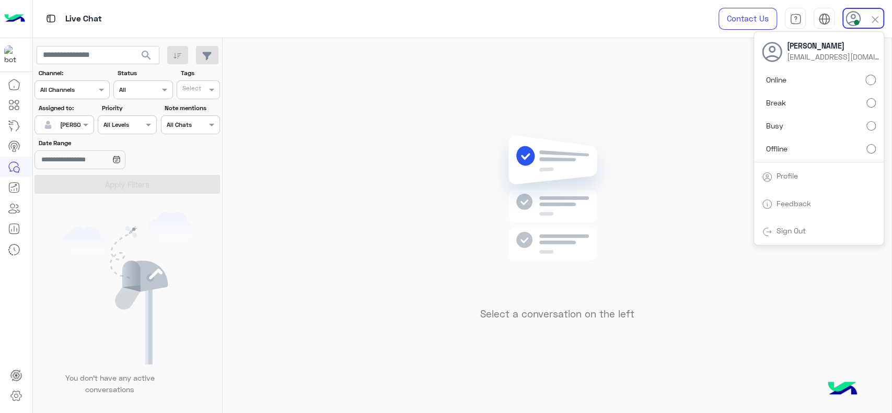
click at [869, 120] on label "Busy" at bounding box center [819, 126] width 114 height 19
click at [415, 155] on div "Select a conversation on the left" at bounding box center [557, 228] width 669 height 380
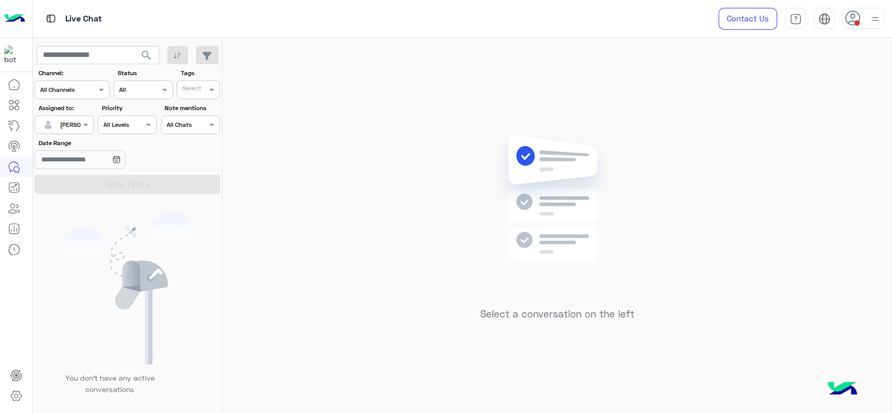
click at [443, 270] on div "Select a conversation on the left" at bounding box center [557, 228] width 669 height 380
click at [58, 122] on input "text" at bounding box center [52, 123] width 24 height 9
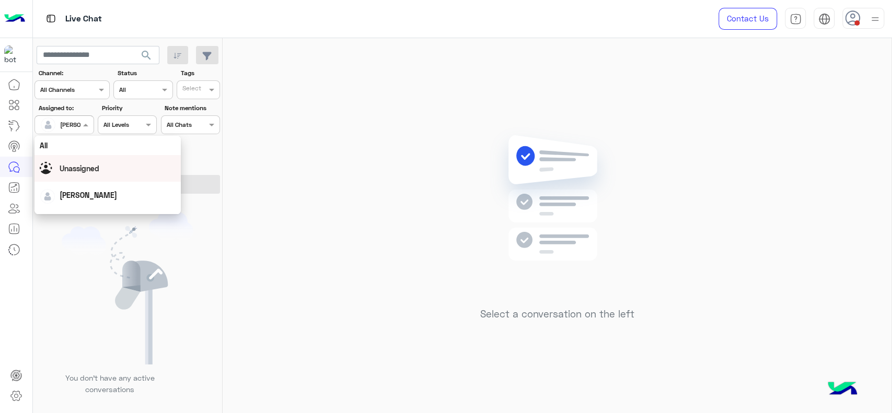
scroll to position [205, 0]
click at [85, 179] on div "First Mile" at bounding box center [108, 177] width 146 height 19
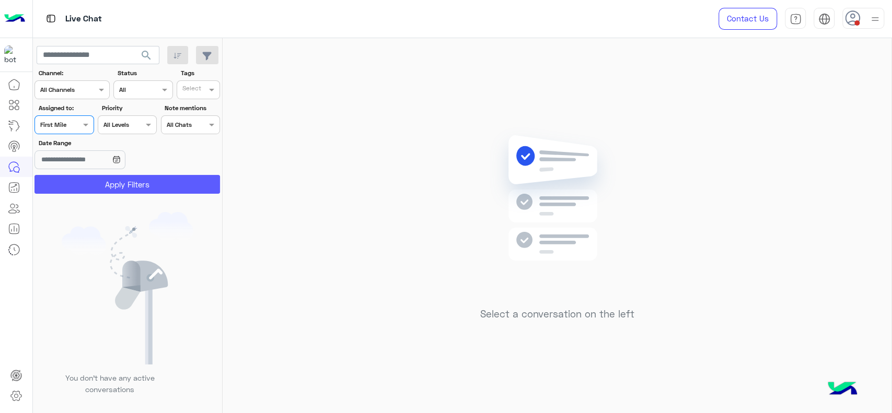
click at [84, 188] on button "Apply Filters" at bounding box center [128, 184] width 186 height 19
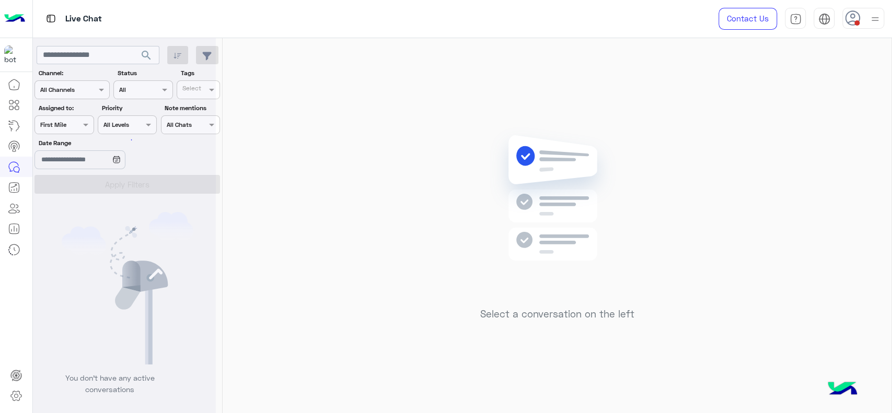
click at [84, 129] on div at bounding box center [124, 210] width 183 height 413
click at [84, 129] on span at bounding box center [87, 124] width 13 height 11
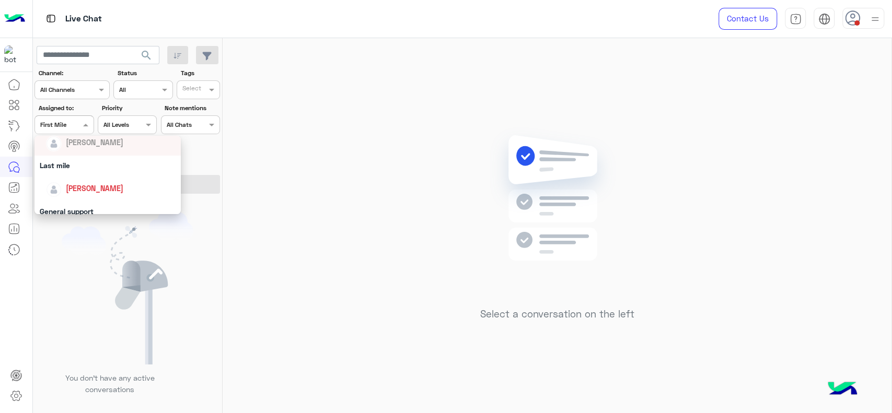
scroll to position [151, 0]
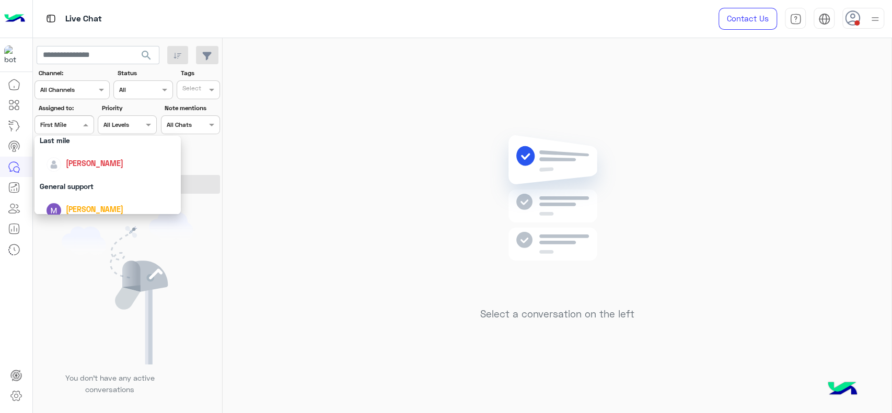
click at [93, 170] on div "[PERSON_NAME]" at bounding box center [111, 163] width 130 height 18
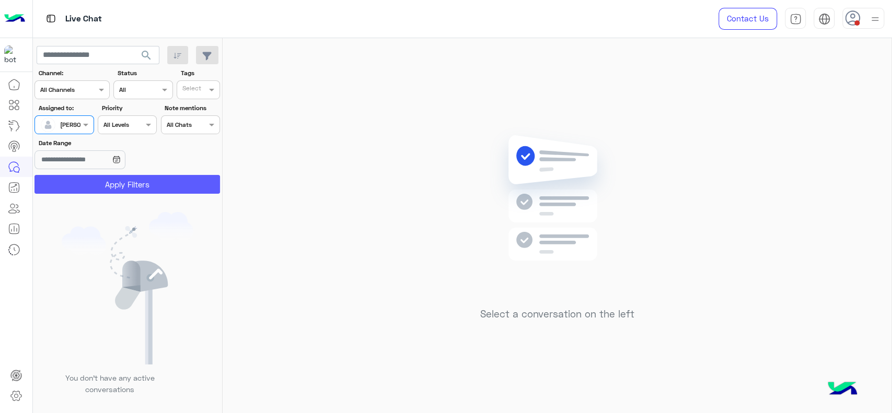
click at [150, 178] on button "Apply Filters" at bounding box center [128, 184] width 186 height 19
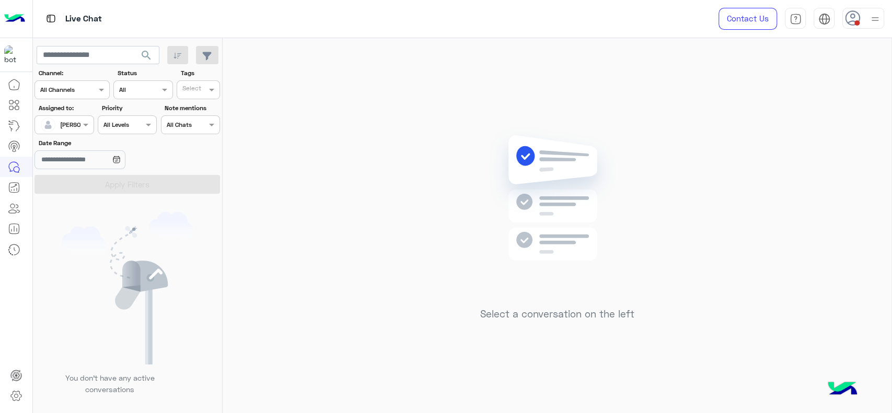
click at [874, 19] on img at bounding box center [875, 19] width 13 height 13
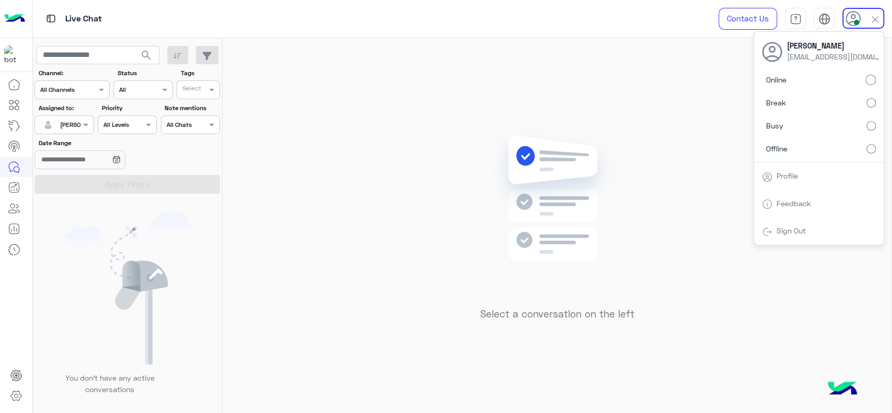
click at [489, 123] on div "Select a conversation on the left" at bounding box center [557, 228] width 669 height 380
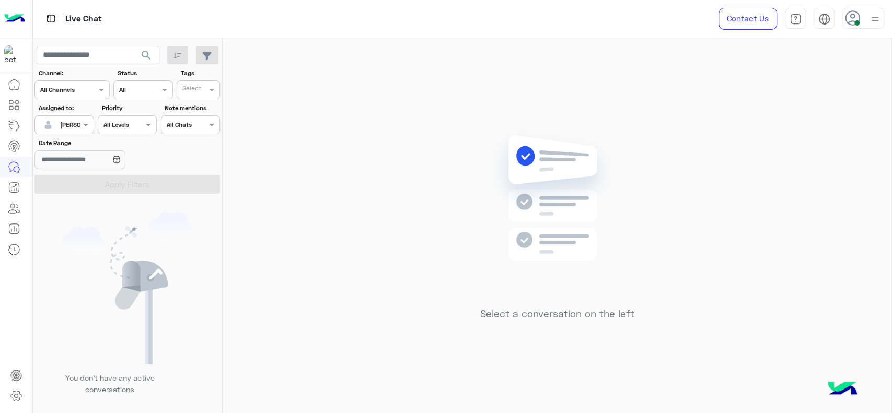
click at [67, 127] on div at bounding box center [64, 124] width 58 height 10
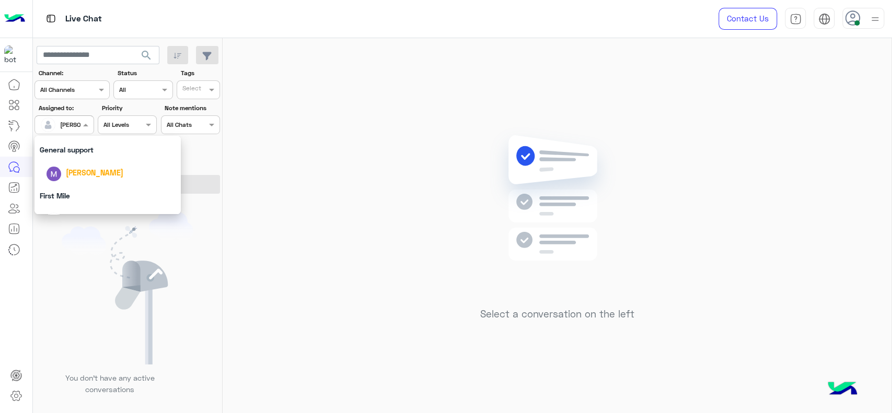
scroll to position [205, 0]
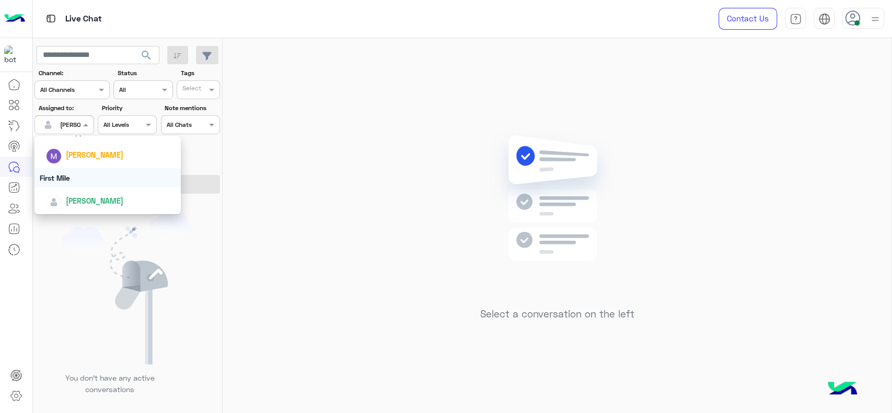
click at [79, 185] on div "First Mile" at bounding box center [108, 177] width 146 height 19
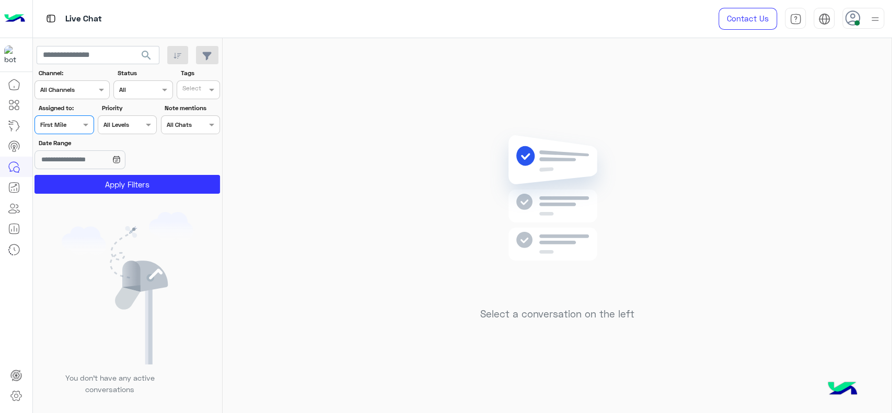
click at [79, 185] on button "Apply Filters" at bounding box center [128, 184] width 186 height 19
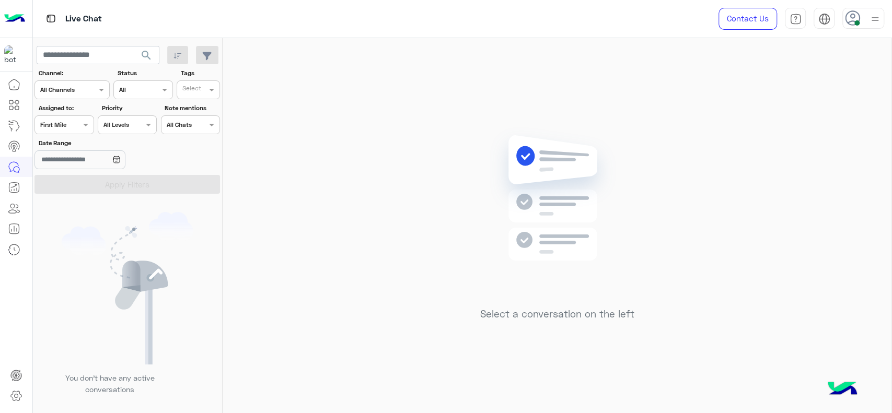
click at [65, 121] on div at bounding box center [64, 124] width 58 height 10
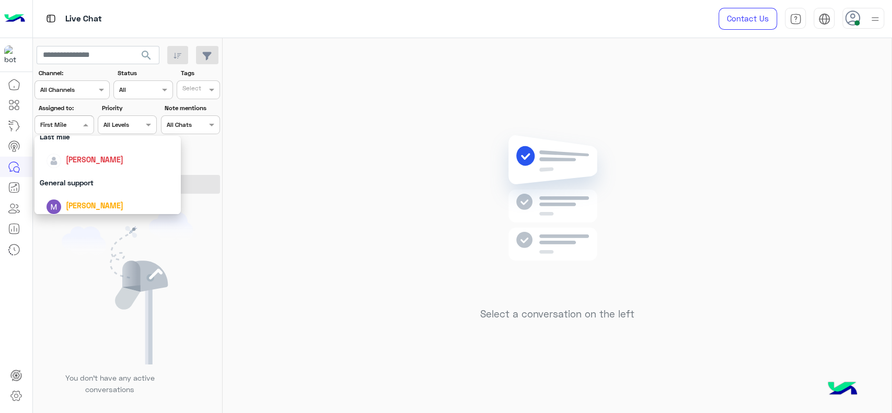
scroll to position [174, 0]
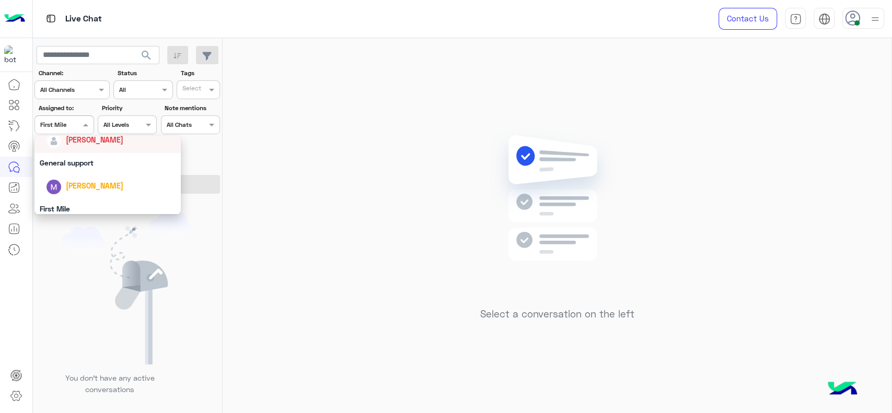
click at [71, 148] on div "[PERSON_NAME]" at bounding box center [111, 140] width 130 height 18
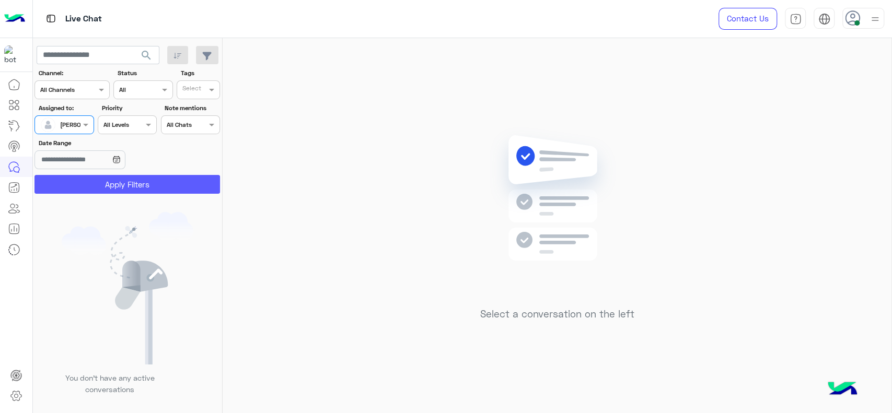
click at [80, 176] on button "Apply Filters" at bounding box center [128, 184] width 186 height 19
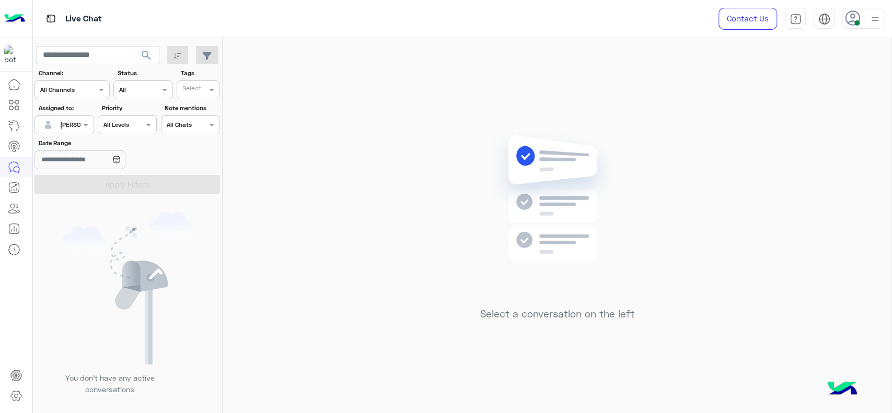
click at [312, 117] on div "Select a conversation on the left" at bounding box center [557, 228] width 669 height 380
click at [89, 119] on div at bounding box center [64, 124] width 58 height 10
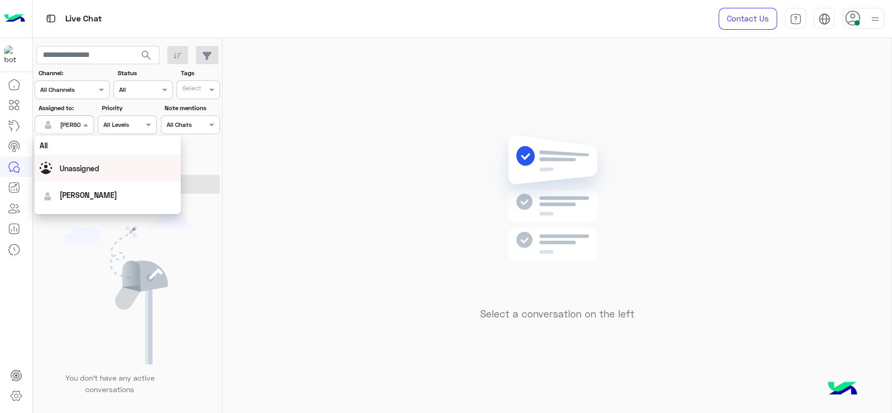
click at [81, 160] on div "Unassigned" at bounding box center [108, 168] width 136 height 18
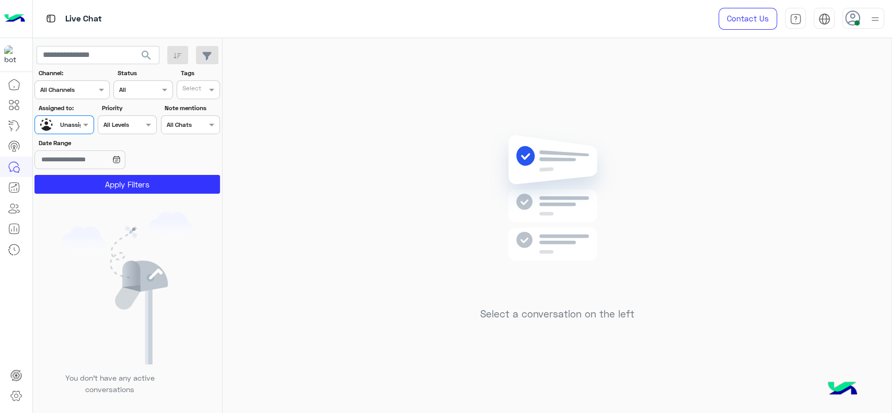
click at [205, 75] on label "Tags" at bounding box center [200, 72] width 38 height 9
click at [200, 95] on input "text" at bounding box center [192, 90] width 21 height 9
click at [197, 118] on div "J FOLLOW UP" at bounding box center [228, 110] width 102 height 19
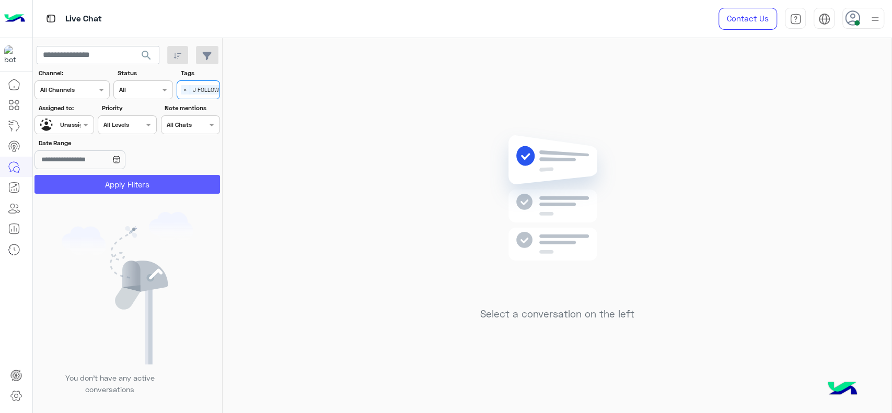
click at [134, 189] on button "Apply Filters" at bounding box center [128, 184] width 186 height 19
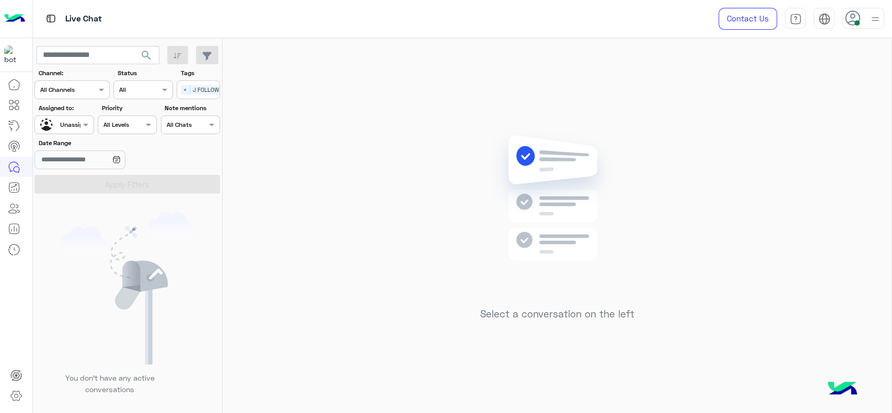
click at [186, 92] on span "×" at bounding box center [185, 89] width 9 height 9
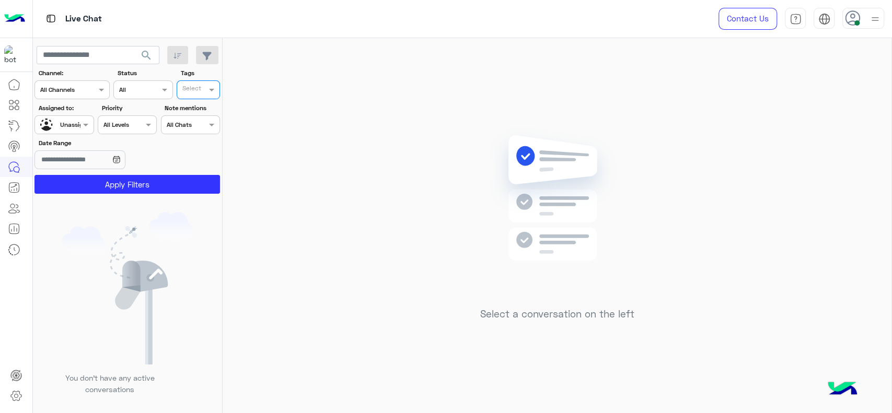
scroll to position [0, 0]
click at [74, 128] on div at bounding box center [64, 124] width 58 height 10
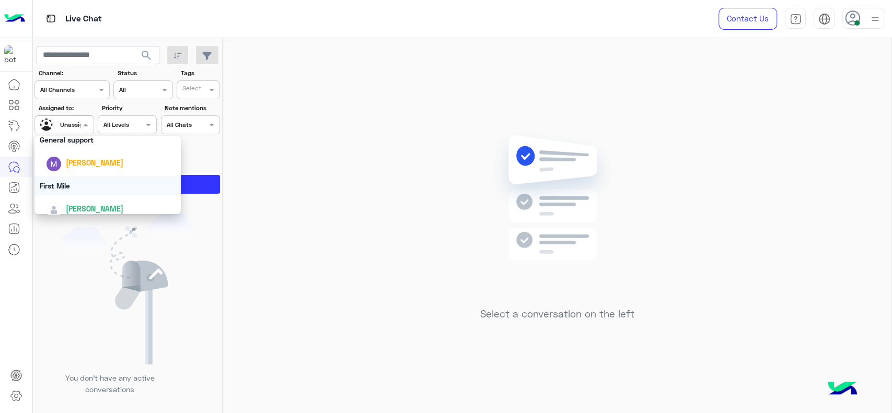
scroll to position [205, 0]
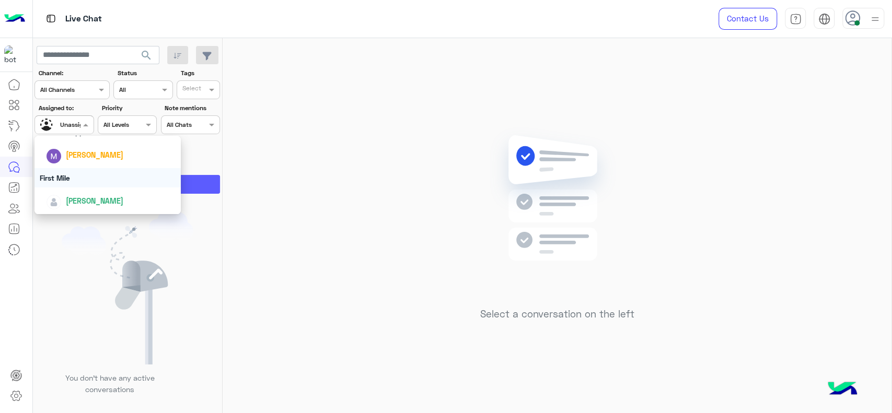
click at [96, 183] on div "First Mile" at bounding box center [108, 177] width 146 height 19
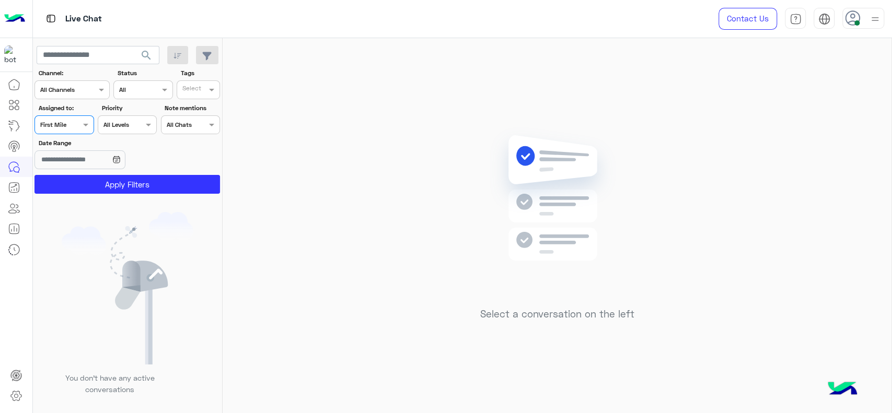
click at [72, 128] on div at bounding box center [64, 124] width 58 height 10
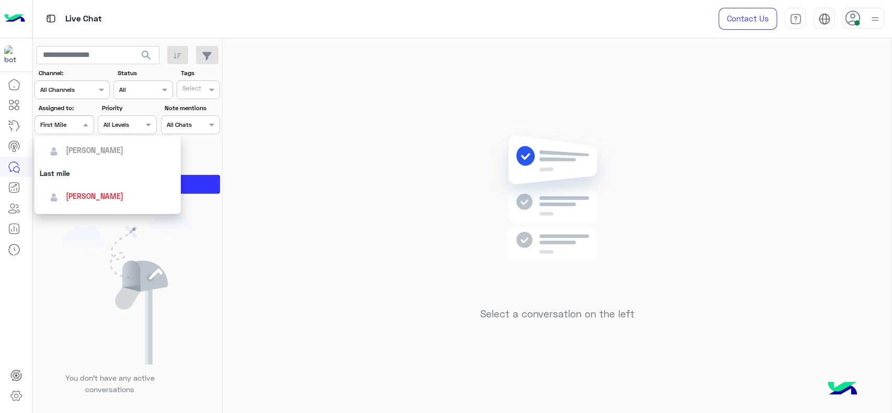
scroll to position [151, 0]
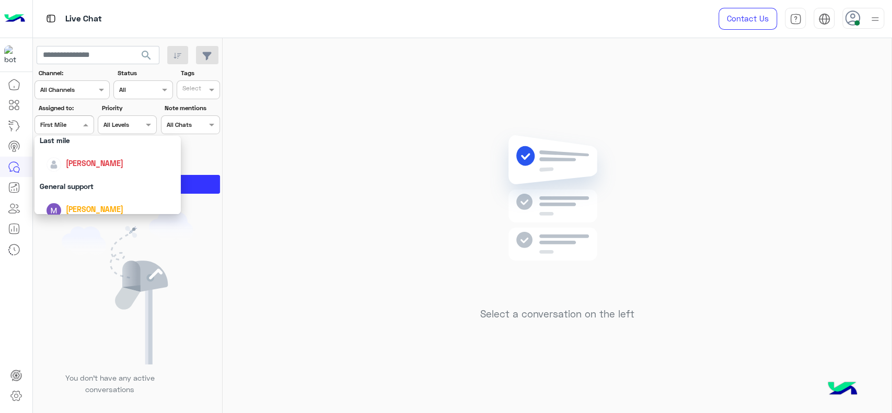
click at [84, 165] on span "[PERSON_NAME]" at bounding box center [95, 163] width 58 height 9
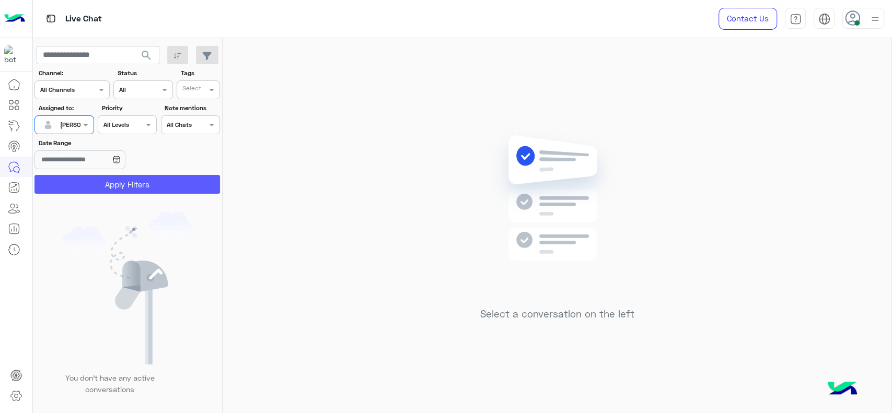
click at [90, 181] on button "Apply Filters" at bounding box center [128, 184] width 186 height 19
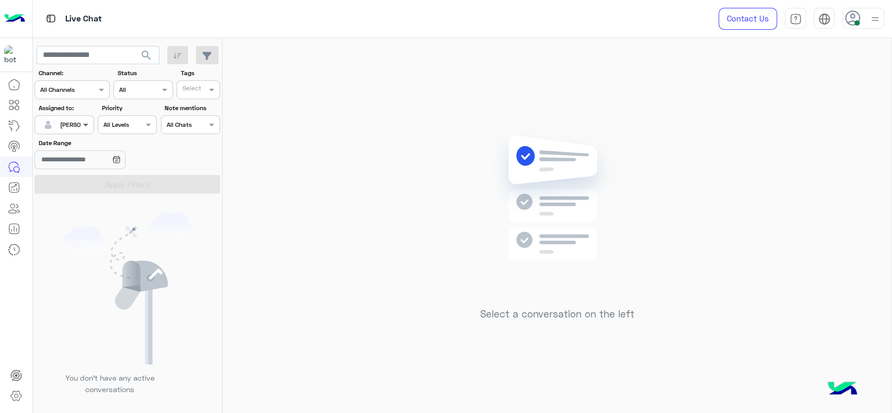
click at [87, 128] on span at bounding box center [87, 124] width 13 height 11
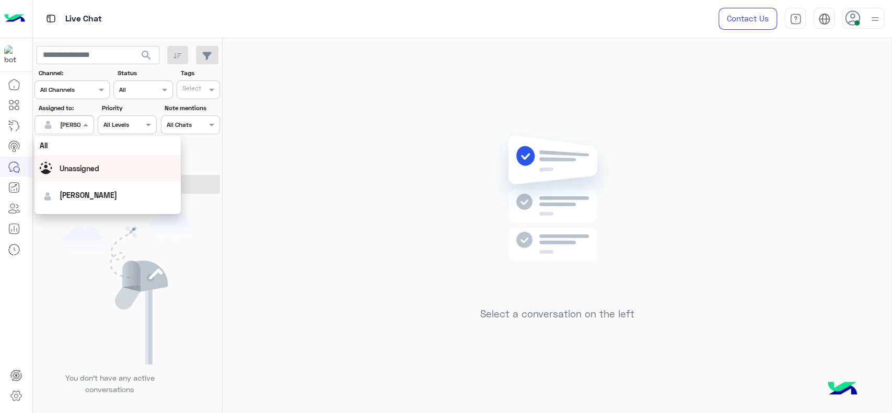
scroll to position [205, 0]
click at [107, 178] on div "First Mile" at bounding box center [108, 177] width 146 height 19
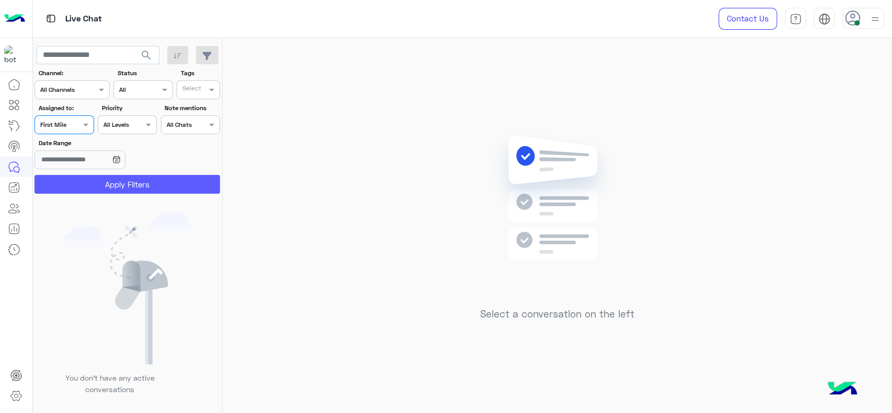
click at [117, 181] on button "Apply Filters" at bounding box center [128, 184] width 186 height 19
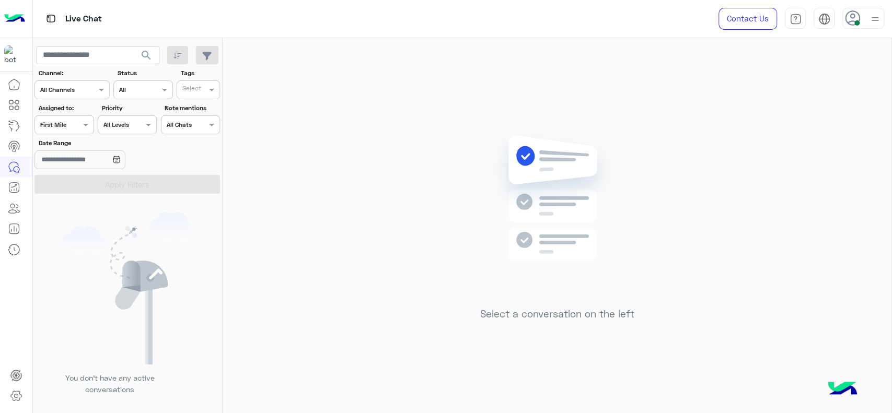
click at [79, 123] on div at bounding box center [64, 124] width 58 height 10
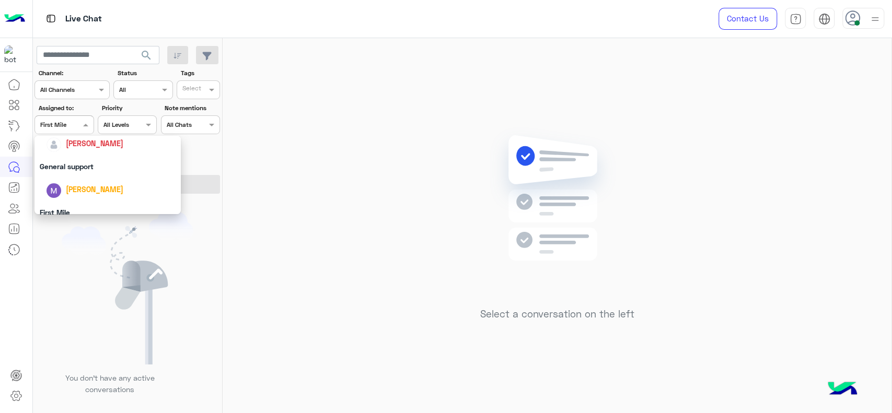
scroll to position [174, 0]
click at [83, 144] on div "[PERSON_NAME]" at bounding box center [95, 139] width 58 height 11
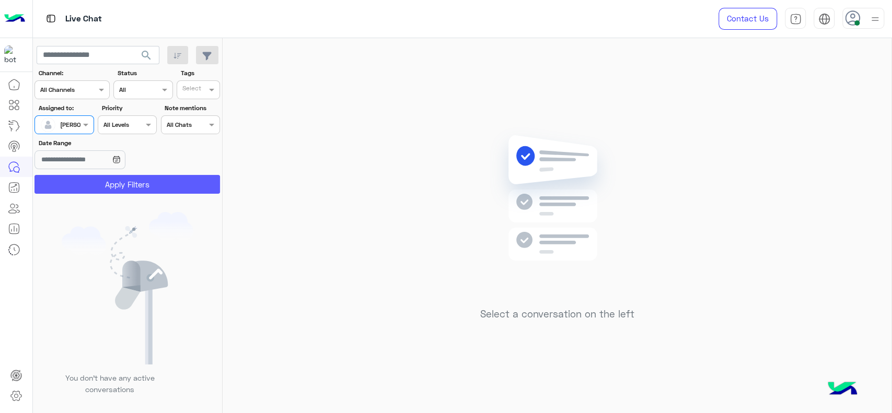
click at [86, 180] on button "Apply Filters" at bounding box center [128, 184] width 186 height 19
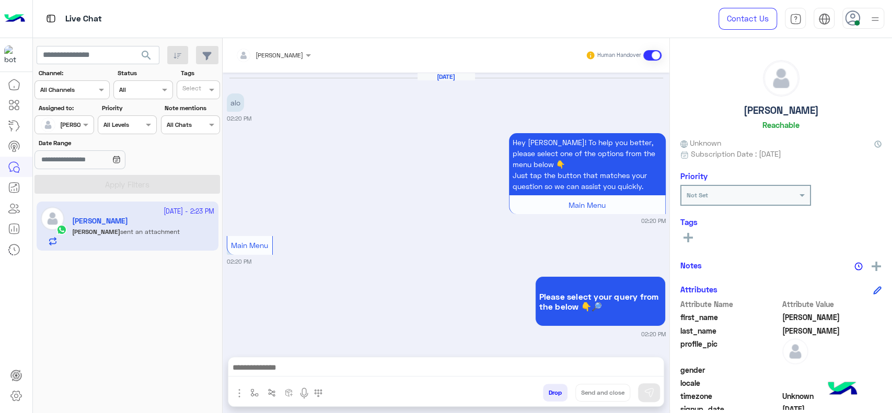
scroll to position [1216, 0]
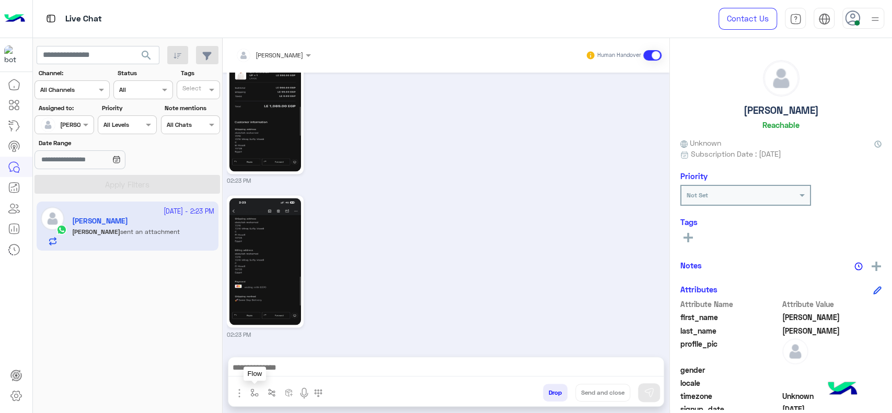
click at [259, 394] on button "button" at bounding box center [254, 392] width 17 height 17
click at [263, 378] on div "enter flow name" at bounding box center [285, 370] width 77 height 19
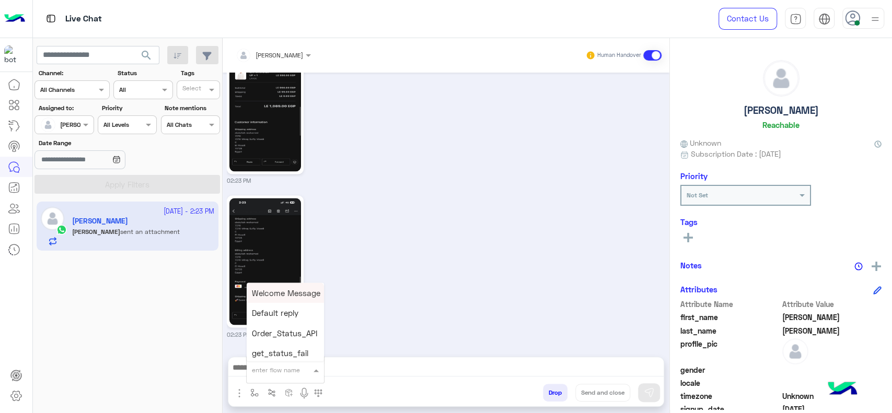
type input "*"
click at [259, 337] on div "J Greeting" at bounding box center [285, 331] width 77 height 20
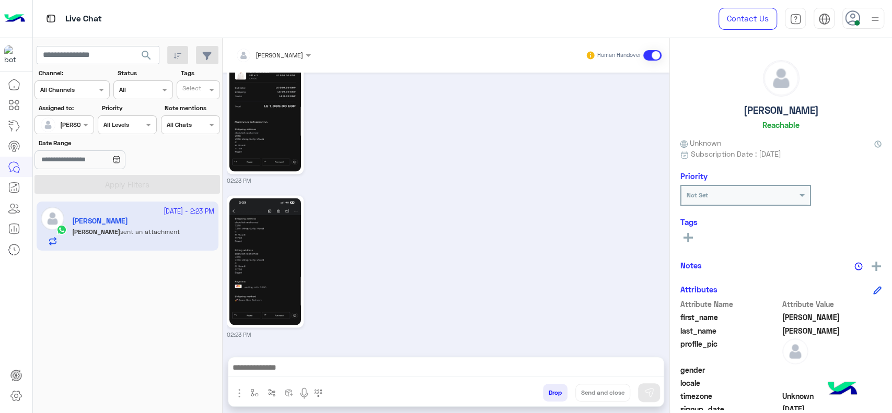
type textarea "**********"
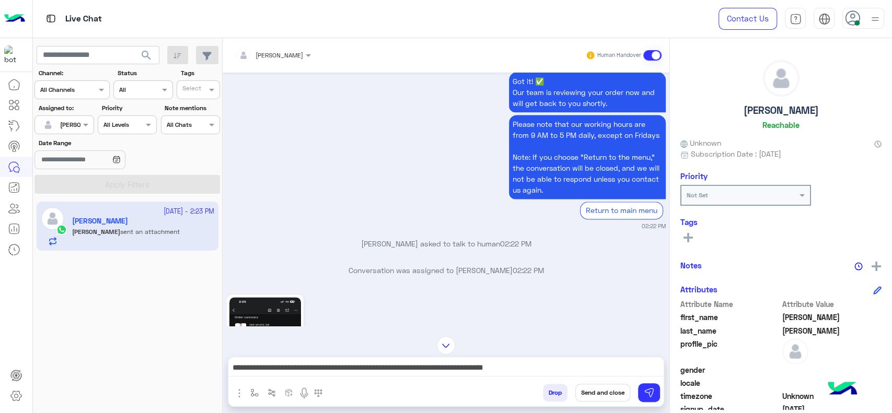
scroll to position [960, 0]
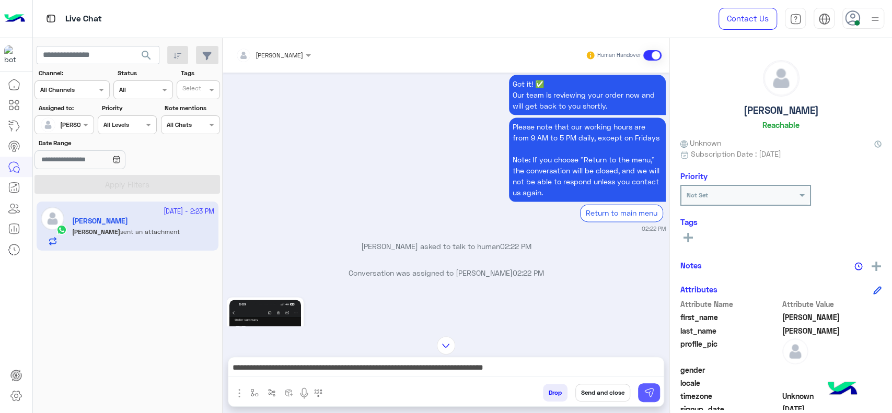
click at [653, 389] on img at bounding box center [649, 393] width 10 height 10
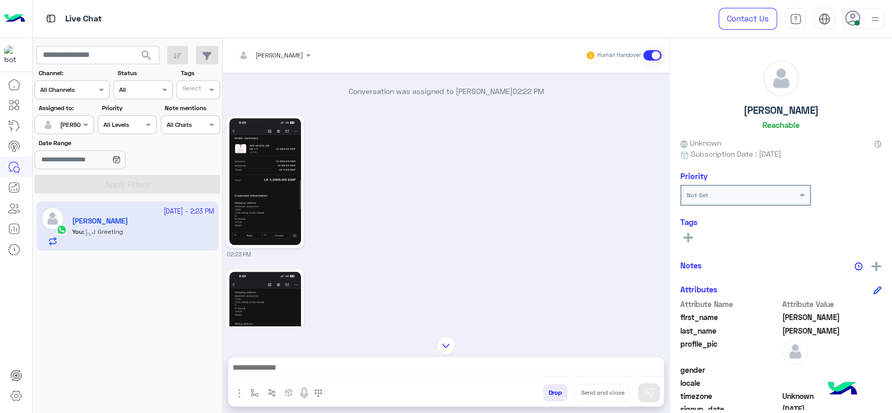
scroll to position [1293, 0]
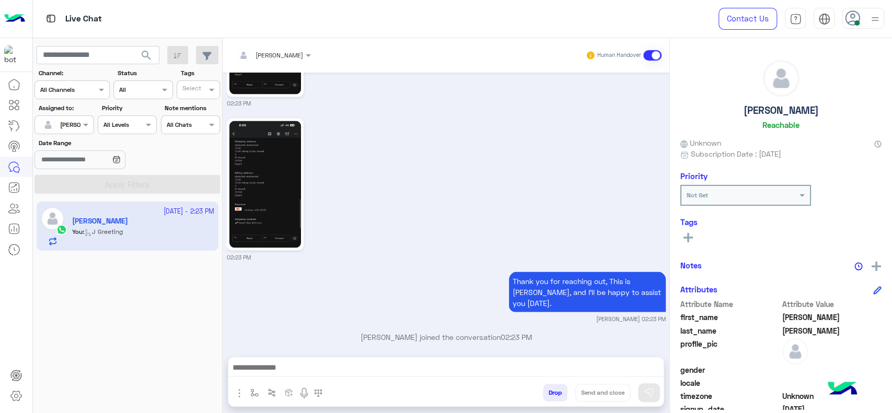
click at [438, 248] on div "02:23 PM" at bounding box center [446, 189] width 439 height 146
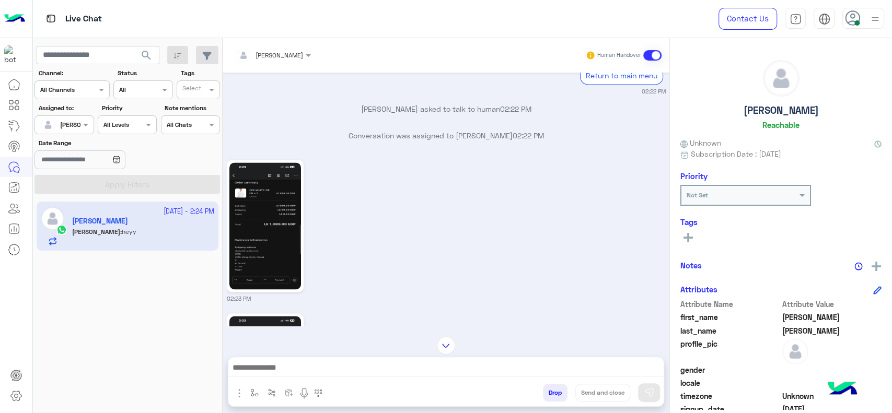
scroll to position [1373, 0]
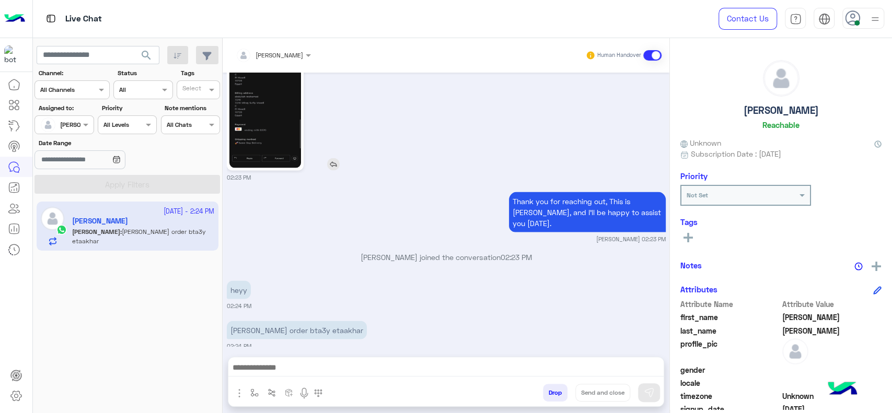
click at [263, 145] on img at bounding box center [265, 104] width 72 height 127
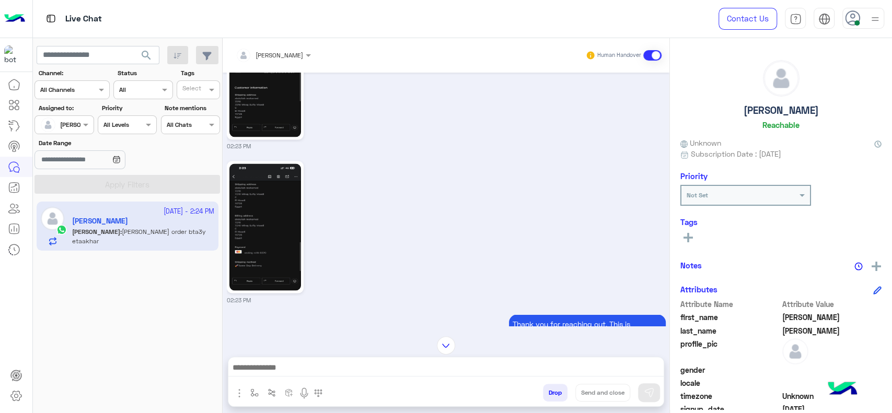
scroll to position [1222, 0]
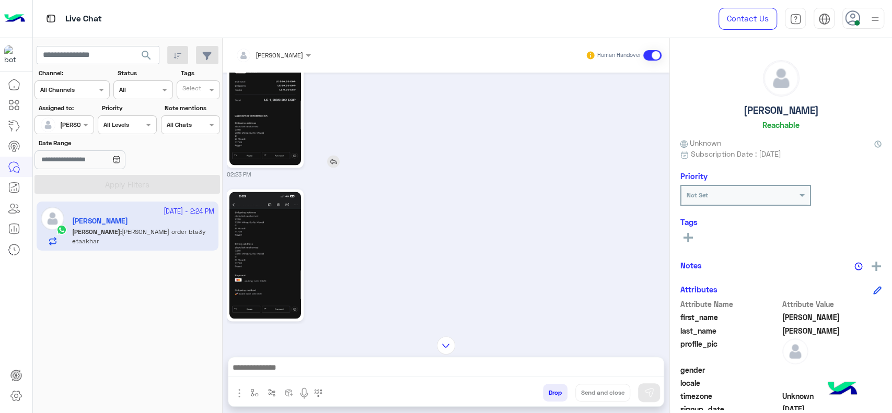
click at [263, 144] on img at bounding box center [265, 101] width 72 height 127
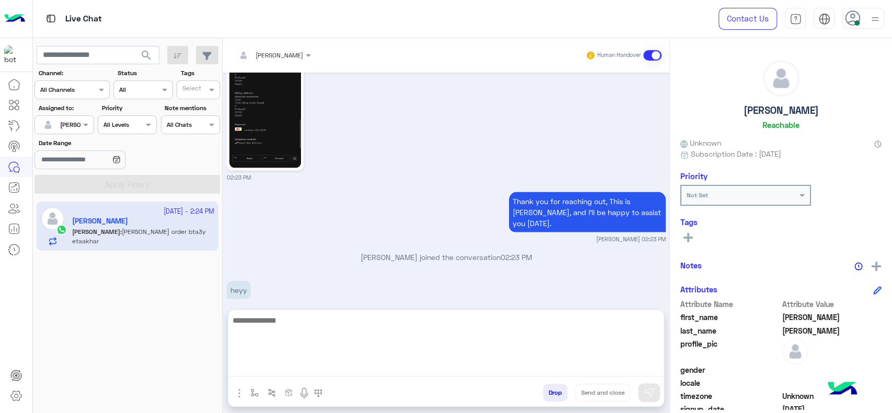
click at [441, 373] on textarea at bounding box center [445, 345] width 435 height 63
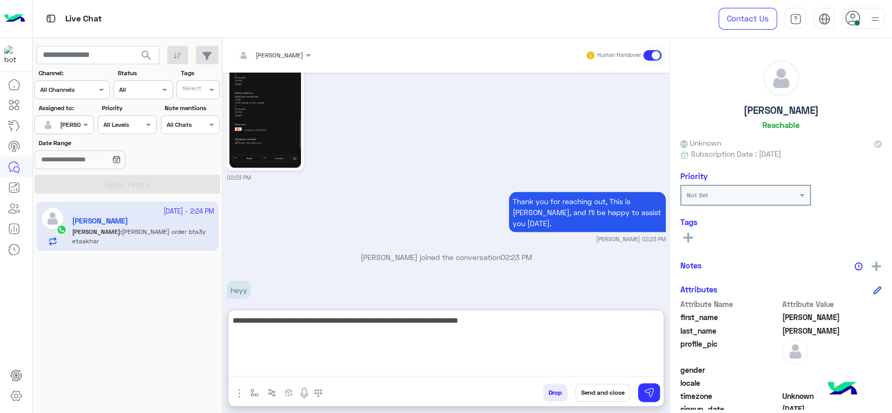
type textarea "**********"
click at [359, 343] on textarea "**********" at bounding box center [445, 345] width 435 height 63
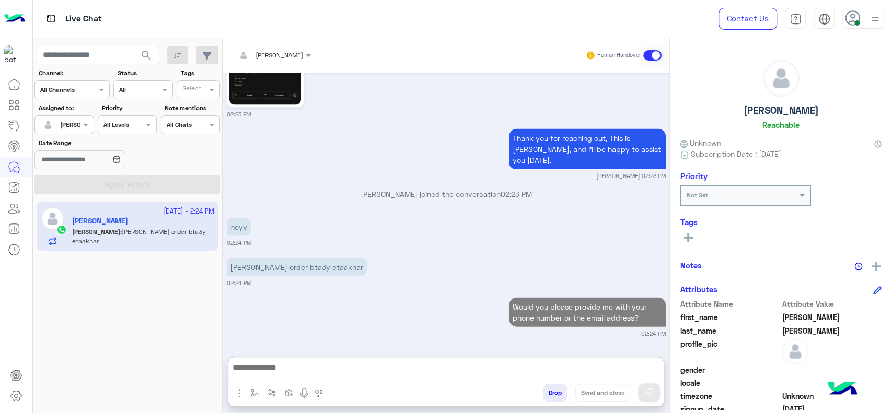
click at [79, 117] on div "[PERSON_NAME]" at bounding box center [60, 124] width 40 height 21
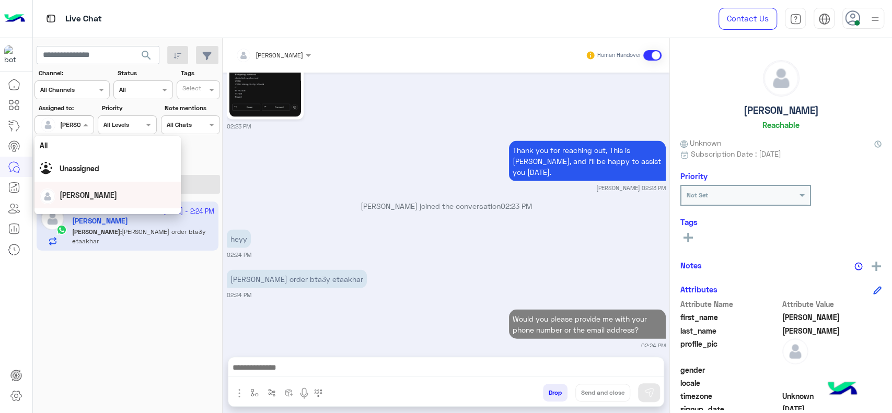
scroll to position [205, 0]
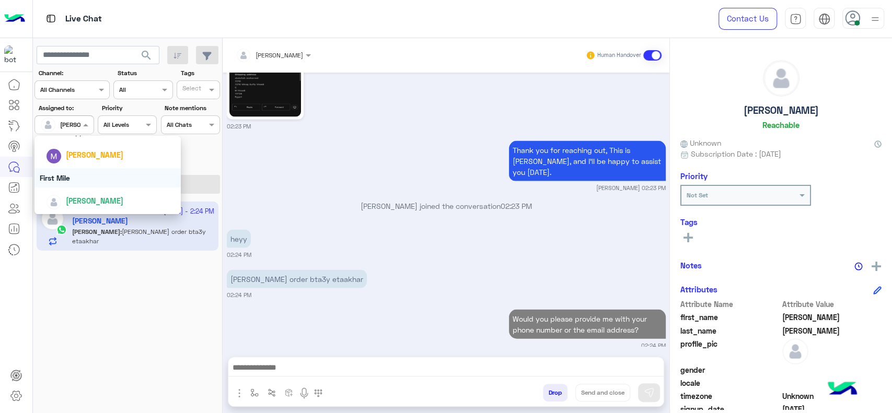
click at [94, 181] on div "First Mile" at bounding box center [108, 177] width 146 height 19
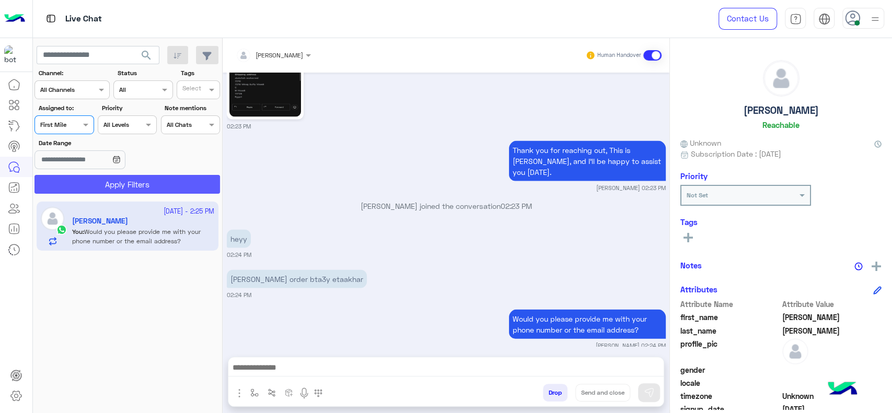
click at [96, 192] on button "Apply Filters" at bounding box center [128, 184] width 186 height 19
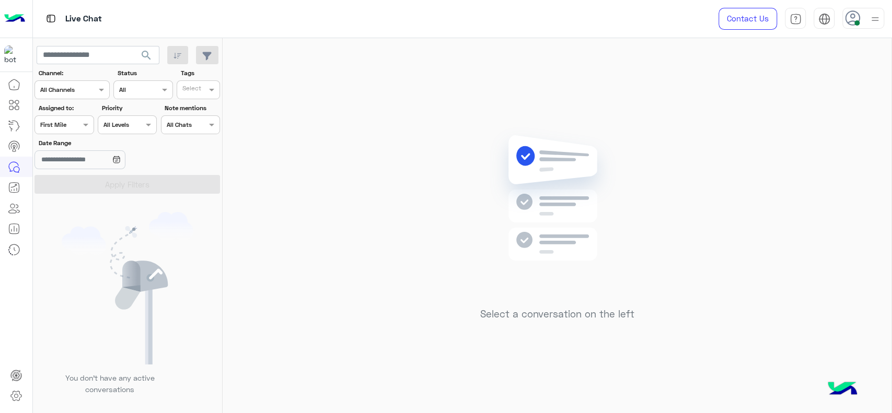
click at [66, 122] on div at bounding box center [64, 124] width 58 height 10
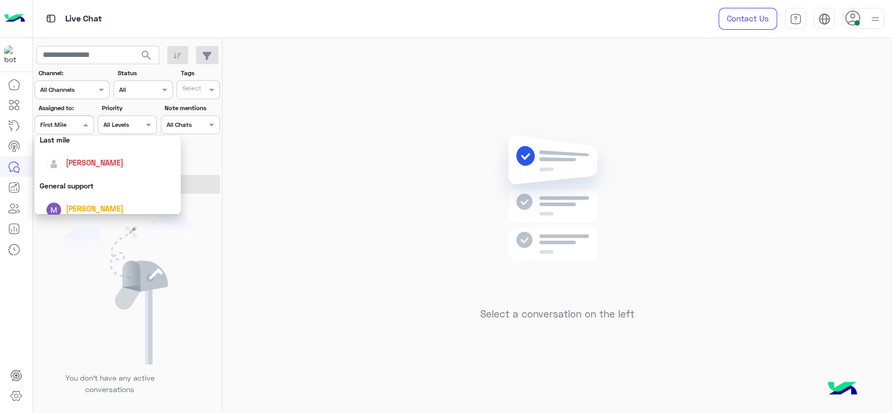
scroll to position [151, 0]
click at [79, 167] on div "[PERSON_NAME]" at bounding box center [95, 163] width 58 height 11
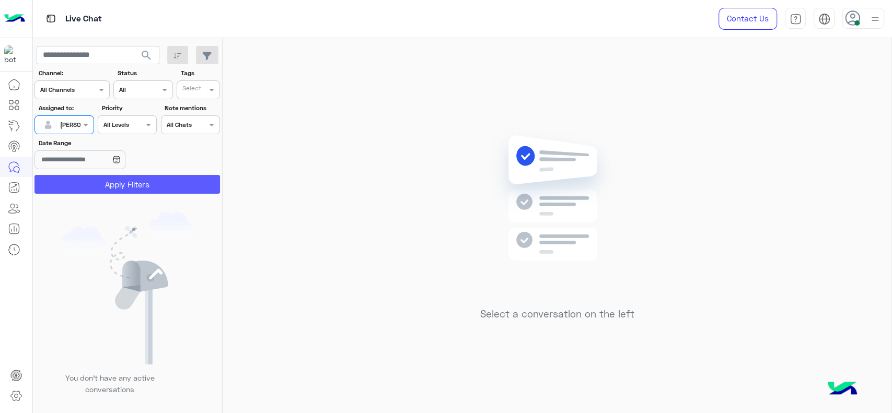
click at [81, 181] on button "Apply Filters" at bounding box center [128, 184] width 186 height 19
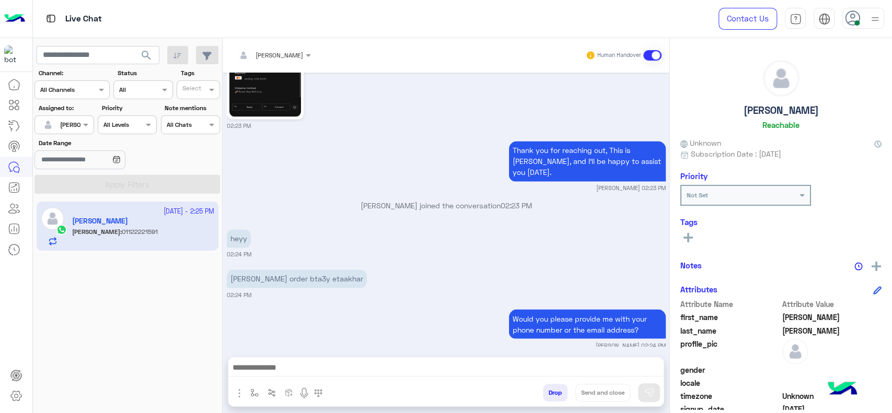
scroll to position [1168, 0]
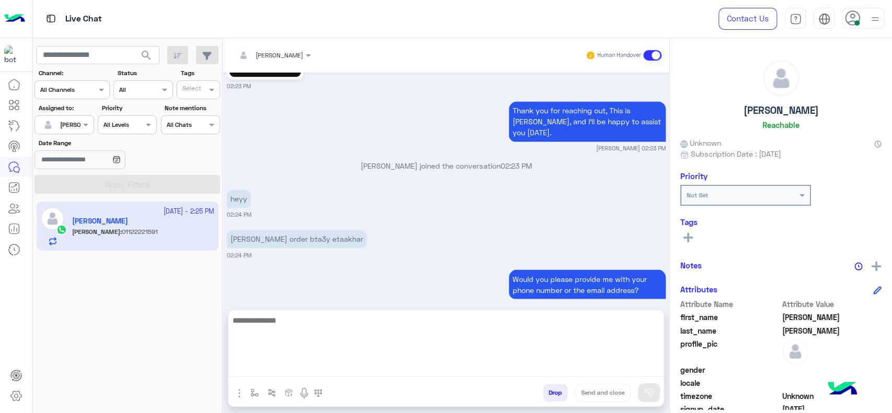
click at [308, 369] on textarea at bounding box center [445, 345] width 435 height 63
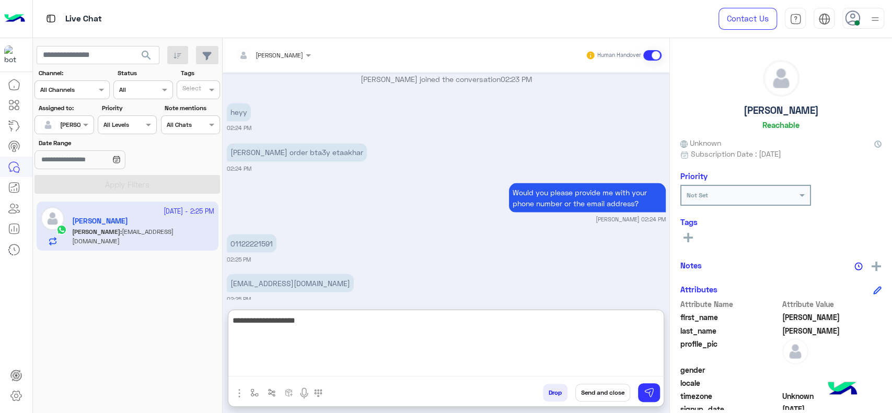
type textarea "**********"
click at [330, 331] on textarea "**********" at bounding box center [445, 345] width 435 height 63
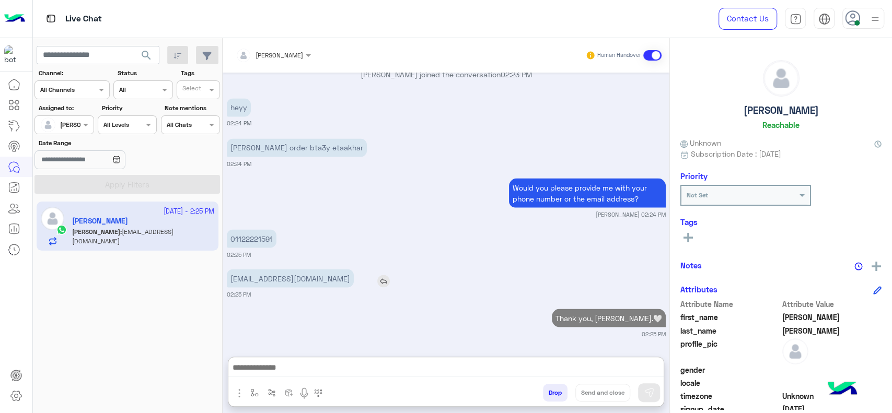
click at [281, 269] on p "momalh714@gmail.com" at bounding box center [290, 278] width 127 height 18
click at [281, 250] on small "02:25 PM" at bounding box center [446, 254] width 439 height 8
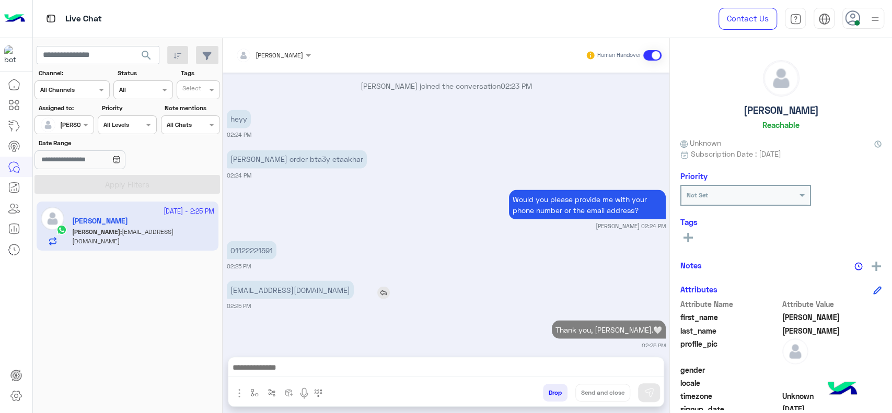
click at [289, 286] on p "momalh714@gmail.com" at bounding box center [290, 290] width 127 height 18
click at [288, 281] on p "momalh714@gmail.com" at bounding box center [290, 290] width 127 height 18
click at [286, 281] on p "momalh714@gmail.com" at bounding box center [290, 290] width 127 height 18
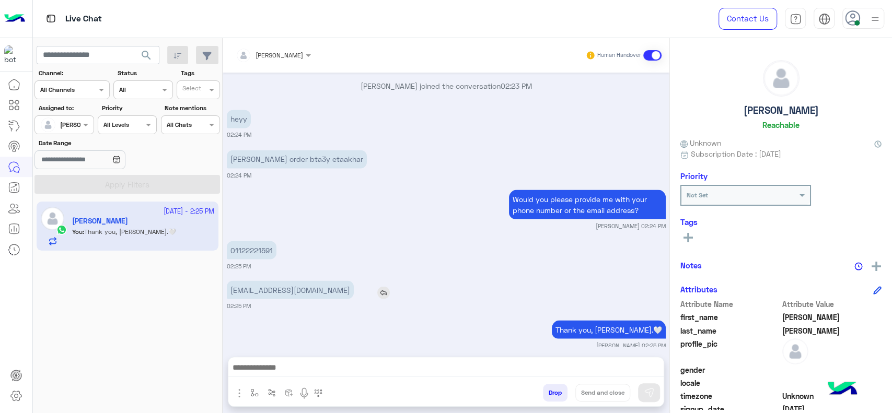
click at [286, 281] on p "momalh714@gmail.com" at bounding box center [290, 290] width 127 height 18
copy app-msgs-text
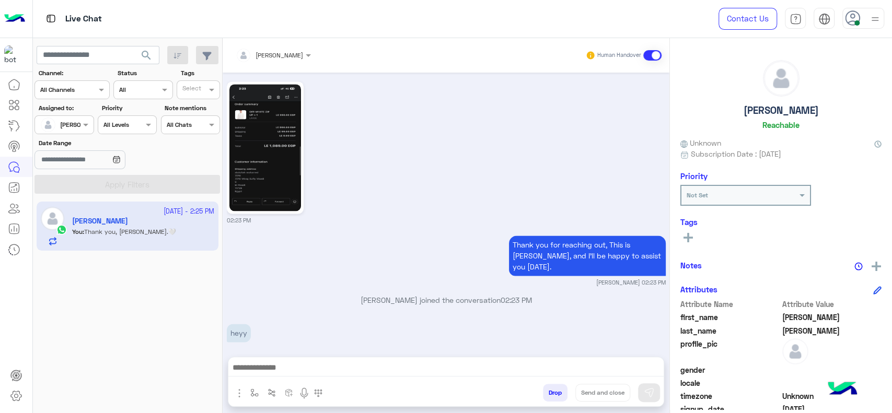
scroll to position [1247, 0]
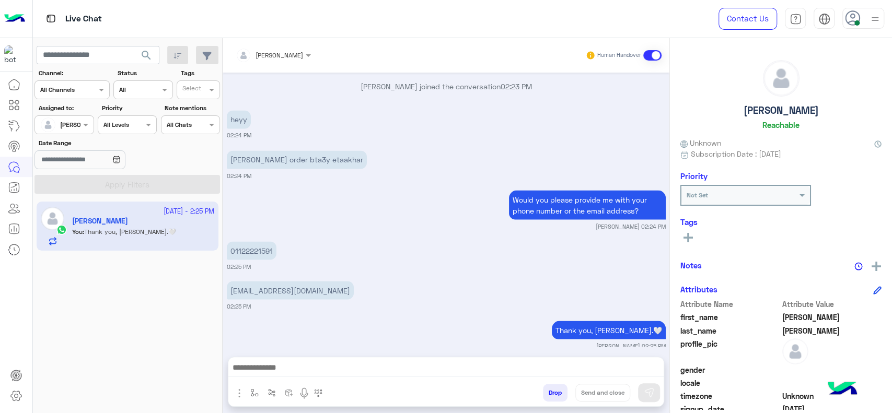
click at [376, 262] on small "02:25 PM" at bounding box center [446, 266] width 439 height 8
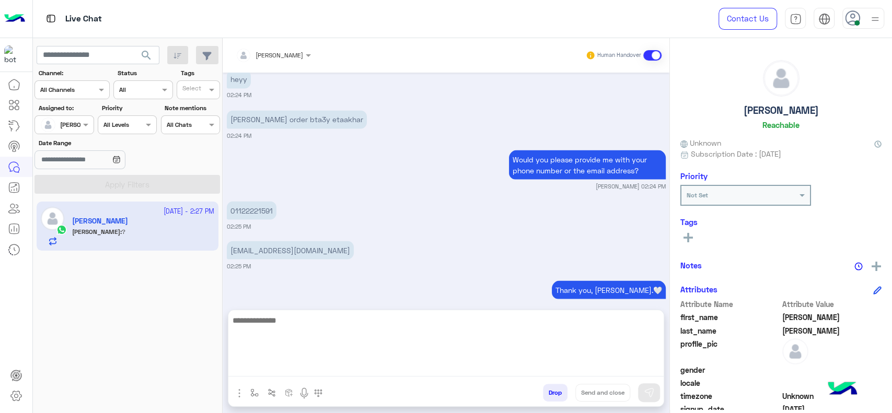
click at [396, 370] on textarea at bounding box center [445, 345] width 435 height 63
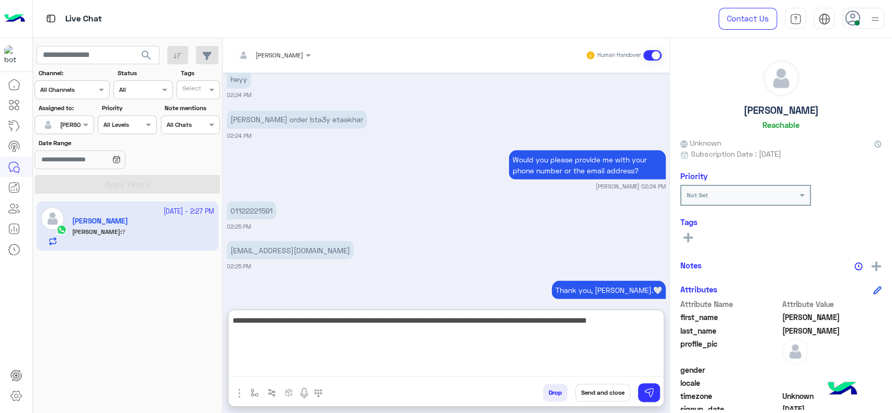
type textarea "**********"
click at [647, 332] on textarea "**********" at bounding box center [445, 345] width 435 height 63
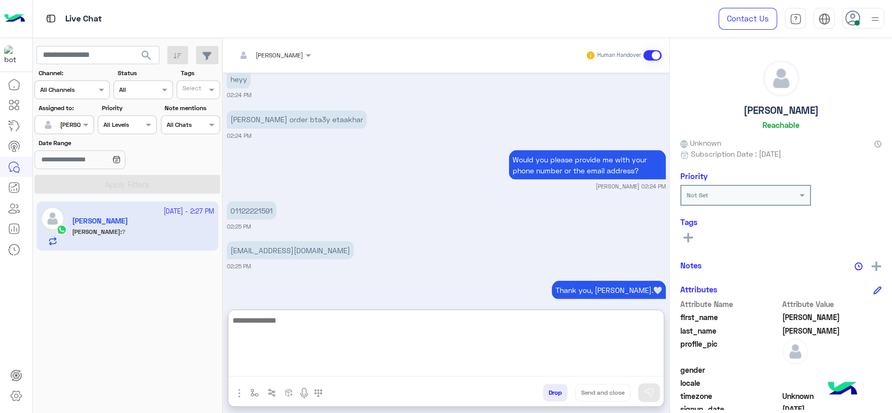
scroll to position [1397, 0]
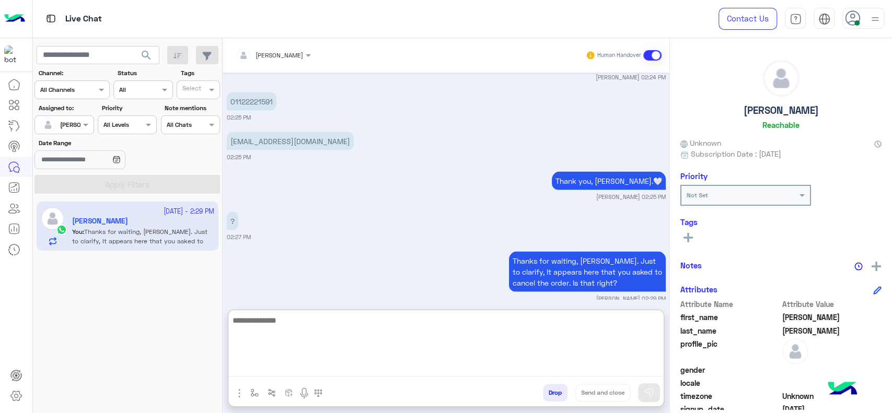
click at [374, 358] on textarea at bounding box center [445, 345] width 435 height 63
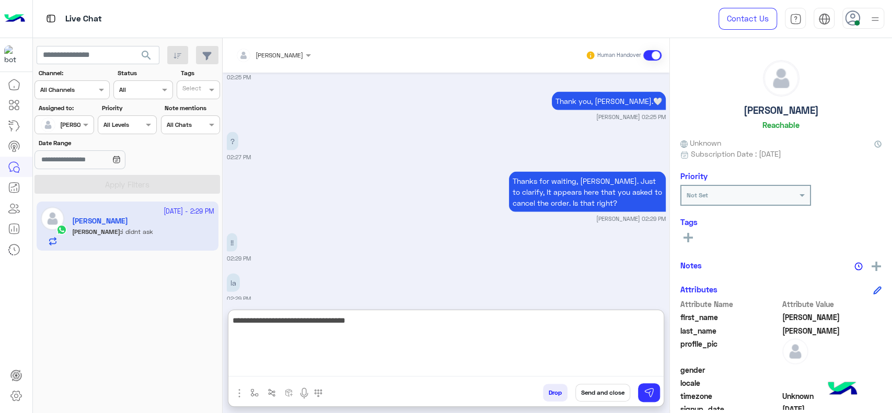
scroll to position [1516, 0]
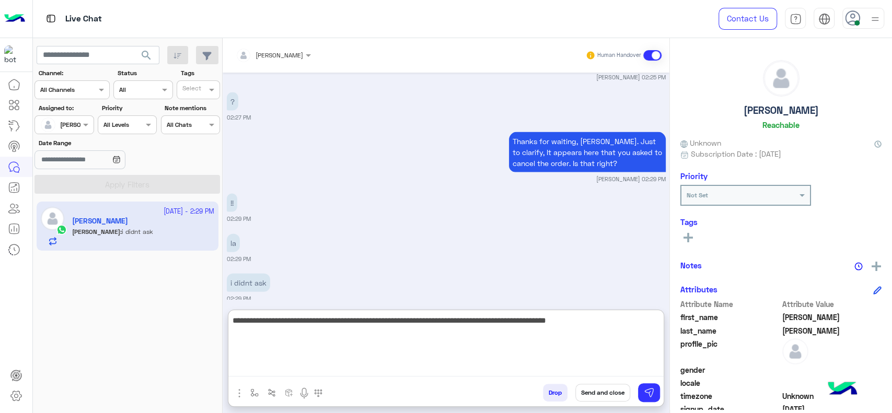
type textarea "**********"
click at [583, 334] on textarea "**********" at bounding box center [445, 345] width 435 height 63
click at [628, 330] on textarea "**********" at bounding box center [445, 345] width 435 height 63
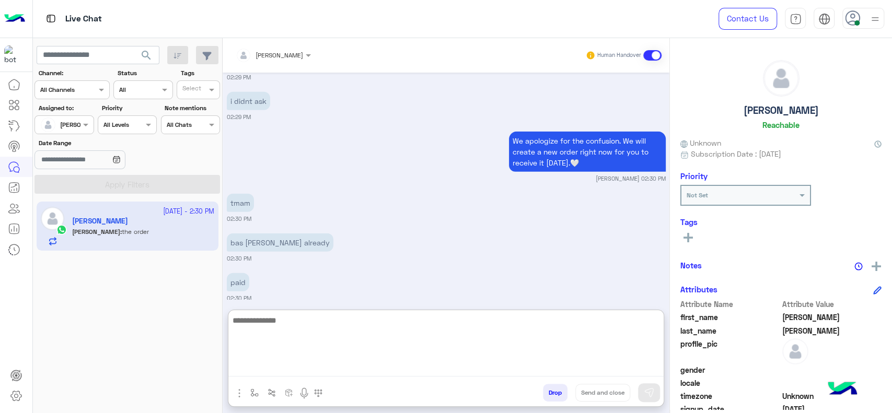
scroll to position [1738, 0]
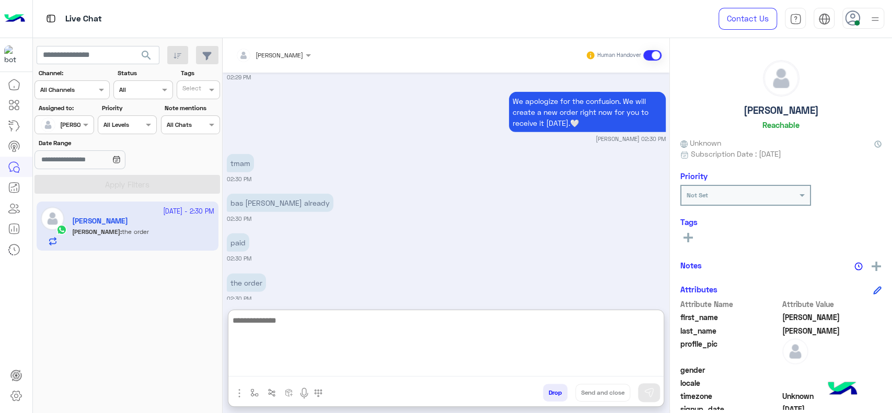
click at [322, 345] on textarea at bounding box center [445, 345] width 435 height 63
type textarea "*"
type textarea "**********"
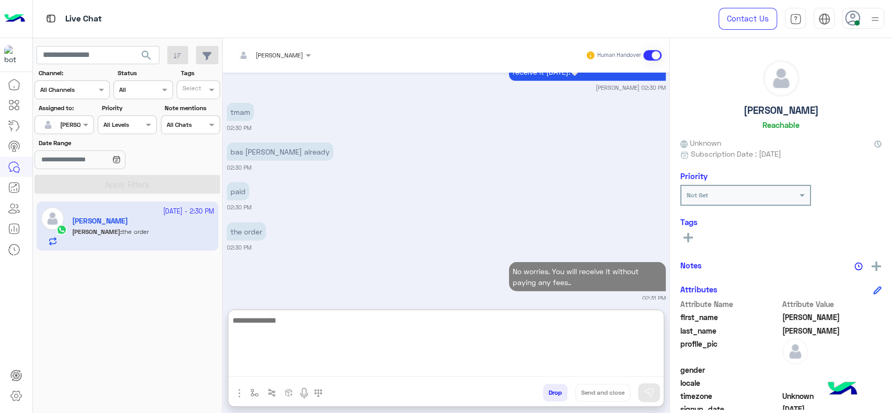
click at [382, 353] on textarea at bounding box center [445, 345] width 435 height 63
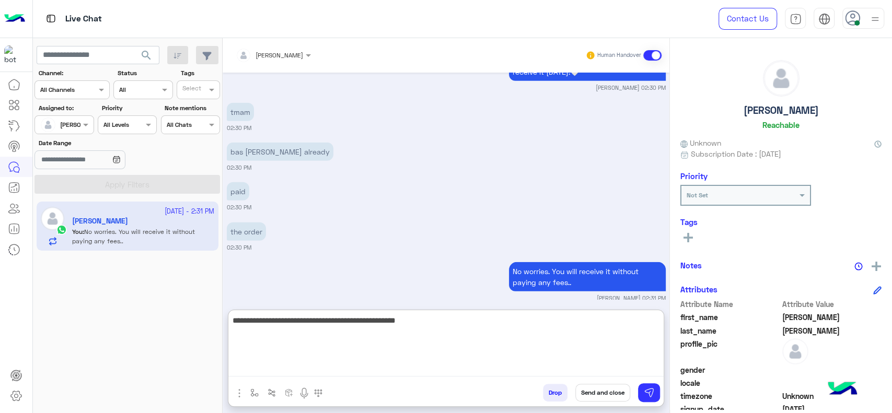
click at [442, 328] on textarea "**********" at bounding box center [445, 345] width 435 height 63
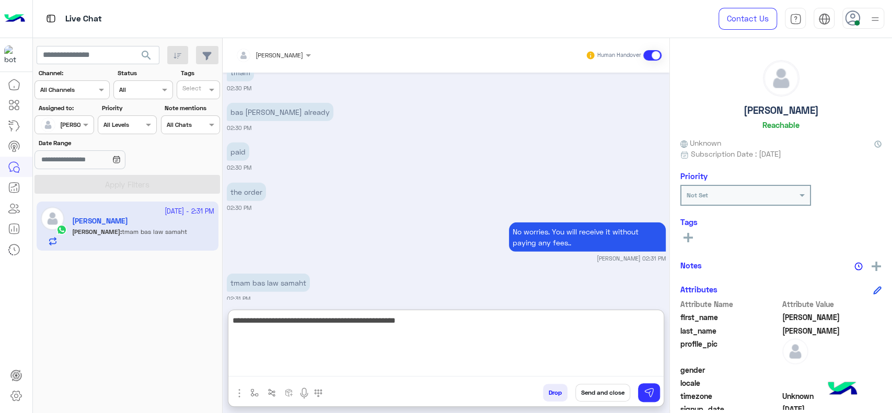
click at [439, 337] on textarea "**********" at bounding box center [445, 345] width 435 height 63
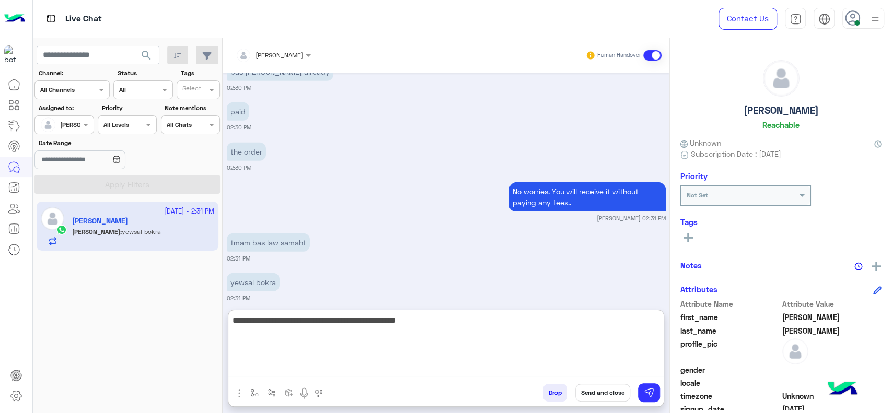
click at [466, 333] on textarea "**********" at bounding box center [445, 345] width 435 height 63
click at [235, 318] on textarea "**********" at bounding box center [445, 345] width 435 height 63
type textarea "**********"
click at [378, 337] on textarea "**********" at bounding box center [445, 345] width 435 height 63
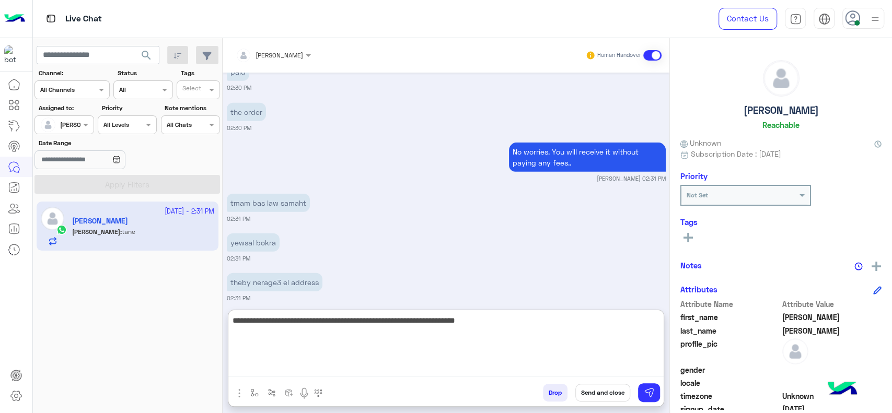
scroll to position [1949, 0]
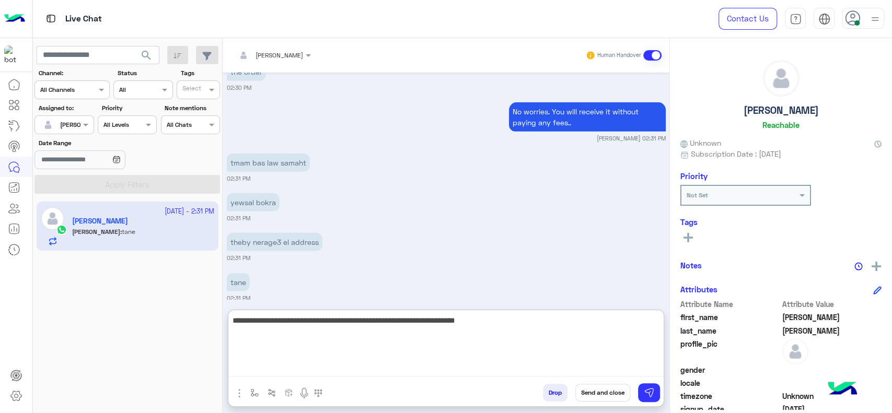
click at [378, 337] on textarea "**********" at bounding box center [445, 345] width 435 height 63
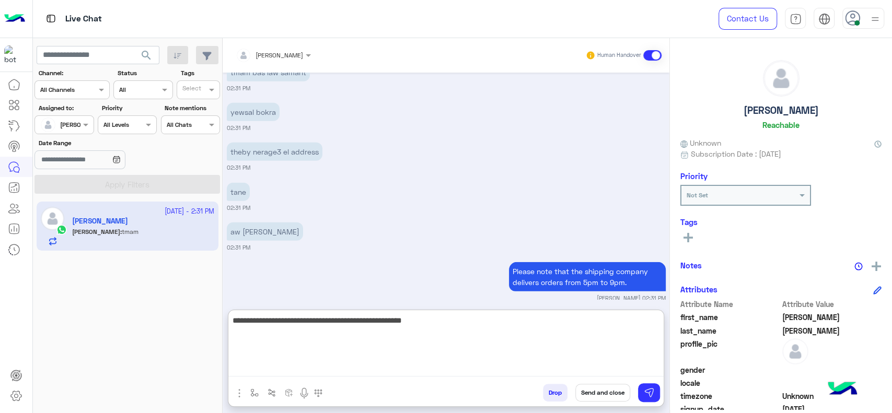
scroll to position [2079, 0]
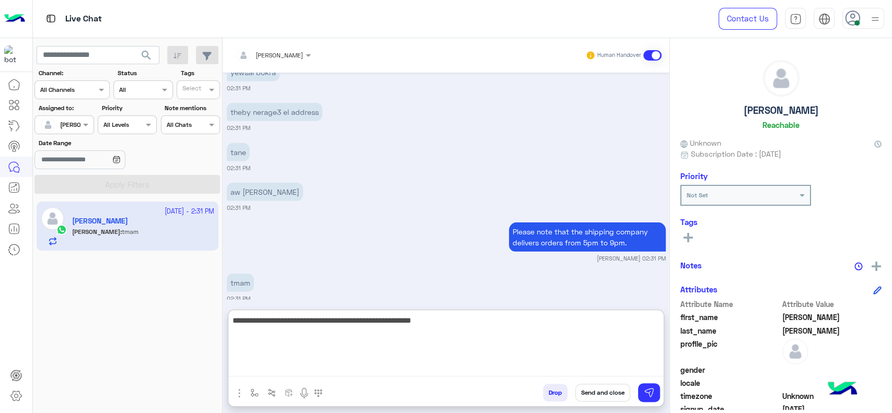
click at [427, 325] on textarea "**********" at bounding box center [445, 345] width 435 height 63
click at [464, 327] on textarea "**********" at bounding box center [445, 345] width 435 height 63
type textarea "**********"
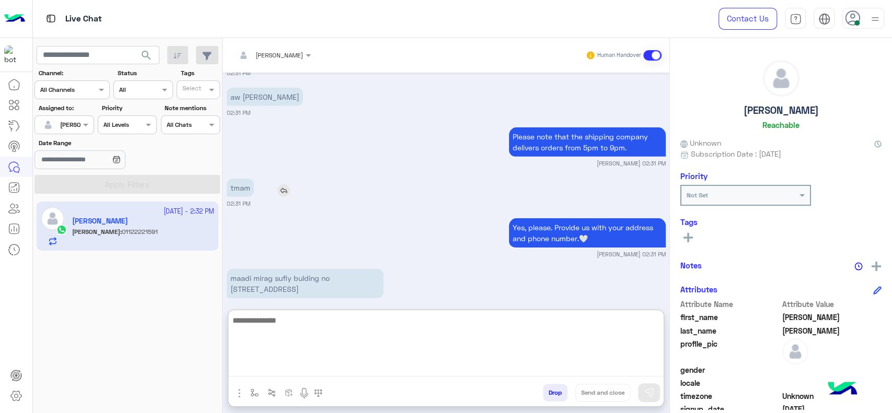
scroll to position [2221, 0]
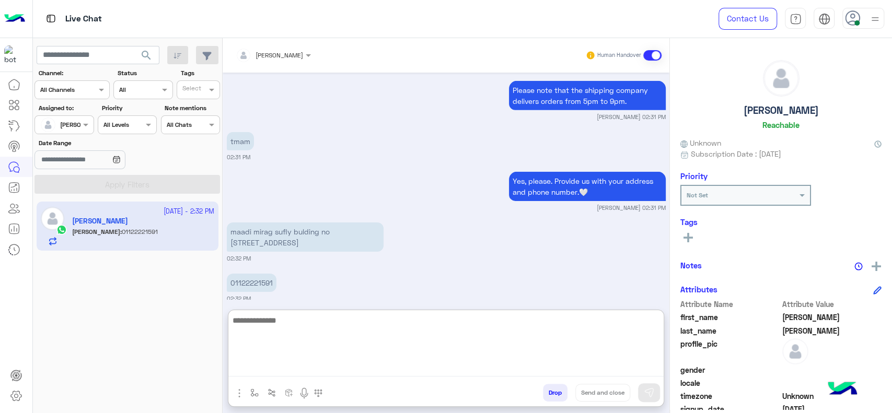
click at [316, 340] on textarea at bounding box center [445, 345] width 435 height 63
type textarea "**********"
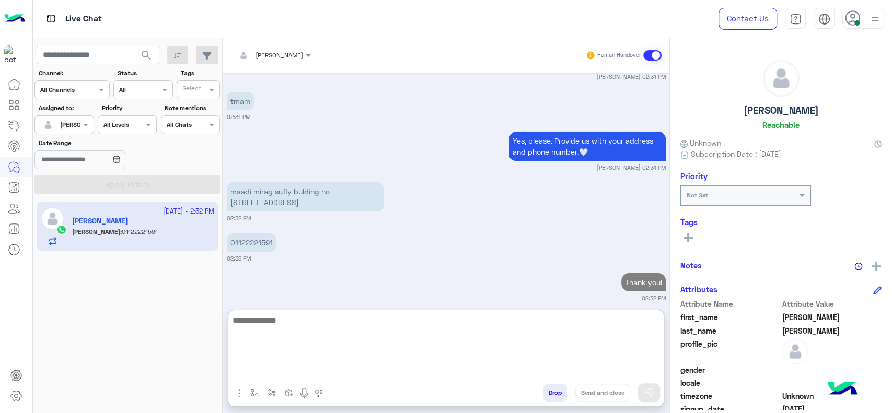
paste textarea "**********"
type textarea "**********"
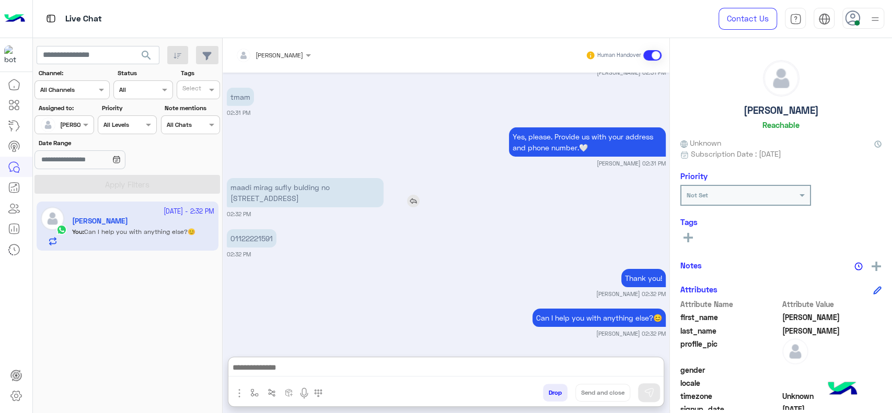
click at [244, 178] on p "maadi mirag sufly bulding no 7216 floor no 1" at bounding box center [305, 192] width 157 height 29
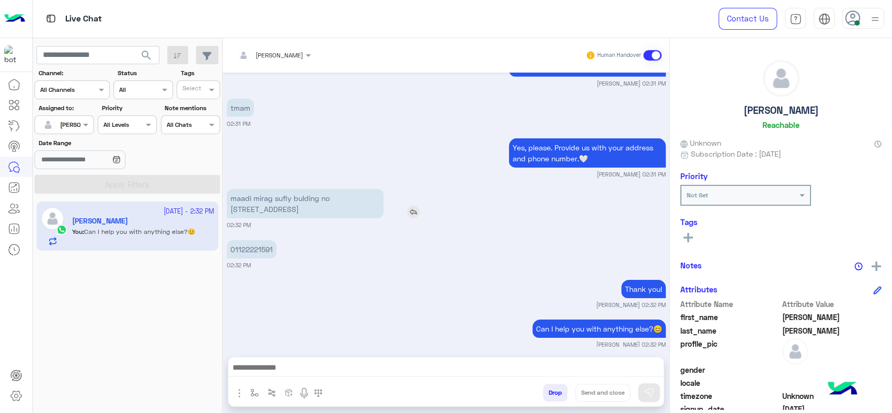
click at [252, 189] on p "maadi mirag sufly bulding no 7216 floor no 1" at bounding box center [305, 203] width 157 height 29
click at [251, 189] on p "maadi mirag sufly bulding no 7216 floor no 1" at bounding box center [305, 203] width 157 height 29
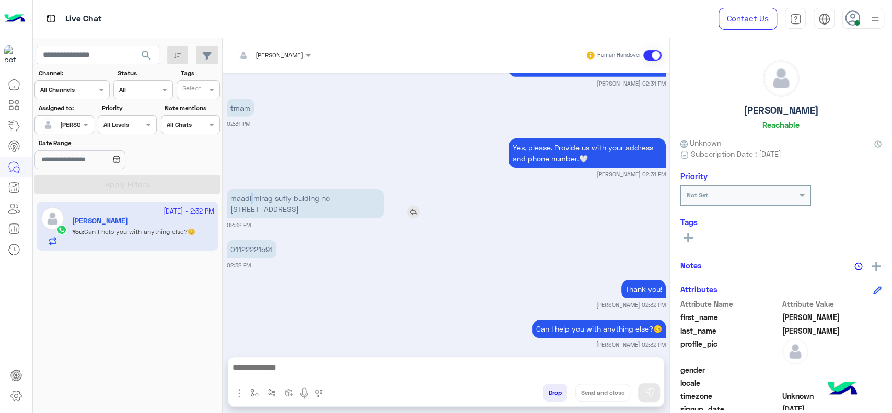
click at [251, 189] on p "maadi mirag sufly bulding no 7216 floor no 1" at bounding box center [305, 203] width 157 height 29
click at [263, 240] on p "01122221591" at bounding box center [252, 249] width 50 height 18
copy app-msgs-text
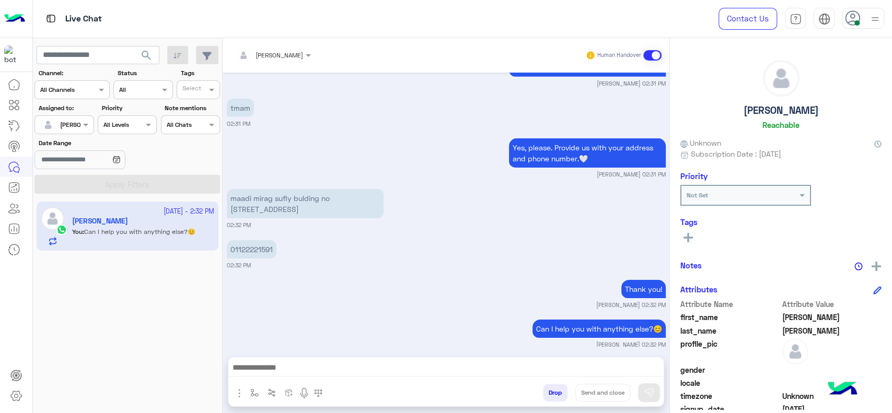
click at [290, 261] on small "02:32 PM" at bounding box center [446, 265] width 439 height 8
click at [302, 359] on div at bounding box center [445, 371] width 435 height 26
click at [302, 360] on div at bounding box center [445, 371] width 435 height 26
click at [305, 371] on textarea at bounding box center [445, 369] width 435 height 16
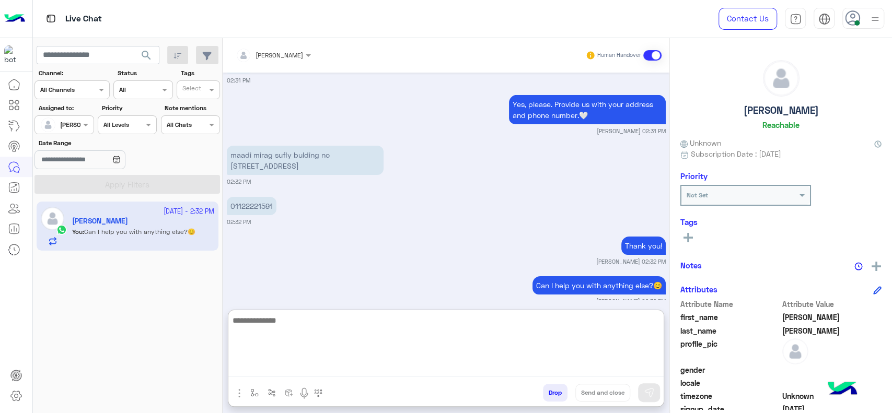
scroll to position [2301, 0]
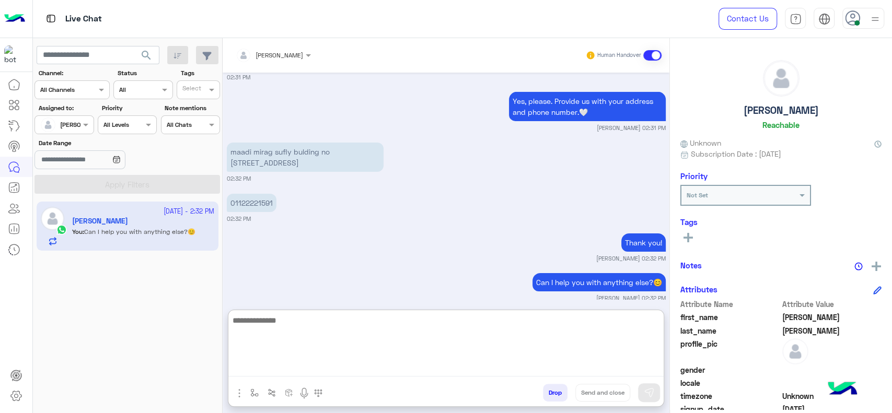
click at [413, 358] on textarea at bounding box center [445, 345] width 435 height 63
paste textarea "**********"
type textarea "**********"
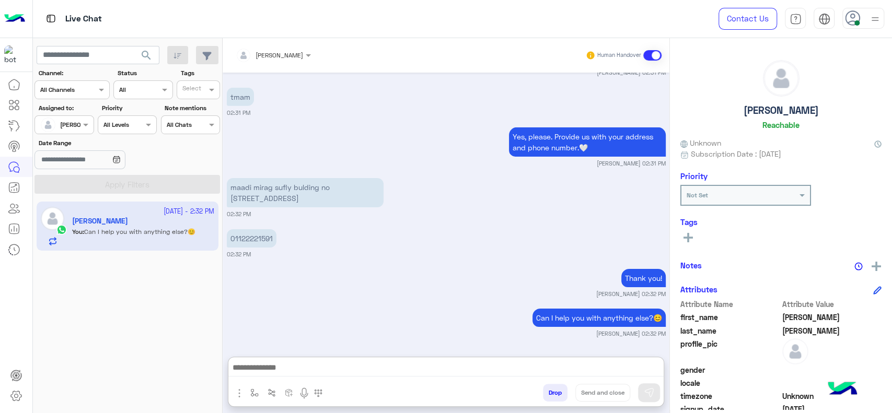
click at [255, 393] on img "button" at bounding box center [254, 393] width 8 height 8
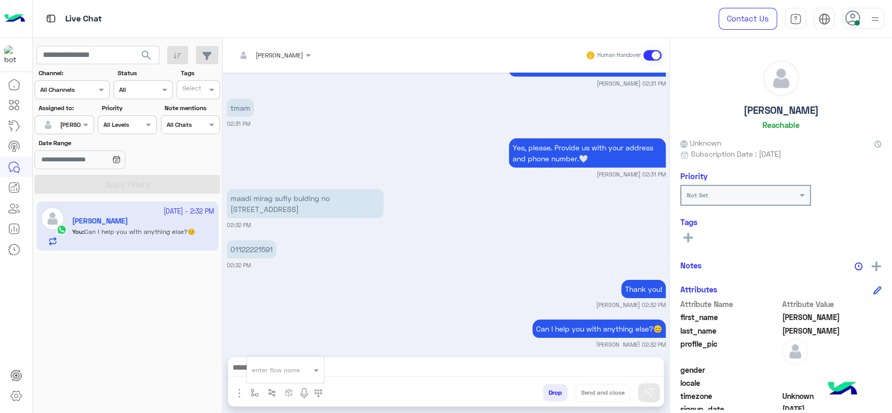
click at [259, 365] on input "text" at bounding box center [272, 368] width 41 height 9
type input "*"
click at [281, 351] on span "[PERSON_NAME]" at bounding box center [282, 351] width 60 height 9
type textarea "**********"
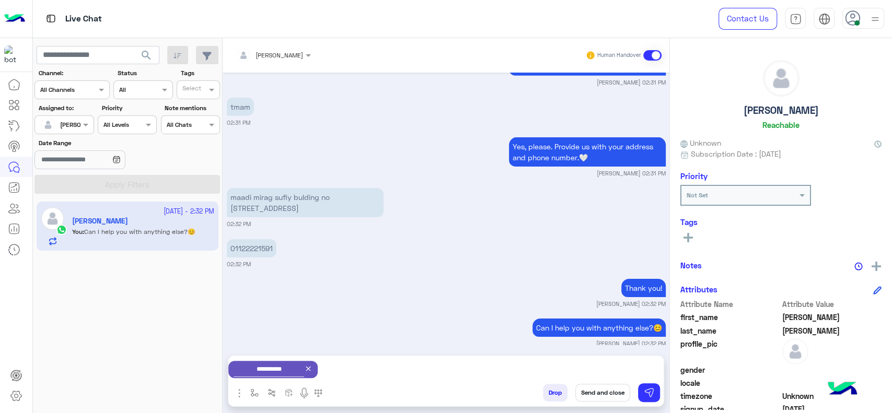
click at [602, 395] on button "Send and close" at bounding box center [603, 393] width 55 height 18
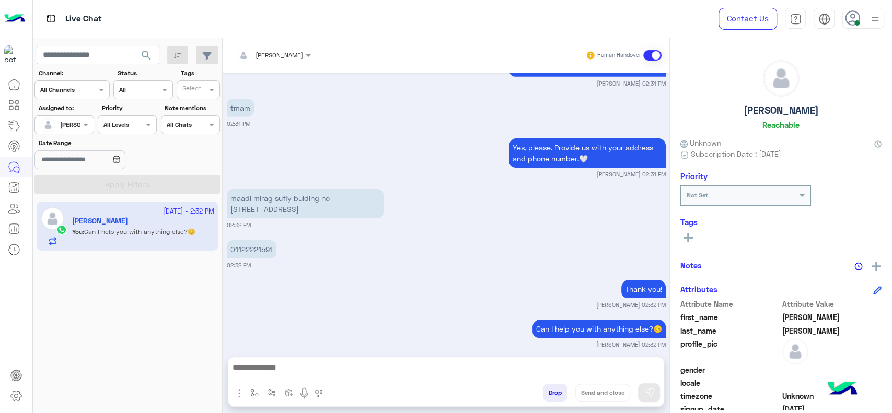
scroll to position [2281, 0]
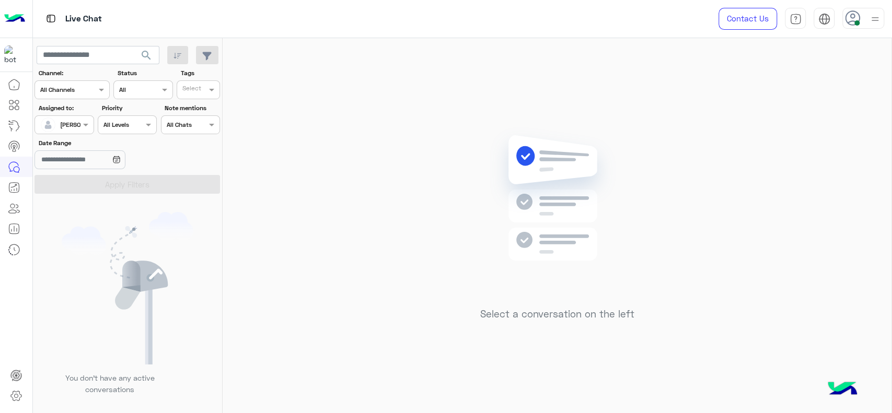
click at [529, 145] on img at bounding box center [557, 214] width 151 height 174
click at [469, 156] on div "Select a conversation on the left" at bounding box center [557, 228] width 669 height 380
click at [72, 119] on div at bounding box center [64, 124] width 58 height 10
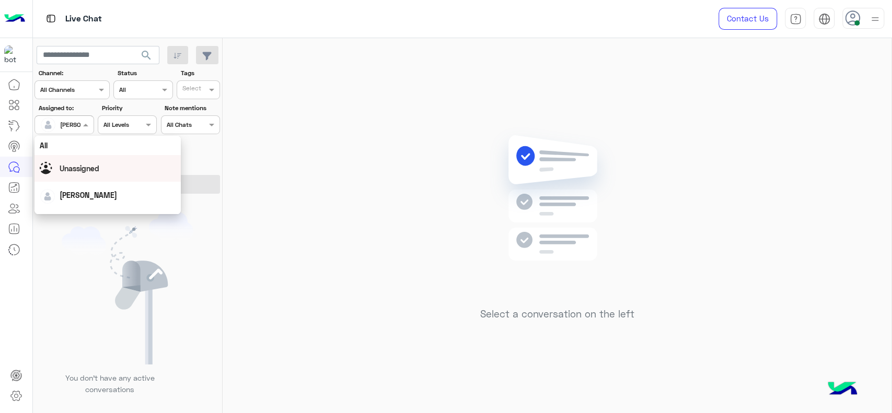
scroll to position [205, 0]
click at [98, 179] on div "First Mile" at bounding box center [108, 177] width 146 height 19
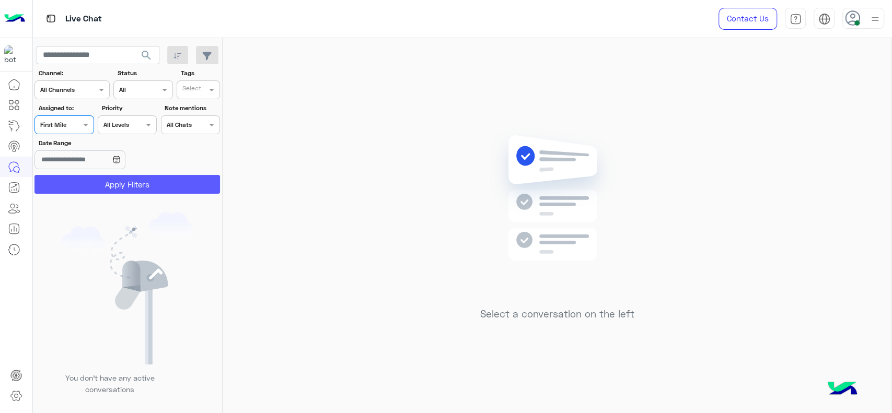
click at [105, 185] on button "Apply Filters" at bounding box center [128, 184] width 186 height 19
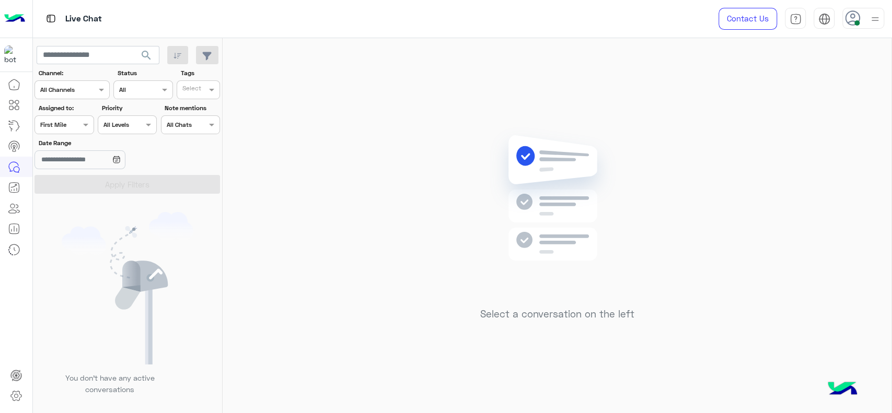
click at [75, 124] on div at bounding box center [64, 124] width 58 height 10
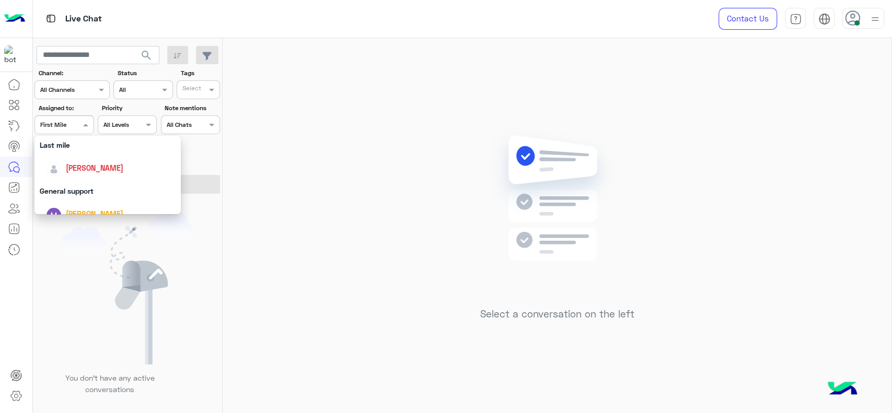
scroll to position [151, 0]
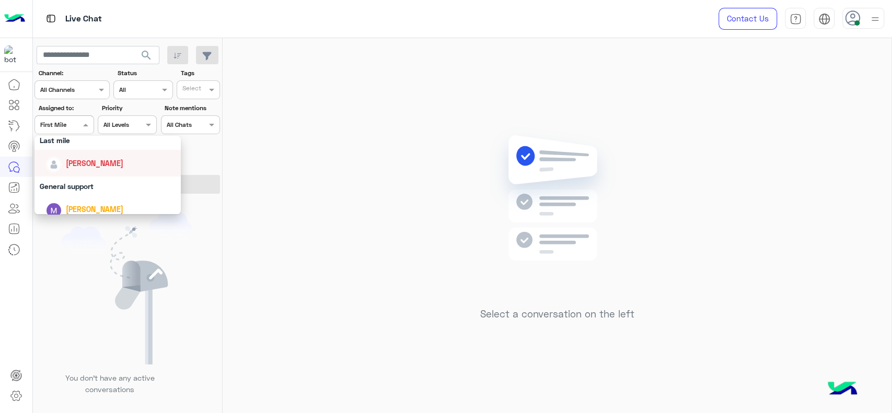
click at [65, 173] on div "[PERSON_NAME]" at bounding box center [108, 163] width 146 height 27
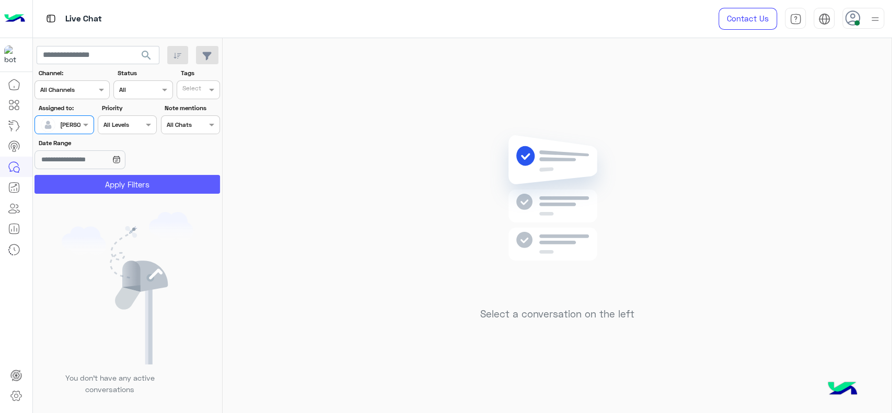
click at [65, 184] on button "Apply Filters" at bounding box center [128, 184] width 186 height 19
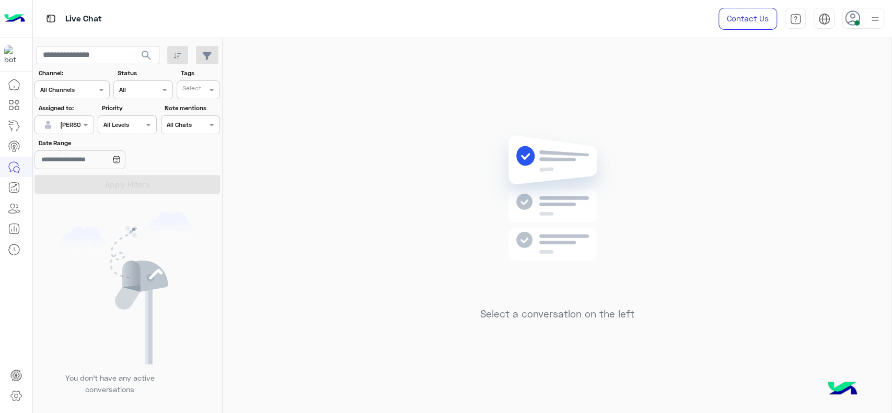
click at [76, 129] on div "[PERSON_NAME]" at bounding box center [84, 124] width 48 height 9
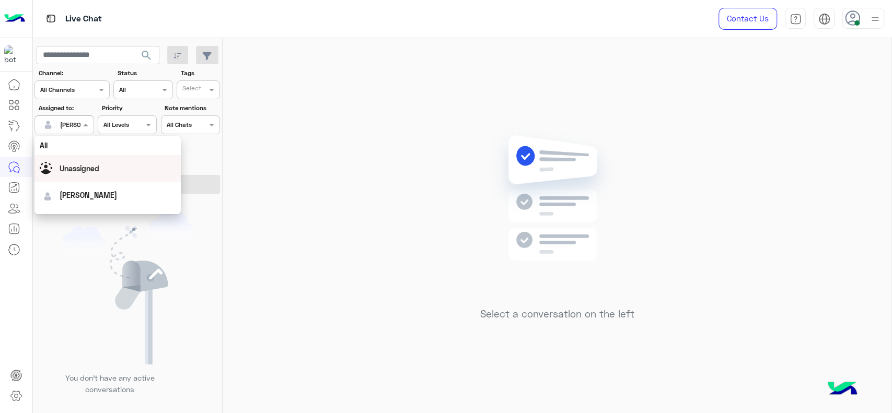
click at [71, 162] on div "Unassigned" at bounding box center [108, 168] width 136 height 18
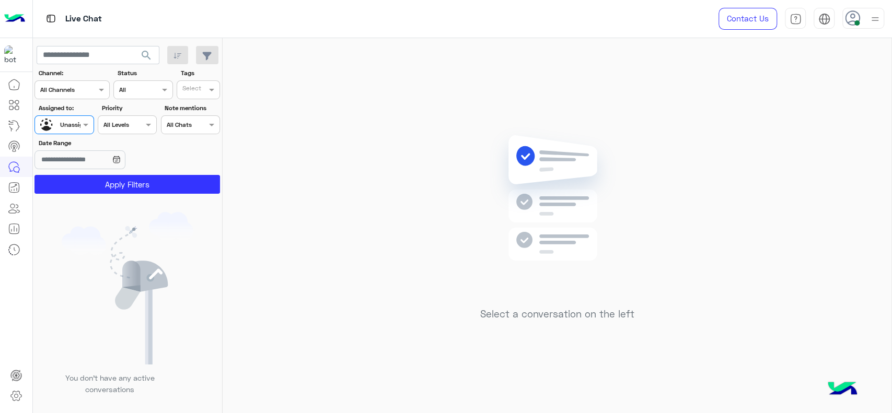
click at [192, 89] on input "text" at bounding box center [192, 90] width 21 height 9
click at [194, 104] on div "J FOLLOW UP" at bounding box center [228, 110] width 102 height 19
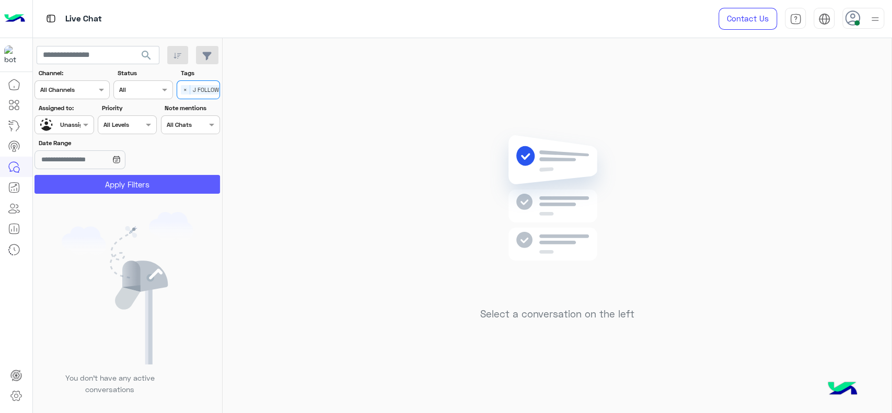
click at [160, 186] on button "Apply Filters" at bounding box center [128, 184] width 186 height 19
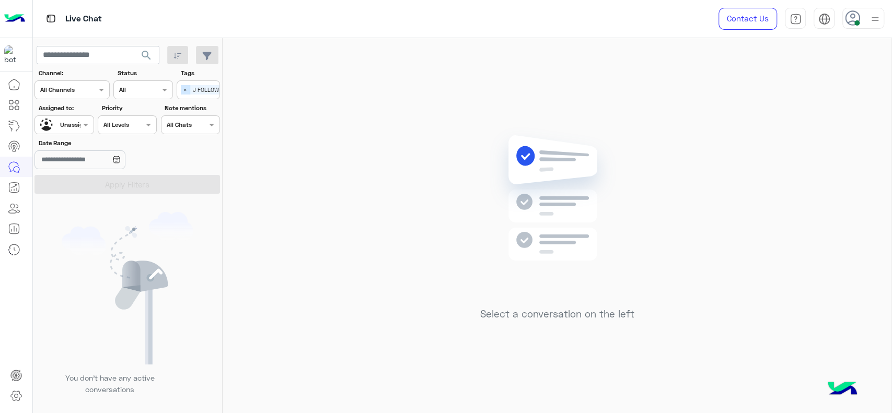
click at [185, 89] on span "×" at bounding box center [185, 89] width 9 height 9
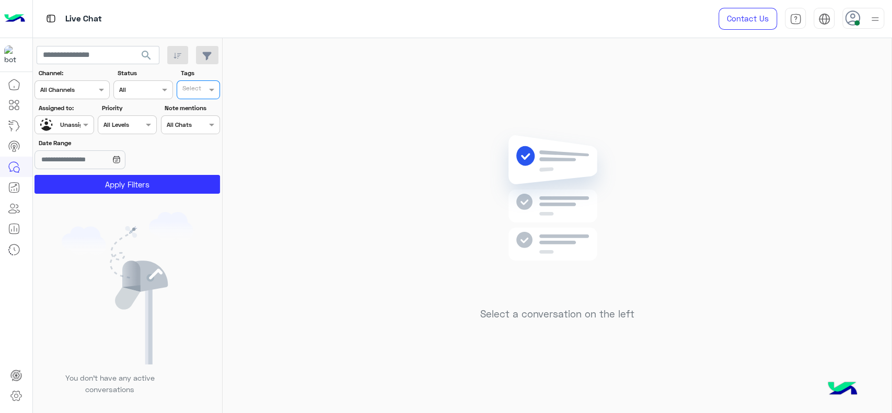
click at [72, 128] on span "Unassigned" at bounding box center [76, 125] width 33 height 8
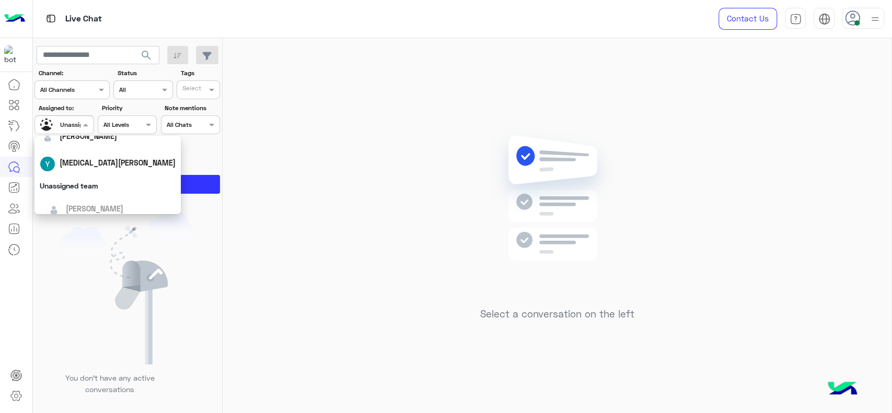
scroll to position [151, 0]
click at [61, 169] on div "[PERSON_NAME]" at bounding box center [111, 163] width 130 height 18
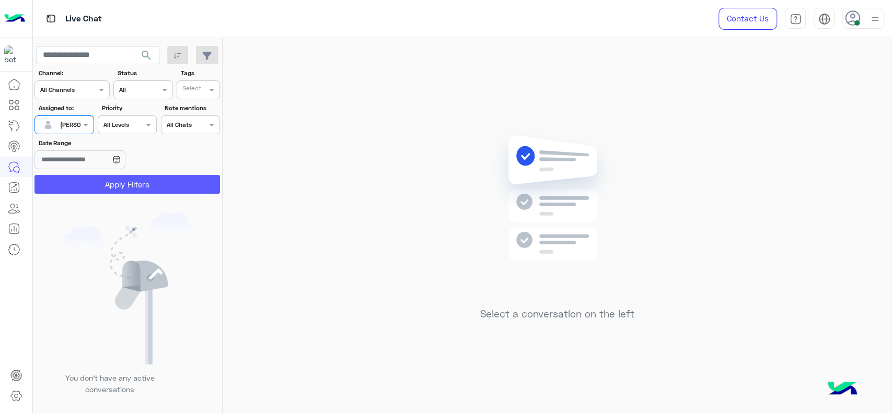
click at [63, 183] on button "Apply Filters" at bounding box center [128, 184] width 186 height 19
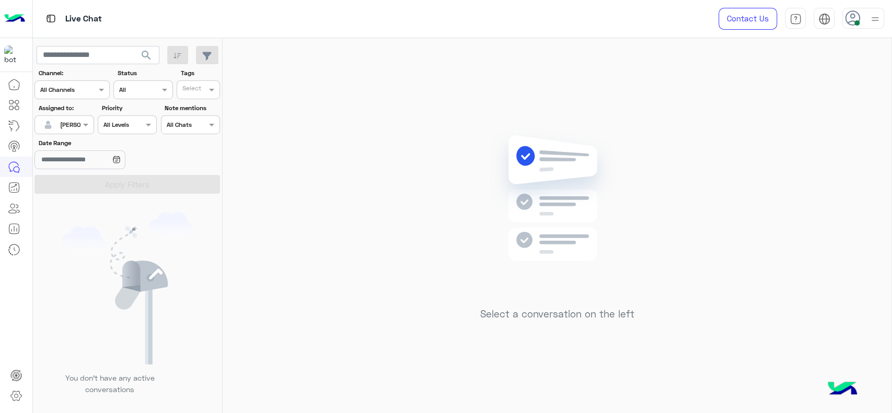
click at [58, 121] on input "text" at bounding box center [52, 123] width 24 height 9
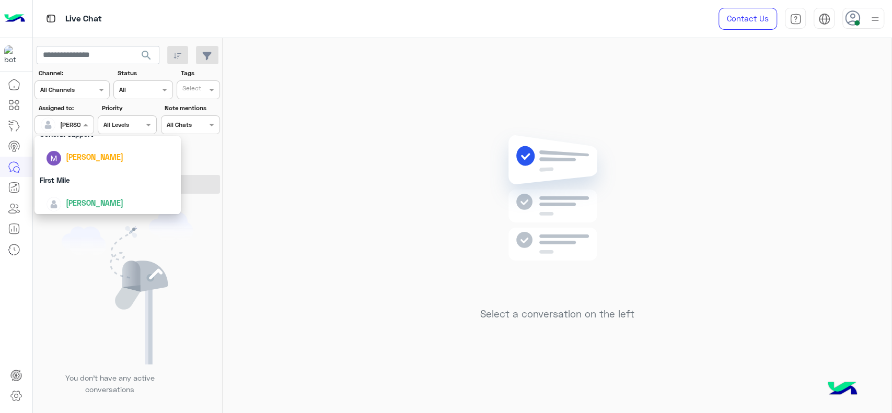
scroll to position [205, 0]
click at [142, 258] on img at bounding box center [128, 288] width 132 height 153
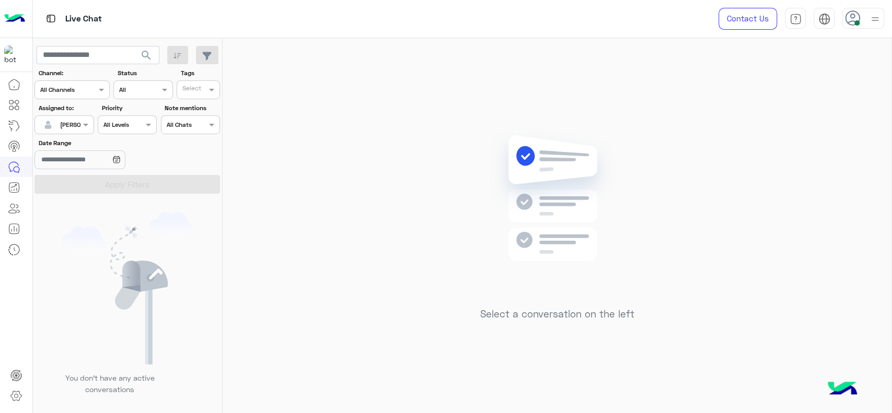
click at [377, 243] on div "Select a conversation on the left" at bounding box center [557, 228] width 669 height 380
click at [82, 116] on div "Assigned on Jana Aboelseoud" at bounding box center [64, 125] width 59 height 19
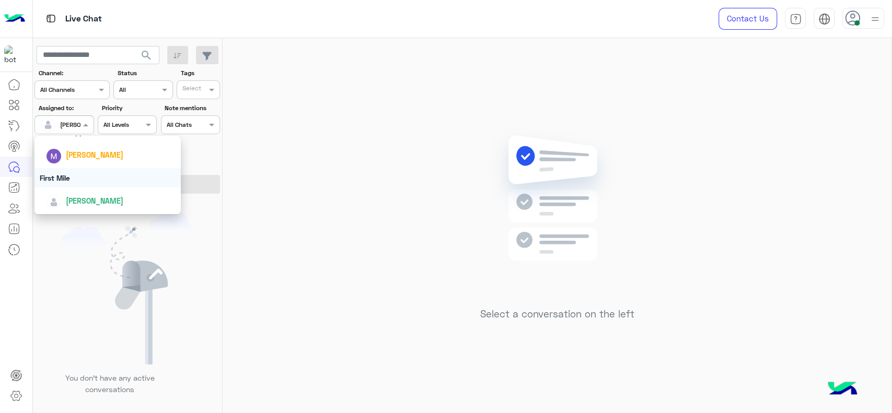
click at [77, 186] on div "First Mile" at bounding box center [108, 177] width 146 height 19
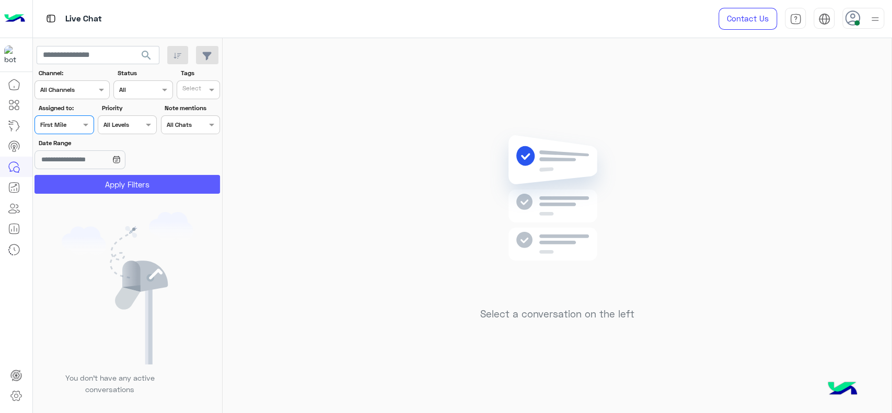
click at [77, 186] on button "Apply Filters" at bounding box center [128, 184] width 186 height 19
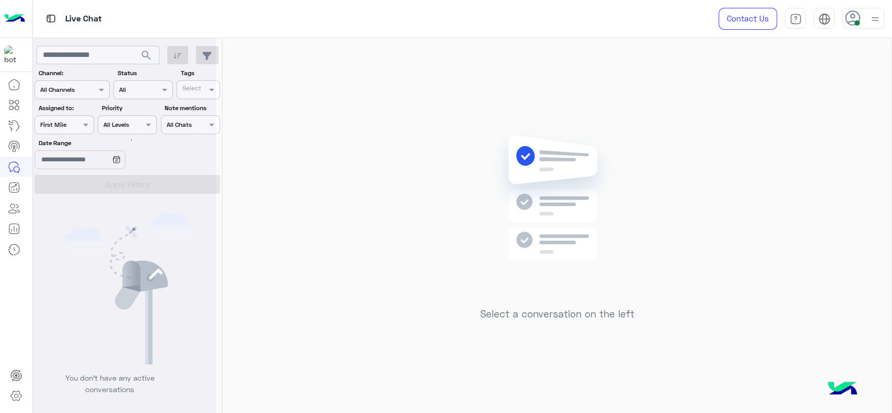
click at [77, 128] on div at bounding box center [124, 210] width 183 height 413
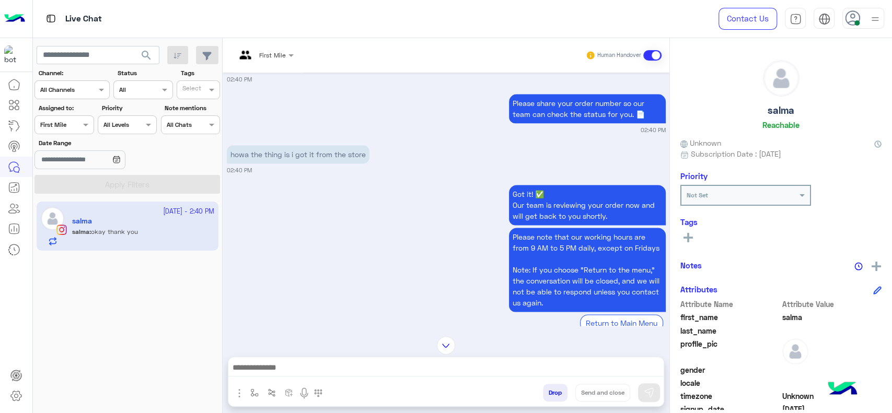
scroll to position [876, 0]
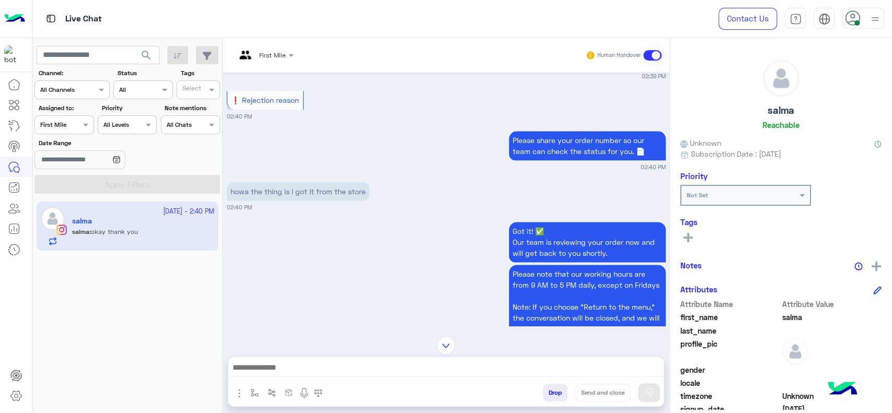
click at [278, 49] on div at bounding box center [265, 54] width 68 height 10
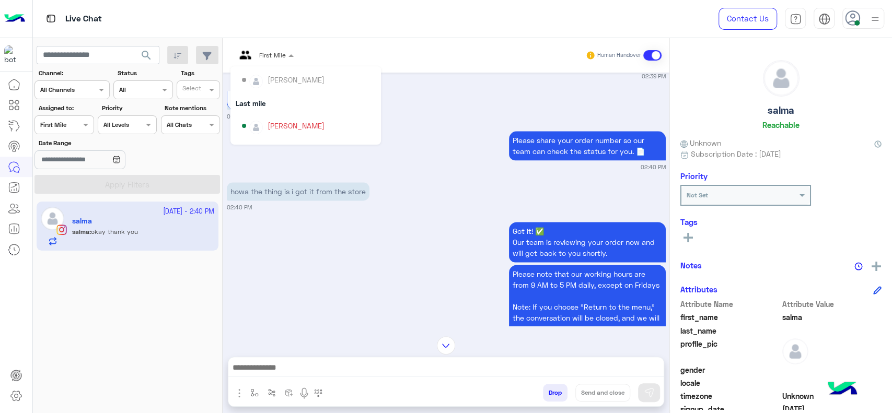
scroll to position [116, 0]
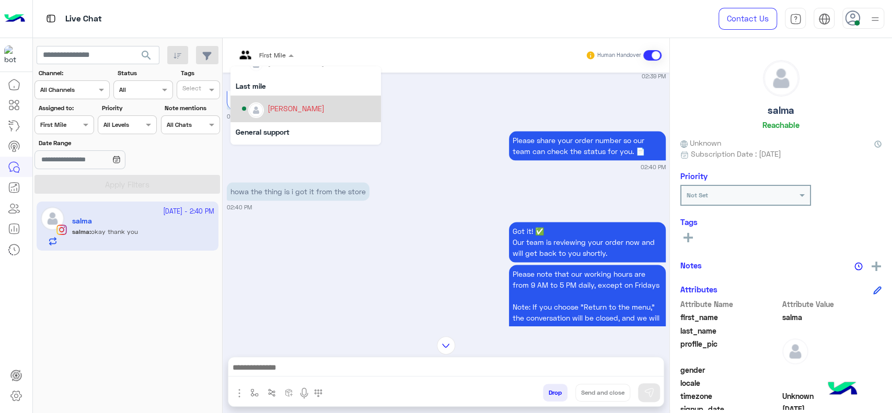
click at [280, 102] on div "[PERSON_NAME]" at bounding box center [309, 109] width 134 height 18
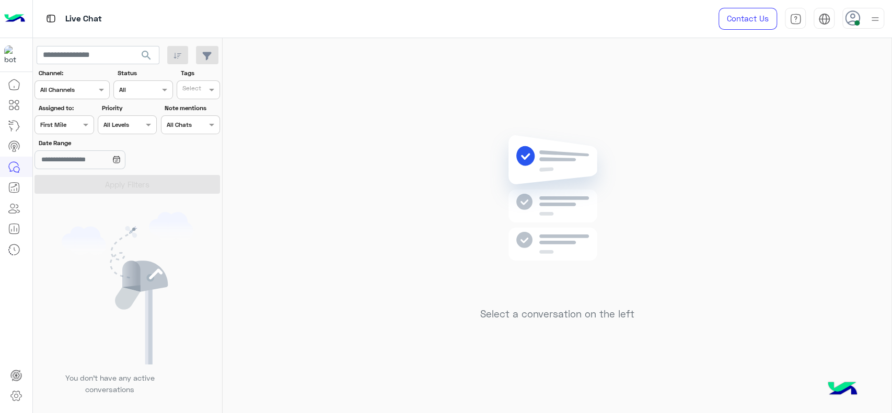
click at [67, 132] on div "Assigned on First Mile" at bounding box center [64, 125] width 59 height 19
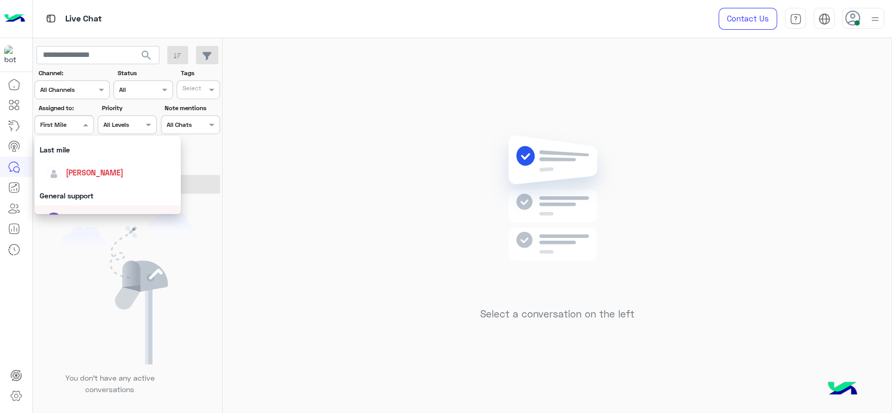
scroll to position [139, 0]
click at [77, 175] on span "[PERSON_NAME]" at bounding box center [95, 174] width 58 height 9
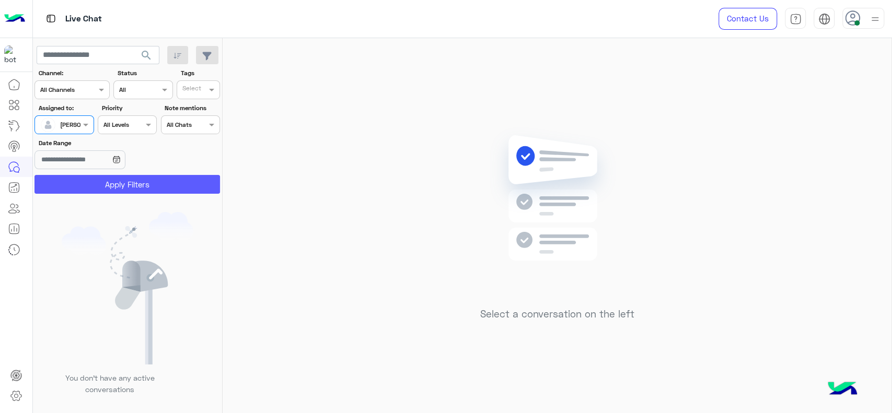
click at [121, 186] on button "Apply Filters" at bounding box center [128, 184] width 186 height 19
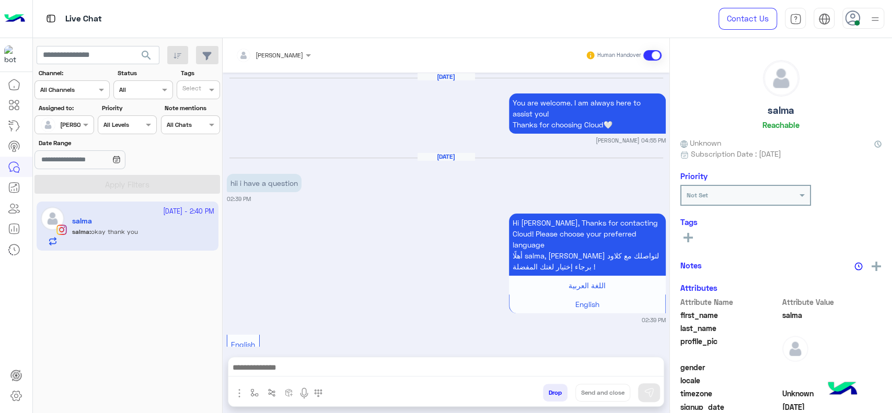
scroll to position [1050, 0]
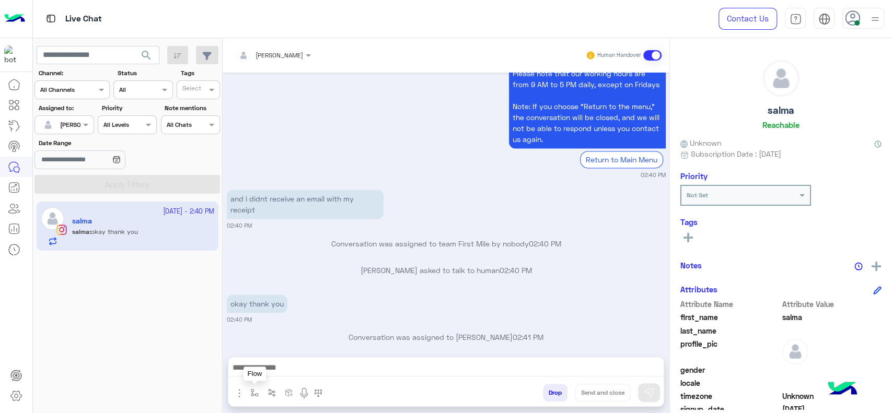
click at [257, 401] on button "button" at bounding box center [254, 392] width 17 height 17
click at [265, 365] on input "text" at bounding box center [272, 368] width 41 height 9
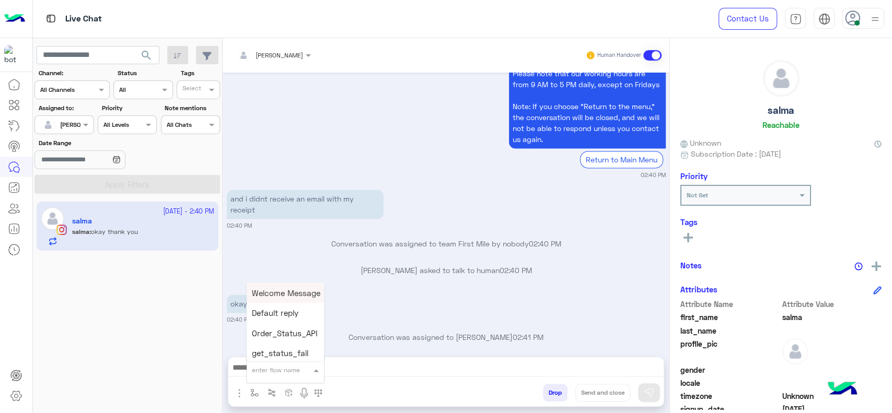
type input "*"
click at [276, 330] on span "J Greeting" at bounding box center [271, 330] width 38 height 9
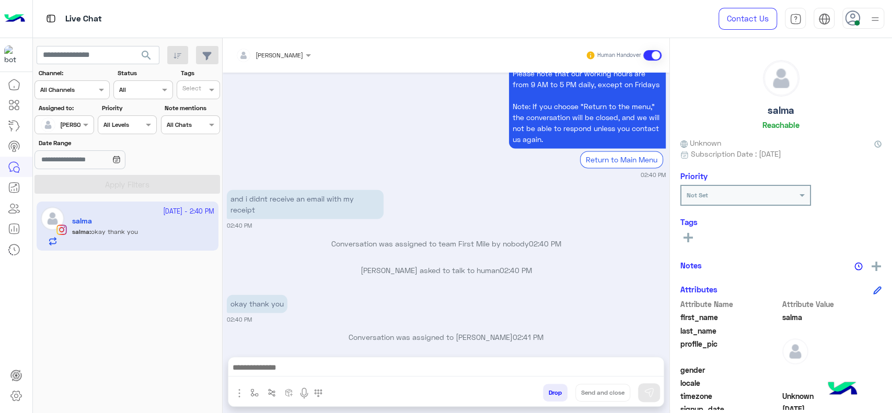
type textarea "**********"
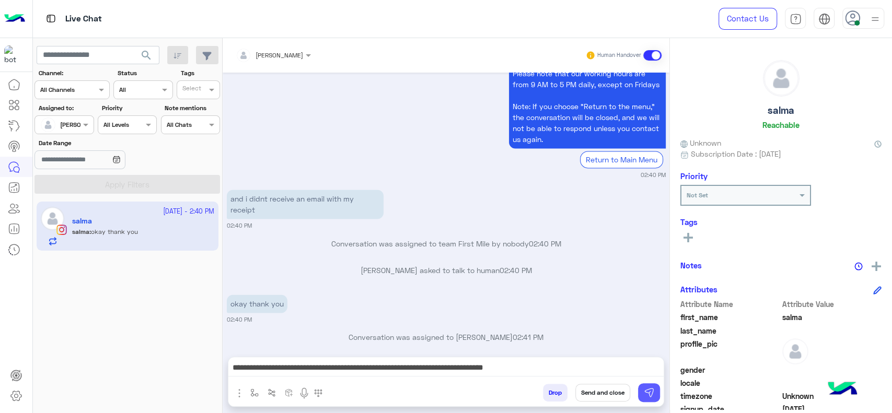
click at [648, 395] on img at bounding box center [649, 393] width 10 height 10
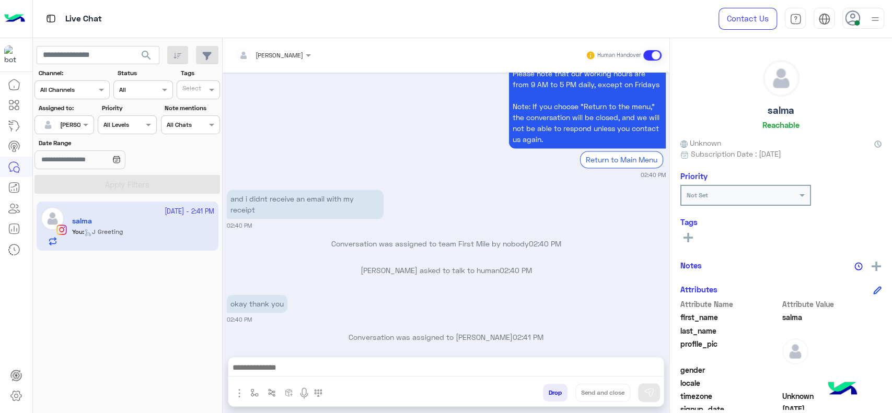
scroll to position [1128, 0]
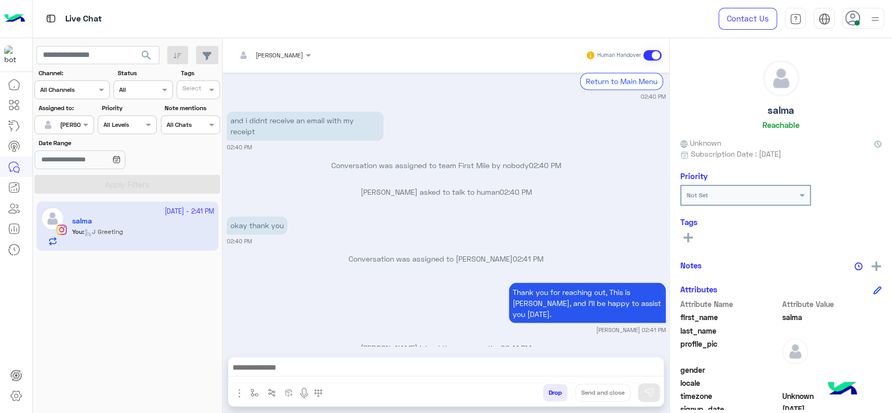
click at [480, 298] on div "Thank you for reaching out, This is Jana, and I’ll be happy to assist you today…" at bounding box center [446, 307] width 439 height 54
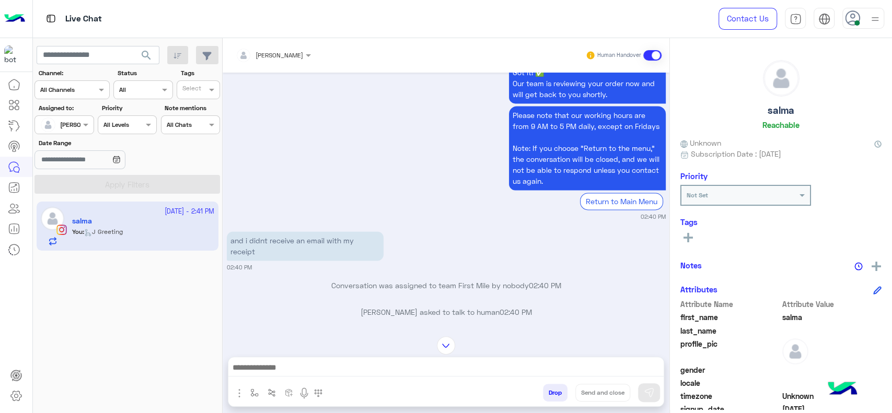
scroll to position [1012, 0]
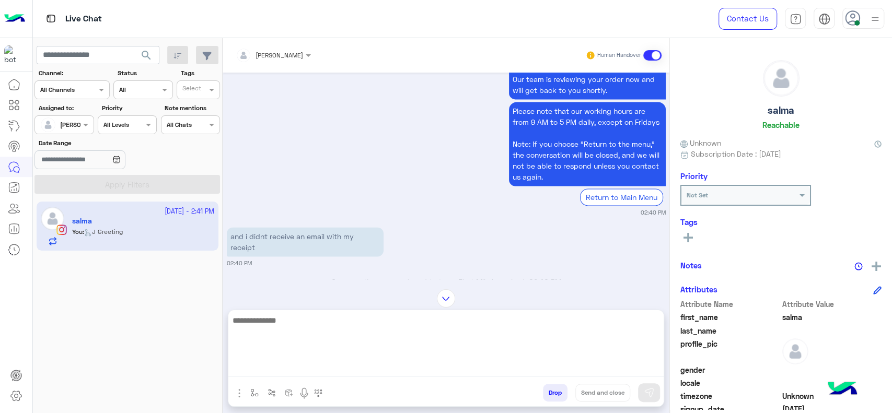
click at [367, 365] on textarea at bounding box center [445, 345] width 435 height 63
type textarea "*"
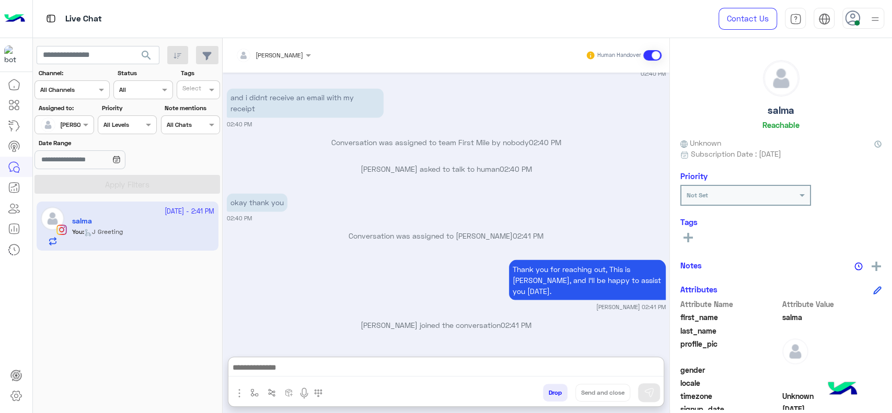
click at [270, 43] on div "Jana Aboelseoud Human Handover" at bounding box center [446, 55] width 447 height 35
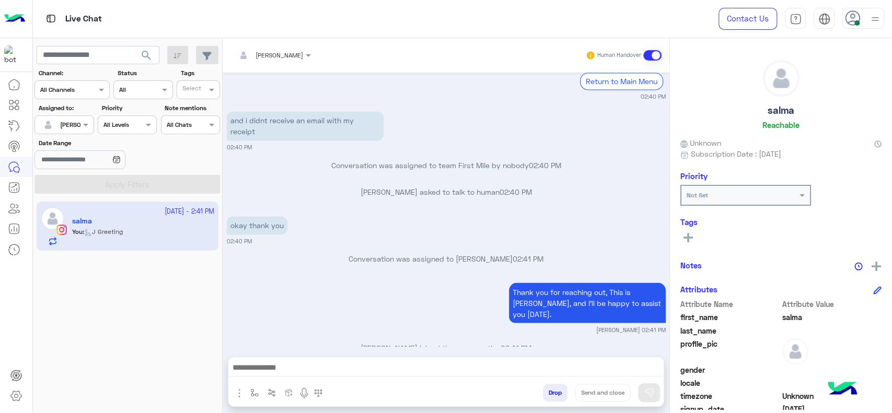
click at [270, 57] on input "text" at bounding box center [260, 53] width 49 height 9
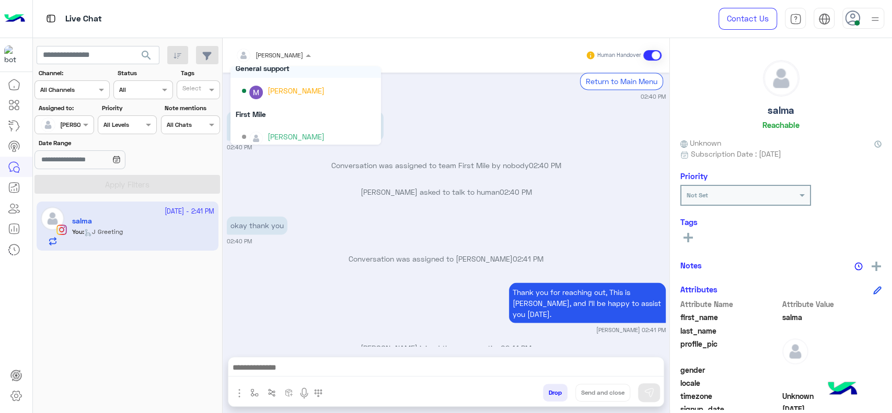
scroll to position [185, 0]
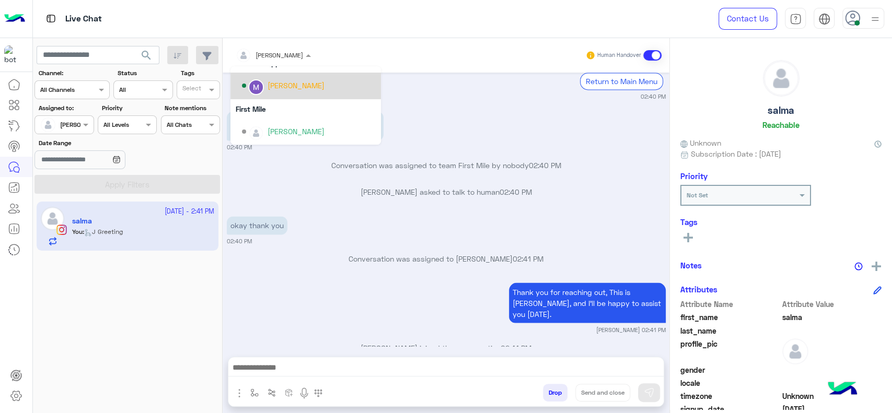
click at [267, 95] on div "[PERSON_NAME]" at bounding box center [306, 86] width 151 height 27
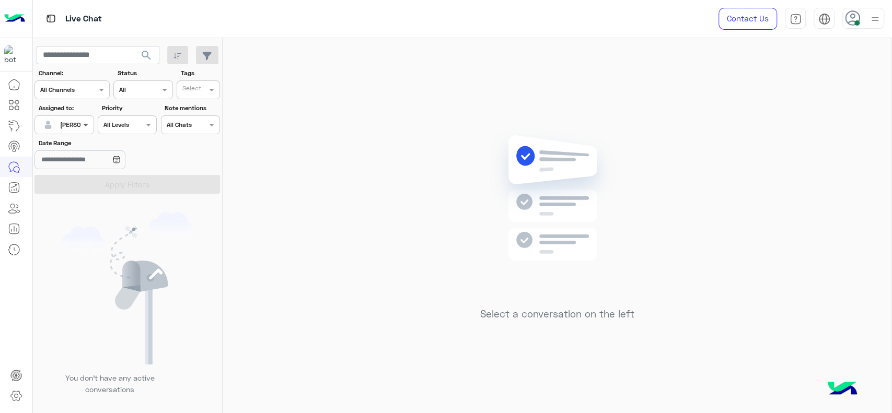
click at [81, 130] on span at bounding box center [87, 124] width 13 height 11
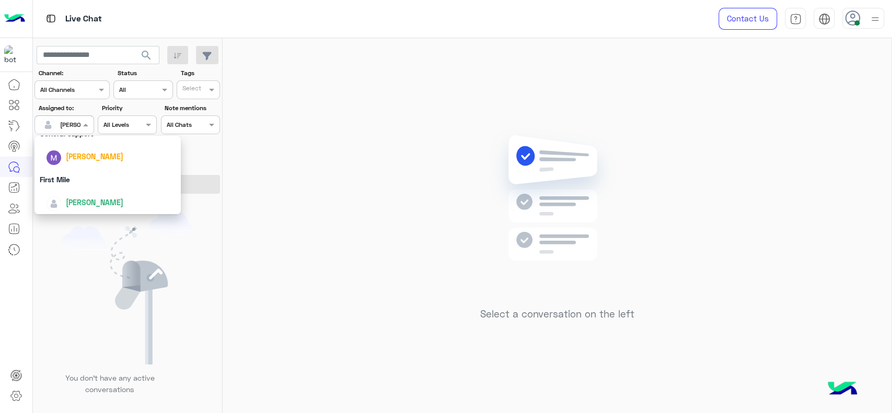
scroll to position [205, 0]
click at [92, 176] on div "First Mile" at bounding box center [108, 177] width 146 height 19
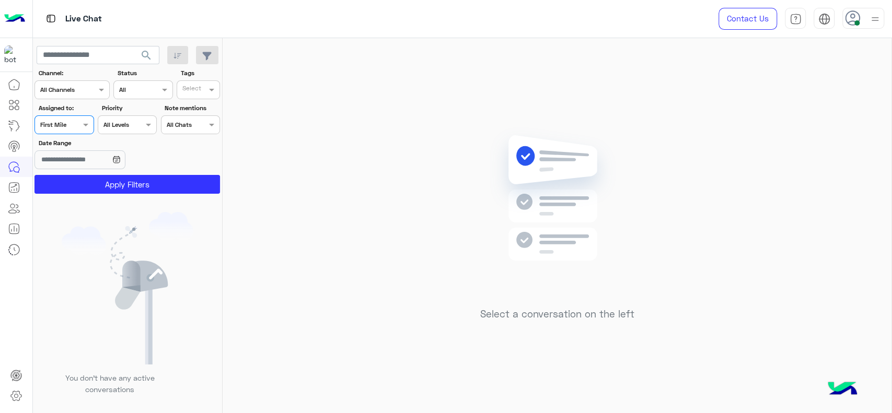
click at [92, 176] on button "Apply Filters" at bounding box center [128, 184] width 186 height 19
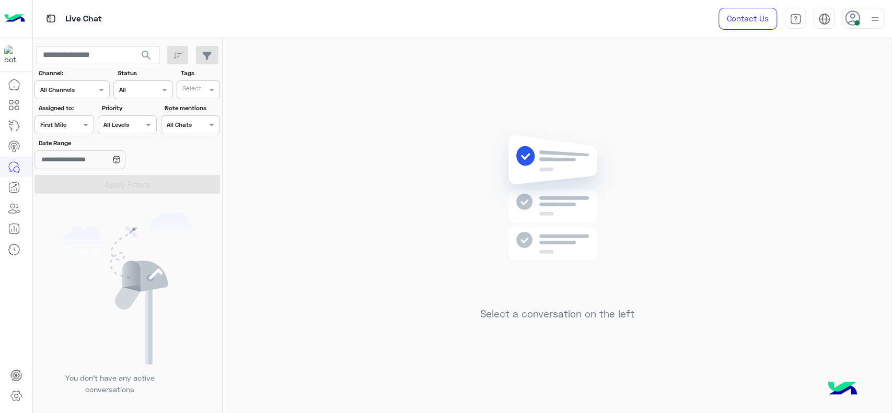
click at [77, 123] on div at bounding box center [64, 124] width 58 height 10
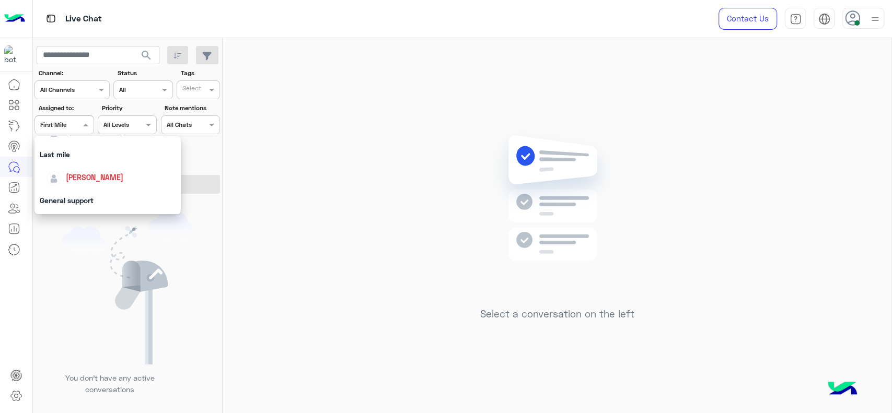
scroll to position [139, 0]
click at [80, 170] on span "[PERSON_NAME]" at bounding box center [95, 174] width 58 height 9
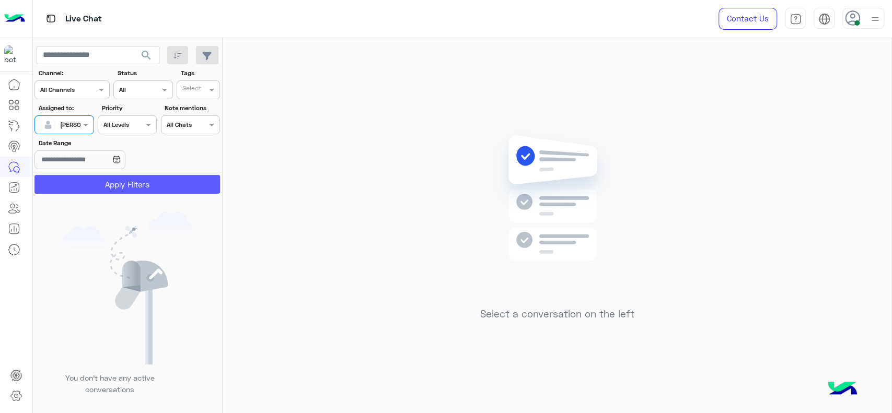
click at [80, 182] on button "Apply Filters" at bounding box center [128, 184] width 186 height 19
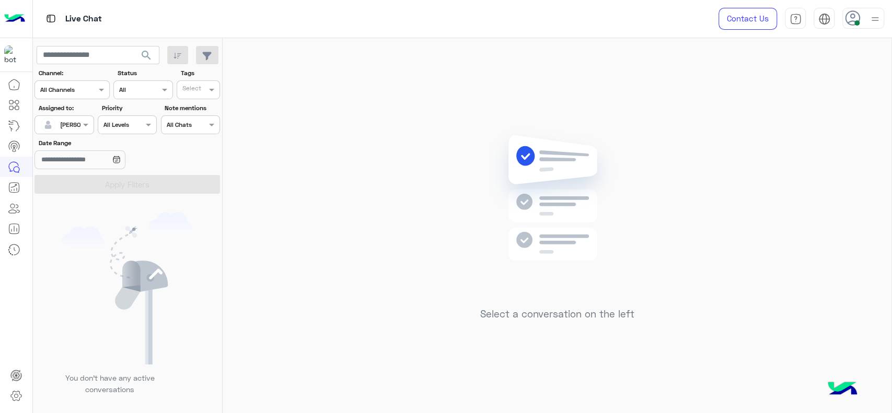
click at [287, 164] on div "Select a conversation on the left" at bounding box center [557, 228] width 669 height 380
click at [64, 128] on span "[PERSON_NAME]" at bounding box center [84, 125] width 48 height 8
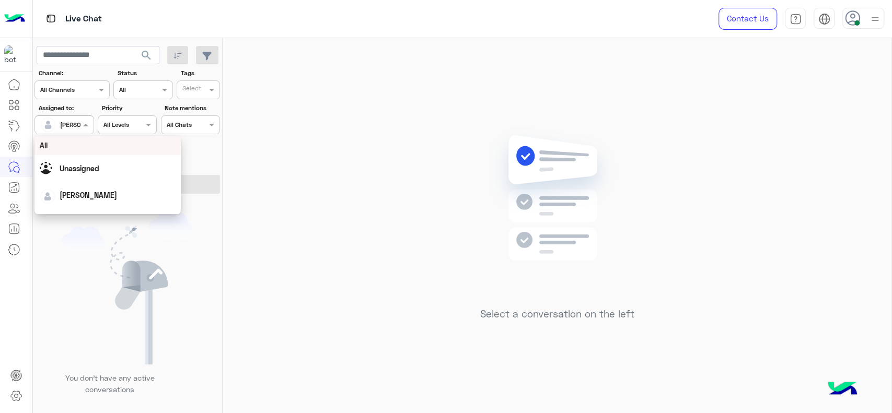
click at [245, 177] on div "Select a conversation on the left" at bounding box center [557, 228] width 669 height 380
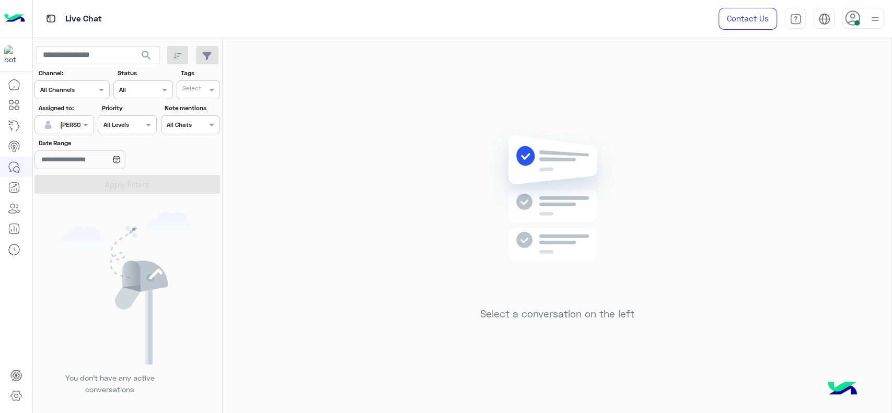
click at [874, 19] on img at bounding box center [875, 19] width 13 height 13
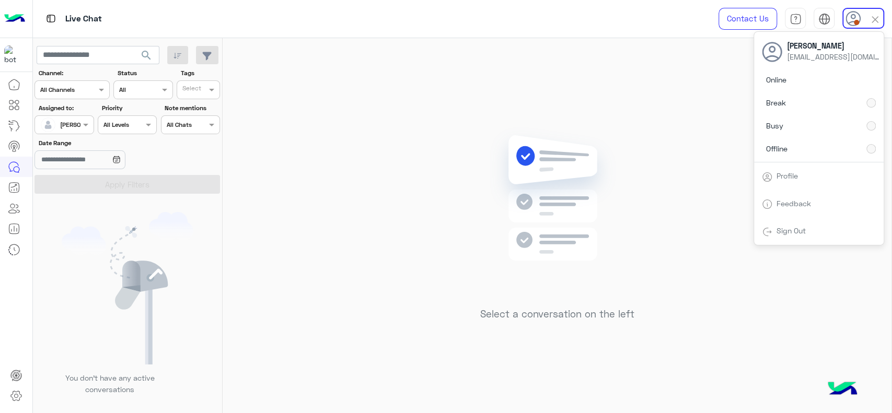
click at [542, 131] on img at bounding box center [557, 214] width 151 height 174
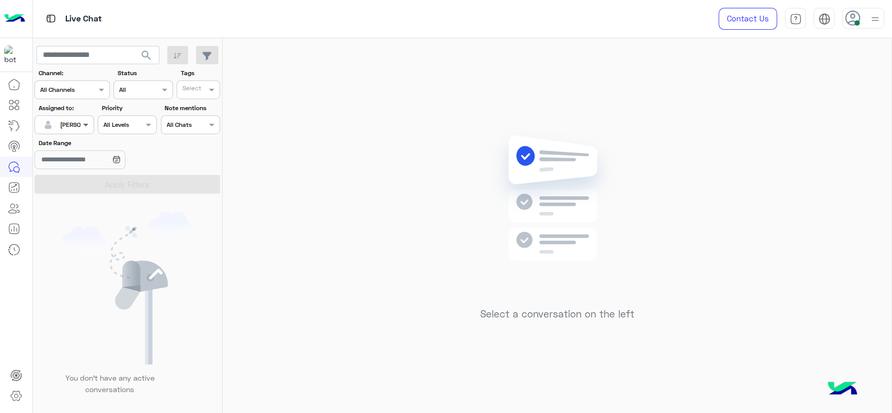
click at [84, 129] on span at bounding box center [87, 124] width 13 height 11
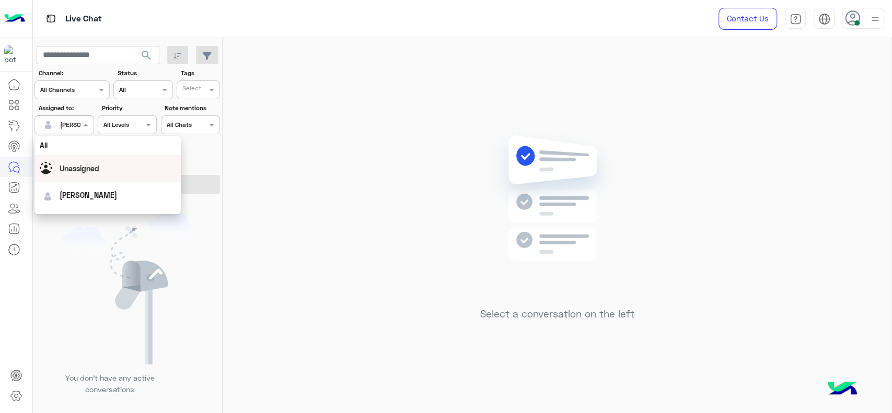
scroll to position [205, 0]
click at [112, 185] on div "First Mile" at bounding box center [108, 177] width 146 height 19
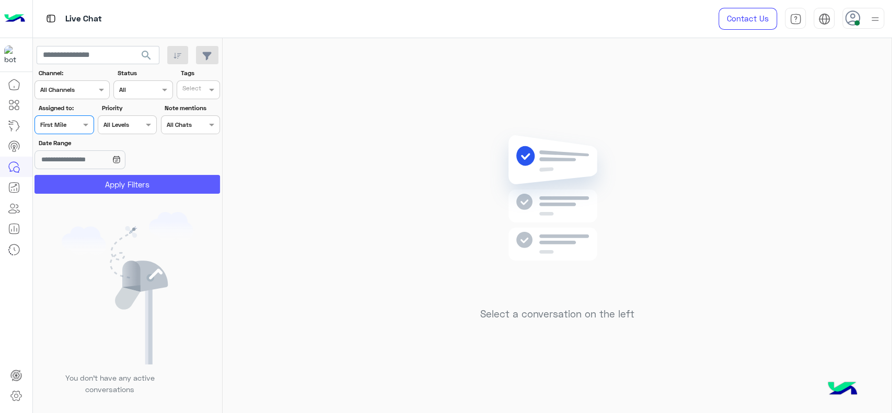
click at [118, 185] on button "Apply Filters" at bounding box center [128, 184] width 186 height 19
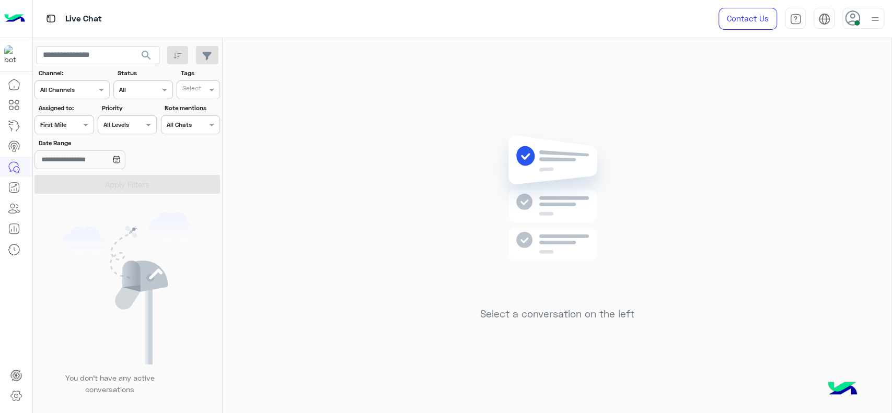
click at [71, 123] on div at bounding box center [64, 124] width 58 height 10
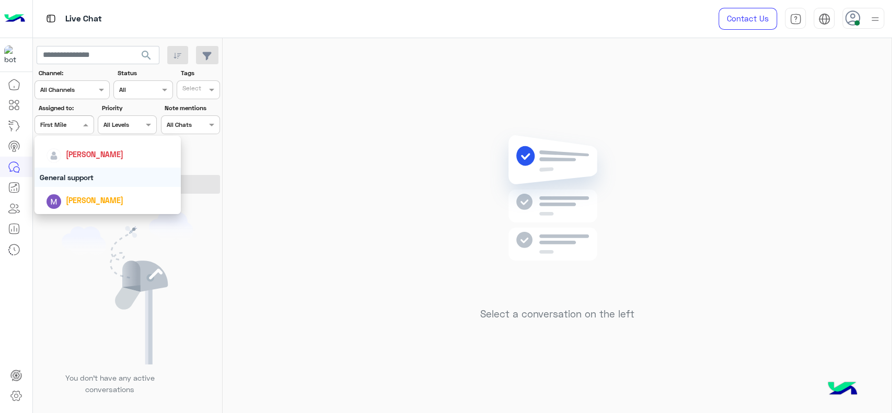
scroll to position [158, 0]
click at [98, 155] on span "[PERSON_NAME]" at bounding box center [95, 155] width 58 height 9
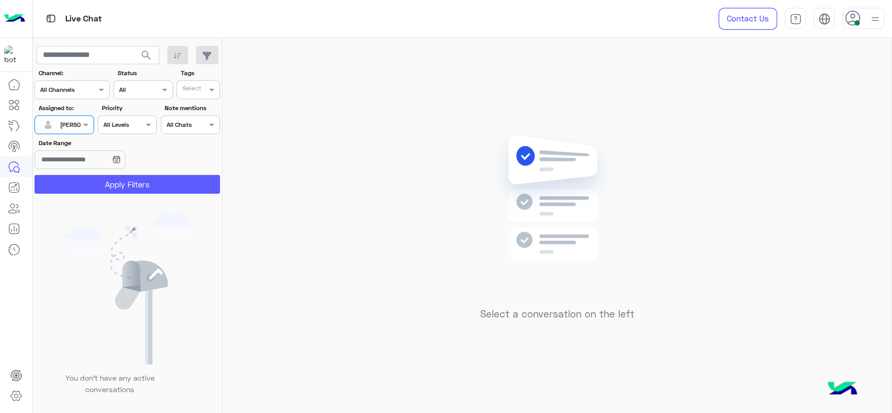
click at [166, 185] on button "Apply Filters" at bounding box center [128, 184] width 186 height 19
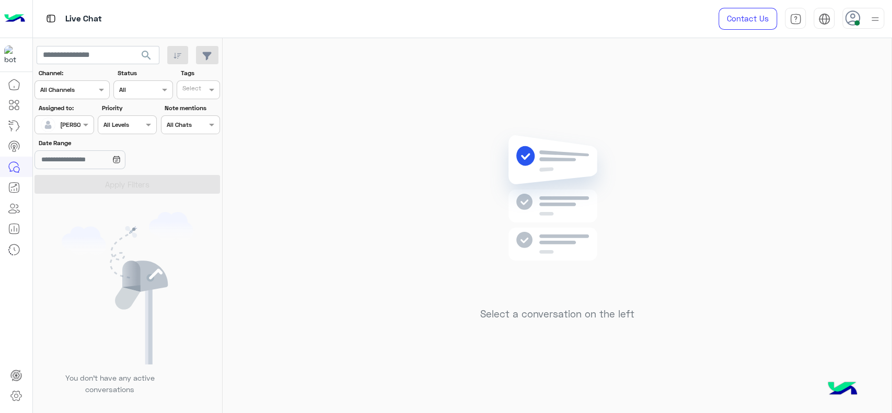
click at [80, 117] on div "Assigned on Jana Aboelseoud" at bounding box center [64, 125] width 59 height 19
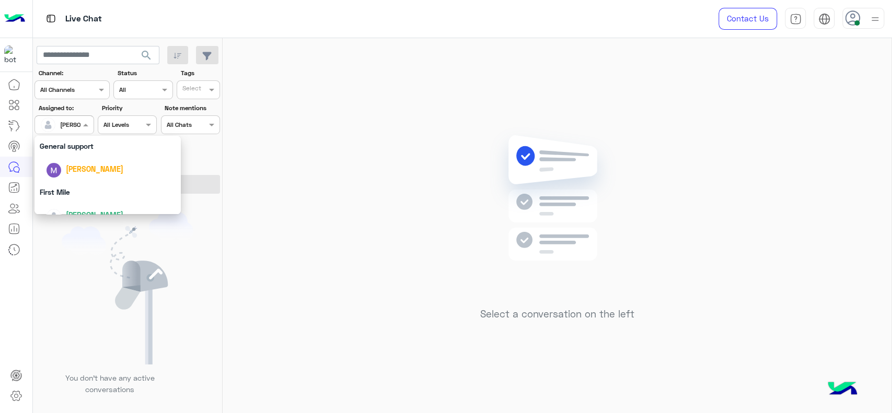
scroll to position [205, 0]
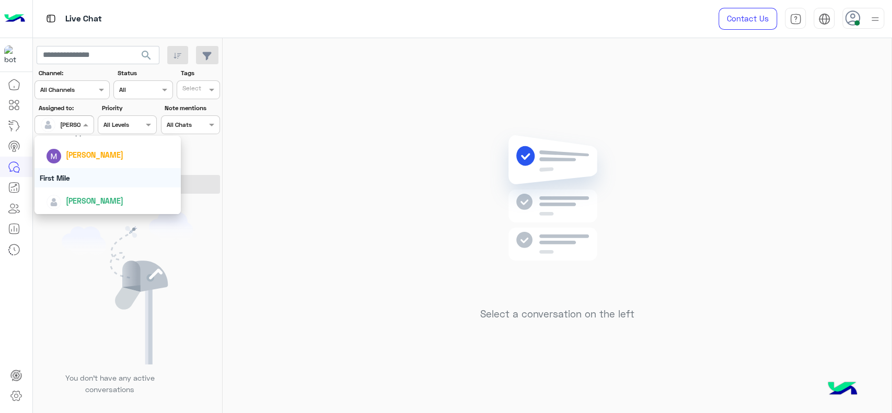
click at [95, 174] on div "First Mile" at bounding box center [108, 177] width 146 height 19
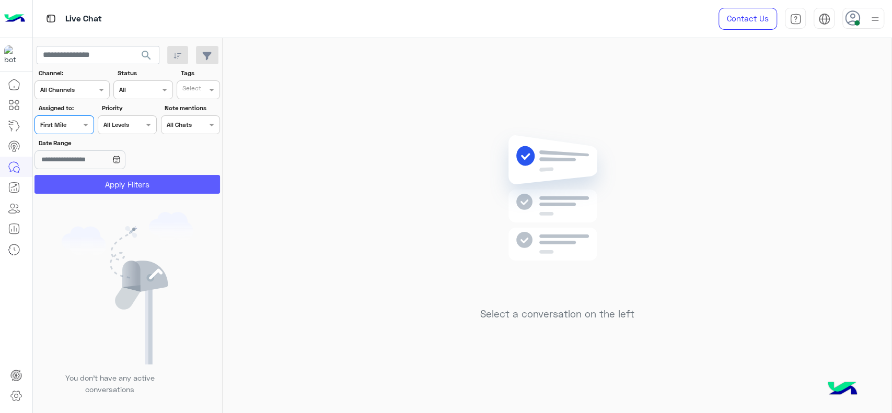
click at [96, 179] on button "Apply Filters" at bounding box center [128, 184] width 186 height 19
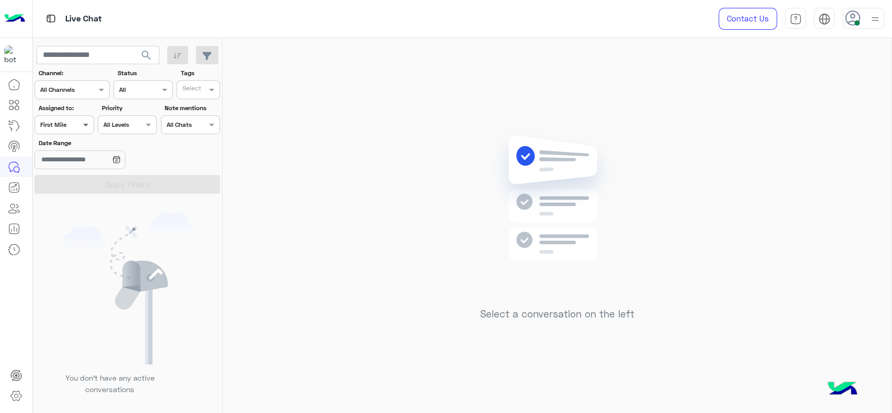
click at [81, 119] on span at bounding box center [87, 124] width 13 height 11
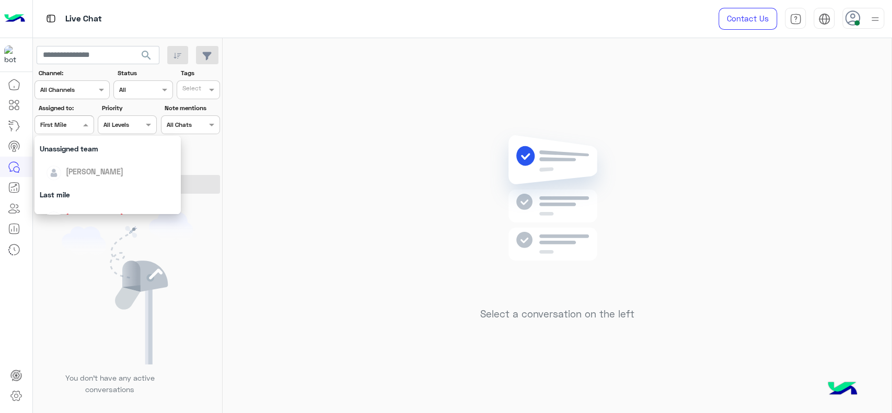
scroll to position [105, 0]
click at [82, 201] on div "[PERSON_NAME]" at bounding box center [111, 209] width 130 height 18
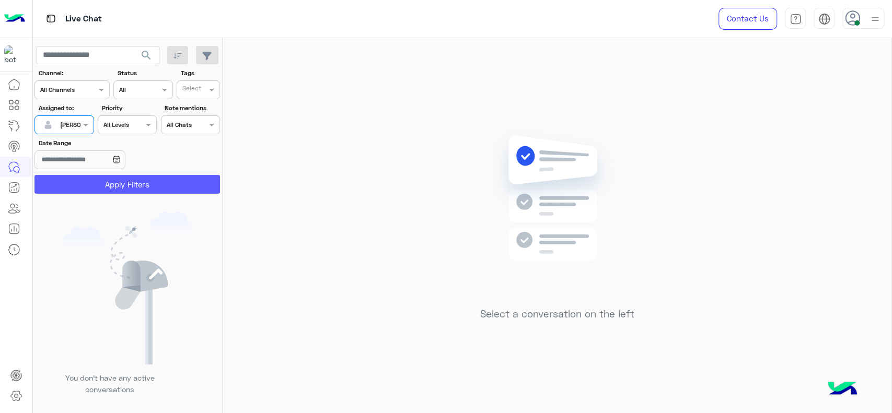
click at [96, 182] on button "Apply Filters" at bounding box center [128, 184] width 186 height 19
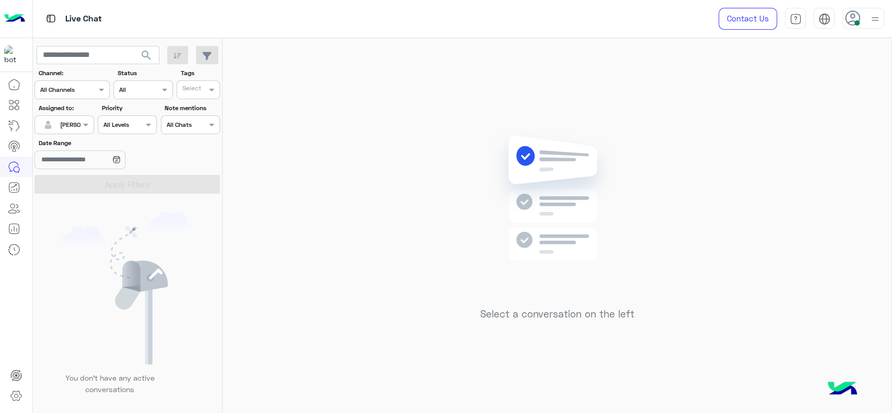
click at [367, 221] on div "Select a conversation on the left" at bounding box center [557, 228] width 669 height 380
click at [235, 12] on div "Live Chat" at bounding box center [319, 19] width 573 height 38
click at [70, 127] on div at bounding box center [64, 124] width 58 height 10
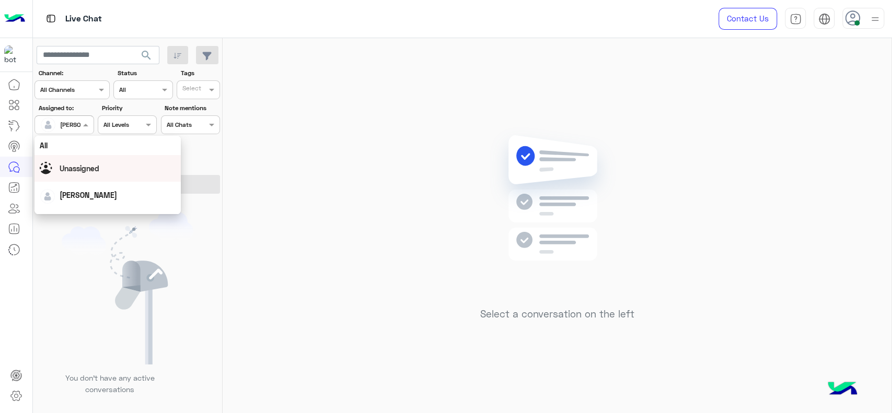
scroll to position [205, 0]
click at [64, 171] on div "First Mile" at bounding box center [108, 177] width 146 height 19
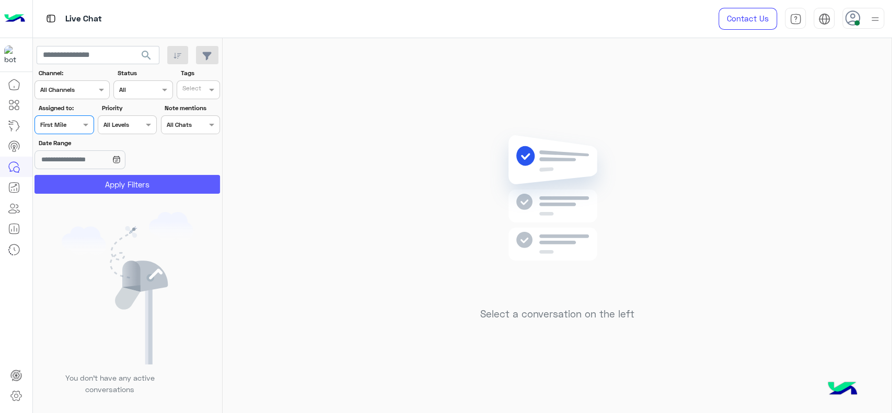
click at [78, 181] on button "Apply Filters" at bounding box center [128, 184] width 186 height 19
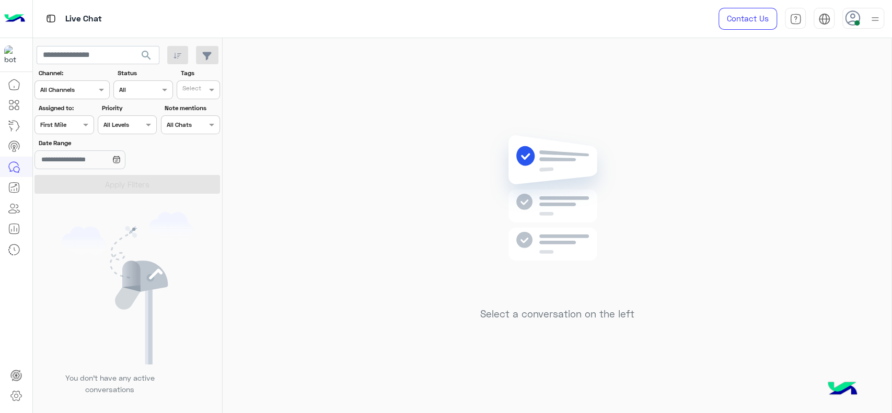
click at [75, 126] on div at bounding box center [64, 124] width 58 height 10
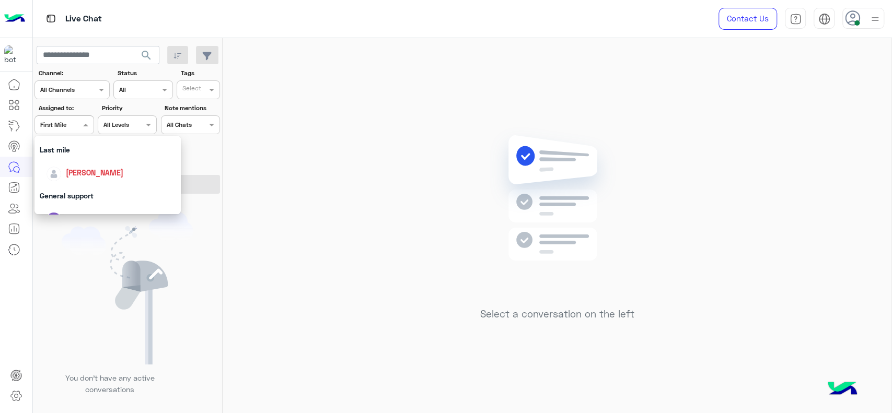
scroll to position [158, 0]
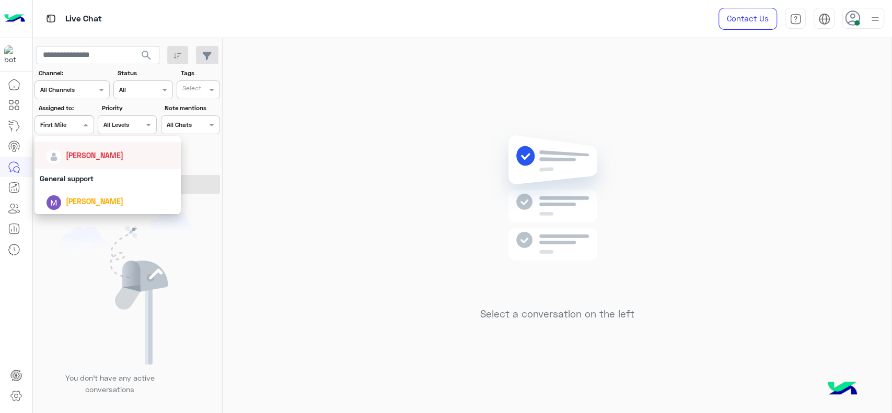
click at [75, 162] on div "[PERSON_NAME]" at bounding box center [111, 155] width 130 height 18
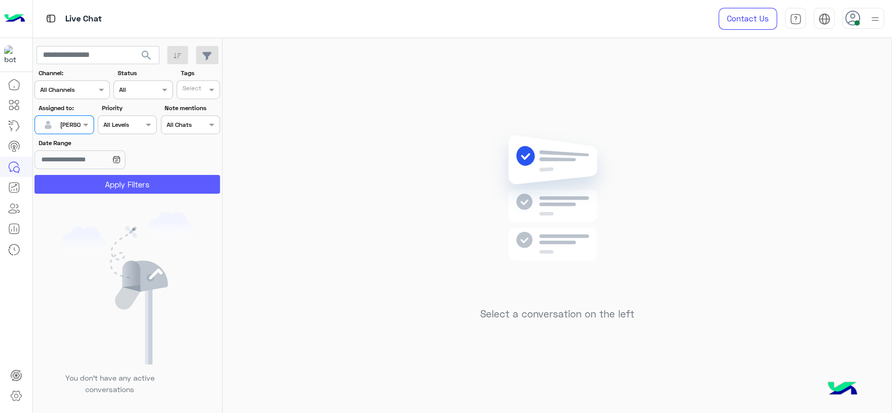
click at [108, 175] on button "Apply Filters" at bounding box center [128, 184] width 186 height 19
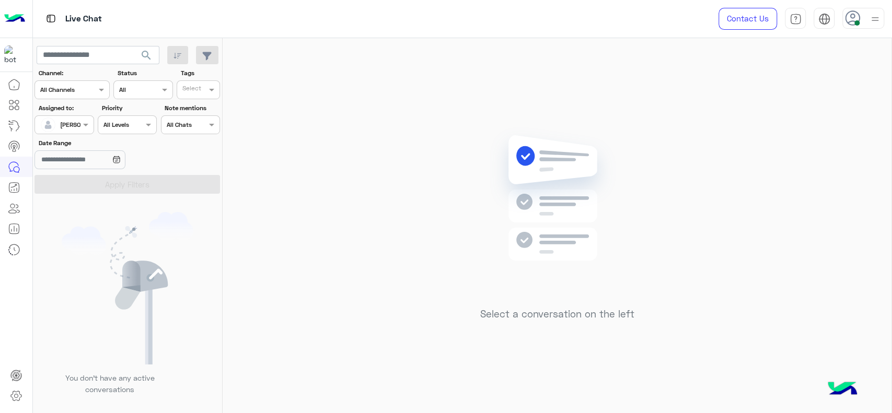
click at [351, 215] on div "Select a conversation on the left" at bounding box center [557, 228] width 669 height 380
click at [83, 130] on span at bounding box center [87, 124] width 13 height 11
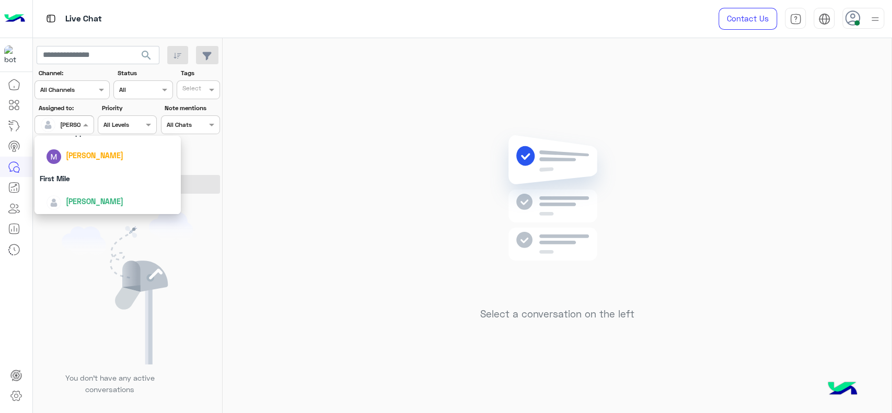
scroll to position [205, 0]
click at [87, 180] on div "First Mile" at bounding box center [108, 177] width 146 height 19
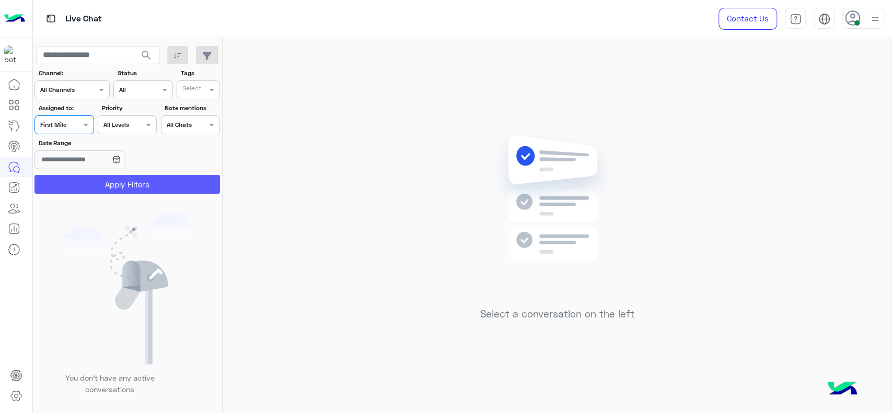
click at [87, 180] on button "Apply Filters" at bounding box center [128, 184] width 186 height 19
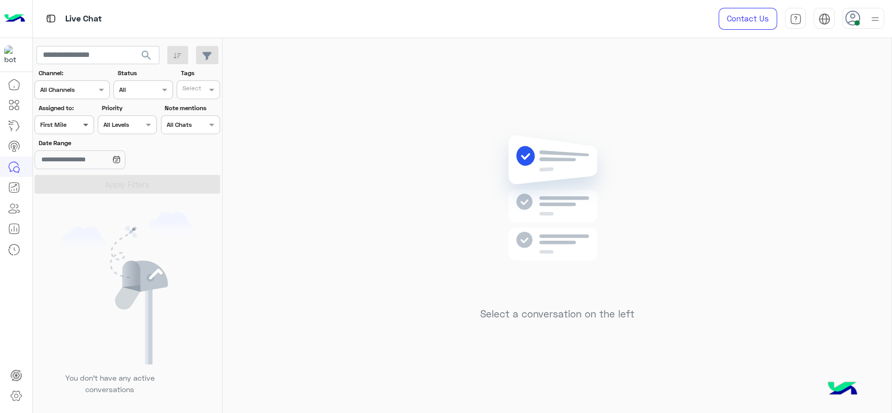
click at [83, 123] on span at bounding box center [87, 124] width 13 height 11
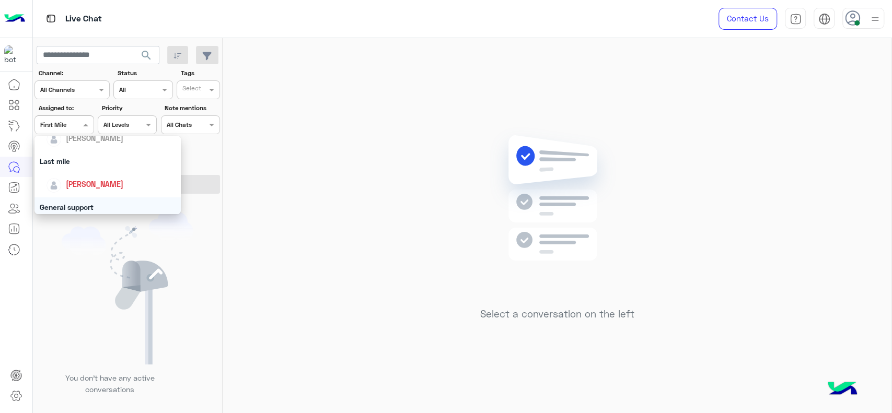
scroll to position [128, 0]
click at [102, 179] on div "[PERSON_NAME]" at bounding box center [111, 186] width 130 height 18
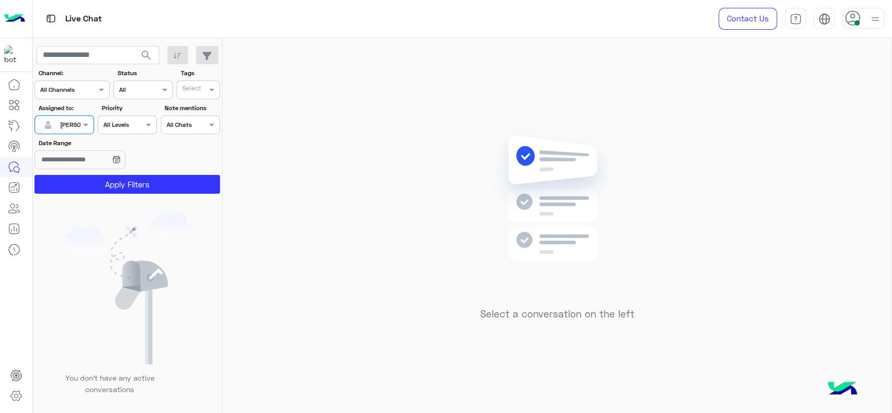
click at [102, 179] on button "Apply Filters" at bounding box center [128, 184] width 186 height 19
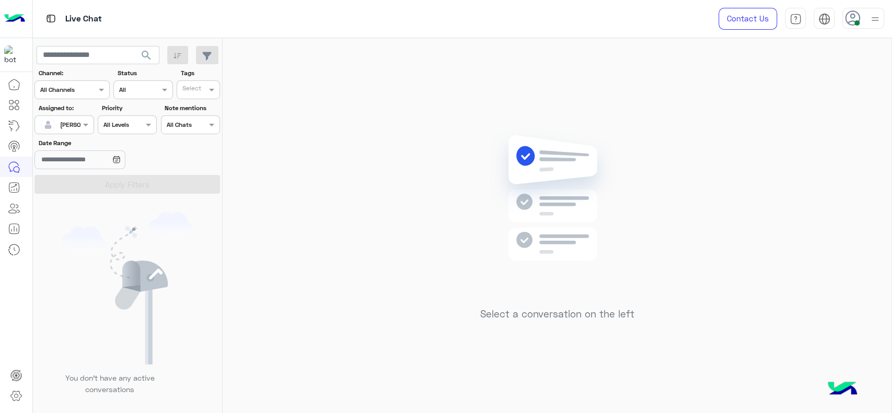
click at [278, 107] on div "Select a conversation on the left" at bounding box center [557, 228] width 669 height 380
click at [60, 124] on input "text" at bounding box center [52, 123] width 24 height 9
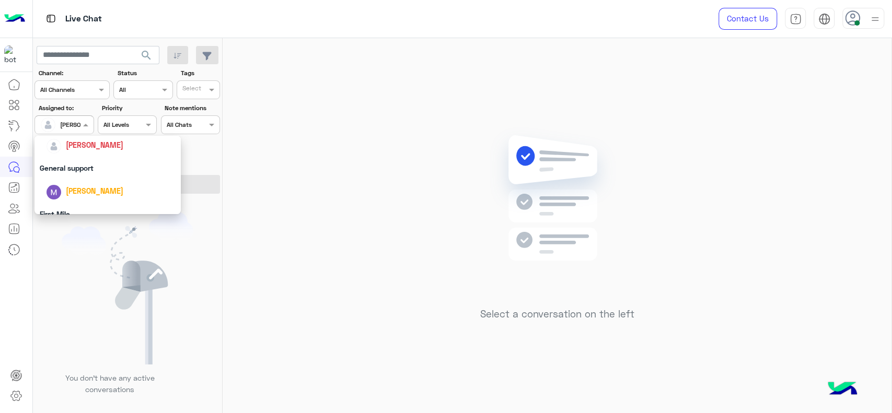
scroll to position [205, 0]
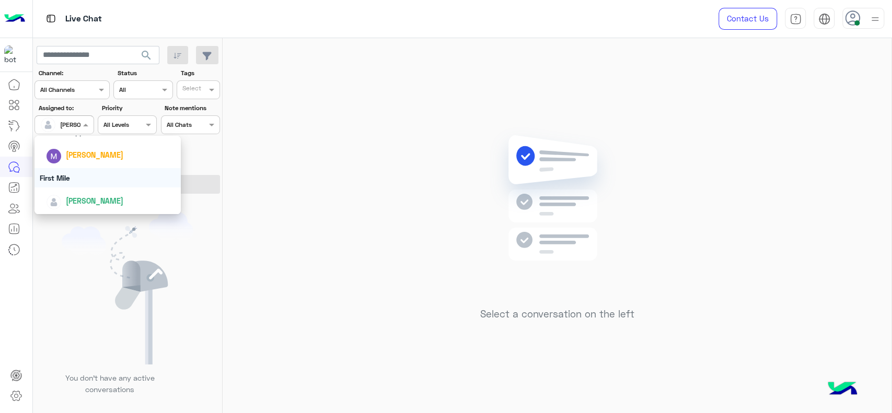
click at [79, 182] on div "First Mile" at bounding box center [108, 177] width 146 height 19
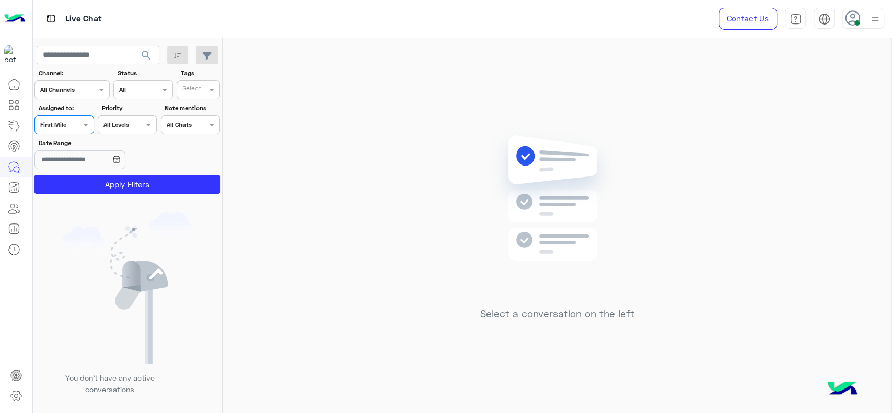
click at [79, 182] on button "Apply Filters" at bounding box center [128, 184] width 186 height 19
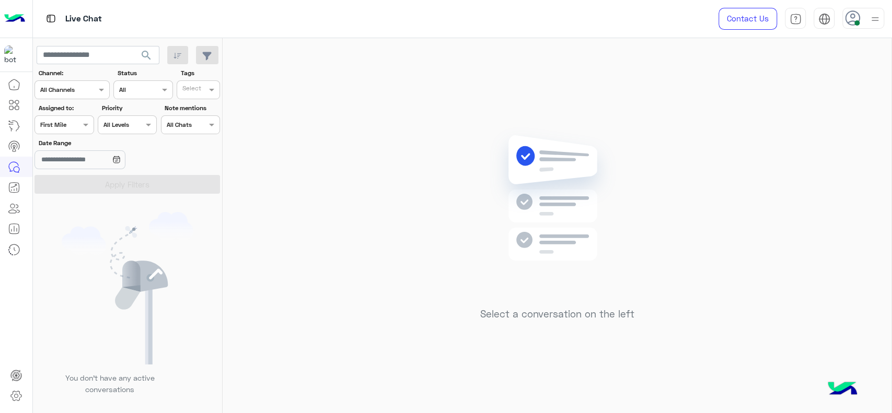
click at [63, 130] on div "Assigned on First Mile" at bounding box center [64, 125] width 59 height 19
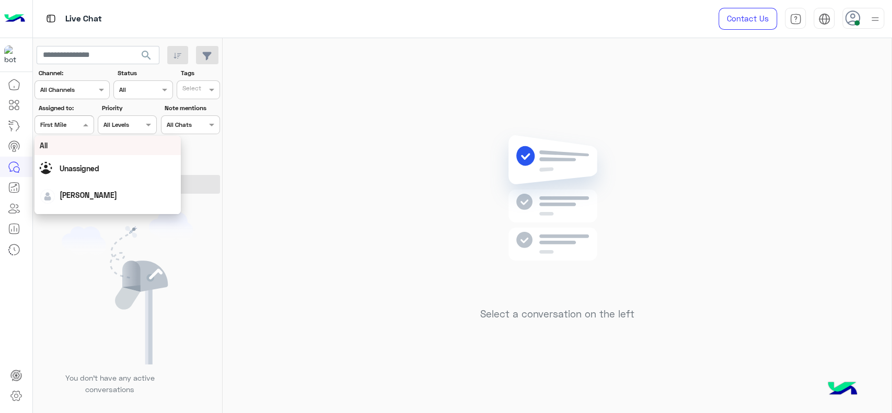
click at [63, 130] on div "Assigned on First Mile" at bounding box center [64, 125] width 59 height 19
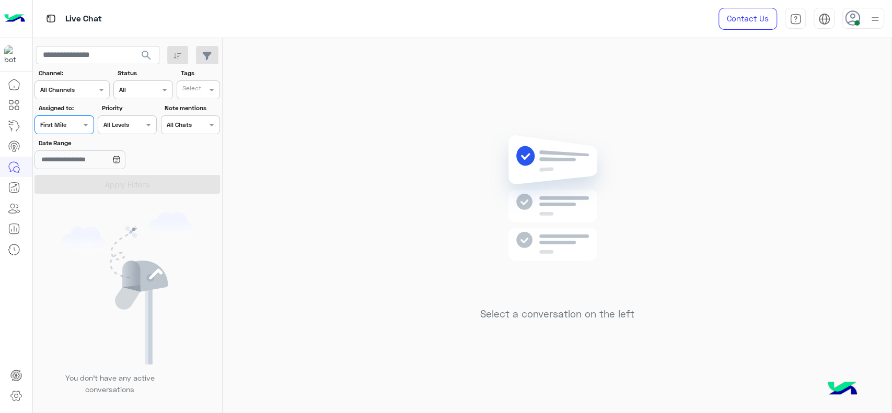
click at [63, 119] on input "text" at bounding box center [52, 123] width 24 height 9
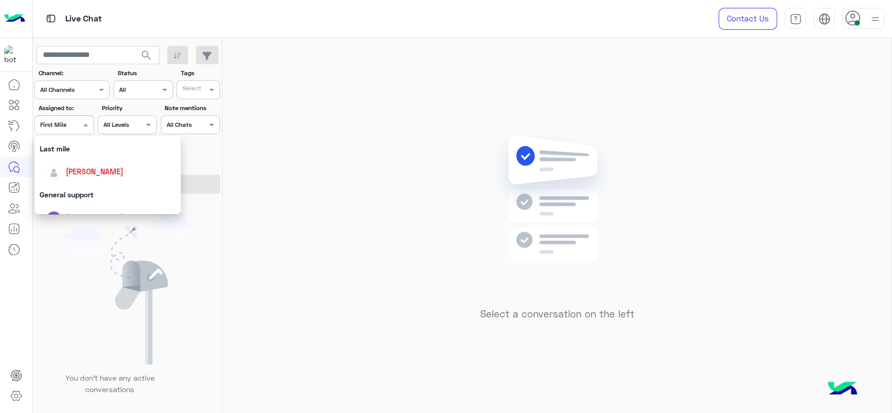
scroll to position [123, 0]
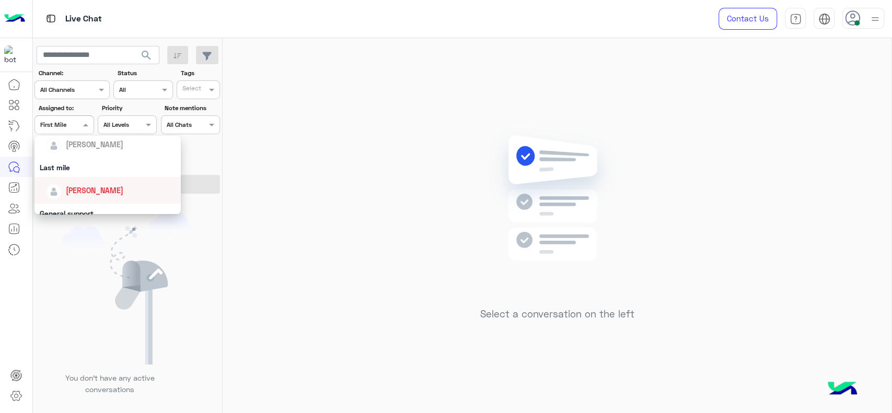
click at [81, 186] on span "[PERSON_NAME]" at bounding box center [95, 190] width 58 height 9
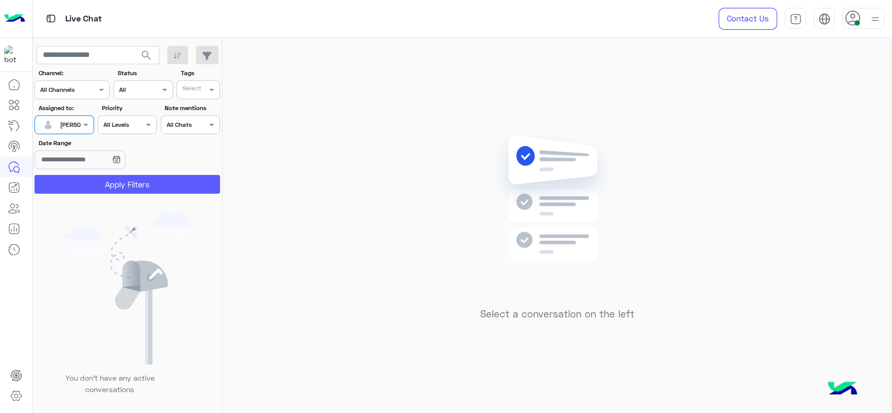
click at [81, 186] on button "Apply Filters" at bounding box center [128, 184] width 186 height 19
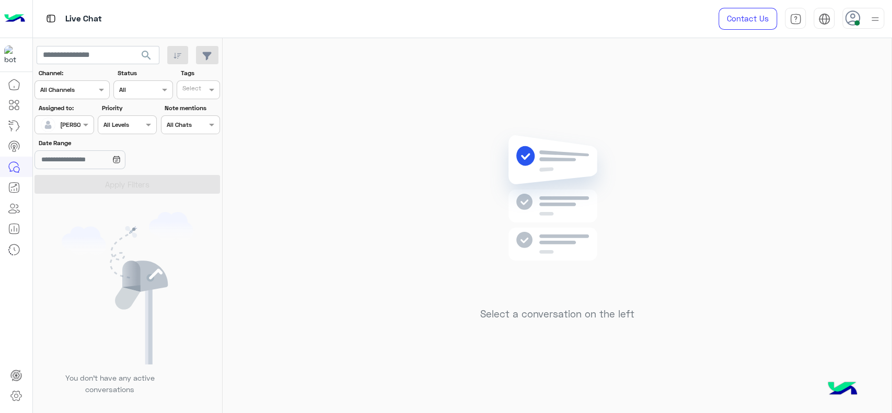
click at [71, 125] on div at bounding box center [64, 124] width 58 height 10
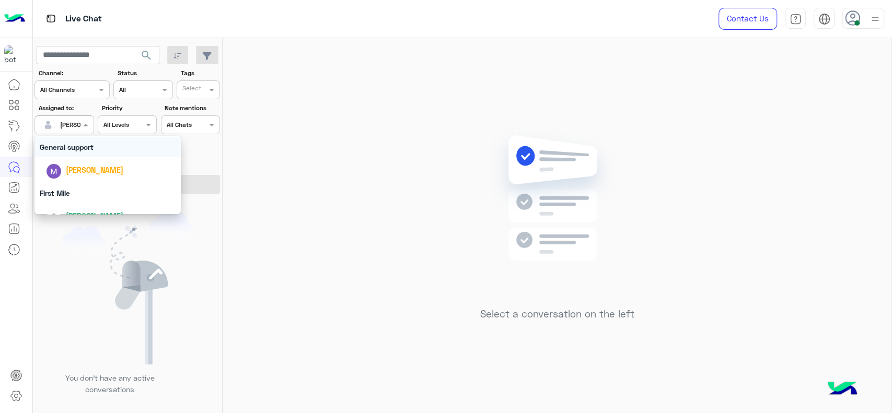
scroll to position [205, 0]
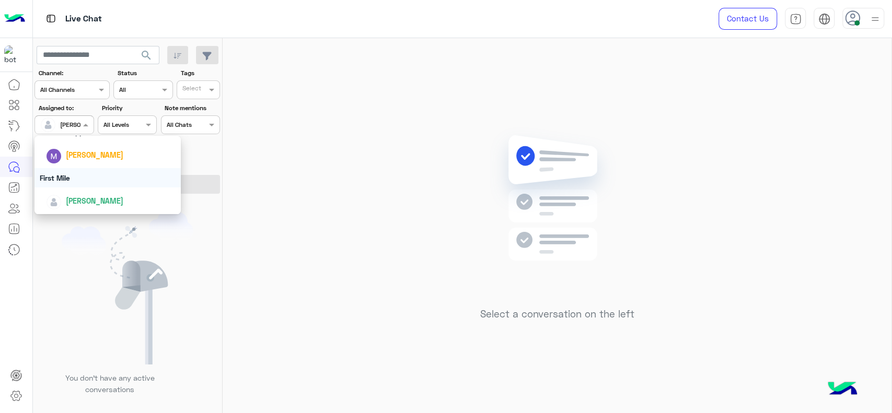
click at [69, 179] on div "First Mile" at bounding box center [108, 177] width 146 height 19
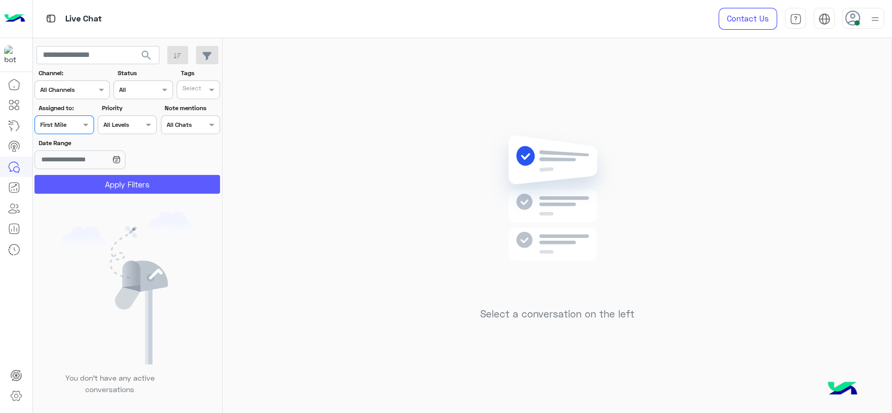
click at [69, 179] on button "Apply Filters" at bounding box center [128, 184] width 186 height 19
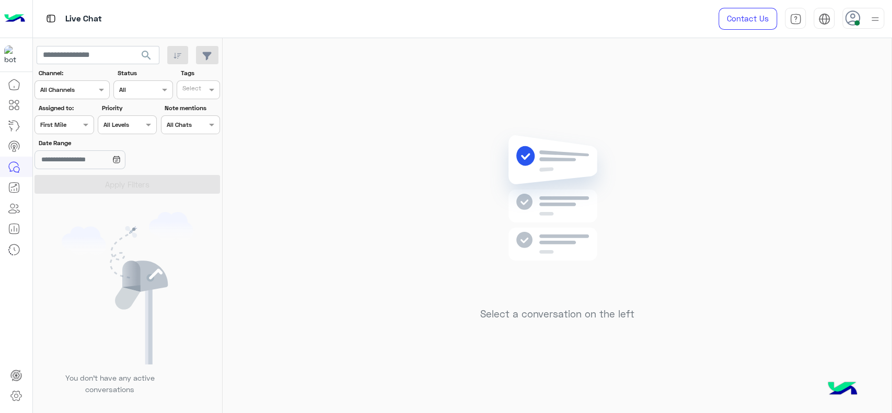
click at [62, 121] on input "text" at bounding box center [52, 123] width 24 height 9
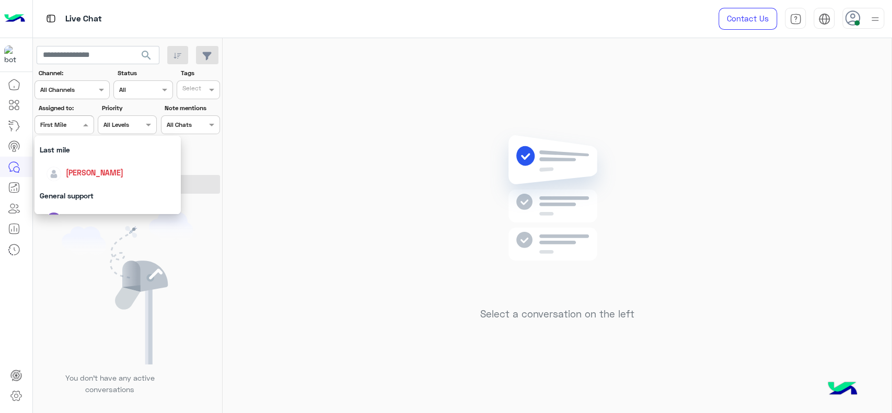
scroll to position [151, 0]
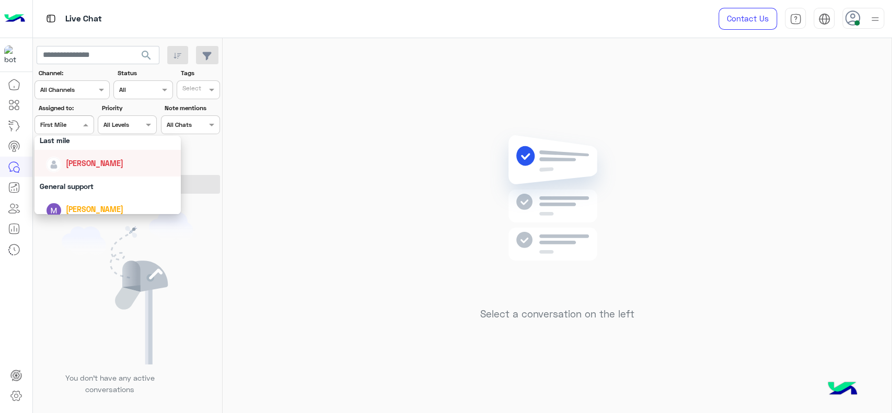
click at [68, 170] on div "[PERSON_NAME]" at bounding box center [111, 163] width 130 height 18
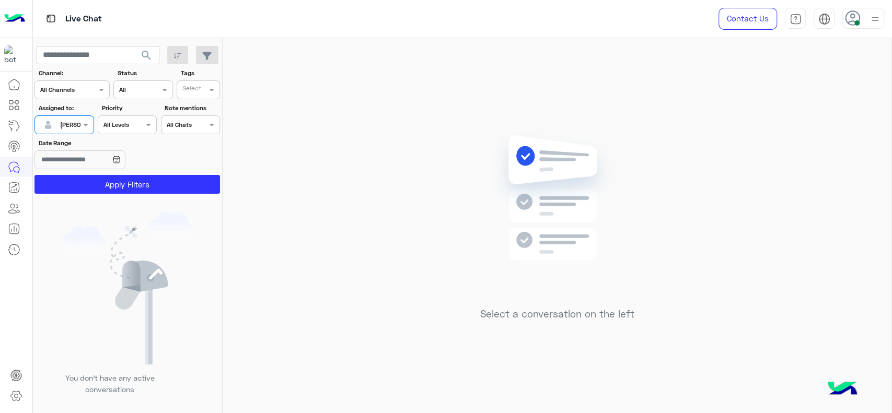
click at [93, 203] on div "You don’t have any active conversations" at bounding box center [128, 308] width 190 height 220
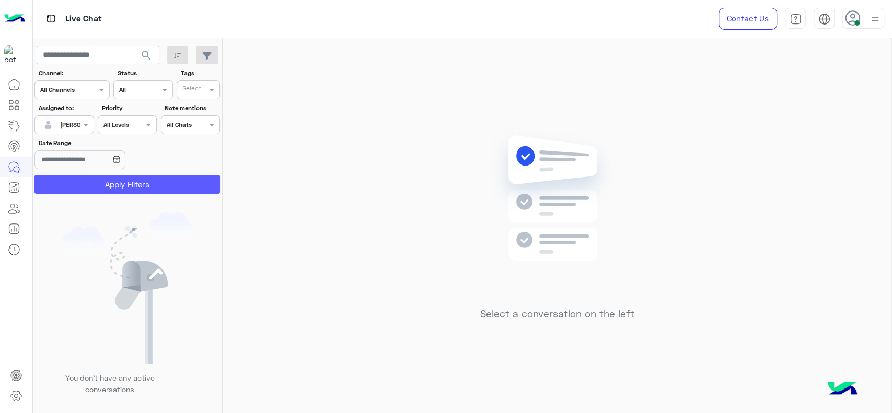
drag, startPoint x: 93, startPoint y: 196, endPoint x: 93, endPoint y: 187, distance: 8.4
click at [93, 187] on app-inbox-users-filters "search Channel: Channel All Channels Status Channel All Tags Select Assigned to…" at bounding box center [128, 118] width 190 height 160
click at [93, 187] on button "Apply Filters" at bounding box center [128, 184] width 186 height 19
click at [68, 129] on div "[PERSON_NAME]" at bounding box center [84, 124] width 48 height 9
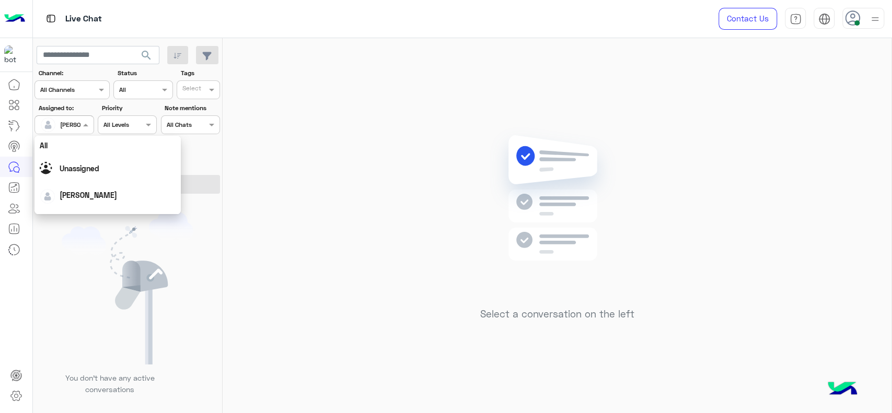
scroll to position [205, 0]
click at [89, 165] on div "[PERSON_NAME]" at bounding box center [108, 155] width 146 height 27
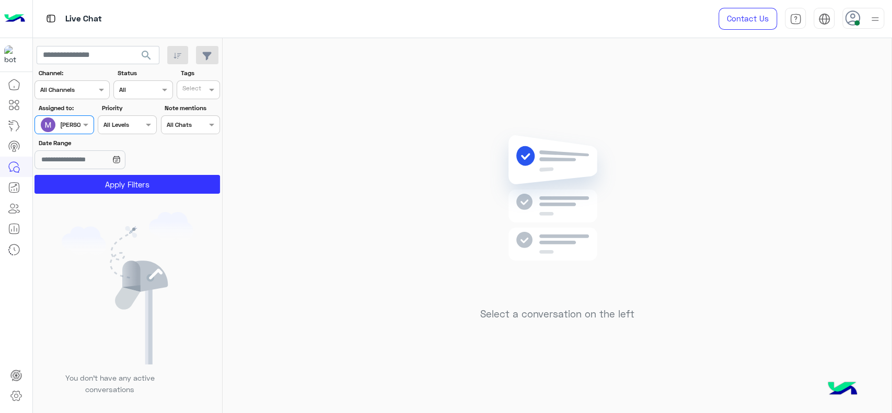
click at [56, 117] on div at bounding box center [50, 124] width 20 height 21
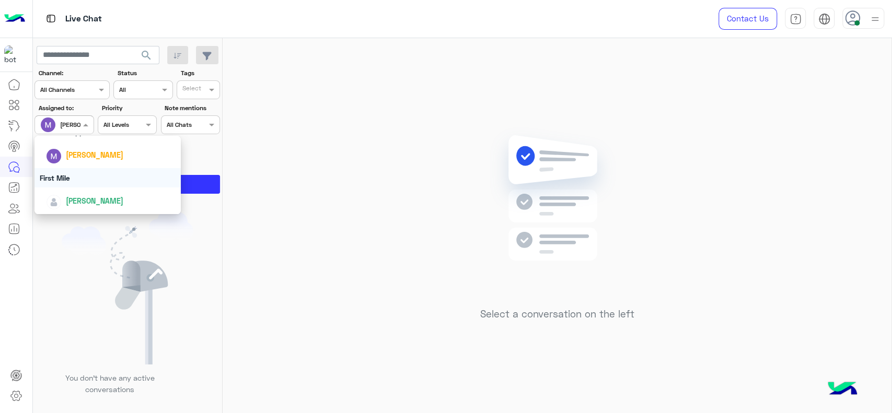
click at [351, 170] on div "Select a conversation on the left" at bounding box center [557, 228] width 669 height 380
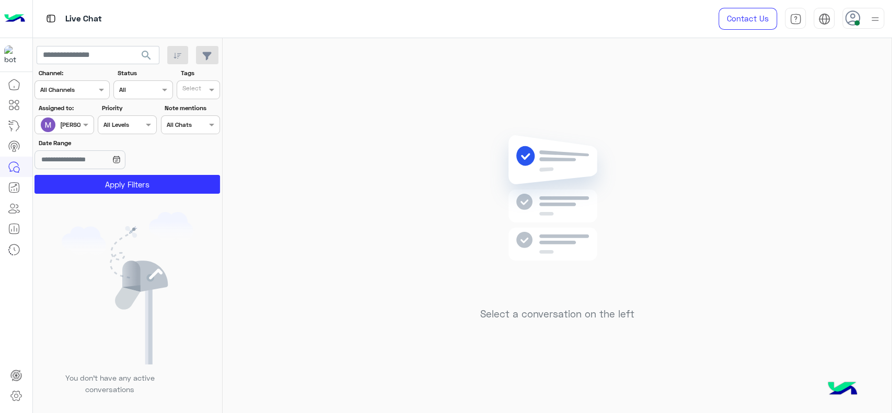
click at [73, 131] on div "[PERSON_NAME]" at bounding box center [60, 124] width 40 height 21
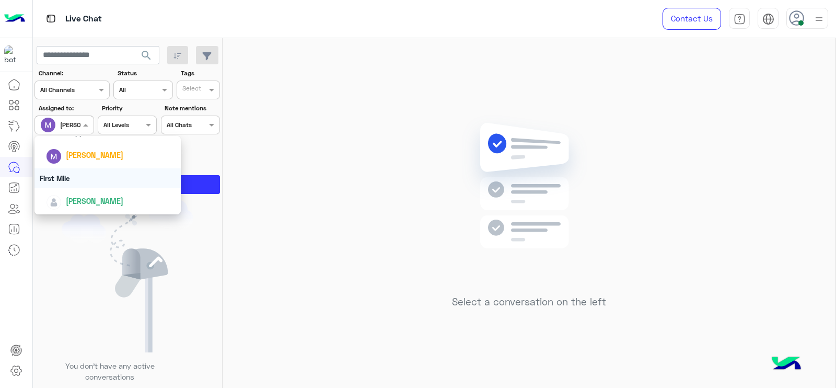
click at [91, 171] on div "First Mile" at bounding box center [108, 177] width 146 height 19
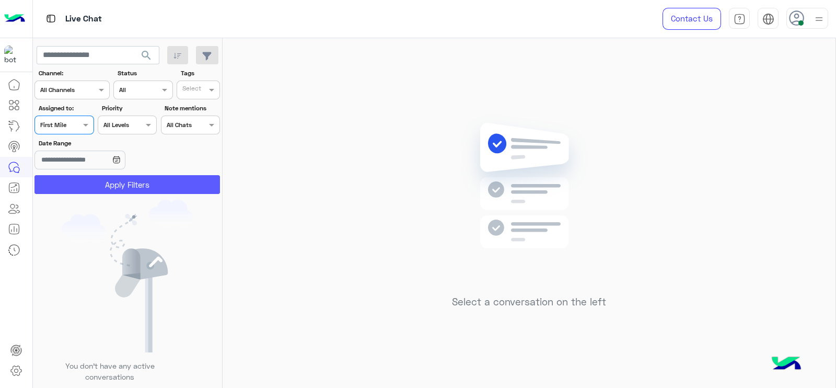
click at [86, 189] on button "Apply Filters" at bounding box center [128, 184] width 186 height 19
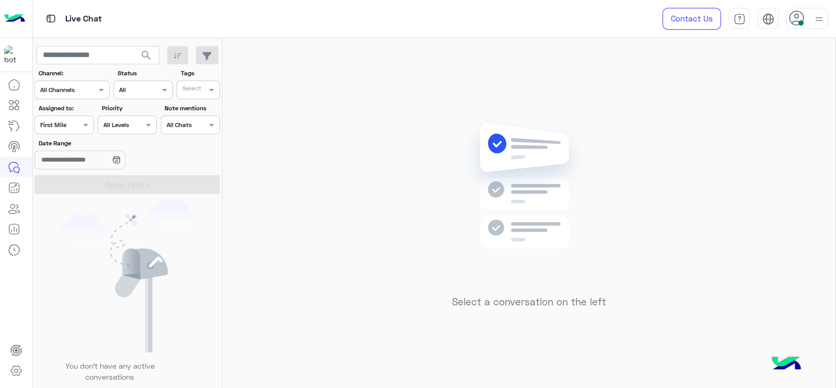
click at [70, 121] on div at bounding box center [64, 124] width 58 height 10
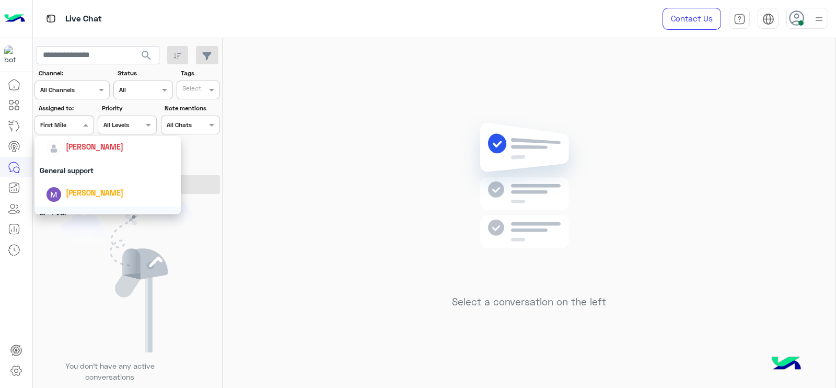
scroll to position [151, 0]
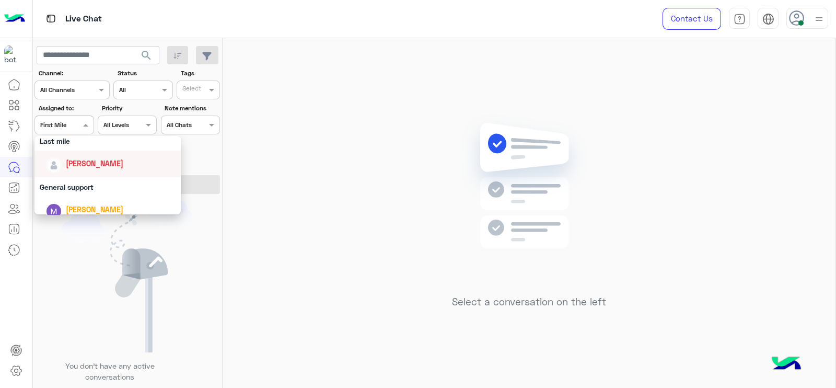
click at [85, 176] on div "[PERSON_NAME]" at bounding box center [108, 164] width 146 height 27
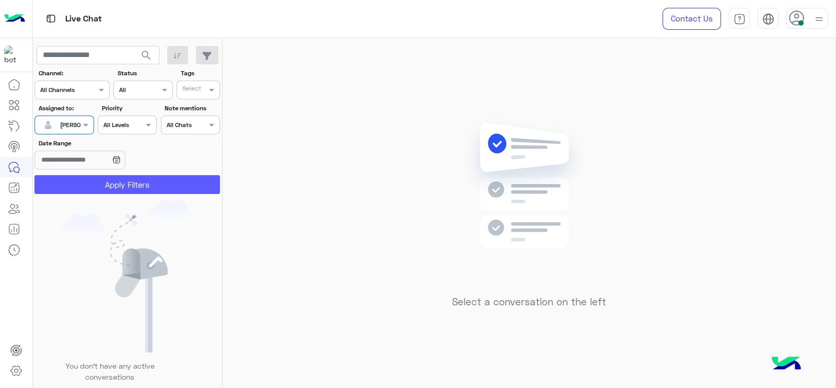
click at [88, 189] on button "Apply Filters" at bounding box center [128, 184] width 186 height 19
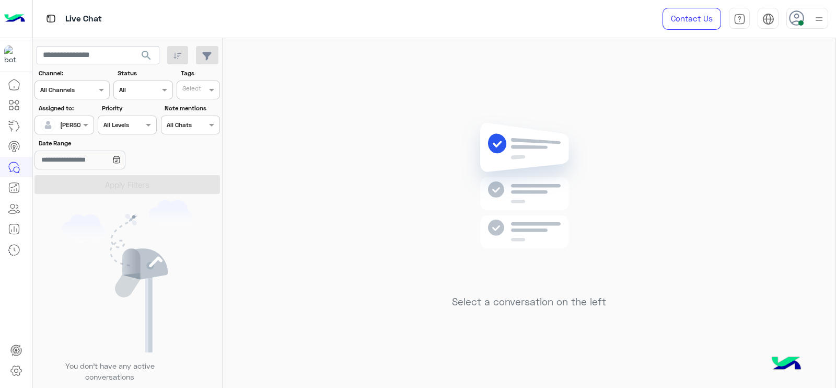
click at [619, 105] on div "Select a conversation on the left" at bounding box center [529, 215] width 613 height 354
click at [81, 127] on span at bounding box center [87, 124] width 13 height 11
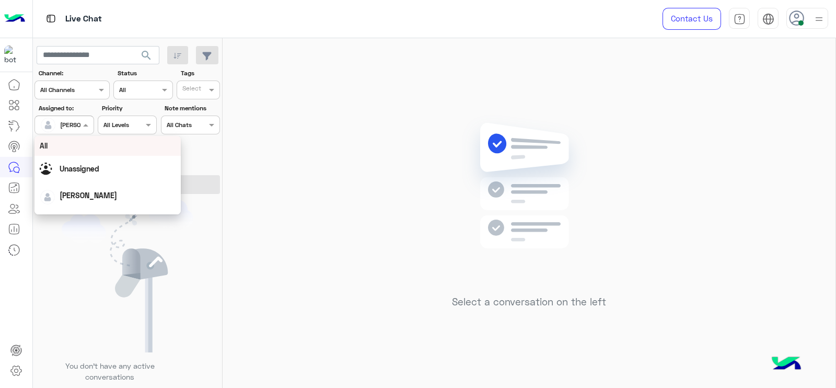
scroll to position [205, 0]
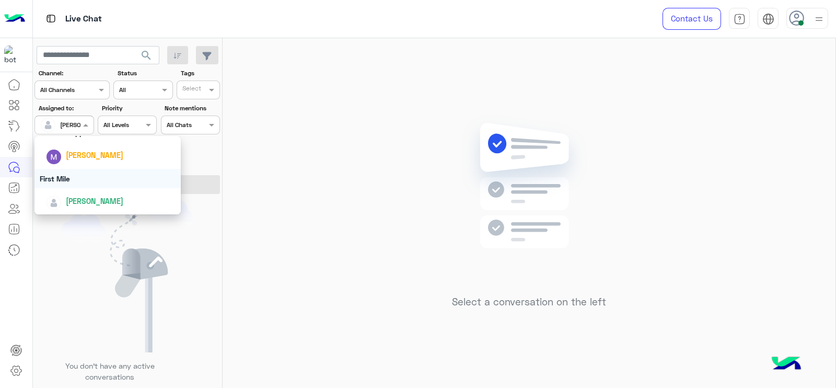
click at [70, 181] on div "First Mile" at bounding box center [108, 178] width 146 height 19
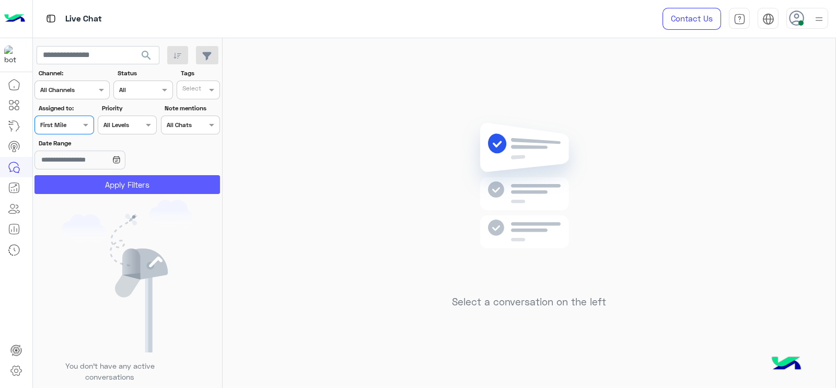
click at [70, 188] on button "Apply Filters" at bounding box center [128, 184] width 186 height 19
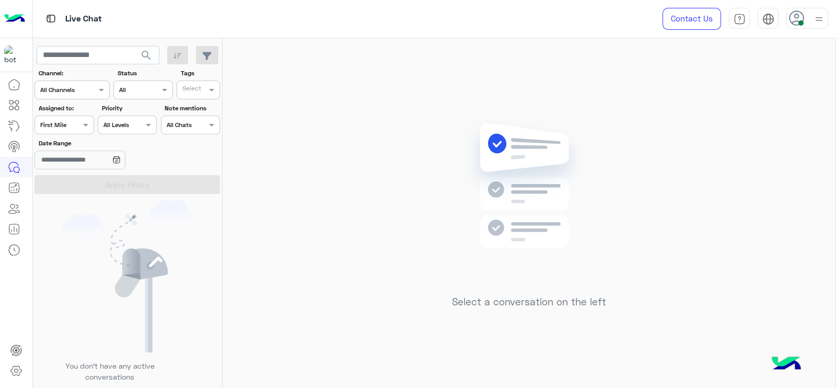
click at [64, 123] on input "text" at bounding box center [52, 123] width 24 height 9
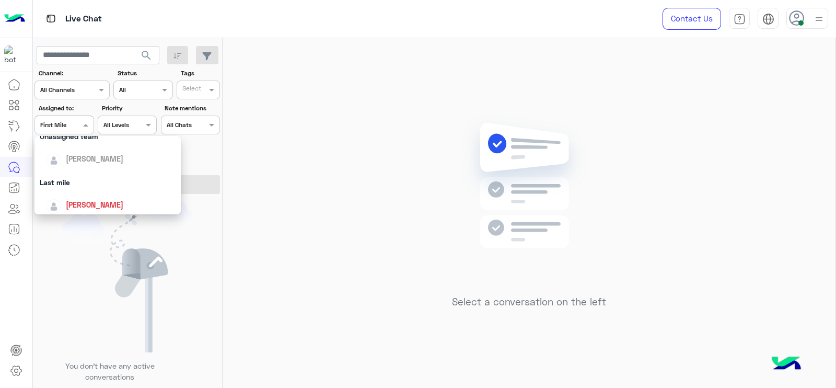
scroll to position [107, 0]
click at [76, 211] on span "[PERSON_NAME]" at bounding box center [95, 207] width 58 height 9
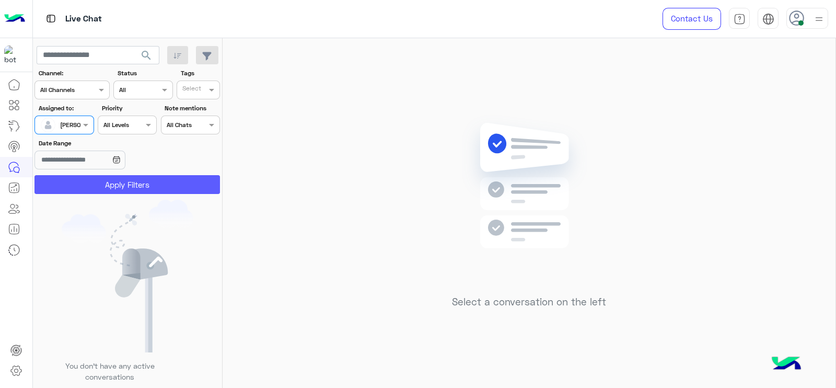
click at [100, 189] on button "Apply Filters" at bounding box center [128, 184] width 186 height 19
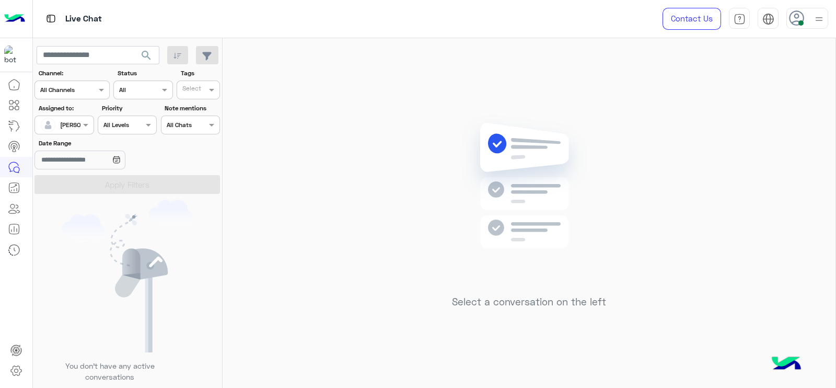
click at [66, 131] on div "[PERSON_NAME]" at bounding box center [60, 124] width 40 height 21
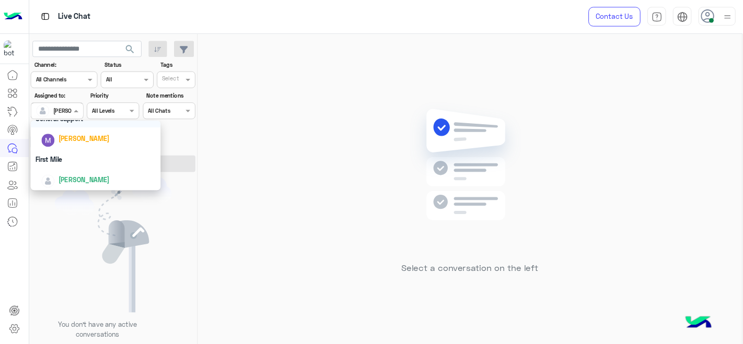
scroll to position [205, 0]
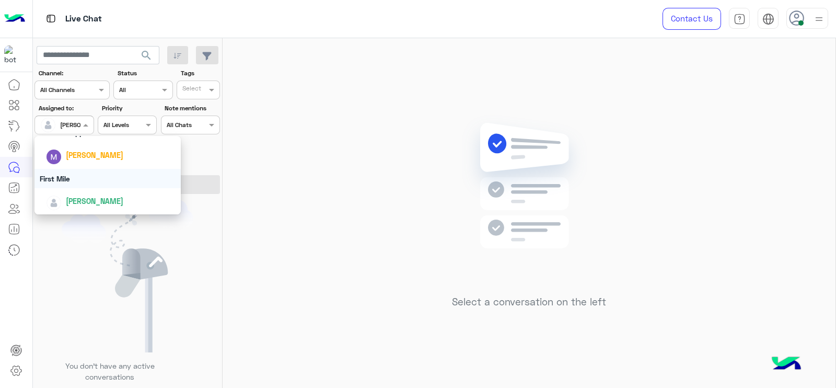
click at [62, 176] on div "First Mile" at bounding box center [108, 178] width 146 height 19
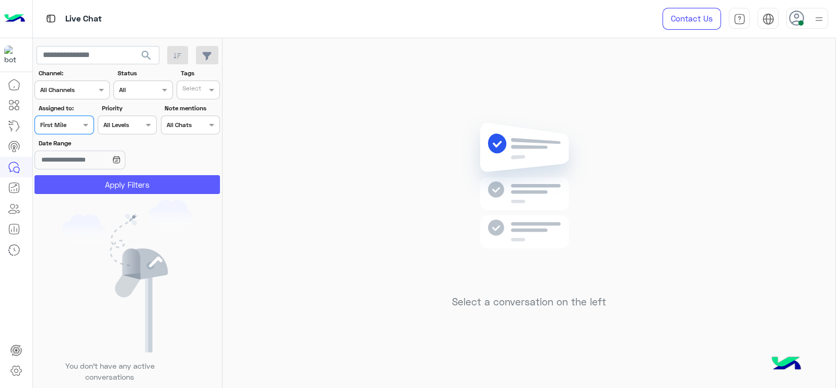
click at [62, 176] on button "Apply Filters" at bounding box center [128, 184] width 186 height 19
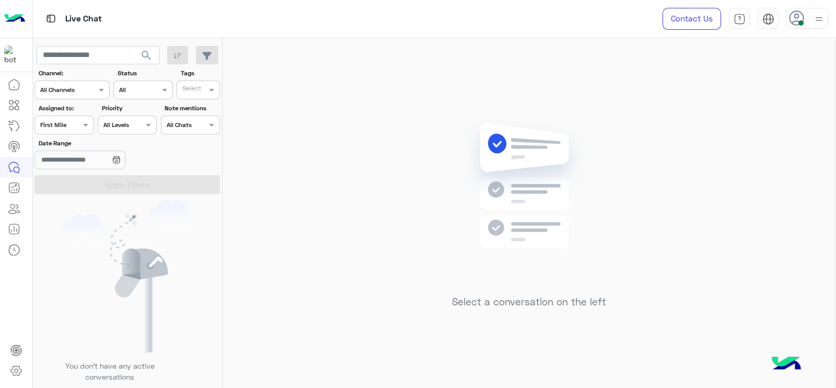
click at [86, 108] on label "Assigned to:" at bounding box center [66, 108] width 54 height 9
click at [81, 118] on div "Assigned on First Mile" at bounding box center [64, 125] width 59 height 19
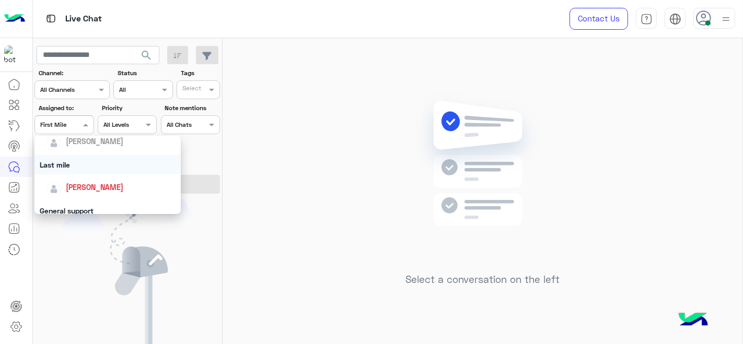
scroll to position [125, 0]
click at [77, 187] on span "[PERSON_NAME]" at bounding box center [95, 188] width 58 height 9
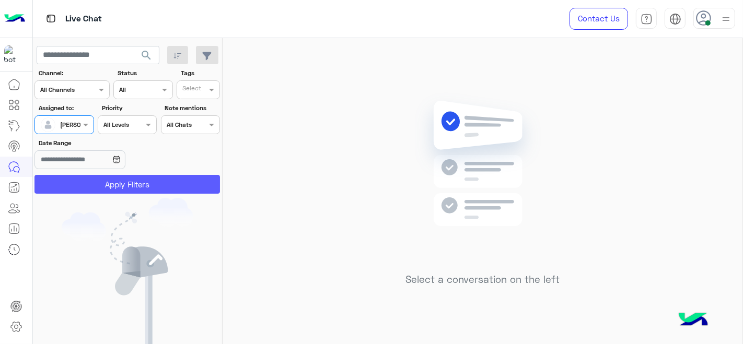
click at [77, 187] on button "Apply Filters" at bounding box center [128, 184] width 186 height 19
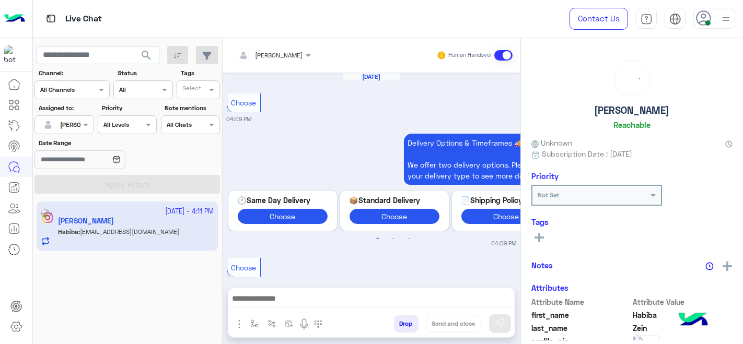
scroll to position [1341, 0]
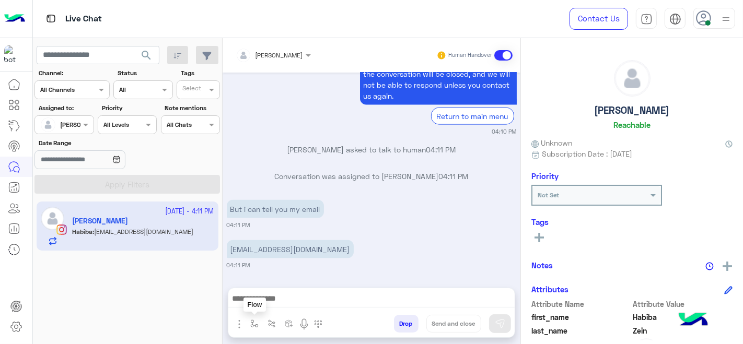
click at [253, 320] on img "button" at bounding box center [254, 324] width 8 height 8
click at [257, 303] on input "text" at bounding box center [272, 299] width 41 height 9
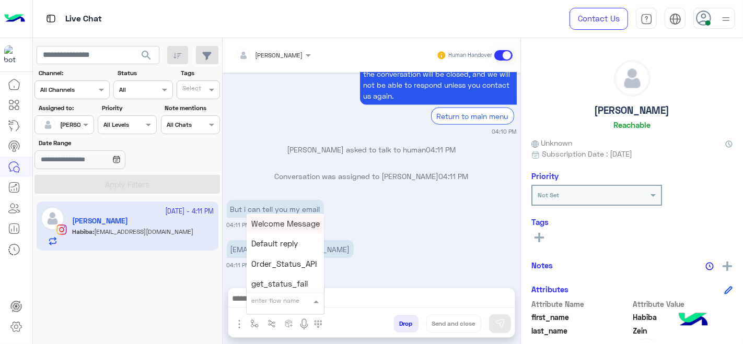
type input "*"
click at [276, 257] on span "J Greeting" at bounding box center [271, 261] width 38 height 9
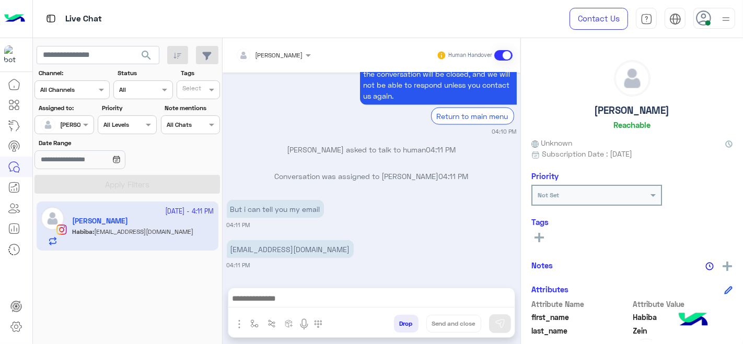
type textarea "**********"
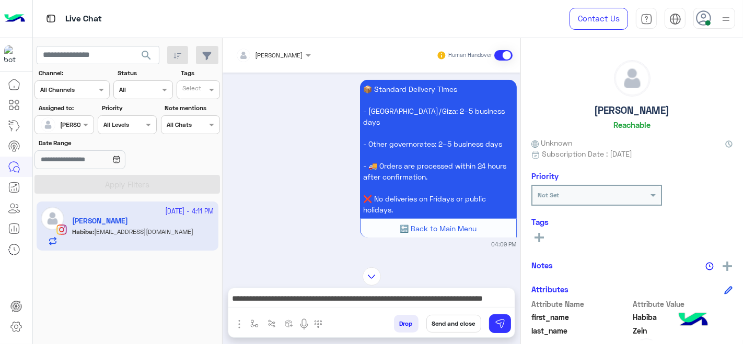
scroll to position [537, 0]
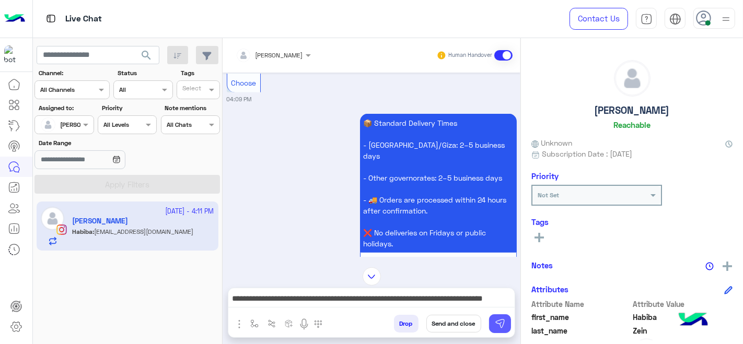
click at [500, 330] on button at bounding box center [500, 324] width 22 height 19
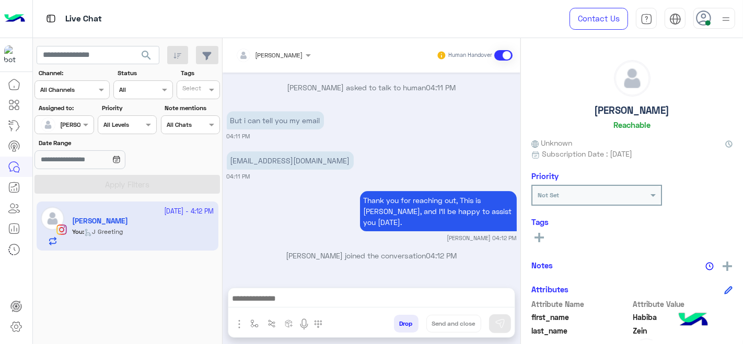
scroll to position [2869, 0]
click at [273, 168] on p "Habibazein7@gmail.com" at bounding box center [290, 161] width 127 height 18
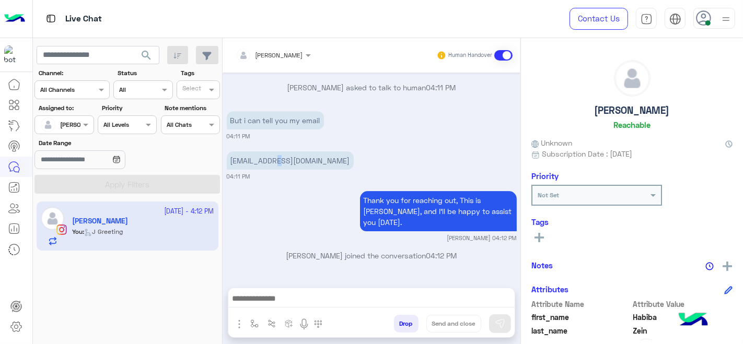
click at [273, 168] on p "Habibazein7@gmail.com" at bounding box center [290, 161] width 127 height 18
copy app-message "Habibazein7@gmail.com"
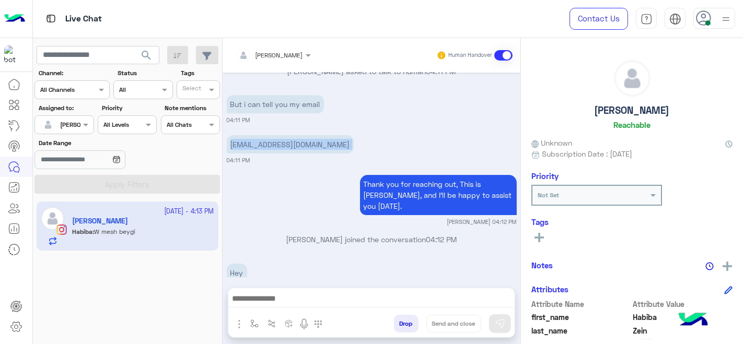
scroll to position [3029, 0]
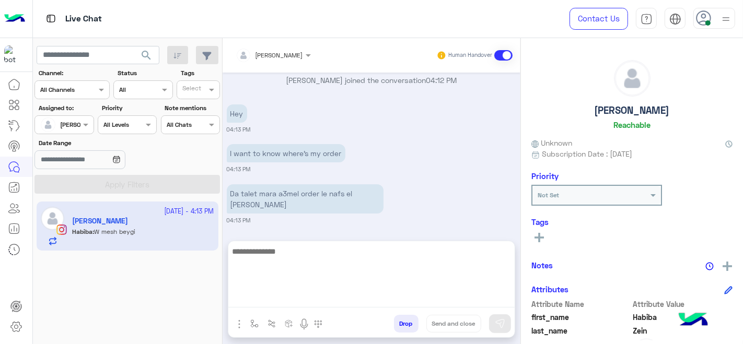
click at [267, 297] on textarea at bounding box center [371, 276] width 286 height 63
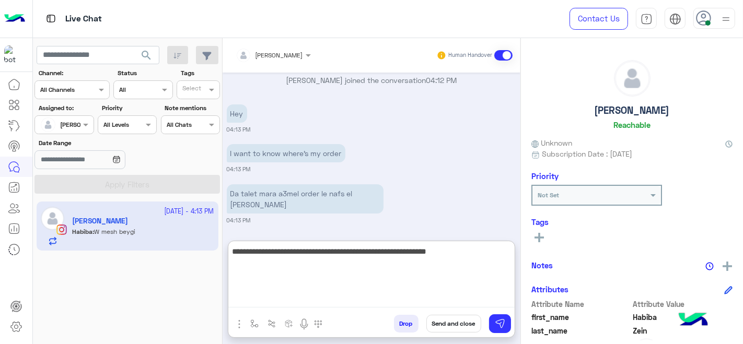
type textarea "**********"
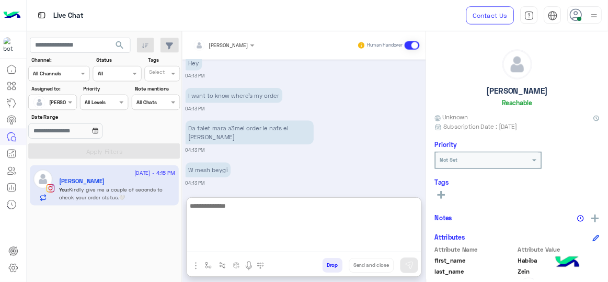
scroll to position [3137, 0]
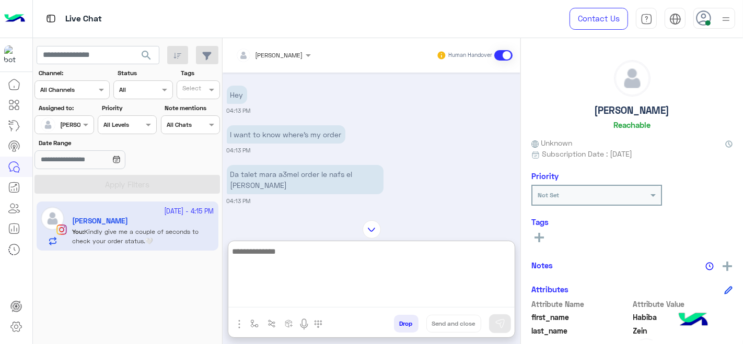
click at [293, 254] on textarea at bounding box center [371, 276] width 286 height 63
type textarea "*"
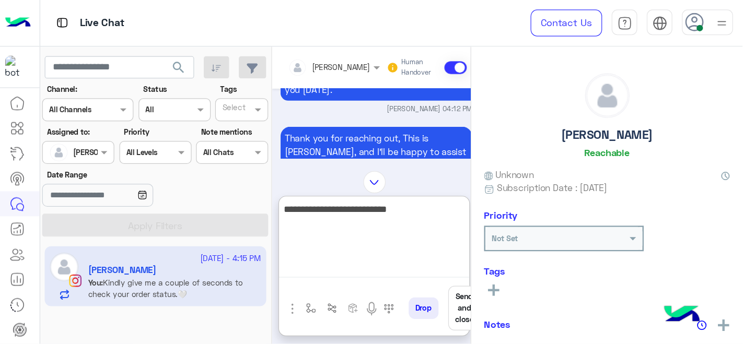
scroll to position [3259, 0]
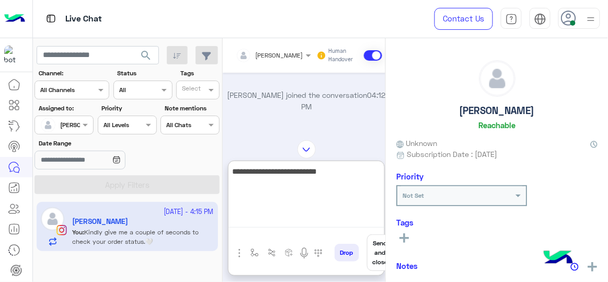
type textarea "**********"
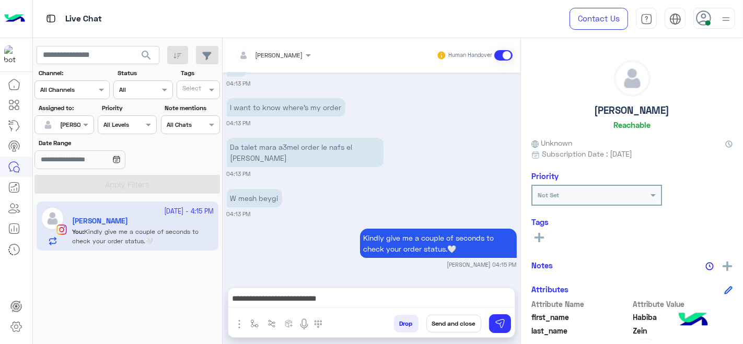
scroll to position [3148, 0]
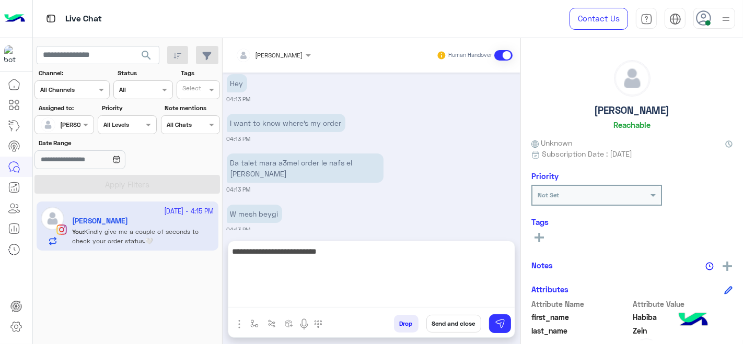
click at [360, 296] on textarea "**********" at bounding box center [371, 276] width 286 height 63
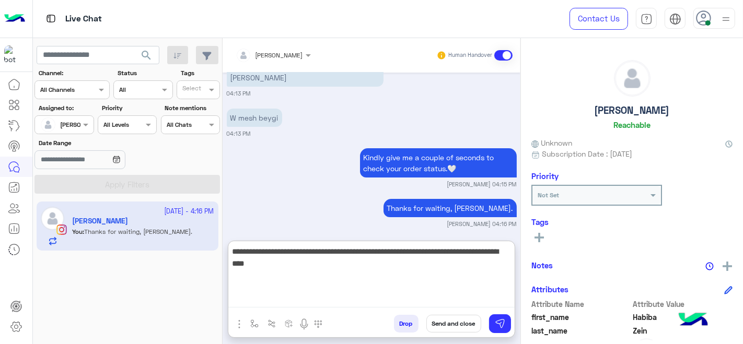
type textarea "**********"
click at [346, 275] on textarea "**********" at bounding box center [371, 276] width 286 height 63
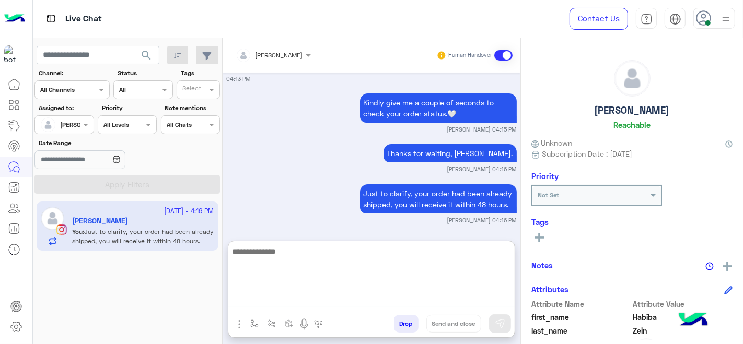
scroll to position [3296, 0]
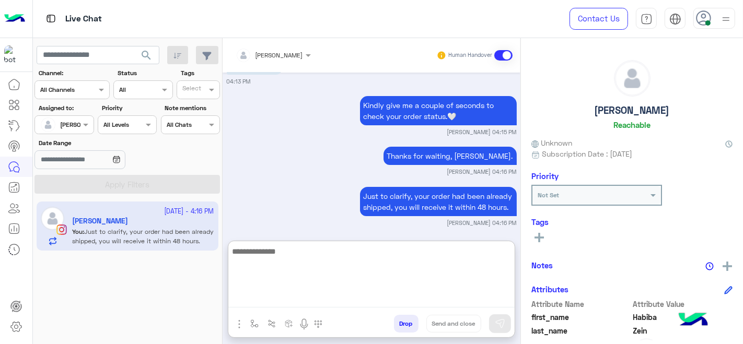
type textarea "*"
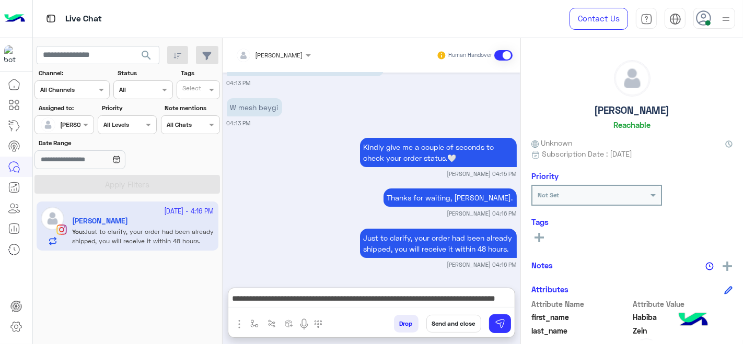
click at [278, 289] on div "**********" at bounding box center [371, 302] width 286 height 26
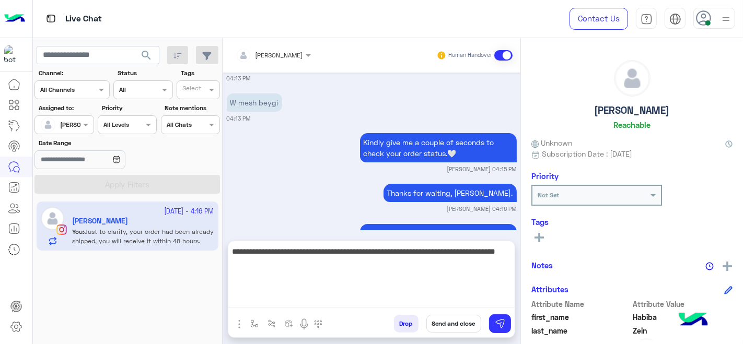
click at [285, 307] on textarea "**********" at bounding box center [371, 276] width 286 height 63
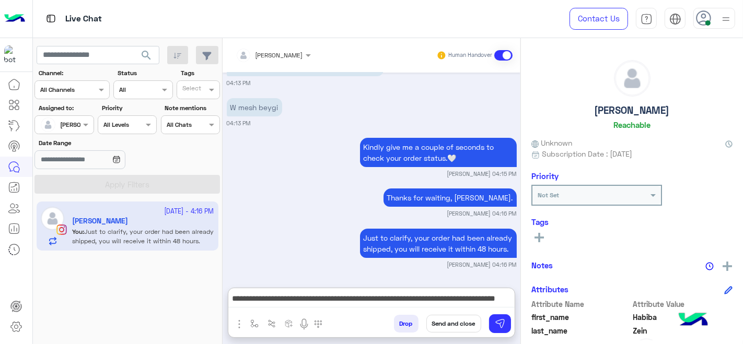
drag, startPoint x: 285, startPoint y: 307, endPoint x: 267, endPoint y: 250, distance: 59.7
click at [258, 288] on div "**********" at bounding box center [372, 313] width 288 height 50
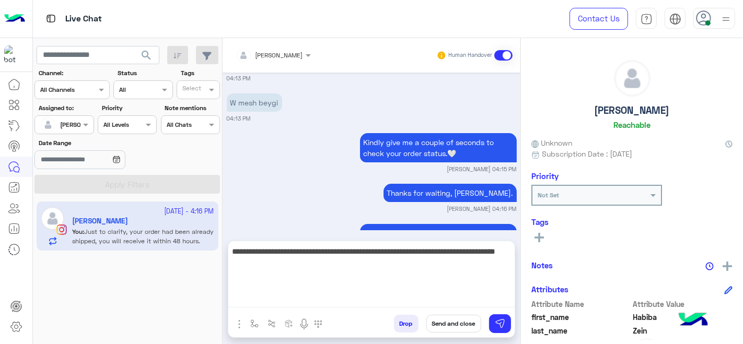
click at [300, 304] on textarea "**********" at bounding box center [371, 276] width 286 height 63
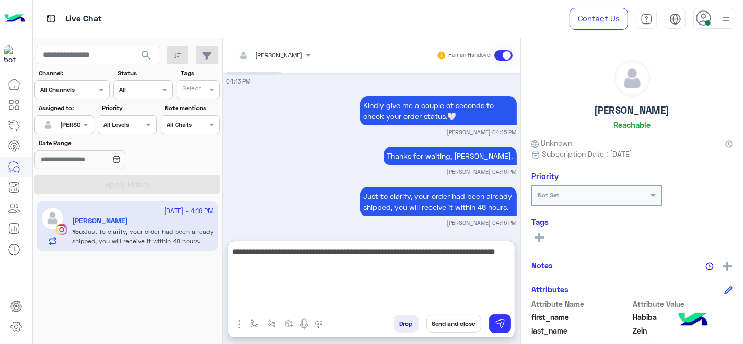
click at [279, 255] on textarea "**********" at bounding box center [371, 276] width 286 height 63
type textarea "**********"
click at [358, 259] on textarea "**********" at bounding box center [371, 276] width 286 height 63
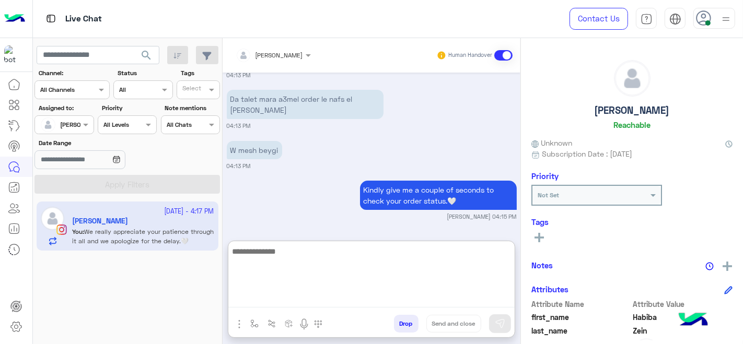
scroll to position [3357, 0]
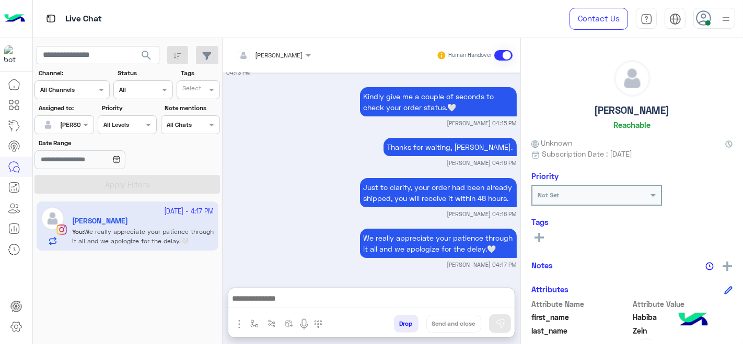
click at [296, 231] on div "Jana Aboelseoud Human Handover Sep 20, 2025 Marex George closed the conversatio…" at bounding box center [372, 193] width 298 height 311
click at [252, 320] on img "button" at bounding box center [254, 324] width 8 height 8
click at [266, 311] on div "enter flow name" at bounding box center [285, 301] width 77 height 19
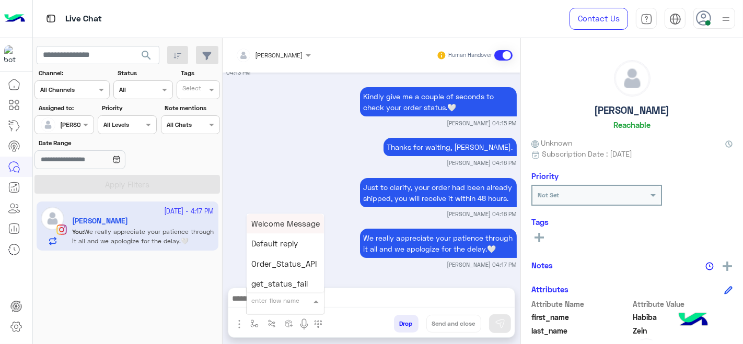
type input "*"
click at [289, 277] on div "[PERSON_NAME]" at bounding box center [285, 282] width 77 height 20
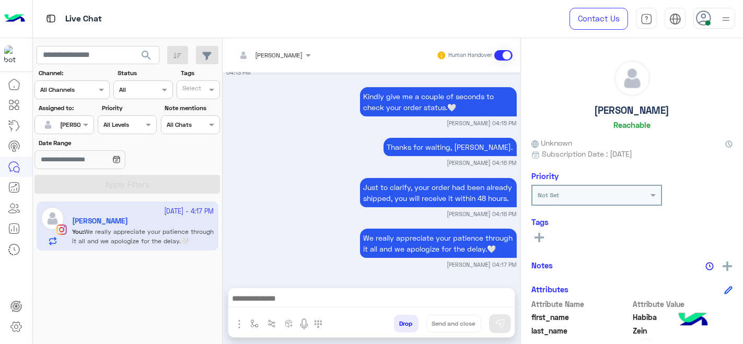
type textarea "**********"
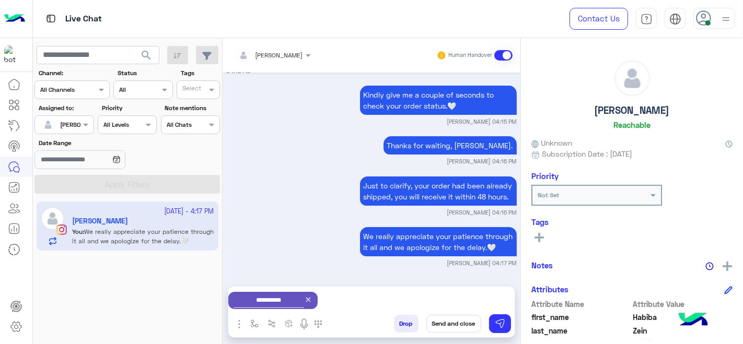
scroll to position [3311, 0]
click at [460, 319] on button "Send and close" at bounding box center [454, 324] width 55 height 18
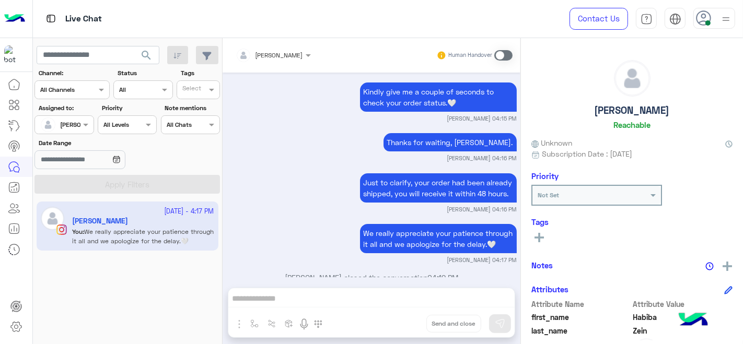
scroll to position [3337, 0]
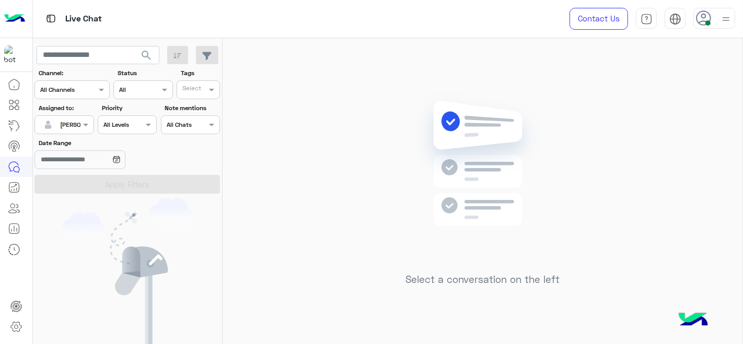
click at [78, 123] on div at bounding box center [64, 124] width 58 height 10
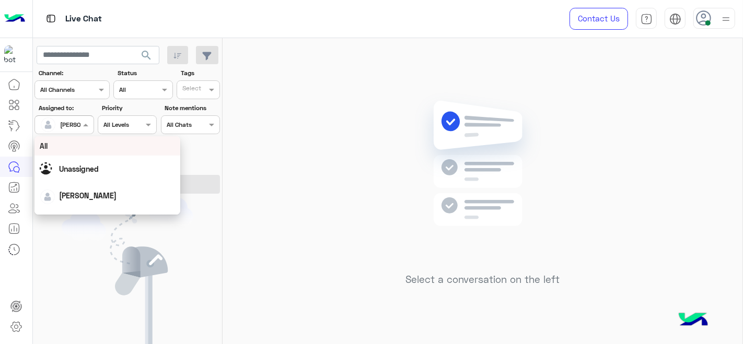
scroll to position [204, 0]
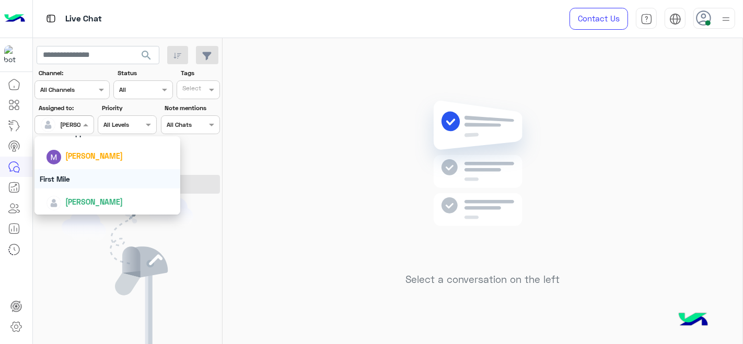
click at [66, 184] on div "First Mile" at bounding box center [108, 178] width 146 height 19
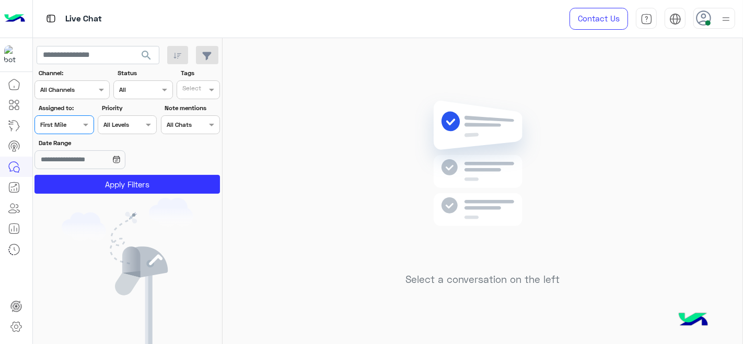
click at [66, 184] on button "Apply Filters" at bounding box center [128, 184] width 186 height 19
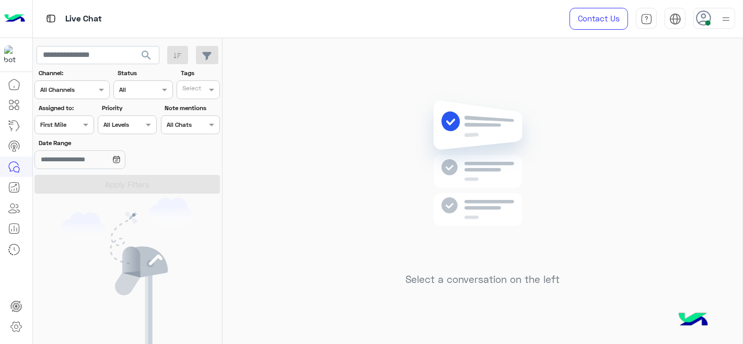
click at [84, 126] on span at bounding box center [87, 124] width 13 height 11
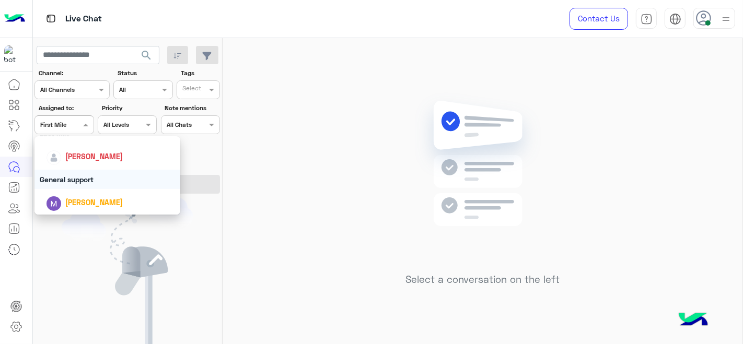
scroll to position [156, 0]
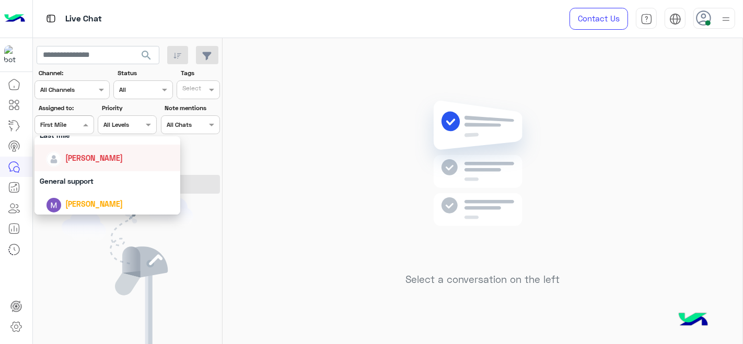
click at [81, 162] on div "[PERSON_NAME]" at bounding box center [94, 158] width 58 height 11
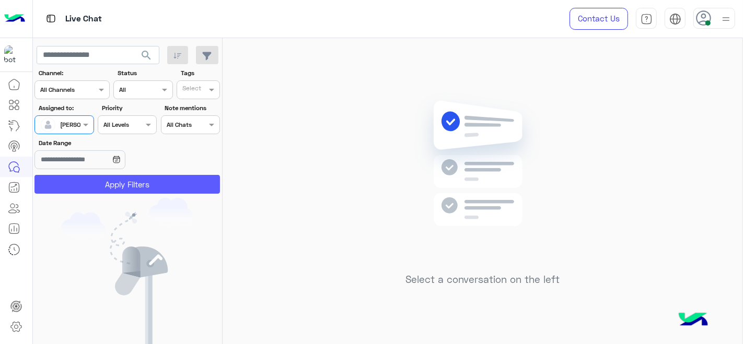
click at [79, 178] on button "Apply Filters" at bounding box center [128, 184] width 186 height 19
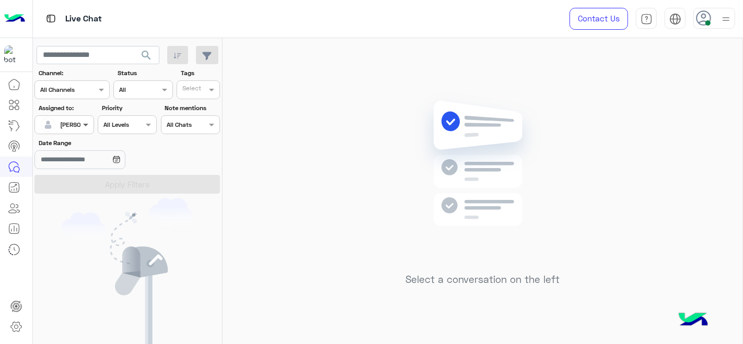
click at [82, 124] on span at bounding box center [87, 124] width 13 height 11
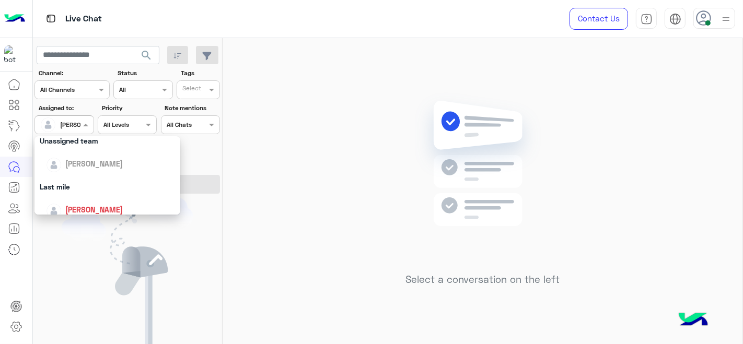
scroll to position [204, 0]
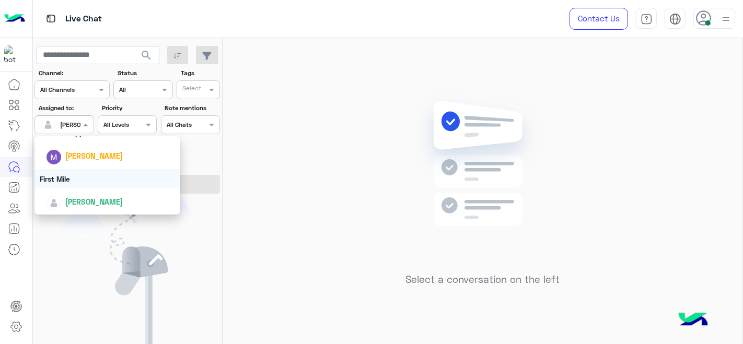
click at [89, 175] on div "First Mile" at bounding box center [108, 178] width 146 height 19
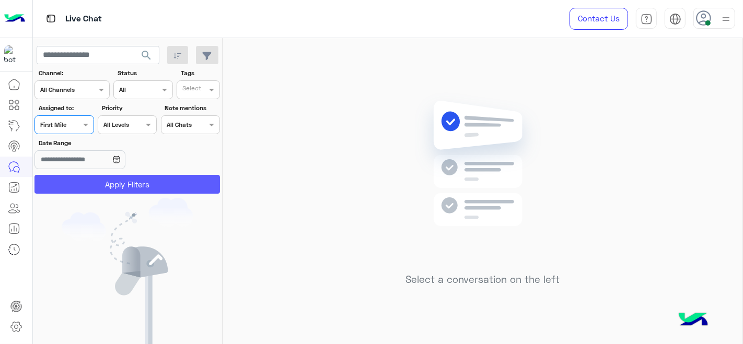
click at [89, 177] on button "Apply Filters" at bounding box center [128, 184] width 186 height 19
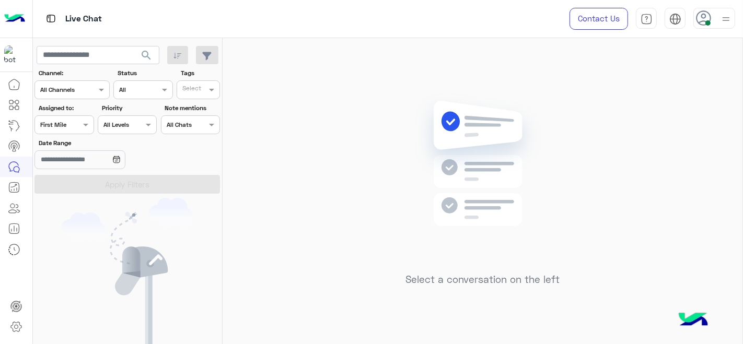
click at [64, 131] on div "Assigned on First Mile" at bounding box center [64, 125] width 59 height 19
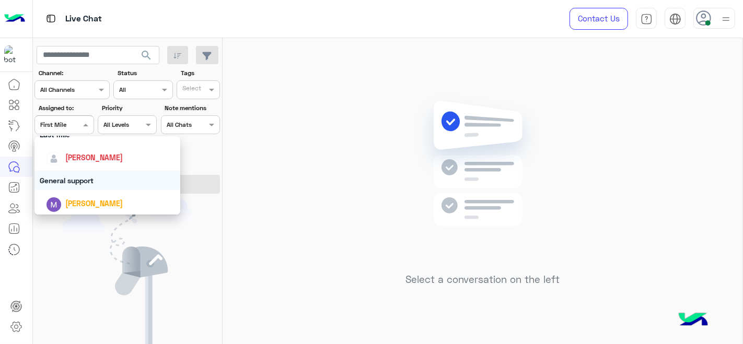
scroll to position [155, 0]
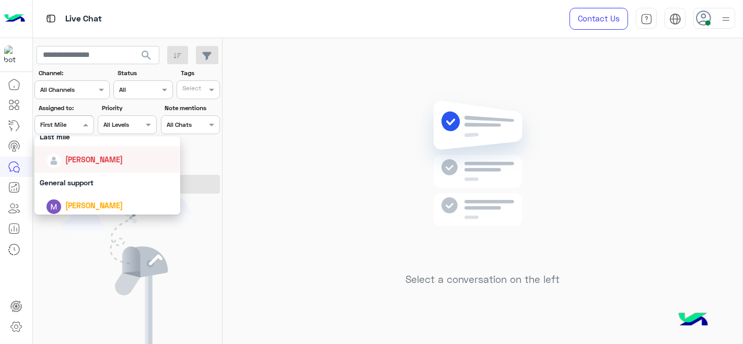
click at [72, 169] on div "[PERSON_NAME]" at bounding box center [108, 159] width 146 height 27
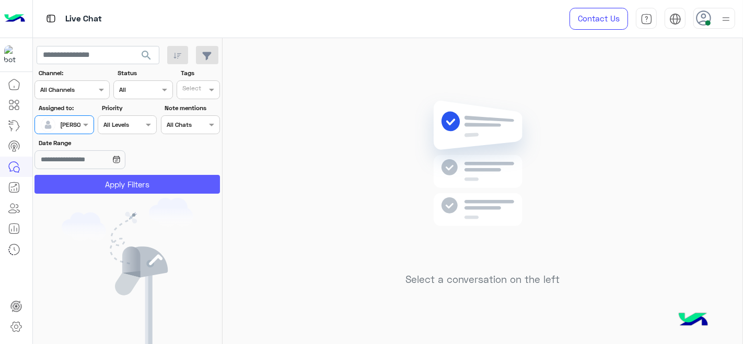
click at [76, 187] on button "Apply Filters" at bounding box center [128, 184] width 186 height 19
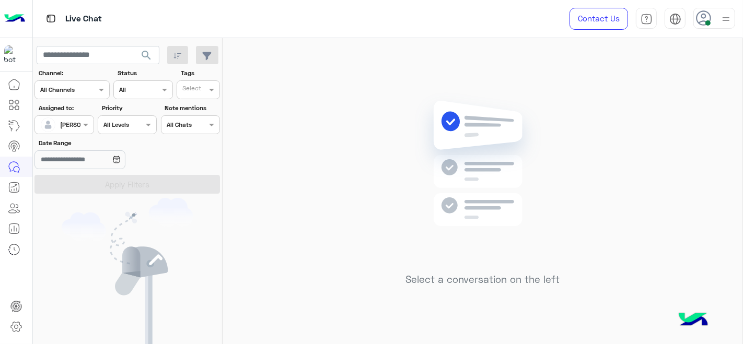
click at [73, 135] on section "Channel: Channel All Channels Status Channel All Tags Select Assigned to: Assig…" at bounding box center [128, 130] width 174 height 125
click at [73, 131] on div "[PERSON_NAME]" at bounding box center [60, 124] width 40 height 21
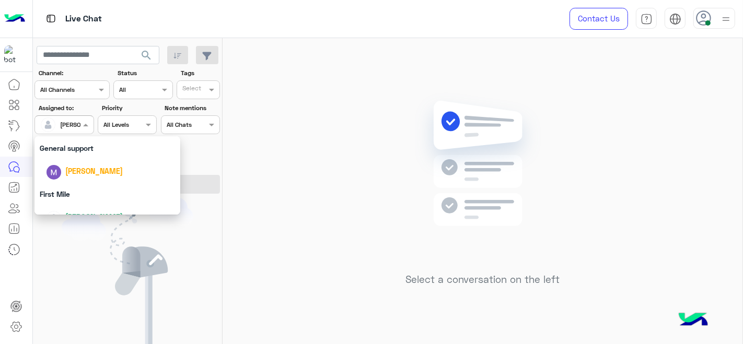
scroll to position [204, 0]
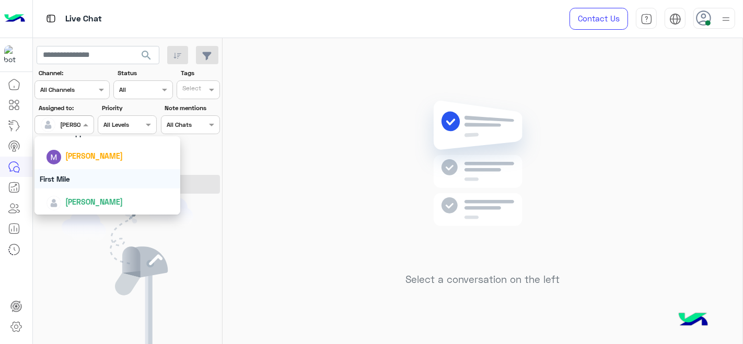
click at [67, 187] on div "First Mile" at bounding box center [108, 178] width 146 height 19
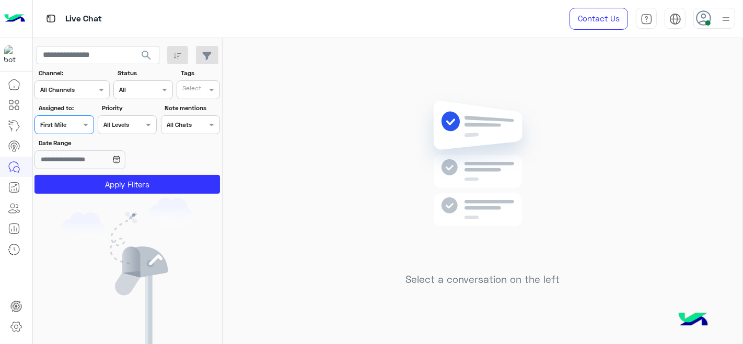
click at [67, 187] on button "Apply Filters" at bounding box center [128, 184] width 186 height 19
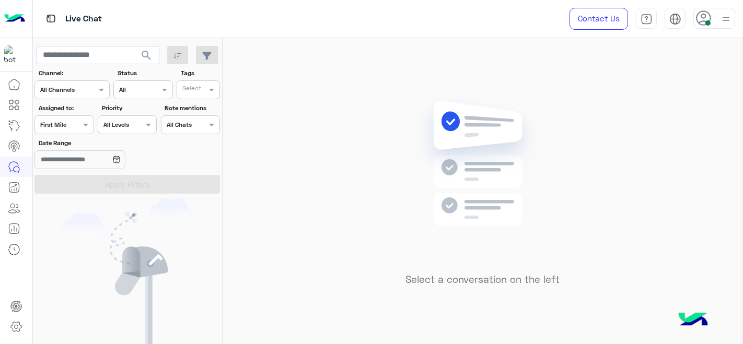
click at [75, 131] on div "Assigned on First Mile" at bounding box center [64, 125] width 59 height 19
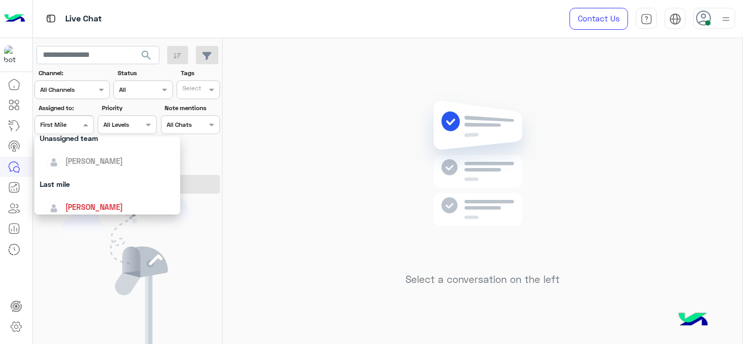
scroll to position [145, 0]
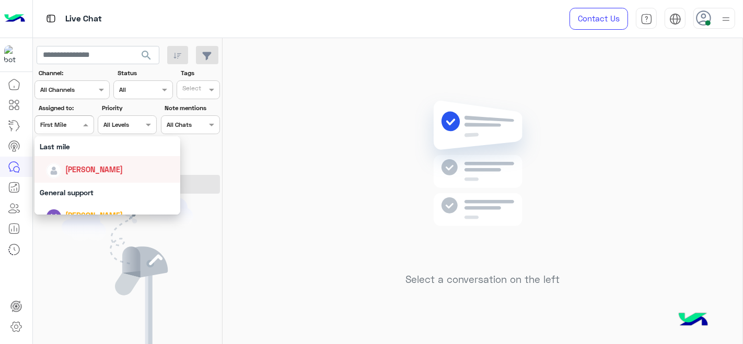
click at [75, 157] on div "[PERSON_NAME]" at bounding box center [108, 169] width 146 height 27
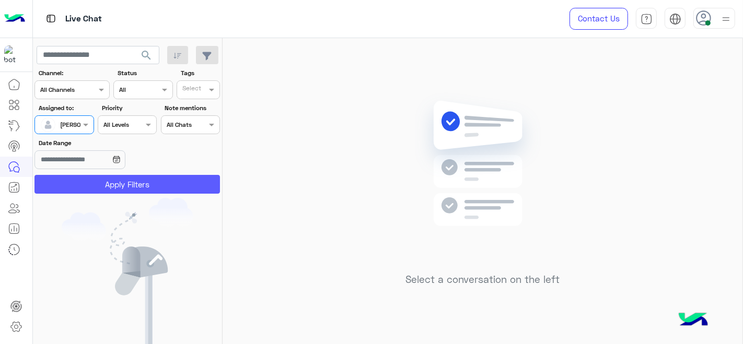
click at [78, 180] on button "Apply Filters" at bounding box center [128, 184] width 186 height 19
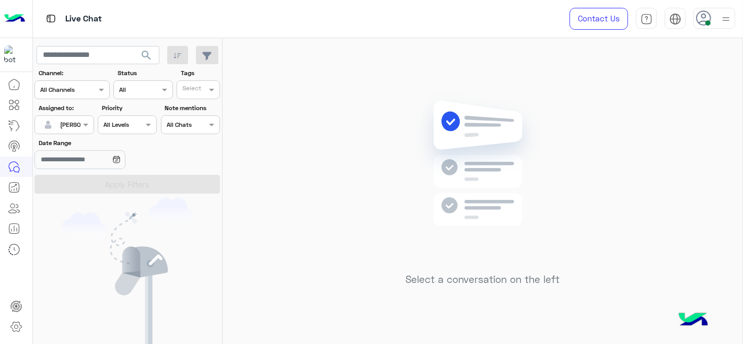
click at [79, 124] on div at bounding box center [64, 124] width 58 height 10
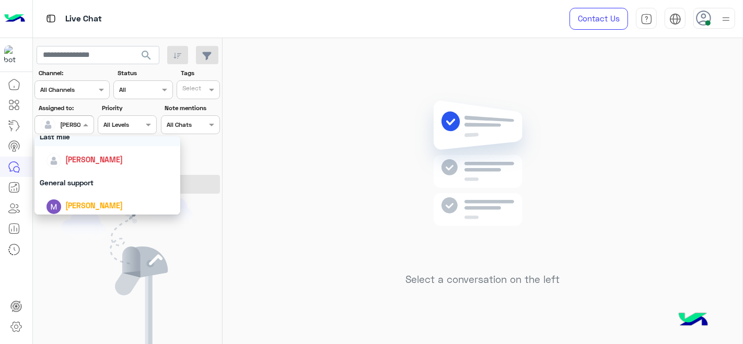
scroll to position [204, 0]
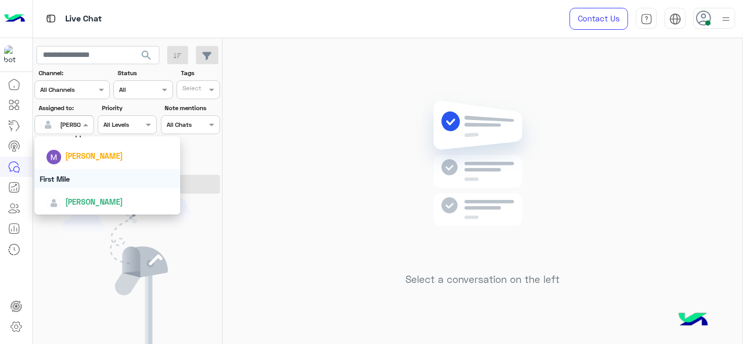
click at [90, 172] on div "First Mile" at bounding box center [108, 178] width 146 height 19
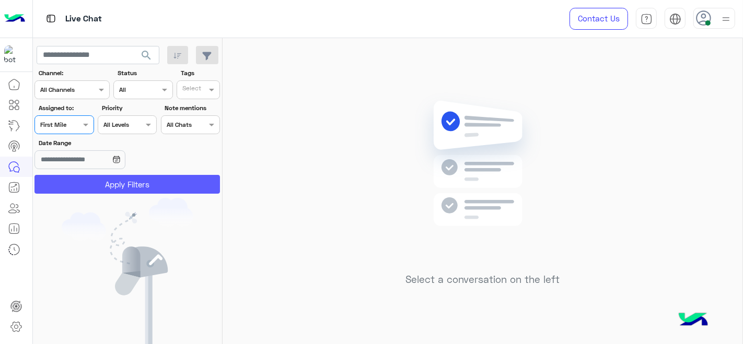
click at [97, 180] on button "Apply Filters" at bounding box center [128, 184] width 186 height 19
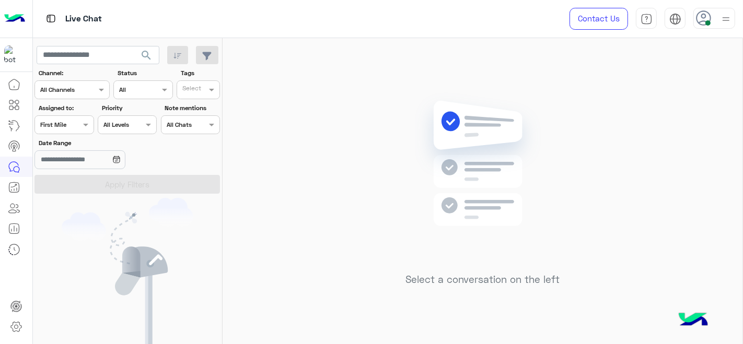
click at [60, 116] on div "Assigned on First Mile" at bounding box center [64, 125] width 59 height 19
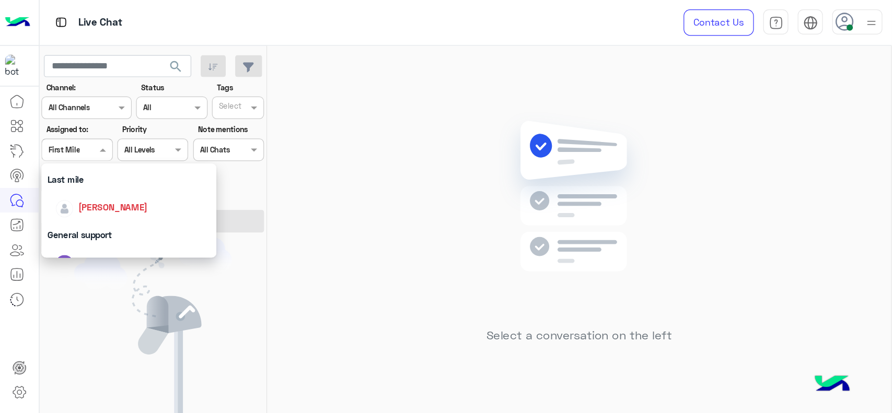
scroll to position [164, 0]
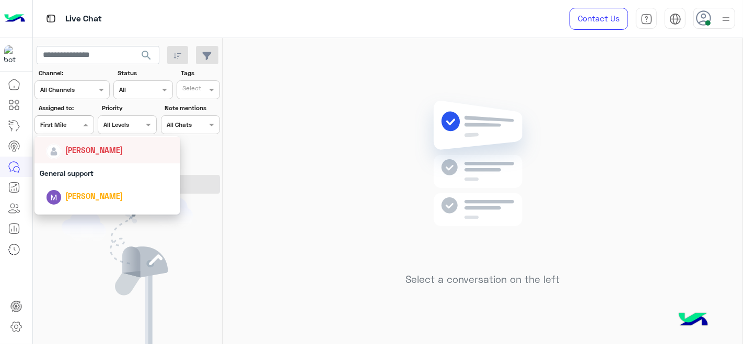
click at [82, 146] on span "[PERSON_NAME]" at bounding box center [94, 150] width 58 height 9
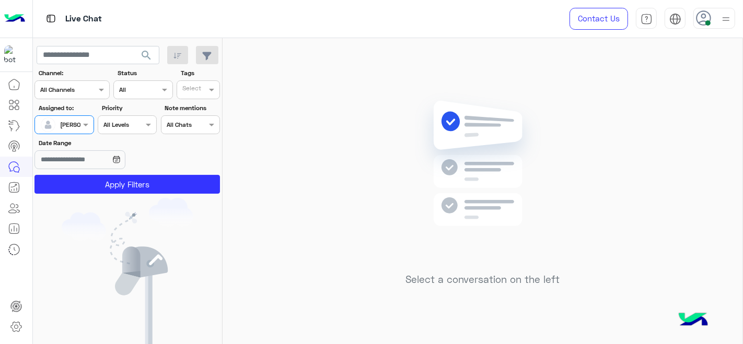
click at [90, 174] on section "Channel: Channel All Channels Status Channel All Tags Select Assigned to: Assig…" at bounding box center [128, 130] width 174 height 125
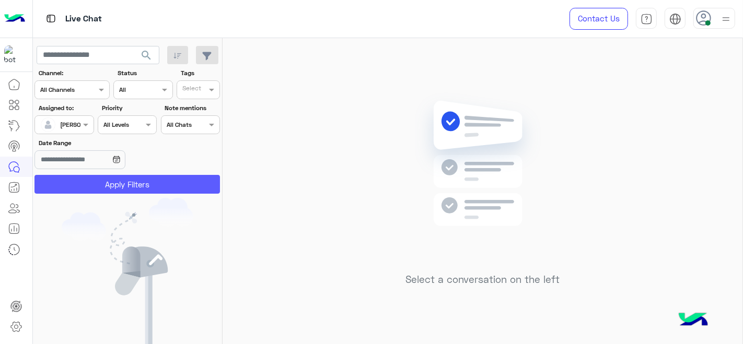
click at [93, 178] on button "Apply Filters" at bounding box center [128, 184] width 186 height 19
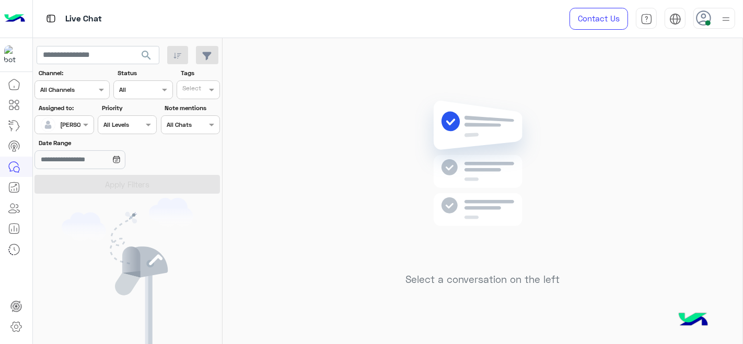
click at [305, 172] on div "Select a conversation on the left" at bounding box center [483, 193] width 520 height 311
click at [650, 90] on div "Select a conversation on the left" at bounding box center [483, 193] width 520 height 311
click at [644, 88] on div "Select a conversation on the left" at bounding box center [483, 193] width 520 height 311
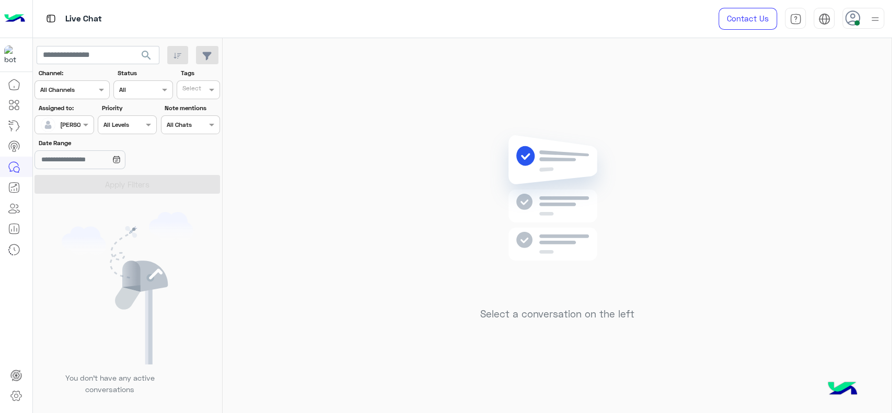
click at [78, 128] on div at bounding box center [64, 124] width 58 height 10
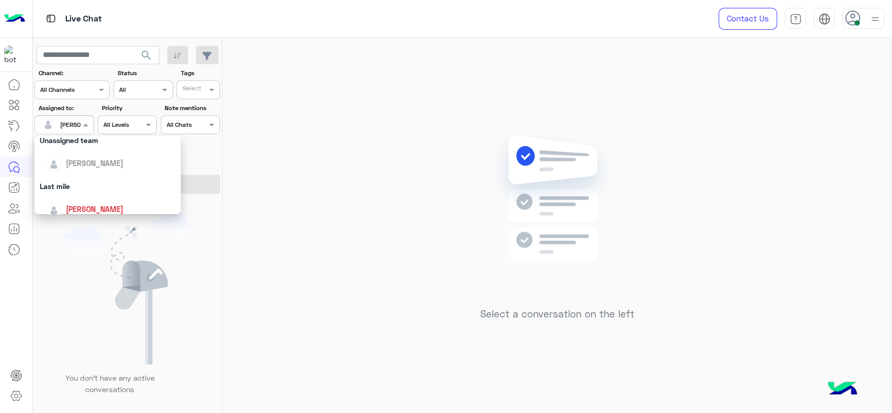
scroll to position [139, 0]
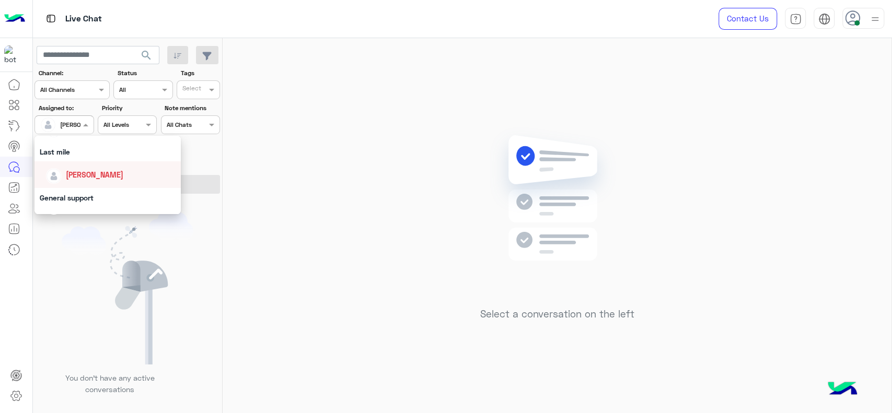
click at [92, 176] on span "[PERSON_NAME]" at bounding box center [95, 174] width 58 height 9
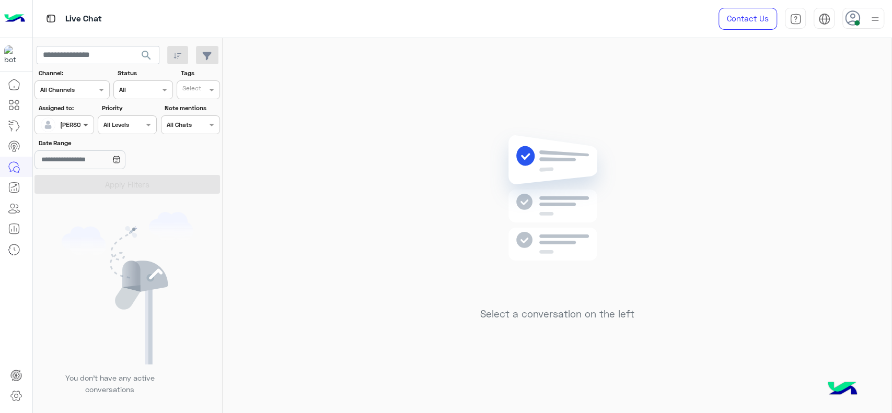
click at [87, 124] on span at bounding box center [87, 124] width 13 height 11
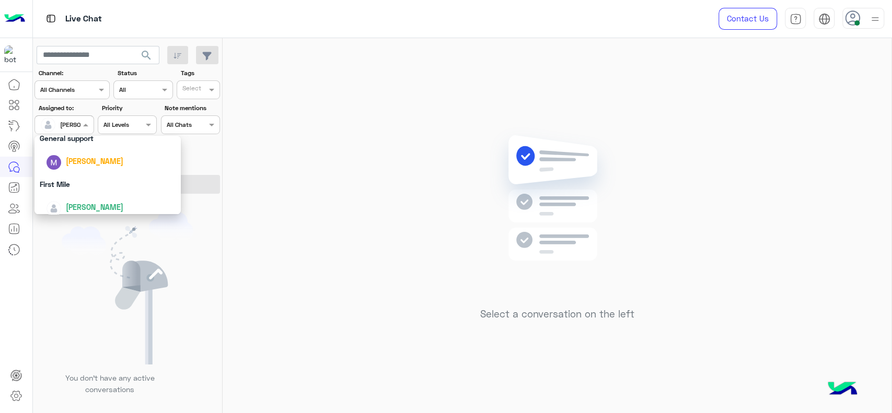
scroll to position [205, 0]
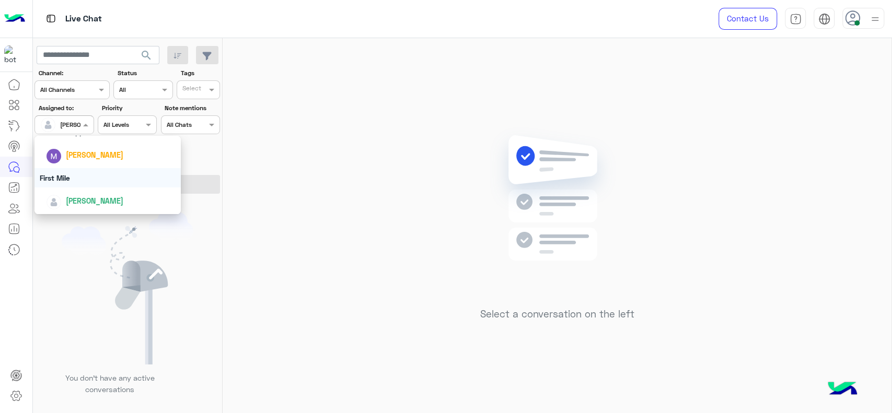
click at [89, 169] on div "First Mile" at bounding box center [108, 177] width 146 height 19
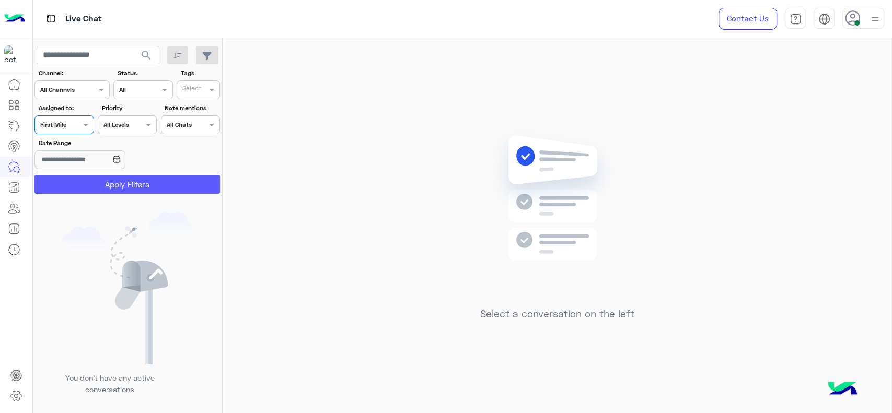
click at [94, 186] on button "Apply Filters" at bounding box center [128, 184] width 186 height 19
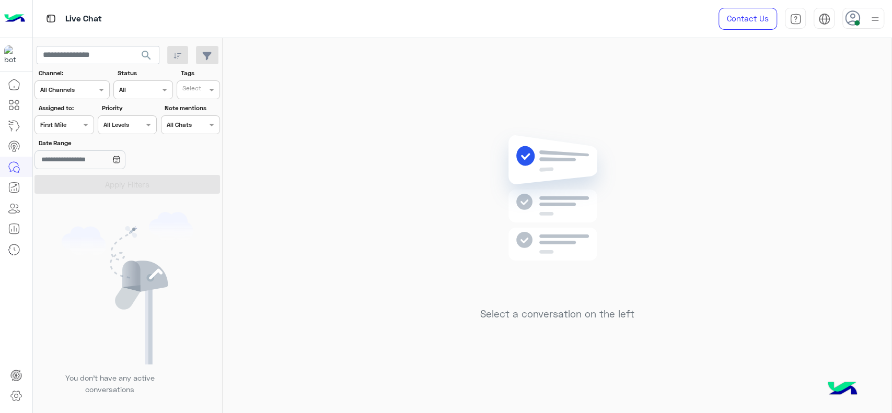
click at [77, 131] on div "Assigned on First Mile" at bounding box center [64, 125] width 59 height 19
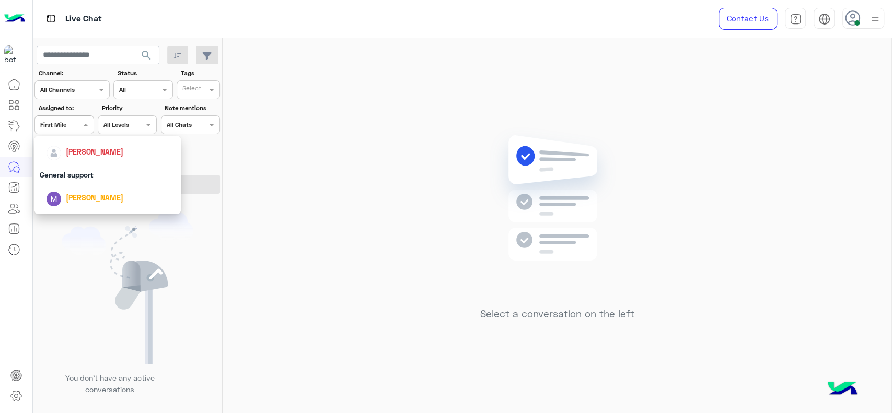
scroll to position [163, 0]
click at [79, 162] on div "[PERSON_NAME]" at bounding box center [108, 151] width 146 height 27
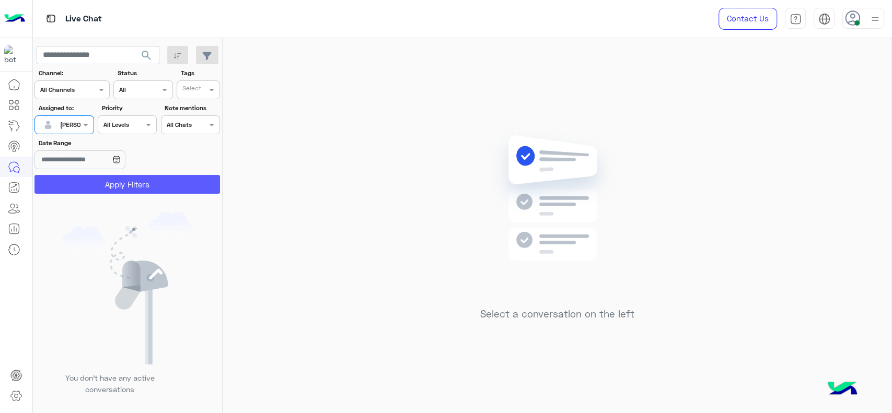
click at [83, 181] on button "Apply Filters" at bounding box center [128, 184] width 186 height 19
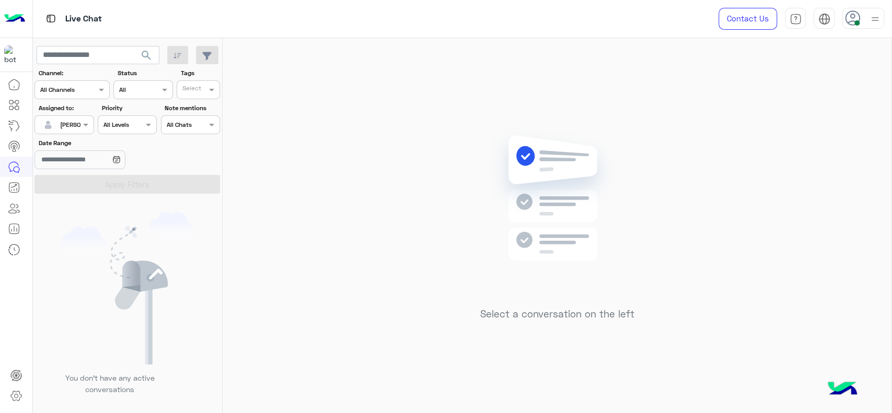
click at [67, 120] on div at bounding box center [64, 124] width 58 height 10
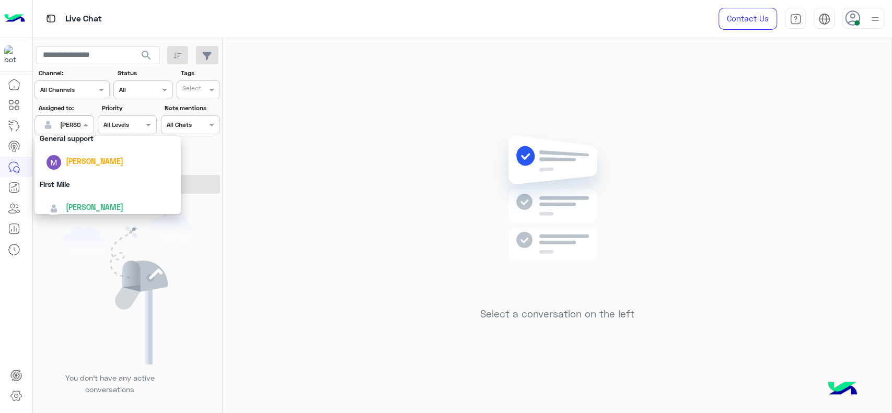
scroll to position [205, 0]
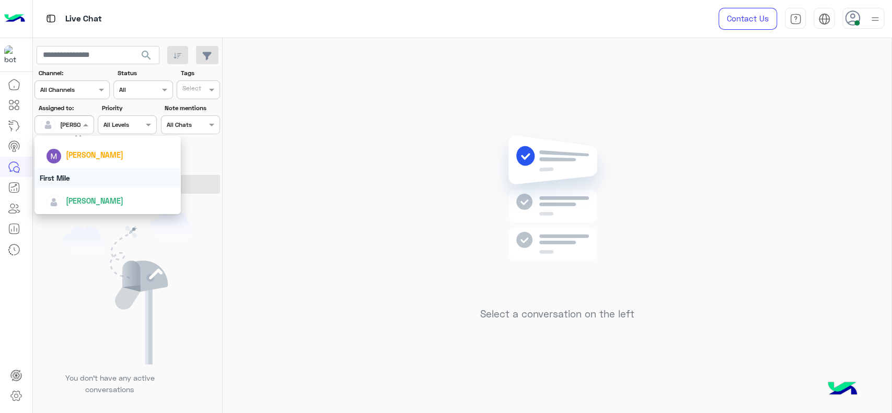
click at [85, 178] on div "First Mile" at bounding box center [108, 177] width 146 height 19
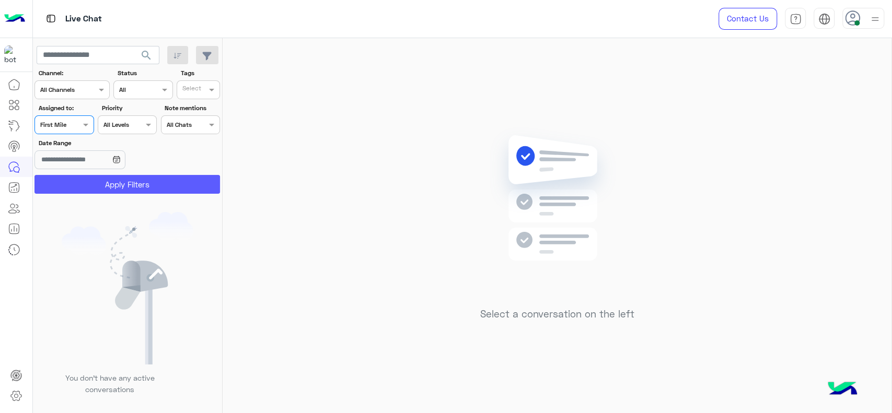
click at [85, 178] on button "Apply Filters" at bounding box center [128, 184] width 186 height 19
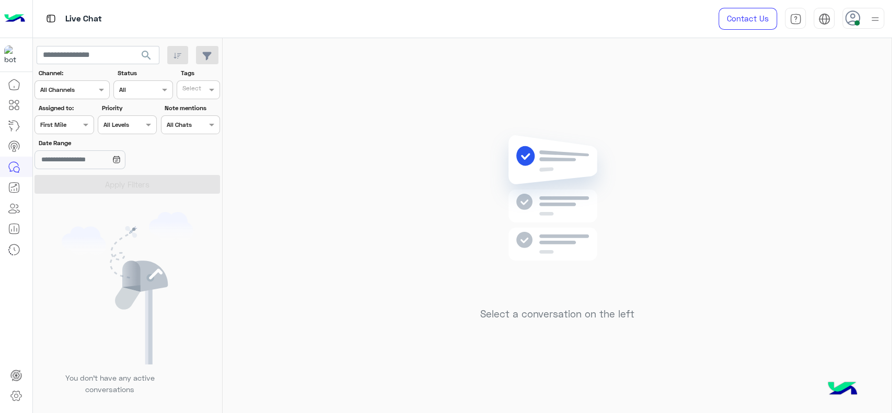
click at [79, 131] on div "Assigned on First Mile" at bounding box center [64, 125] width 59 height 19
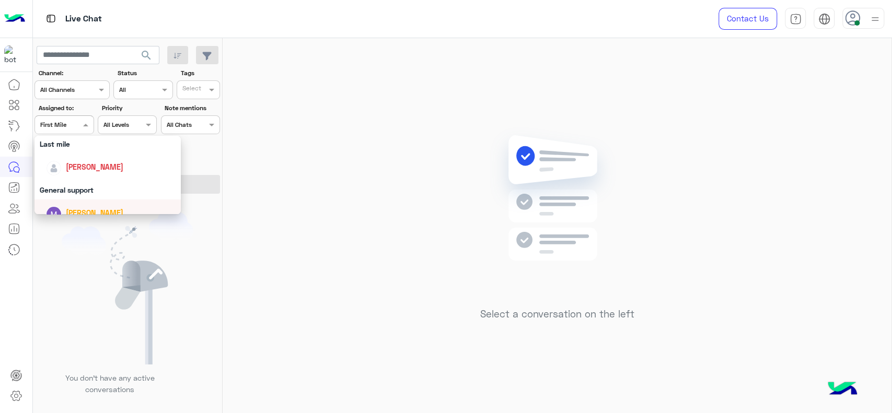
scroll to position [146, 0]
click at [118, 155] on div "[PERSON_NAME]" at bounding box center [108, 167] width 146 height 27
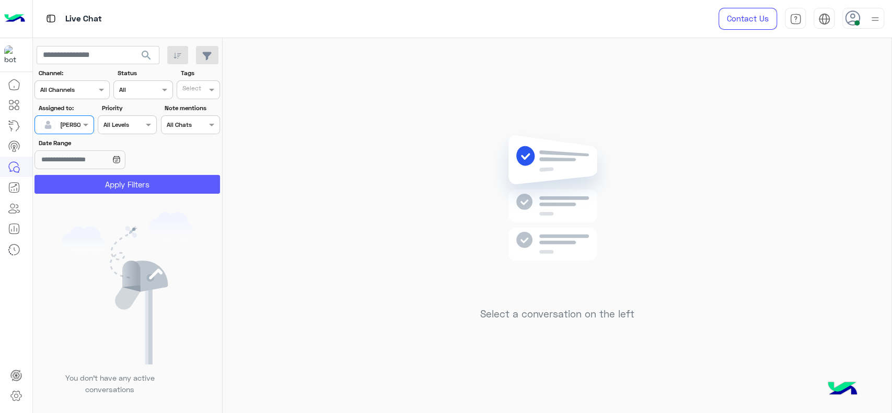
click at [132, 188] on button "Apply Filters" at bounding box center [128, 184] width 186 height 19
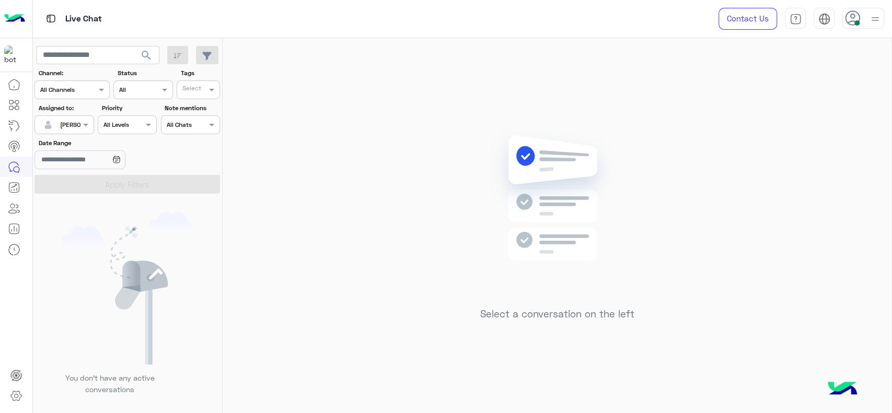
click at [336, 246] on div "Select a conversation on the left" at bounding box center [557, 228] width 669 height 380
click at [440, 199] on div "Select a conversation on the left" at bounding box center [557, 228] width 669 height 380
click at [86, 124] on span at bounding box center [87, 124] width 13 height 11
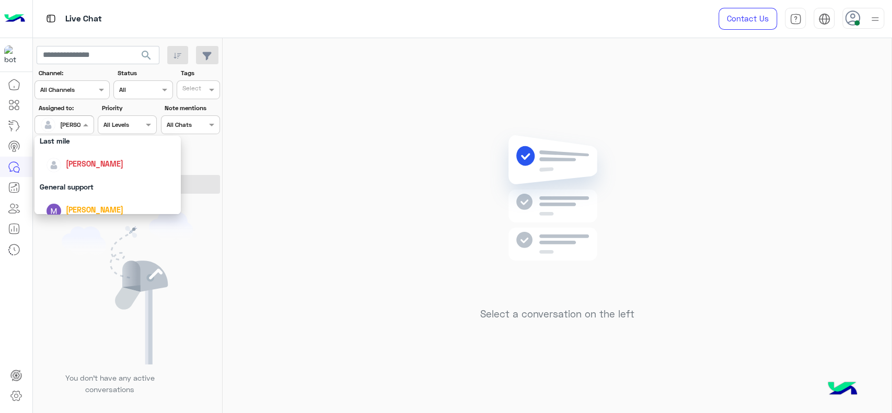
scroll to position [205, 0]
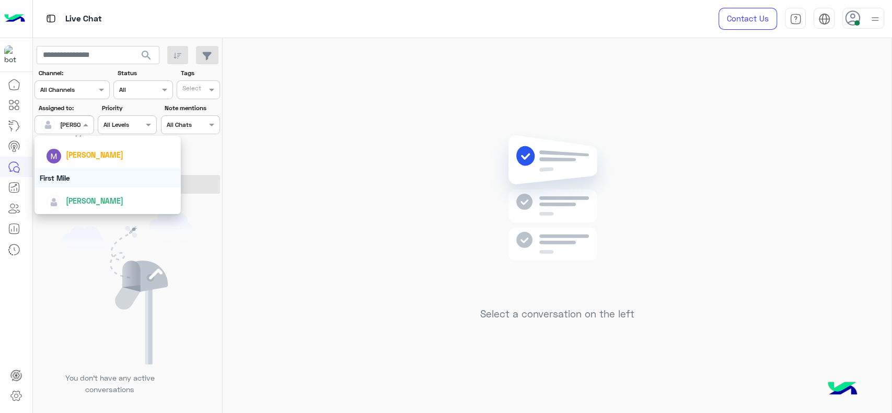
click at [89, 182] on div "First Mile" at bounding box center [108, 177] width 146 height 19
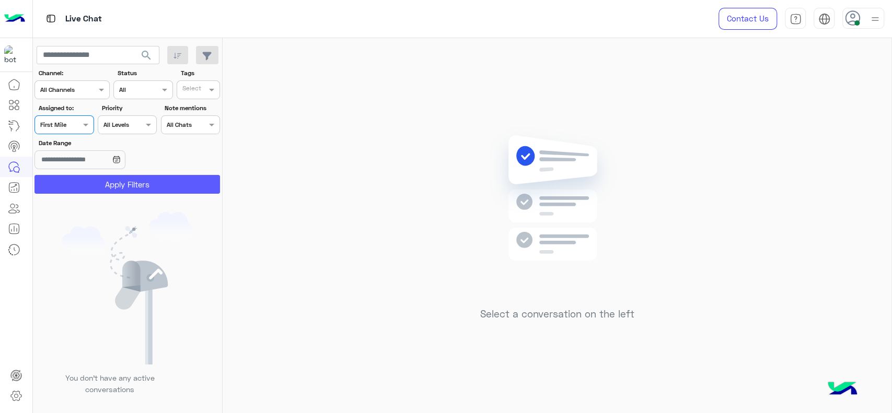
click at [89, 182] on button "Apply Filters" at bounding box center [128, 184] width 186 height 19
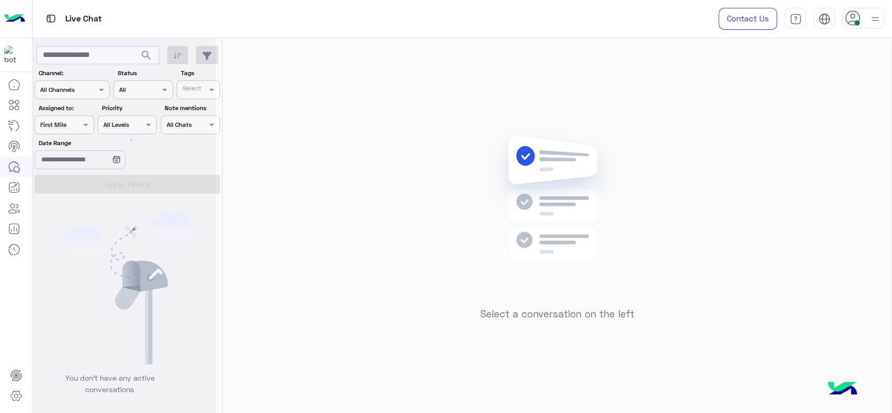
click at [77, 127] on div at bounding box center [64, 124] width 58 height 10
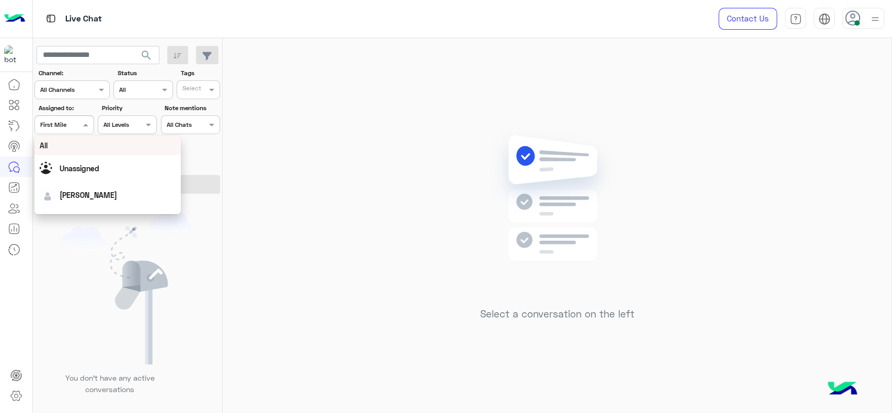
click at [77, 127] on div at bounding box center [64, 124] width 58 height 10
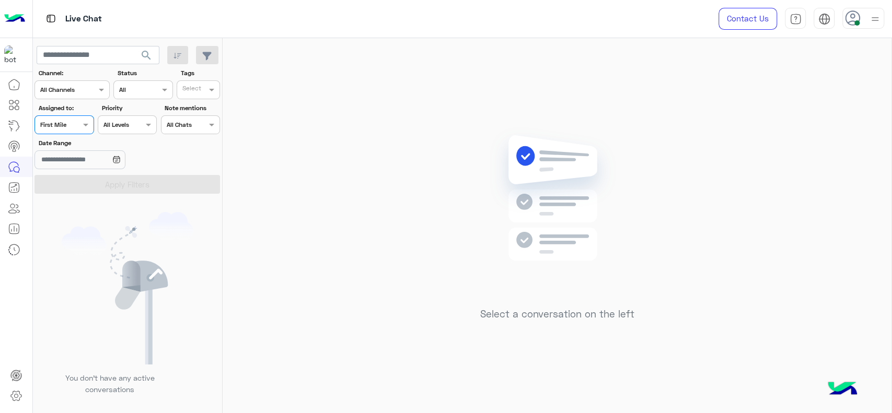
click at [77, 127] on div at bounding box center [64, 124] width 58 height 10
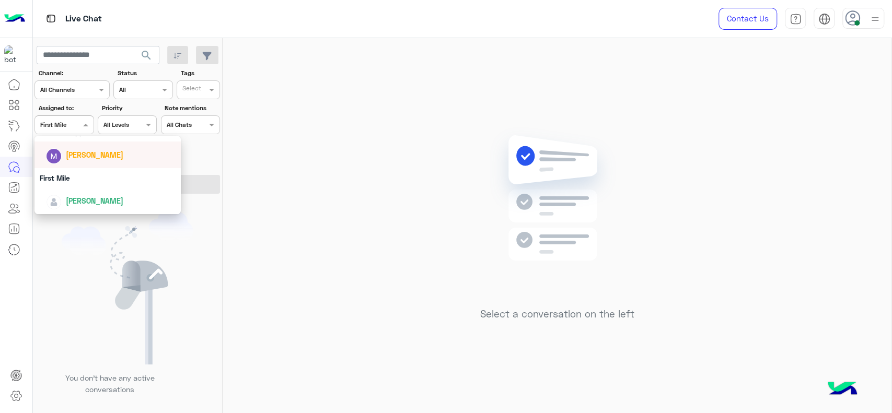
scroll to position [170, 0]
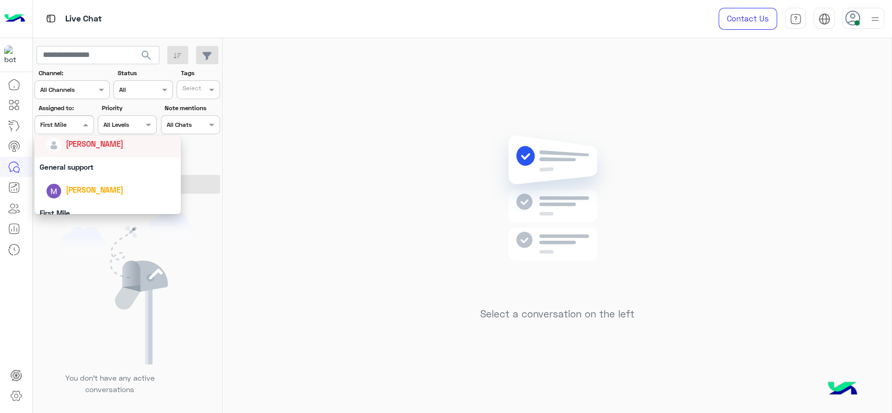
click at [88, 144] on span "[PERSON_NAME]" at bounding box center [95, 144] width 58 height 9
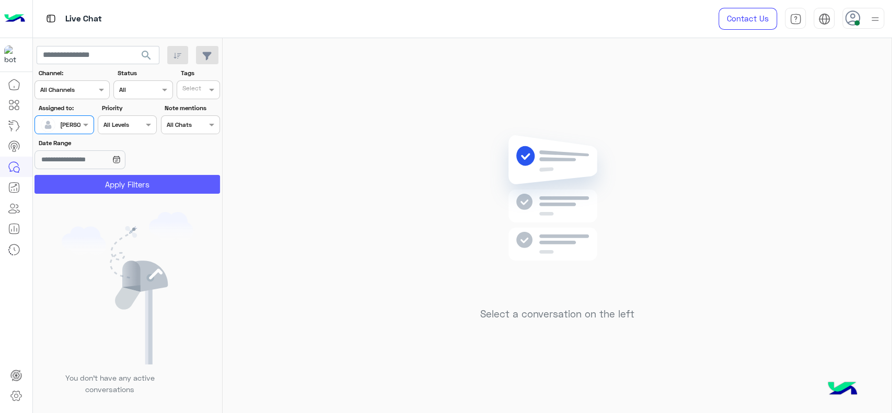
click at [119, 192] on button "Apply Filters" at bounding box center [128, 184] width 186 height 19
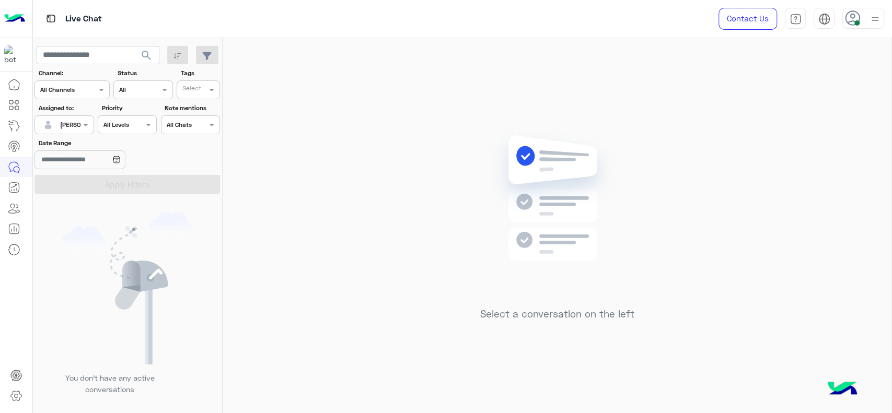
click at [75, 133] on div "[PERSON_NAME]" at bounding box center [60, 124] width 40 height 21
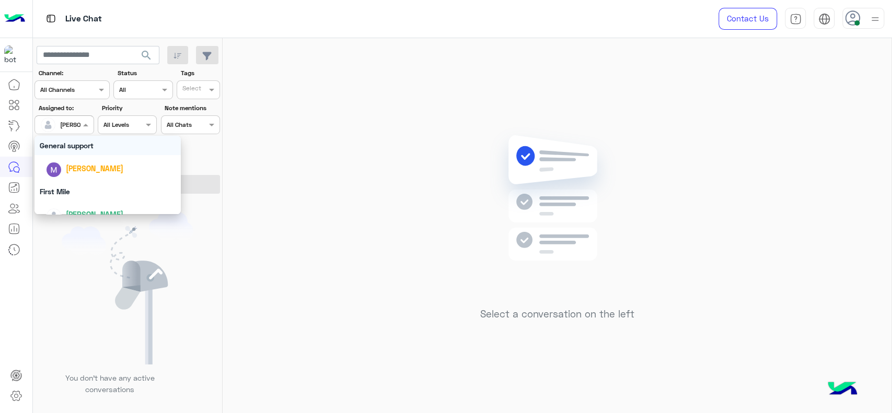
scroll to position [205, 0]
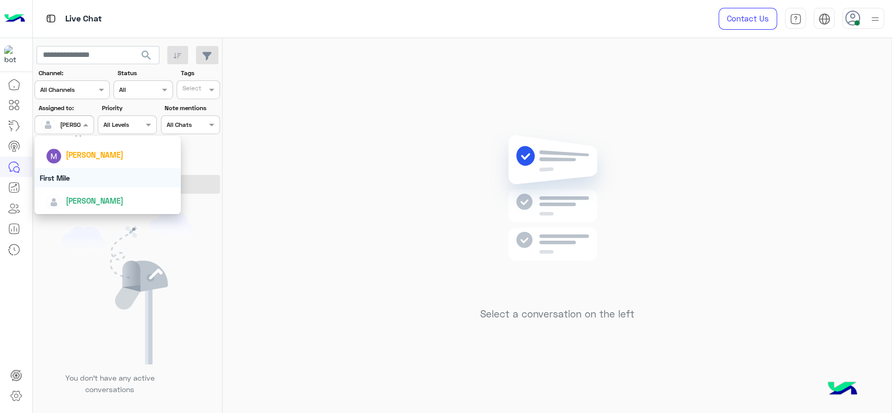
click at [72, 175] on div "First Mile" at bounding box center [108, 177] width 146 height 19
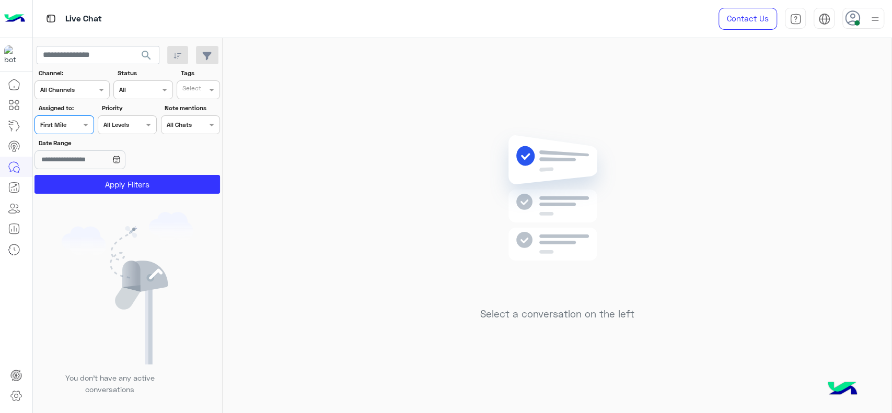
click at [72, 175] on button "Apply Filters" at bounding box center [128, 184] width 186 height 19
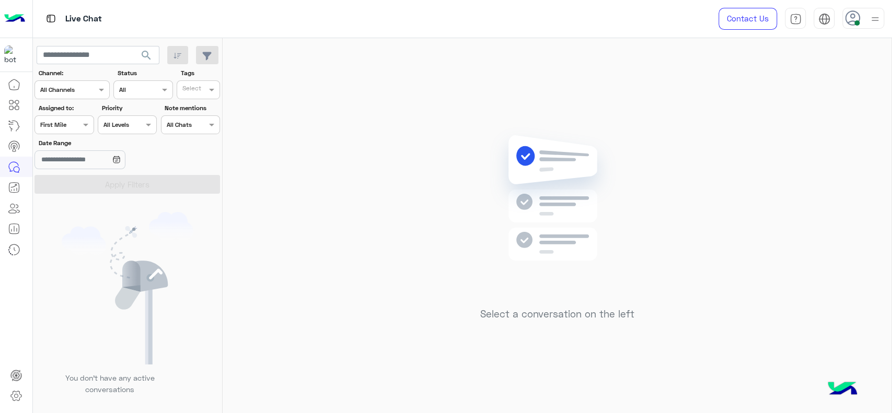
click at [60, 124] on input "text" at bounding box center [52, 123] width 24 height 9
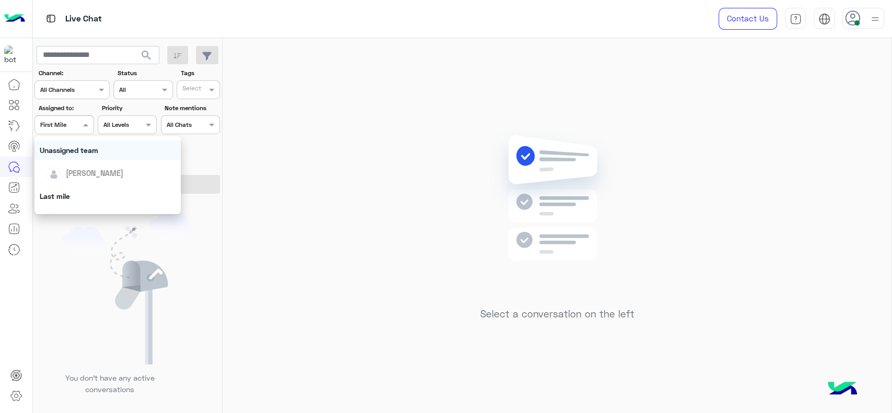
scroll to position [105, 0]
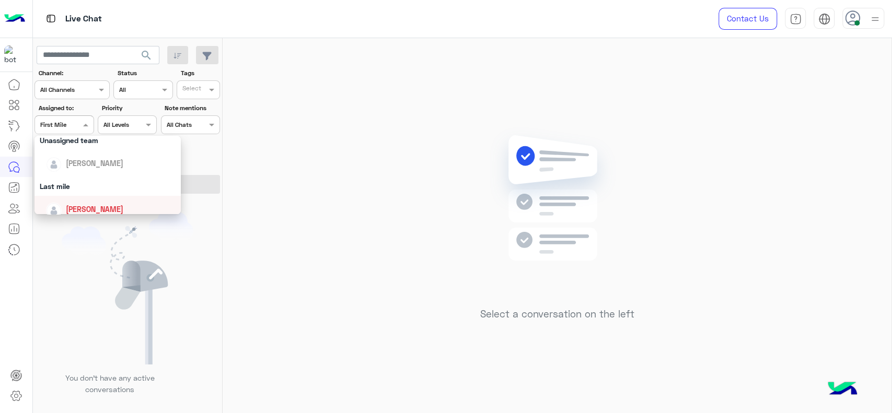
click at [86, 201] on div "[PERSON_NAME]" at bounding box center [111, 209] width 130 height 18
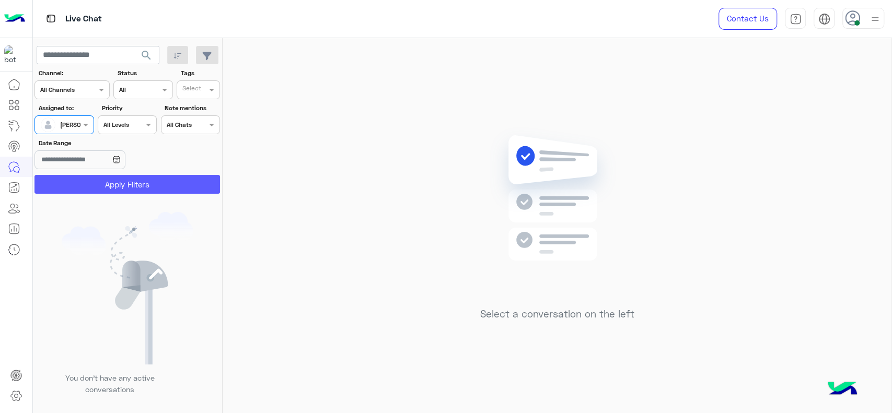
click at [98, 187] on button "Apply Filters" at bounding box center [128, 184] width 186 height 19
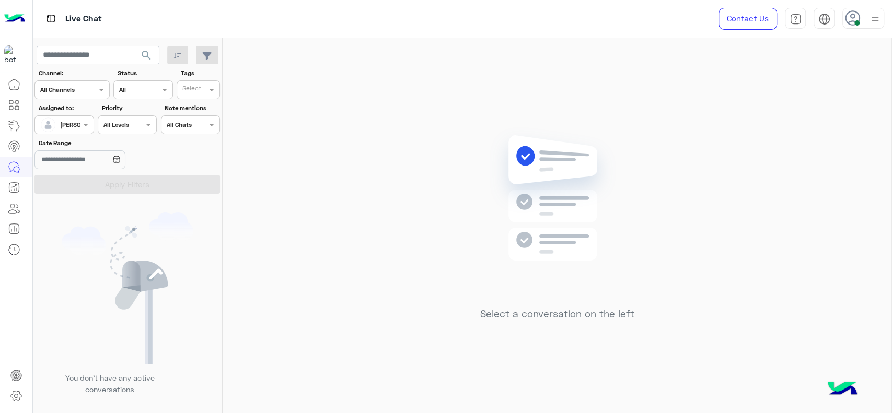
click at [94, 127] on div "Assigned to: Assigned on [PERSON_NAME]" at bounding box center [64, 119] width 63 height 31
click at [89, 128] on span at bounding box center [87, 124] width 13 height 11
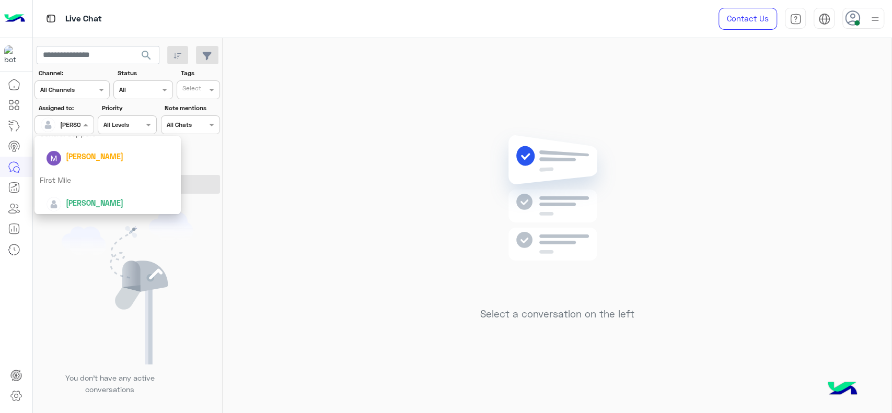
scroll to position [205, 0]
click at [89, 186] on div "First Mile" at bounding box center [108, 178] width 146 height 19
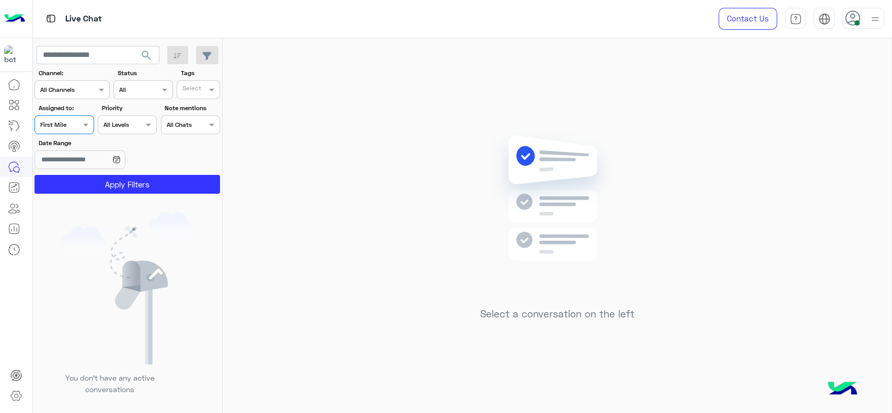
click at [89, 186] on button "Apply Filters" at bounding box center [128, 184] width 186 height 19
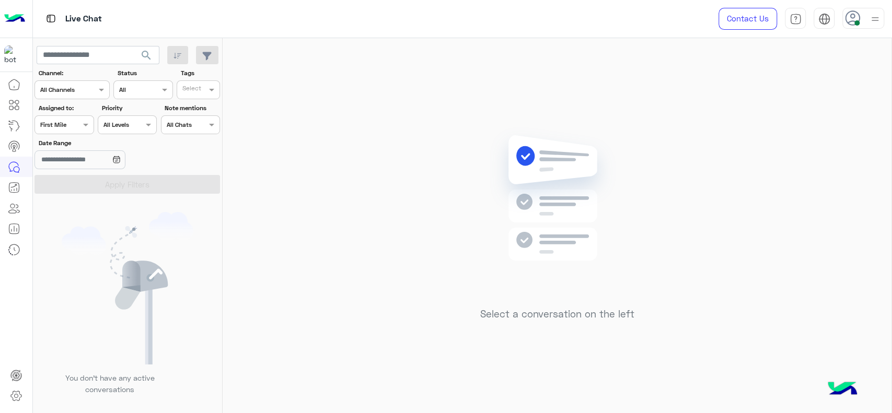
click at [68, 130] on div "Assigned on First Mile" at bounding box center [64, 125] width 59 height 19
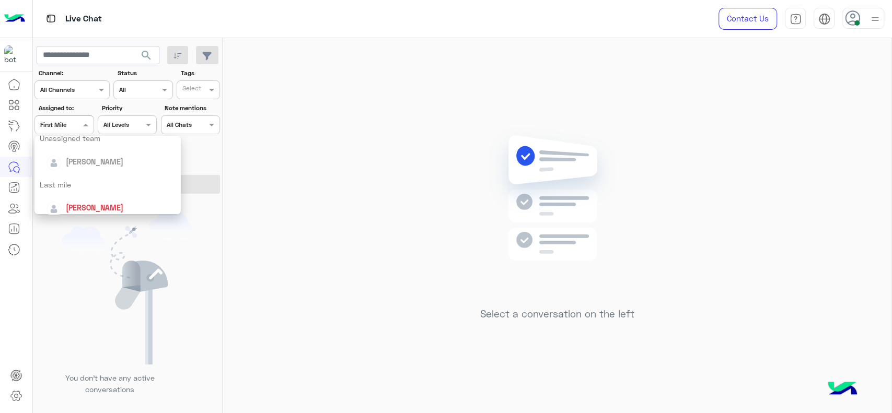
scroll to position [101, 0]
click at [84, 211] on span "[PERSON_NAME]" at bounding box center [95, 213] width 58 height 9
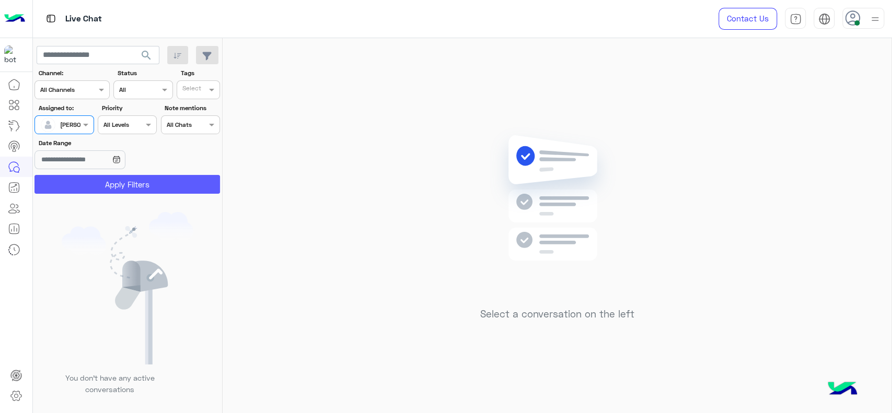
click at [90, 177] on button "Apply Filters" at bounding box center [128, 184] width 186 height 19
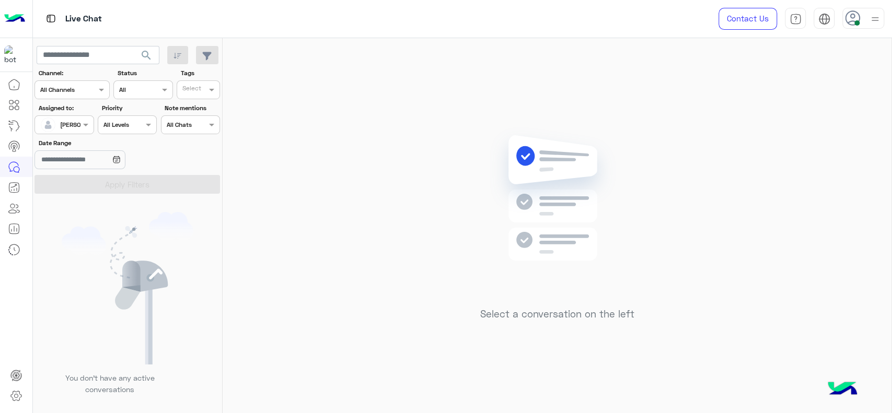
click at [849, 19] on icon at bounding box center [853, 18] width 16 height 16
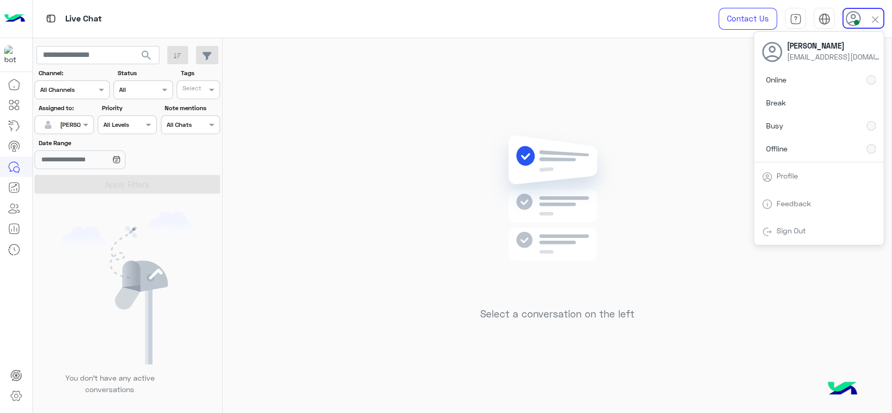
click at [440, 65] on div "Select a conversation on the left" at bounding box center [557, 228] width 669 height 380
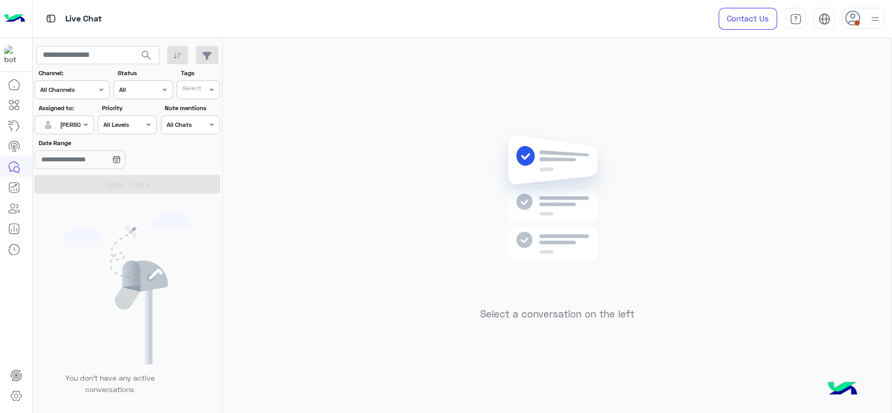
click at [886, 15] on div "Contact Us Help Center عربي English" at bounding box center [797, 19] width 189 height 38
click at [871, 35] on div "Contact Us Help Center عربي English" at bounding box center [797, 19] width 189 height 38
click at [871, 29] on div "Contact Us Help Center عربي English" at bounding box center [797, 19] width 189 height 38
click at [880, 13] on img at bounding box center [875, 19] width 13 height 13
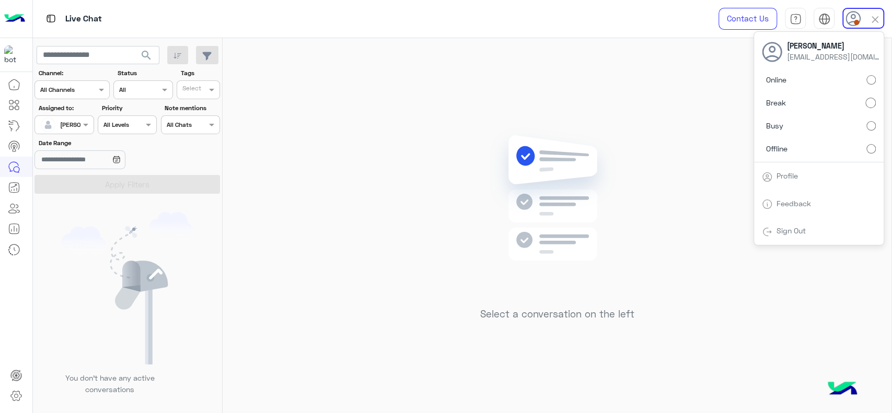
click at [870, 71] on label "Online" at bounding box center [819, 80] width 114 height 19
click at [750, 104] on div "Select a conversation on the left" at bounding box center [557, 228] width 669 height 380
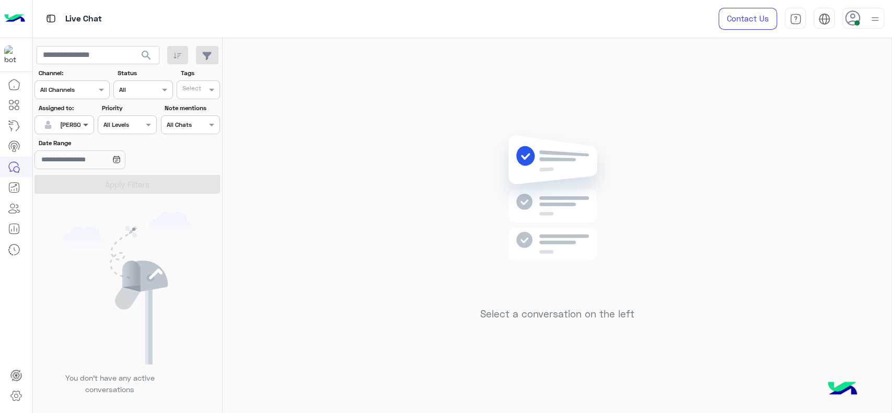
click at [91, 121] on span at bounding box center [87, 124] width 13 height 11
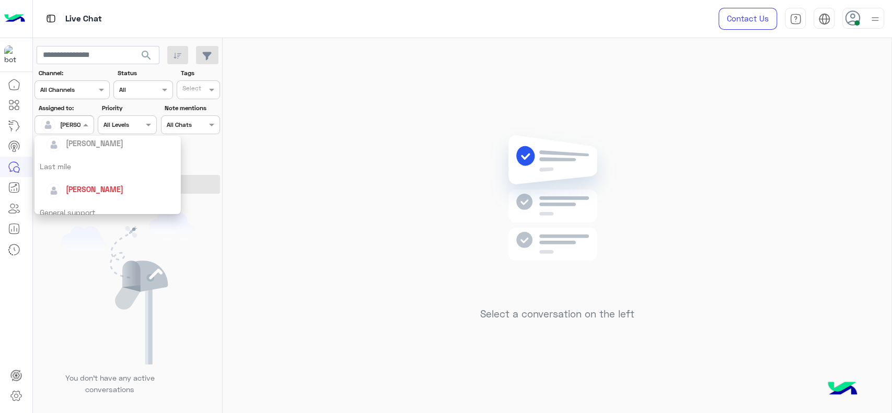
scroll to position [174, 0]
click at [77, 146] on div "[PERSON_NAME]" at bounding box center [111, 140] width 130 height 18
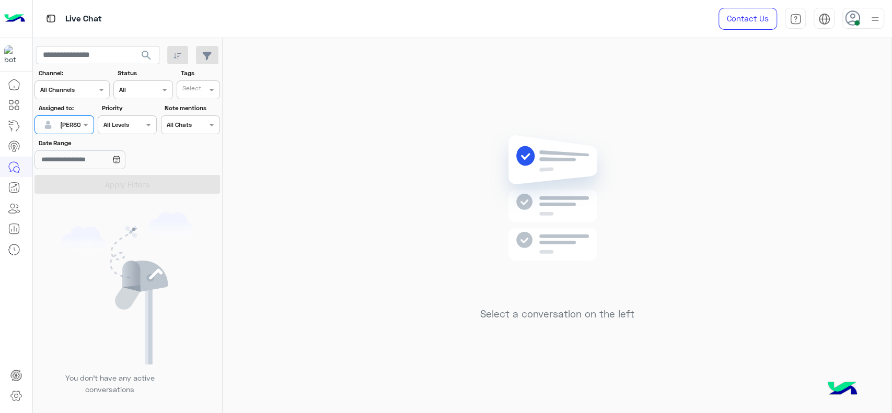
click at [76, 132] on div "[PERSON_NAME]" at bounding box center [60, 124] width 40 height 21
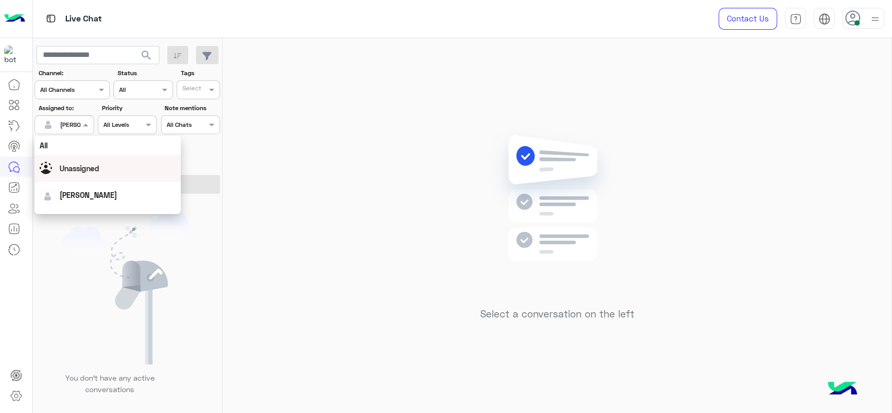
scroll to position [205, 0]
click at [77, 178] on div "First Mile" at bounding box center [108, 178] width 146 height 19
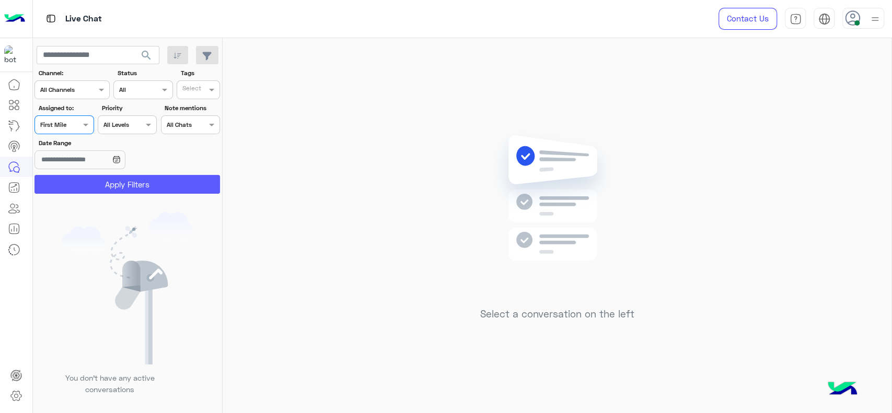
click at [80, 186] on button "Apply Filters" at bounding box center [128, 184] width 186 height 19
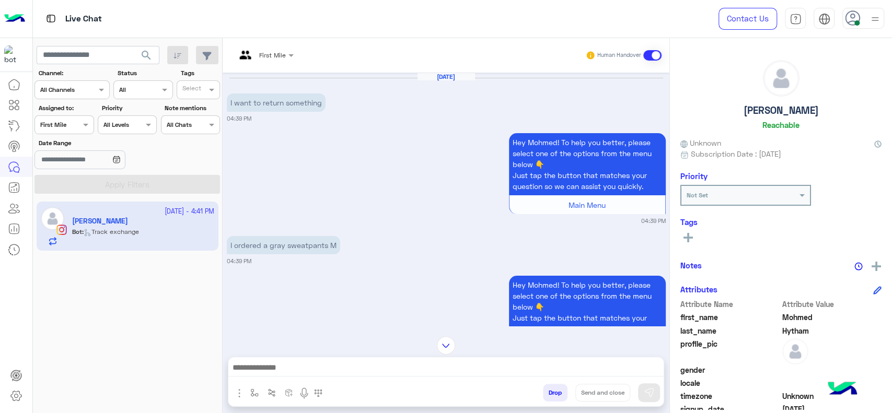
click at [261, 58] on span "First Mile" at bounding box center [272, 55] width 27 height 8
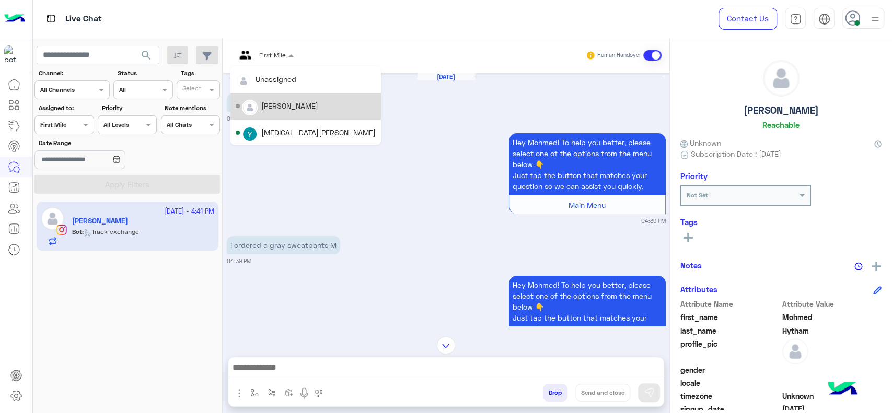
click at [395, 121] on small "04:39 PM" at bounding box center [446, 118] width 439 height 8
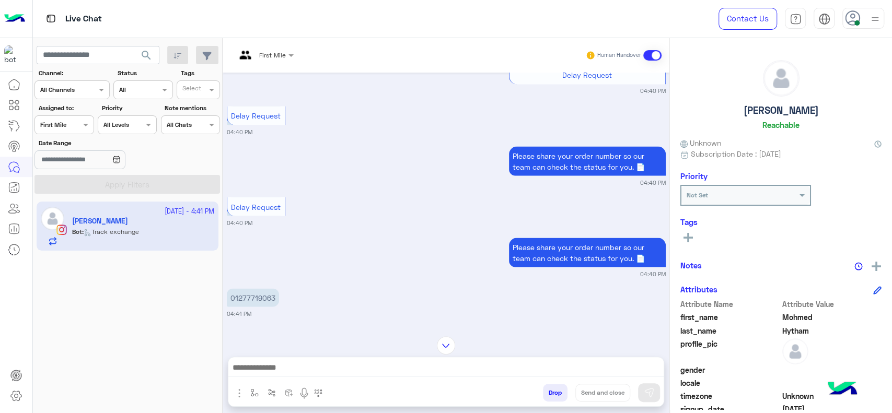
scroll to position [1347, 0]
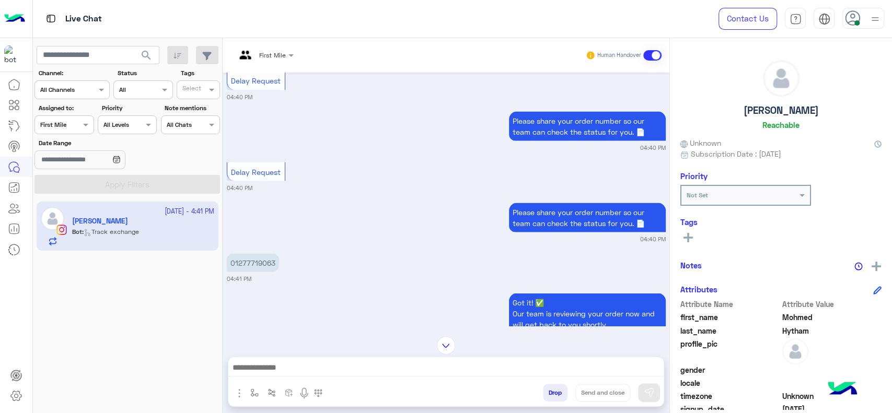
click at [250, 257] on p "01277719063" at bounding box center [253, 263] width 52 height 18
click at [250, 258] on p "01277719063" at bounding box center [253, 263] width 52 height 18
copy p "01277719063"
click at [273, 43] on div "First Mile Human Handover" at bounding box center [446, 55] width 447 height 35
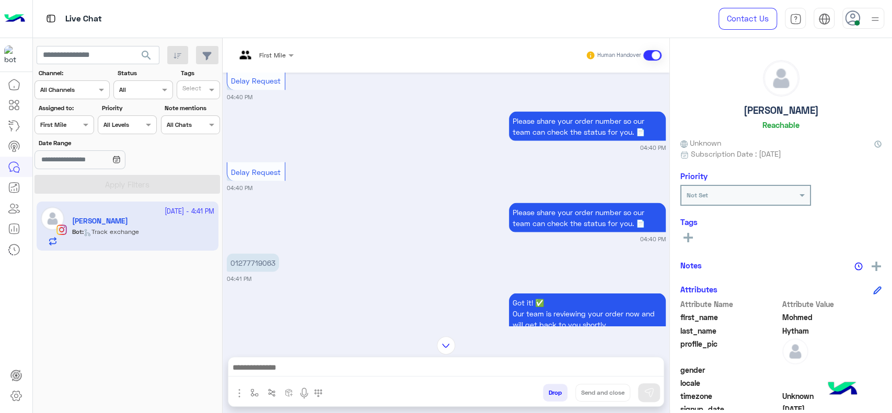
click at [274, 50] on div at bounding box center [265, 54] width 68 height 10
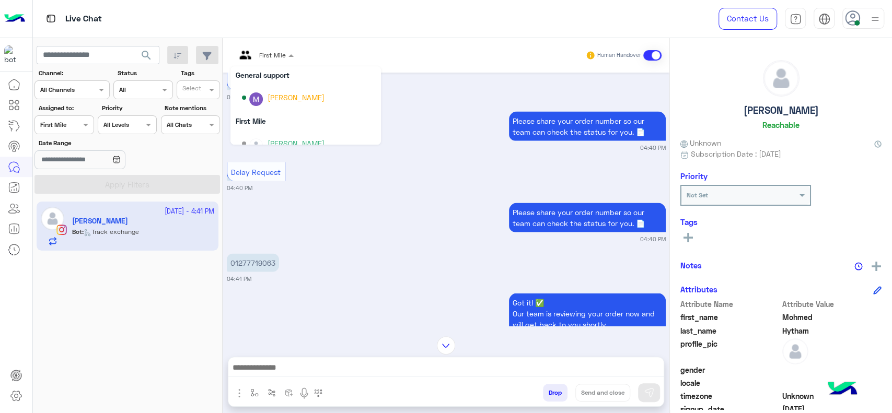
scroll to position [185, 0]
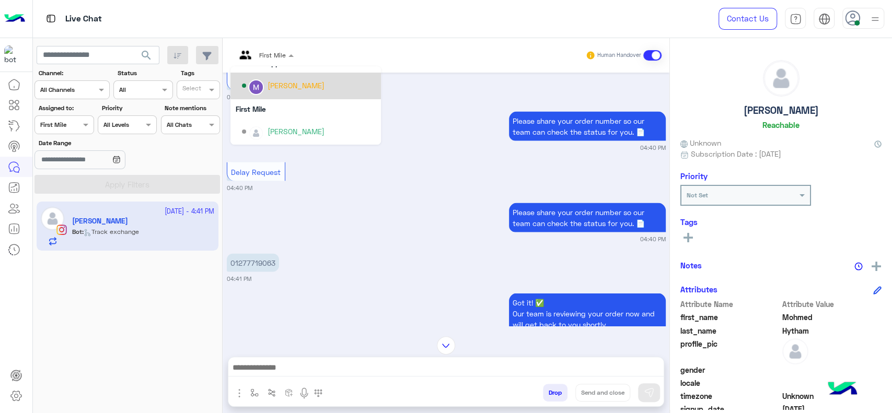
click at [268, 94] on div "[PERSON_NAME]" at bounding box center [309, 86] width 134 height 18
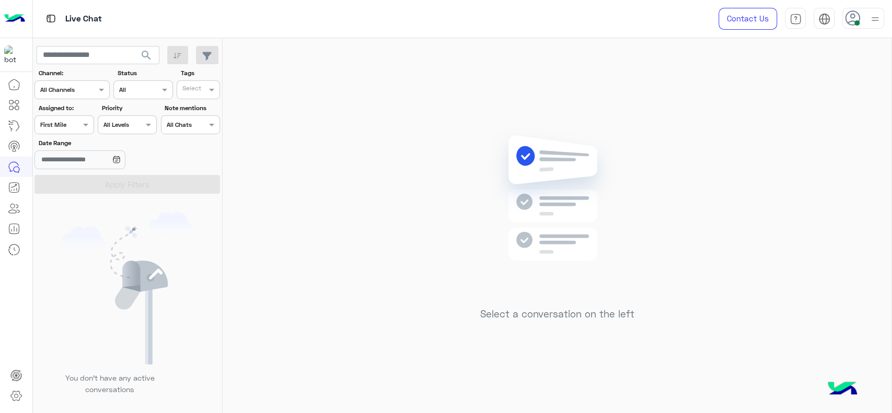
click at [75, 122] on div at bounding box center [64, 124] width 58 height 10
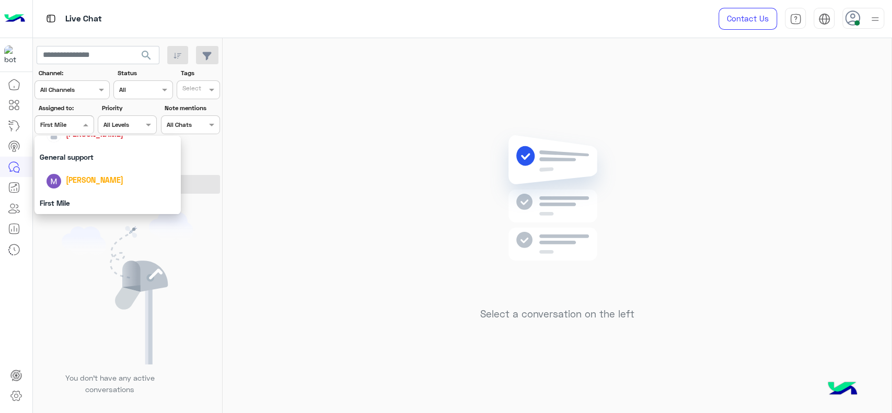
scroll to position [158, 0]
click at [83, 155] on span "[PERSON_NAME]" at bounding box center [95, 155] width 58 height 9
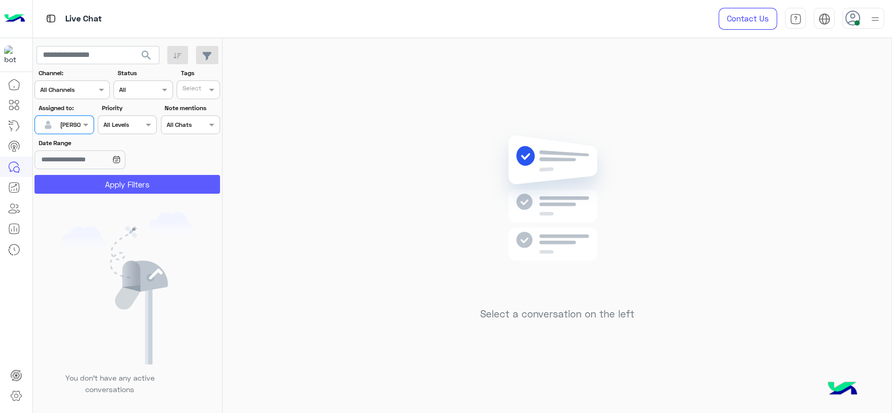
click at [94, 180] on button "Apply Filters" at bounding box center [128, 184] width 186 height 19
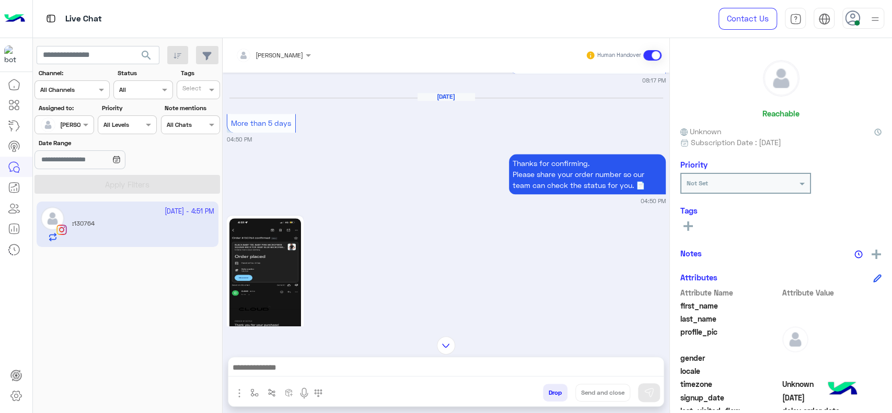
scroll to position [790, 0]
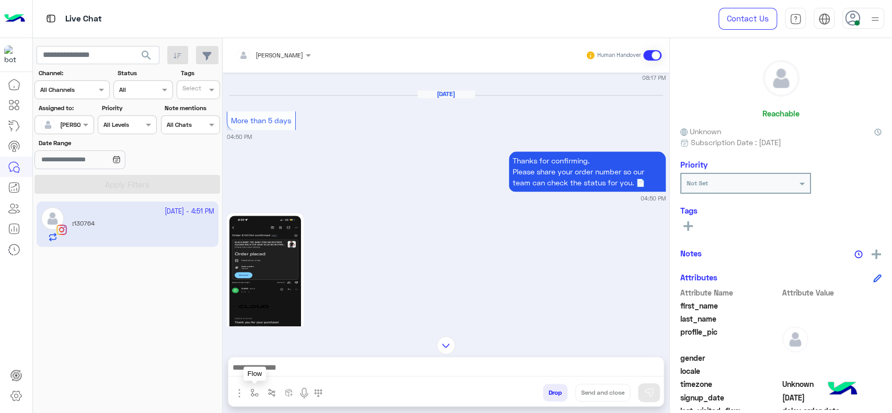
click at [247, 388] on button "button" at bounding box center [254, 392] width 17 height 17
click at [257, 389] on img "button" at bounding box center [254, 393] width 8 height 8
click at [255, 393] on img "button" at bounding box center [254, 393] width 8 height 8
click at [263, 377] on div "enter flow name" at bounding box center [285, 370] width 77 height 19
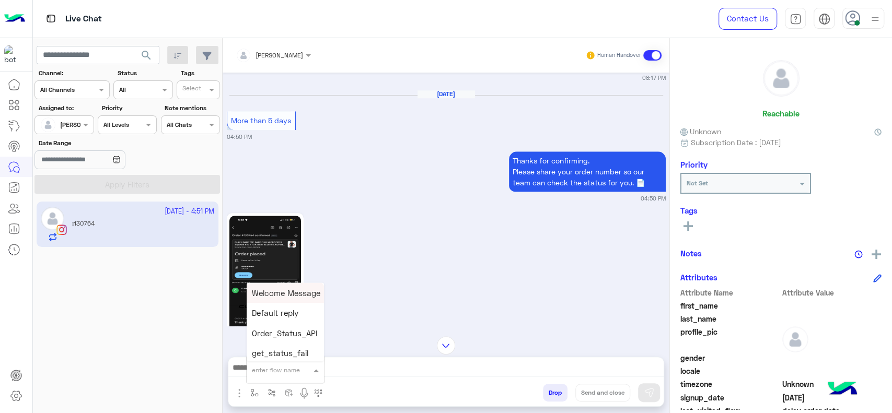
type input "*"
click at [282, 339] on div "J Greeting" at bounding box center [285, 331] width 77 height 20
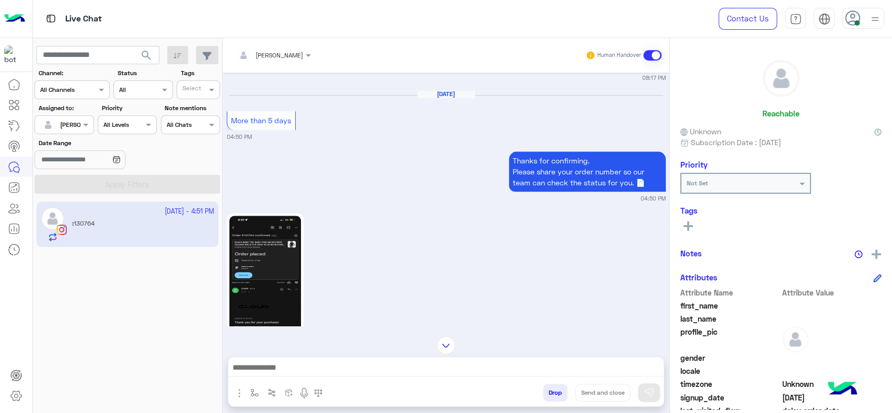
type textarea "**********"
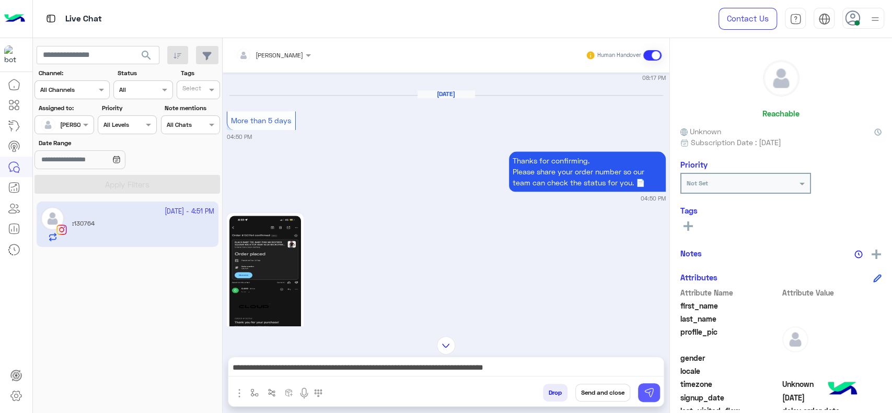
click at [646, 393] on img at bounding box center [649, 393] width 10 height 10
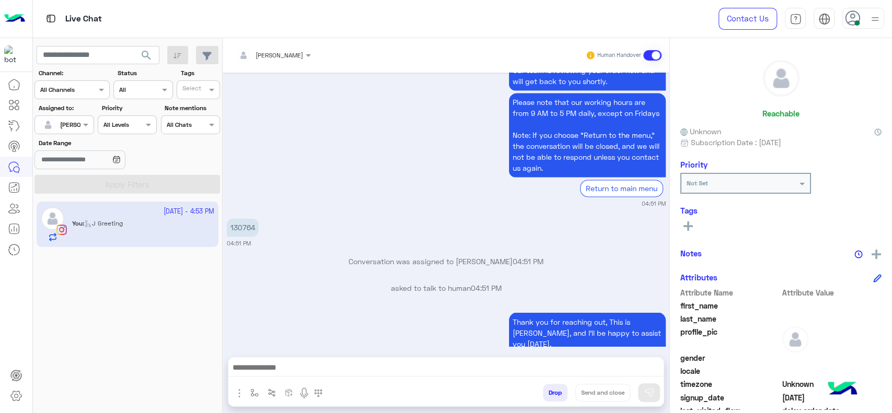
scroll to position [1158, 0]
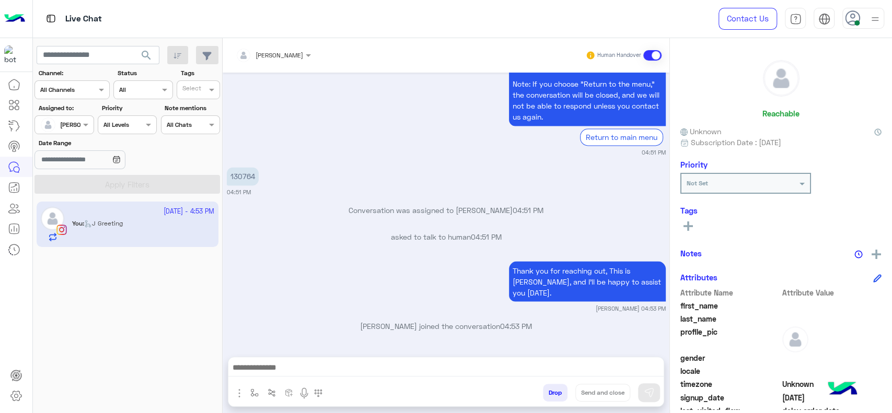
click at [233, 186] on p "130764" at bounding box center [243, 176] width 32 height 18
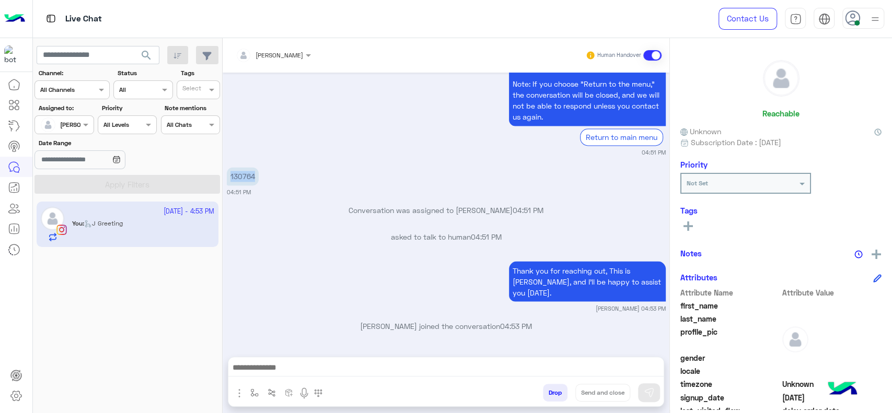
copy p "130764"
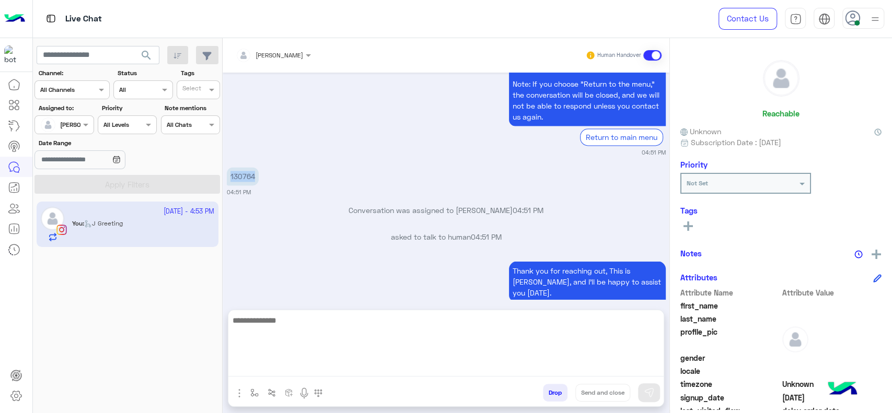
click at [355, 366] on textarea at bounding box center [445, 345] width 435 height 63
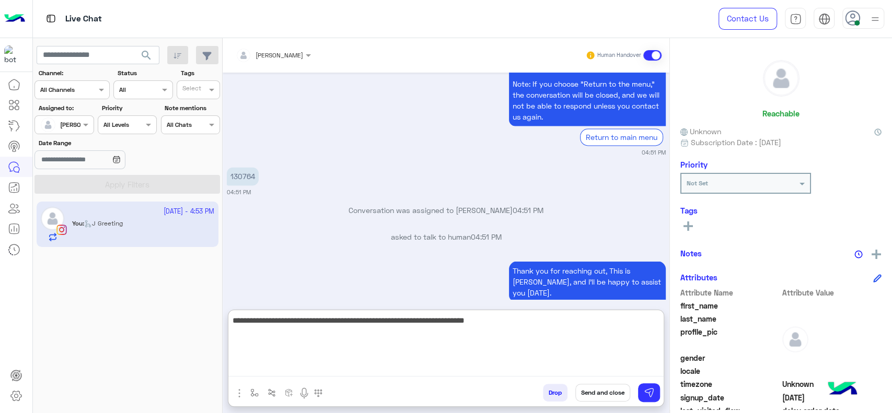
type textarea "**********"
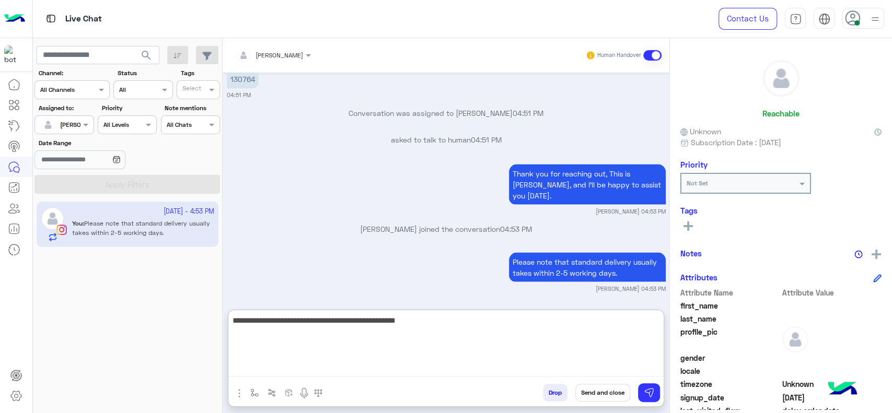
type textarea "**********"
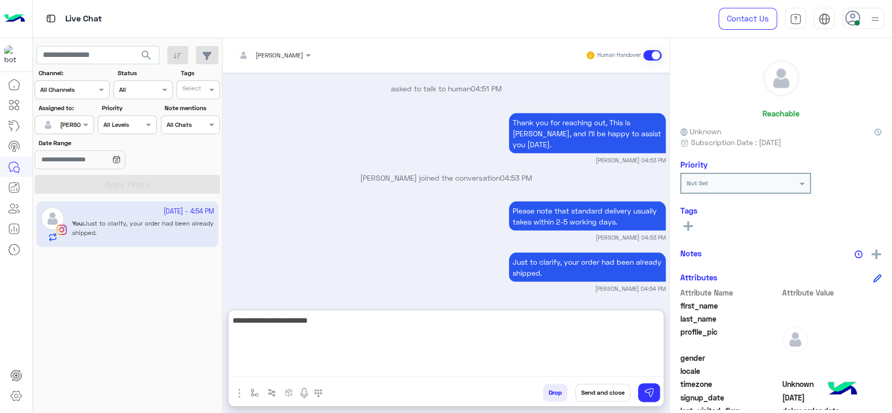
type textarea "**********"
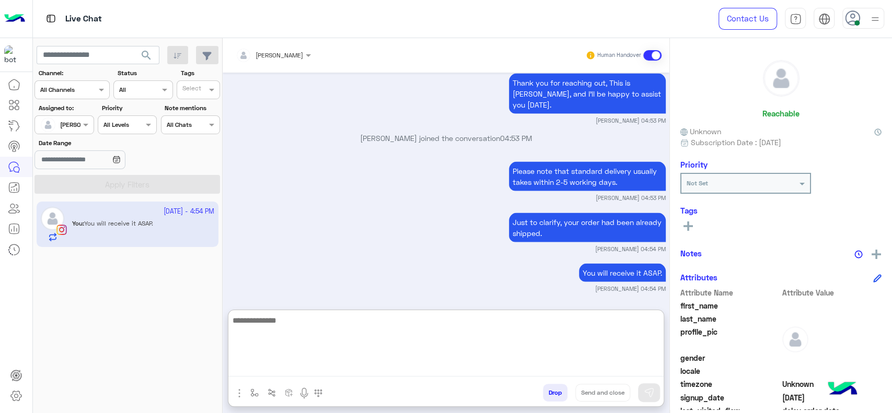
paste textarea "**********"
type textarea "**********"
click at [308, 316] on textarea "**********" at bounding box center [445, 345] width 435 height 63
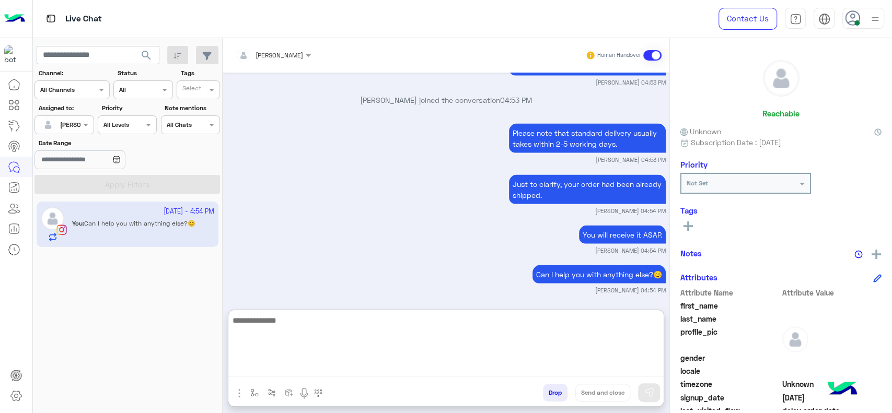
scroll to position [1387, 0]
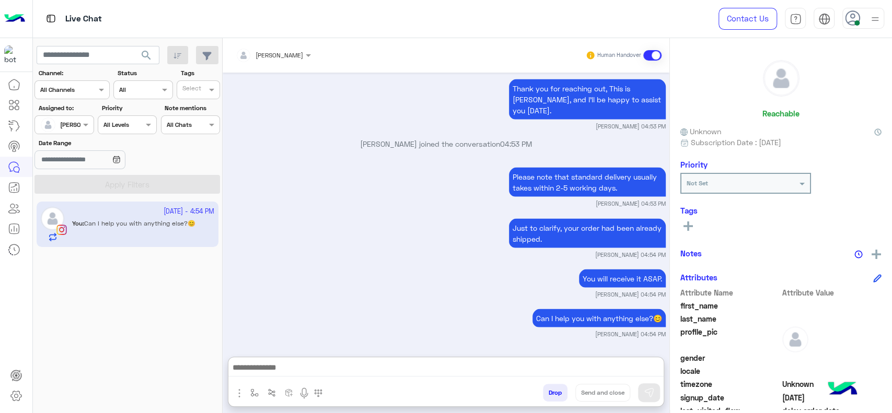
drag, startPoint x: 505, startPoint y: 69, endPoint x: 429, endPoint y: 123, distance: 93.0
click at [429, 123] on div "[PERSON_NAME] Human Handover [DATE] My order was supposed to arrive [DATE] 08:1…" at bounding box center [446, 228] width 447 height 380
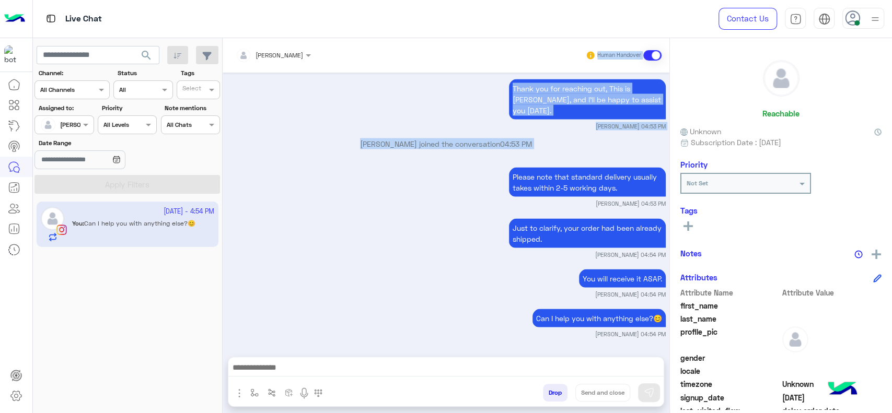
scroll to position [1340, 0]
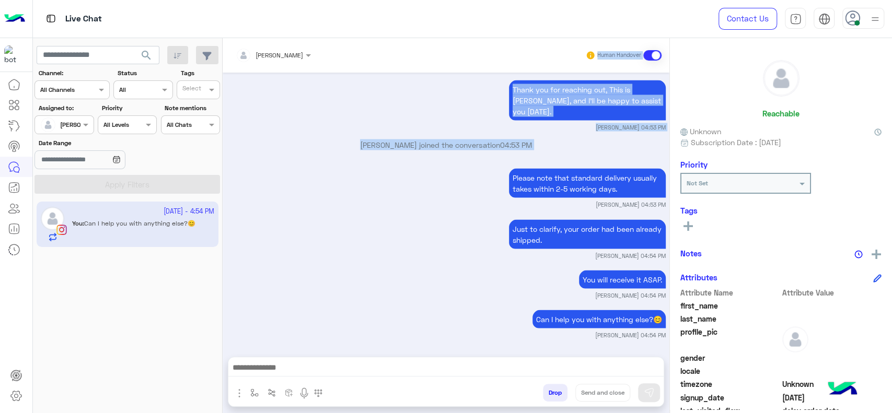
click at [374, 198] on div "Please note that standard delivery usually takes within 2-5 working days. [PERS…" at bounding box center [446, 187] width 439 height 43
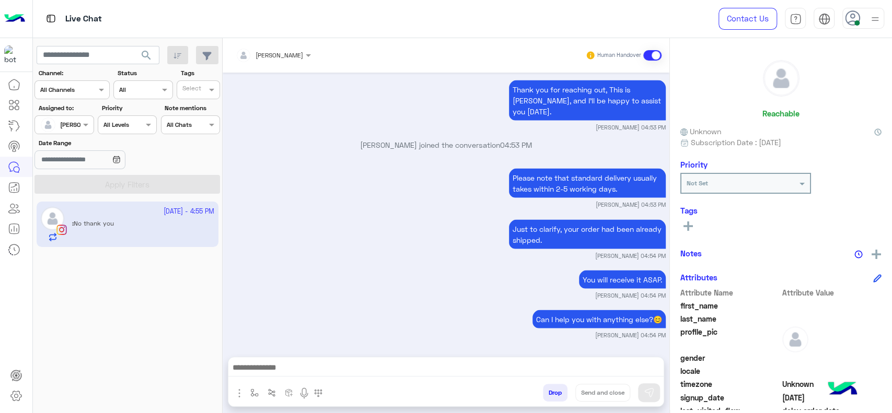
scroll to position [1380, 0]
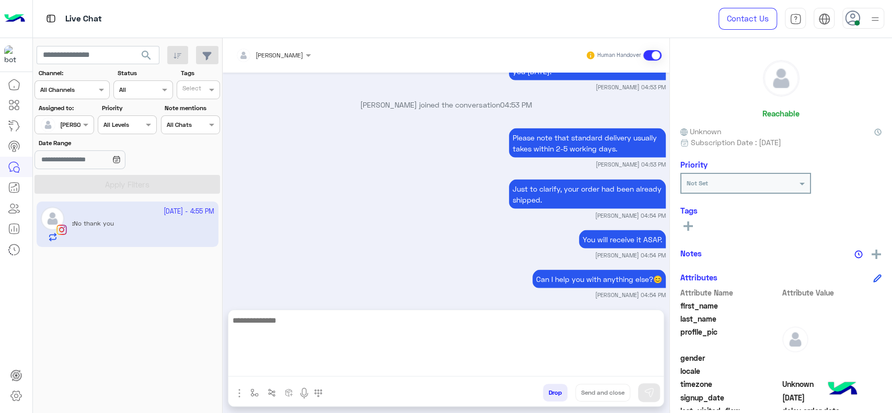
click at [431, 374] on textarea at bounding box center [445, 345] width 435 height 63
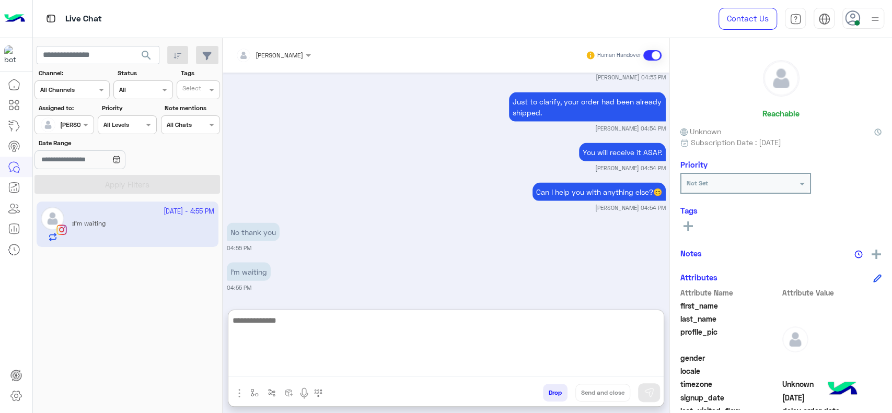
paste textarea "**********"
click at [353, 328] on textarea "**********" at bounding box center [445, 345] width 435 height 63
type textarea "**********"
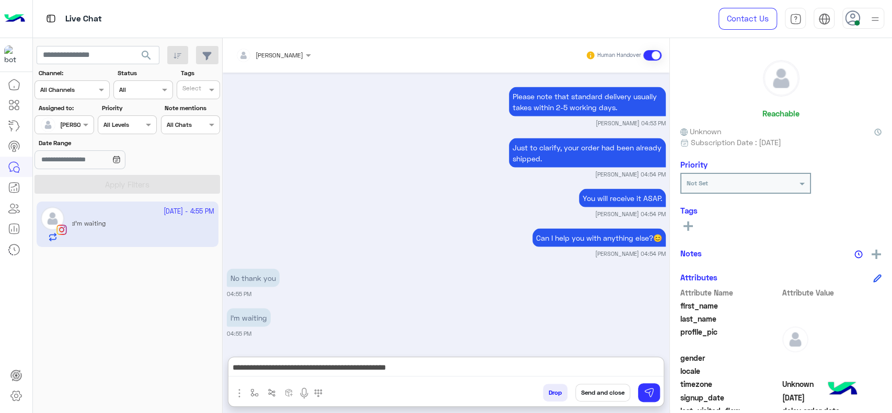
click at [594, 394] on button "Send and close" at bounding box center [603, 393] width 55 height 18
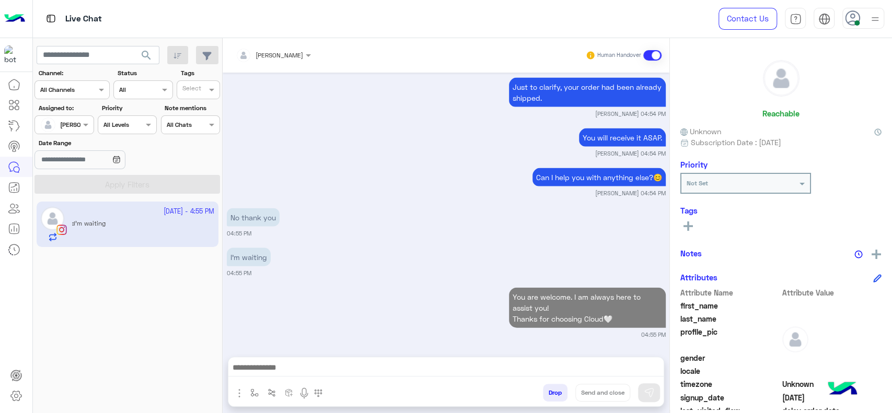
scroll to position [1509, 0]
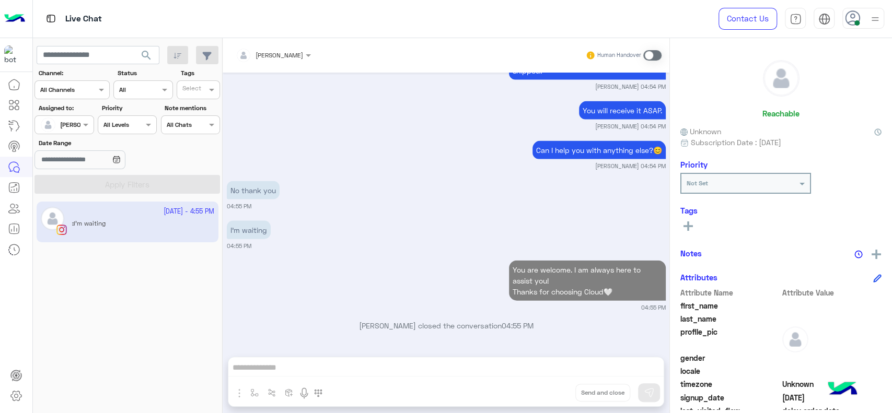
click at [880, 25] on img at bounding box center [875, 19] width 13 height 13
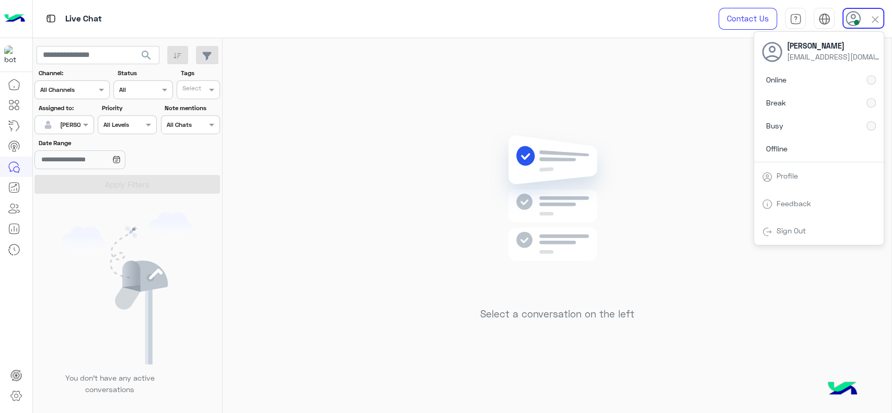
click at [682, 89] on div "Select a conversation on the left" at bounding box center [557, 228] width 669 height 380
